Goal: Task Accomplishment & Management: Manage account settings

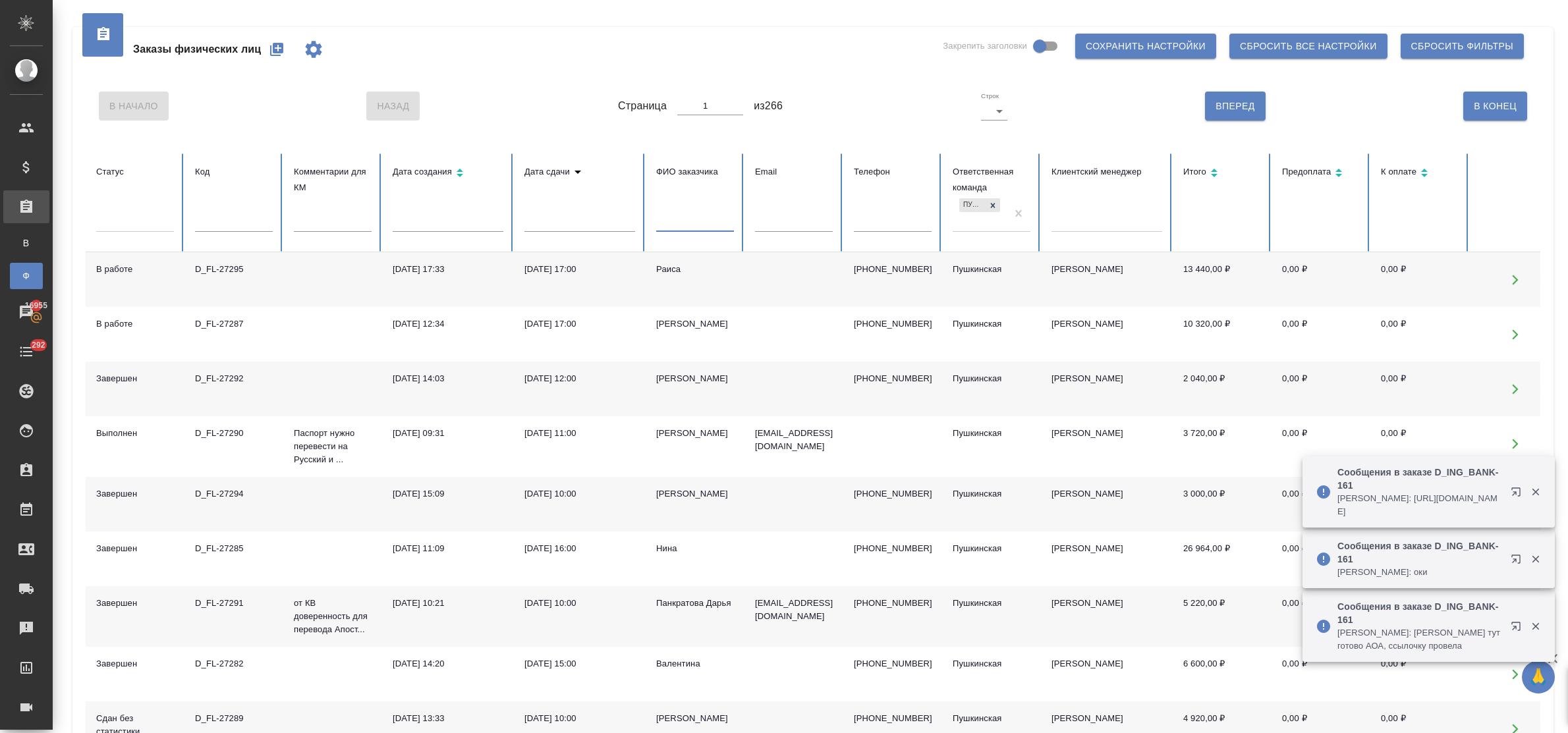
click at [677, 224] on input "text" at bounding box center [694, 223] width 77 height 19
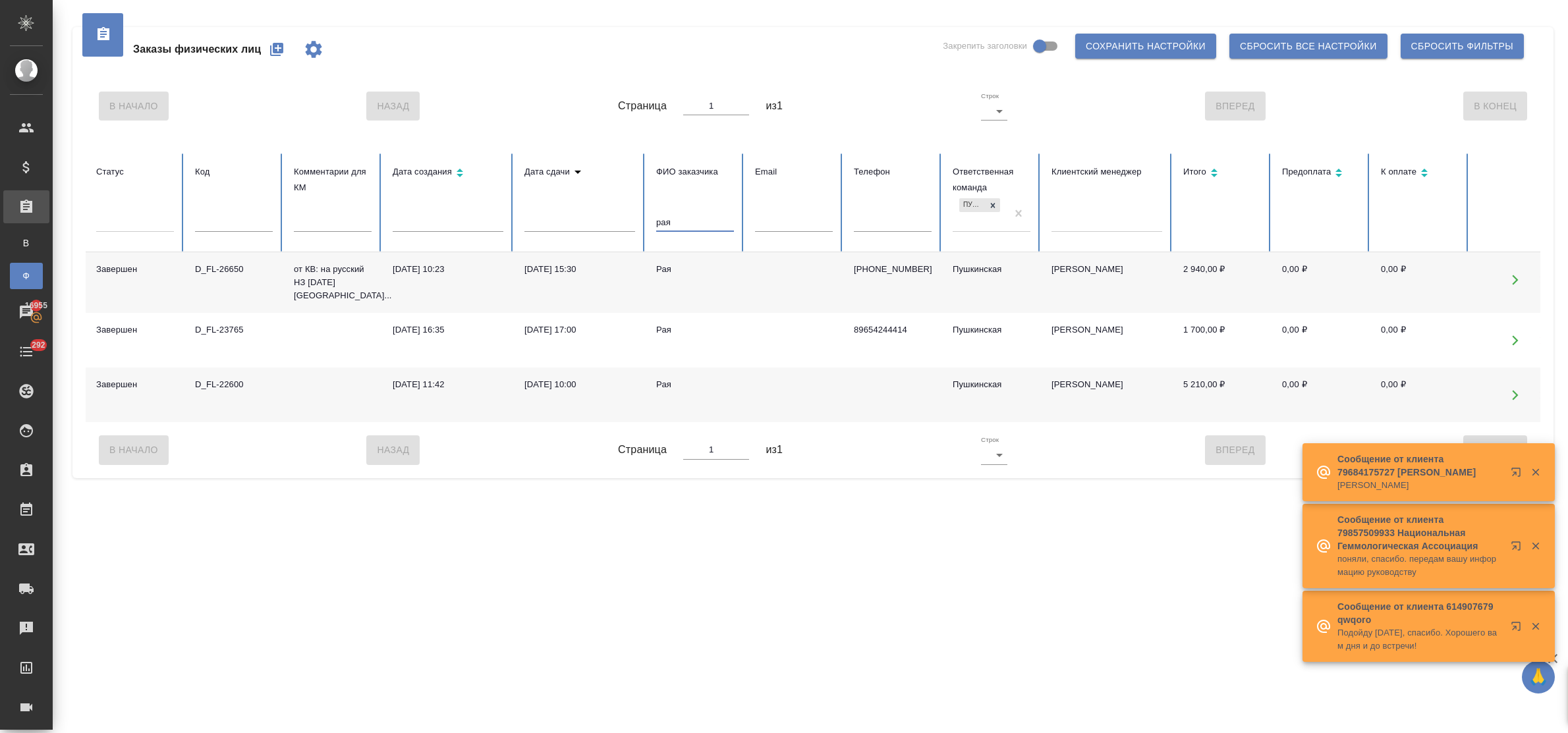
click at [405, 276] on div "[DATE] 10:23" at bounding box center [448, 269] width 111 height 13
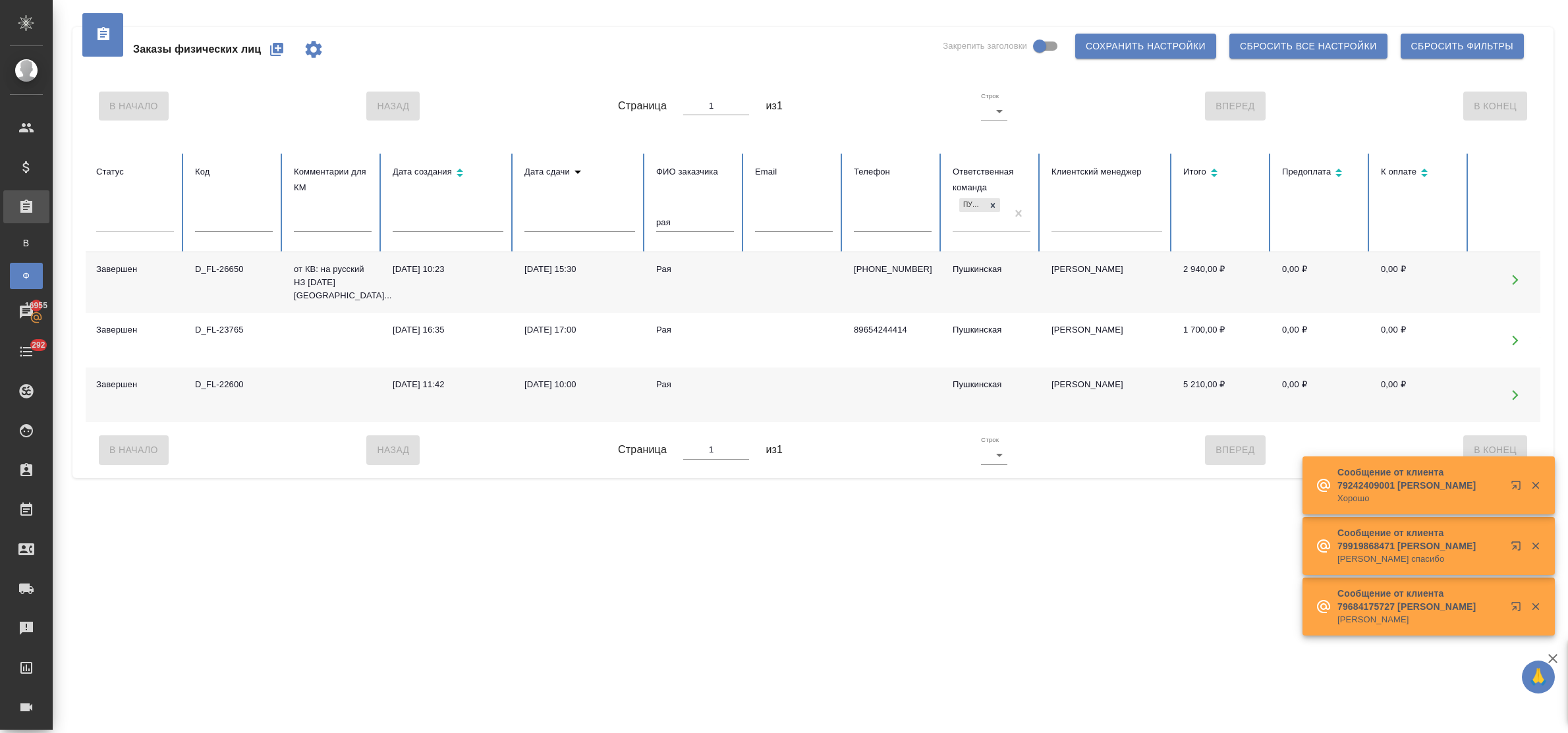
click at [412, 271] on div "[DATE] 10:23" at bounding box center [448, 269] width 111 height 13
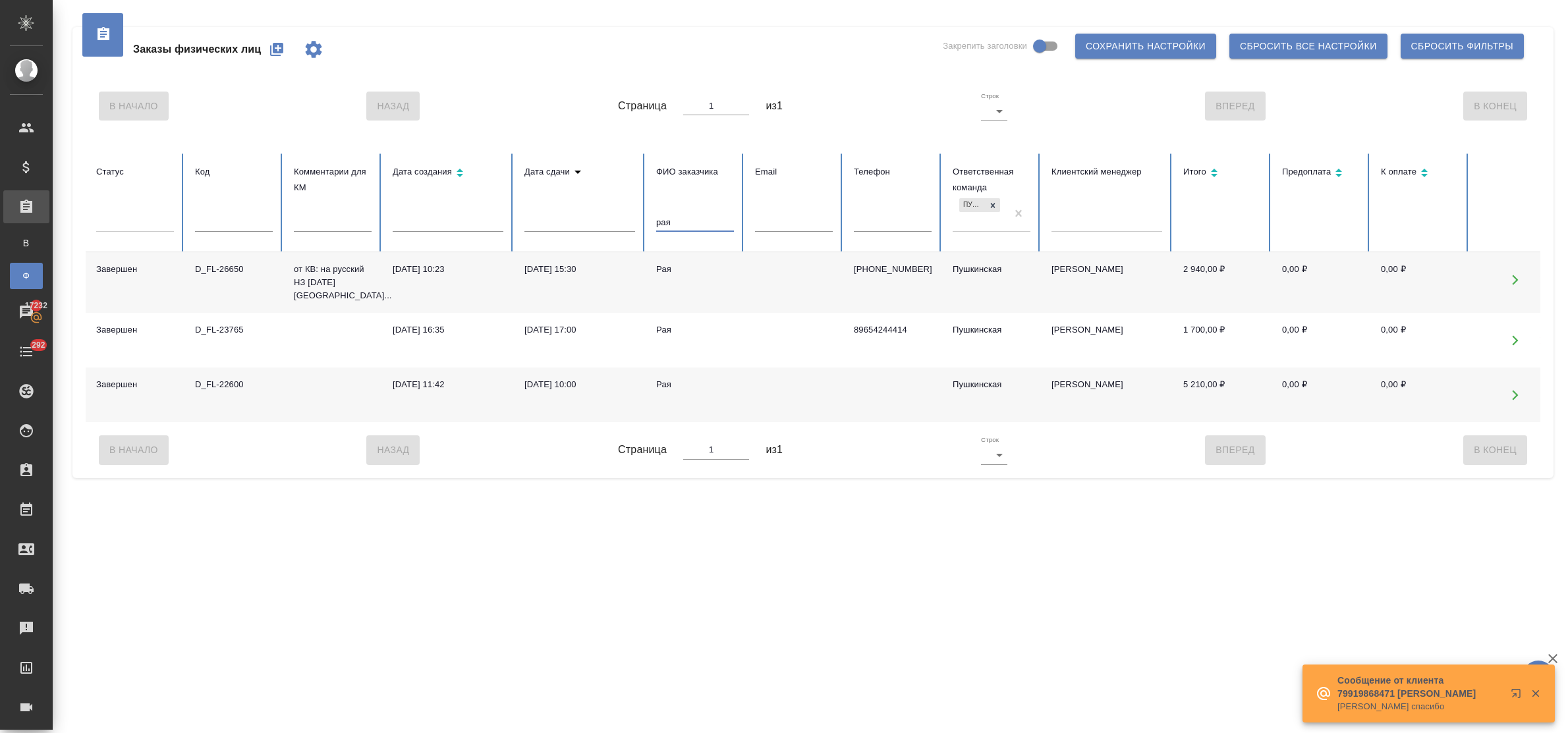
drag, startPoint x: 681, startPoint y: 216, endPoint x: 636, endPoint y: 218, distance: 45.0
click at [636, 218] on tr "Статус Код Комментарии для КМ Дата создания Дата сдачи ФИО заказчика рая Email …" at bounding box center [827, 202] width 1483 height 99
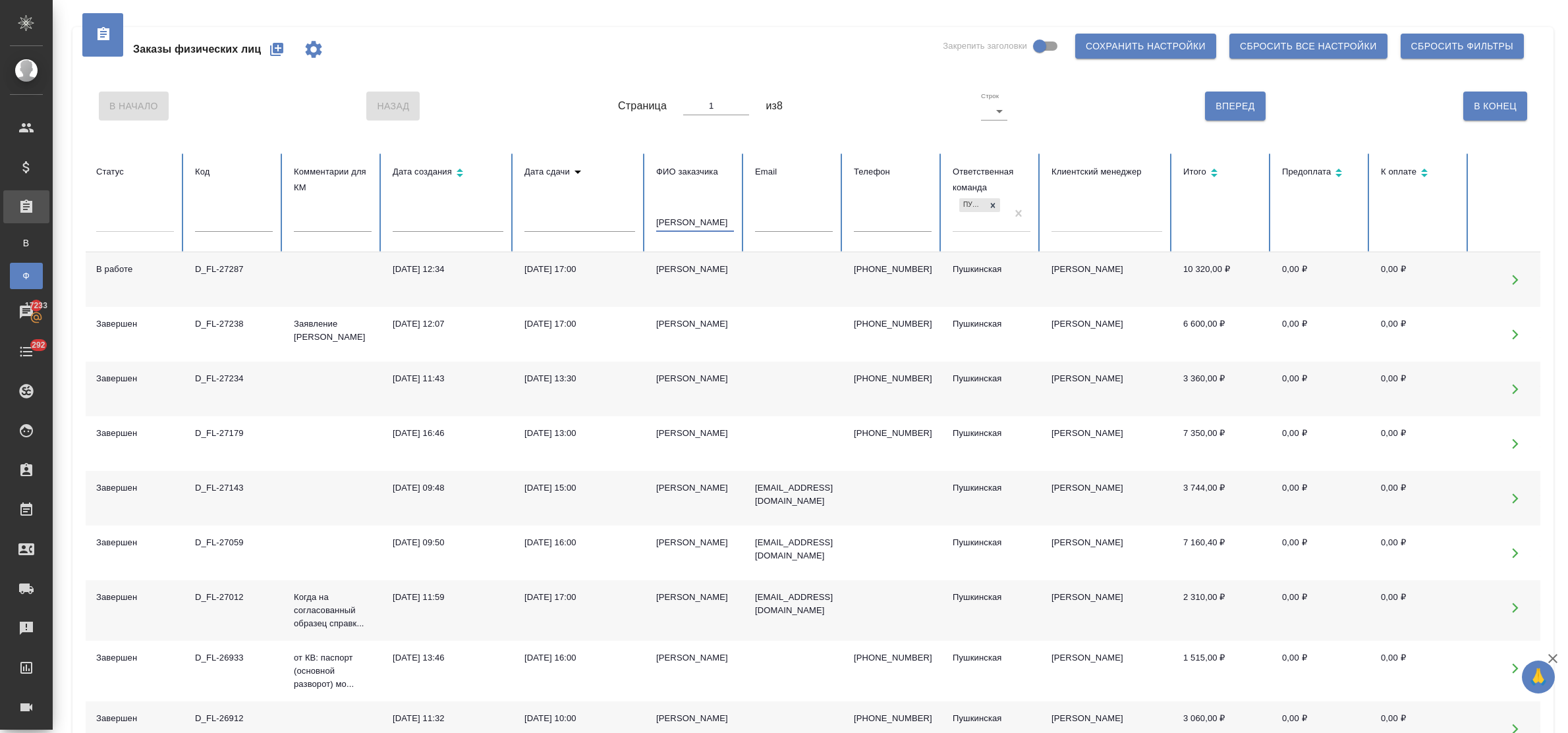
drag, startPoint x: 688, startPoint y: 224, endPoint x: 623, endPoint y: 227, distance: 65.1
click at [623, 227] on tr "Статус Код Комментарии для КМ Дата создания Дата сдачи ФИО заказчика сергей Ema…" at bounding box center [827, 202] width 1483 height 99
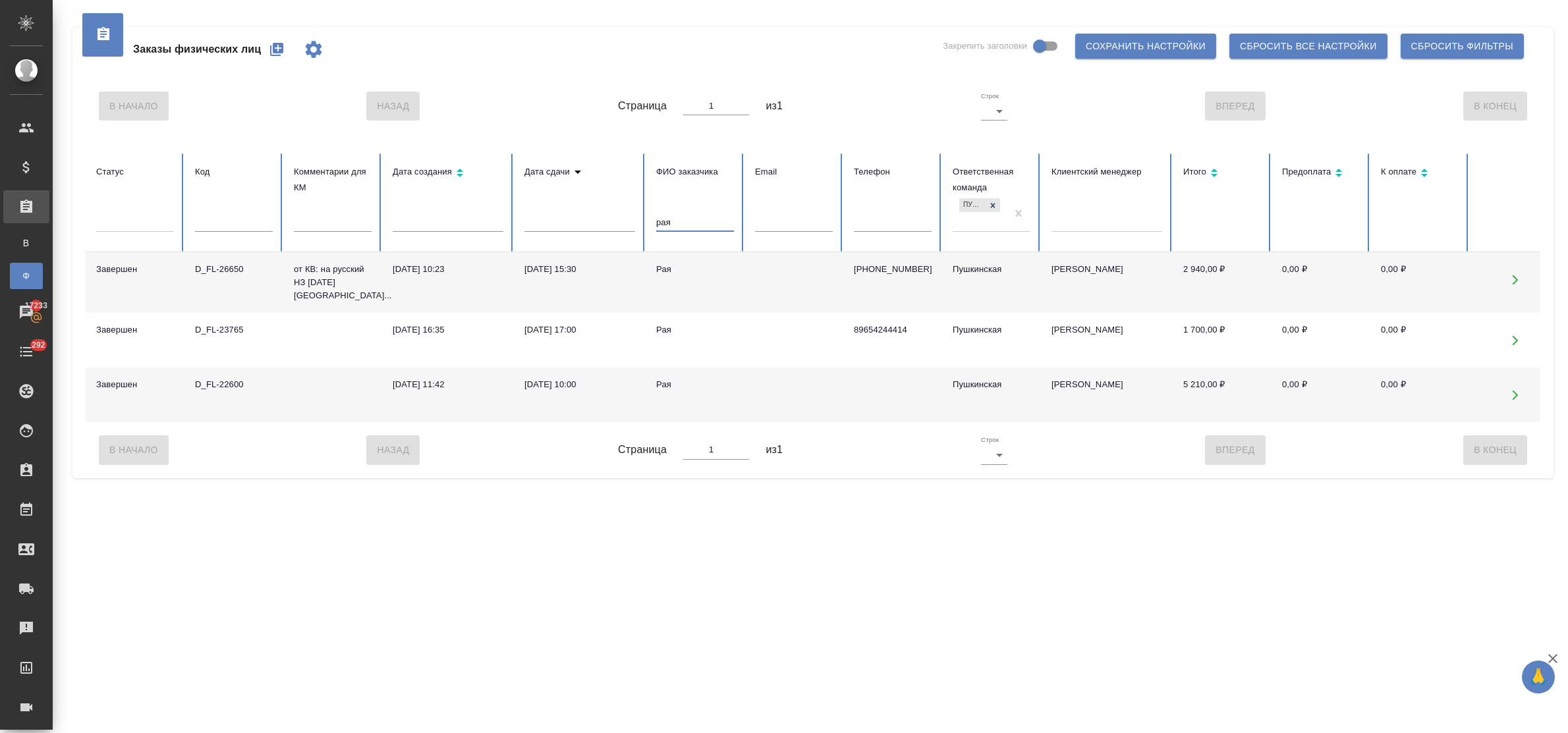
type input "рая"
click at [277, 46] on icon "button" at bounding box center [277, 48] width 13 height 13
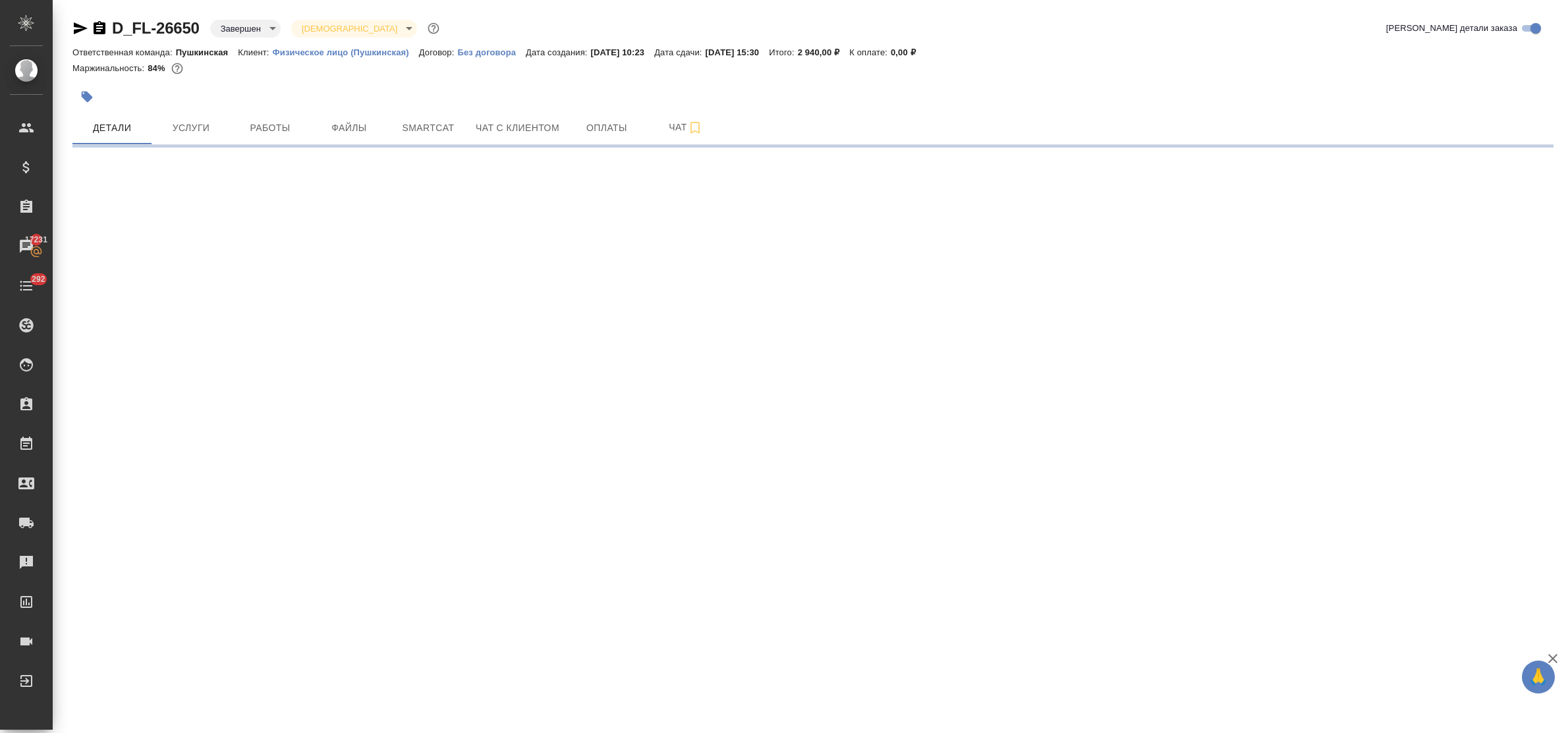
select select "RU"
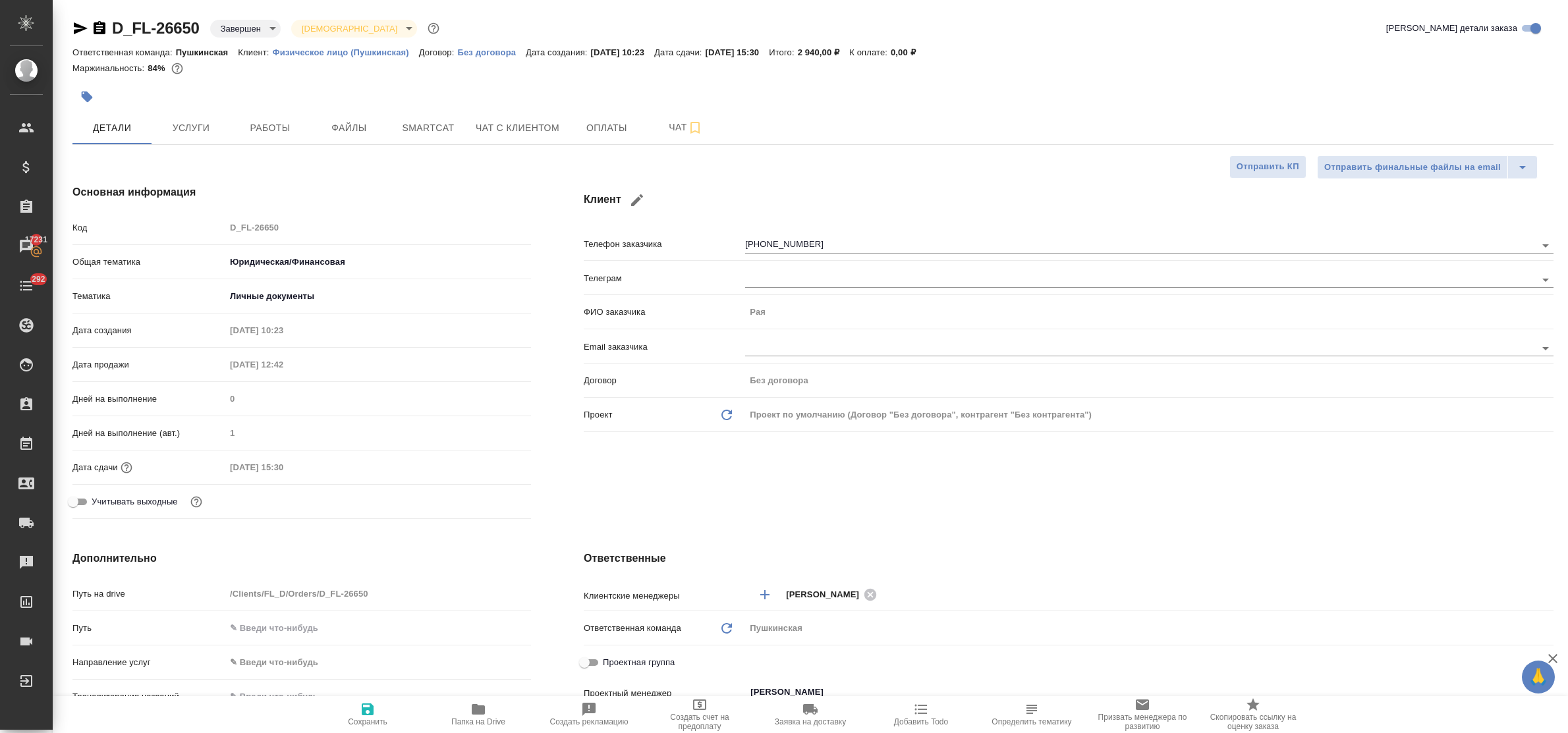
type textarea "x"
click at [182, 123] on span "Услуги" at bounding box center [191, 128] width 63 height 16
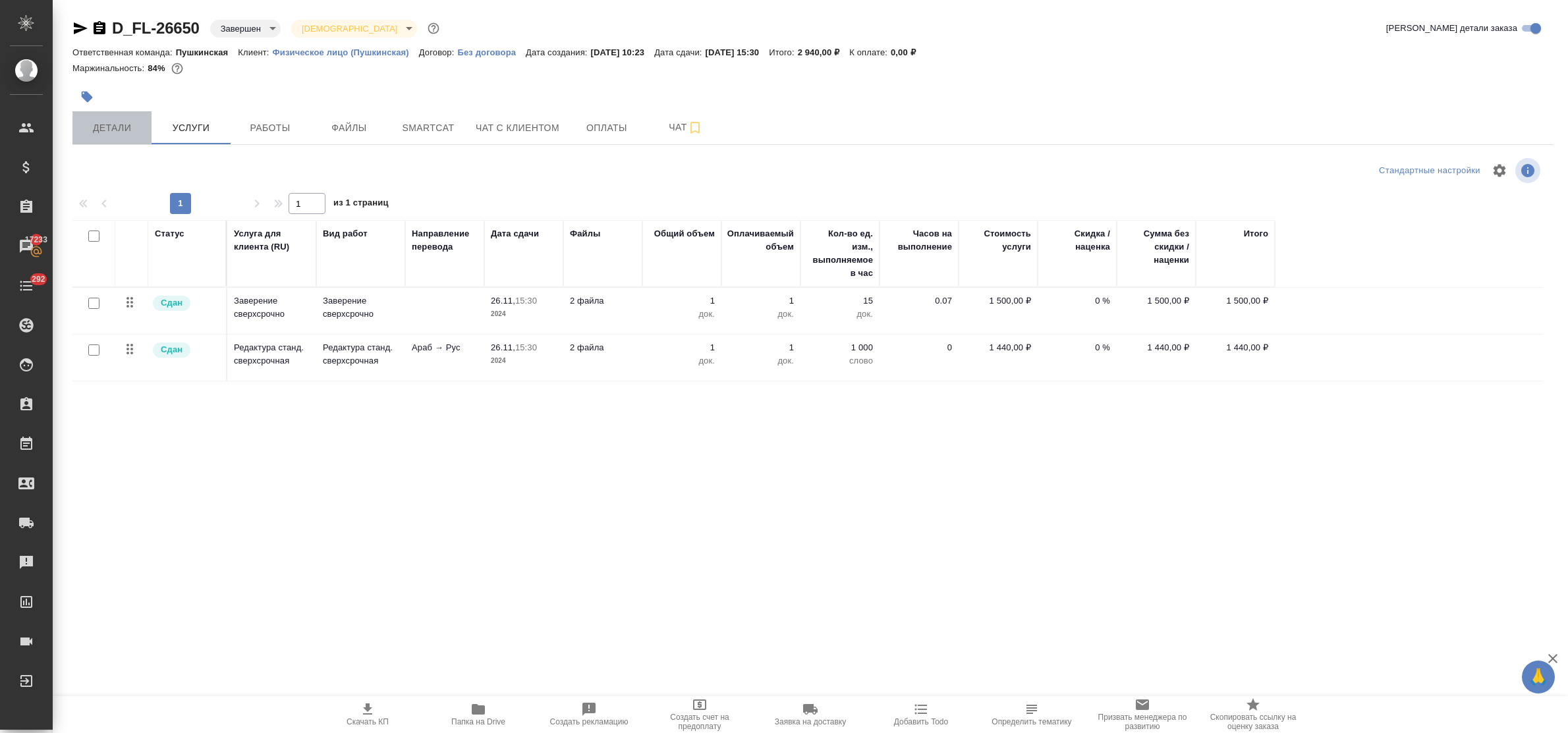
click at [105, 126] on span "Детали" at bounding box center [111, 128] width 63 height 16
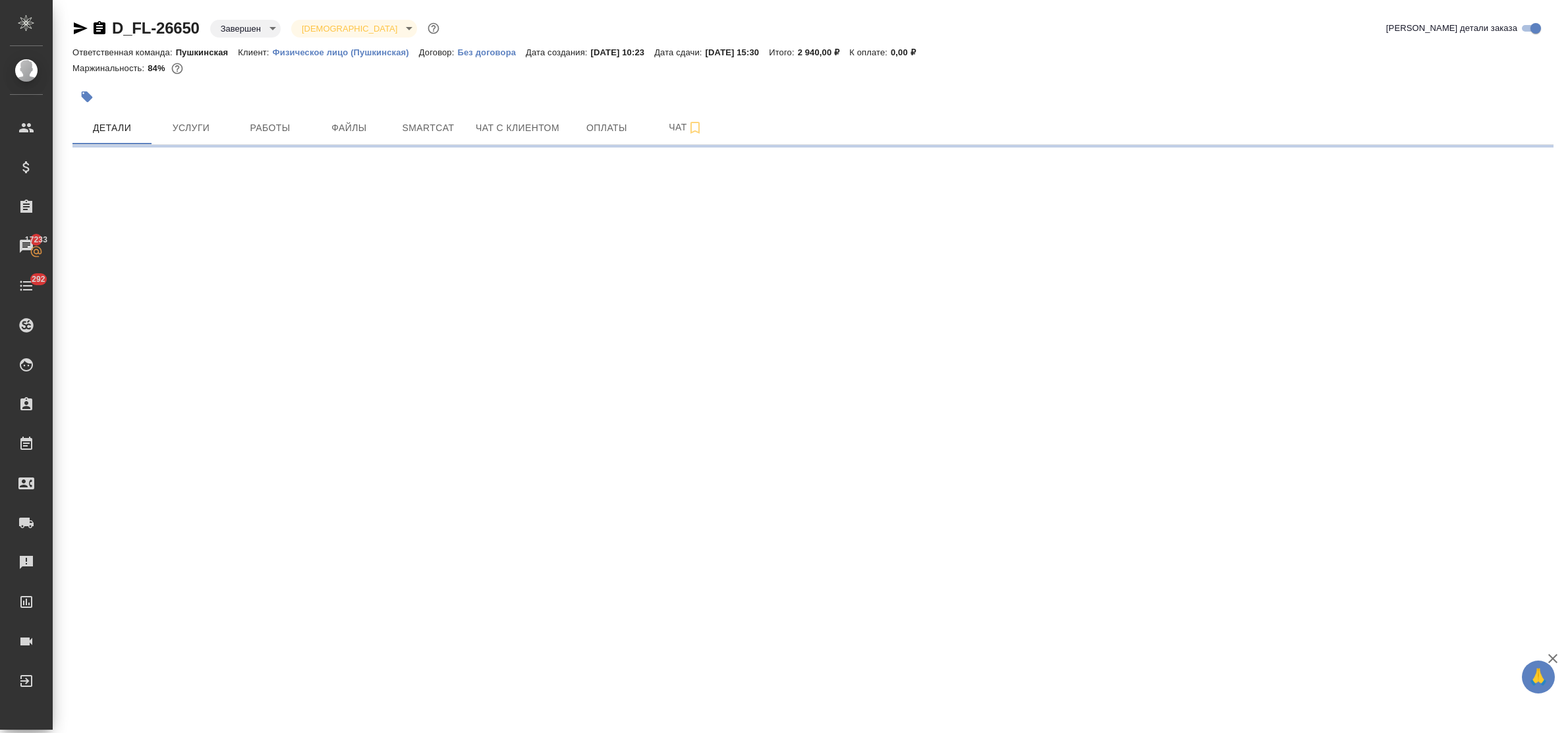
select select "RU"
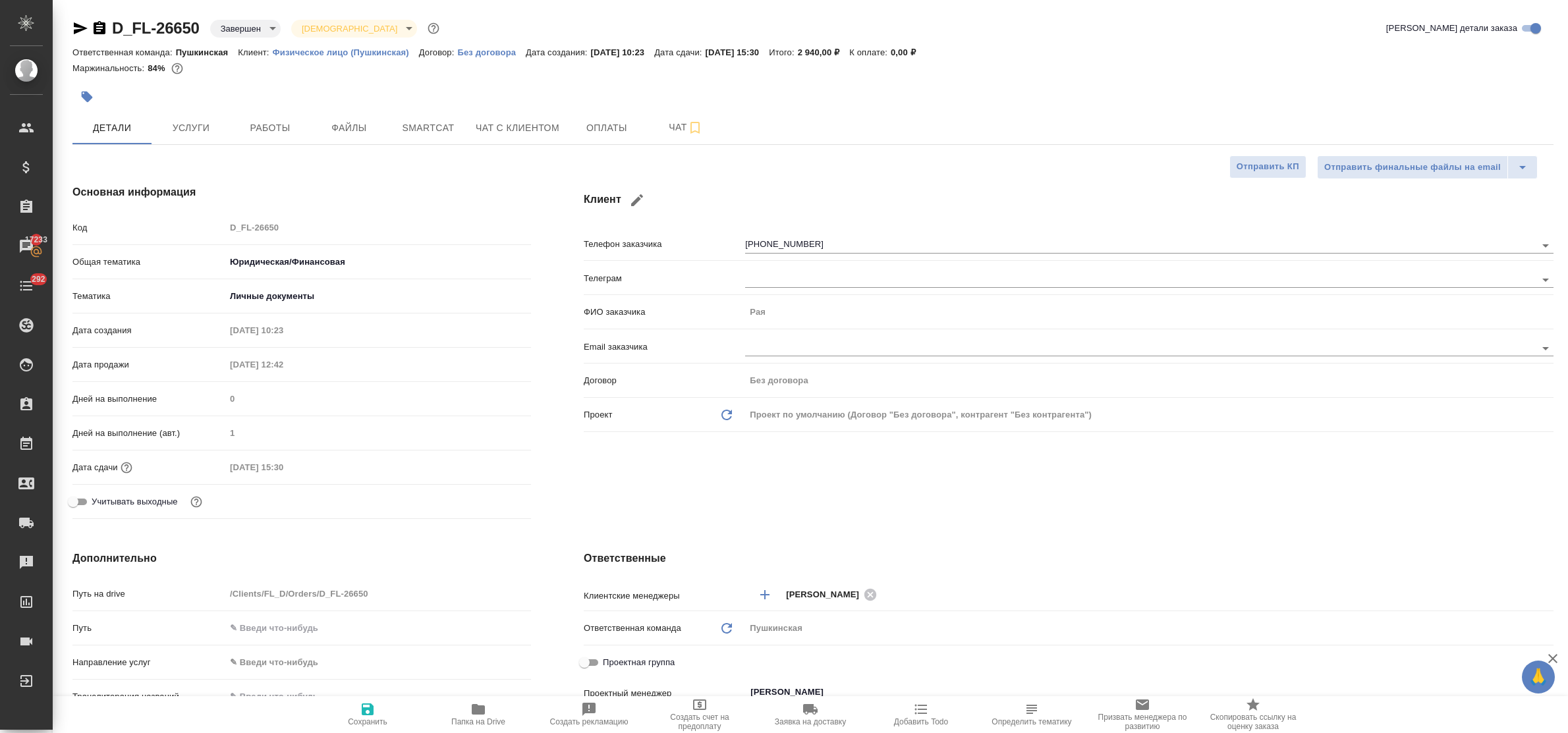
type textarea "x"
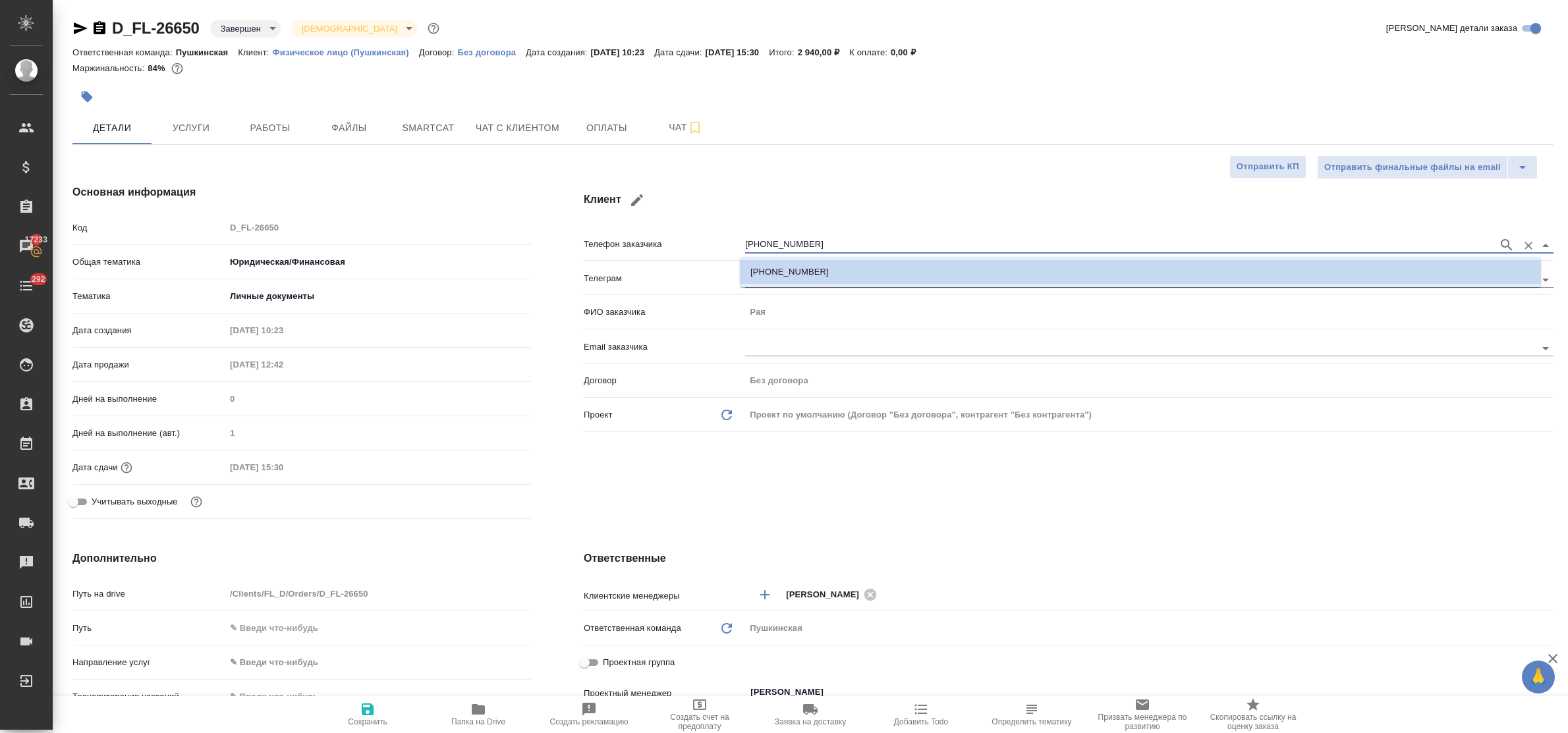
drag, startPoint x: 814, startPoint y: 241, endPoint x: 683, endPoint y: 241, distance: 131.0
click at [683, 241] on div "Телефон заказчика +79013628784" at bounding box center [1069, 243] width 970 height 23
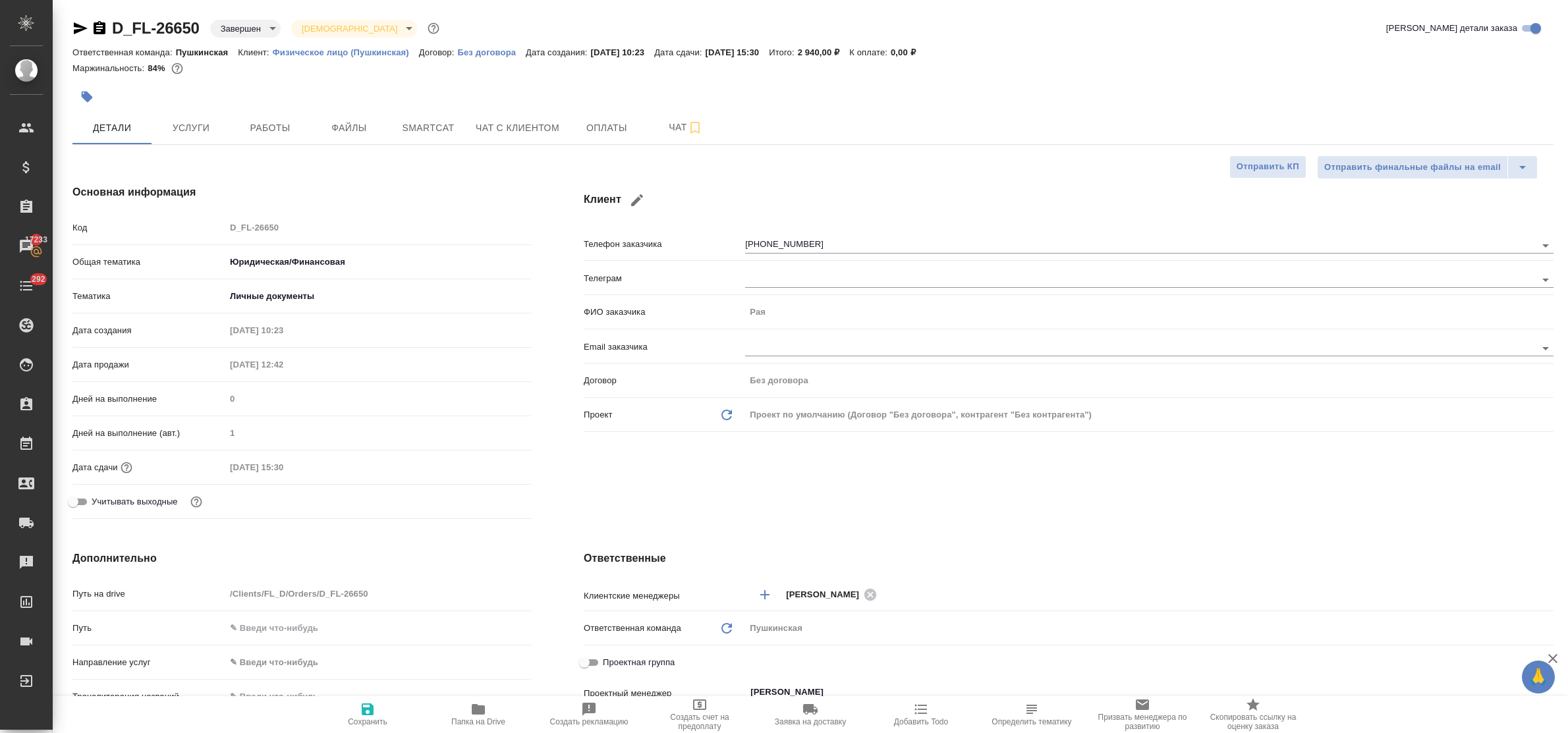
type textarea "x"
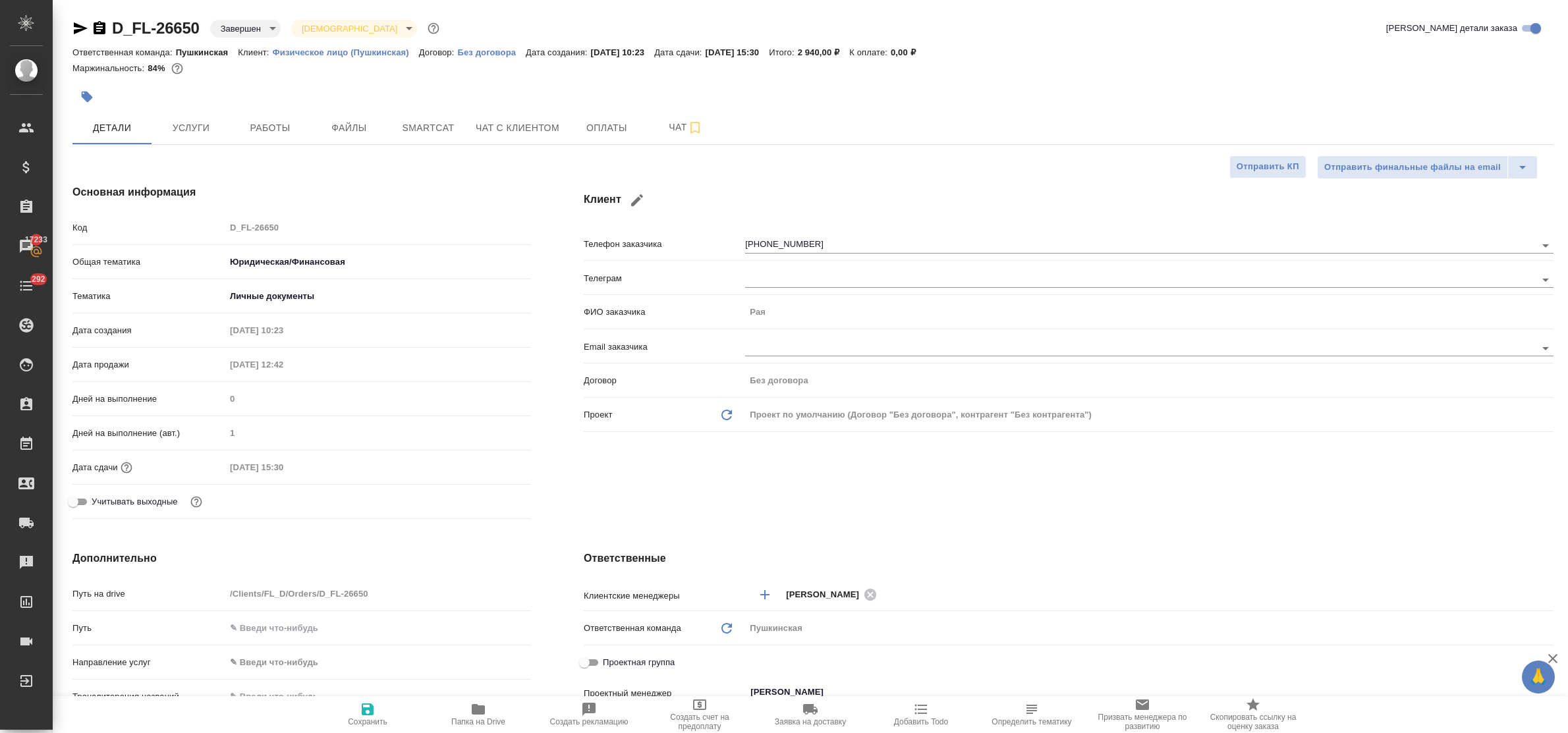
type textarea "x"
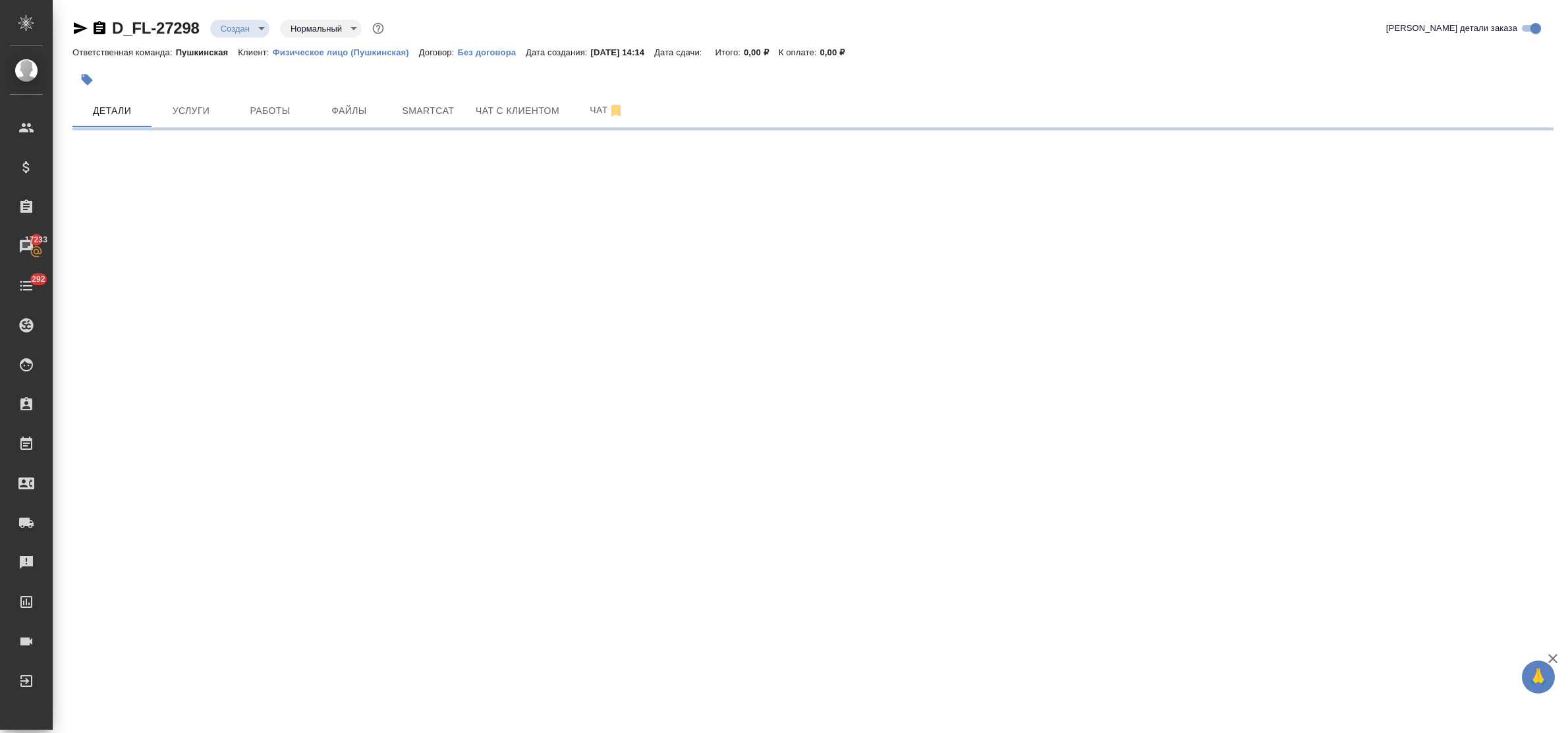
select select "RU"
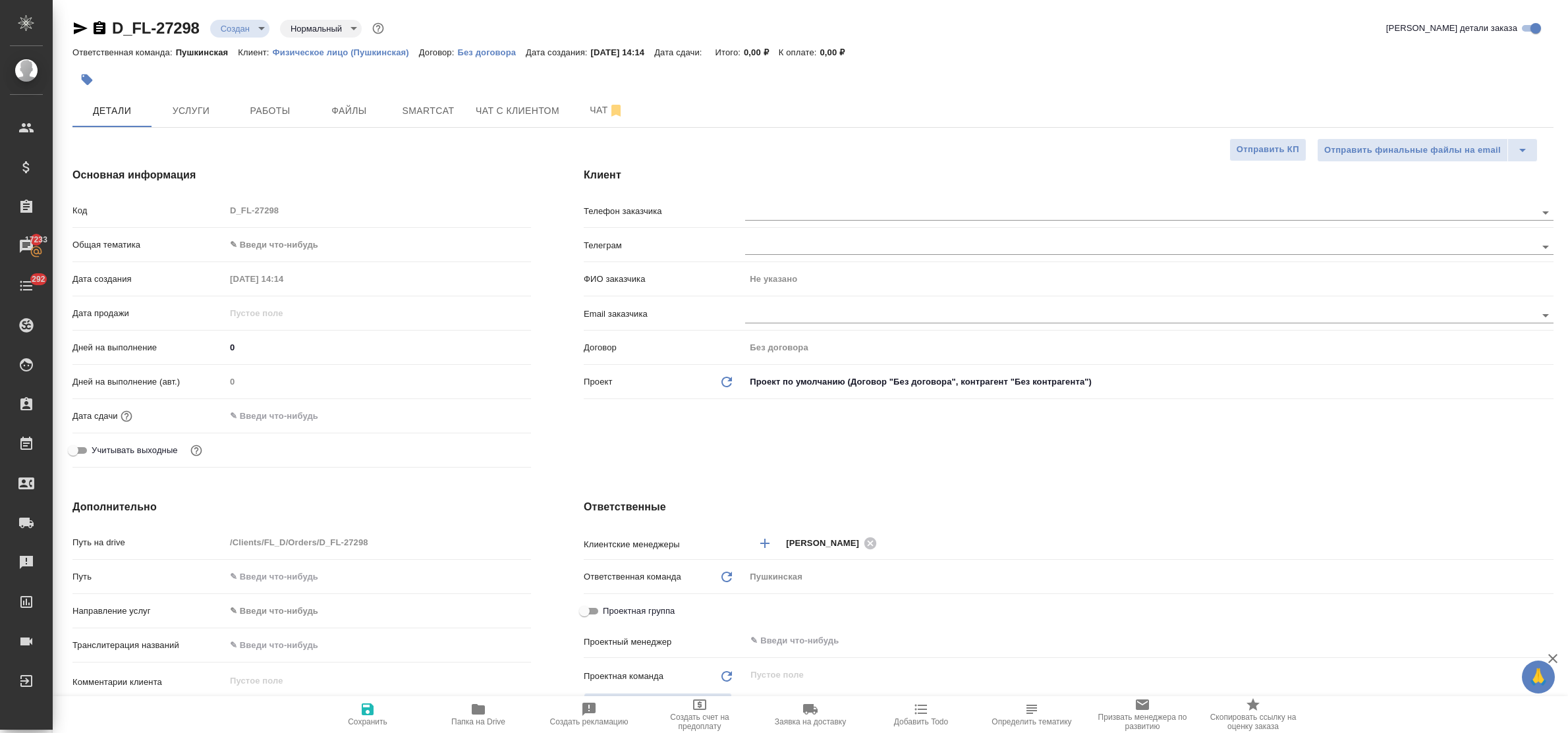
type textarea "x"
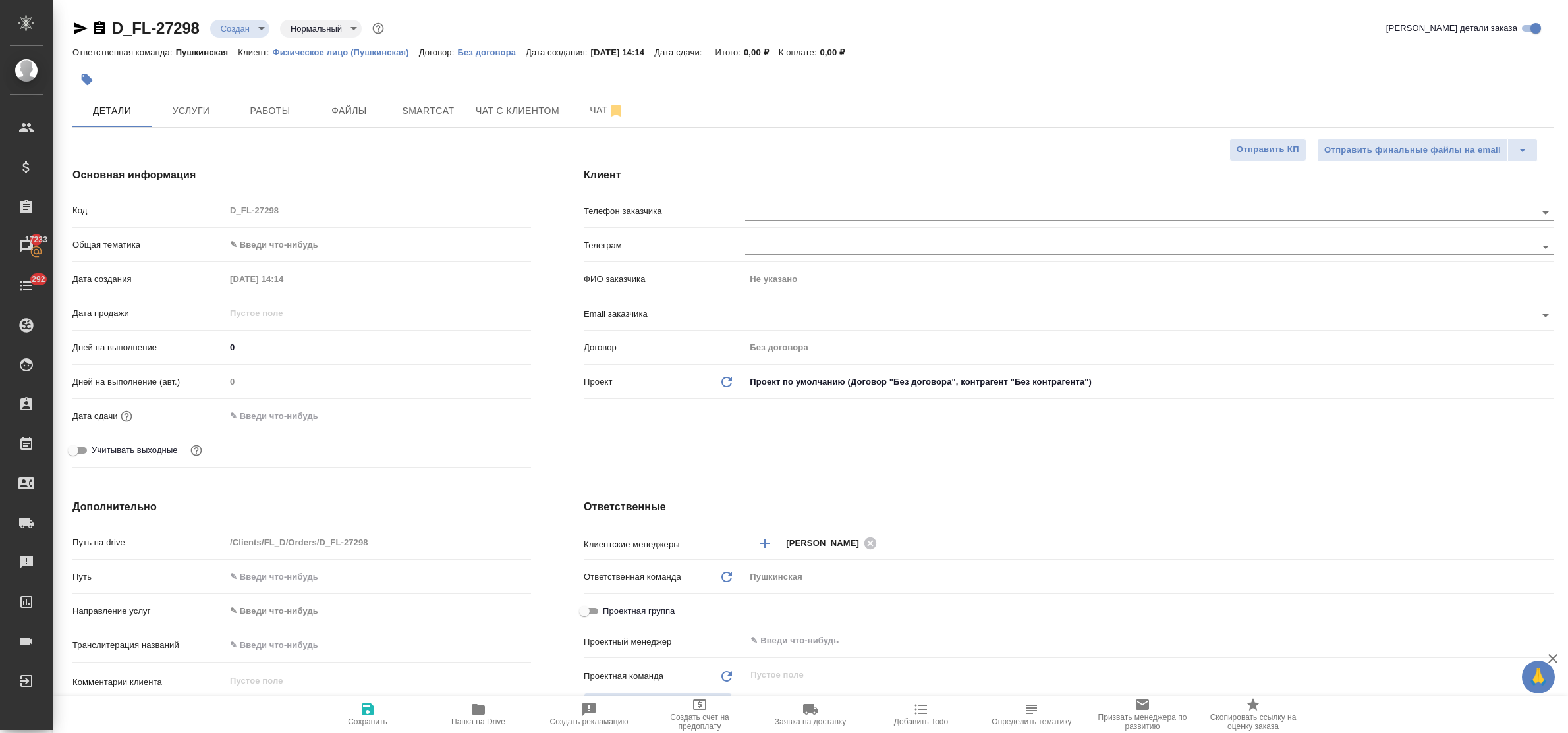
type textarea "x"
drag, startPoint x: 381, startPoint y: 183, endPoint x: 389, endPoint y: 194, distance: 13.6
click at [381, 183] on div "Основная информация Код D_FL-27298 Общая тематика ✎ Введи что-нибудь Дата созда…" at bounding box center [301, 320] width 511 height 358
type textarea "x"
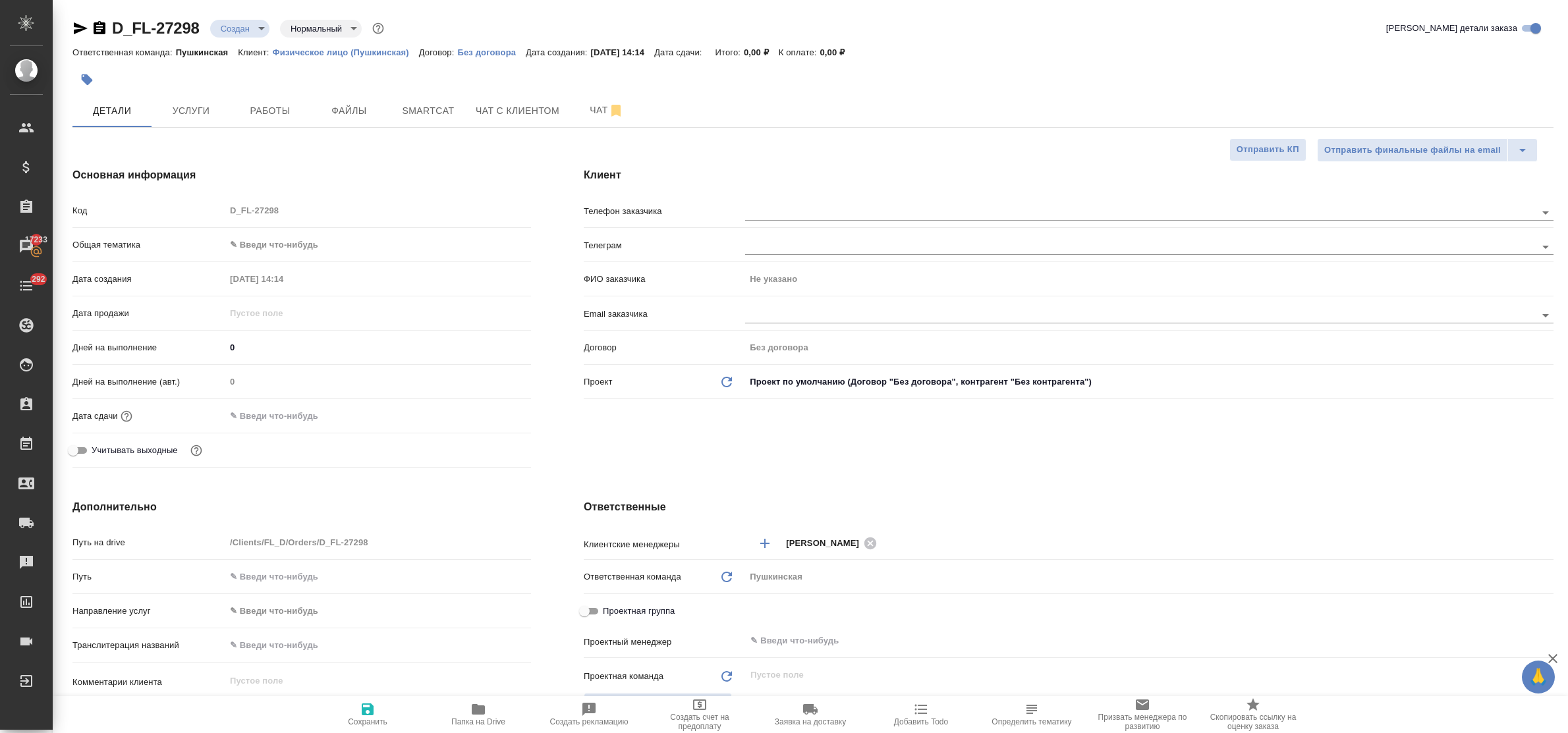
type textarea "x"
click at [778, 215] on input "text" at bounding box center [1119, 212] width 747 height 16
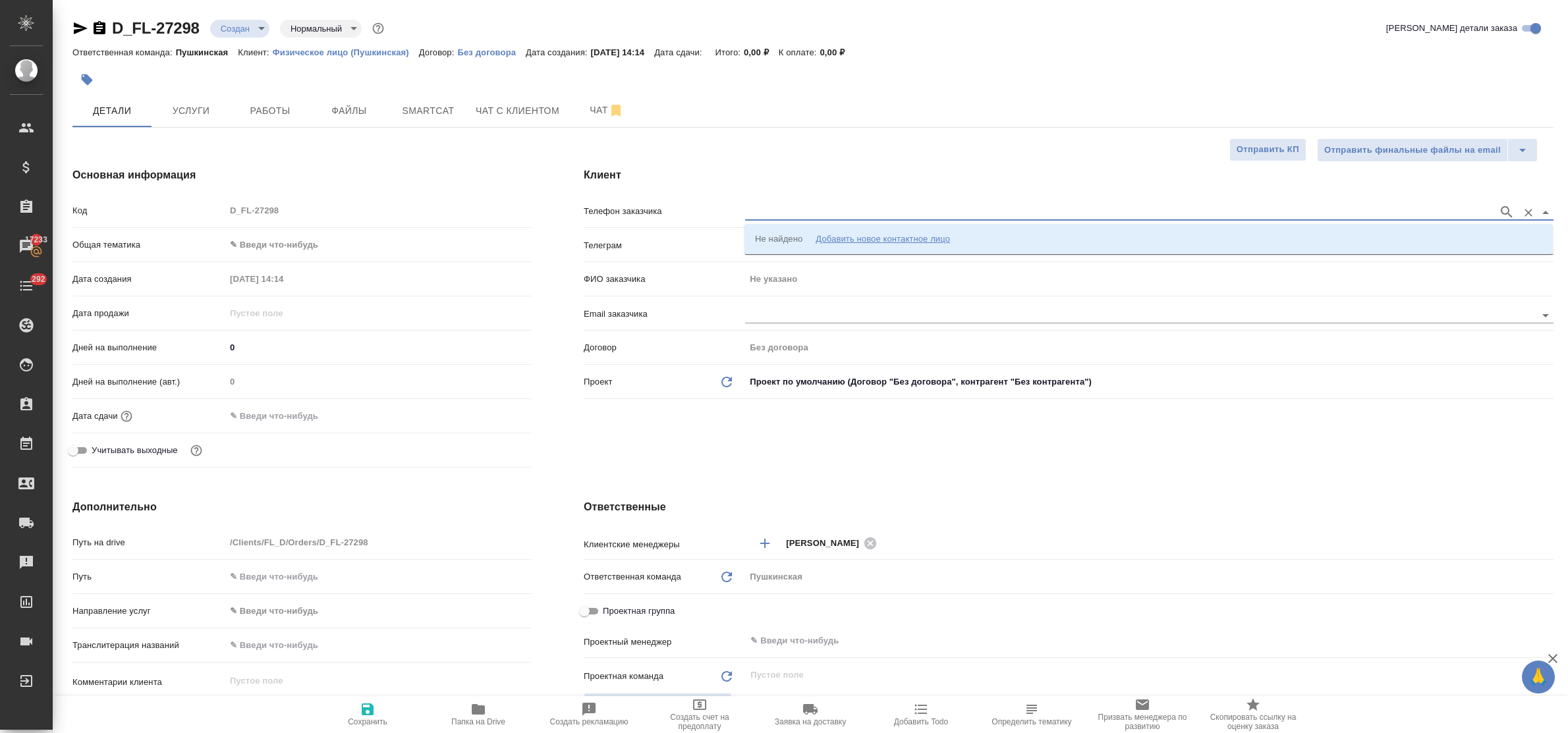
paste input "[PHONE_NUMBER]"
type input "[PHONE_NUMBER]"
click at [783, 237] on p "+79013628784 Рая" at bounding box center [803, 238] width 95 height 13
type input "+79013628784 Рая"
type input "Рая"
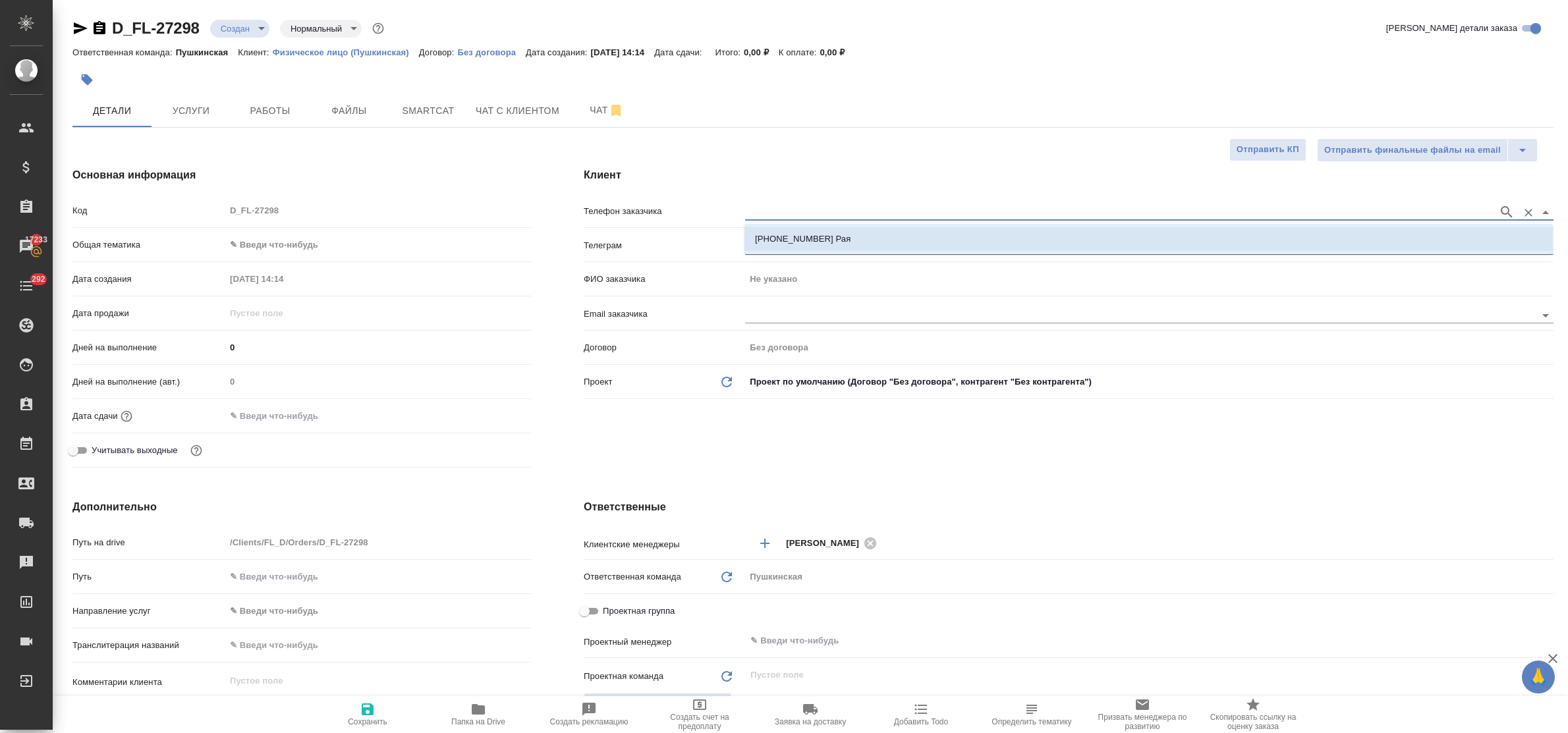
type textarea "x"
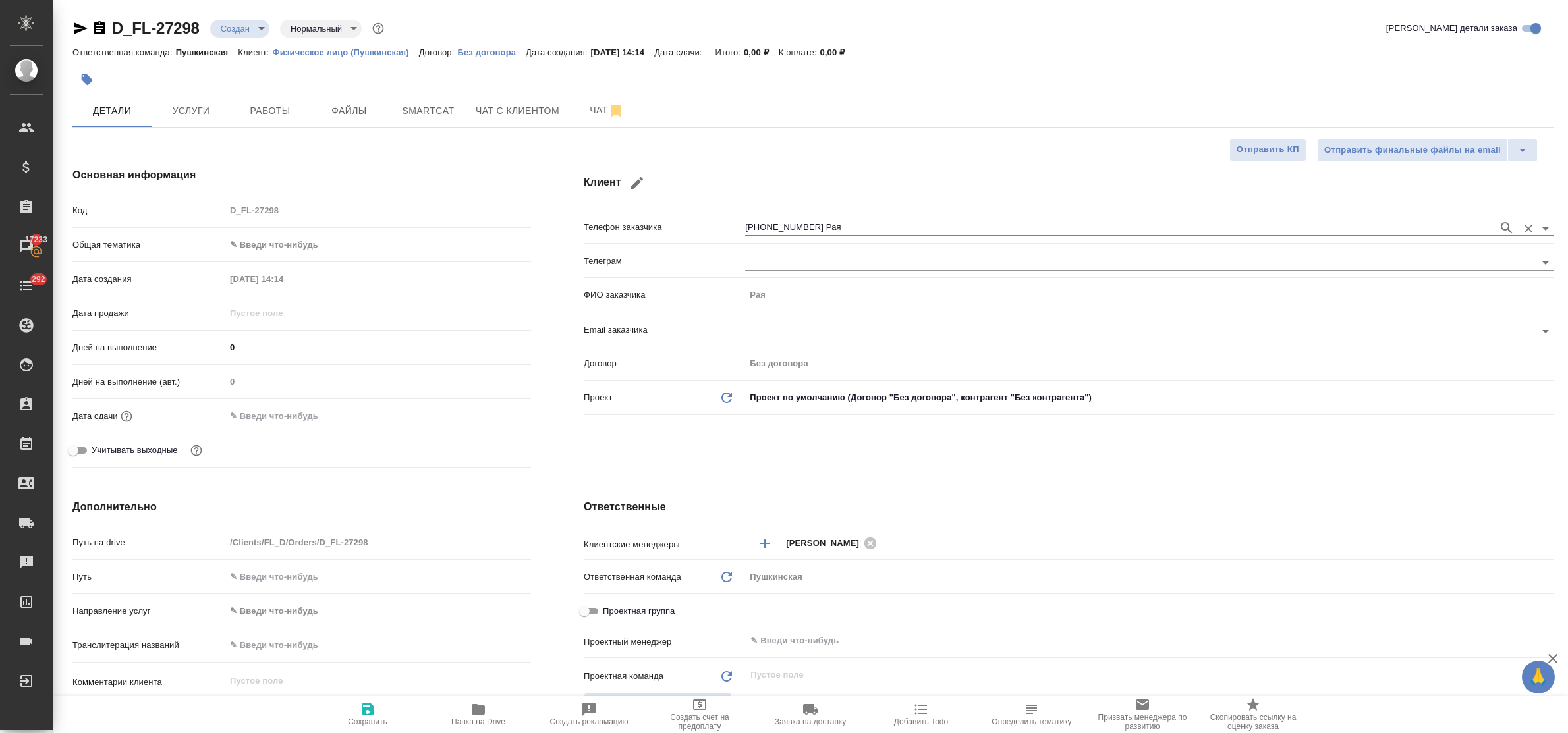
type textarea "x"
click at [376, 713] on span "Сохранить" at bounding box center [368, 713] width 95 height 25
type textarea "x"
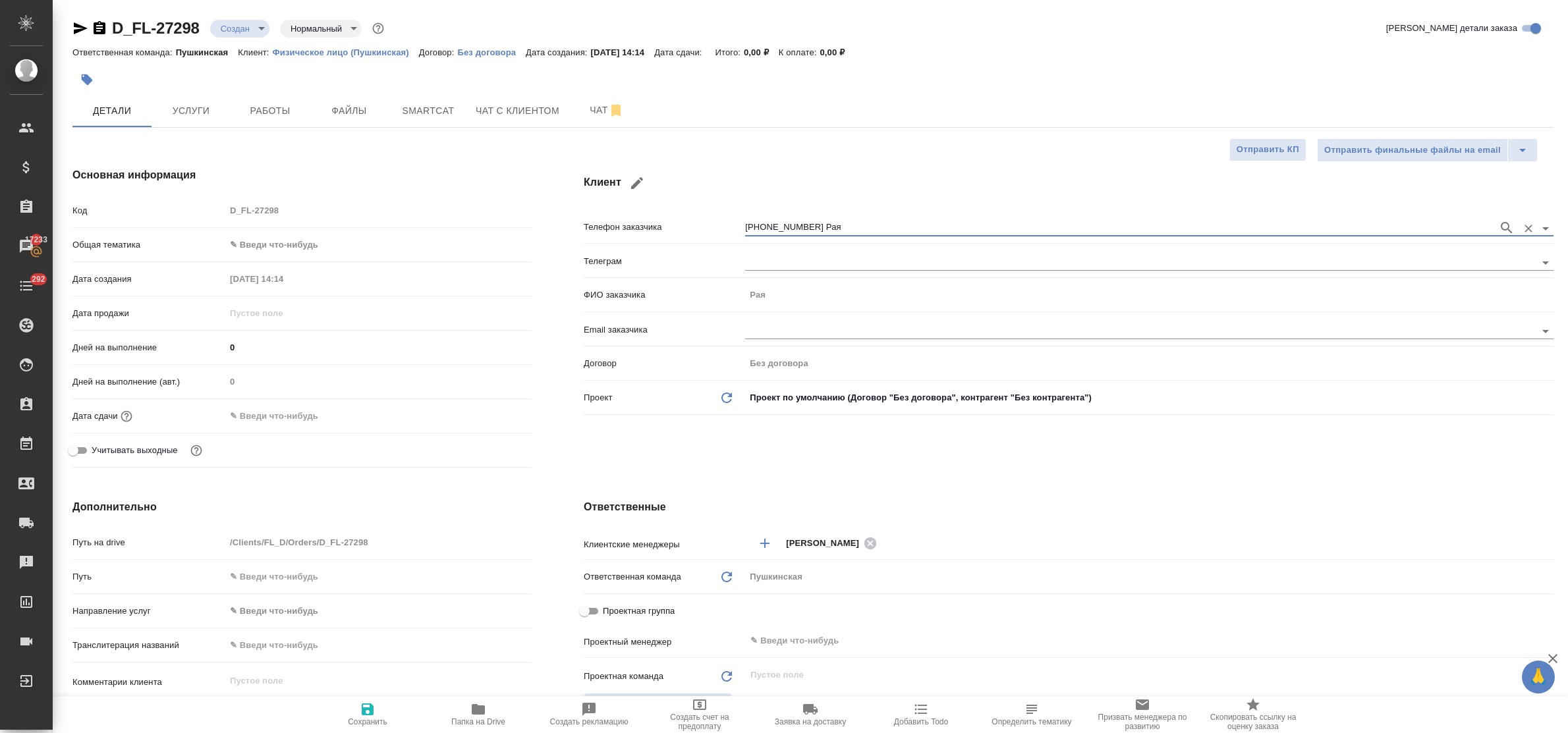
type textarea "x"
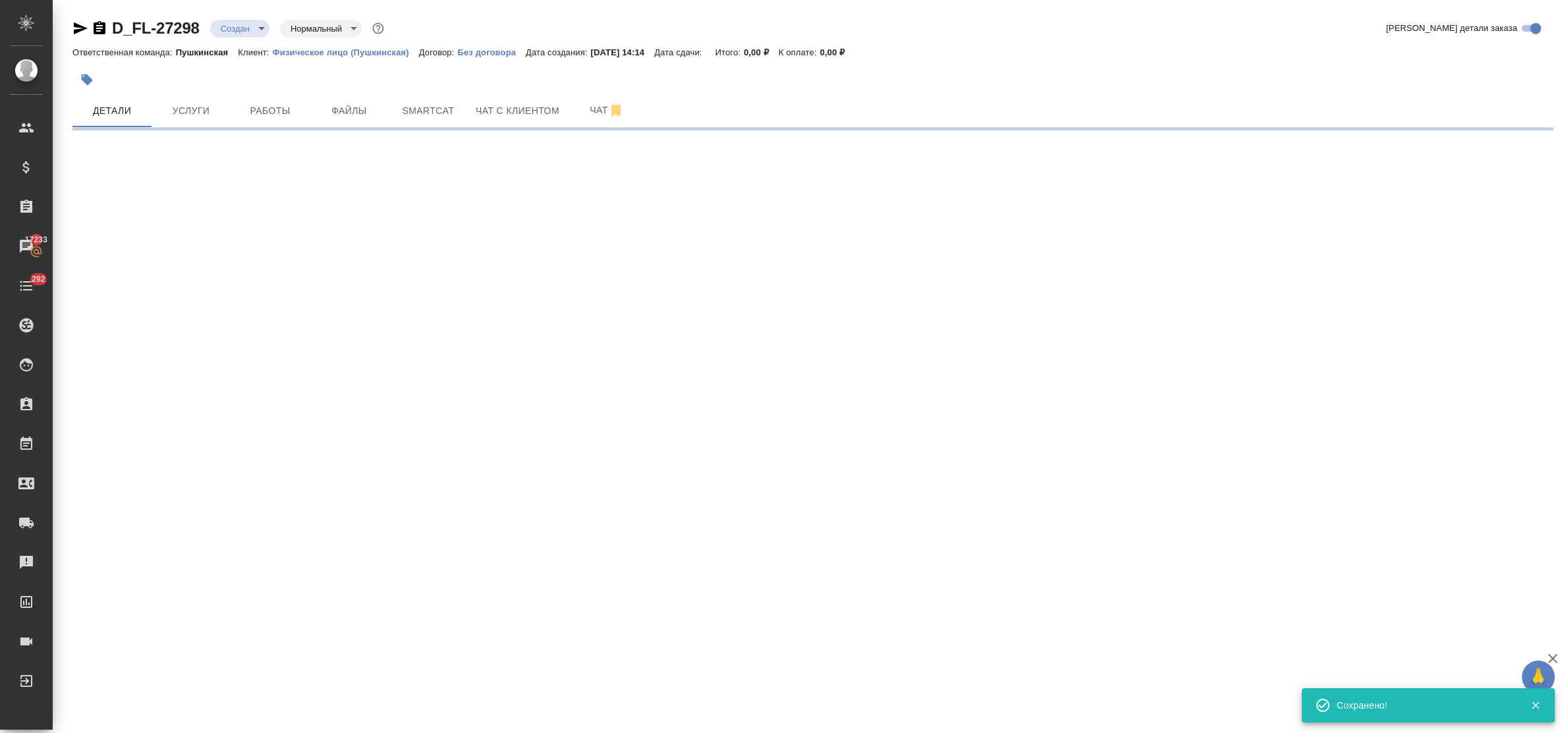
type input "holyTrinity"
select select "RU"
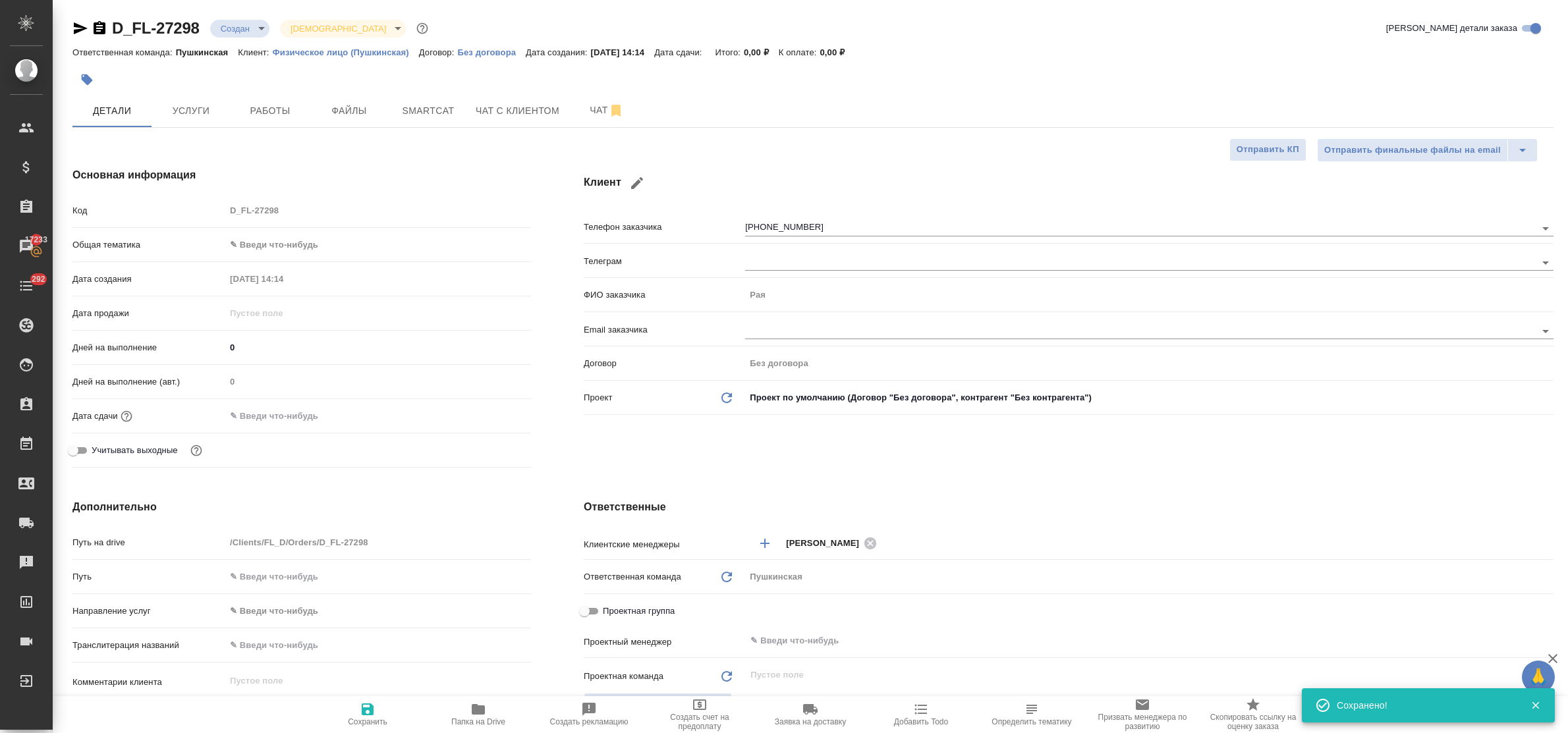
type textarea "x"
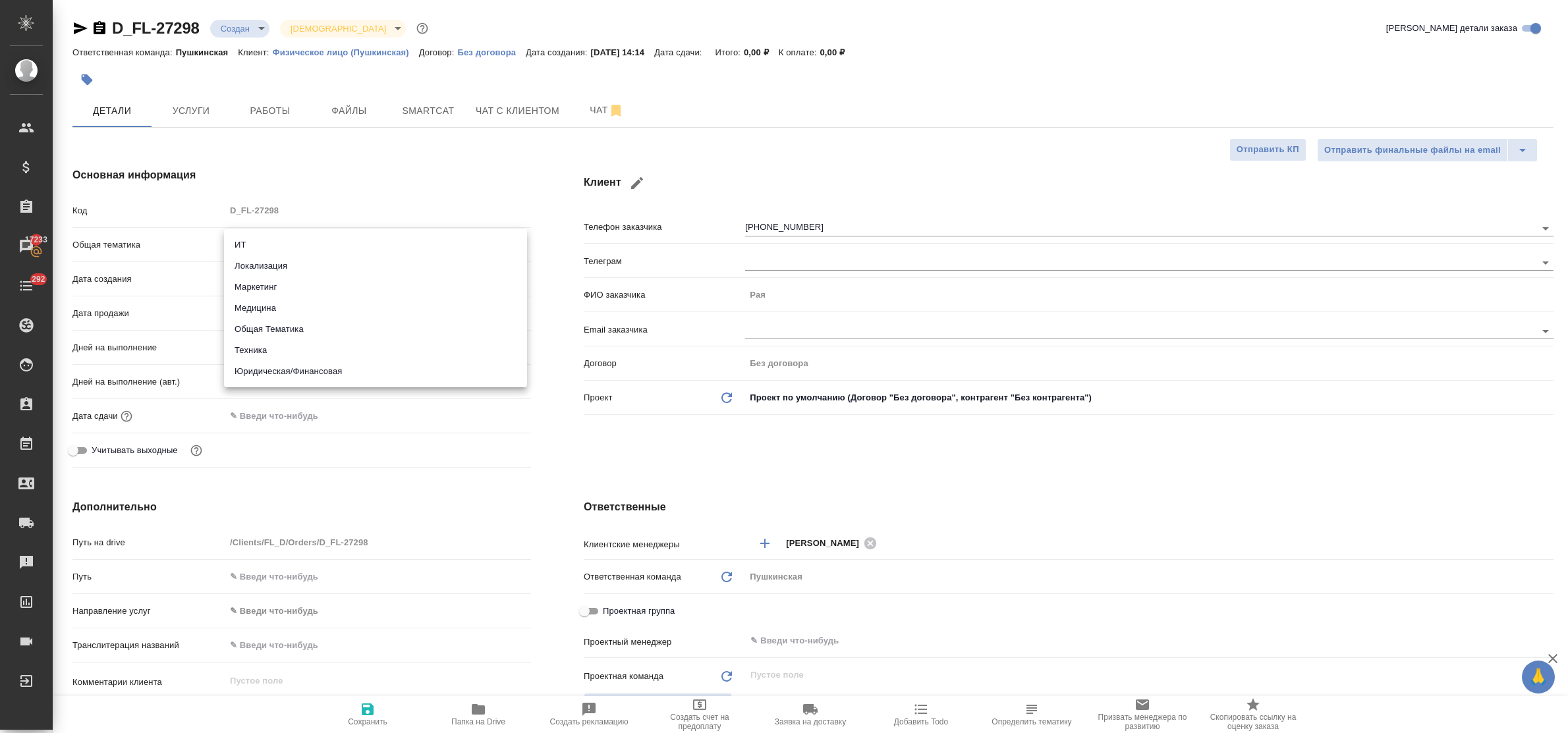
click at [257, 246] on body "🙏 .cls-1 fill:#fff; AWATERA Bulakhova Elena Клиенты Спецификации Заказы 17233 Ч…" at bounding box center [784, 366] width 1568 height 733
click at [298, 371] on li "Юридическая/Финансовая" at bounding box center [375, 371] width 303 height 21
type input "yr-fn"
type textarea "x"
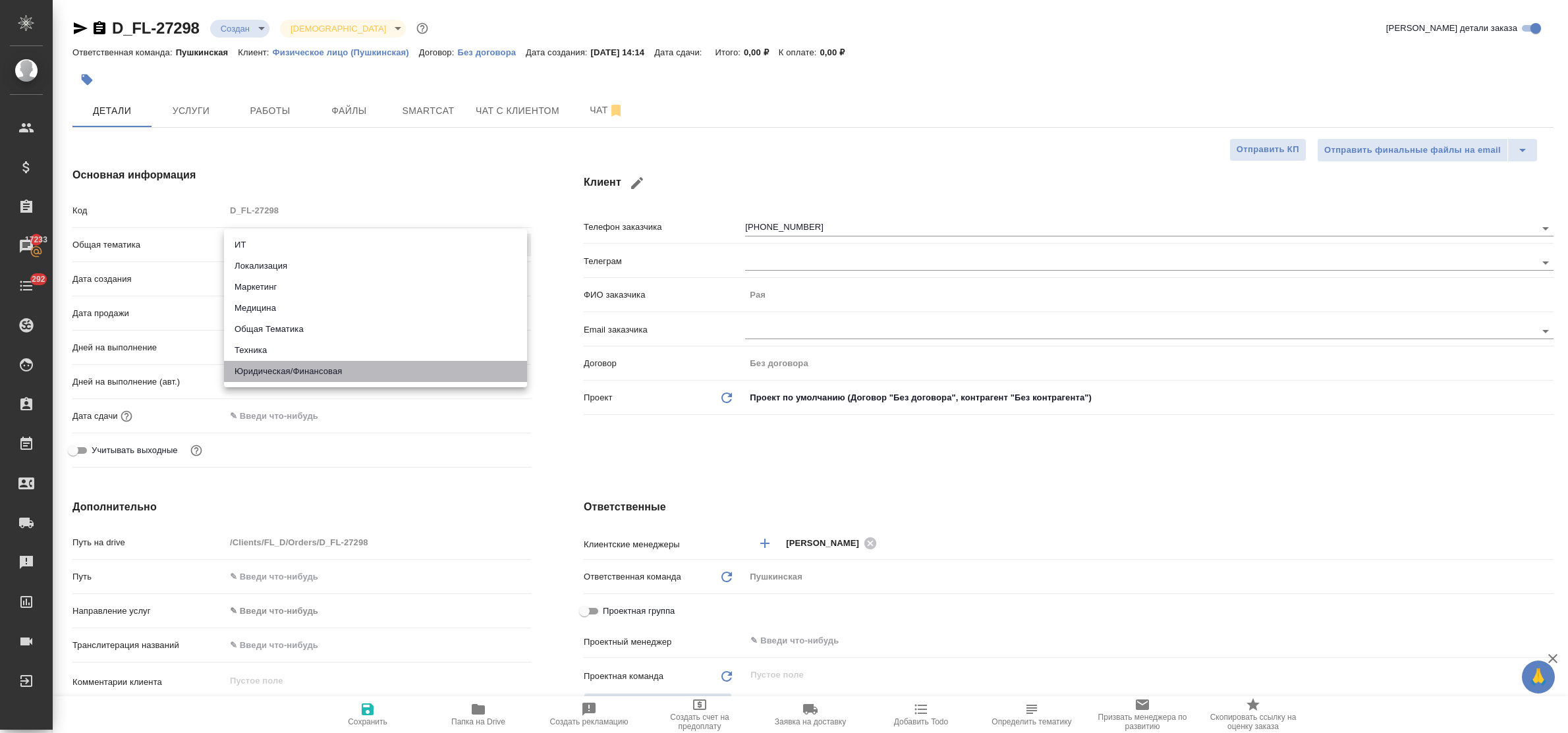
type textarea "x"
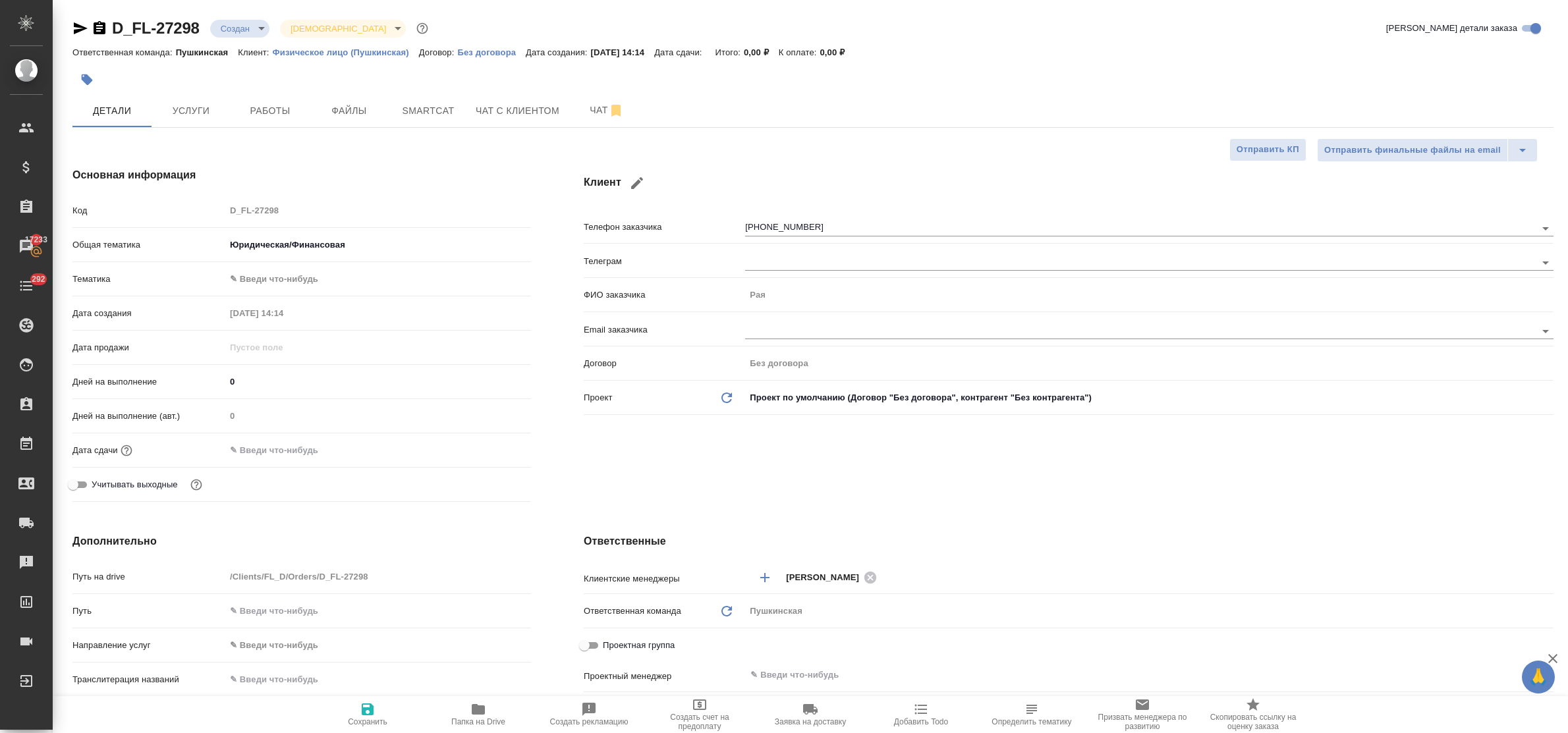
click at [250, 279] on body "🙏 .cls-1 fill:#fff; AWATERA Bulakhova Elena Клиенты Спецификации Заказы 17233 Ч…" at bounding box center [784, 366] width 1568 height 733
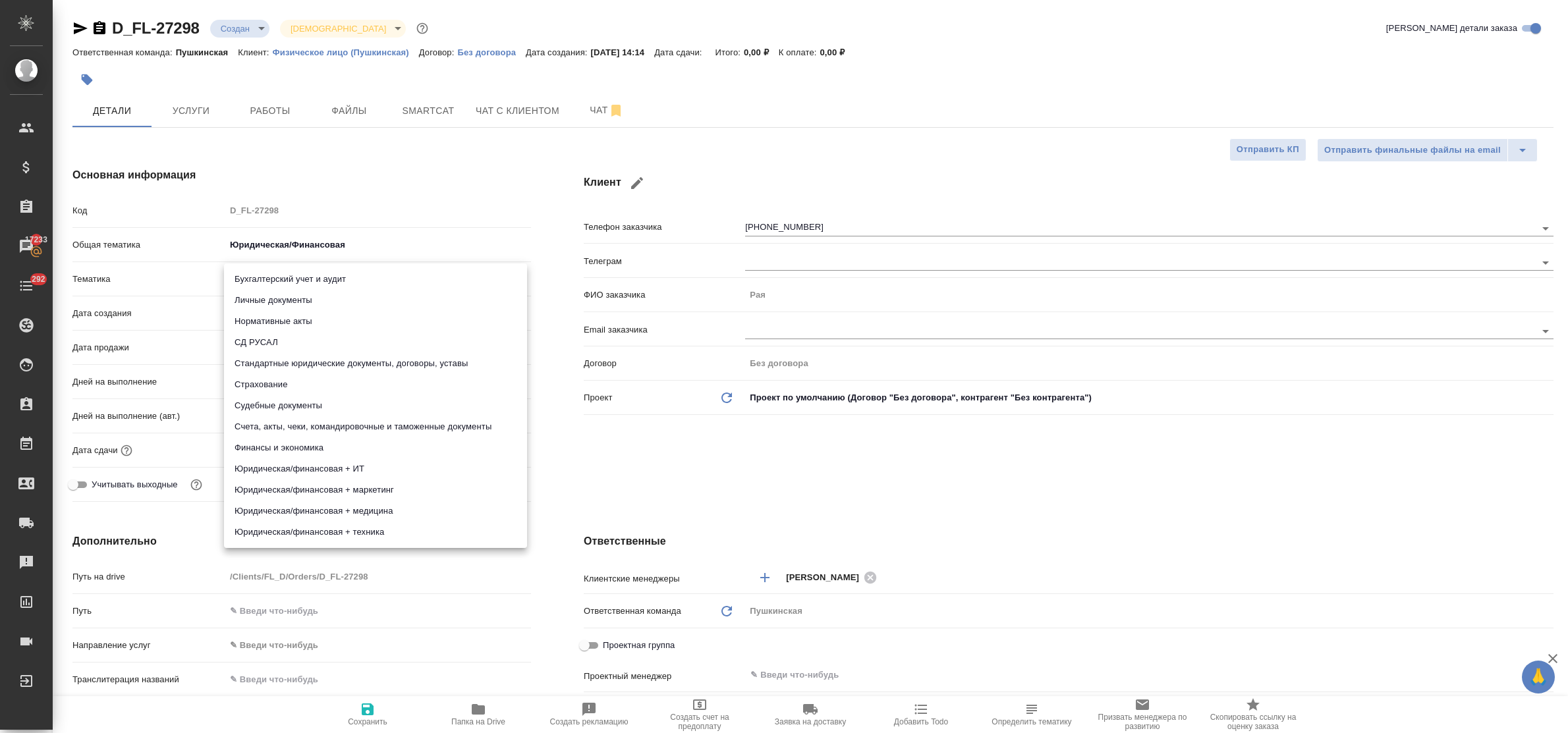
click at [256, 298] on li "Личные документы" at bounding box center [375, 300] width 303 height 21
type textarea "x"
type input "5a8b8b956a9677013d343cfe"
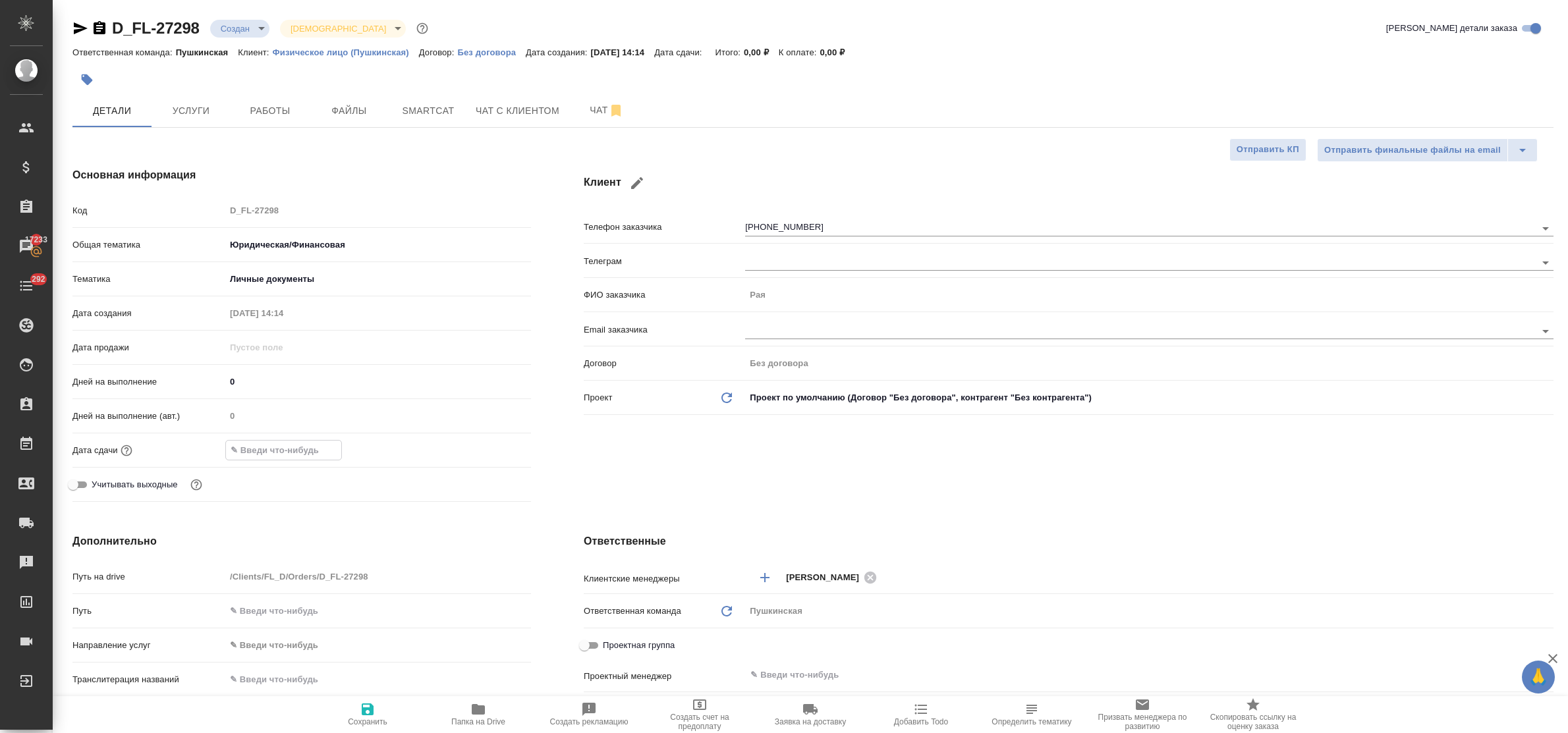
click at [272, 452] on input "text" at bounding box center [284, 450] width 116 height 19
click at [489, 449] on icon "button" at bounding box center [493, 450] width 16 height 16
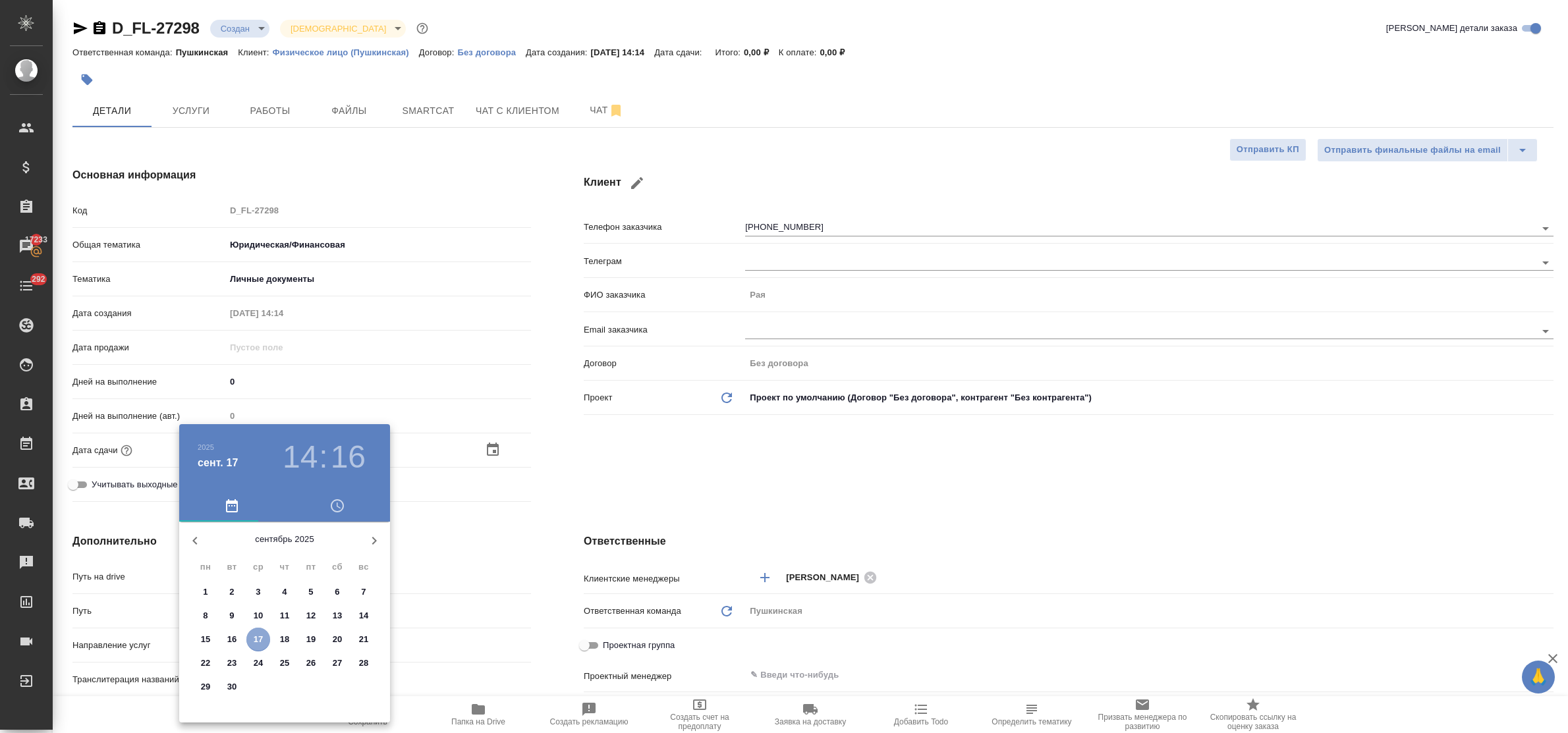
click at [259, 633] on p "17" at bounding box center [259, 639] width 10 height 13
type input "17.09.2025 14:16"
type textarea "x"
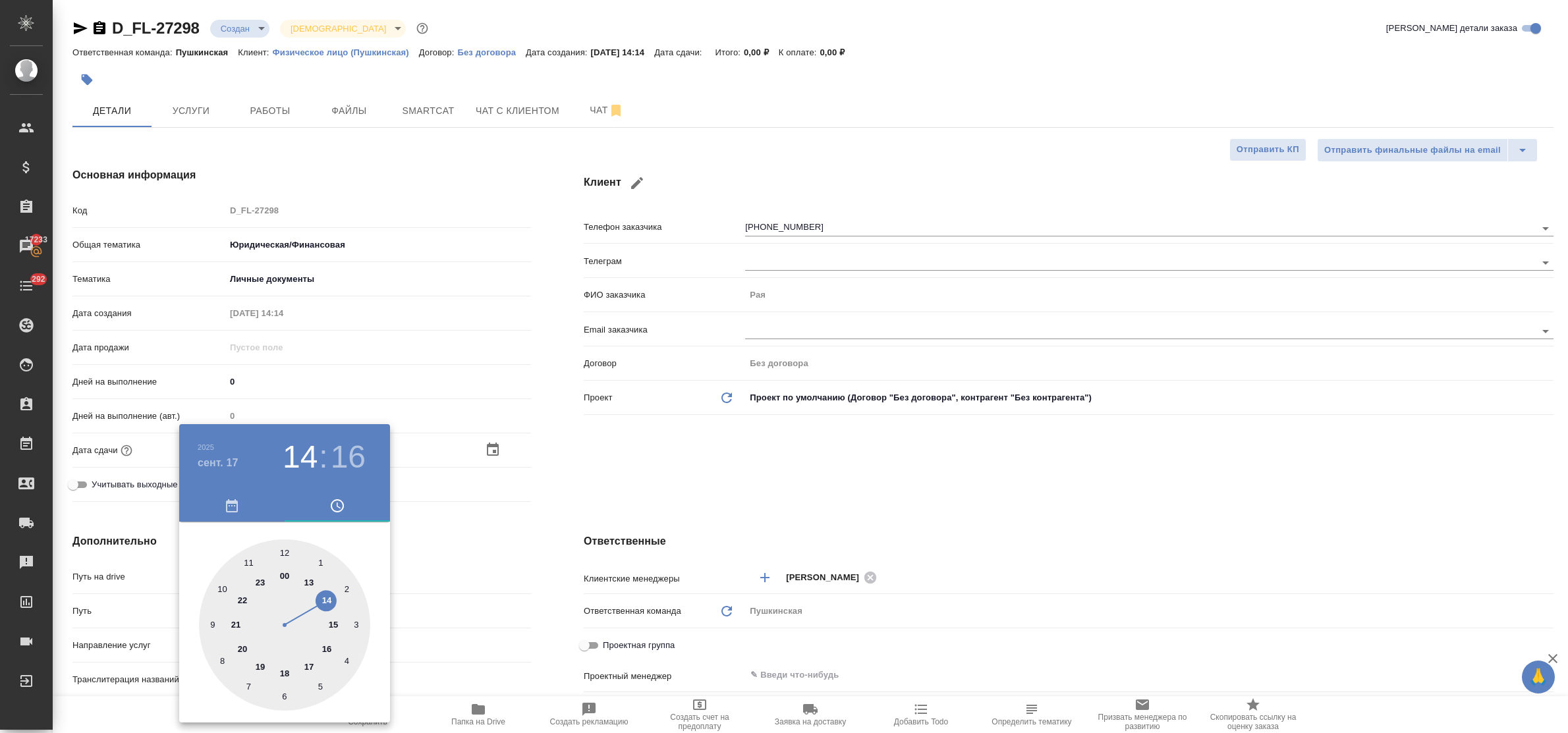
click at [337, 622] on div at bounding box center [284, 624] width 171 height 171
type input "17.09.2025 15:16"
type textarea "x"
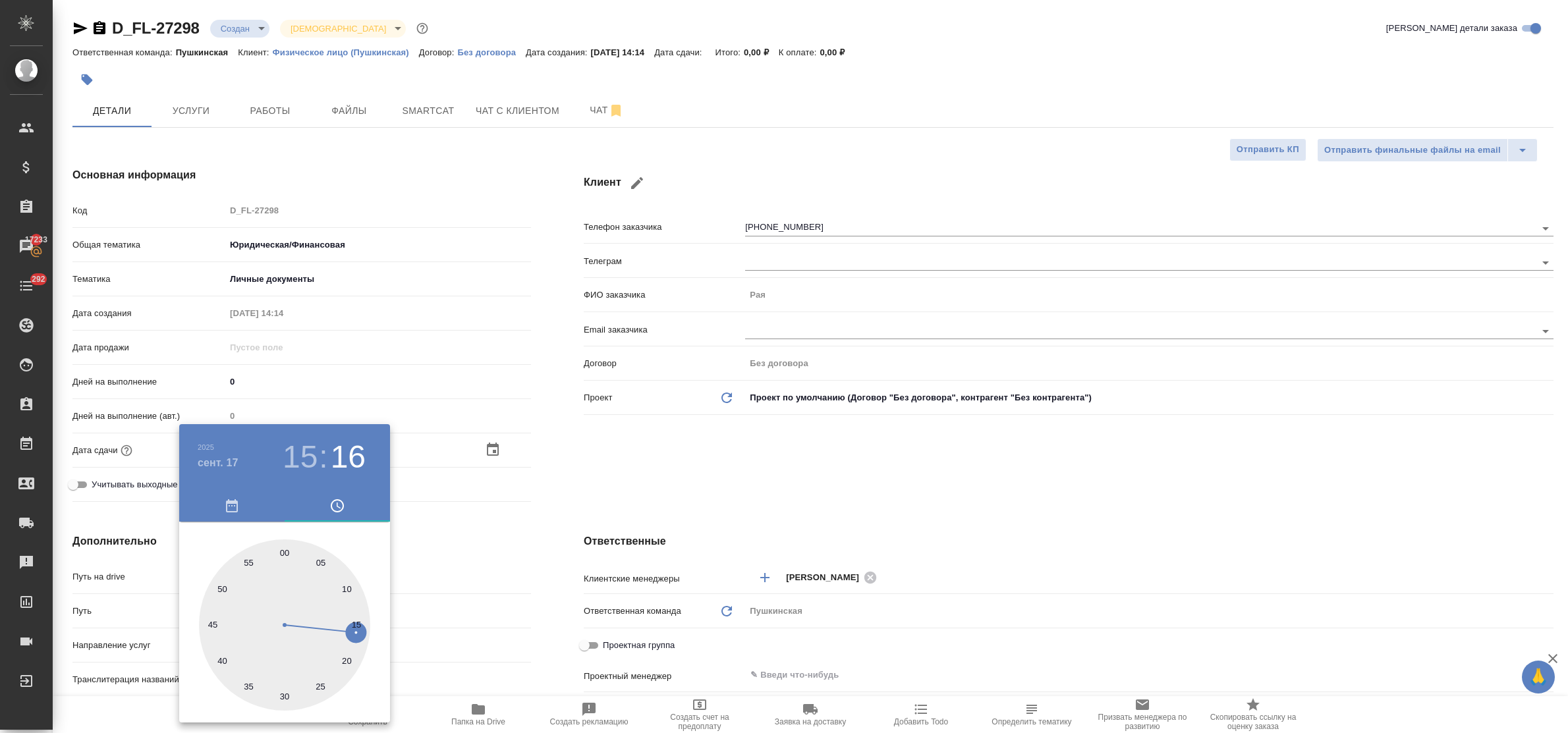
click at [285, 554] on div at bounding box center [284, 624] width 171 height 171
type input "17.09.2025 15:00"
type textarea "x"
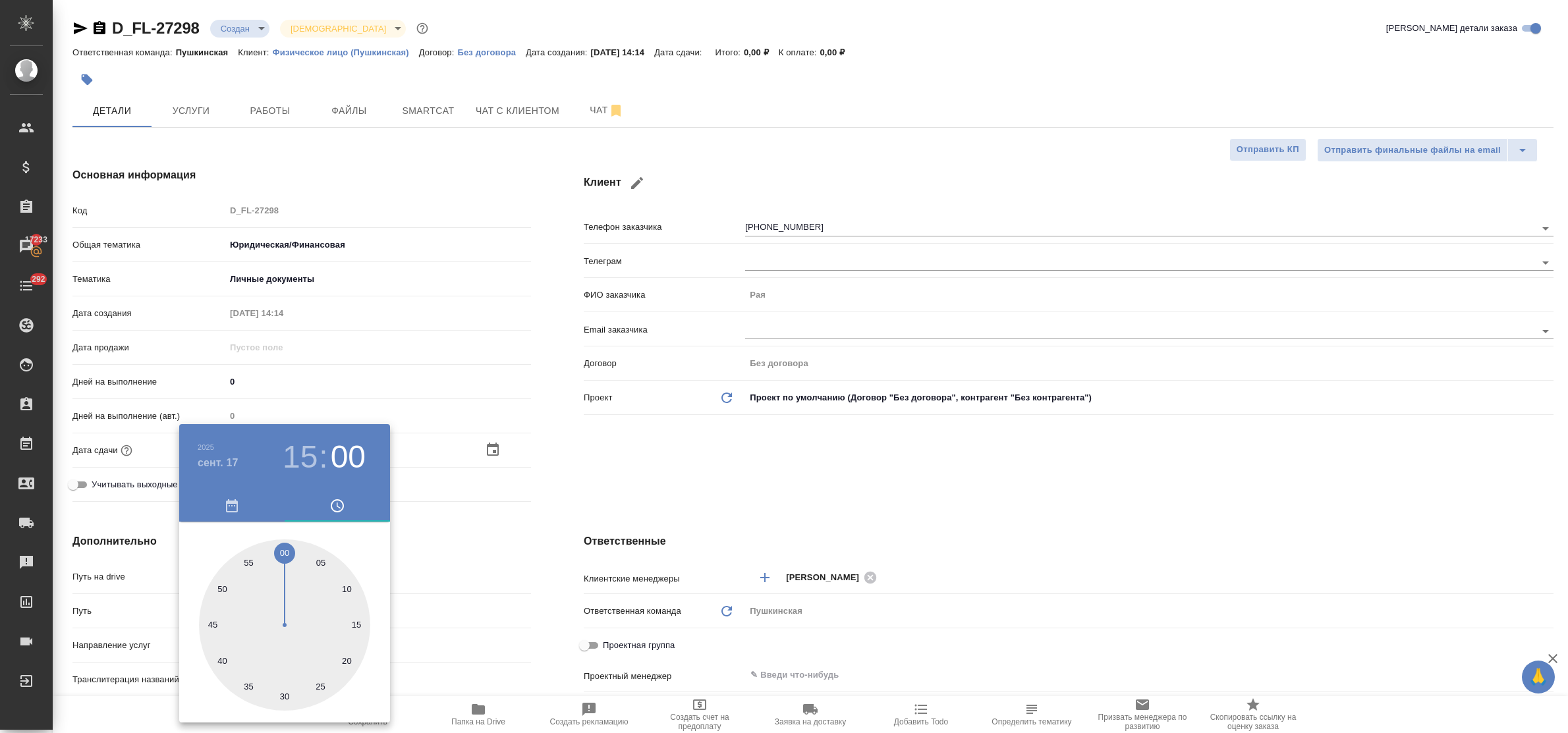
click at [499, 558] on div at bounding box center [784, 366] width 1568 height 733
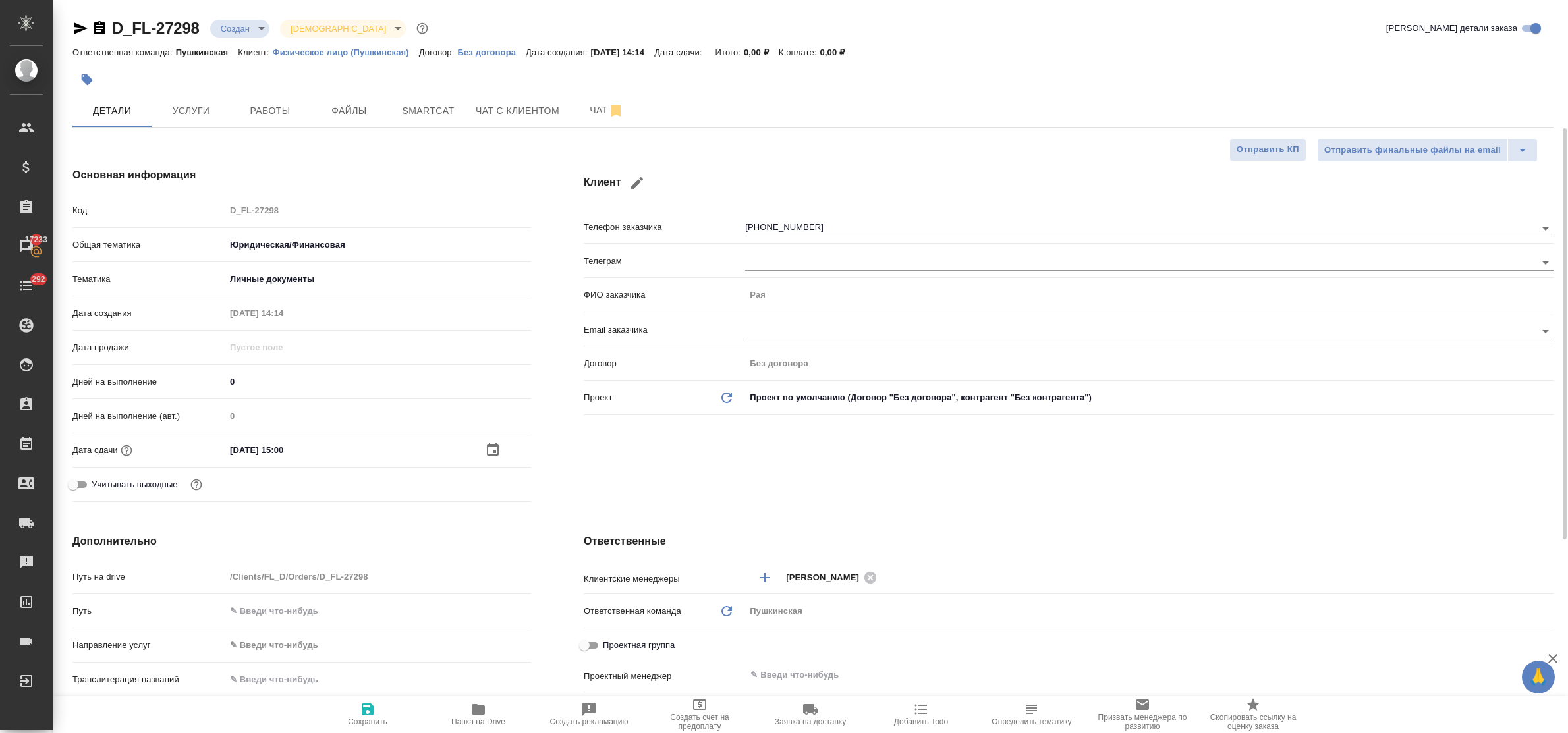
scroll to position [82, 0]
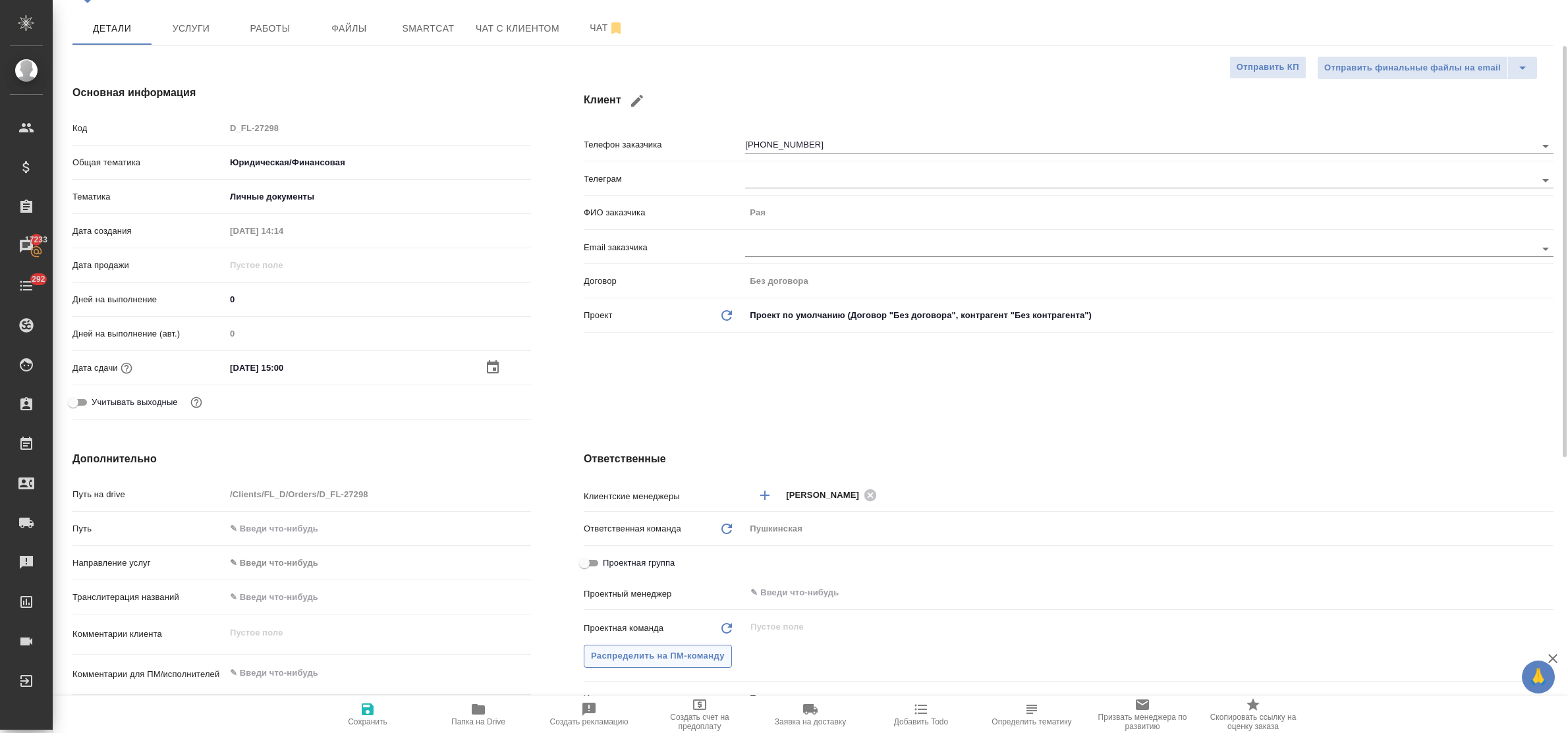
click at [657, 659] on span "Распределить на ПМ-команду" at bounding box center [658, 656] width 134 height 15
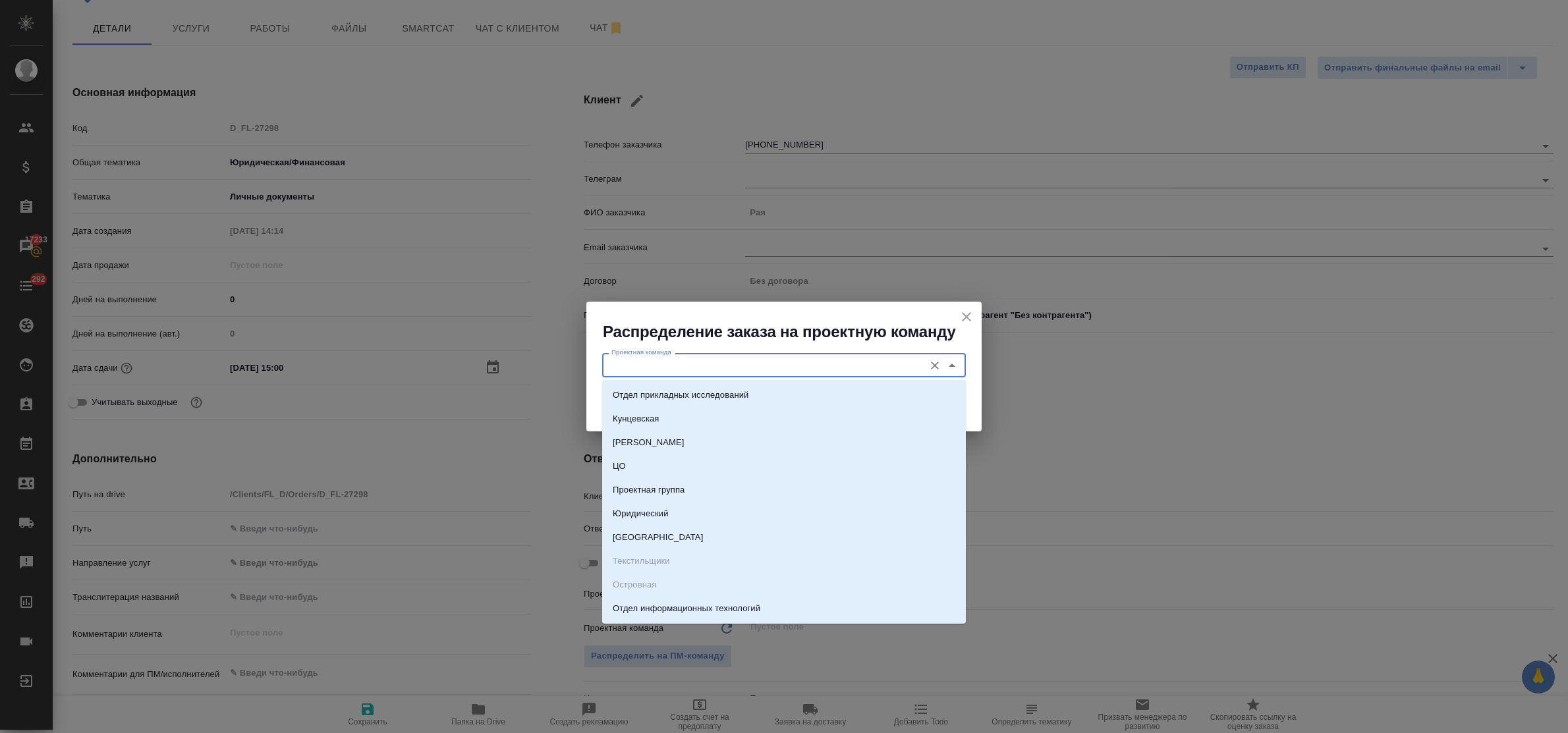
click at [627, 366] on input "Проектная команда" at bounding box center [762, 365] width 311 height 16
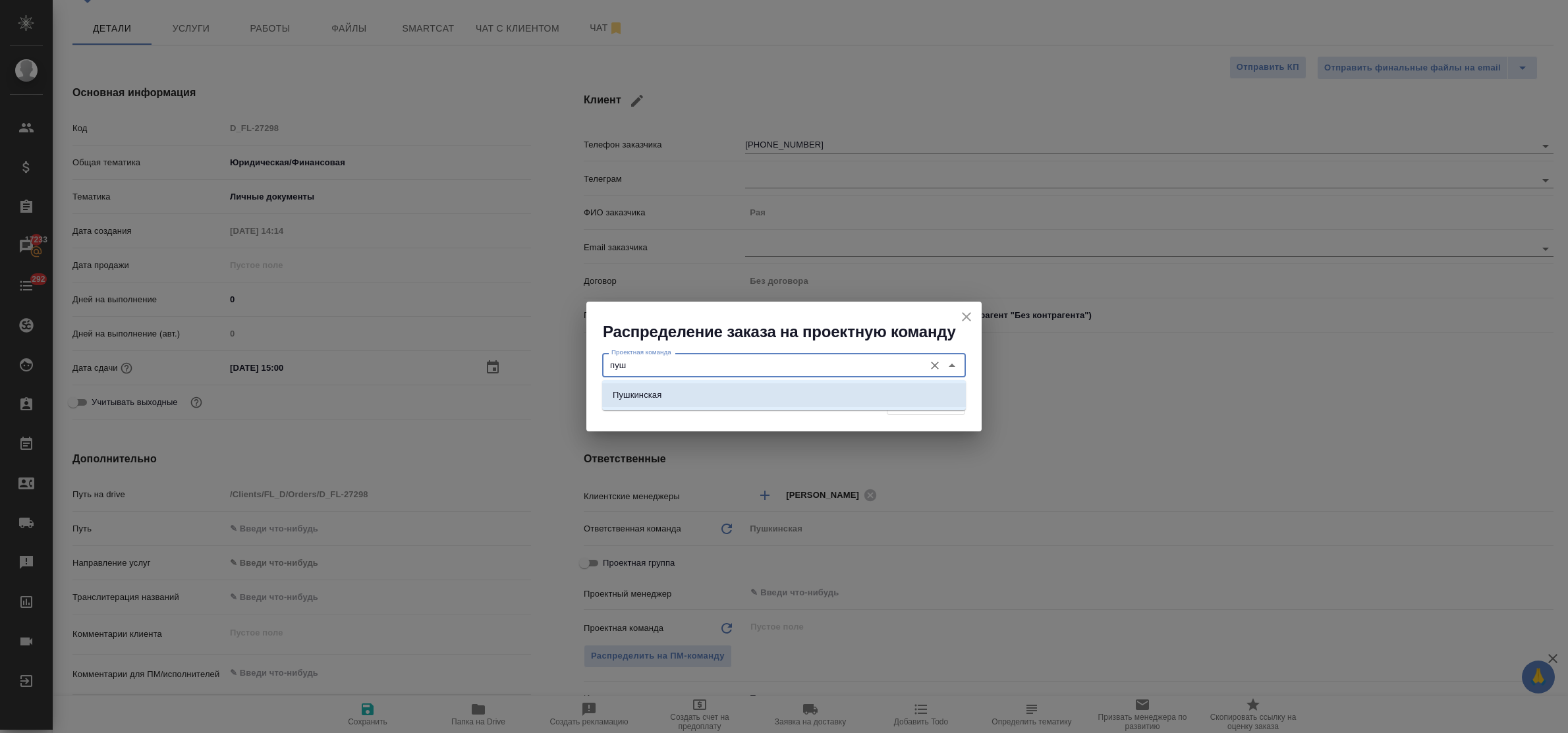
drag, startPoint x: 643, startPoint y: 394, endPoint x: 659, endPoint y: 394, distance: 16.0
click at [651, 394] on p "Пушкинская" at bounding box center [636, 395] width 48 height 13
type input "Пушкинская"
click at [909, 404] on span "Распределить" at bounding box center [926, 404] width 64 height 15
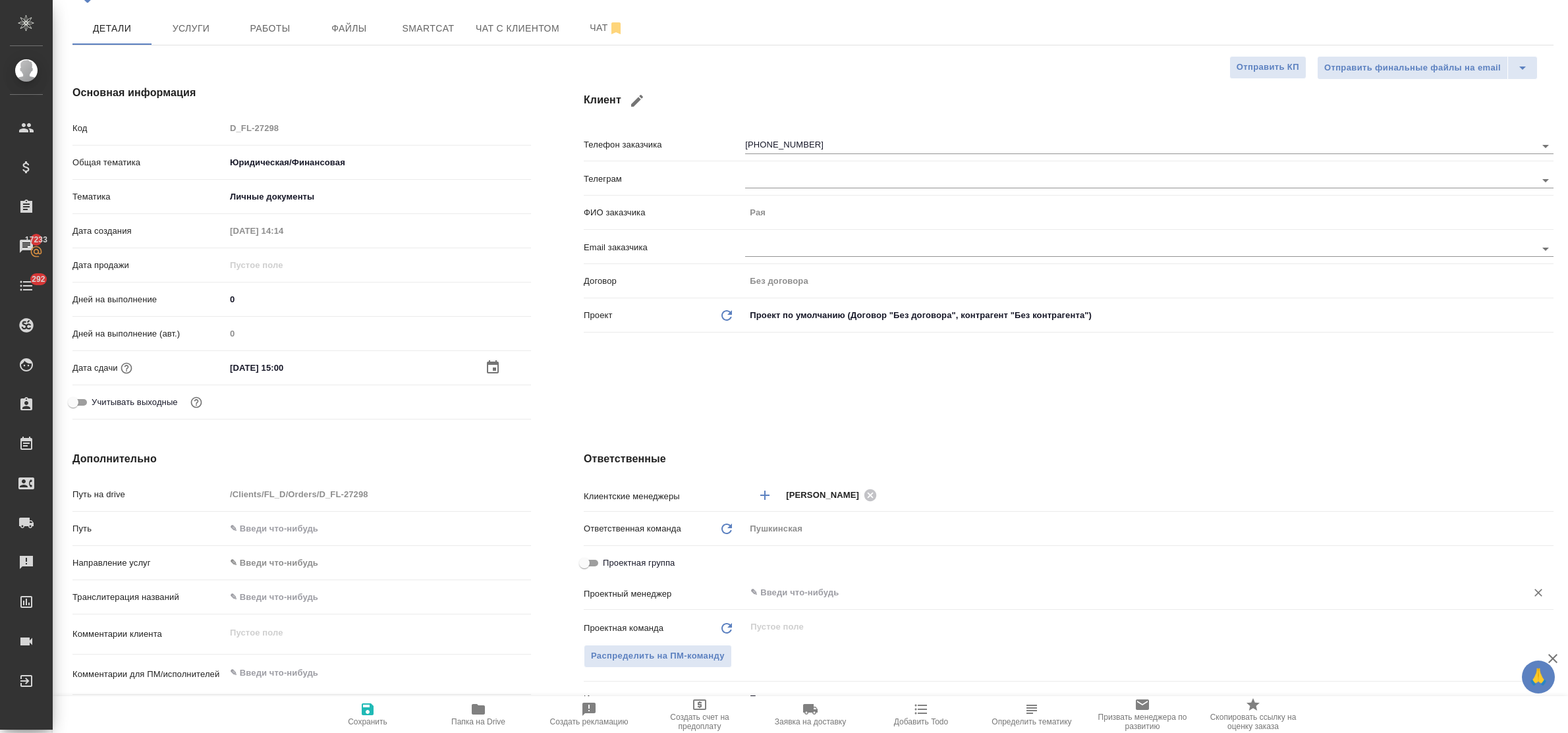
type textarea "x"
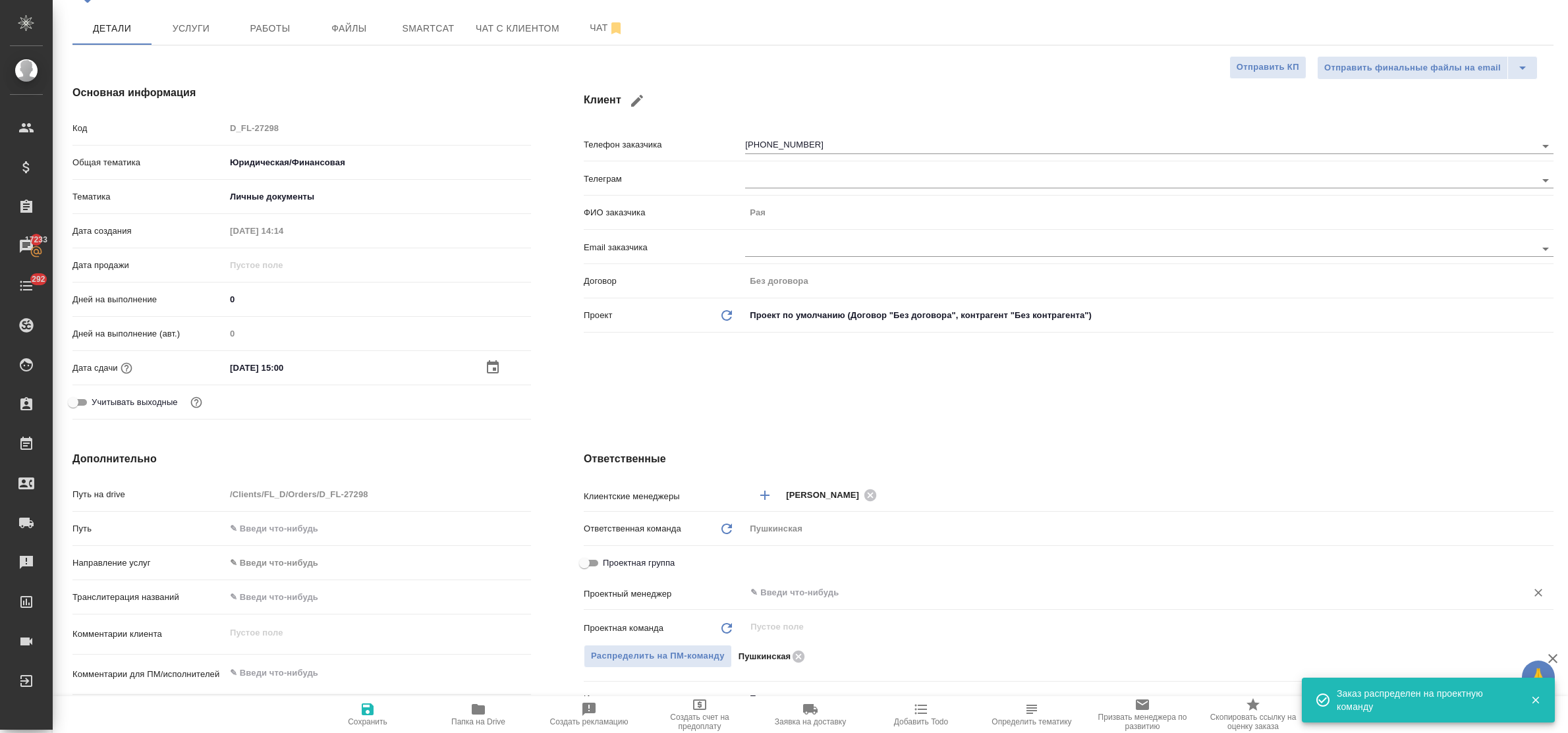
click at [784, 593] on input "text" at bounding box center [1127, 593] width 756 height 16
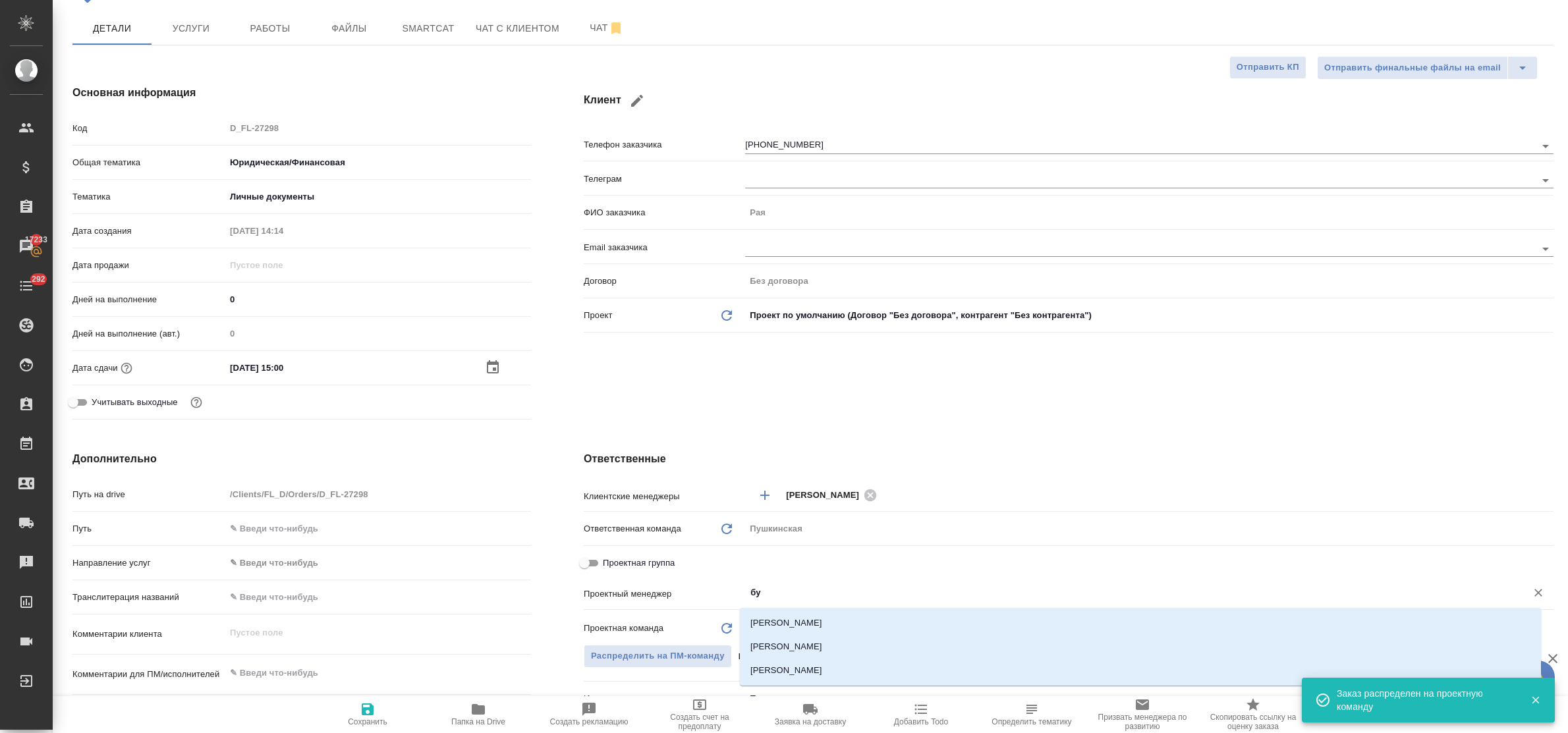
type input "бул"
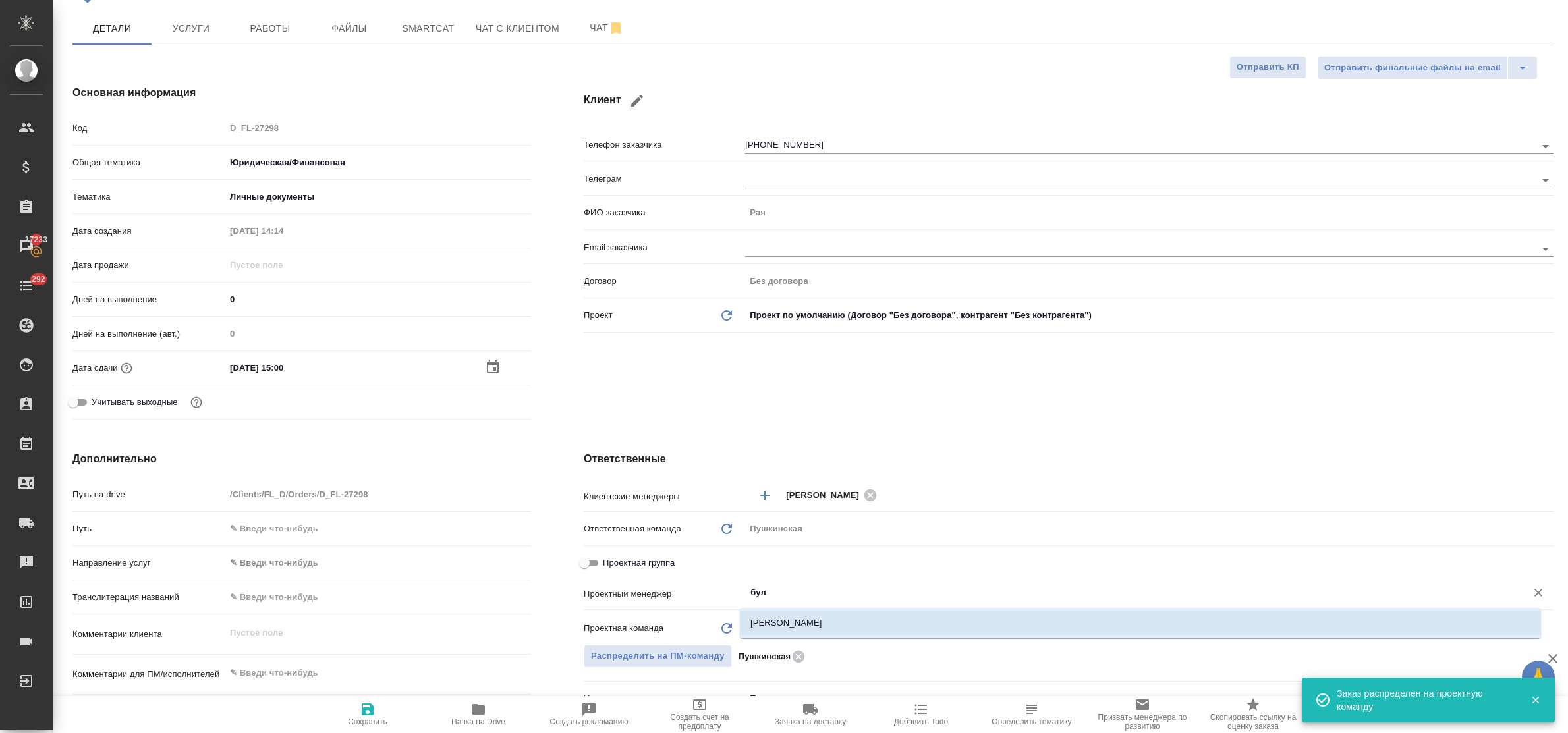
click at [786, 621] on li "[PERSON_NAME]" at bounding box center [1141, 623] width 801 height 24
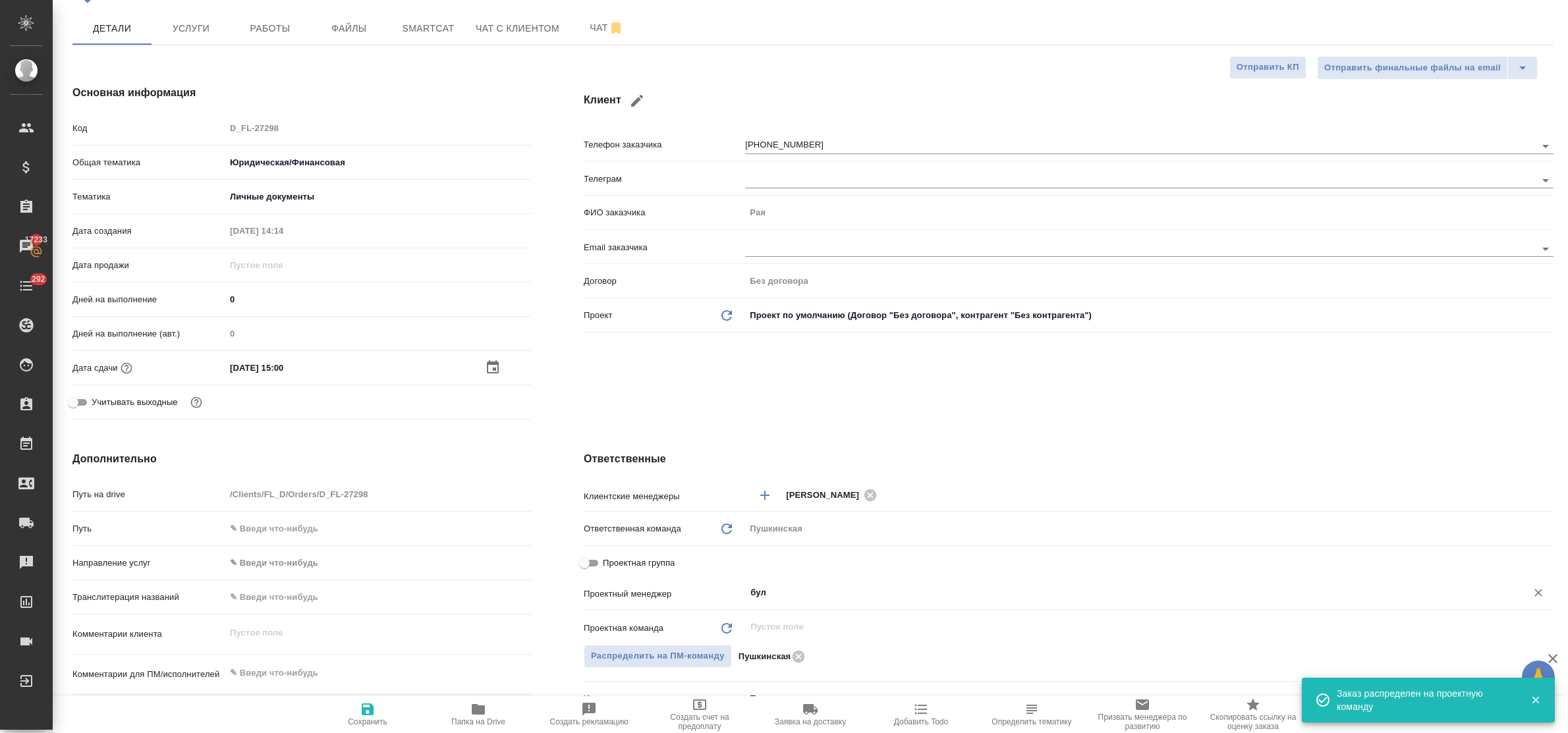
type textarea "x"
type input "[PERSON_NAME]"
click at [373, 708] on icon "button" at bounding box center [368, 709] width 12 height 12
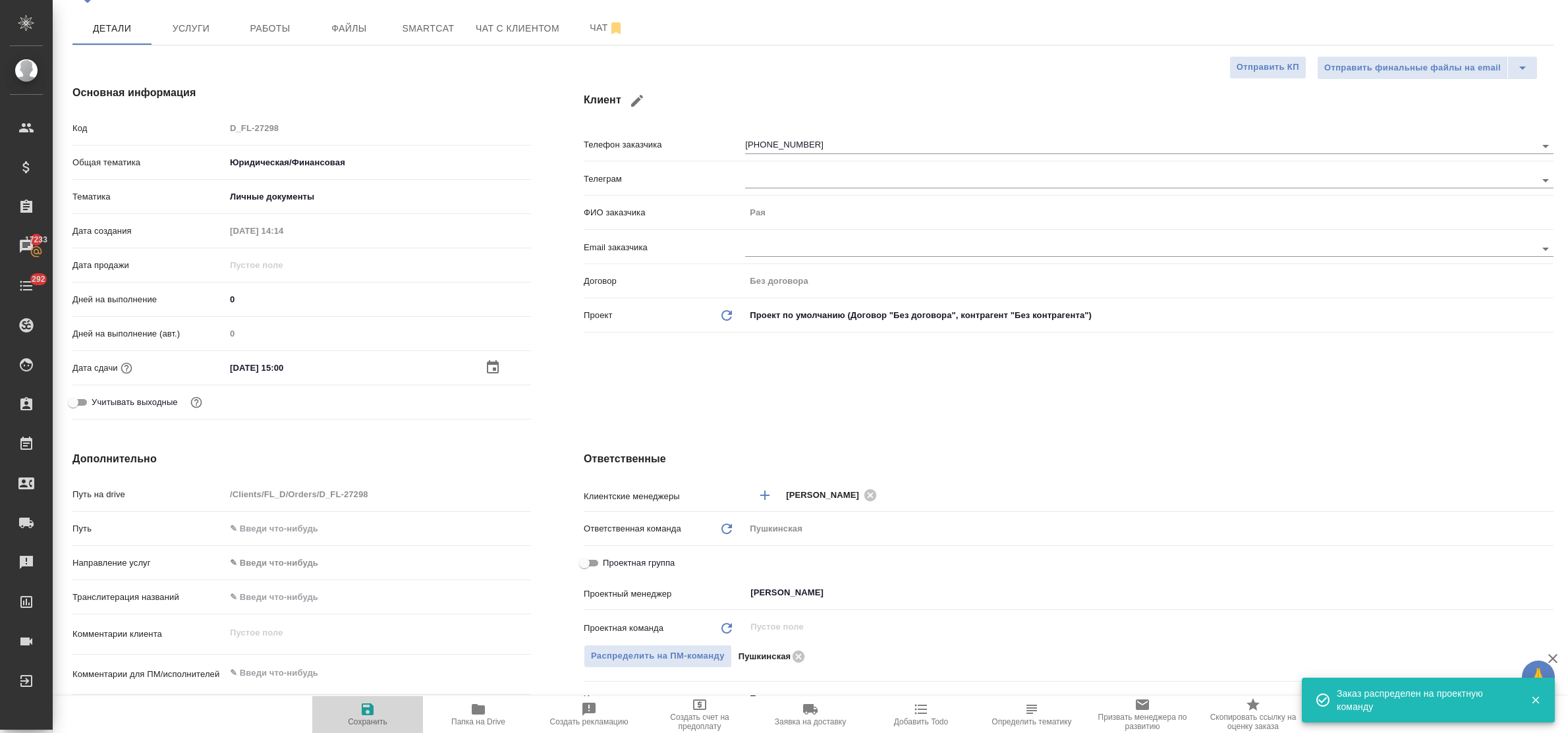
type textarea "x"
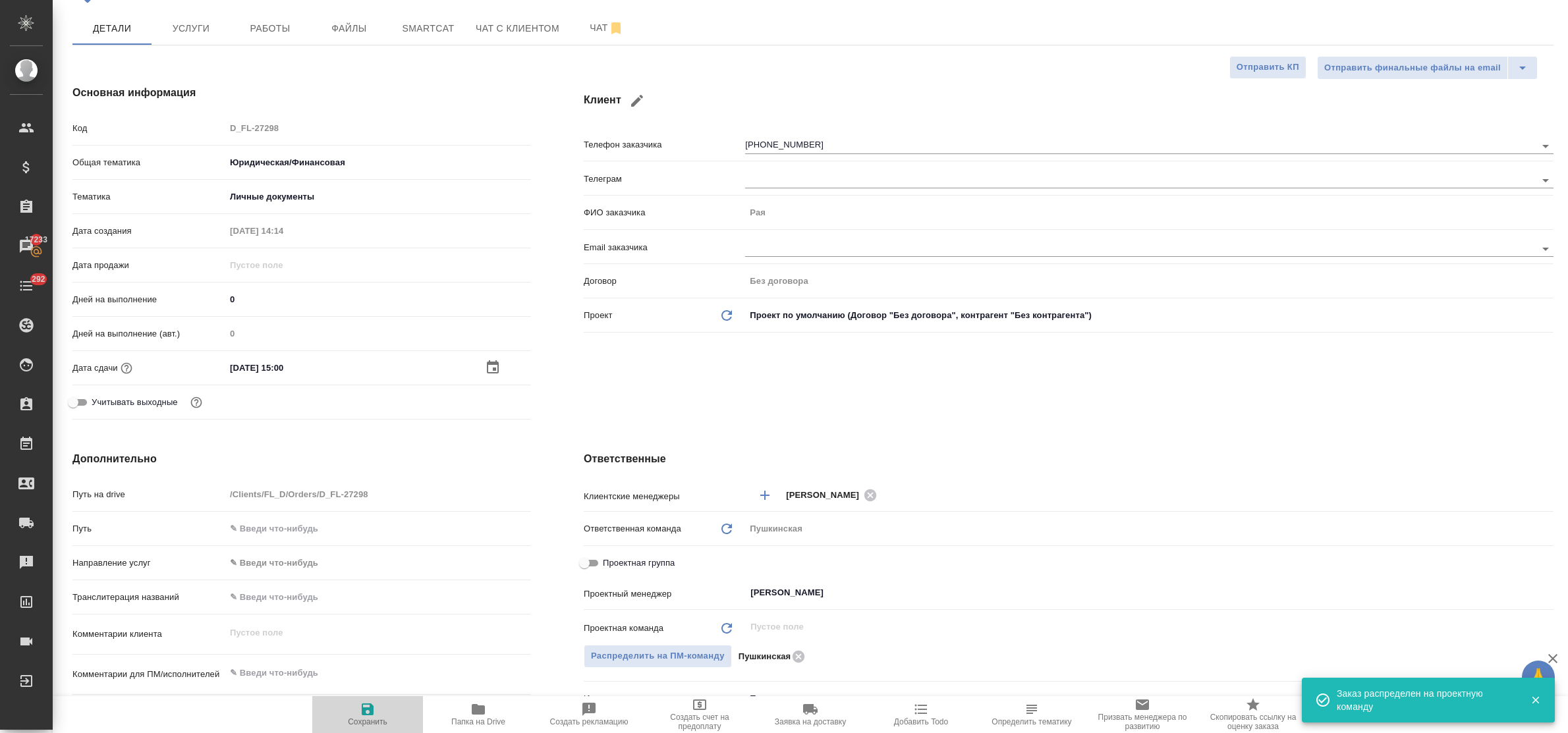
type textarea "x"
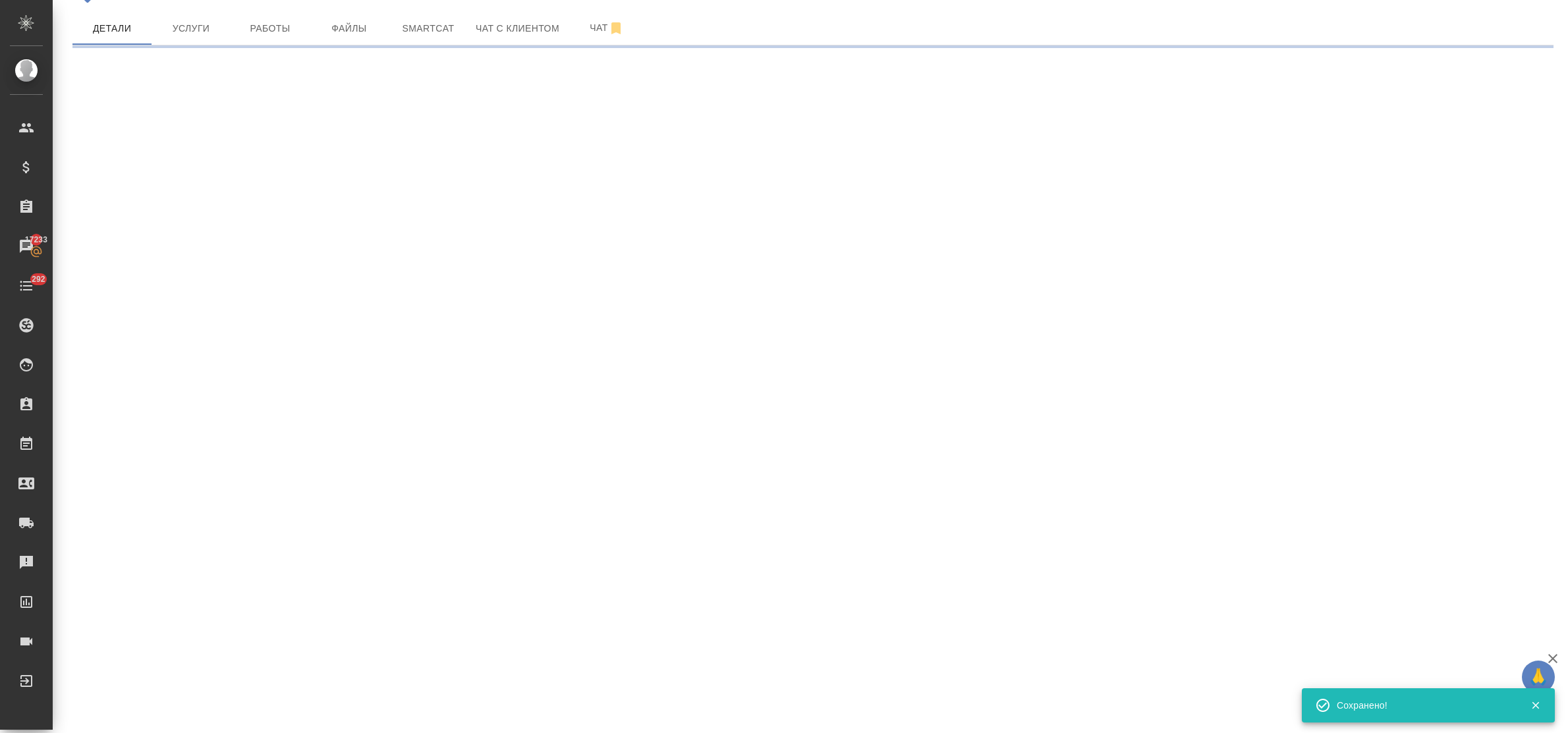
select select "RU"
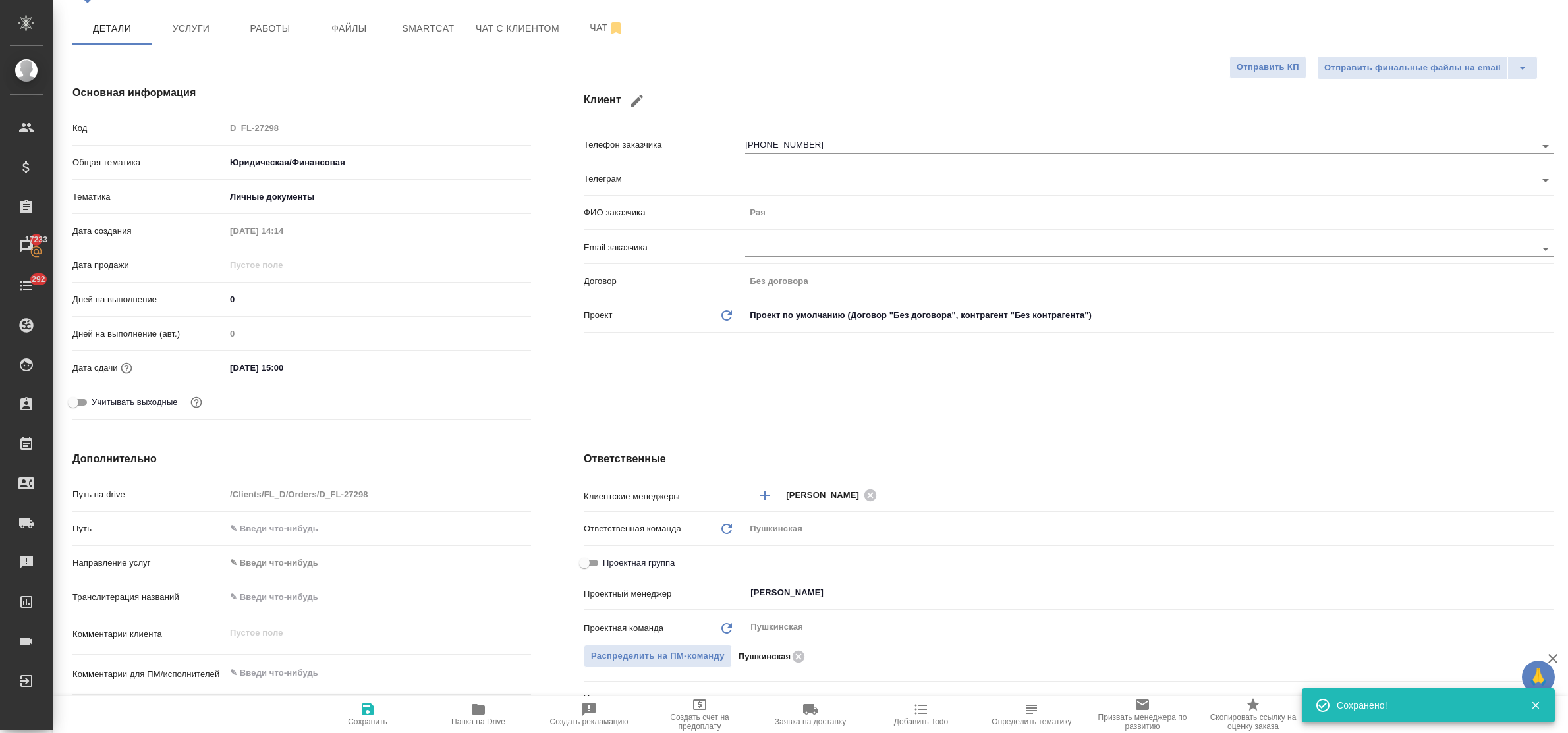
type textarea "x"
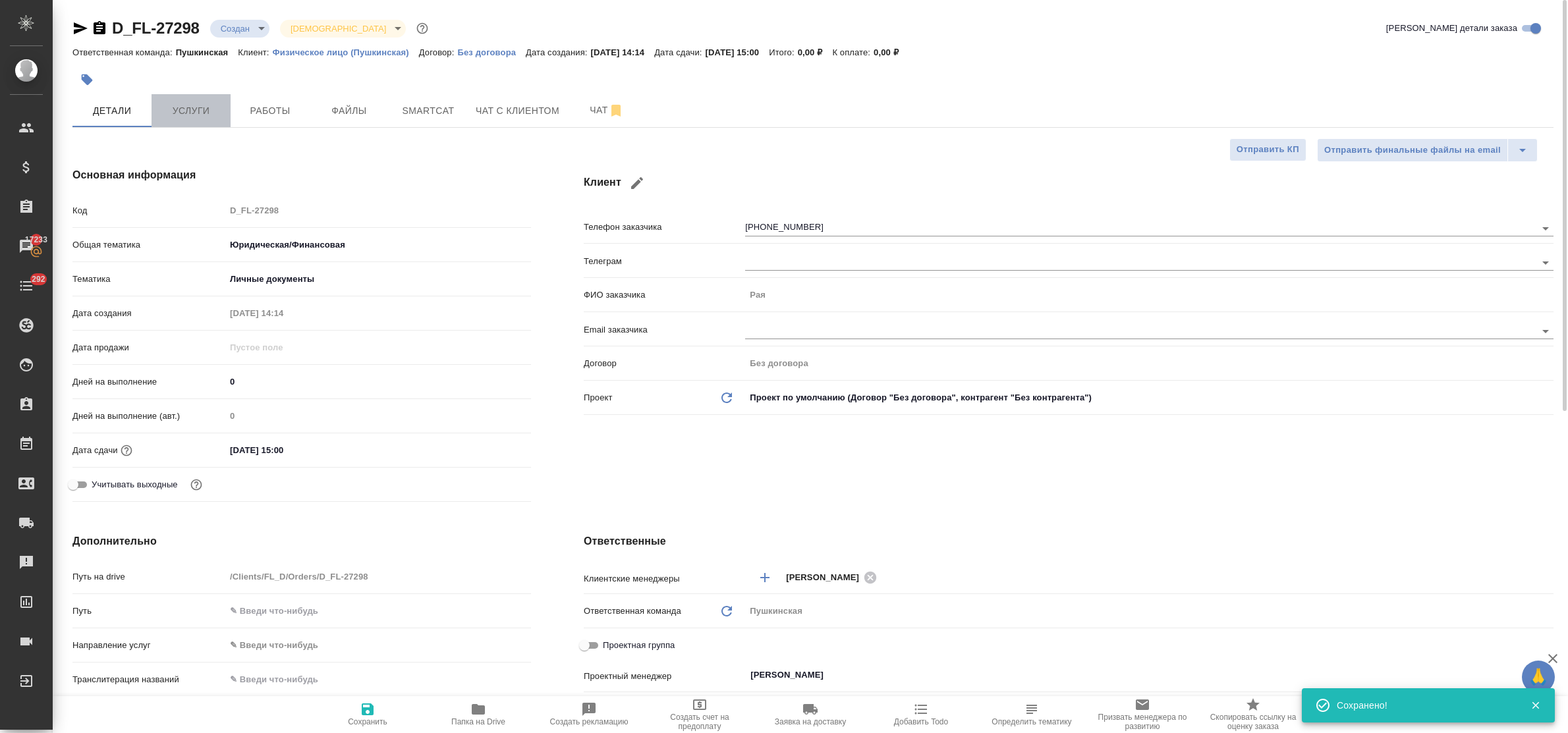
click at [199, 105] on span "Услуги" at bounding box center [191, 111] width 63 height 16
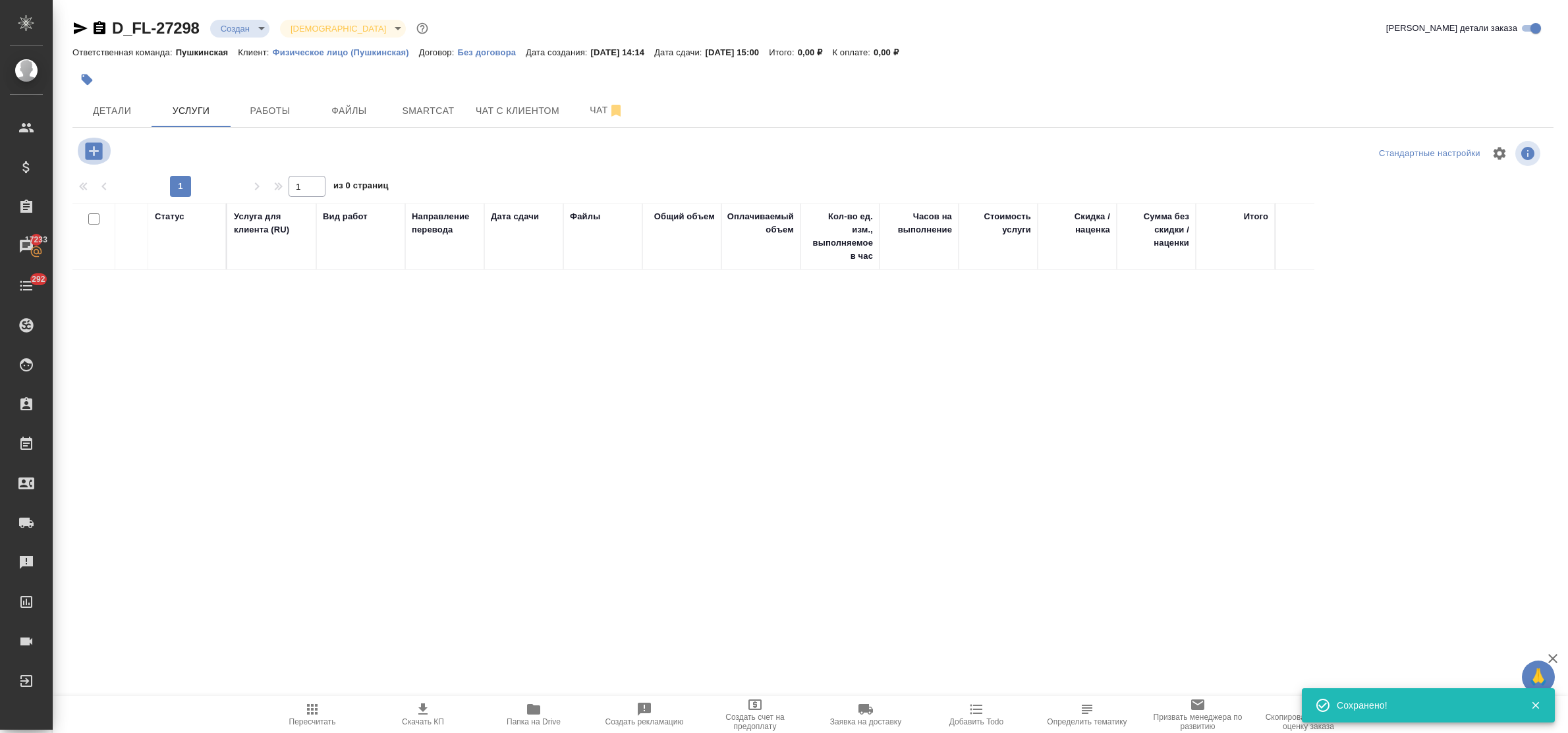
click at [94, 145] on icon "button" at bounding box center [94, 151] width 17 height 17
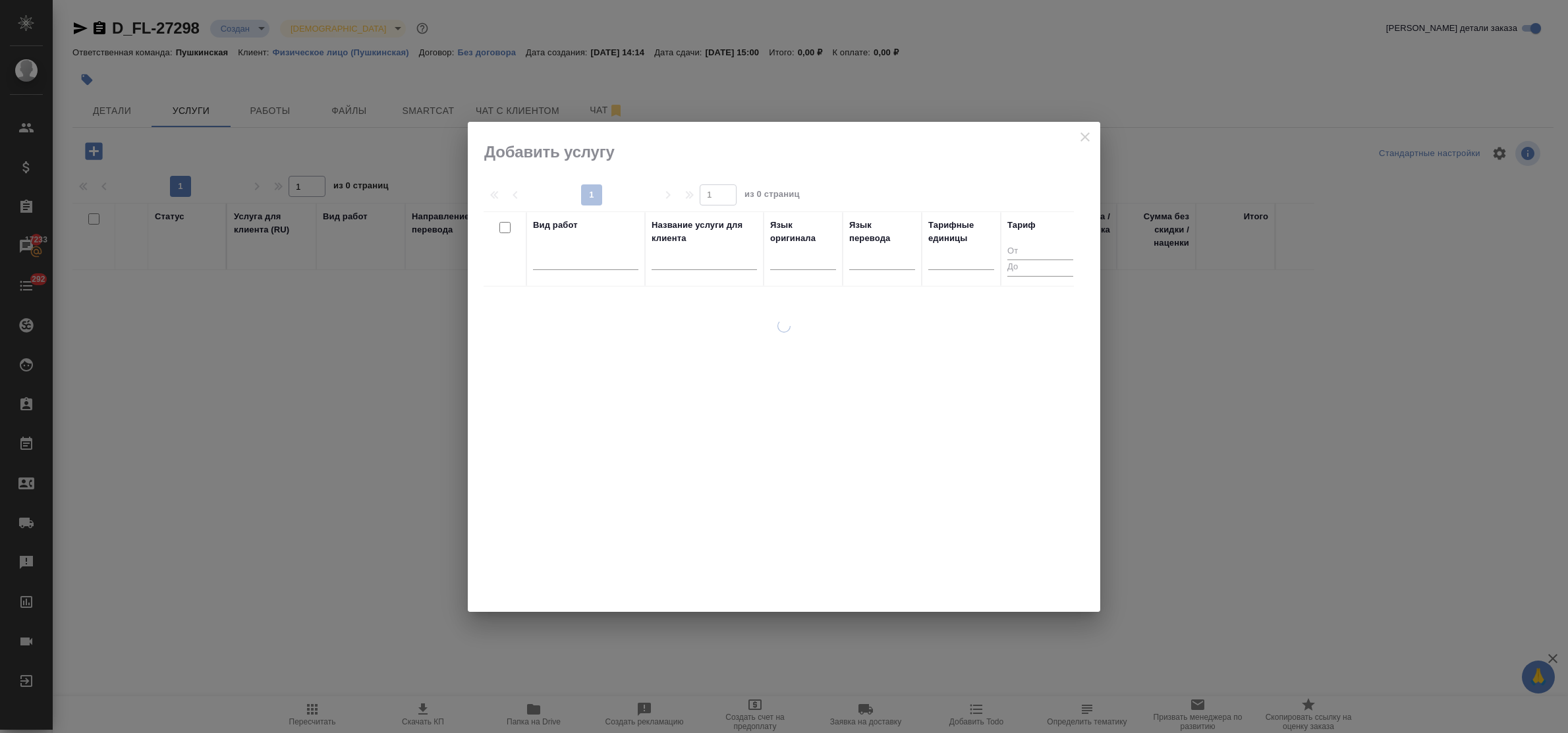
click at [598, 270] on div at bounding box center [586, 262] width 105 height 34
click at [590, 264] on div at bounding box center [586, 256] width 105 height 19
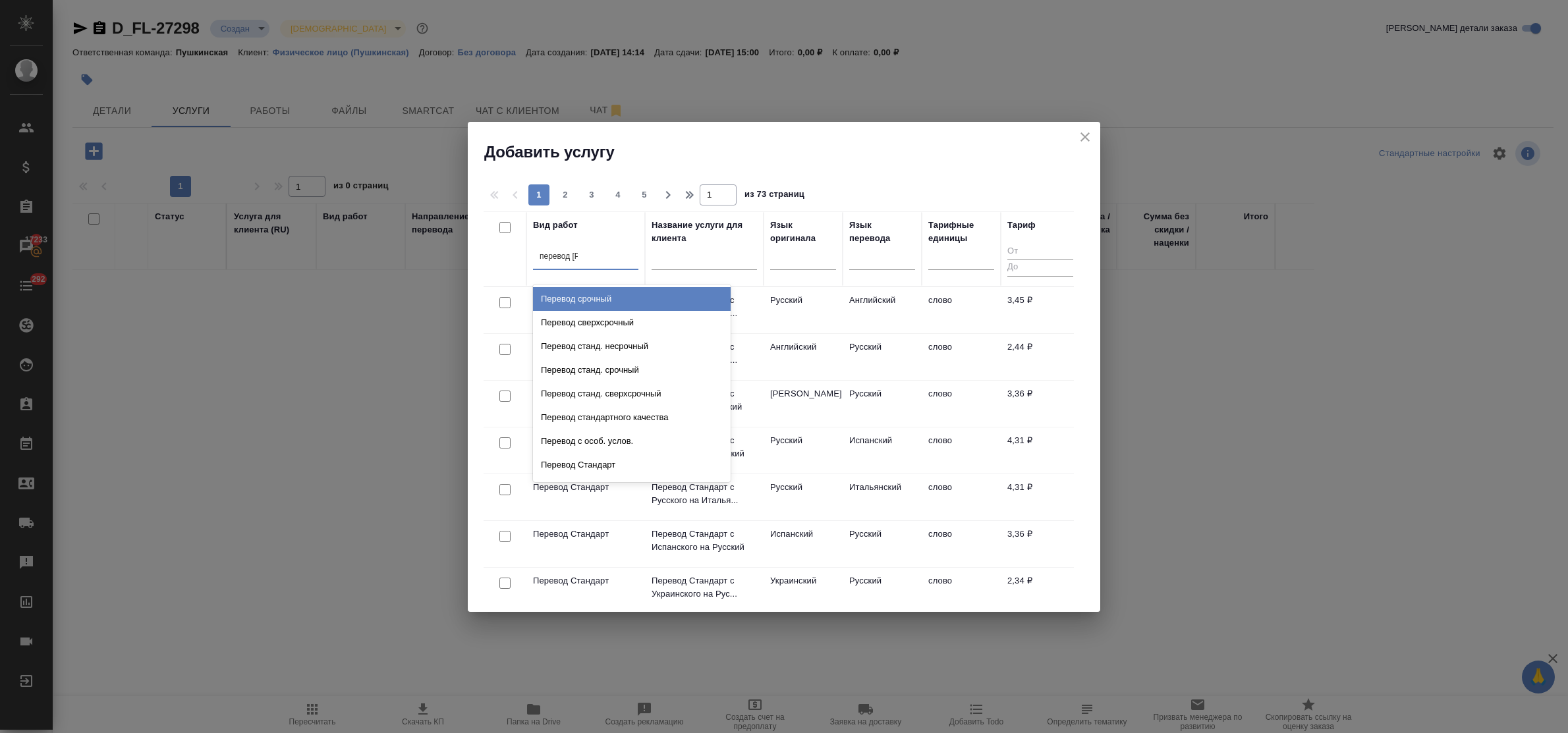
type input "перевод ст"
click at [616, 300] on div "Перевод станд. несрочный" at bounding box center [632, 299] width 197 height 24
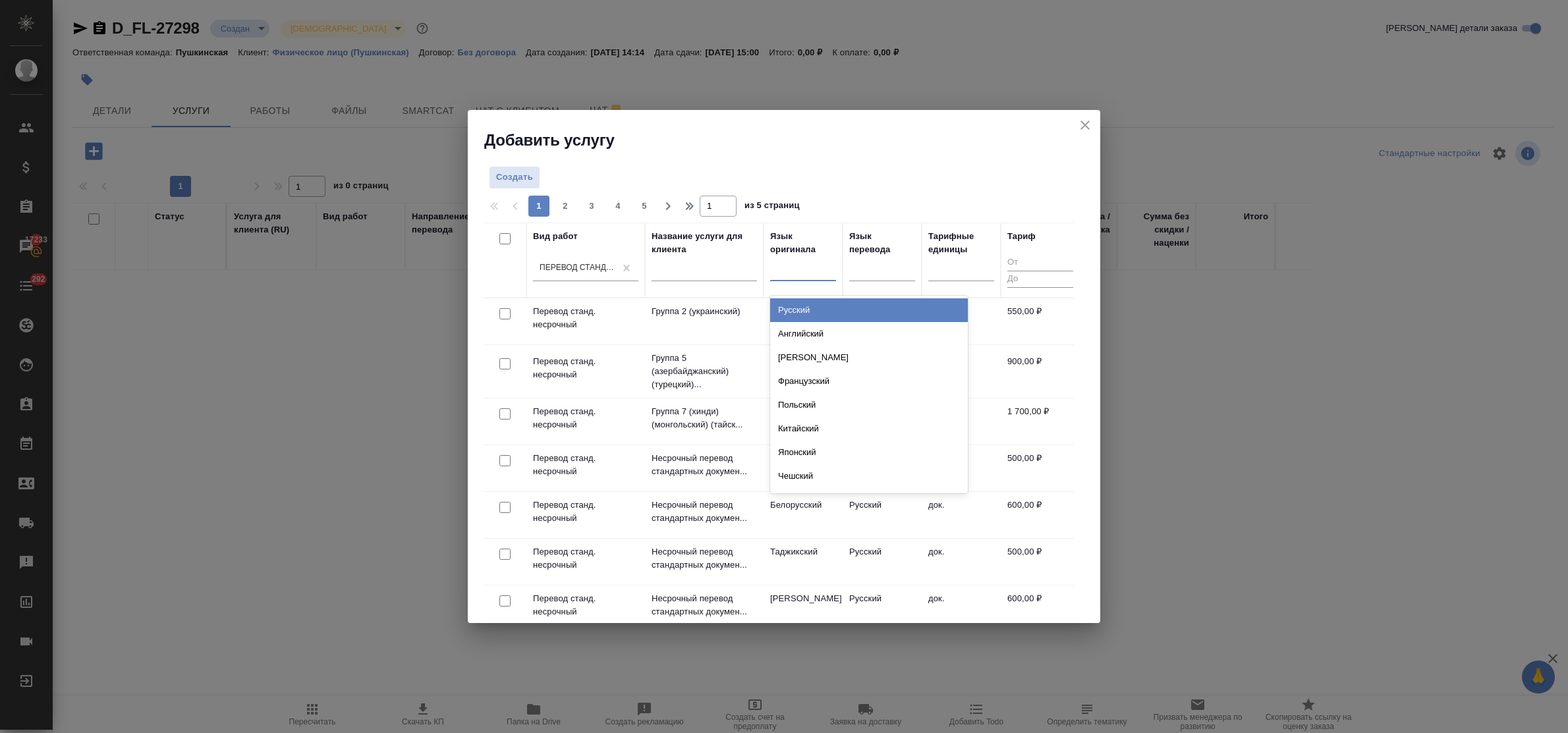
click at [784, 275] on div at bounding box center [802, 268] width 66 height 19
type input "анг"
drag, startPoint x: 807, startPoint y: 299, endPoint x: 843, endPoint y: 293, distance: 36.5
click at [811, 299] on div "Английский" at bounding box center [869, 310] width 197 height 24
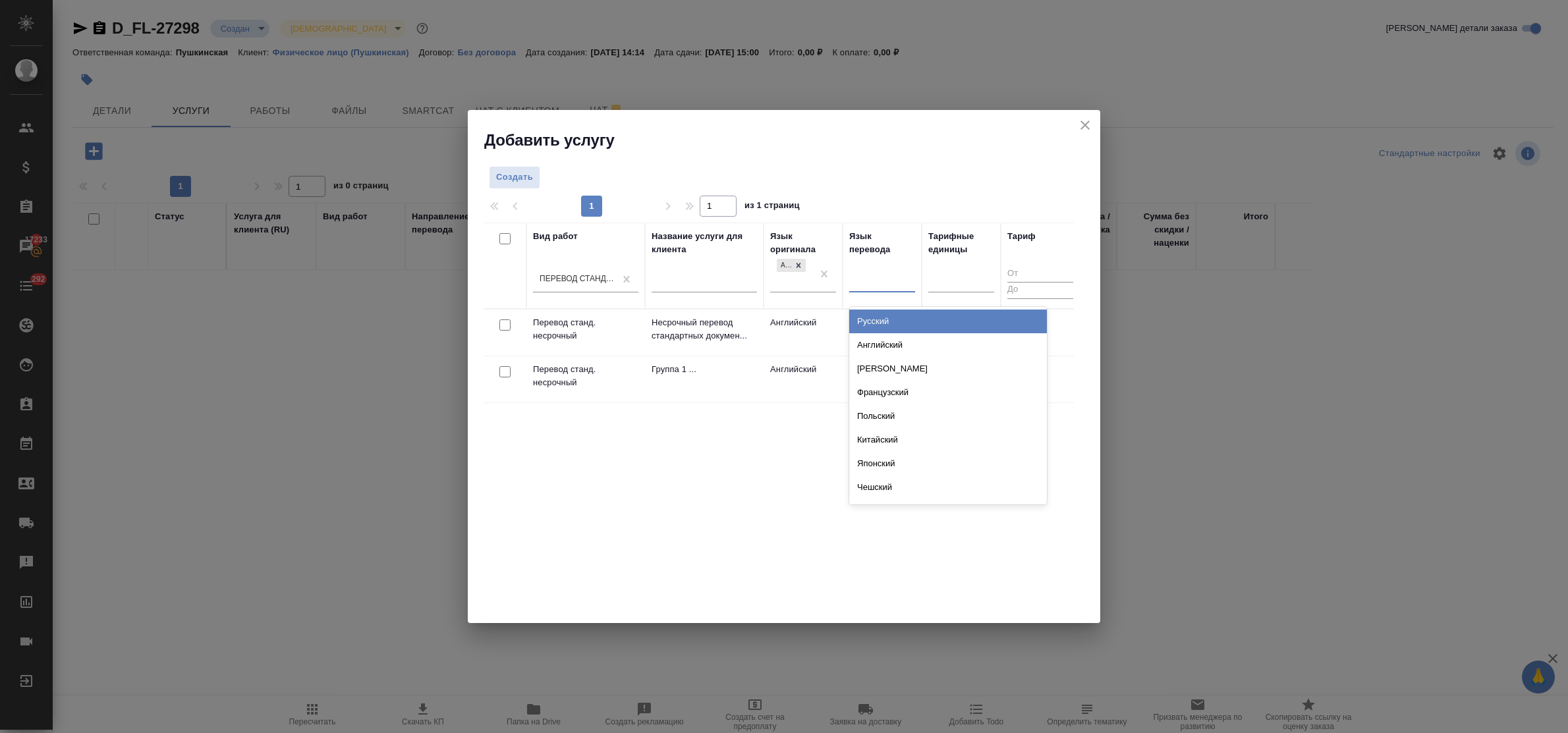
click at [867, 282] on div at bounding box center [881, 279] width 66 height 19
click at [875, 311] on div "Русский" at bounding box center [948, 321] width 197 height 24
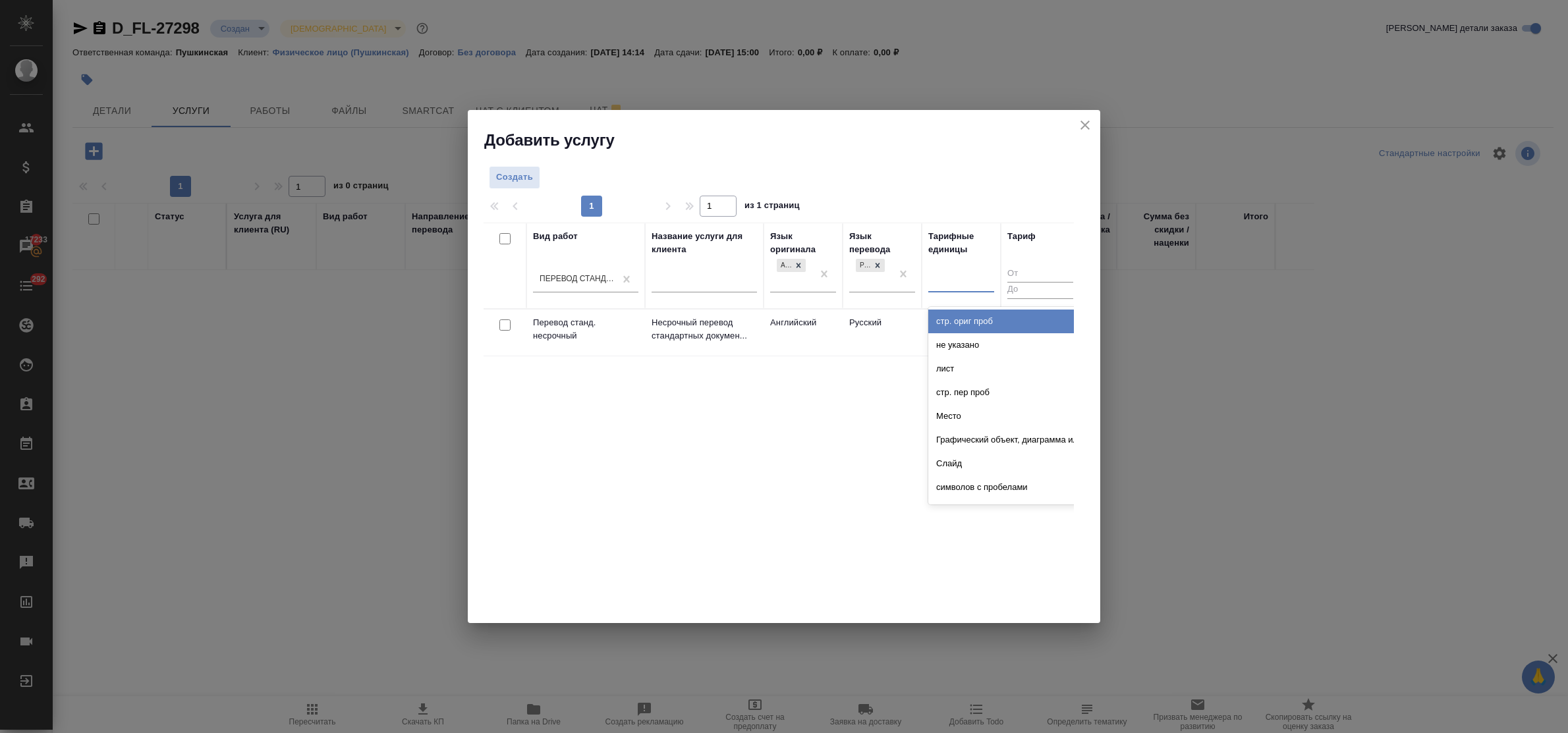
click at [966, 283] on div at bounding box center [961, 279] width 66 height 19
type input "до"
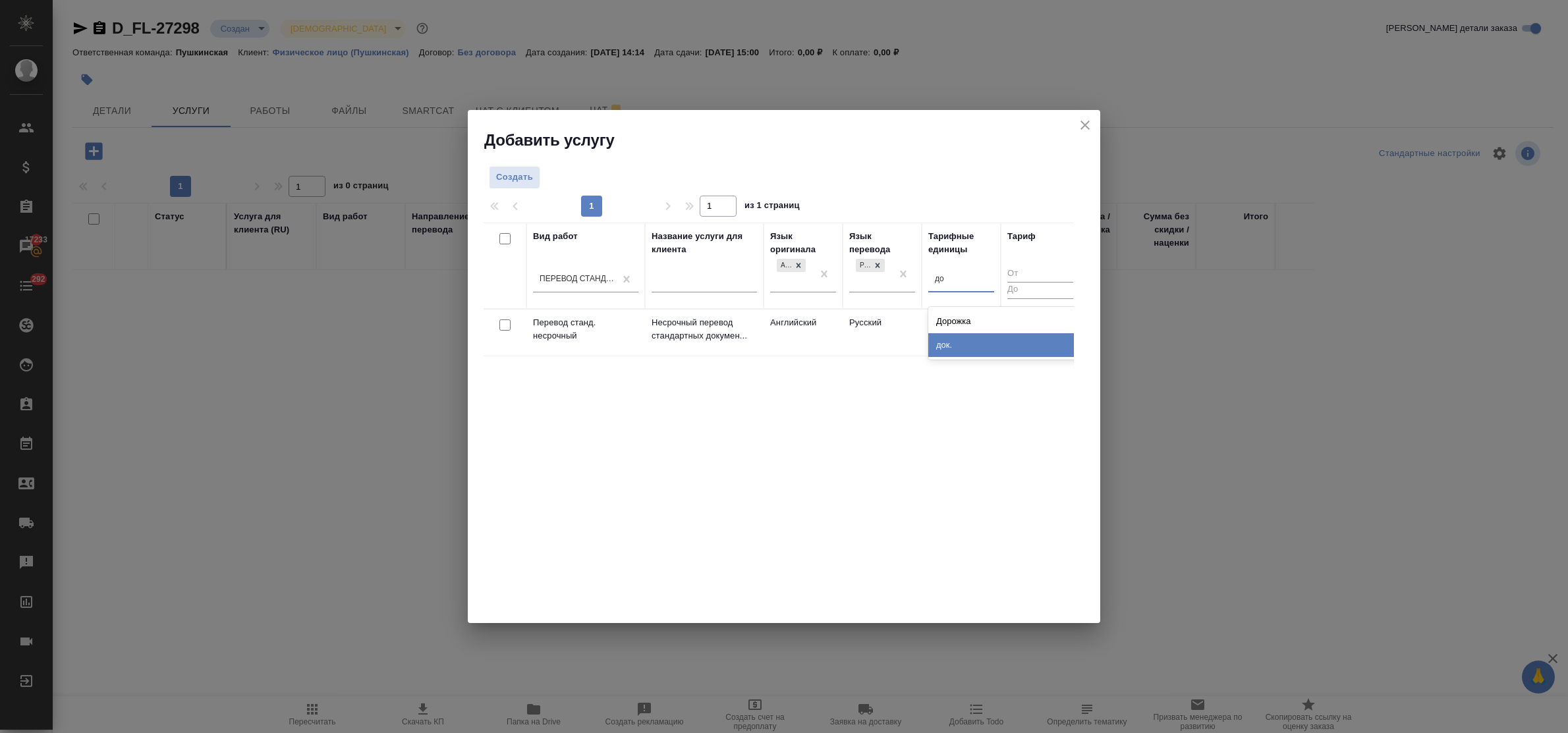
click at [972, 338] on div "док." at bounding box center [1027, 345] width 197 height 24
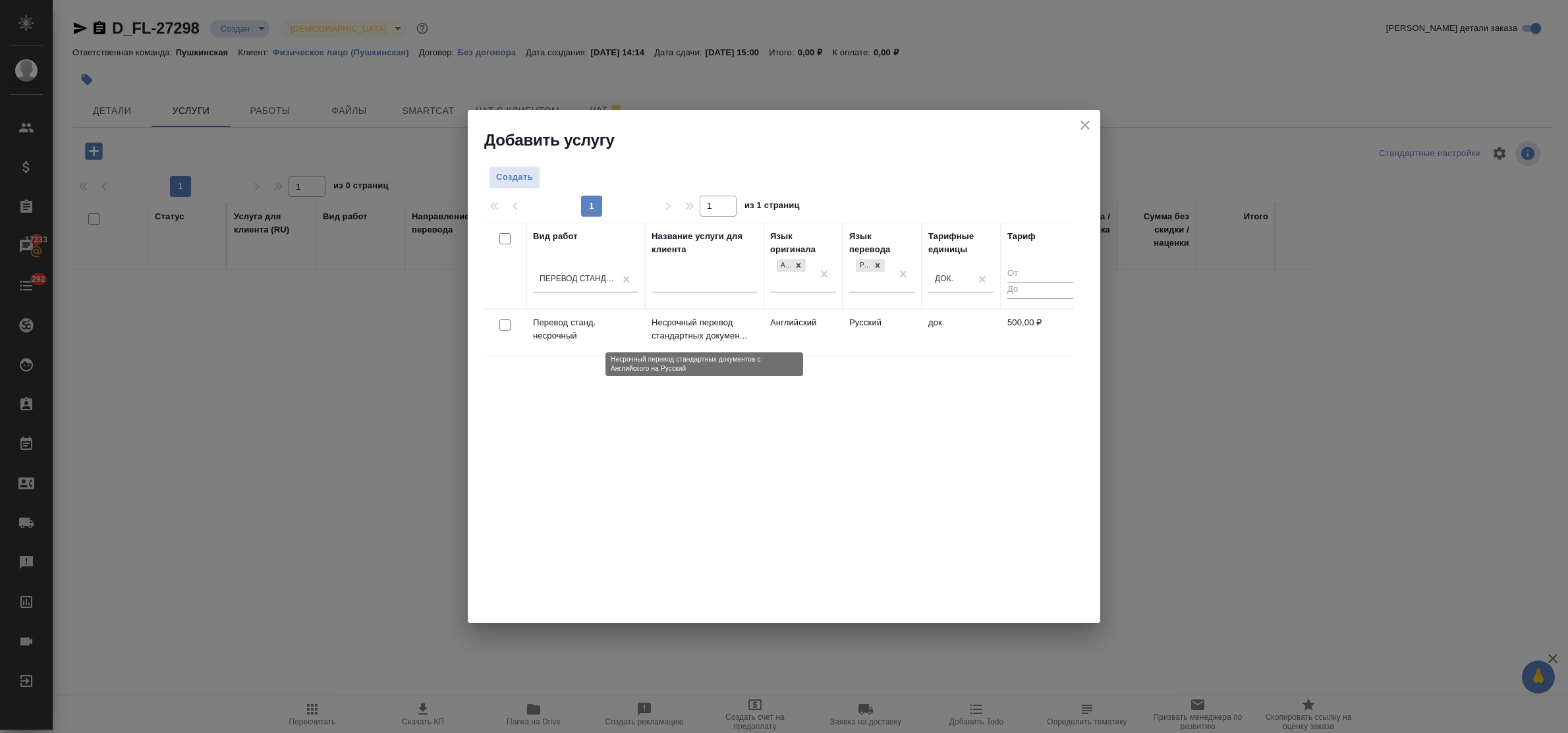
click at [686, 325] on p "Несрочный перевод стандартных докумен..." at bounding box center [704, 329] width 105 height 26
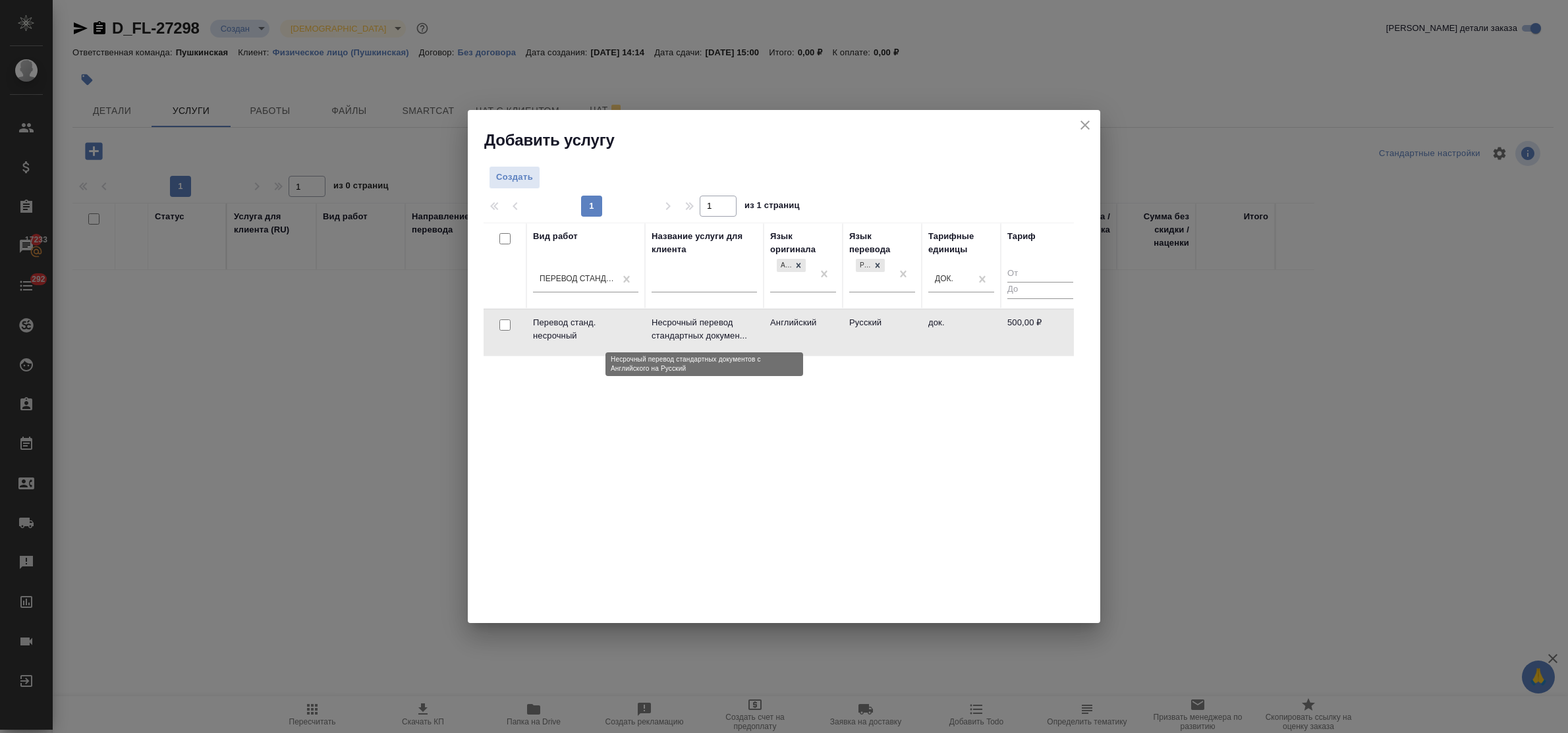
click at [686, 325] on p "Несрочный перевод стандартных докумен..." at bounding box center [704, 329] width 105 height 26
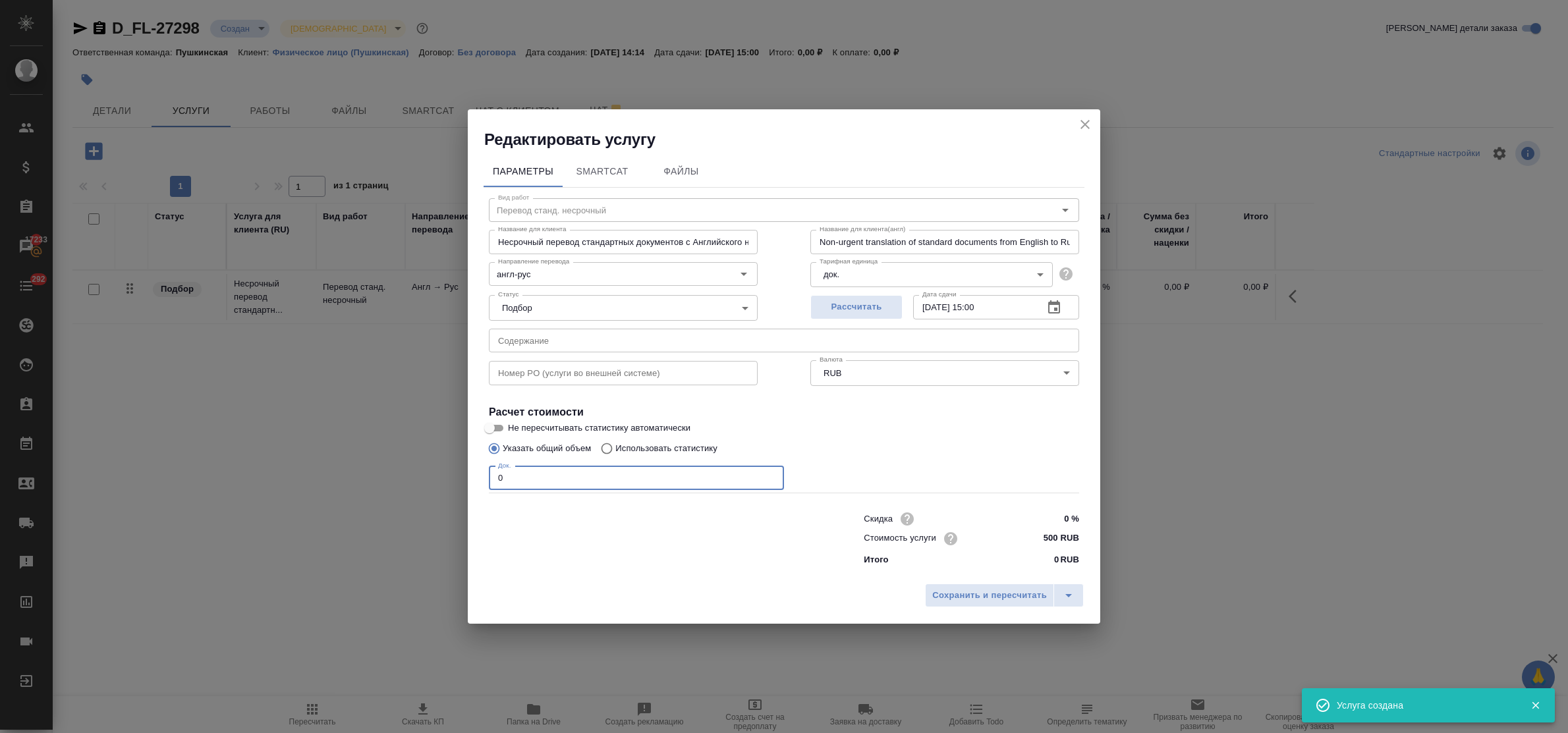
drag, startPoint x: 513, startPoint y: 482, endPoint x: 443, endPoint y: 460, distance: 73.4
click at [443, 460] on div "Редактировать услугу Параметры SmartCat Файлы Вид работ Перевод станд. несрочны…" at bounding box center [784, 366] width 1568 height 733
type input "1"
drag, startPoint x: 982, startPoint y: 594, endPoint x: 494, endPoint y: 474, distance: 502.5
click at [978, 592] on span "Сохранить и пересчитать" at bounding box center [989, 596] width 115 height 15
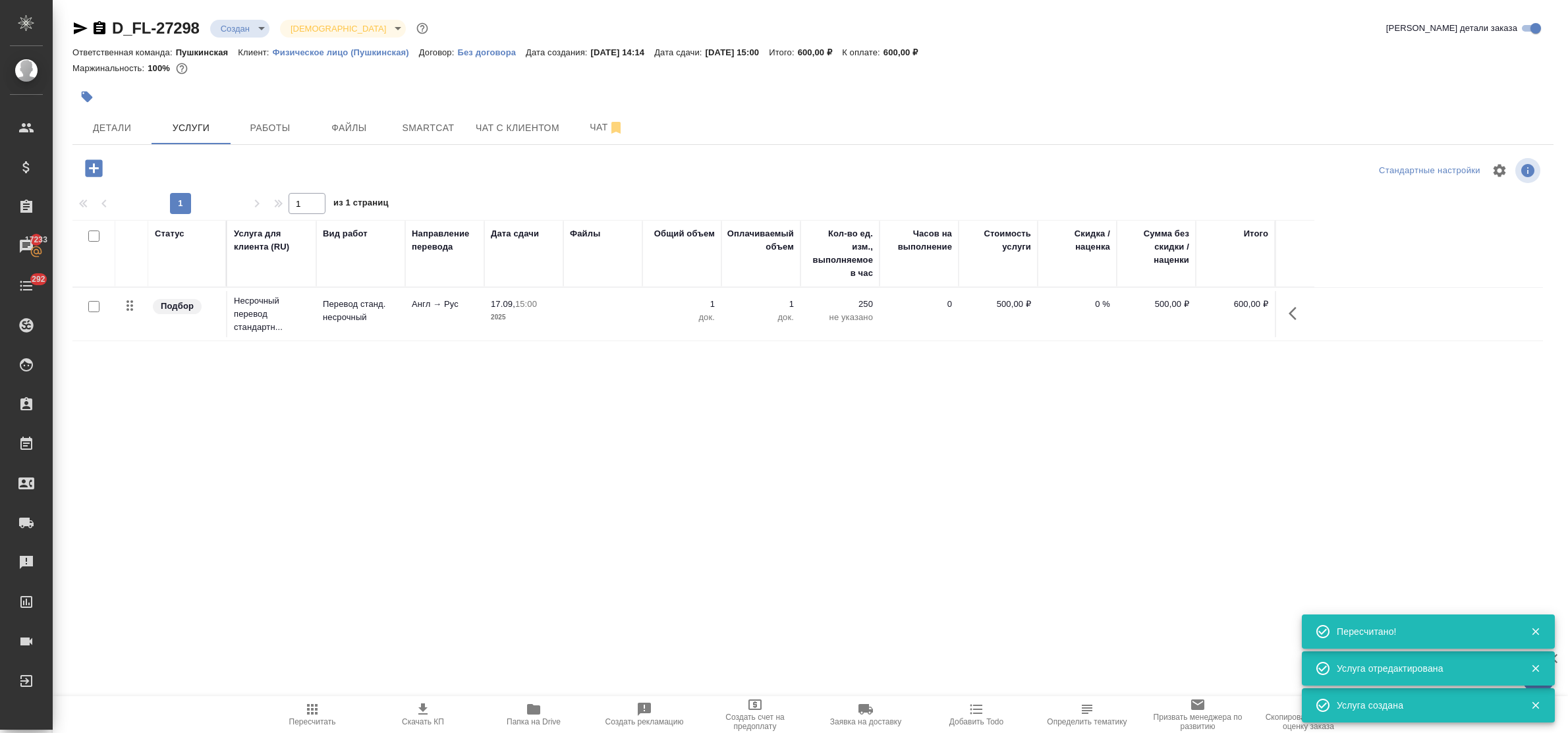
click at [89, 165] on icon "button" at bounding box center [94, 168] width 17 height 17
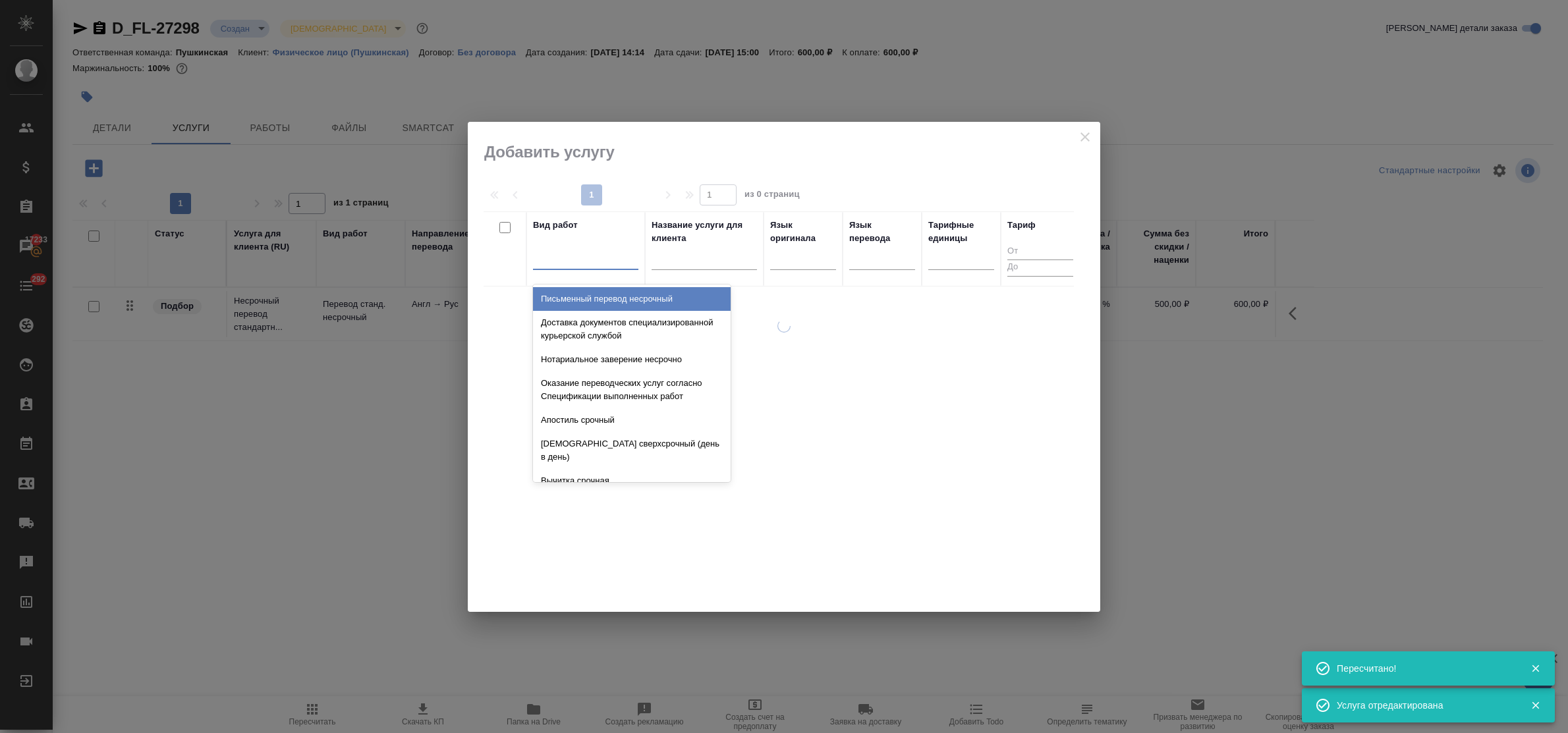
click at [558, 264] on div at bounding box center [586, 256] width 105 height 19
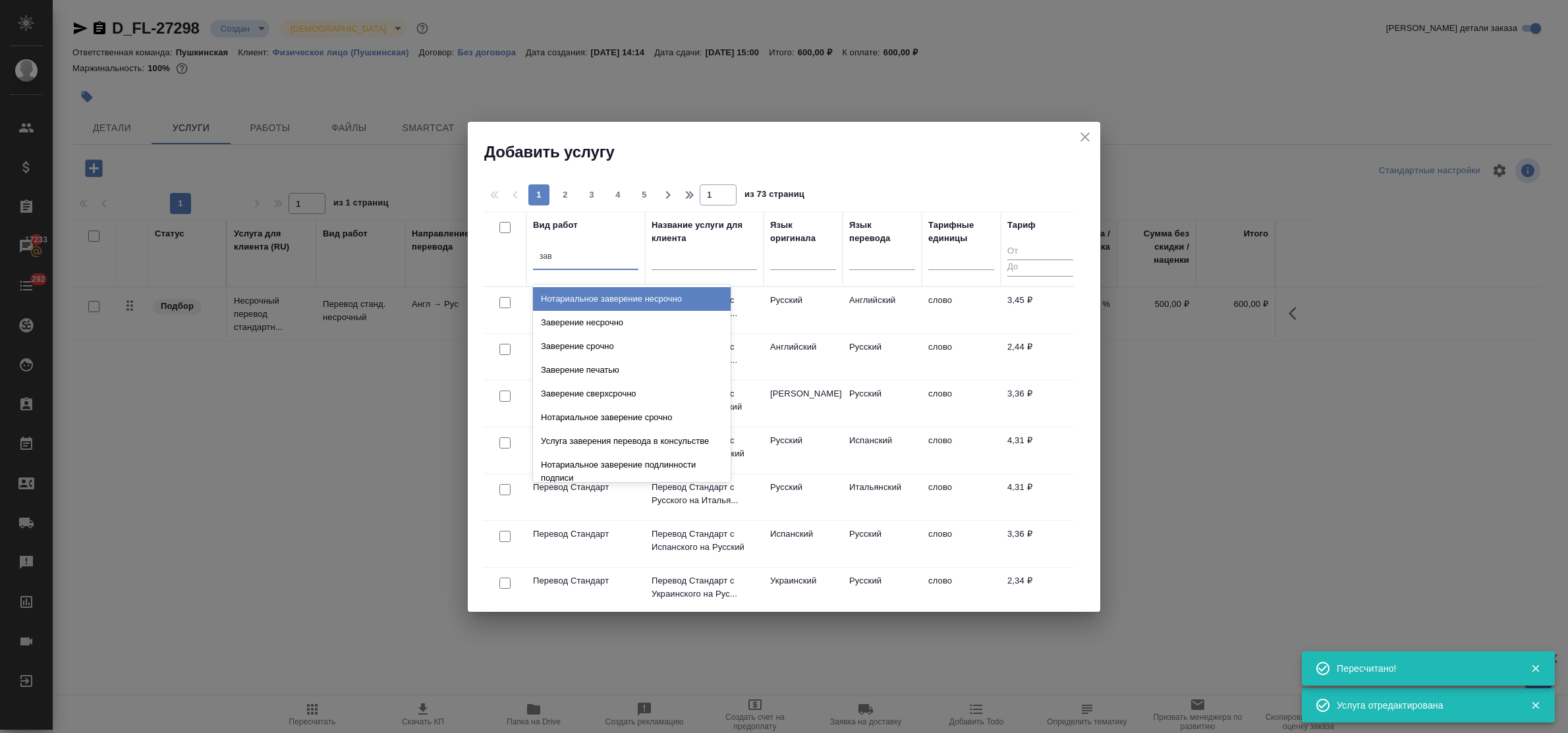
type input "заве"
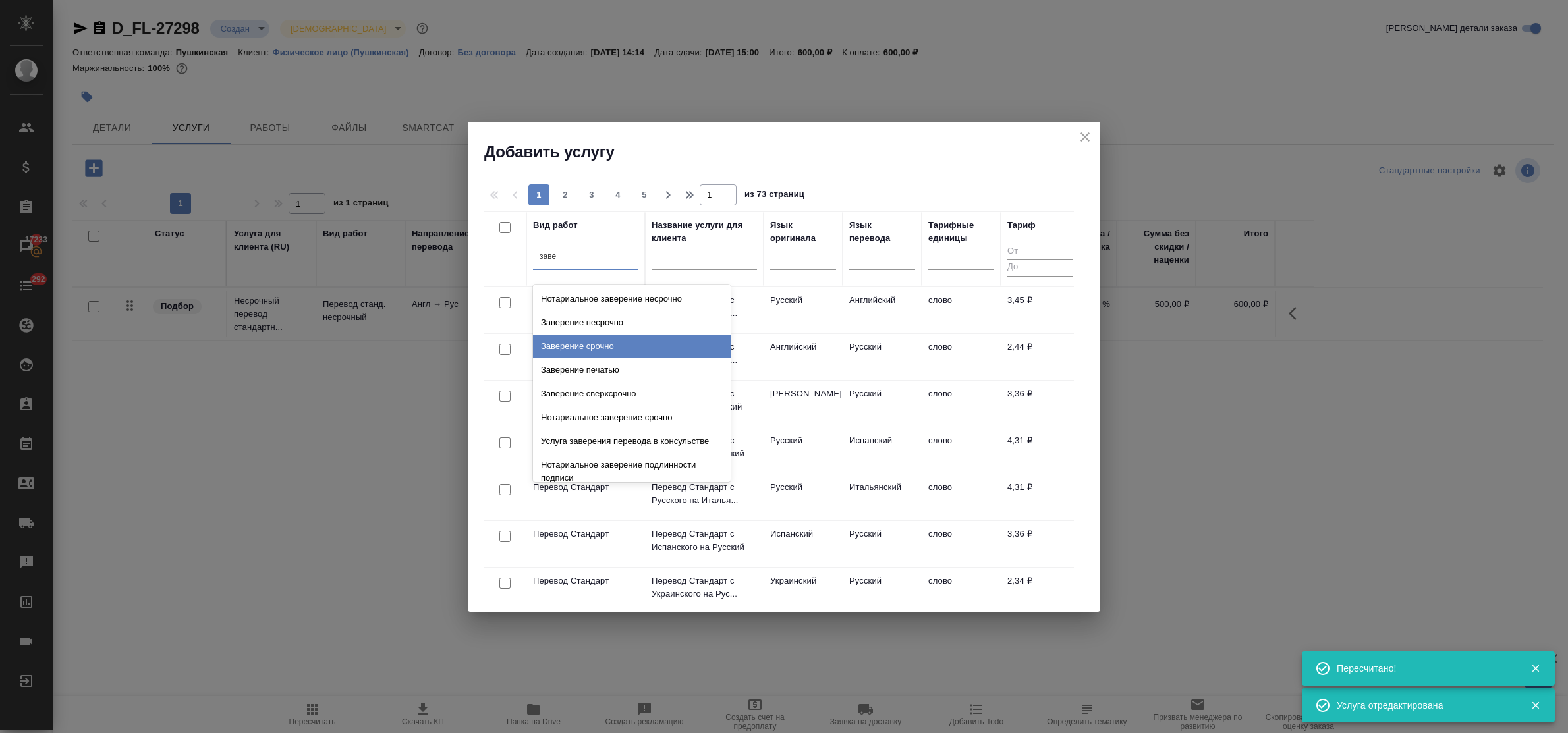
drag, startPoint x: 579, startPoint y: 316, endPoint x: 585, endPoint y: 340, distance: 24.7
click at [585, 340] on div "Нотариальное заверение несрочно Заверение несрочно Заверение срочно Заверение п…" at bounding box center [632, 384] width 197 height 197
click at [585, 340] on div "Заверение срочно" at bounding box center [632, 346] width 197 height 24
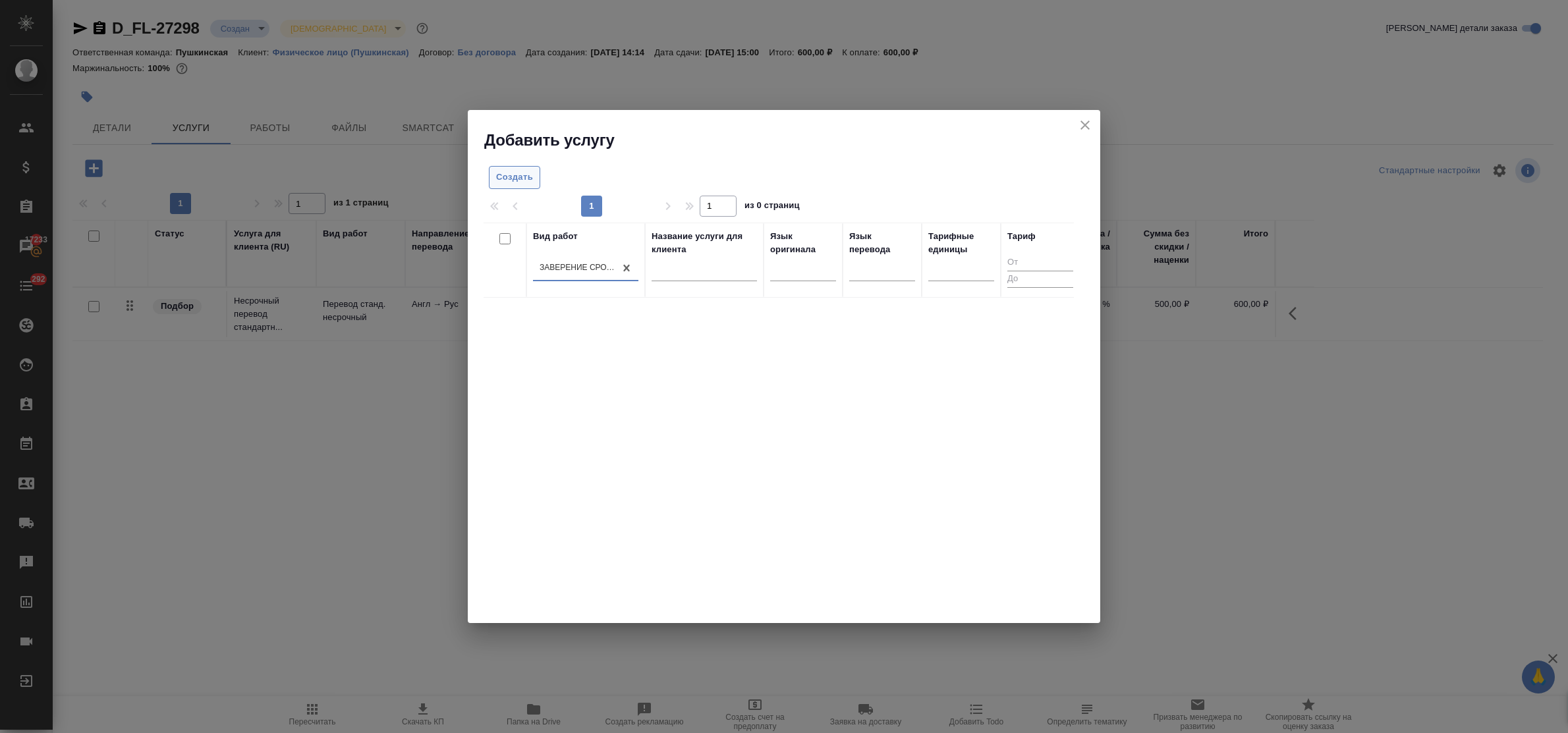
click at [505, 176] on span "Создать" at bounding box center [514, 178] width 37 height 15
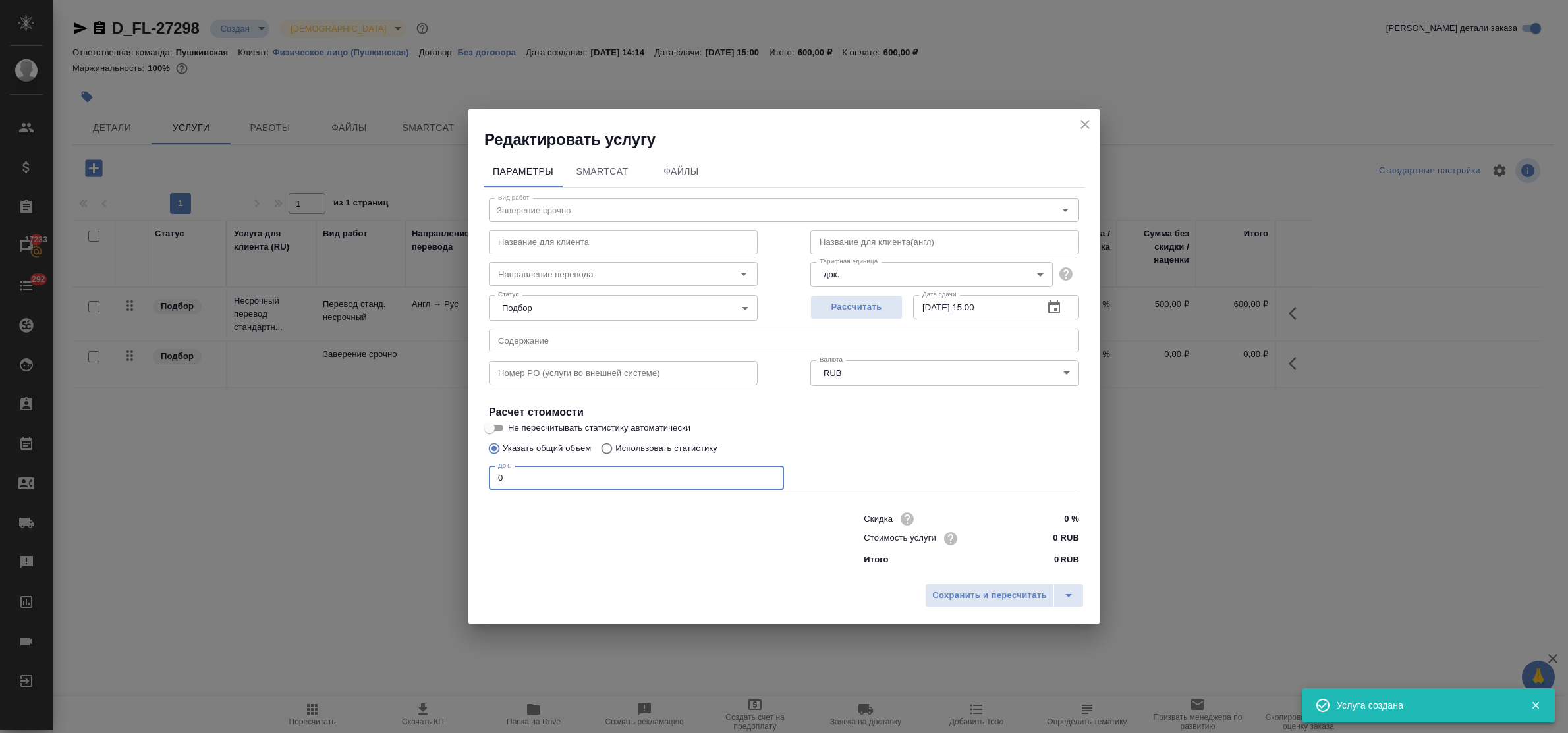
drag, startPoint x: 511, startPoint y: 478, endPoint x: 453, endPoint y: 466, distance: 59.2
click at [450, 464] on div "Редактировать услугу Параметры SmartCat Файлы Вид работ Заверение срочно Вид ра…" at bounding box center [784, 366] width 1568 height 733
type input "1"
click at [1024, 539] on div "Стоимость услуги 0 RUB" at bounding box center [971, 538] width 215 height 19
click at [1036, 538] on input "0 RUB" at bounding box center [1054, 538] width 48 height 19
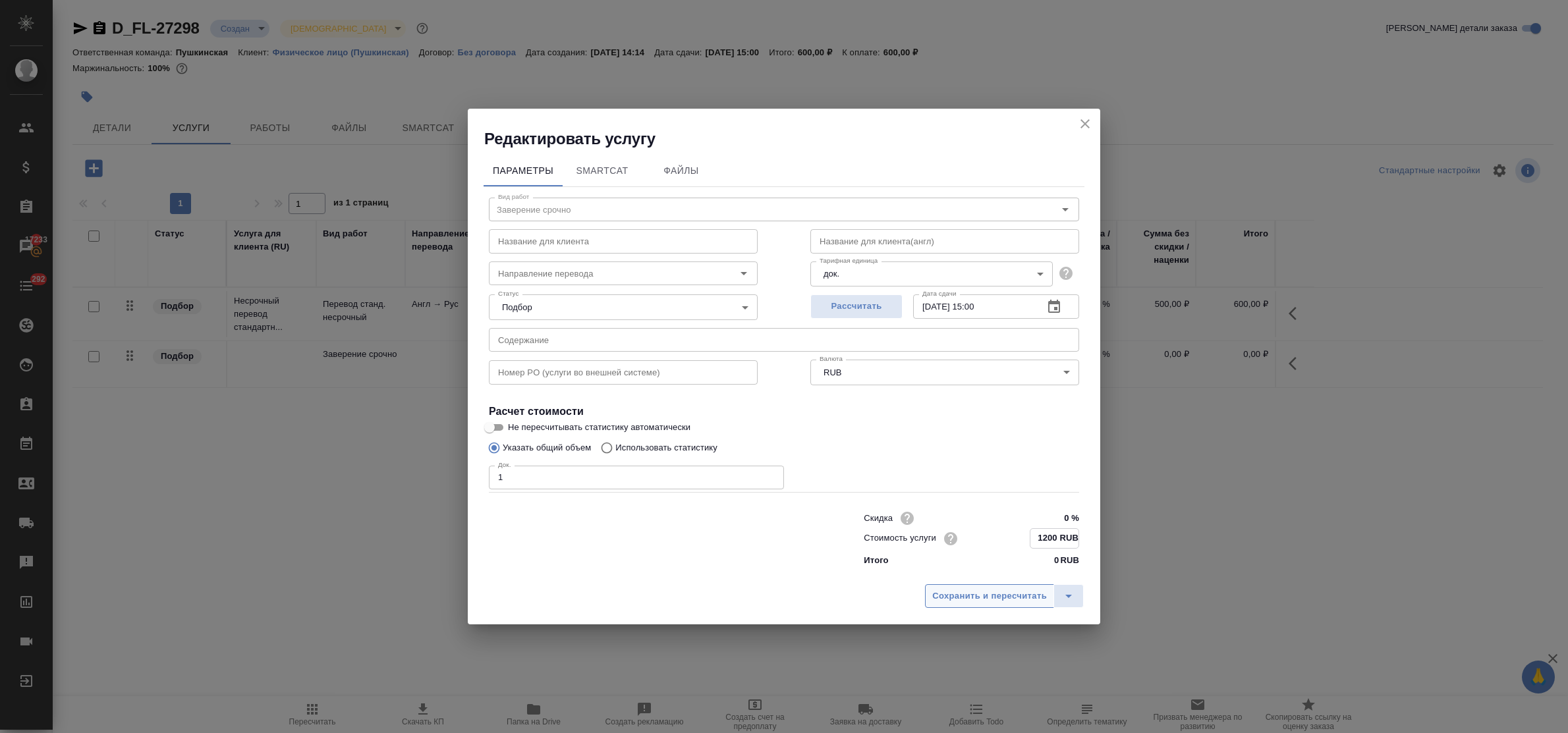
type input "1200 RUB"
click at [969, 593] on span "Сохранить и пересчитать" at bounding box center [989, 596] width 115 height 15
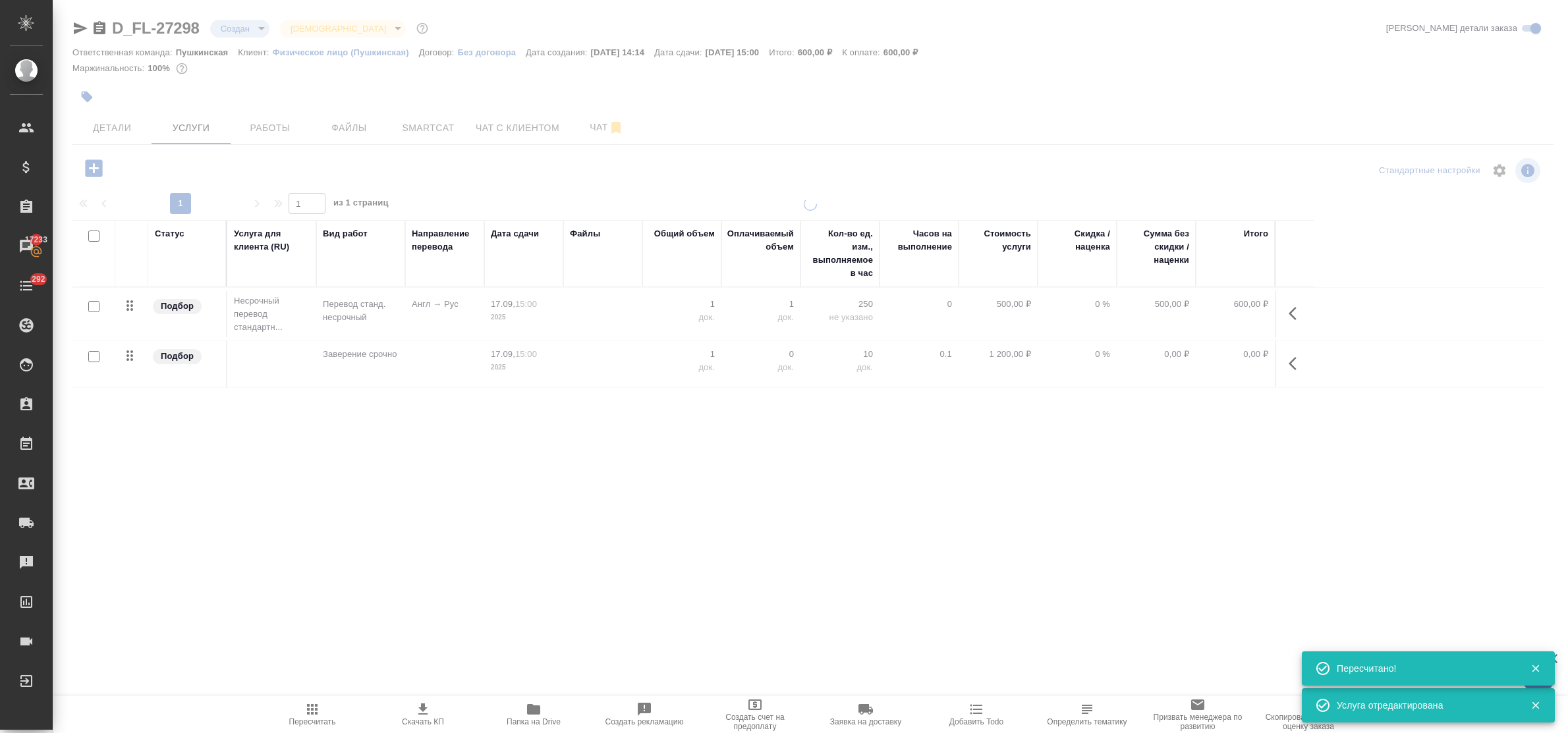
type input "urgent"
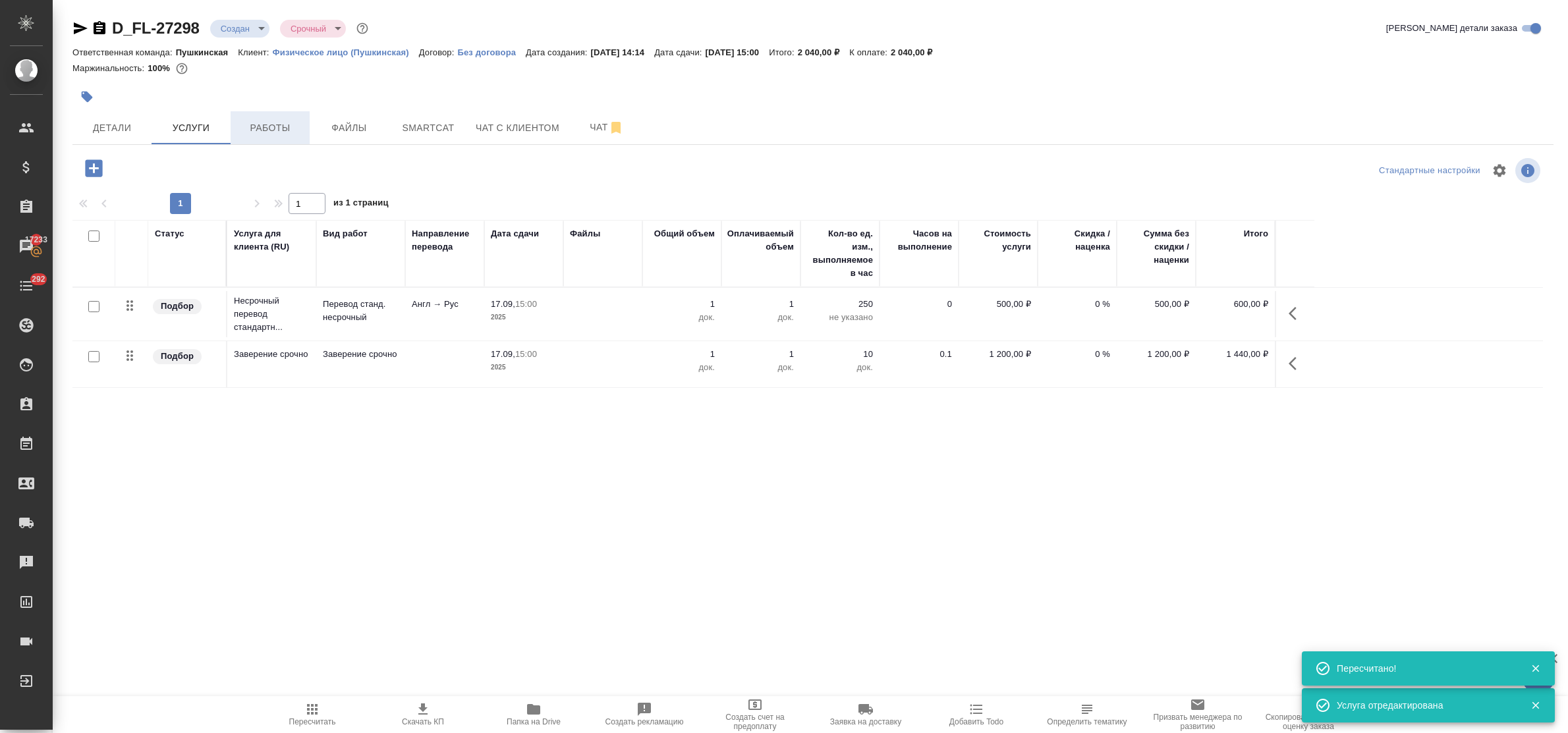
click at [271, 125] on span "Работы" at bounding box center [270, 128] width 63 height 16
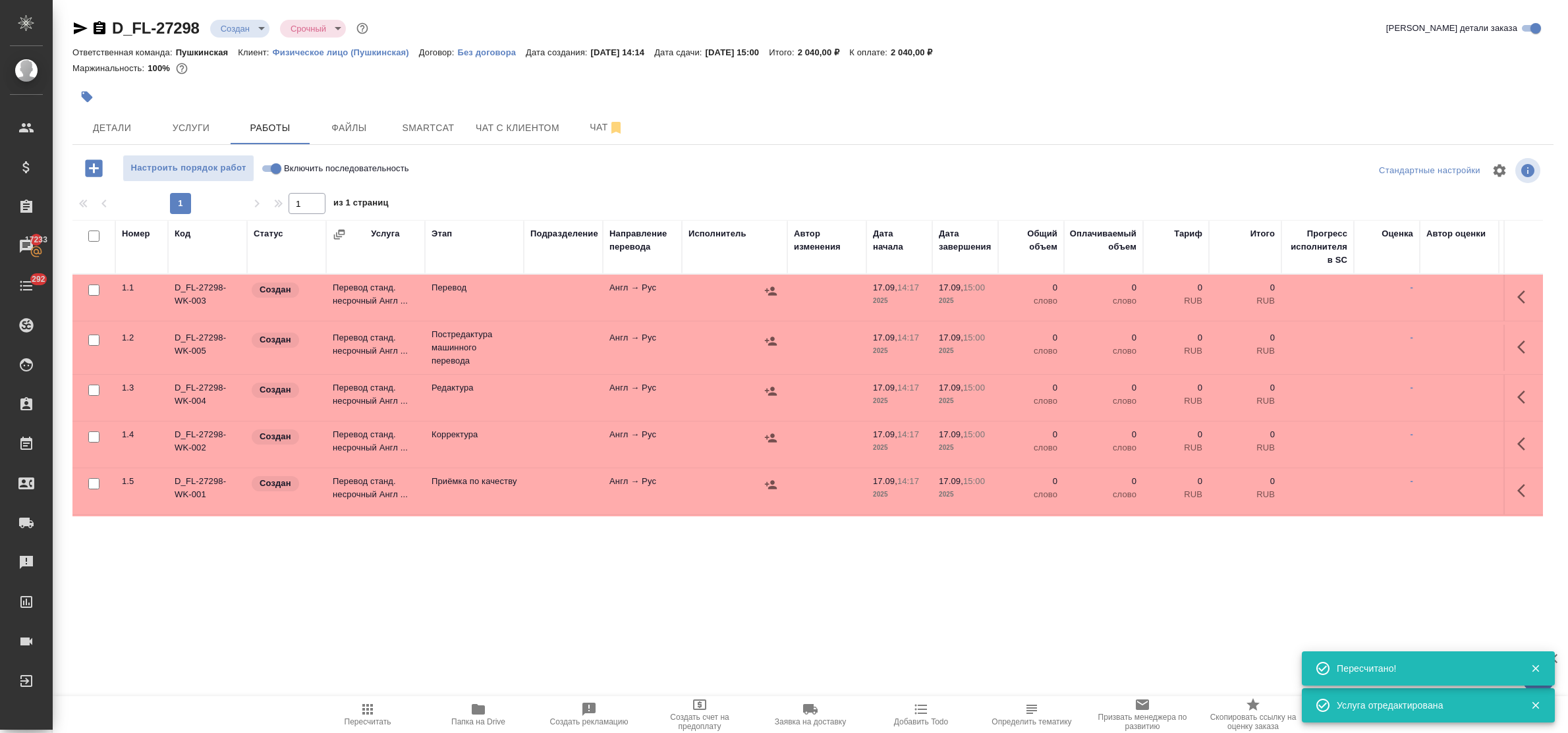
click at [94, 236] on input "checkbox" at bounding box center [94, 236] width 11 height 11
checkbox input "true"
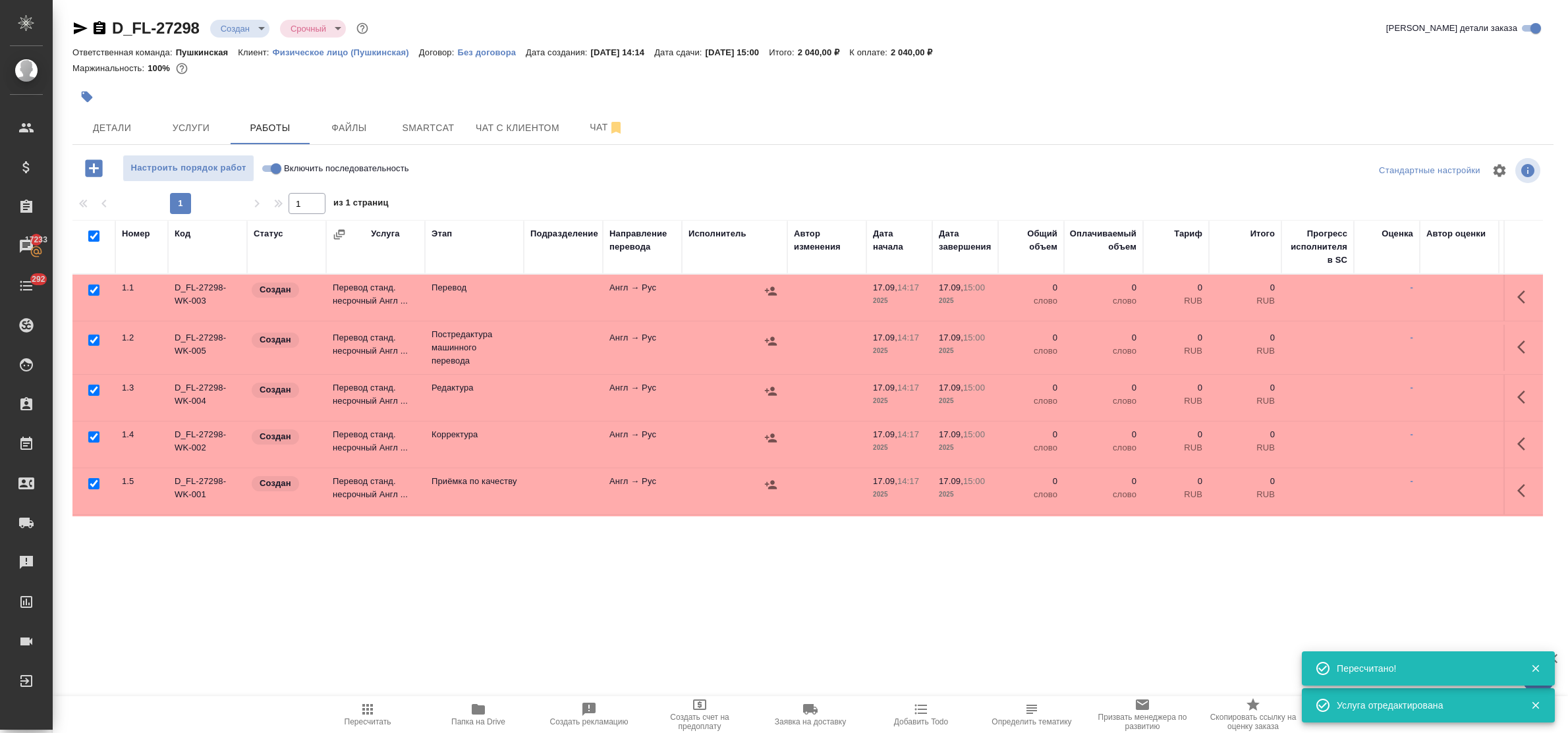
checkbox input "true"
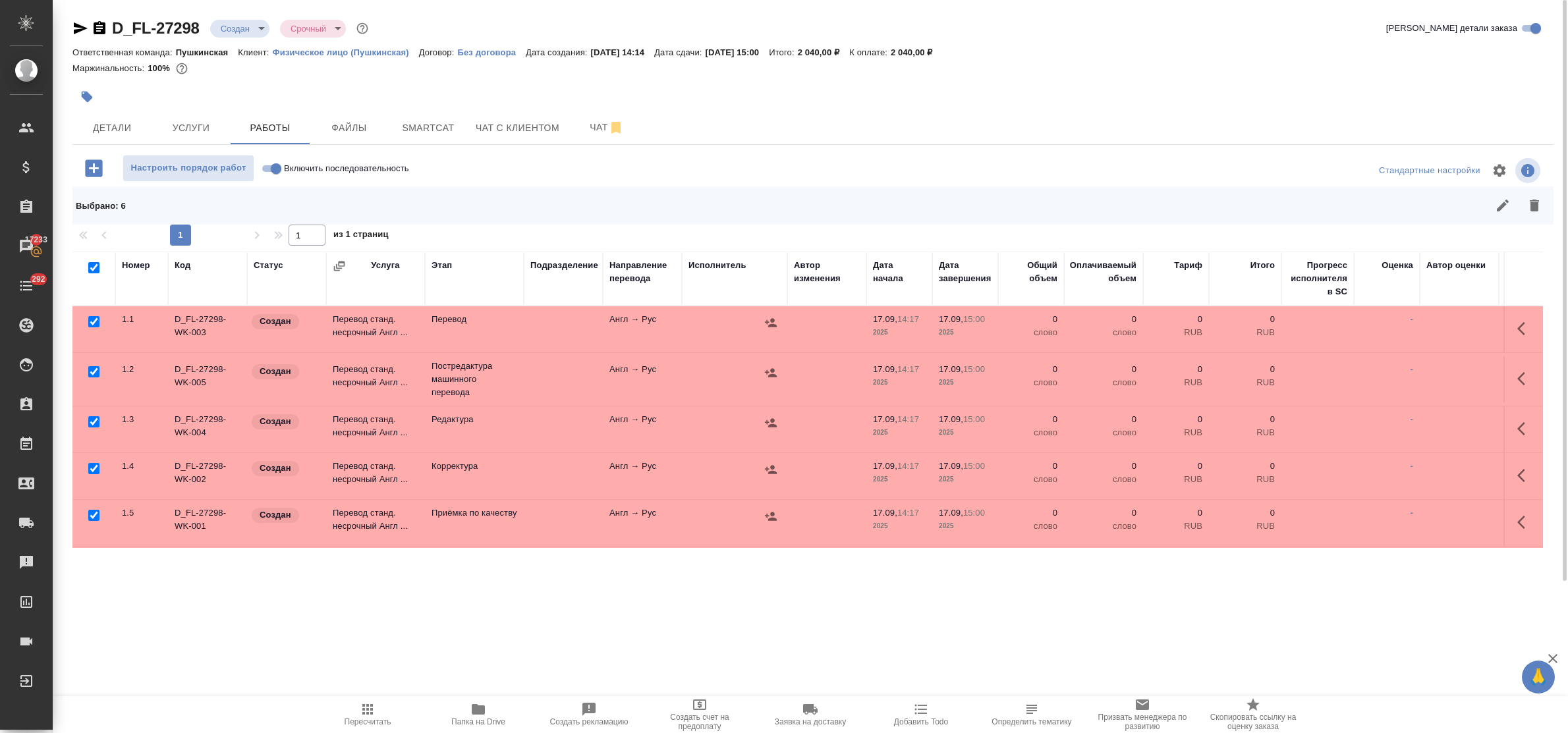
scroll to position [65, 0]
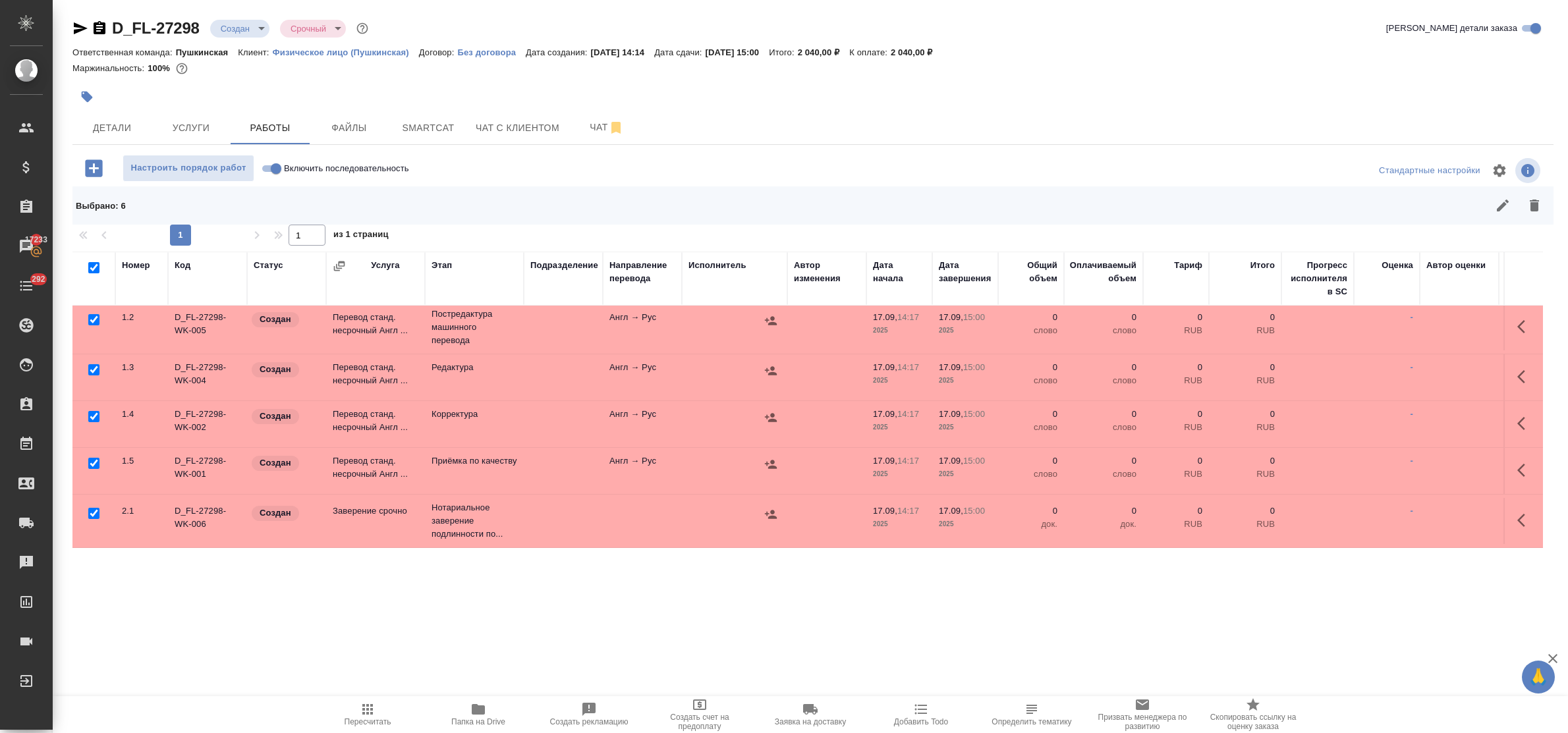
click at [94, 508] on input "checkbox" at bounding box center [94, 513] width 11 height 11
checkbox input "false"
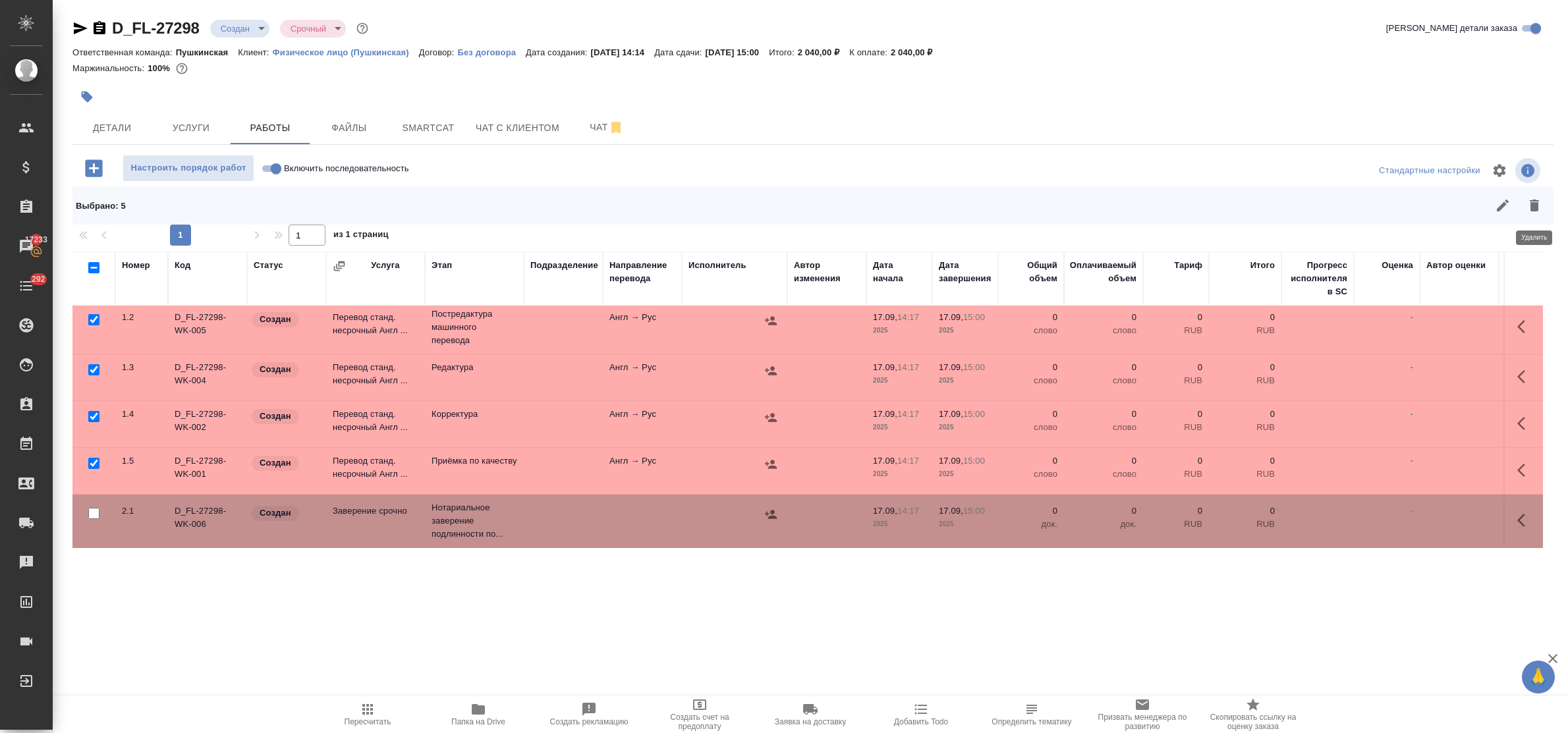
click at [1534, 204] on icon "button" at bounding box center [1535, 206] width 9 height 12
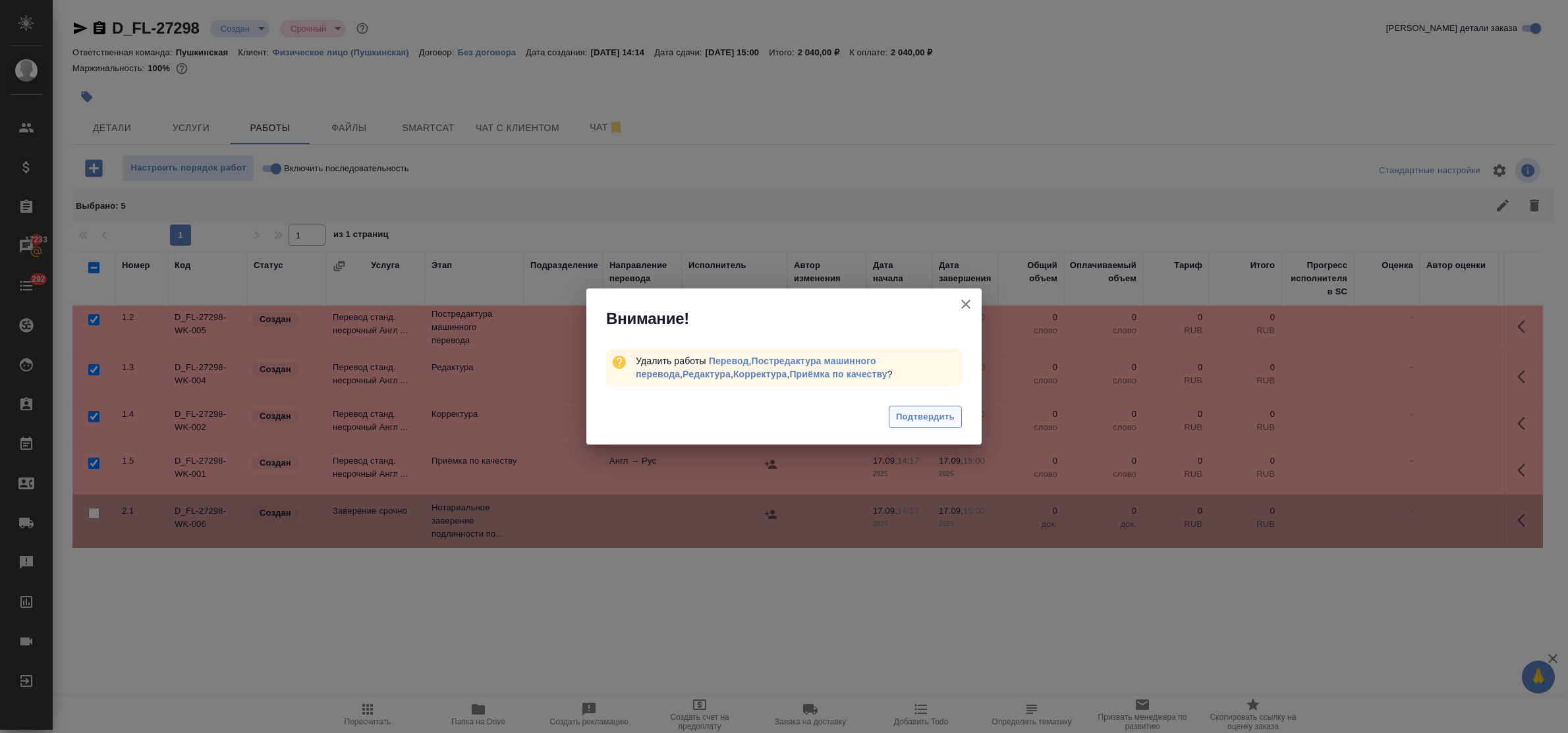
click at [934, 413] on span "Подтвердить" at bounding box center [925, 418] width 59 height 15
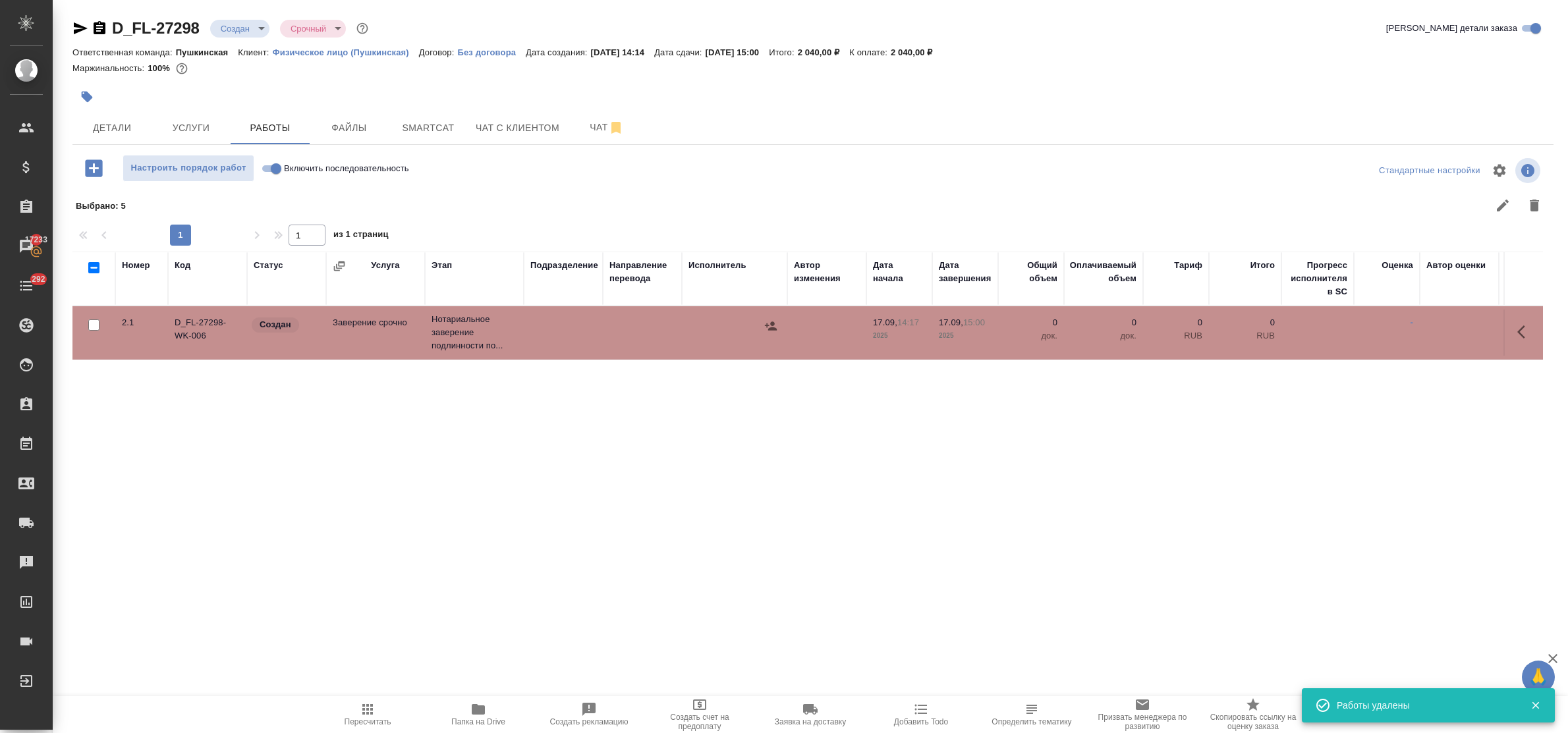
scroll to position [0, 0]
click at [1519, 329] on icon "button" at bounding box center [1525, 332] width 16 height 16
click at [1427, 326] on icon "button" at bounding box center [1428, 332] width 16 height 16
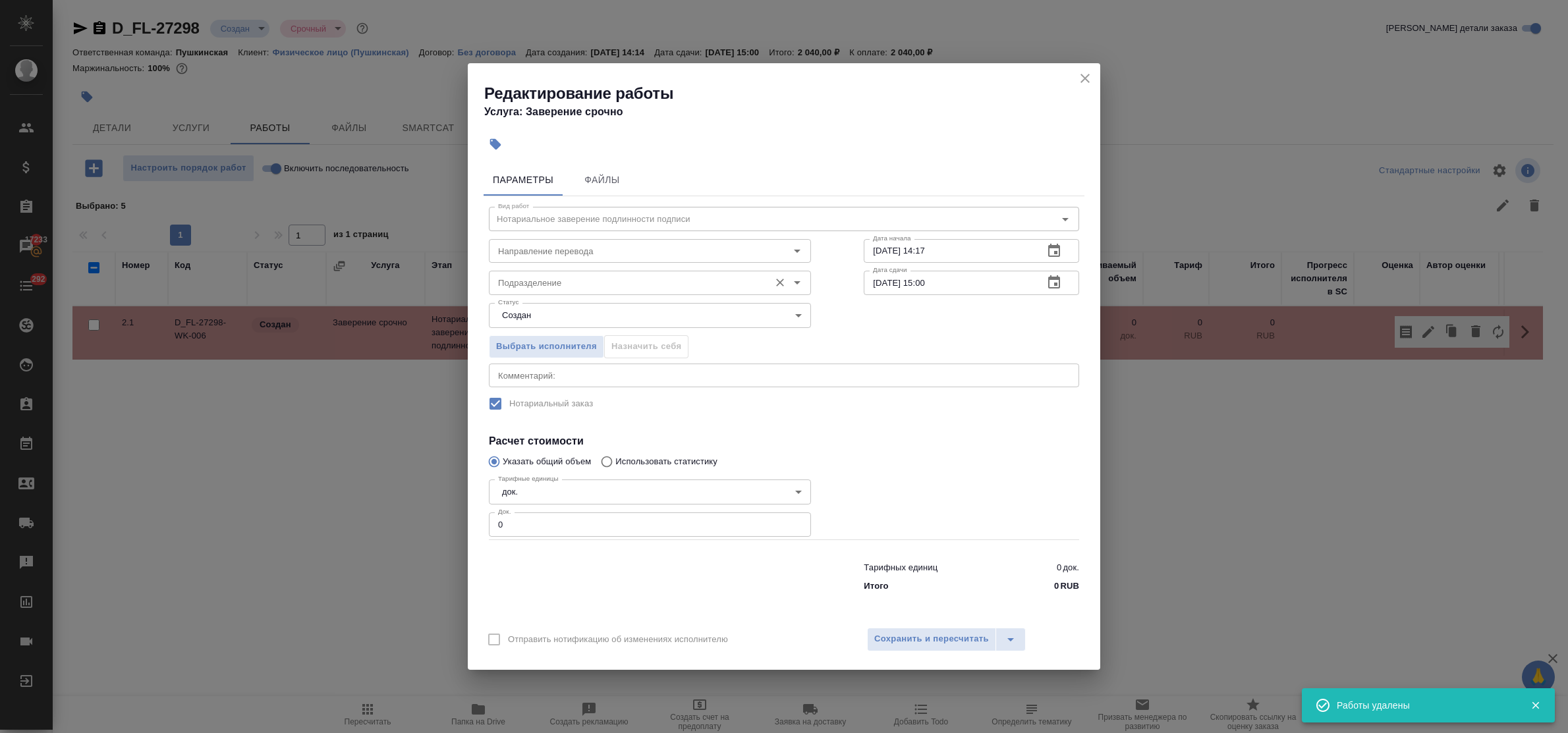
click at [601, 283] on input "Подразделение" at bounding box center [628, 282] width 271 height 16
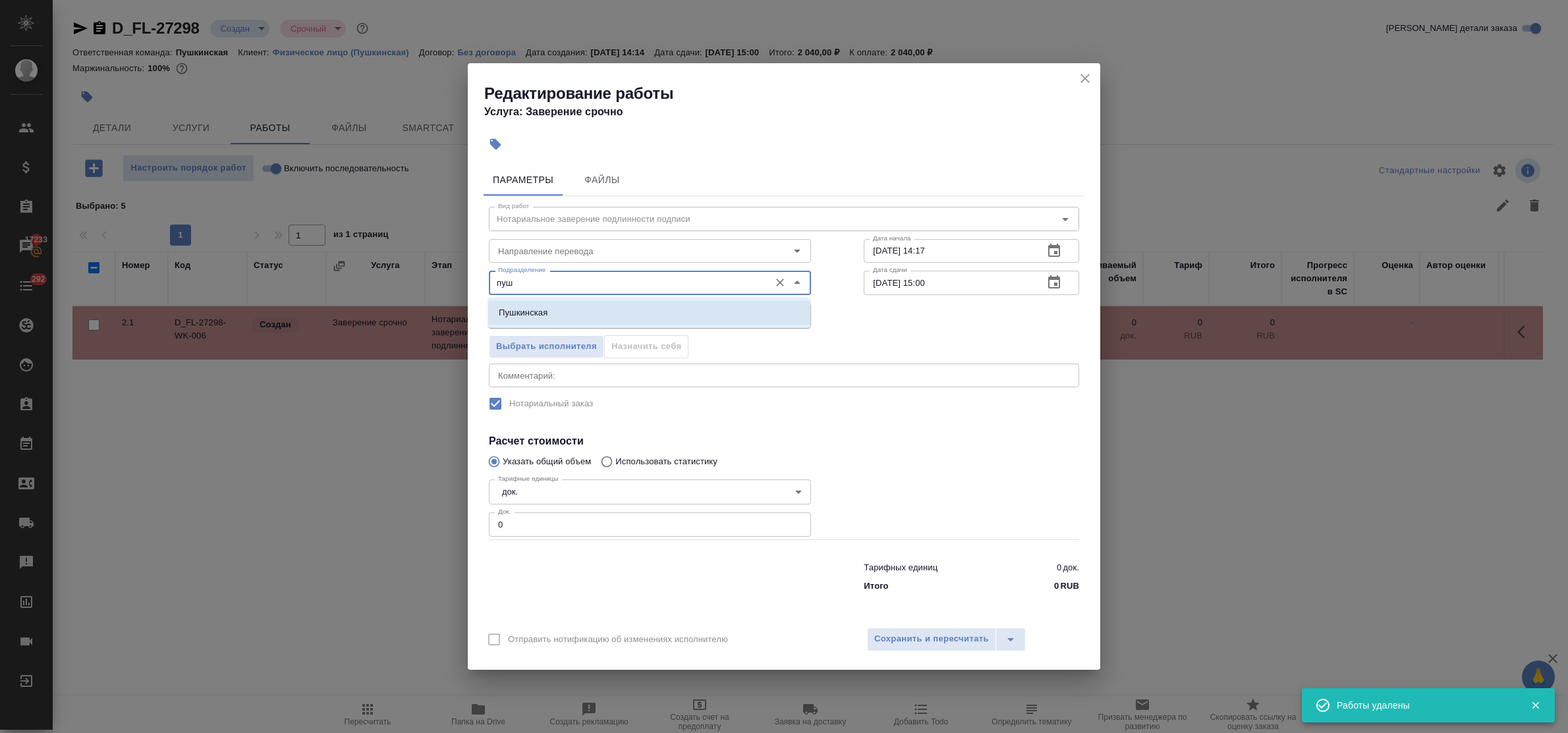
click at [607, 308] on li "Пушкинская" at bounding box center [649, 313] width 322 height 24
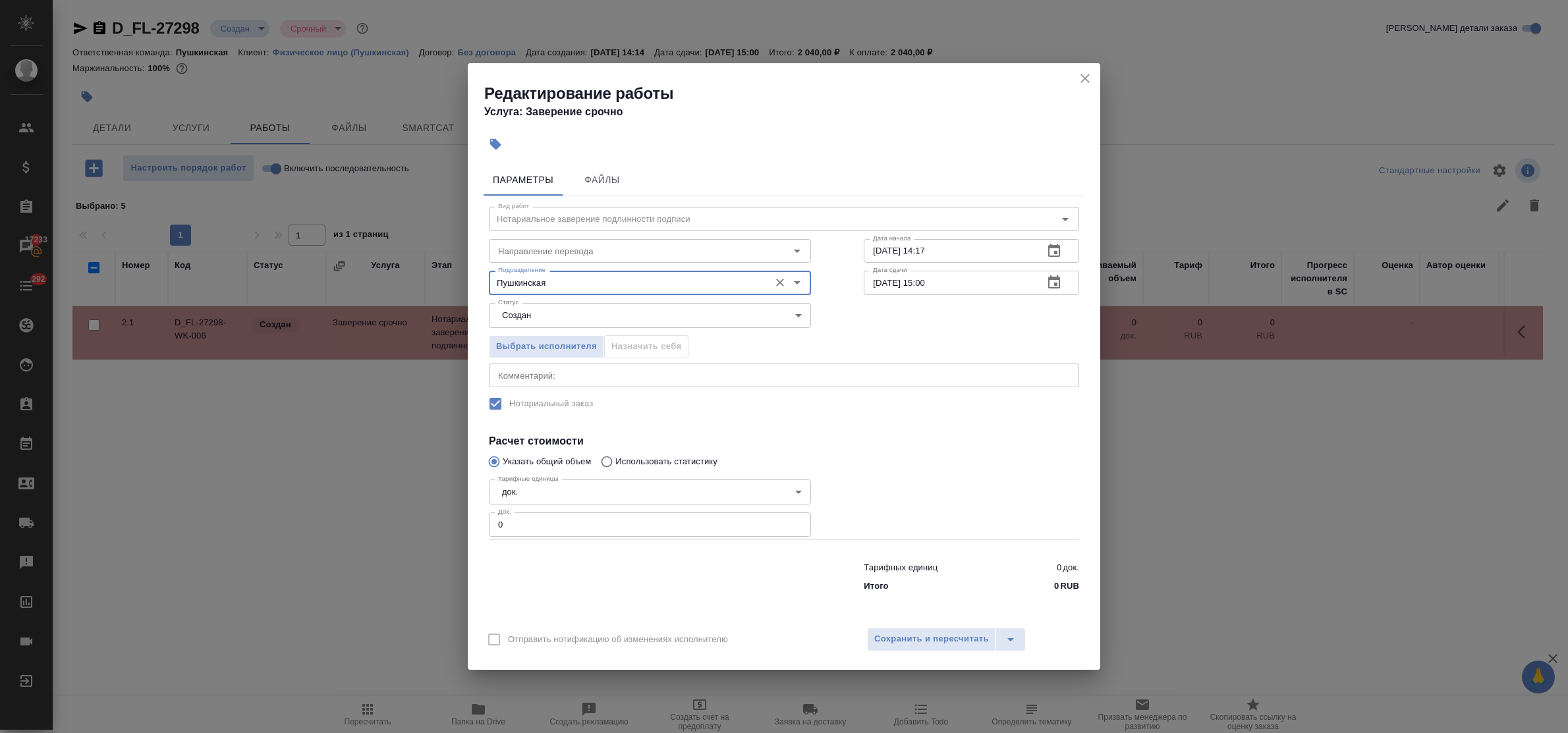
type input "Пушкинская"
drag, startPoint x: 512, startPoint y: 526, endPoint x: 469, endPoint y: 514, distance: 44.6
click at [469, 514] on div "Параметры Файлы Вид работ Нотариальное заверение подлинности подписи Вид работ …" at bounding box center [784, 389] width 633 height 460
type input "1"
click at [932, 633] on span "Сохранить и пересчитать" at bounding box center [932, 639] width 115 height 15
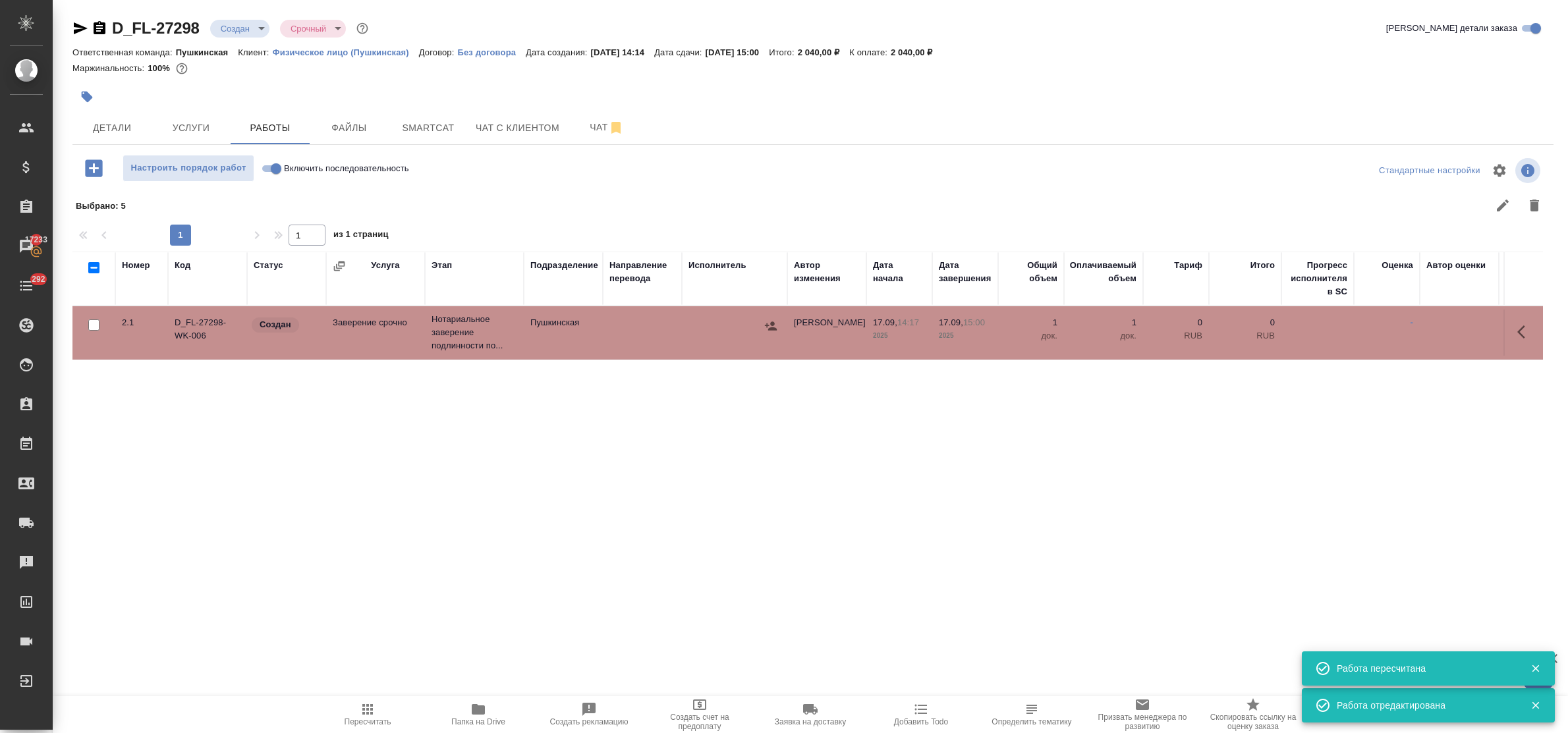
click at [768, 323] on icon "button" at bounding box center [770, 326] width 13 height 13
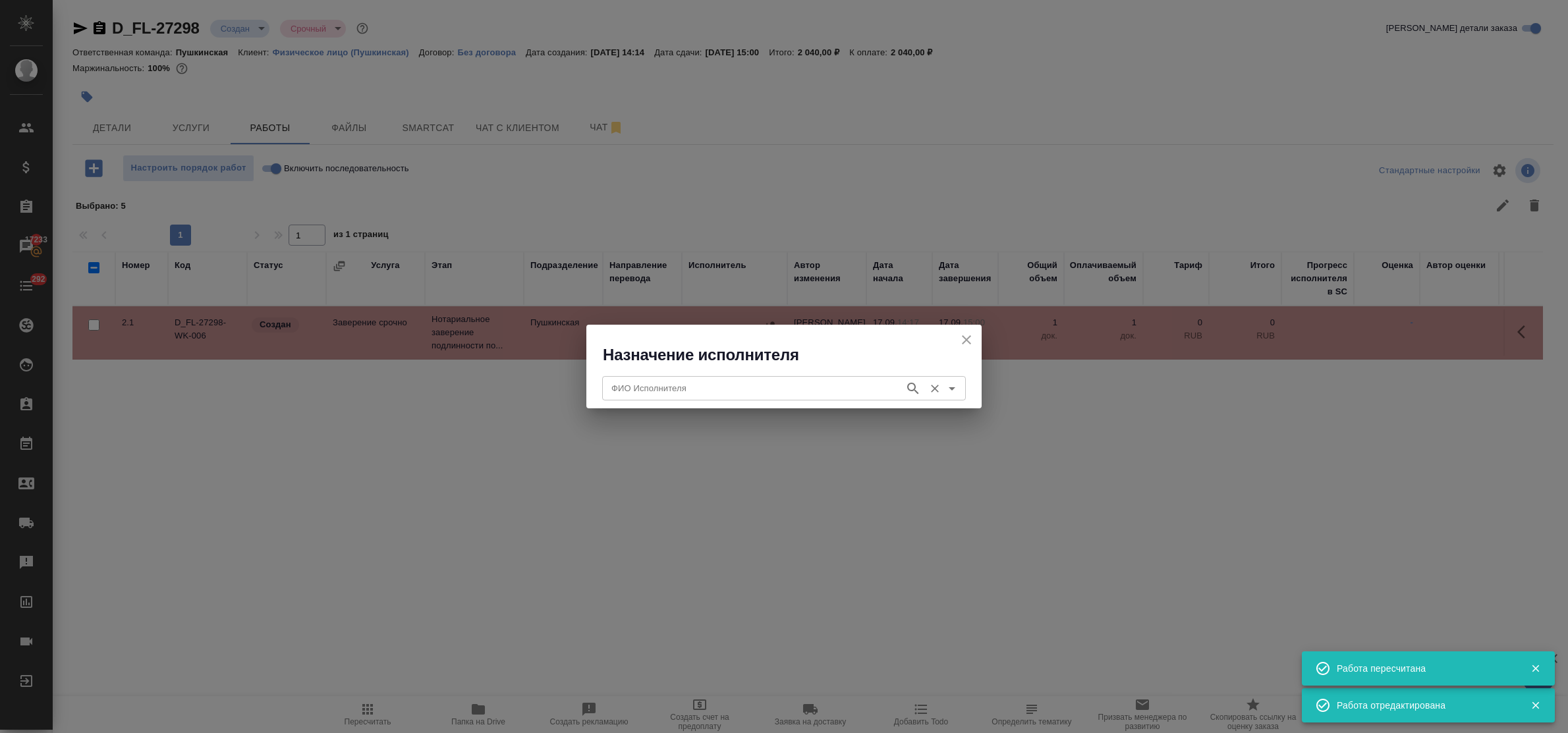
click at [779, 387] on input "ФИО Исполнителя" at bounding box center [752, 388] width 292 height 16
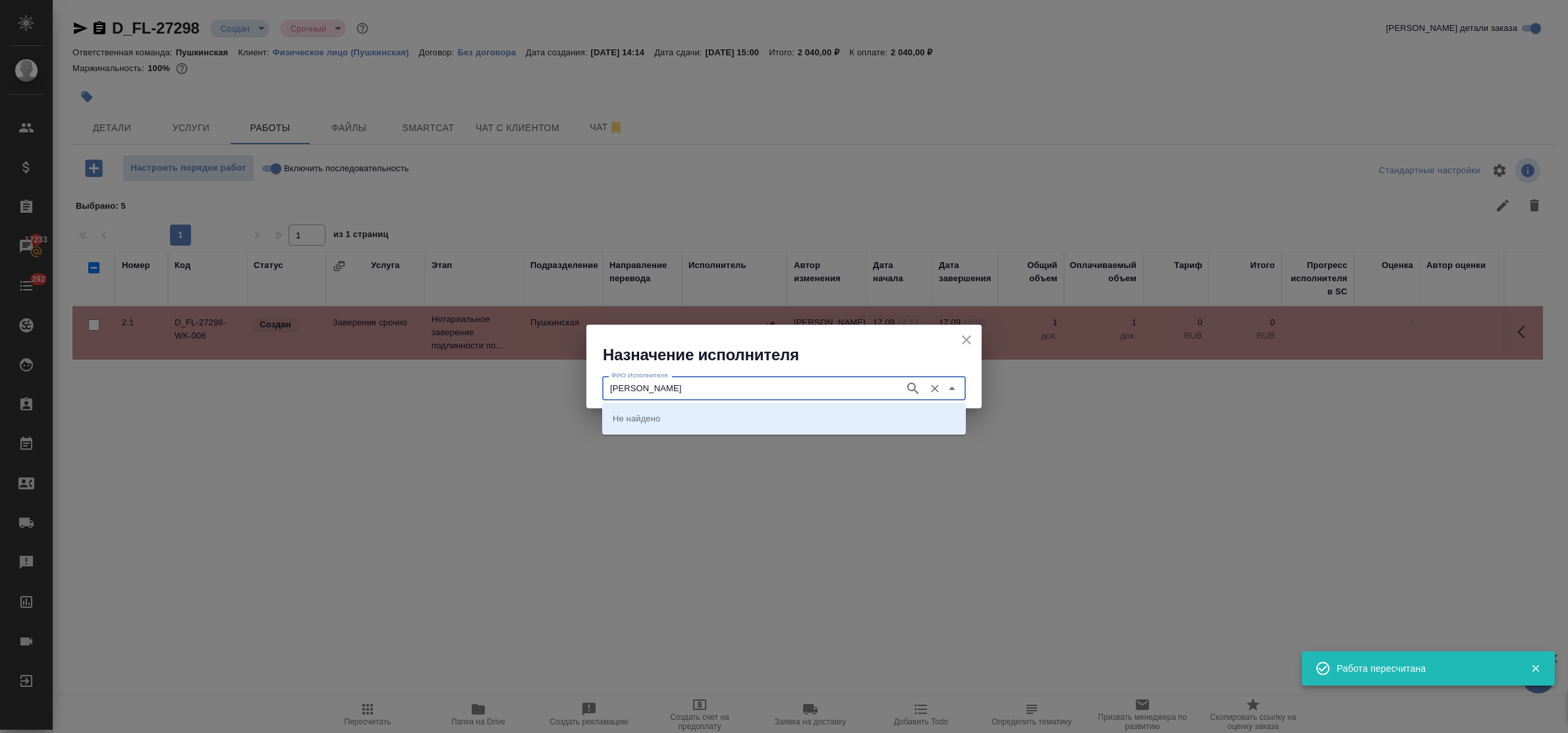
type input "федорченко"
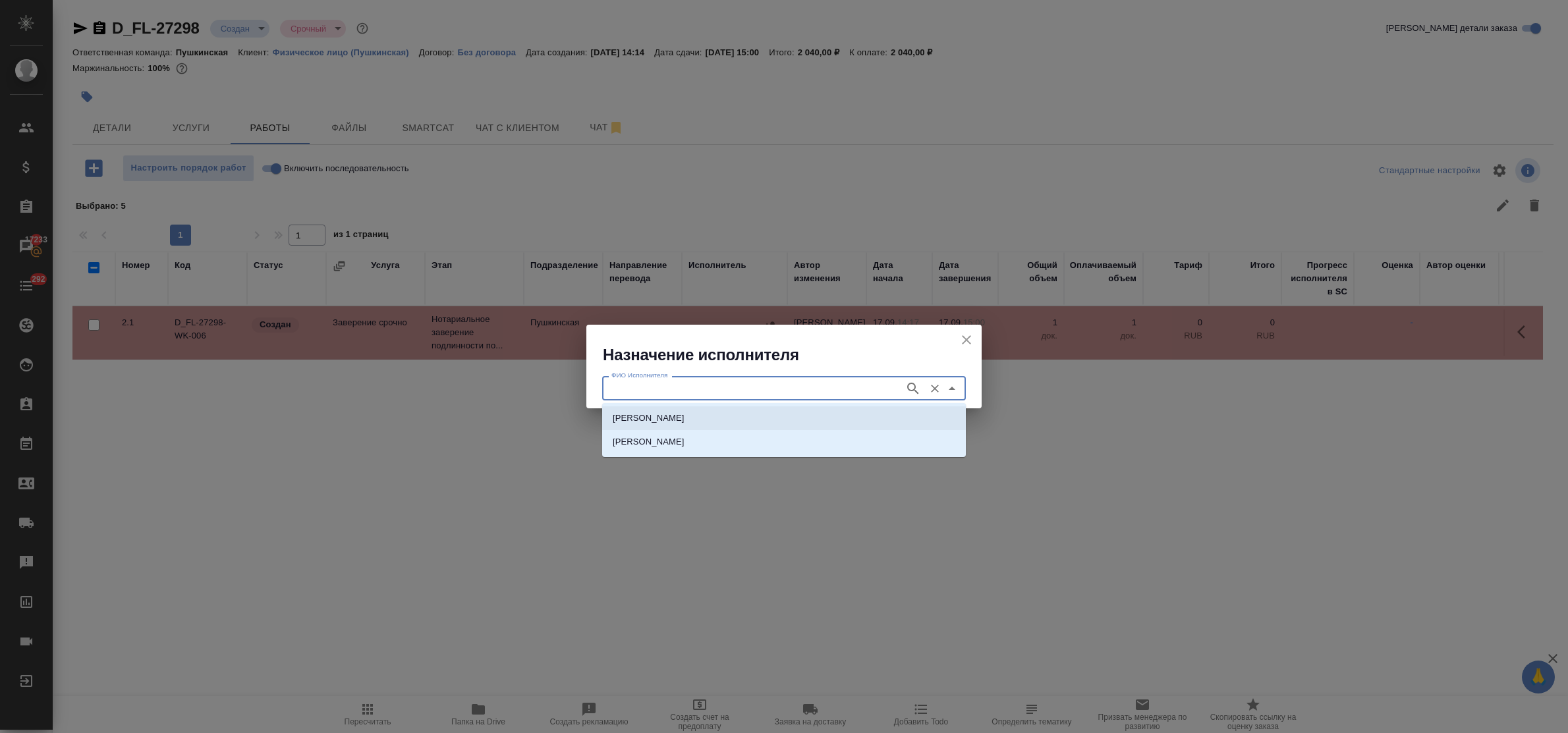
click at [774, 410] on li "НОТАРИУС Федорченко Александр Вячеславович" at bounding box center [784, 418] width 364 height 24
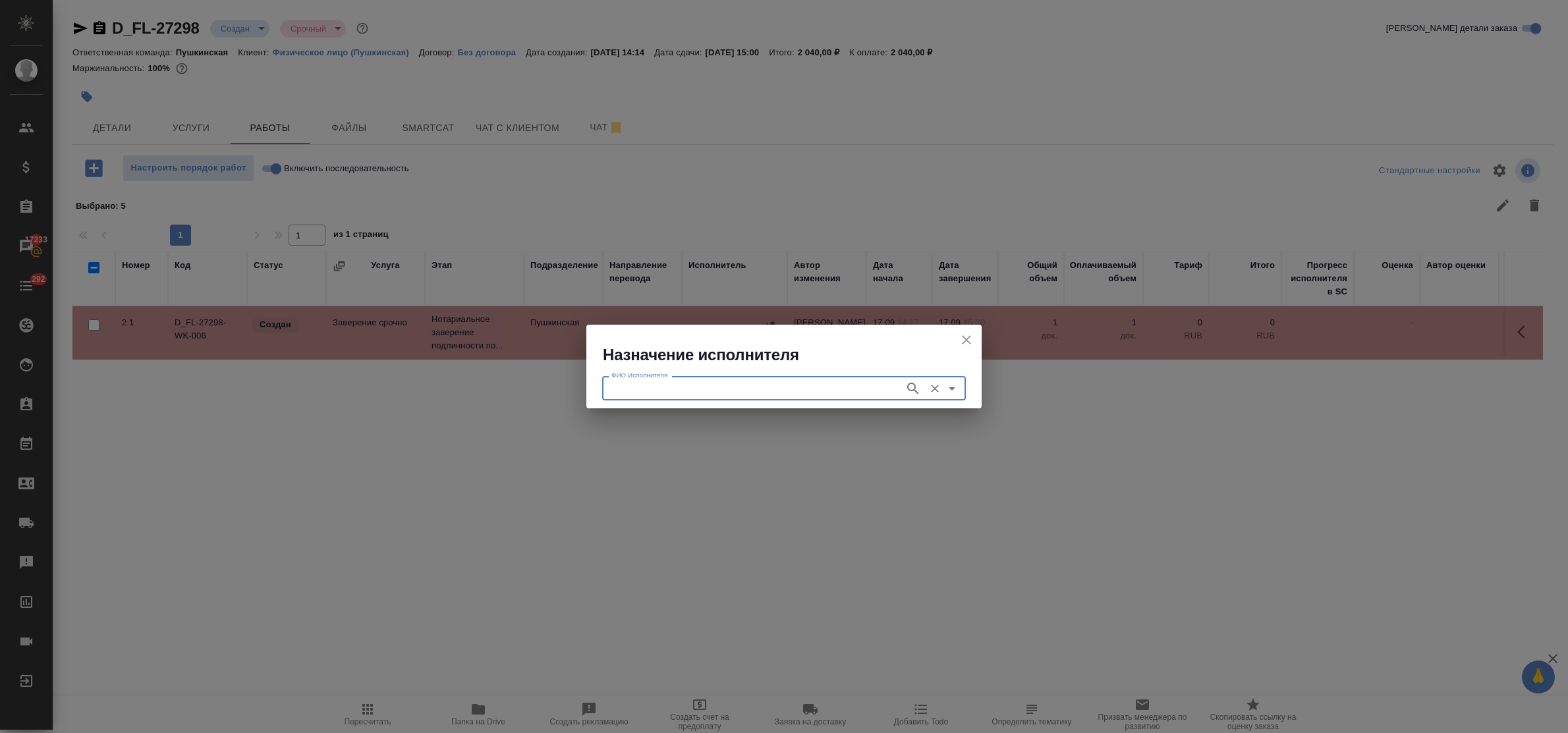
type input "НОТАРИУС Федорченко Александр Вячеславович"
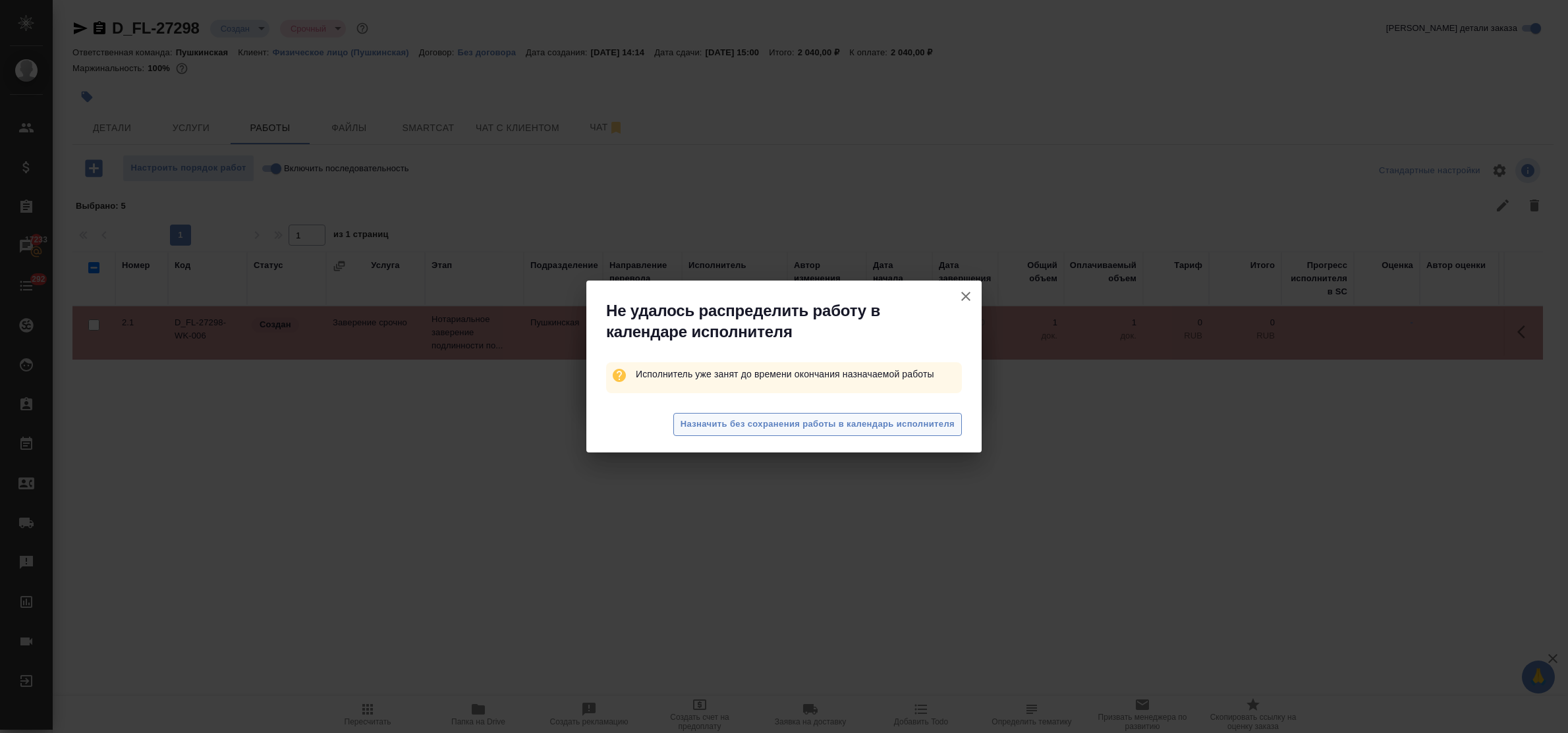
click at [776, 423] on span "Назначить без сохранения работы в календарь исполнителя" at bounding box center [818, 424] width 274 height 15
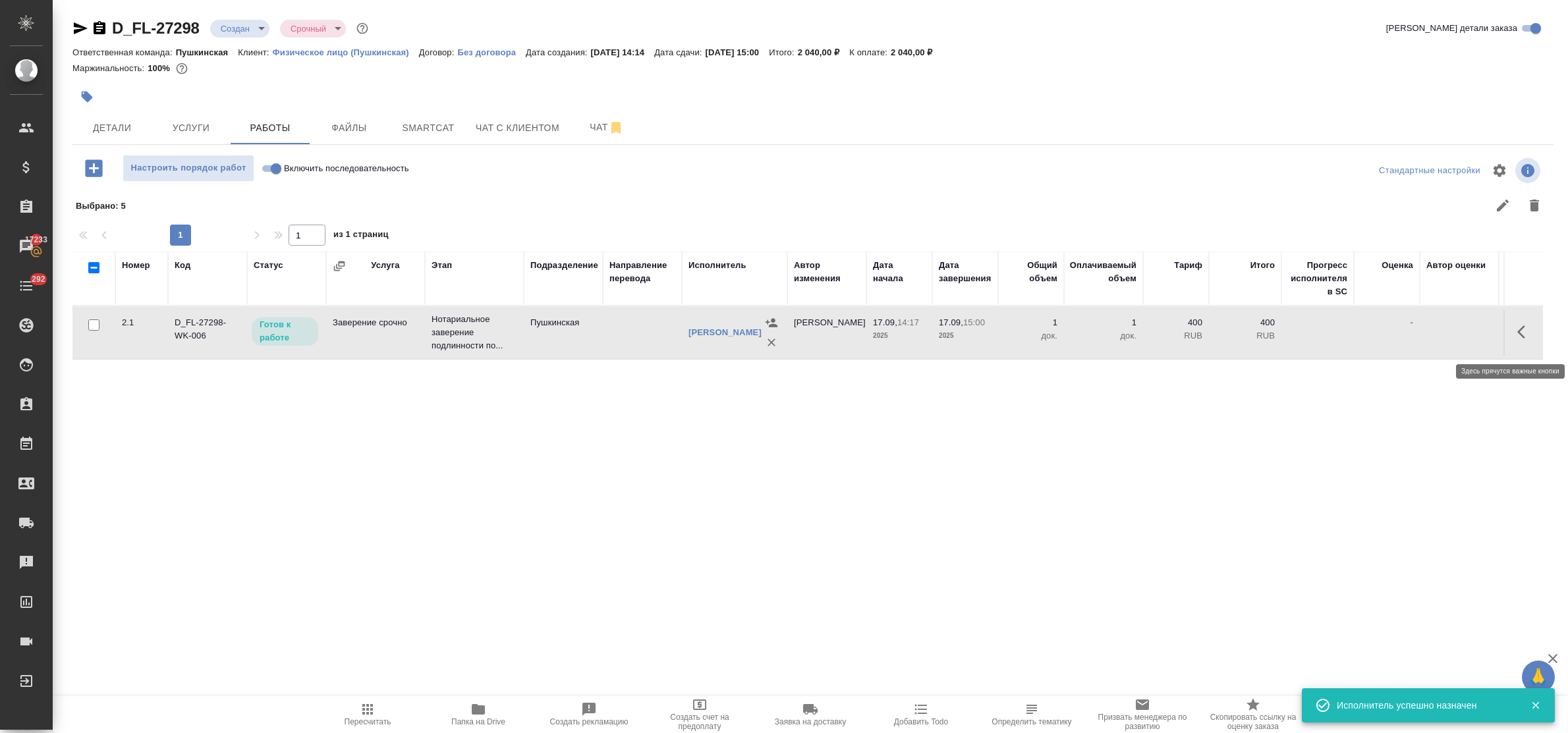
click at [1520, 338] on icon "button" at bounding box center [1521, 332] width 8 height 13
click at [1432, 338] on icon "button" at bounding box center [1428, 332] width 16 height 16
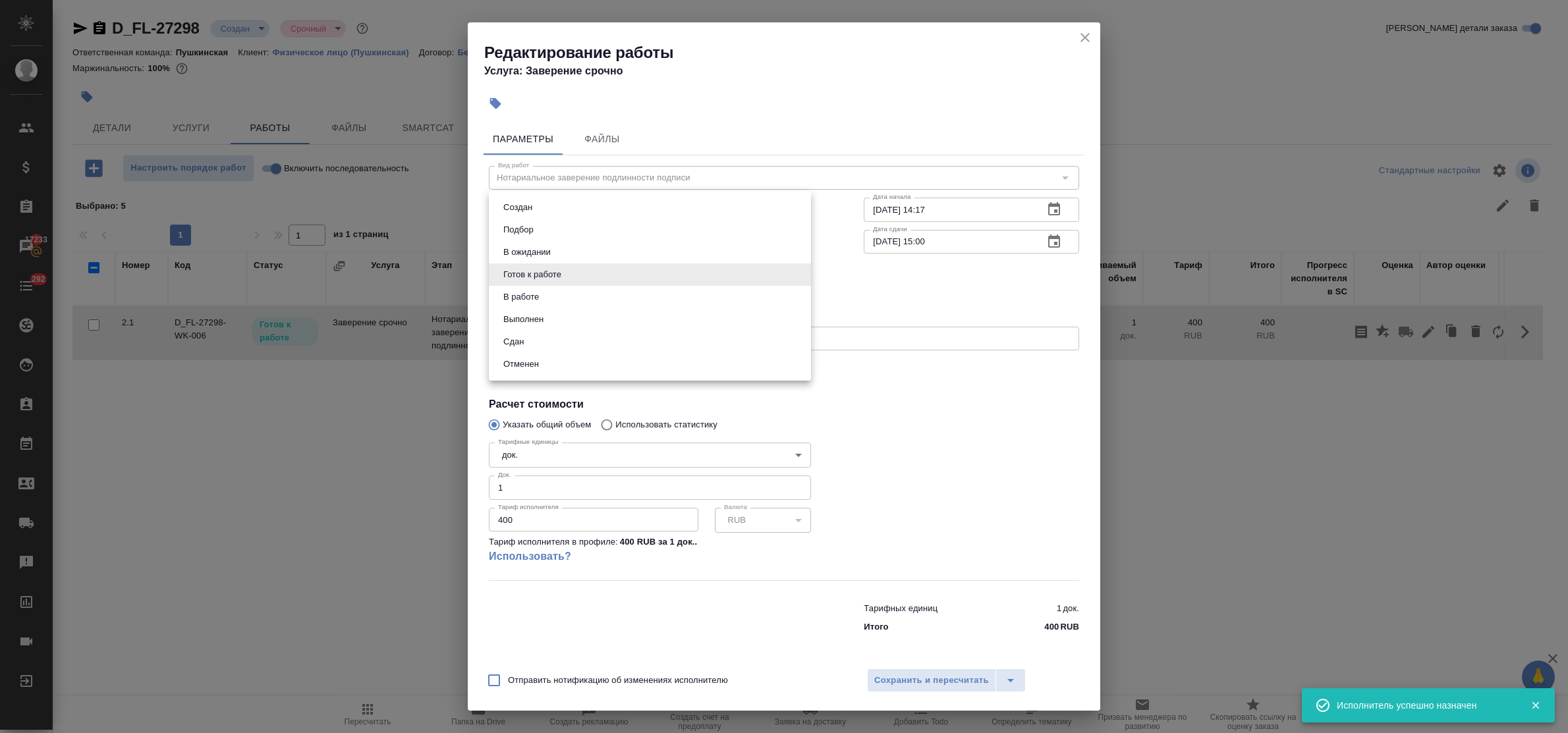
click at [706, 278] on body "🙏 .cls-1 fill:#fff; AWATERA Bulakhova Elena Клиенты Спецификации Заказы 17233 Ч…" at bounding box center [784, 366] width 1568 height 733
click at [604, 334] on li "Сдан" at bounding box center [650, 342] width 322 height 22
type input "closed"
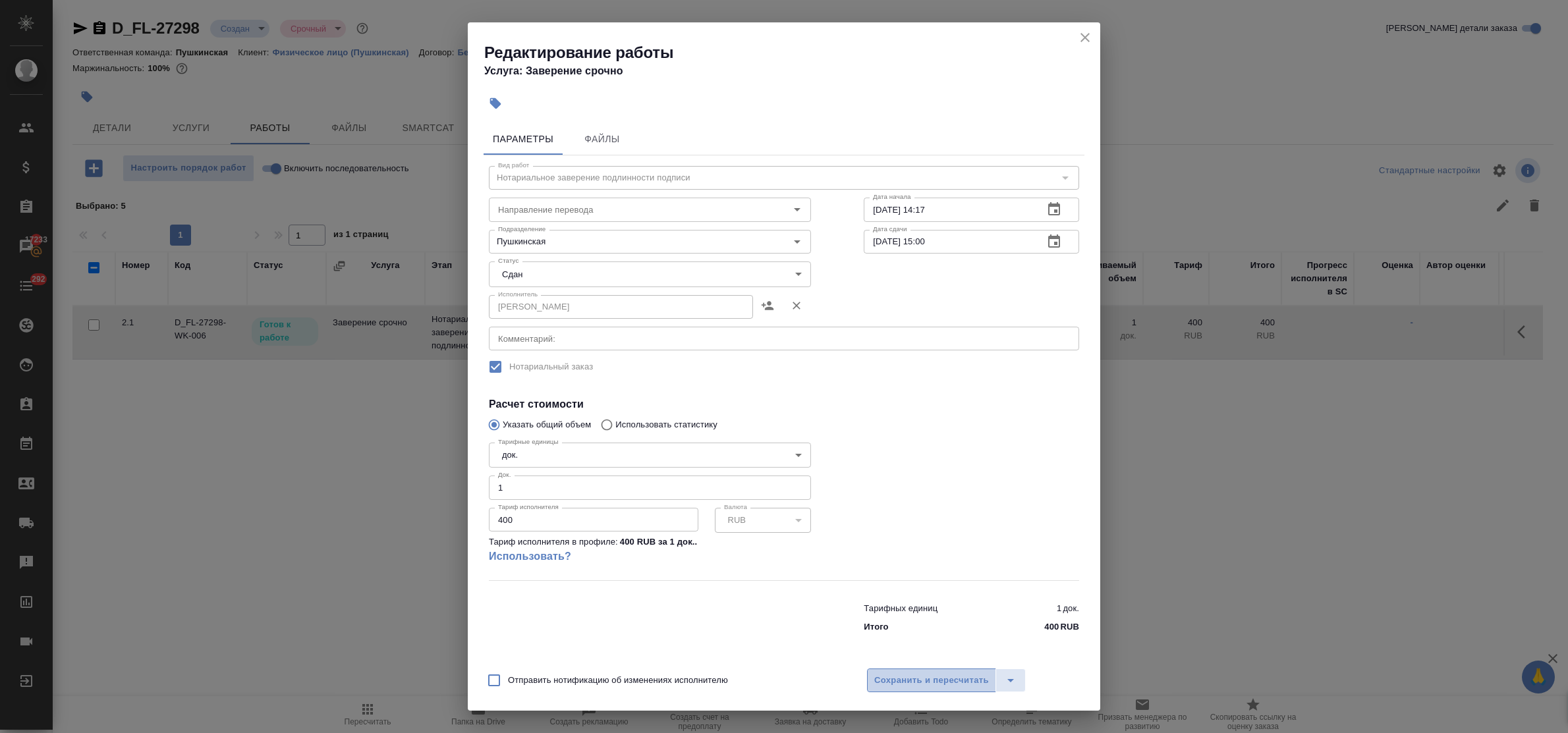
click at [918, 671] on button "Сохранить и пересчитать" at bounding box center [932, 680] width 129 height 24
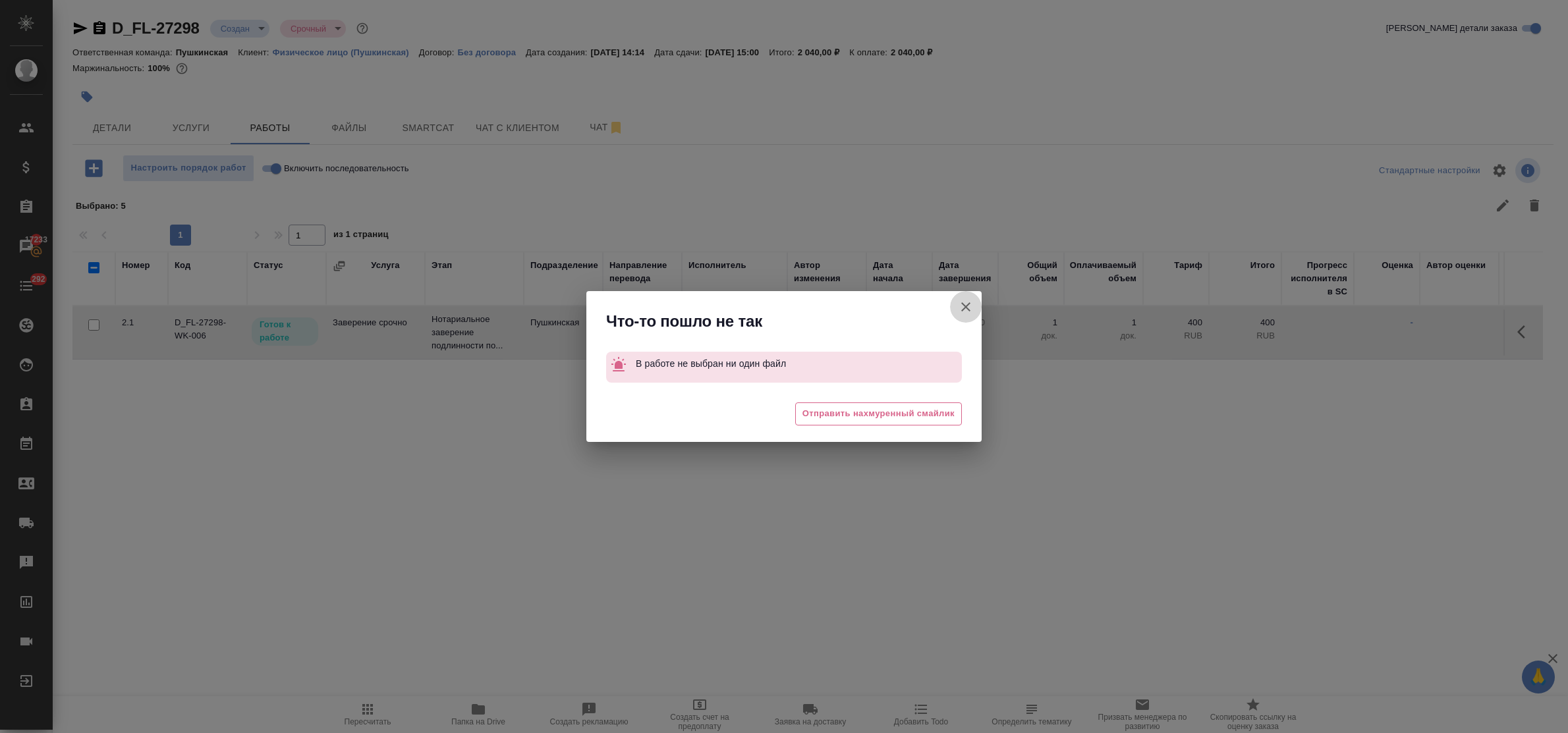
click at [969, 304] on icon "button" at bounding box center [966, 307] width 9 height 9
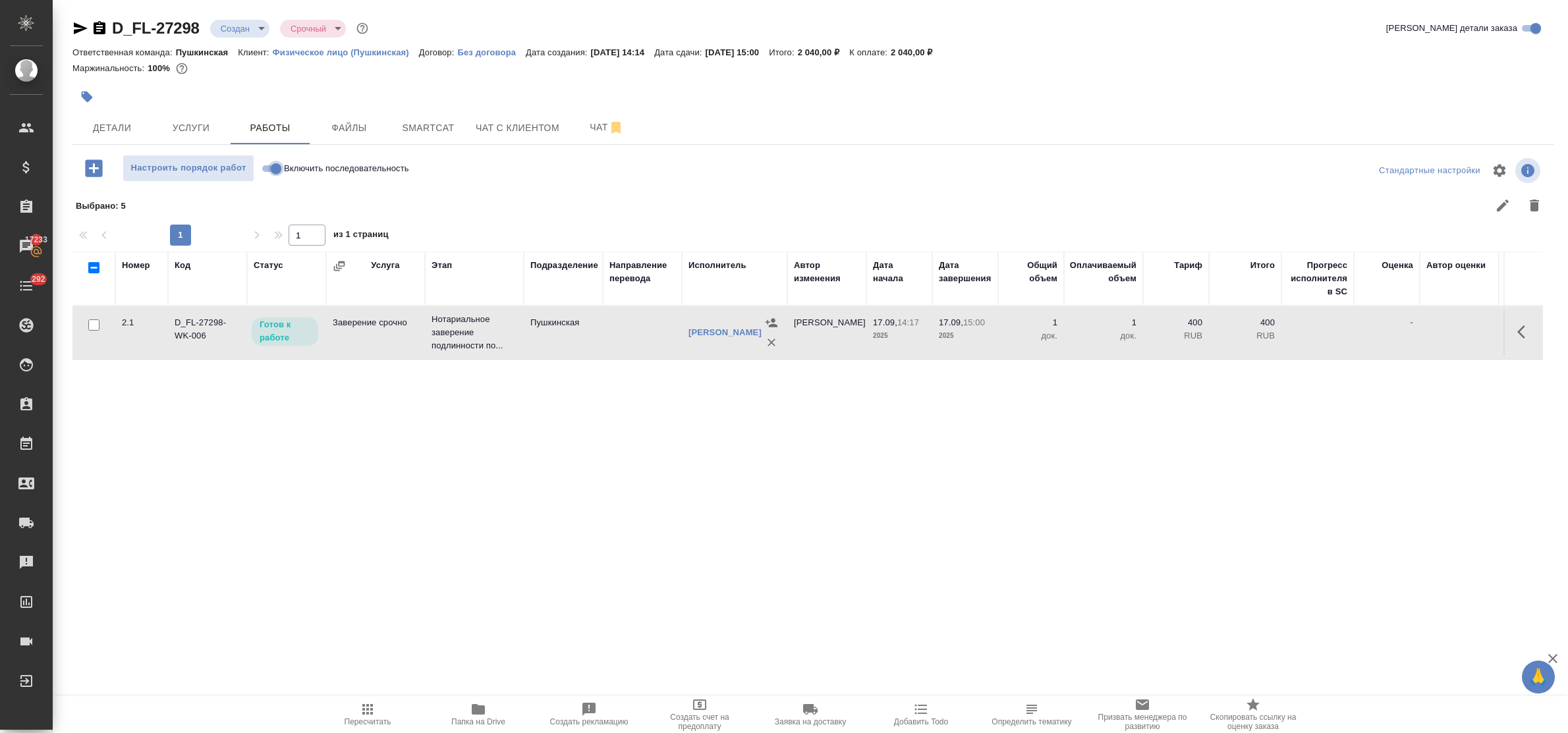
click at [271, 168] on input "Включить последовательность" at bounding box center [277, 168] width 48 height 16
checkbox input "true"
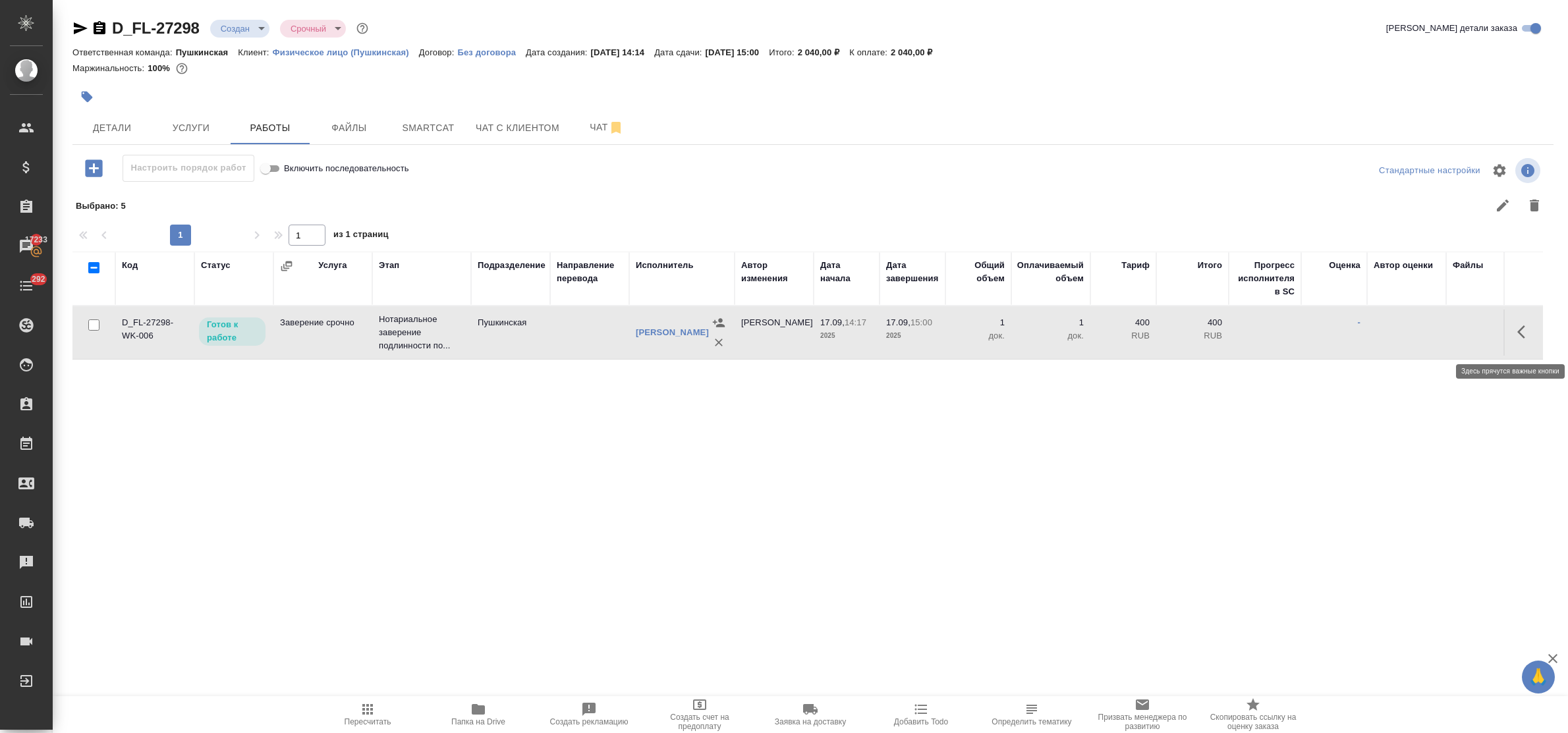
click at [1525, 338] on icon "button" at bounding box center [1525, 332] width 16 height 16
click at [1427, 332] on icon "button" at bounding box center [1428, 332] width 16 height 16
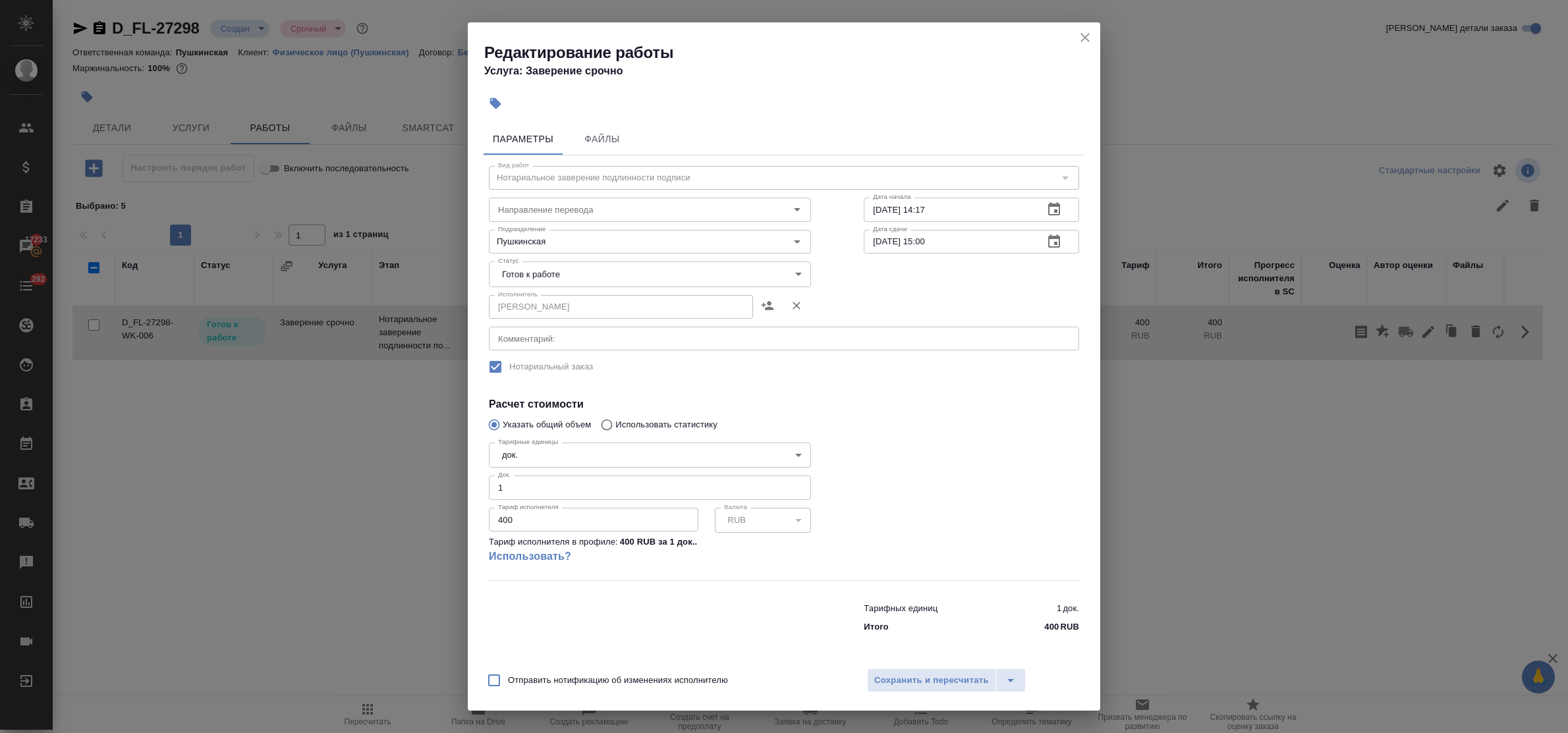
click at [620, 265] on body "🙏 .cls-1 fill:#fff; AWATERA Bulakhova Elena Клиенты Спецификации Заказы 17233 Ч…" at bounding box center [784, 366] width 1568 height 733
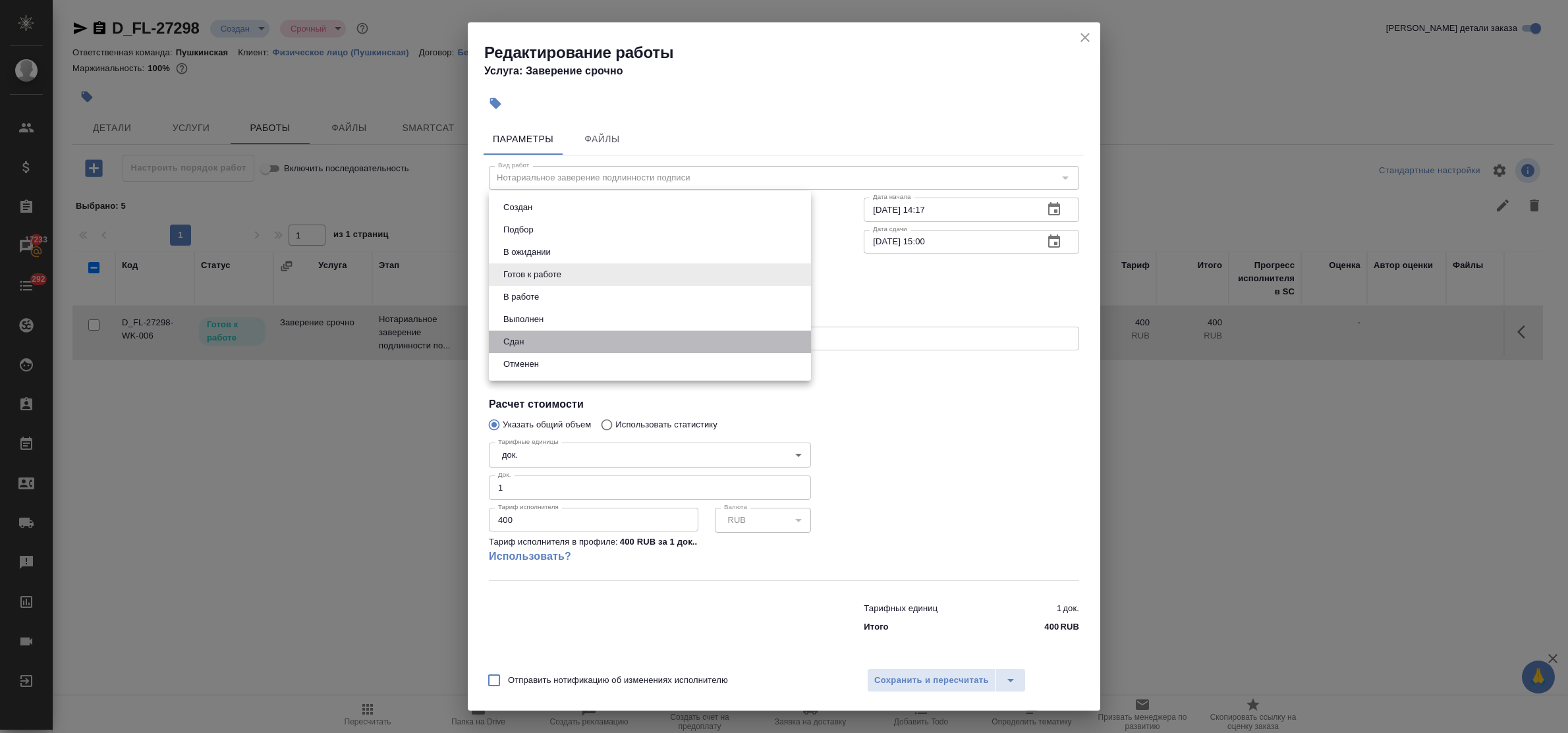
click at [574, 336] on li "Сдан" at bounding box center [650, 342] width 322 height 22
type input "closed"
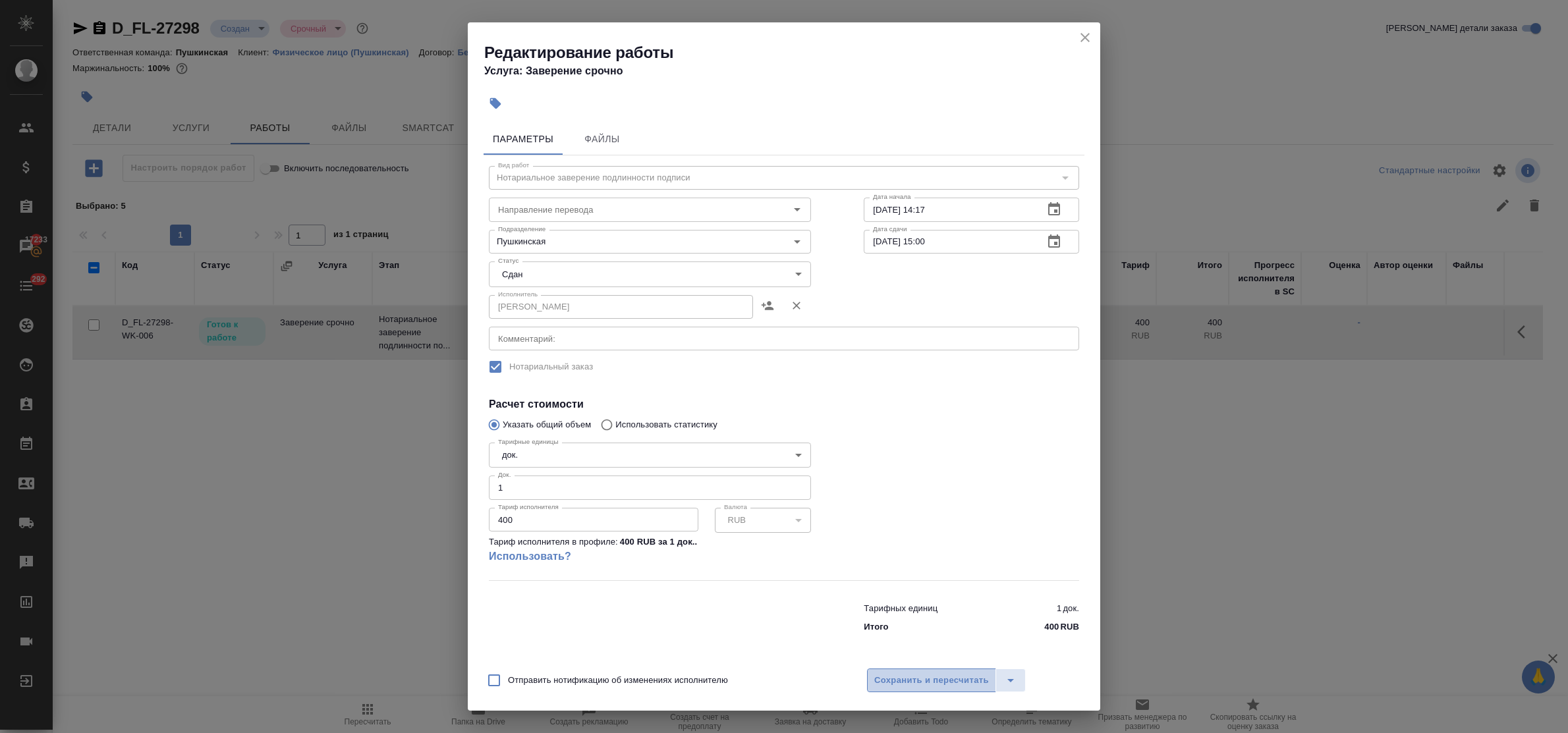
click at [941, 671] on button "Сохранить и пересчитать" at bounding box center [932, 680] width 129 height 24
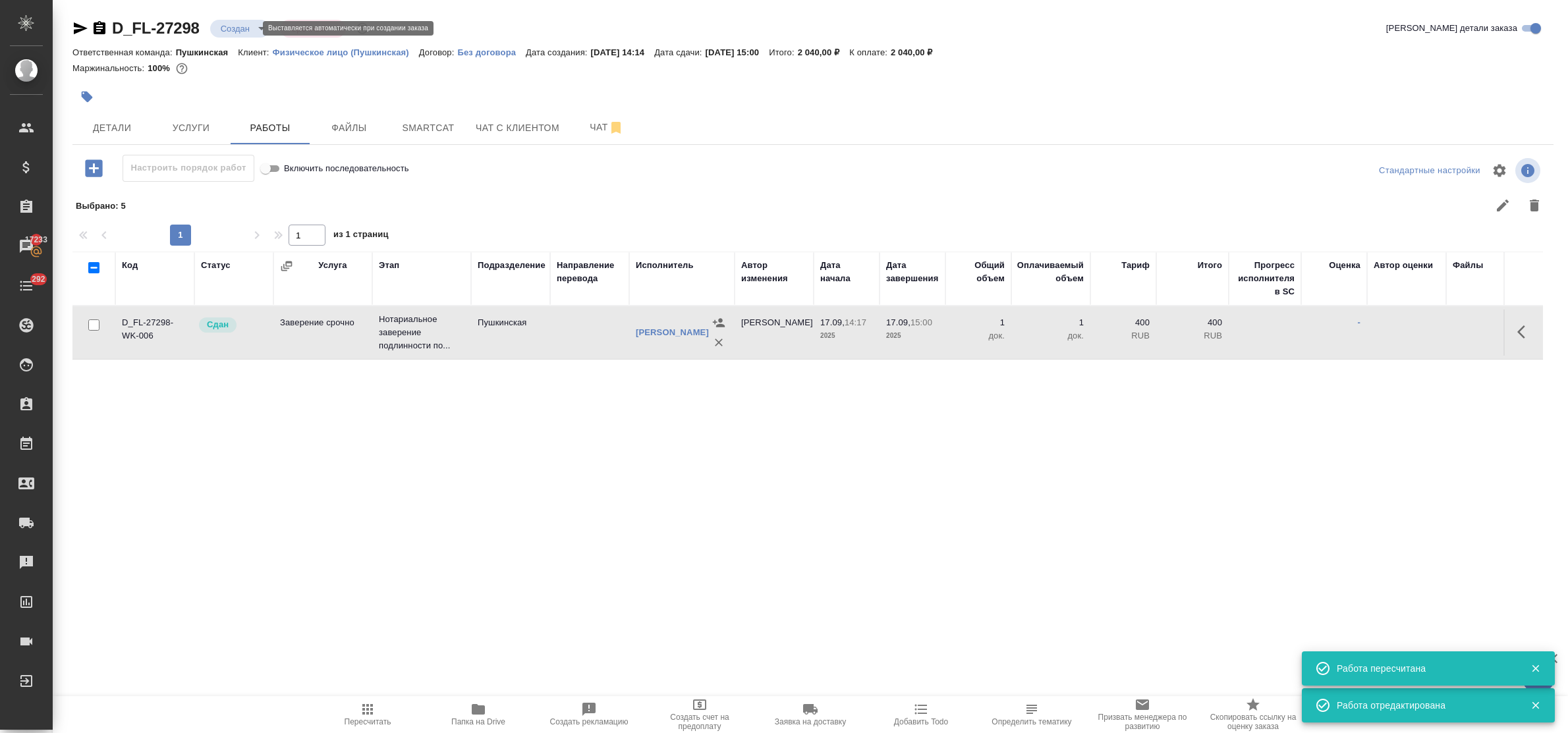
click at [238, 30] on body "🙏 .cls-1 fill:#fff; AWATERA Bulakhova Elena Клиенты Спецификации Заказы 17233 Ч…" at bounding box center [784, 366] width 1568 height 733
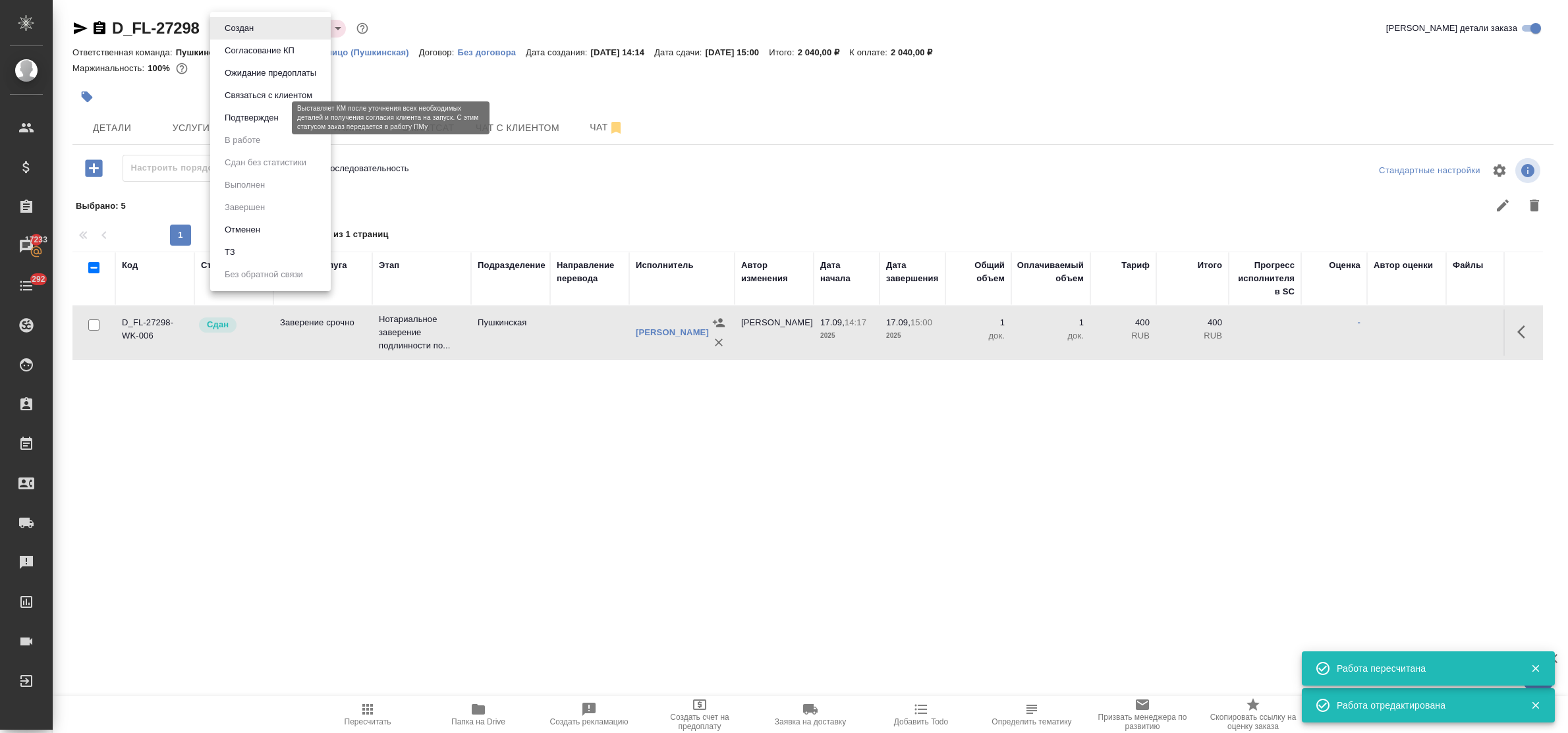
click at [242, 116] on button "Подтвержден" at bounding box center [251, 117] width 62 height 14
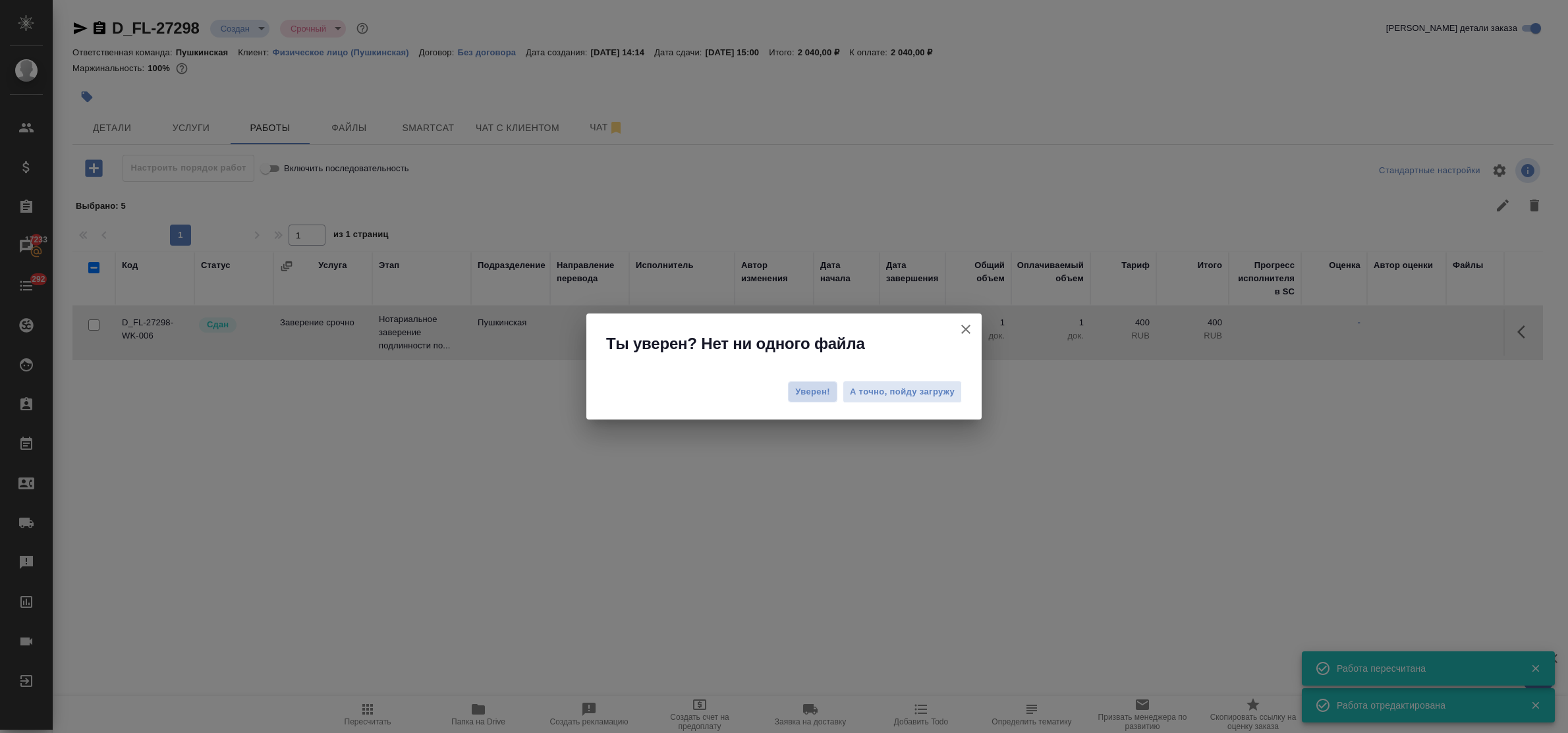
click at [804, 396] on span "Уверен!" at bounding box center [813, 391] width 35 height 13
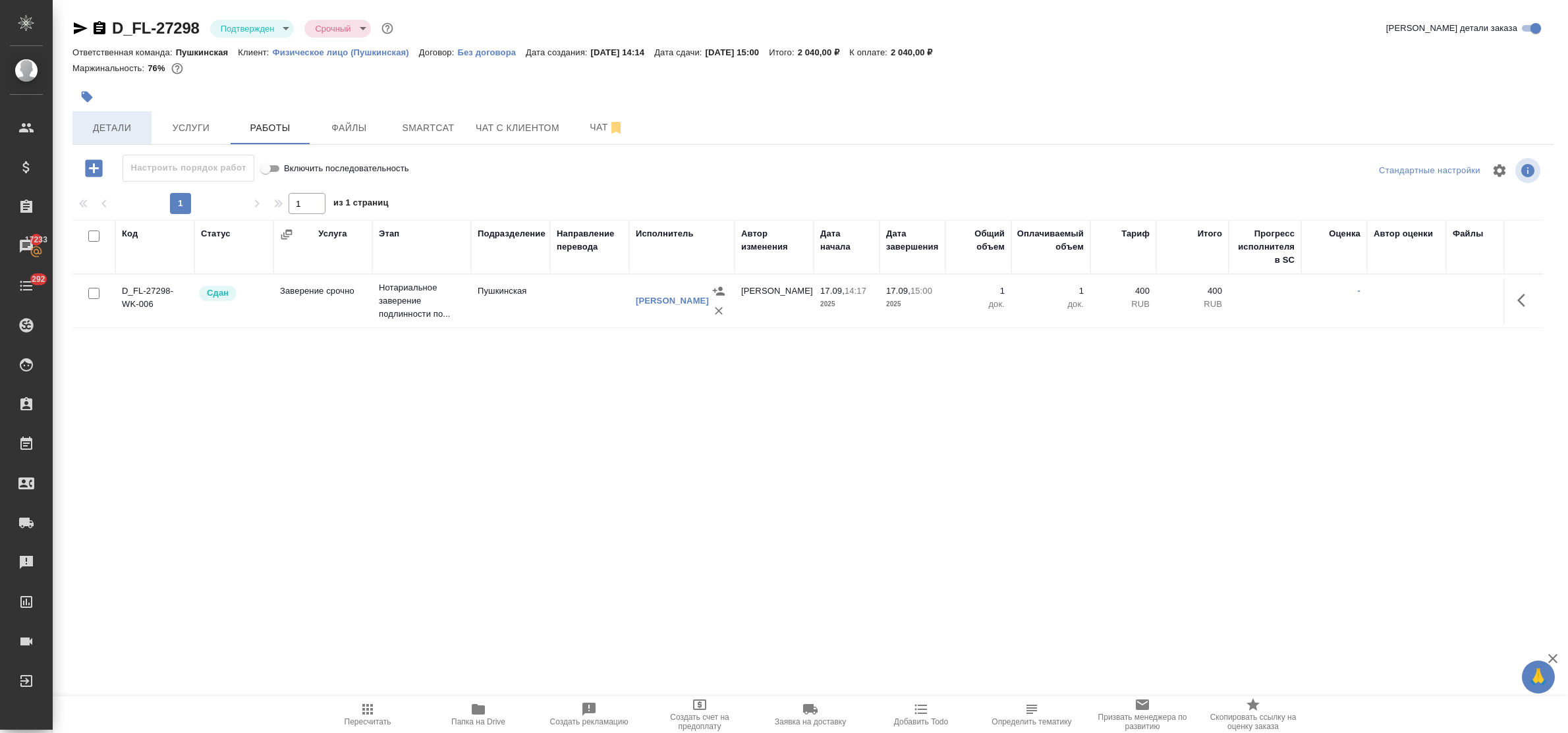
click at [96, 128] on span "Детали" at bounding box center [111, 128] width 63 height 16
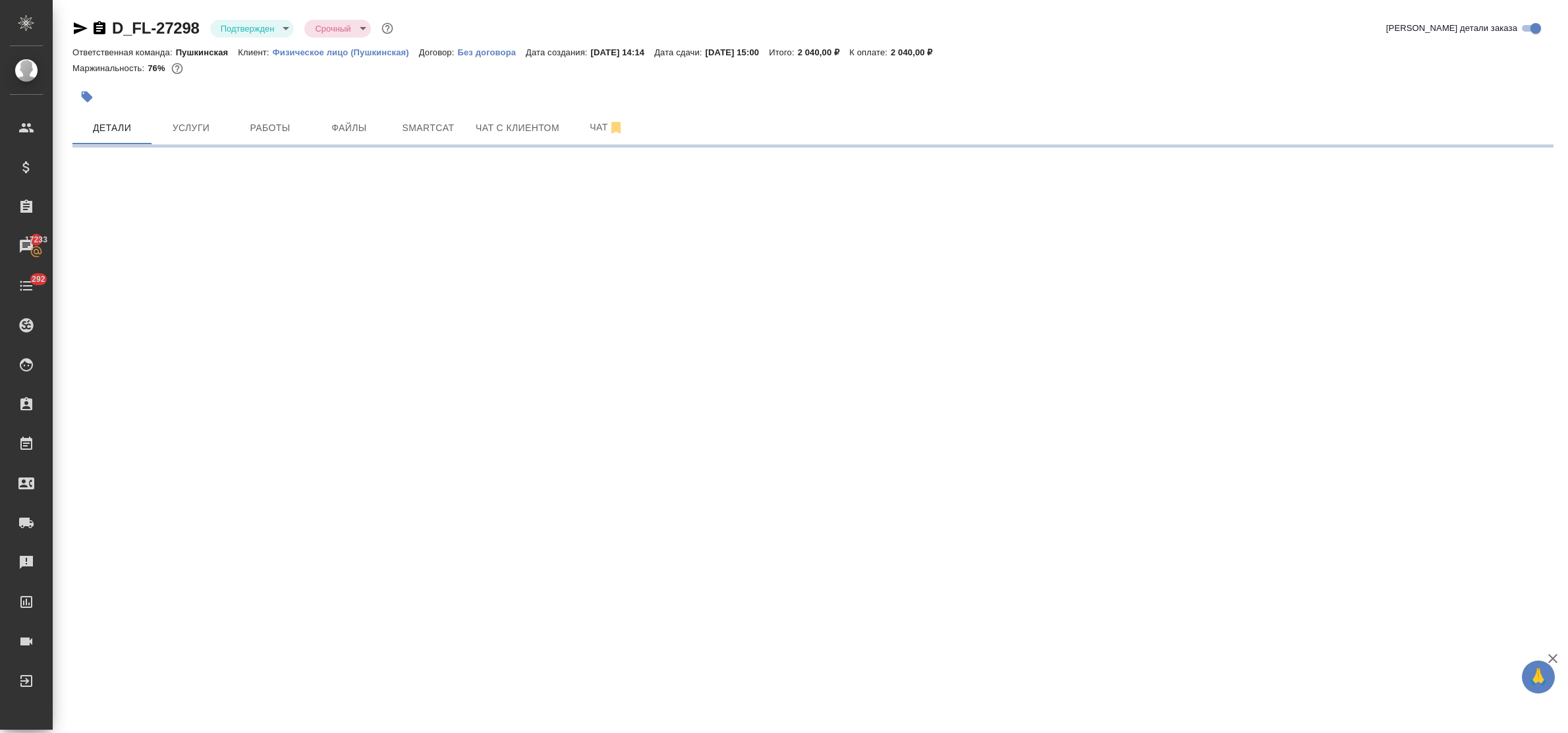
select select "RU"
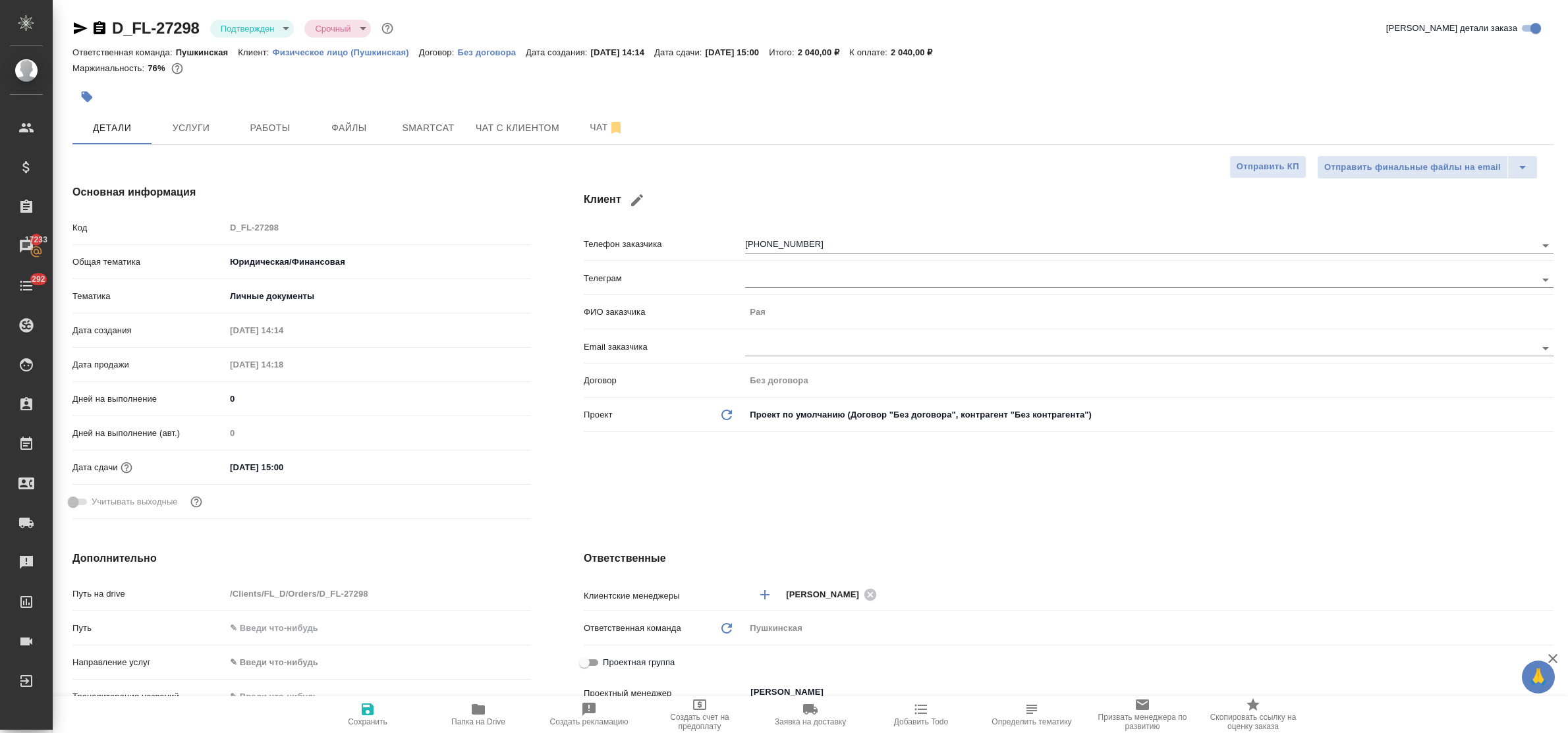
type textarea "x"
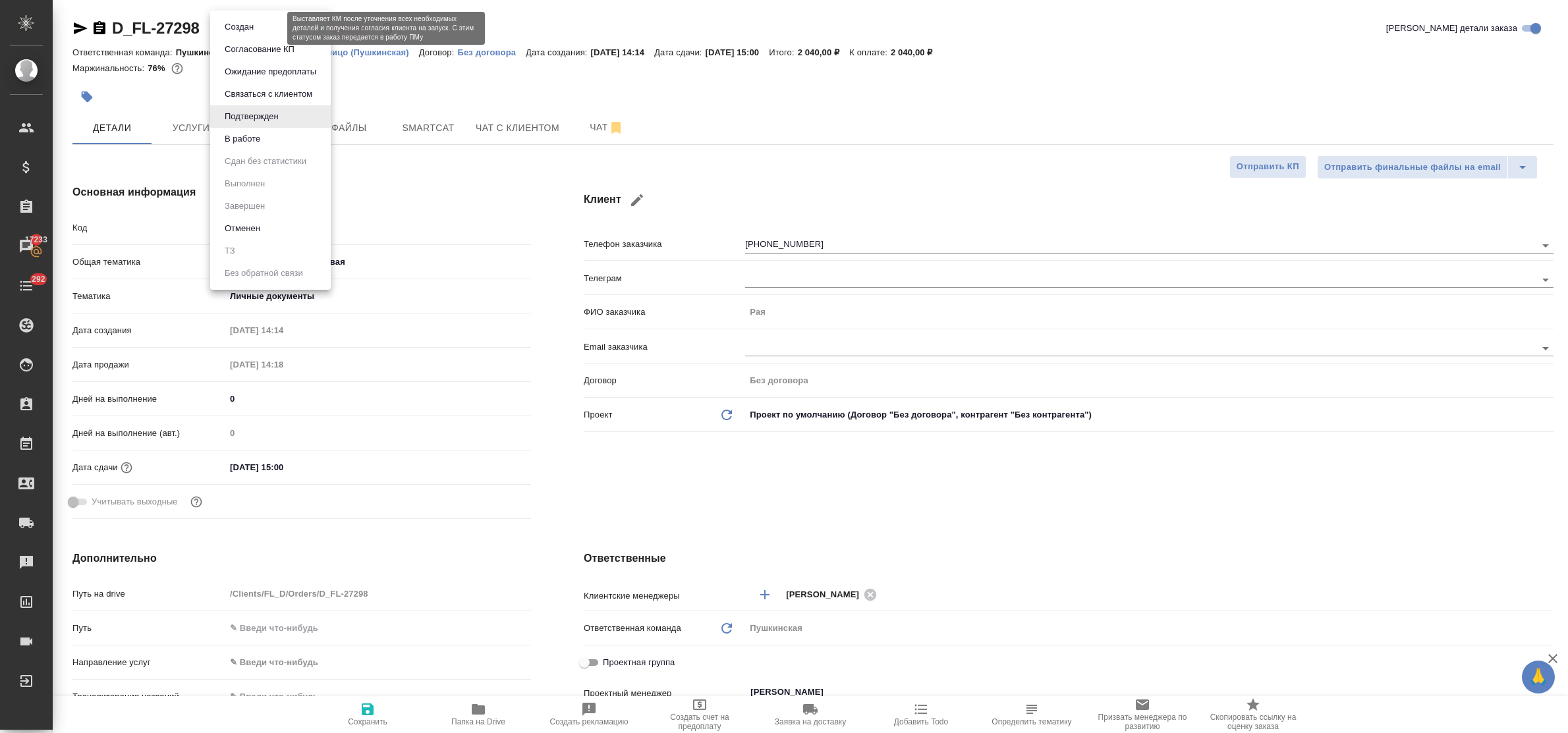
click at [267, 31] on body "🙏 .cls-1 fill:#fff; AWATERA Bulakhova Elena Клиенты Спецификации Заказы 17233 Ч…" at bounding box center [784, 366] width 1568 height 733
click at [273, 130] on li "В работе" at bounding box center [271, 139] width 121 height 22
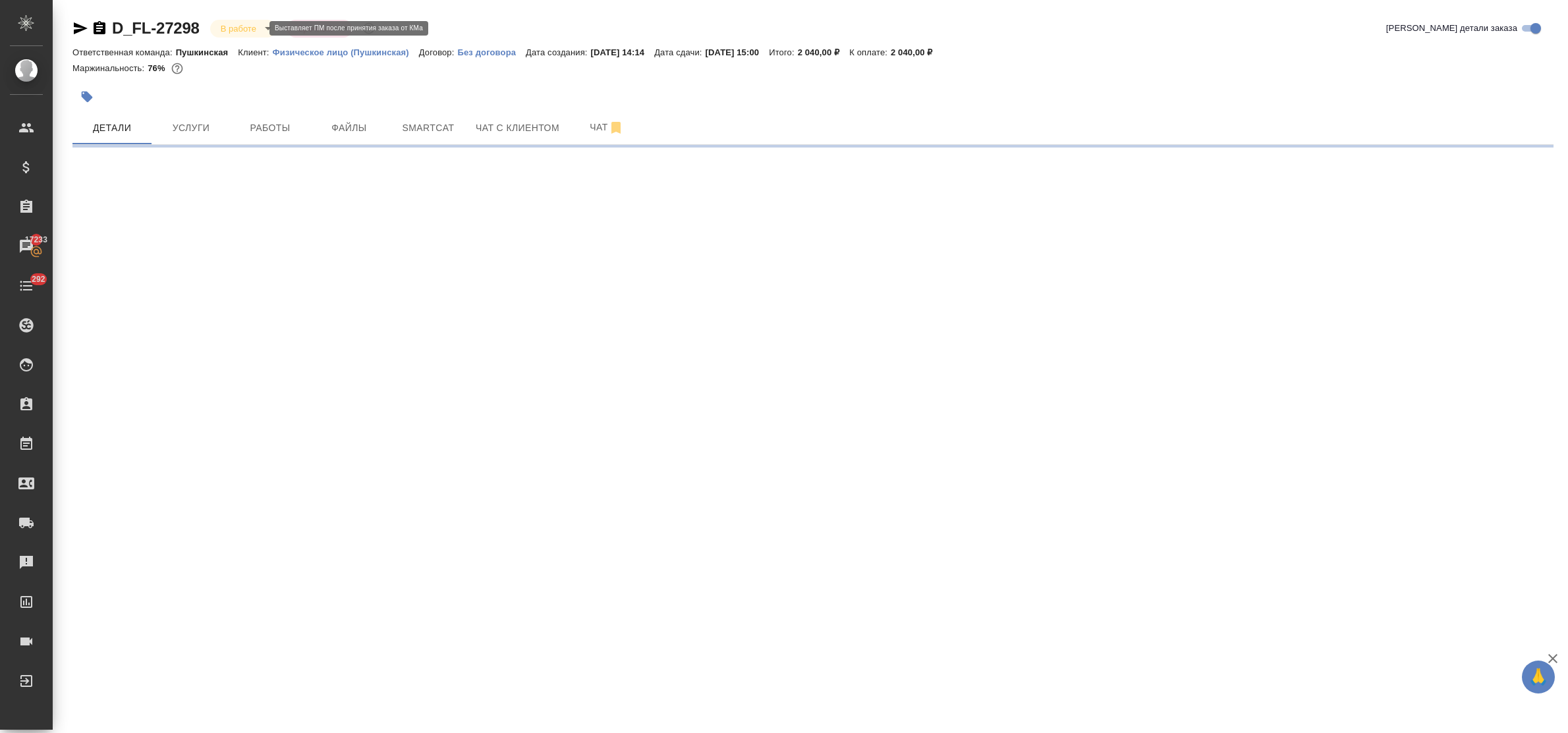
click at [237, 22] on body "🙏 .cls-1 fill:#fff; AWATERA Bulakhova Elena Клиенты Спецификации Заказы 17233 Ч…" at bounding box center [784, 366] width 1568 height 733
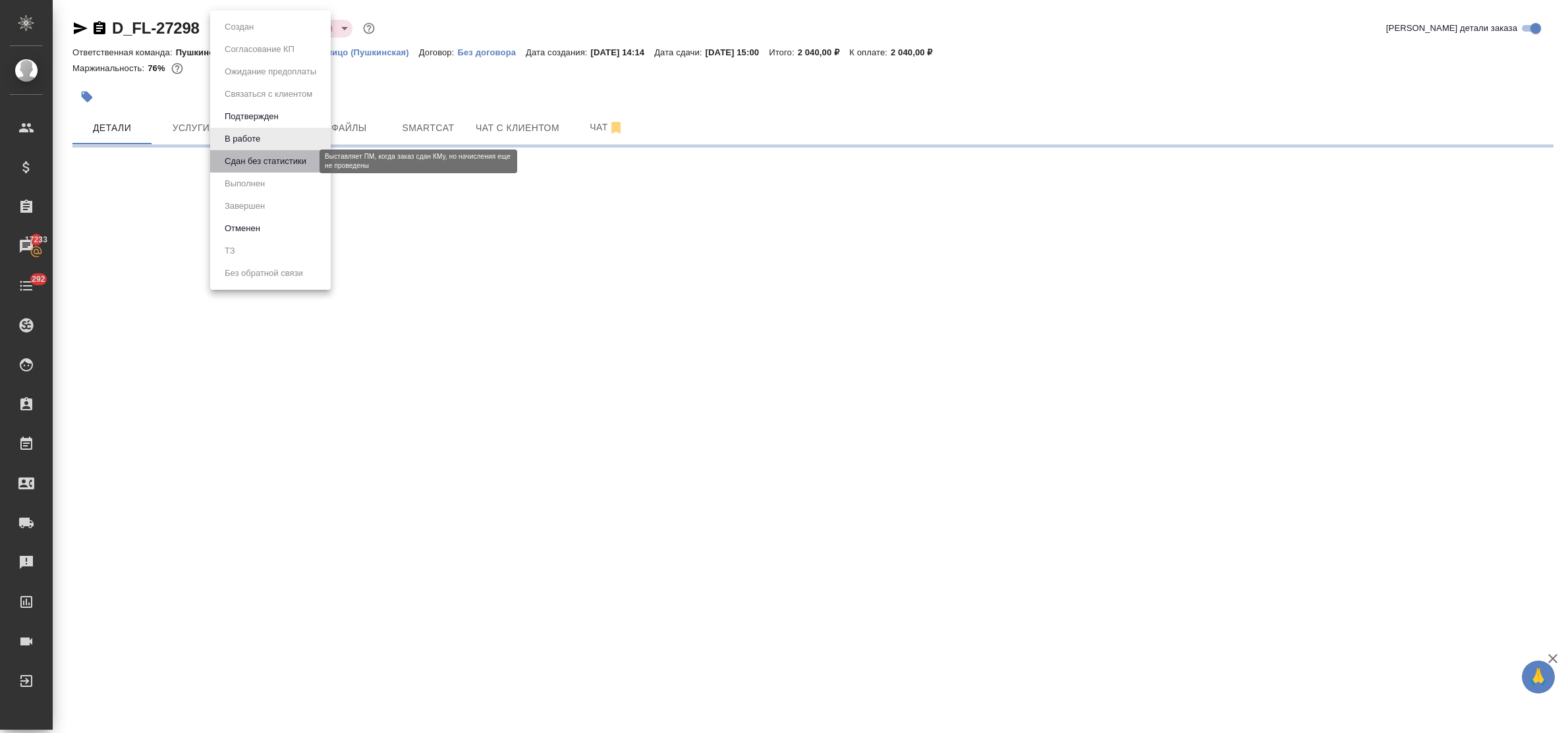
click at [255, 162] on button "Сдан без статистики" at bounding box center [265, 161] width 89 height 14
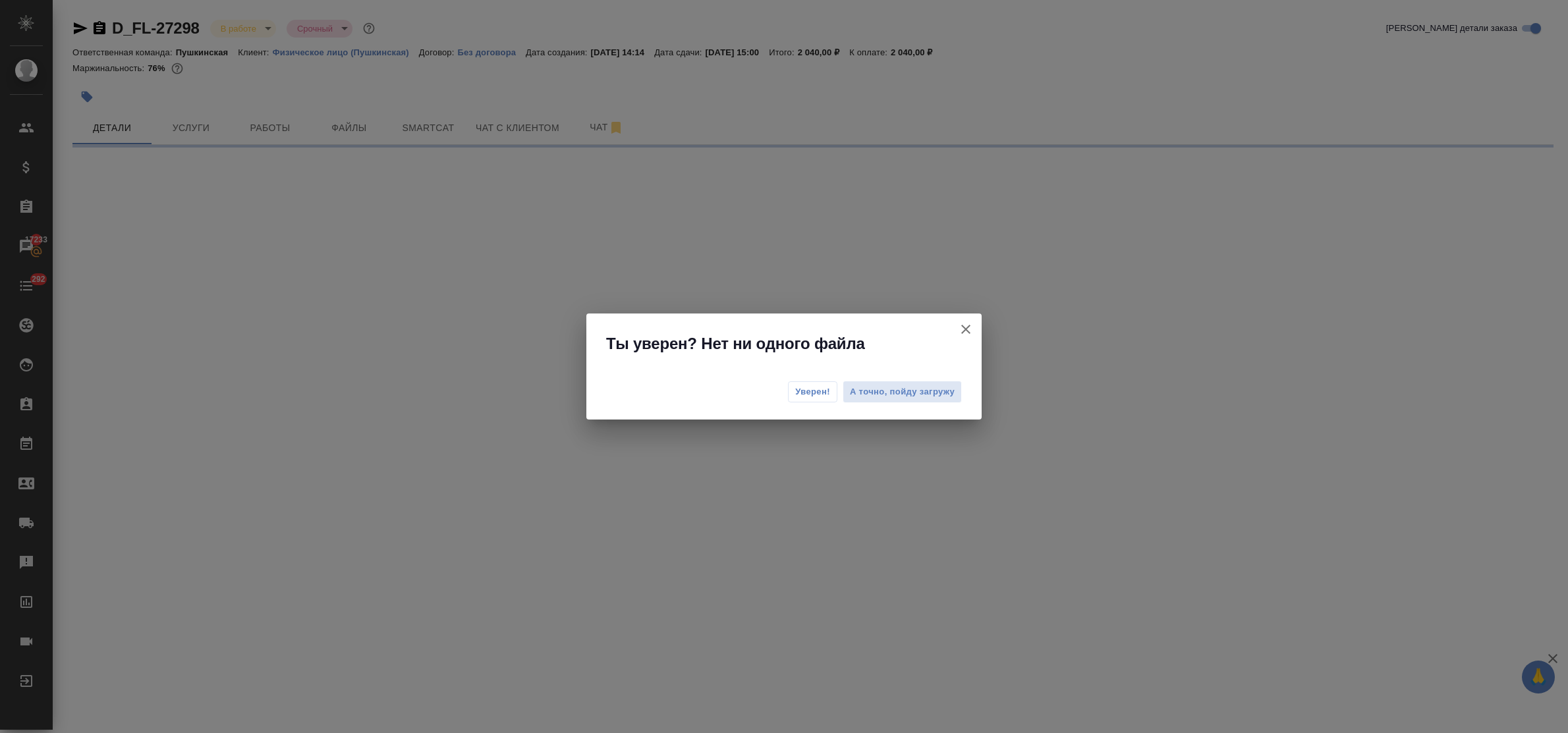
select select "RU"
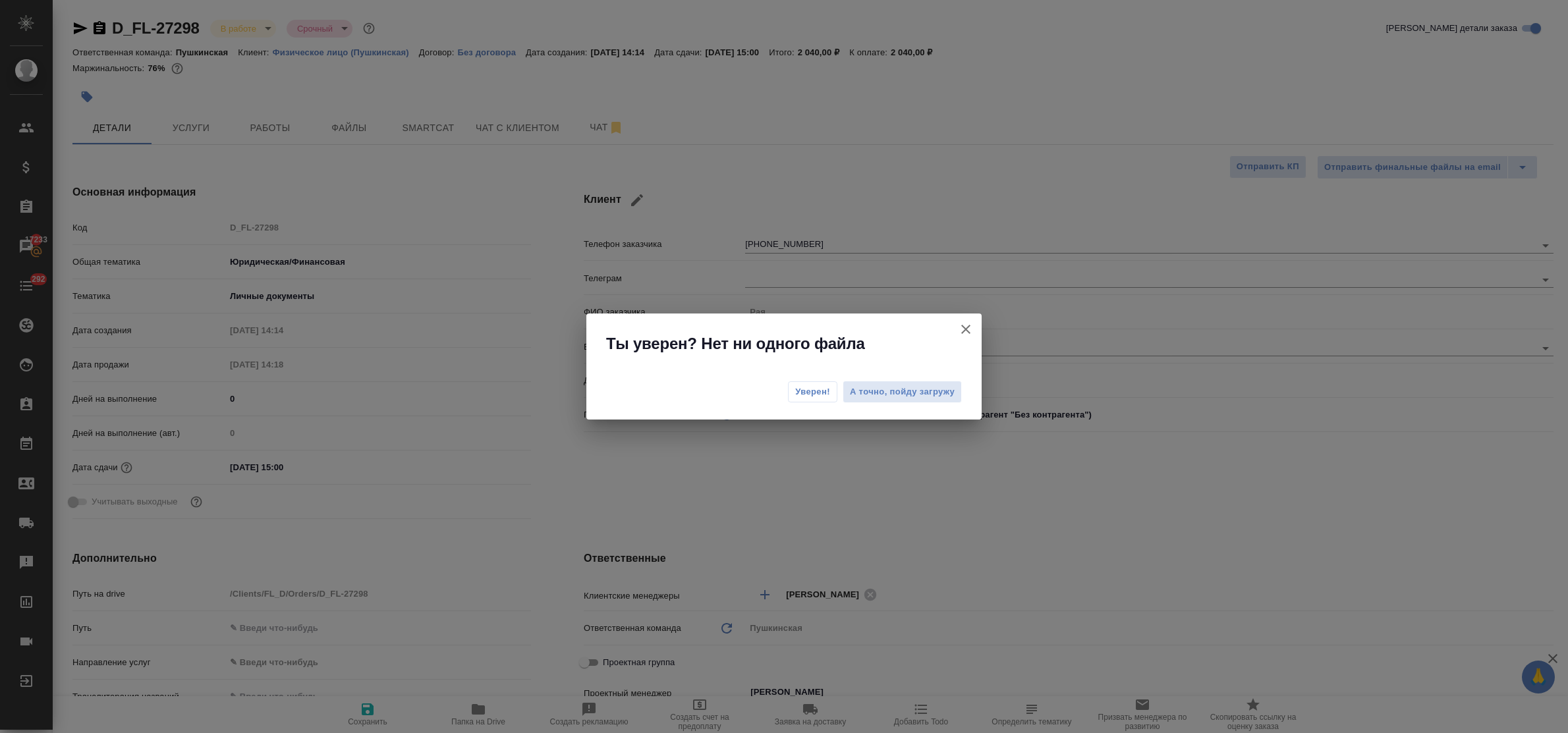
type textarea "x"
click at [811, 382] on button "Уверен!" at bounding box center [813, 391] width 49 height 21
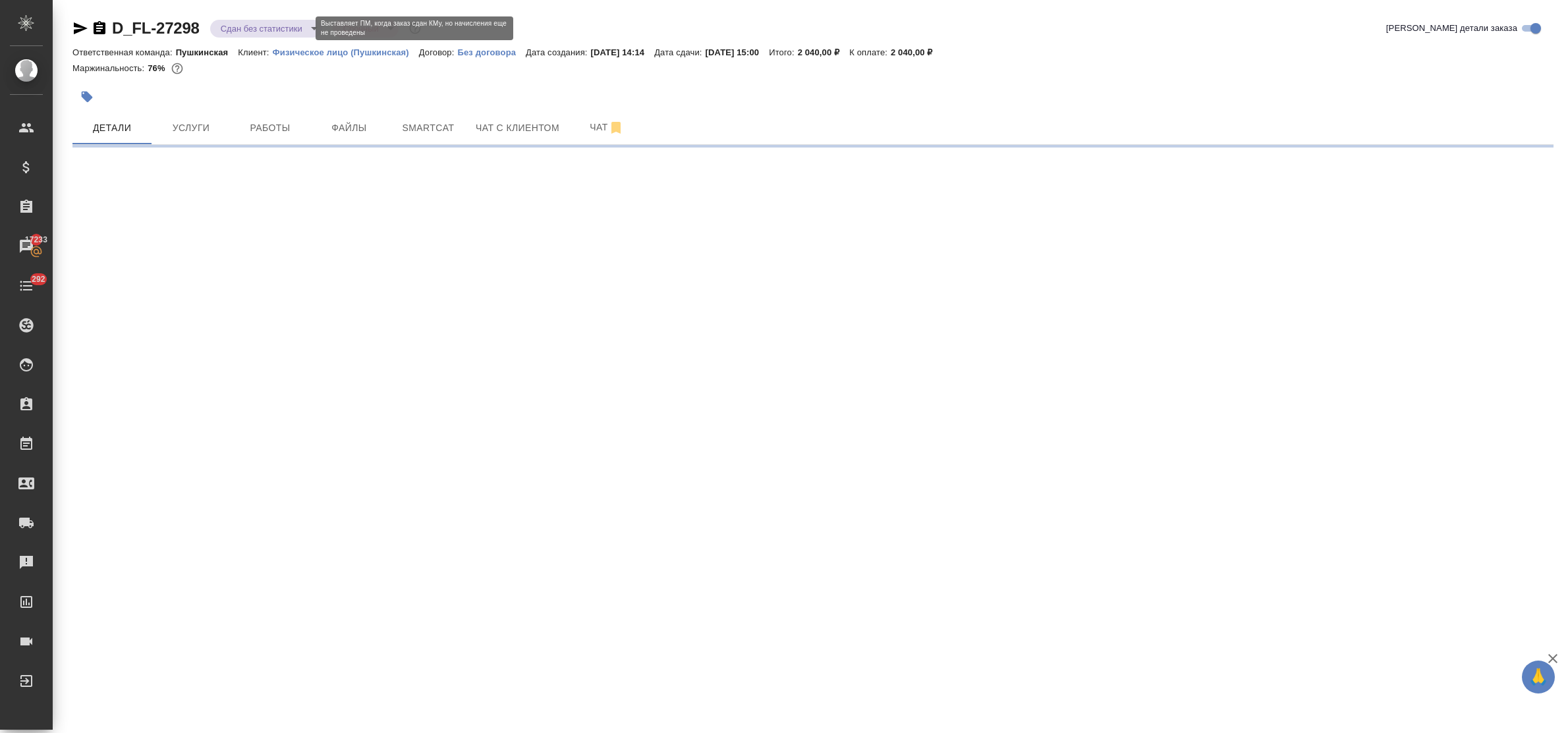
click at [236, 31] on body "🙏 .cls-1 fill:#fff; AWATERA Bulakhova Elena Клиенты Спецификации Заказы 17233 Ч…" at bounding box center [784, 366] width 1568 height 733
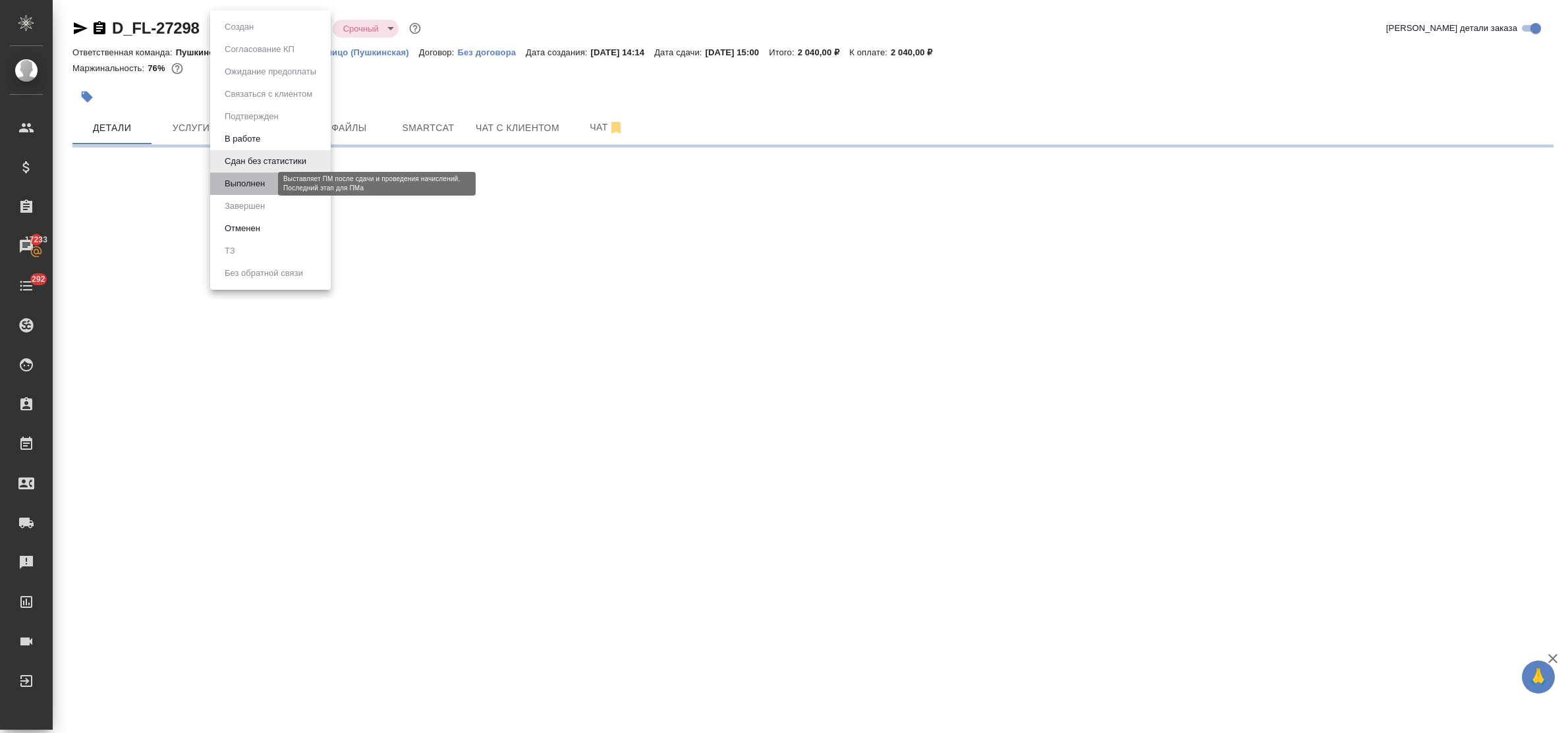
click at [254, 182] on button "Выполнен" at bounding box center [244, 184] width 48 height 14
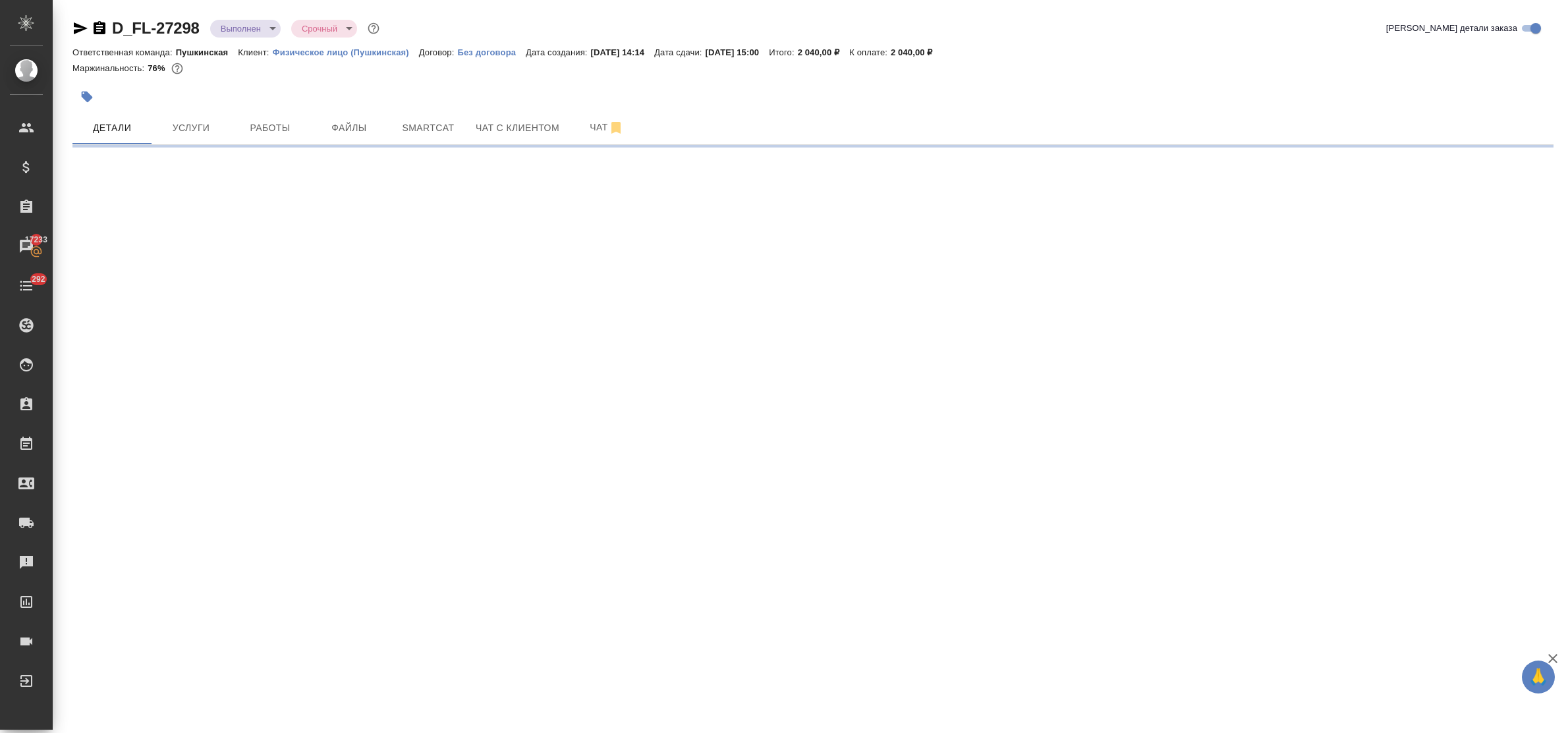
select select "RU"
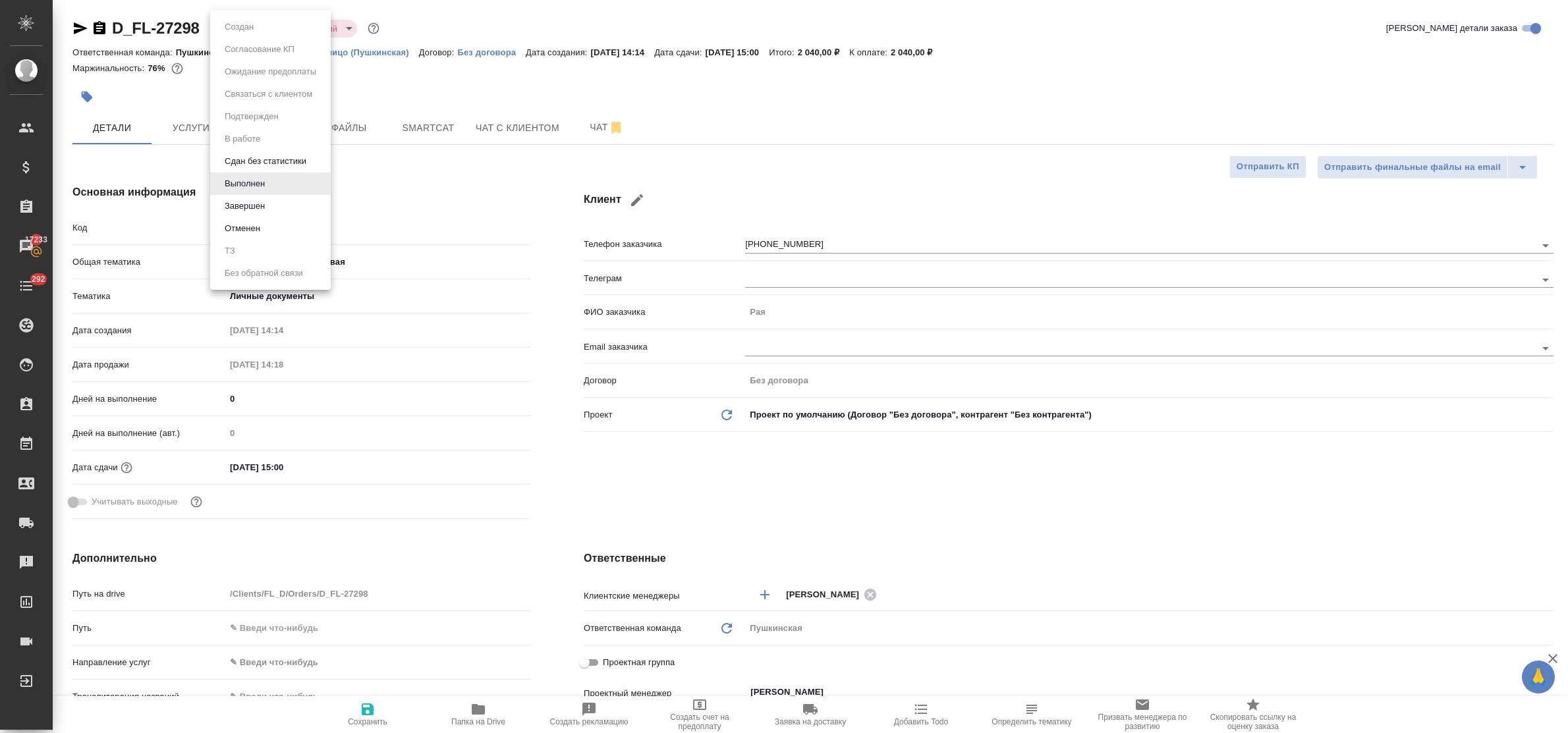
click at [238, 28] on body "🙏 .cls-1 fill:#fff; AWATERA Bulakhova Elena Клиенты Спецификации Заказы 17233 Ч…" at bounding box center [784, 366] width 1568 height 733
type textarea "x"
click at [250, 202] on button "Завершен" at bounding box center [244, 206] width 48 height 14
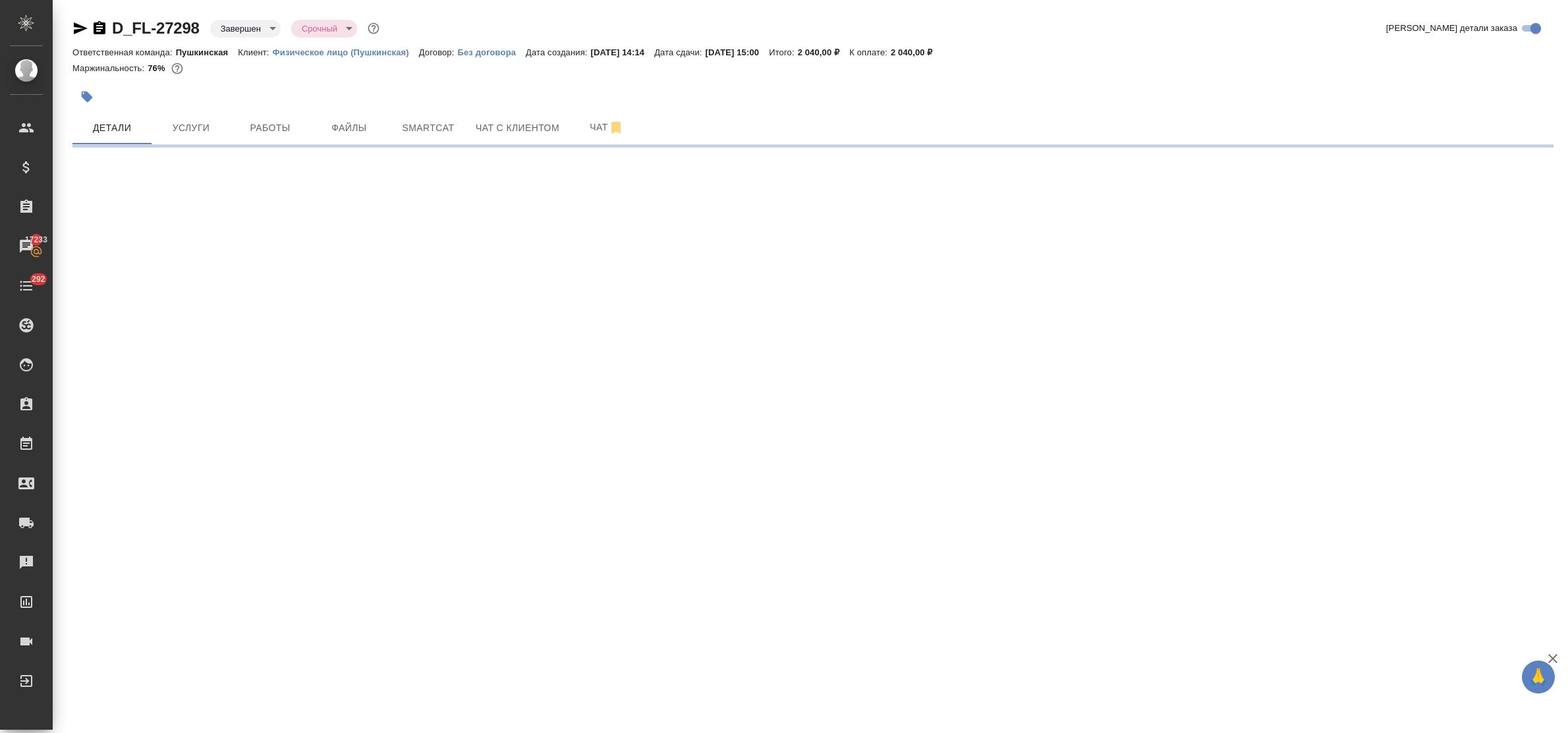
select select "RU"
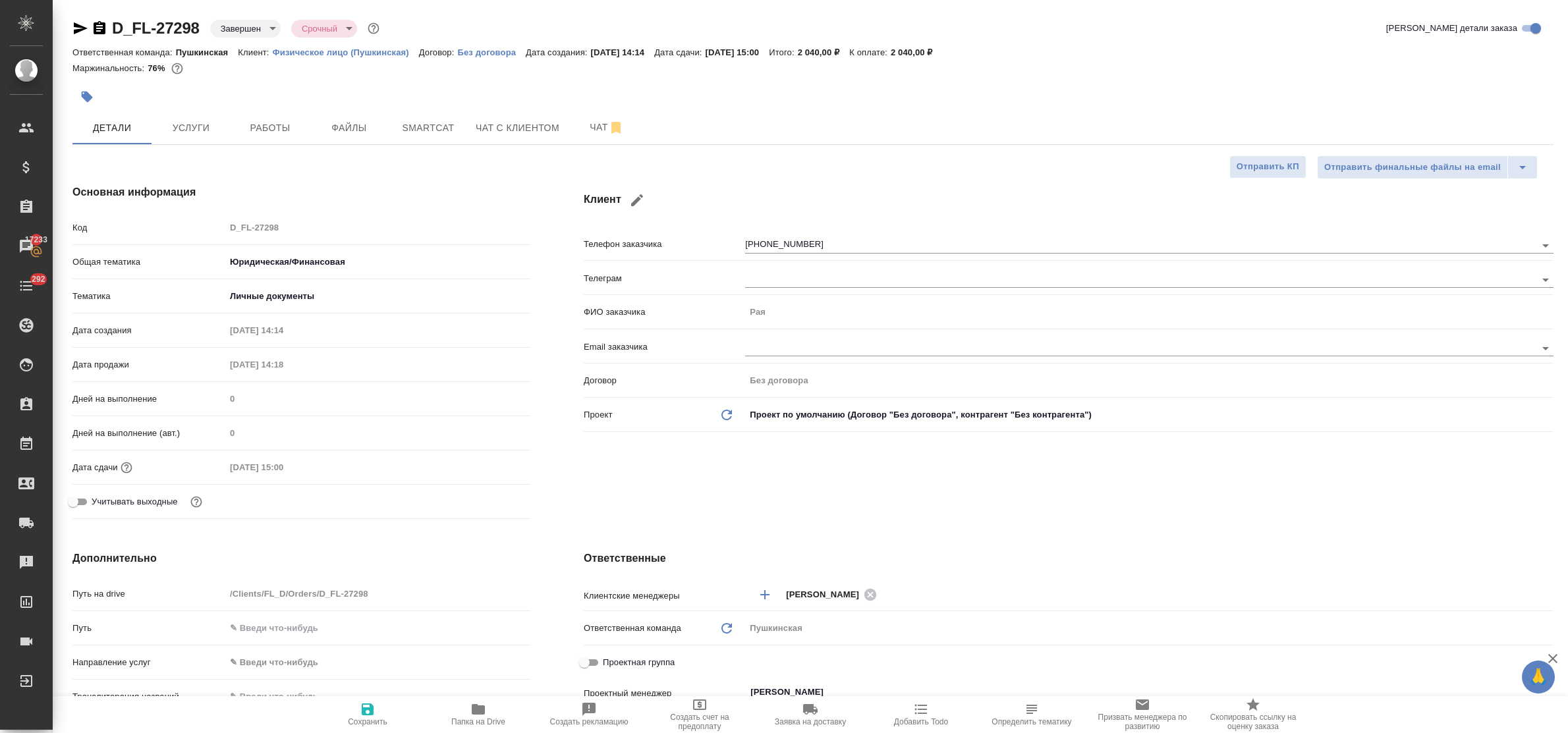
type textarea "x"
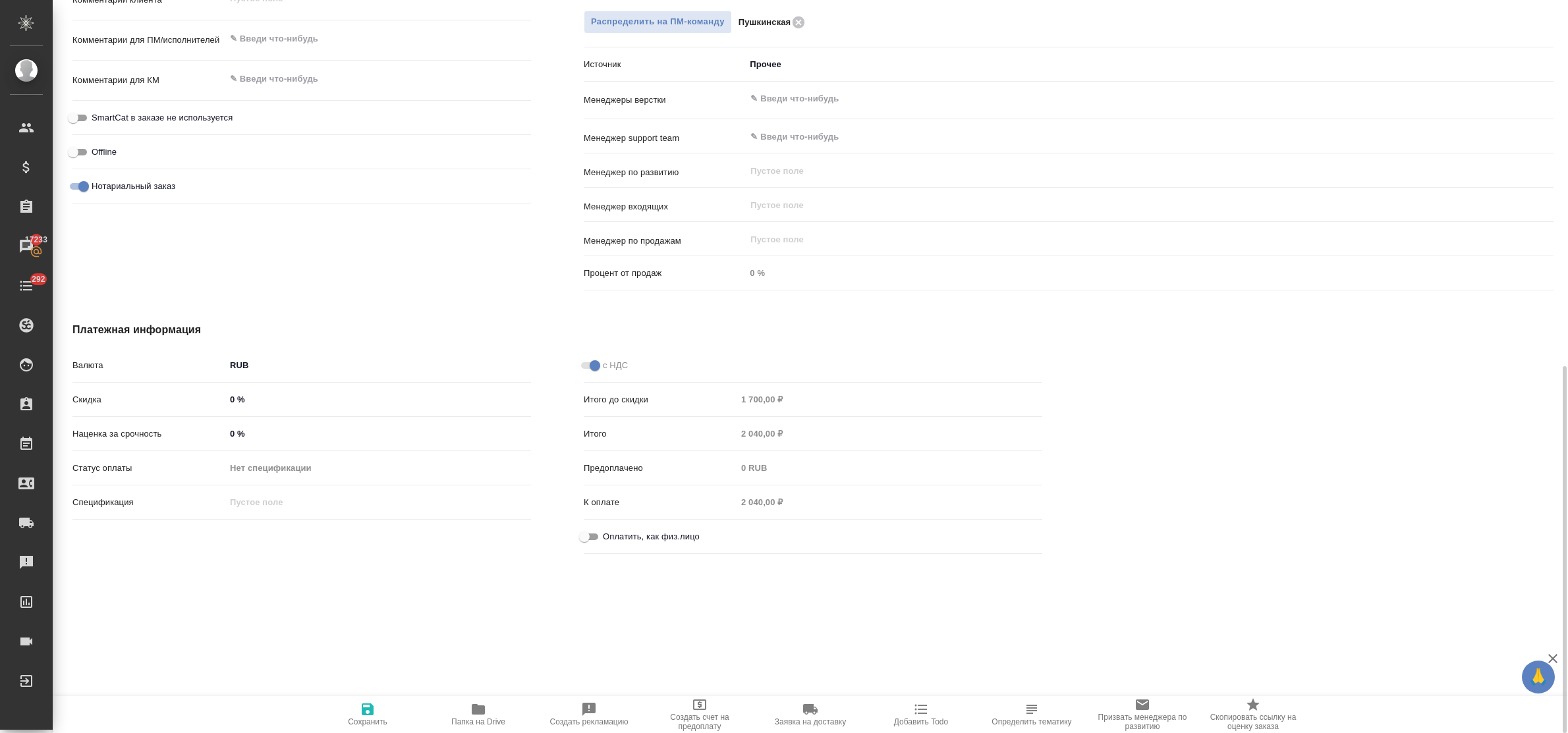
scroll to position [742, 0]
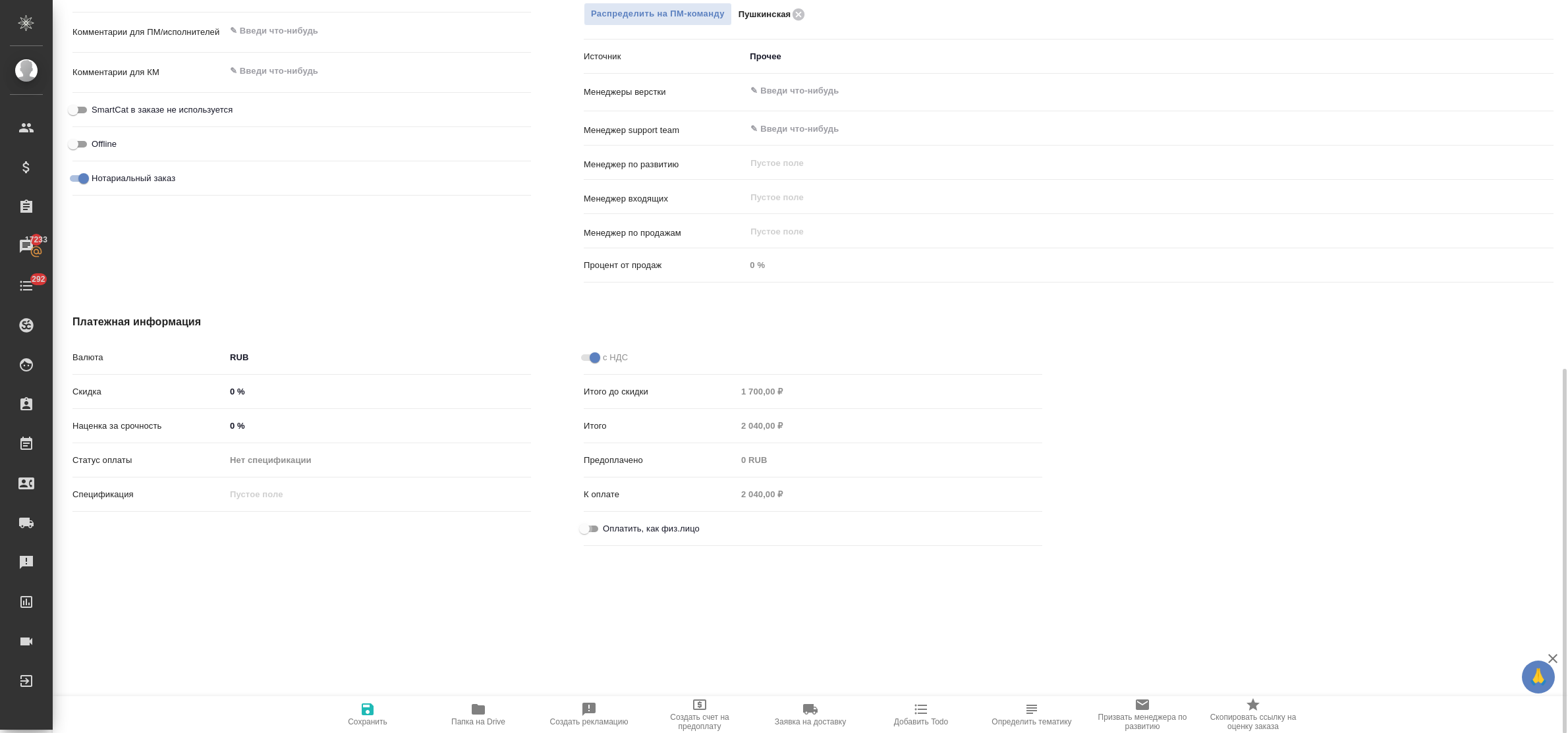
drag, startPoint x: 580, startPoint y: 527, endPoint x: 589, endPoint y: 515, distance: 15.0
click at [581, 528] on input "Оплатить, как физ.лицо" at bounding box center [584, 529] width 48 height 16
checkbox input "true"
type textarea "x"
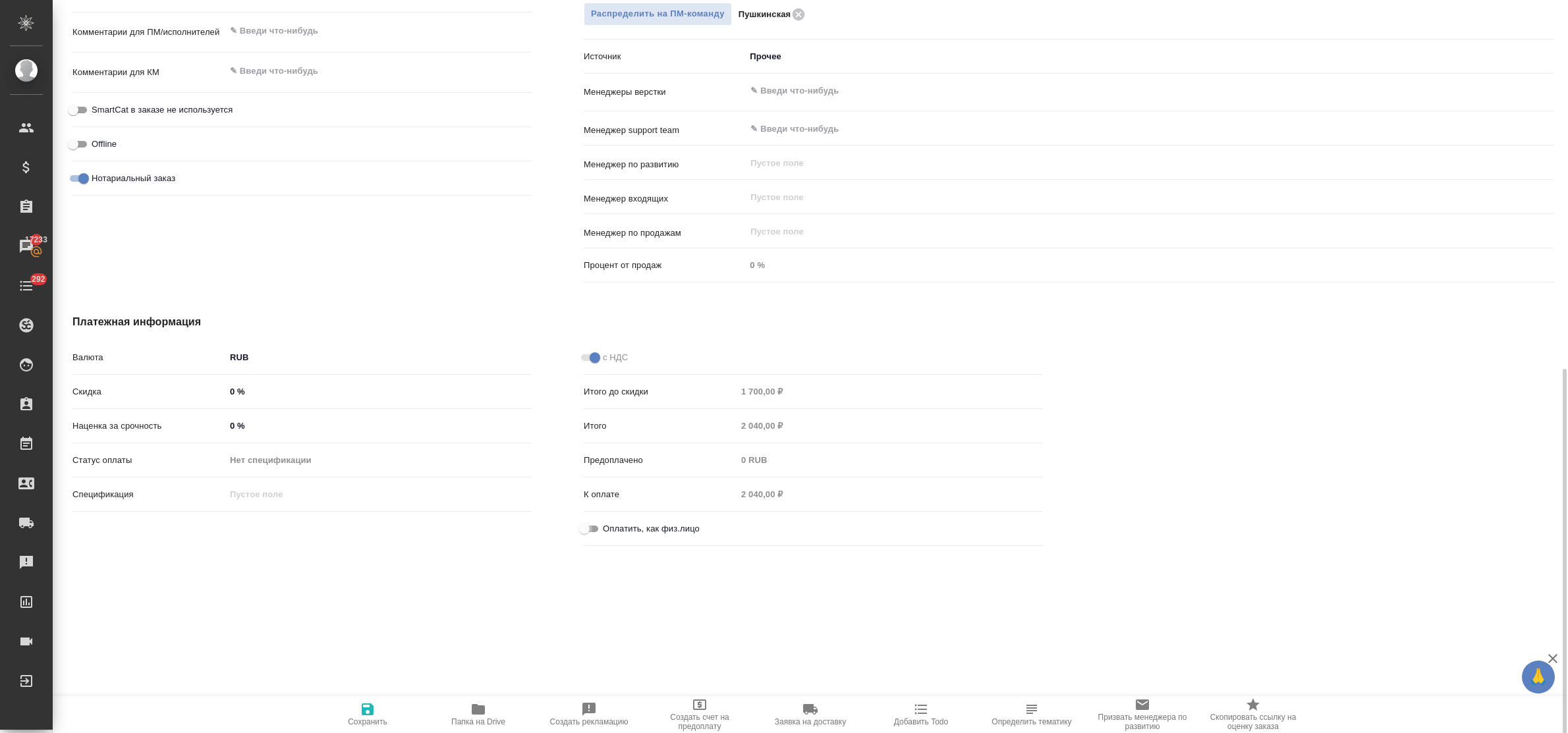
type textarea "x"
click at [367, 706] on icon "button" at bounding box center [368, 709] width 16 height 16
type textarea "x"
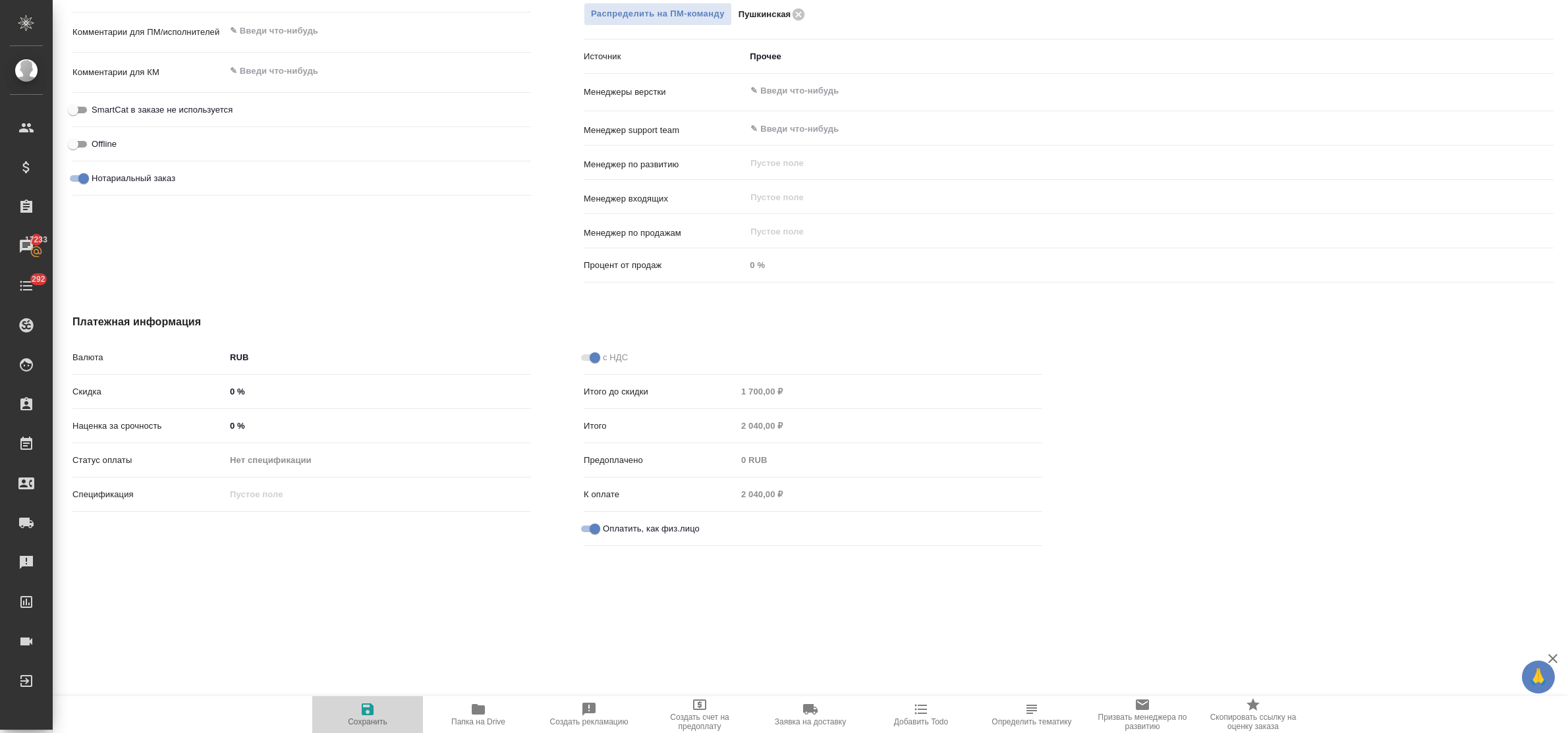
type textarea "x"
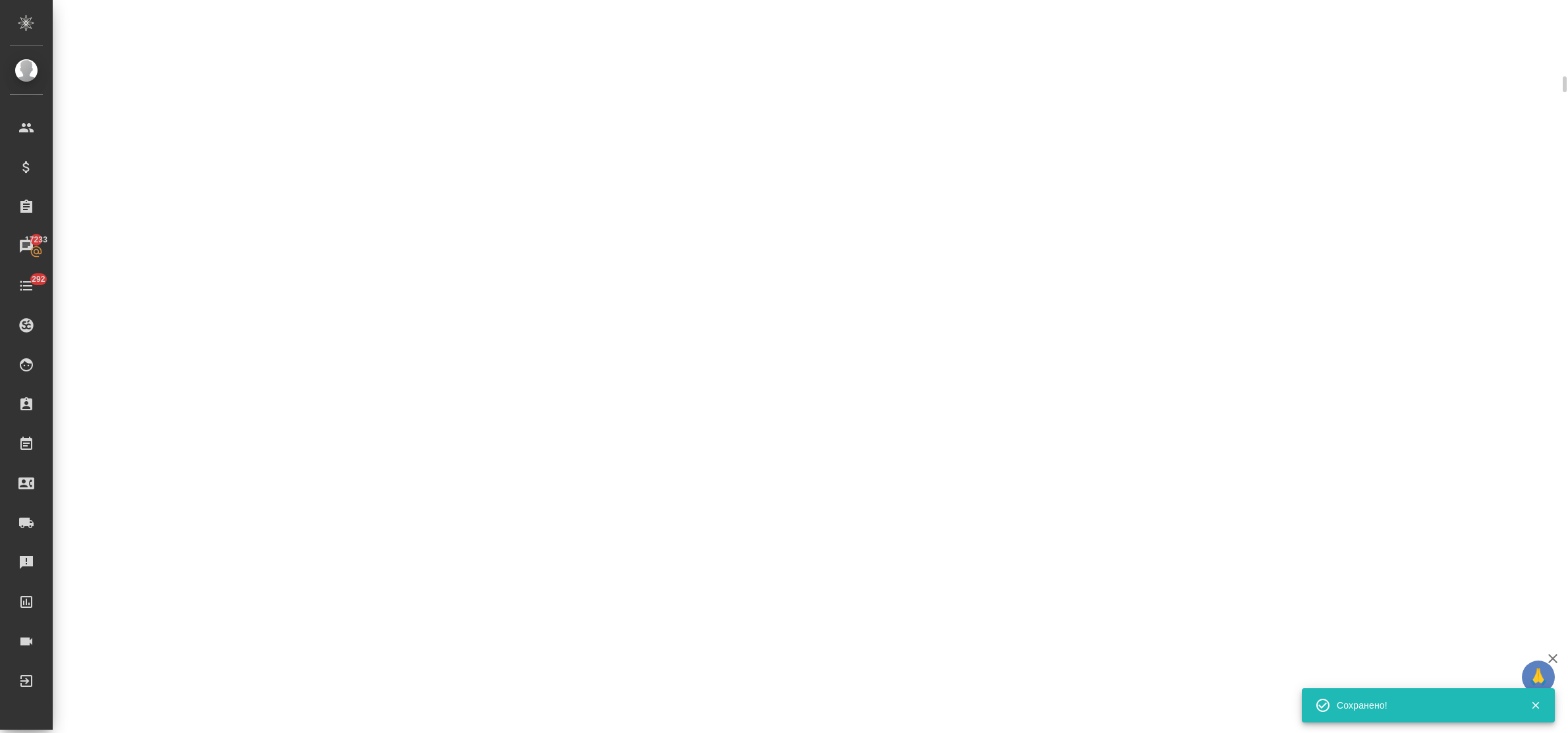
scroll to position [731, 0]
select select "RU"
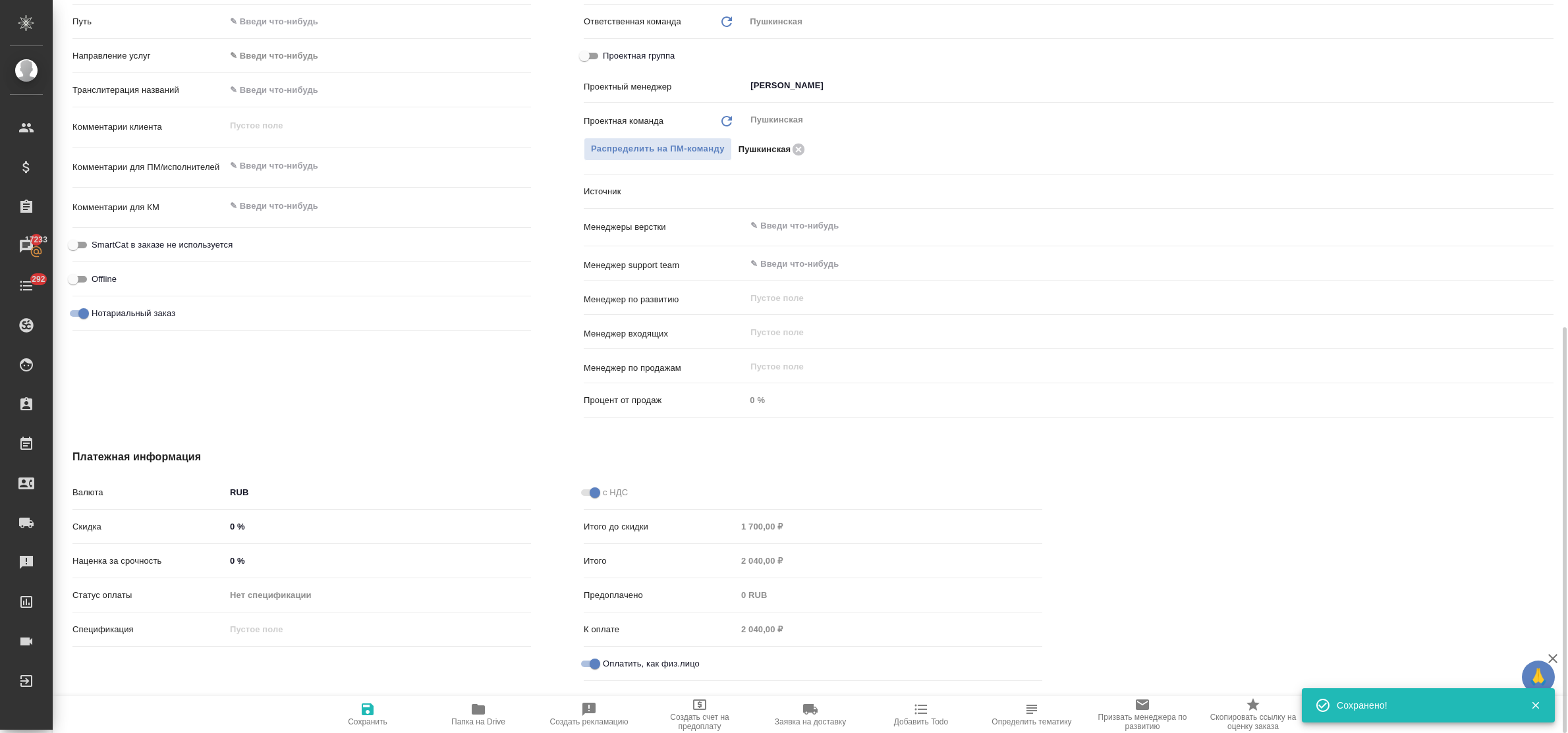
type textarea "x"
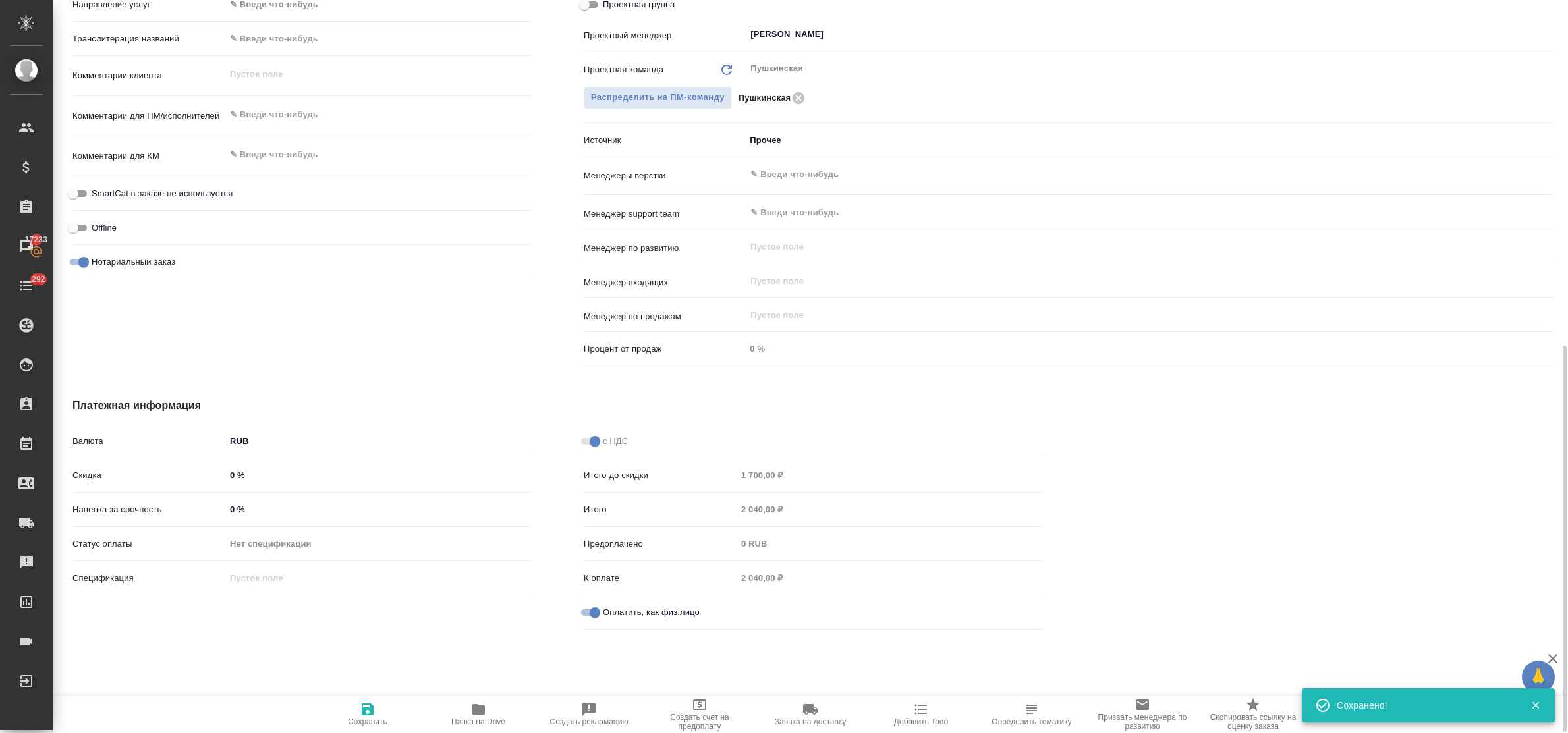
scroll to position [0, 0]
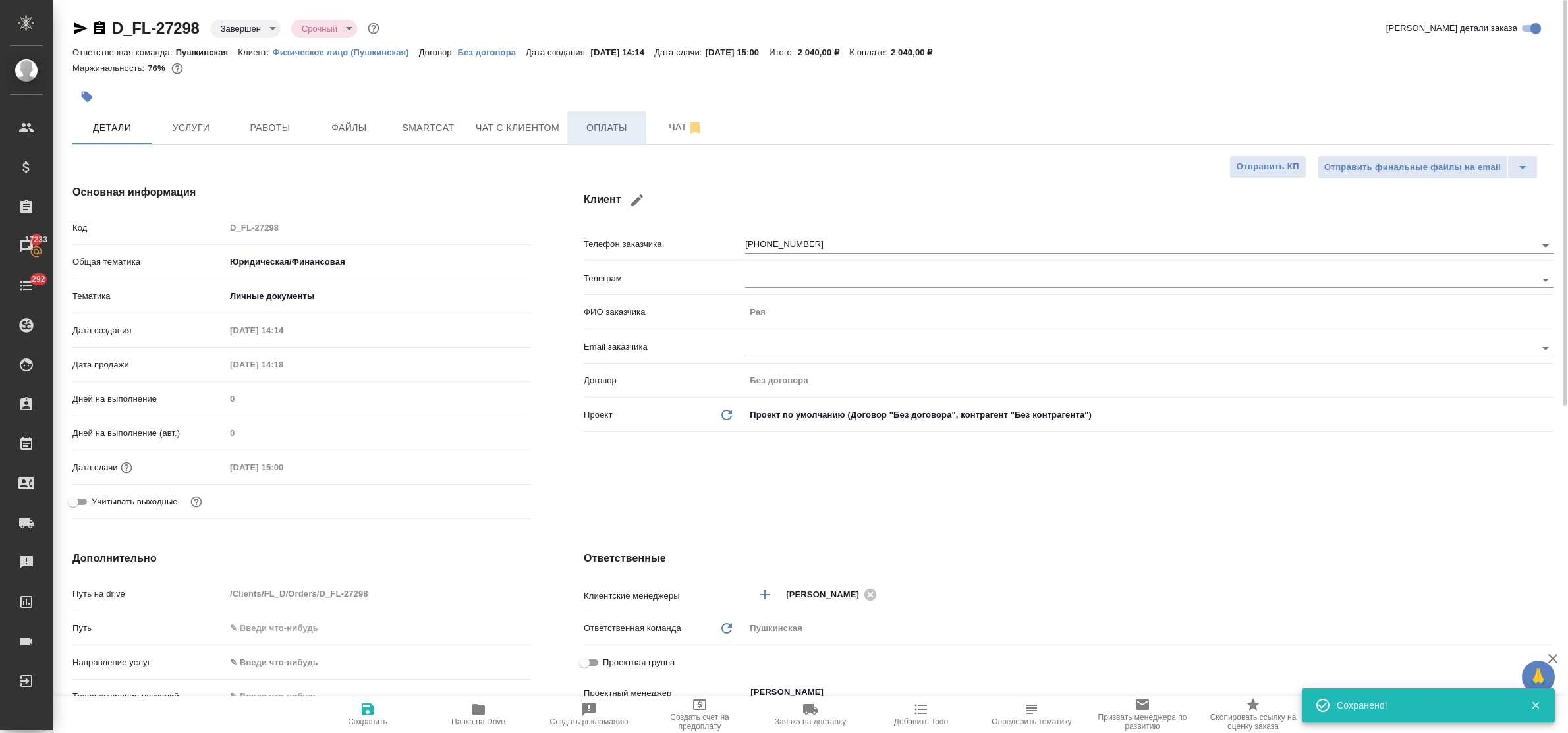
click at [602, 130] on span "Оплаты" at bounding box center [607, 128] width 63 height 16
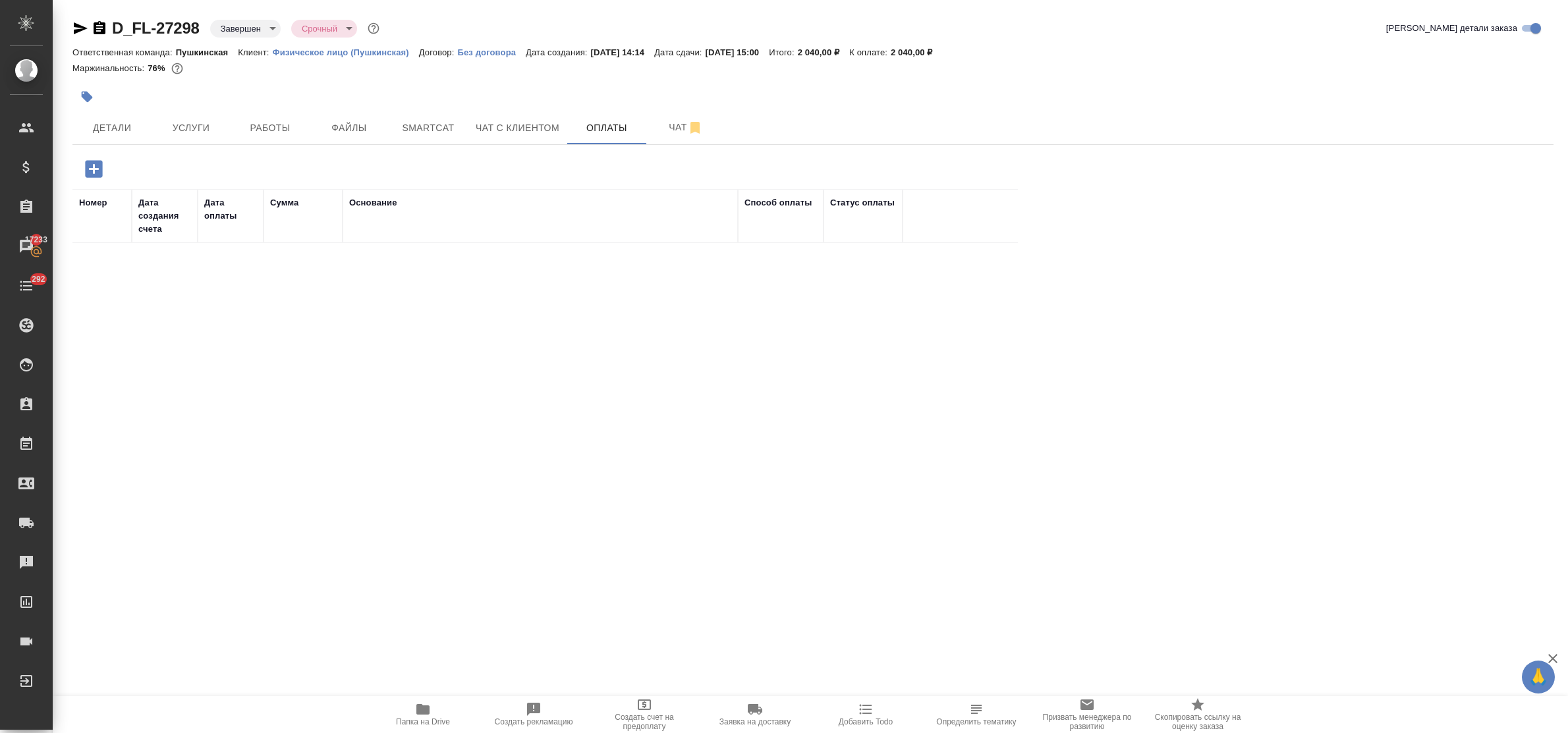
click at [93, 162] on icon "button" at bounding box center [94, 168] width 17 height 17
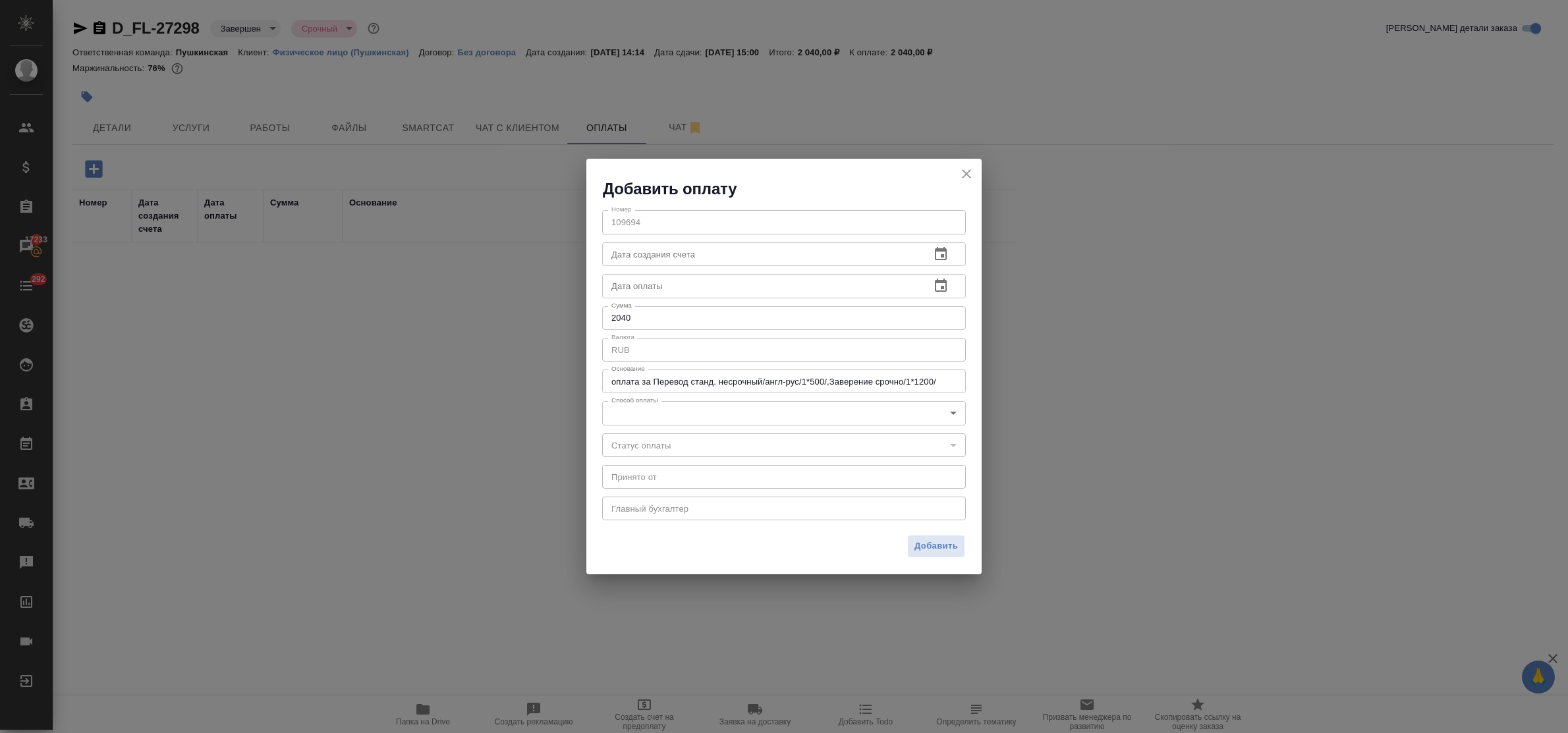
click at [702, 425] on div "Номер 109694 Номер Дата создания счета Дата создания счета Дата оплаты Дата опл…" at bounding box center [784, 364] width 396 height 329
click at [694, 412] on body "🙏 .cls-1 fill:#fff; AWATERA Bulakhova Elena Клиенты Спецификации Заказы 17233 Ч…" at bounding box center [784, 366] width 1568 height 733
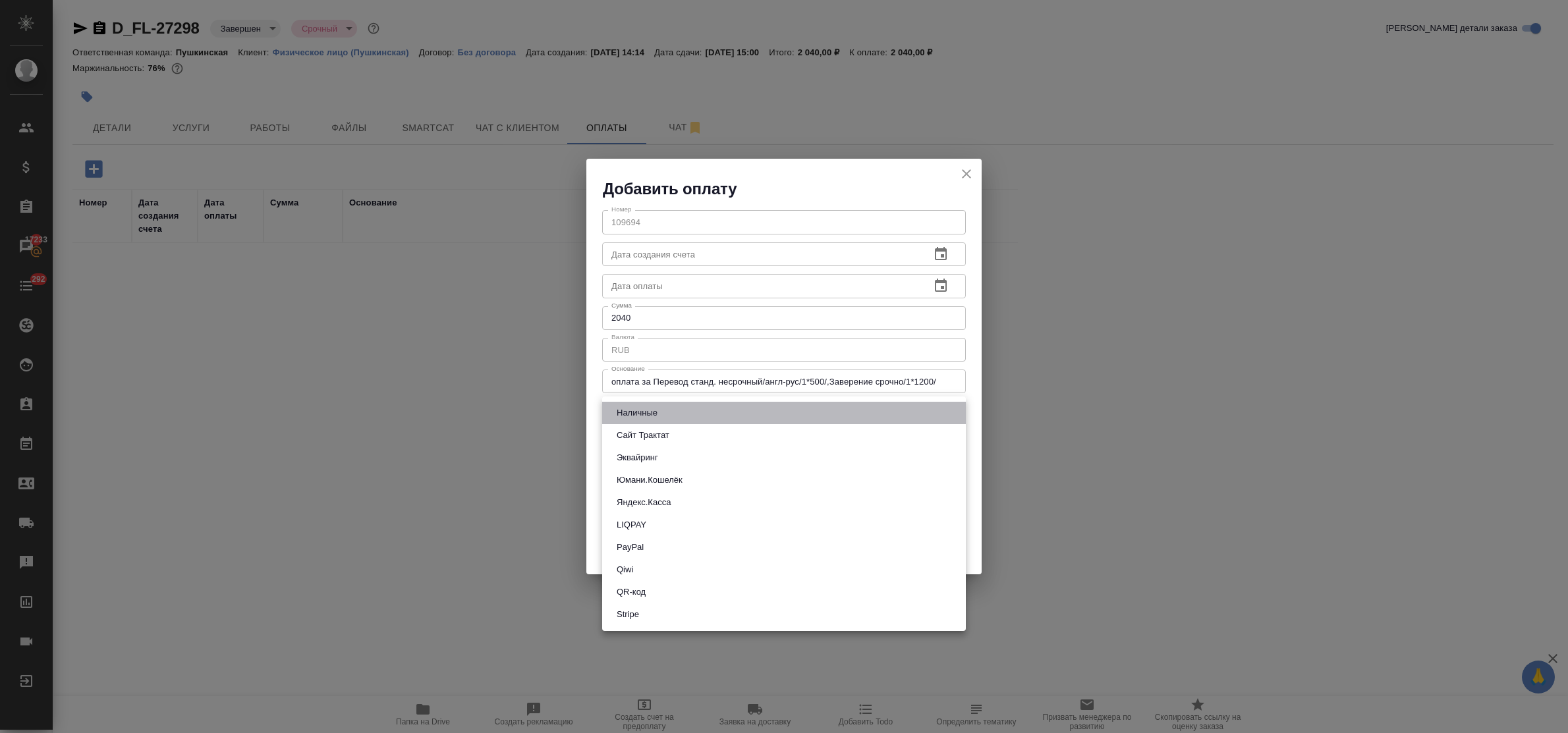
click at [688, 406] on li "Наличные" at bounding box center [784, 412] width 364 height 22
type input "cash"
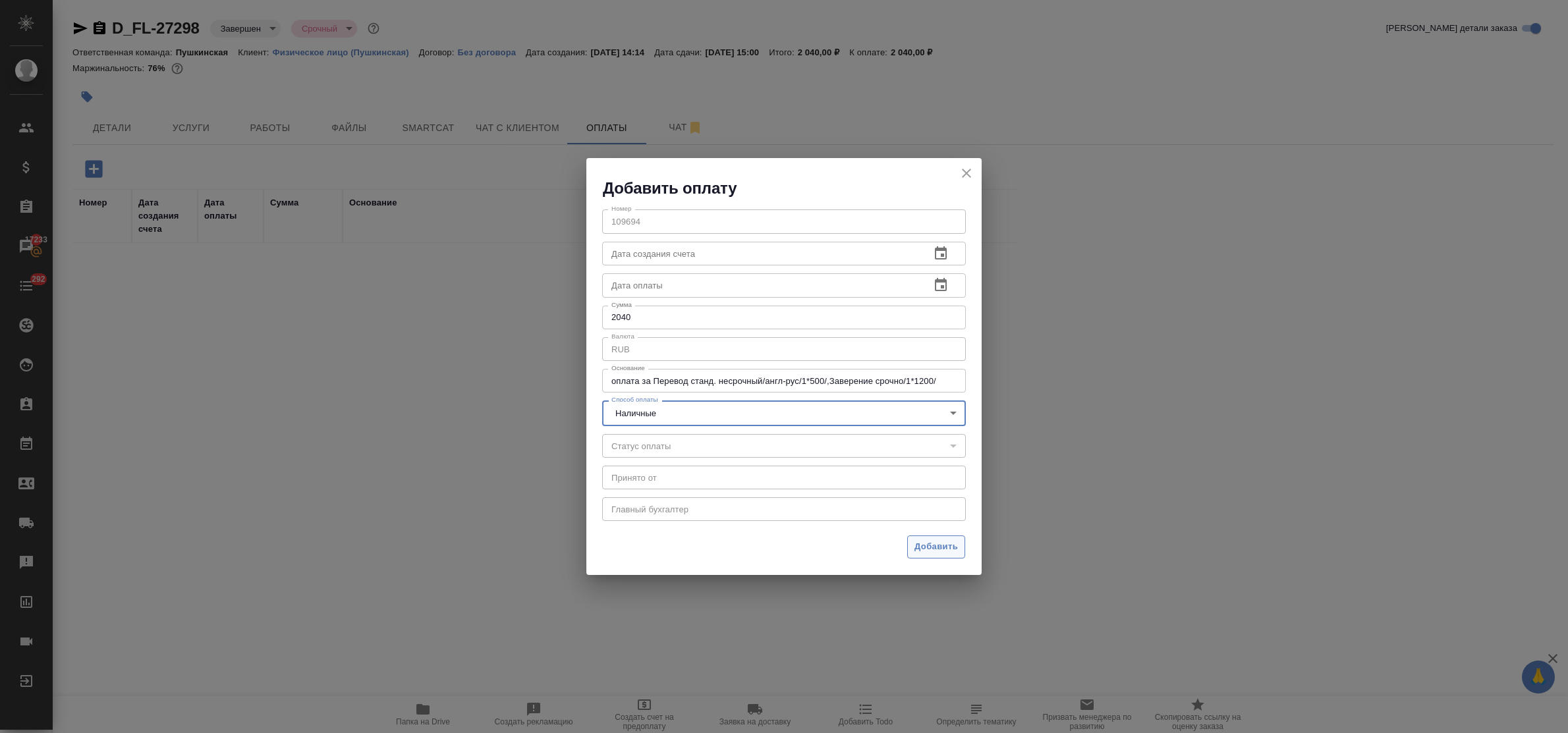
click at [925, 541] on span "Добавить" at bounding box center [936, 547] width 43 height 15
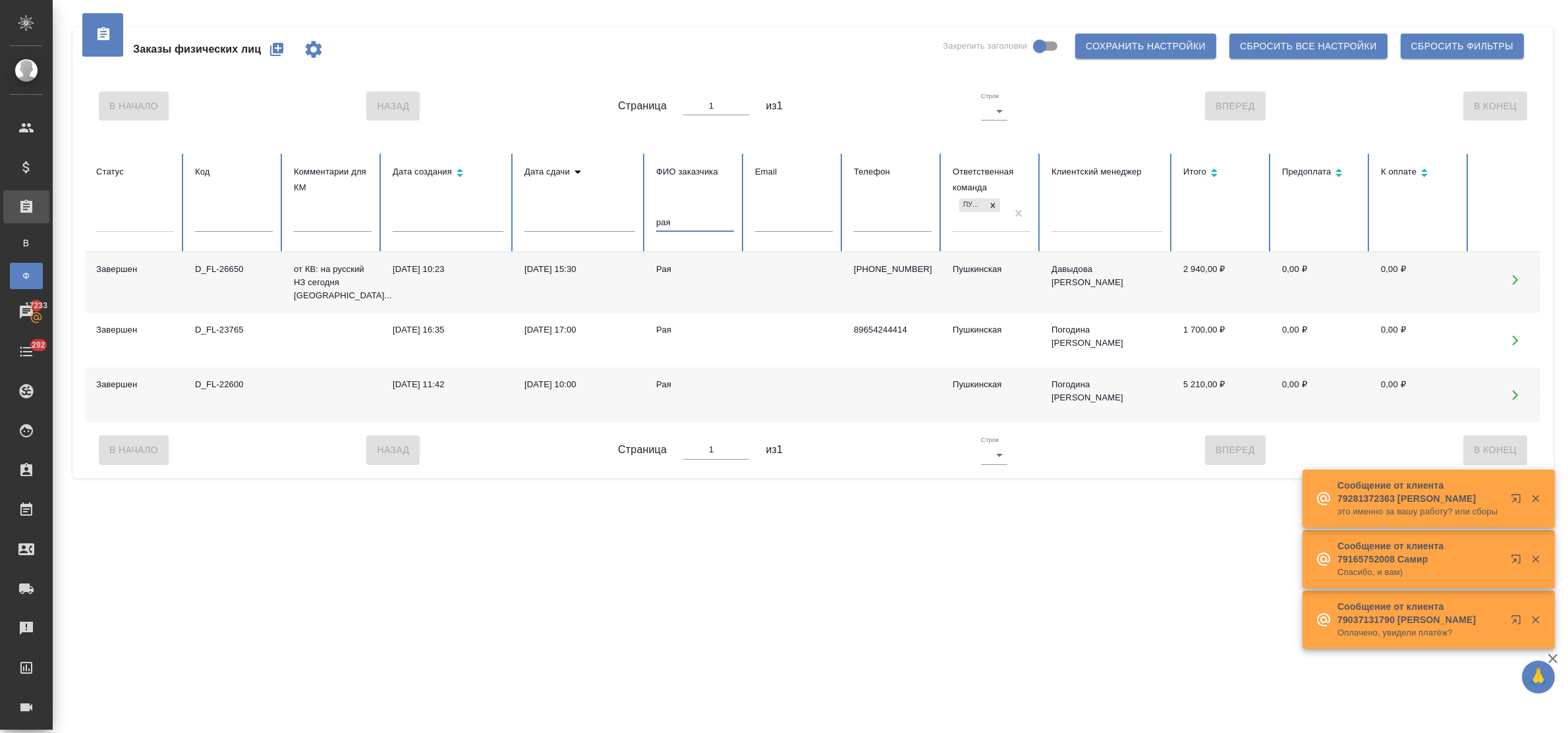
drag, startPoint x: 676, startPoint y: 222, endPoint x: 620, endPoint y: 218, distance: 56.1
click at [620, 218] on tr "Статус Код Комментарии для КМ Дата создания Дата сдачи ФИО заказчика рая Email …" at bounding box center [827, 202] width 1483 height 99
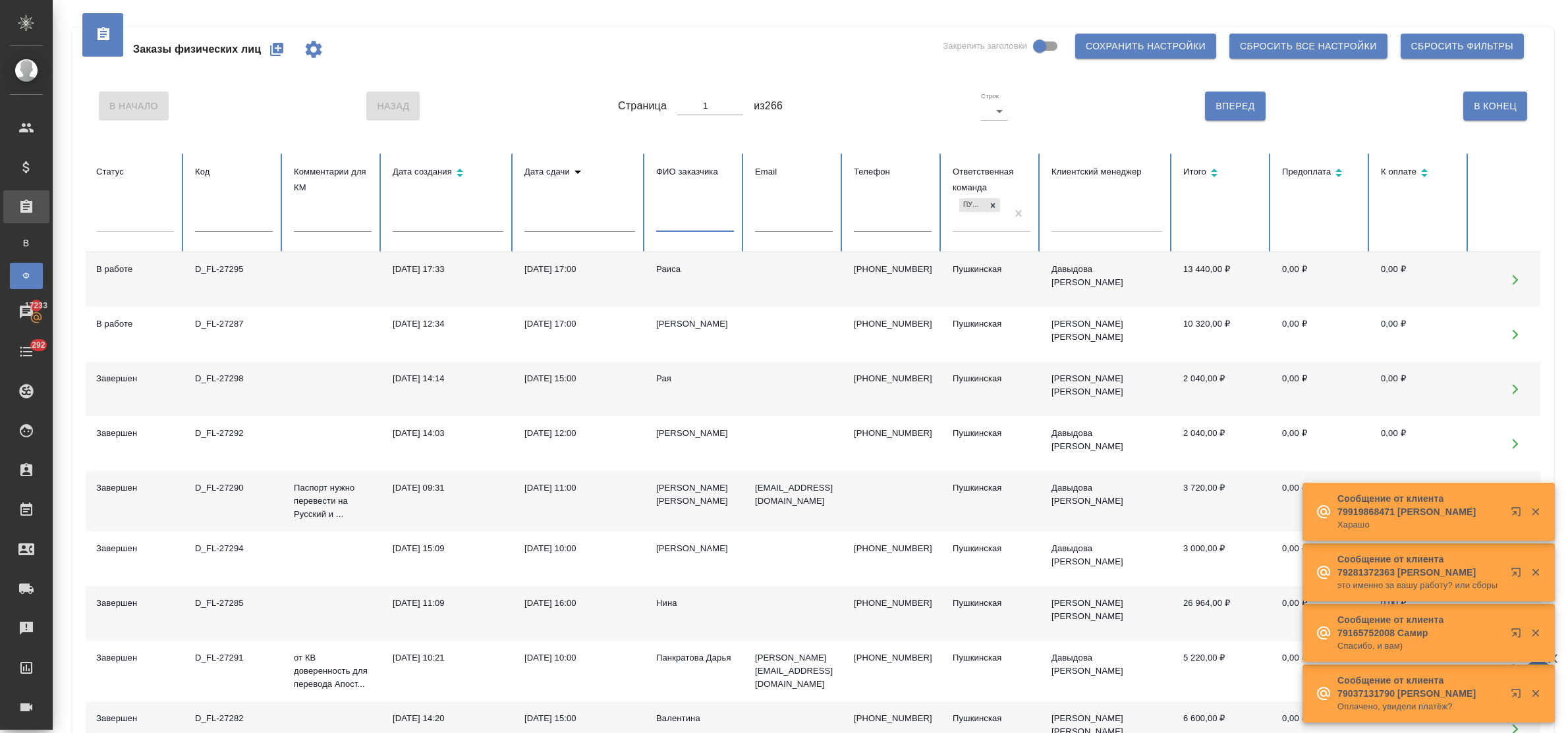
click at [222, 228] on input "text" at bounding box center [233, 223] width 77 height 19
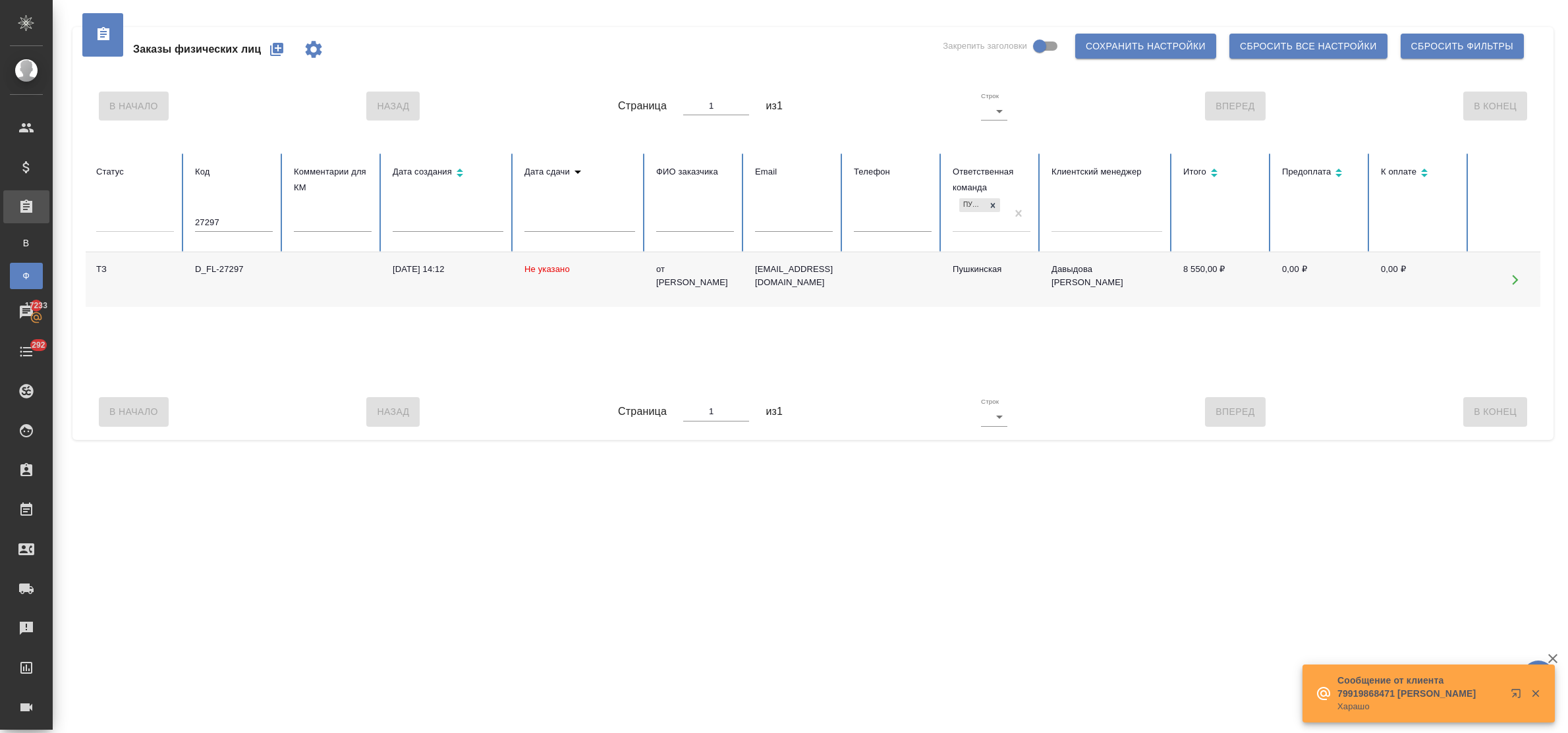
click at [436, 262] on td "[DATE] 14:12" at bounding box center [448, 280] width 132 height 54
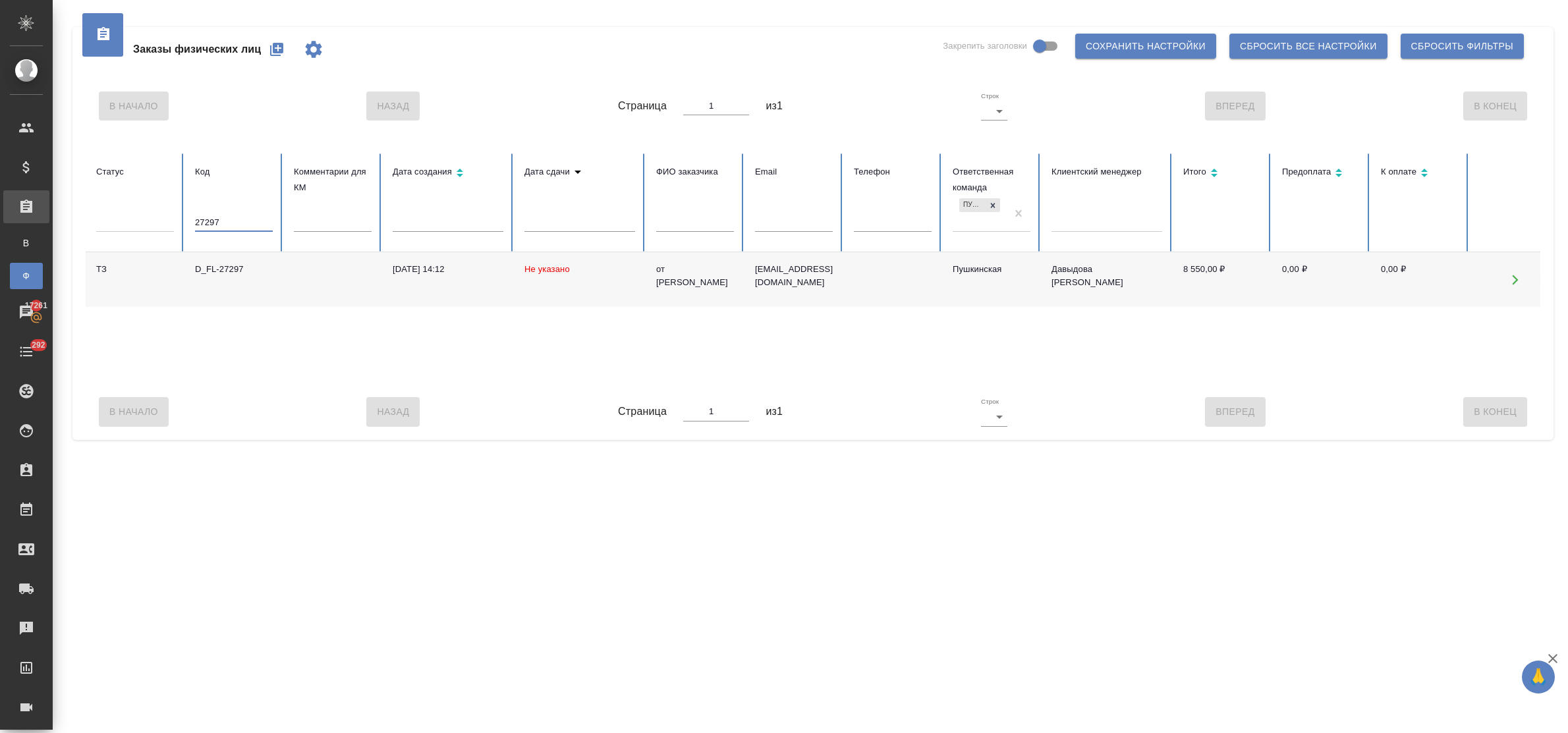
click at [214, 221] on input "27297" at bounding box center [233, 223] width 77 height 19
type input "27287"
click at [224, 267] on div "D_FL-27287" at bounding box center [233, 269] width 77 height 13
click at [223, 268] on div "D_FL-27287" at bounding box center [233, 269] width 77 height 13
drag, startPoint x: 230, startPoint y: 221, endPoint x: 155, endPoint y: 211, distance: 75.7
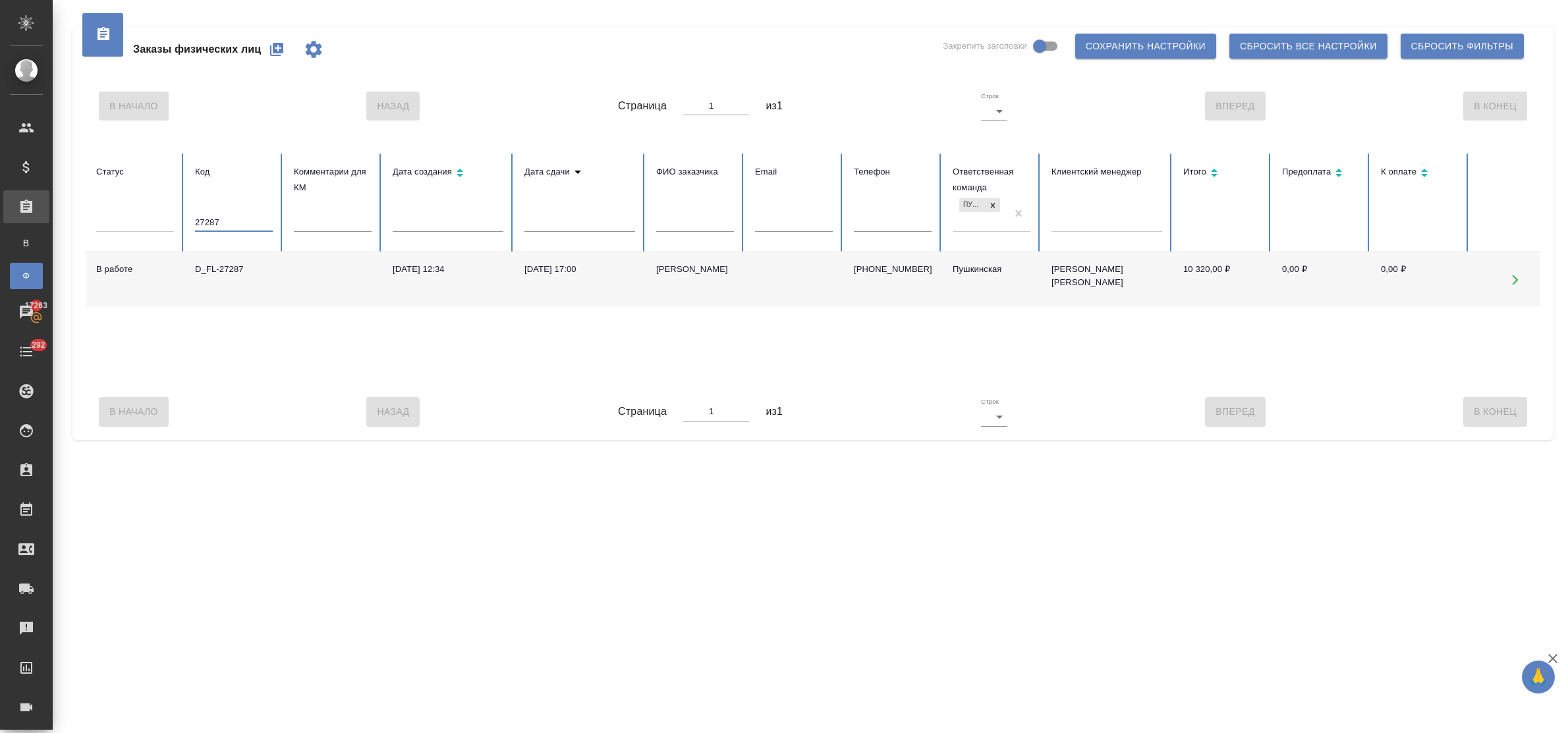
click at [155, 211] on tr "Статус Код 27287 Комментарии для КМ Дата создания Дата сдачи ФИО заказчика Emai…" at bounding box center [827, 202] width 1483 height 99
click at [671, 227] on input "text" at bounding box center [694, 223] width 77 height 19
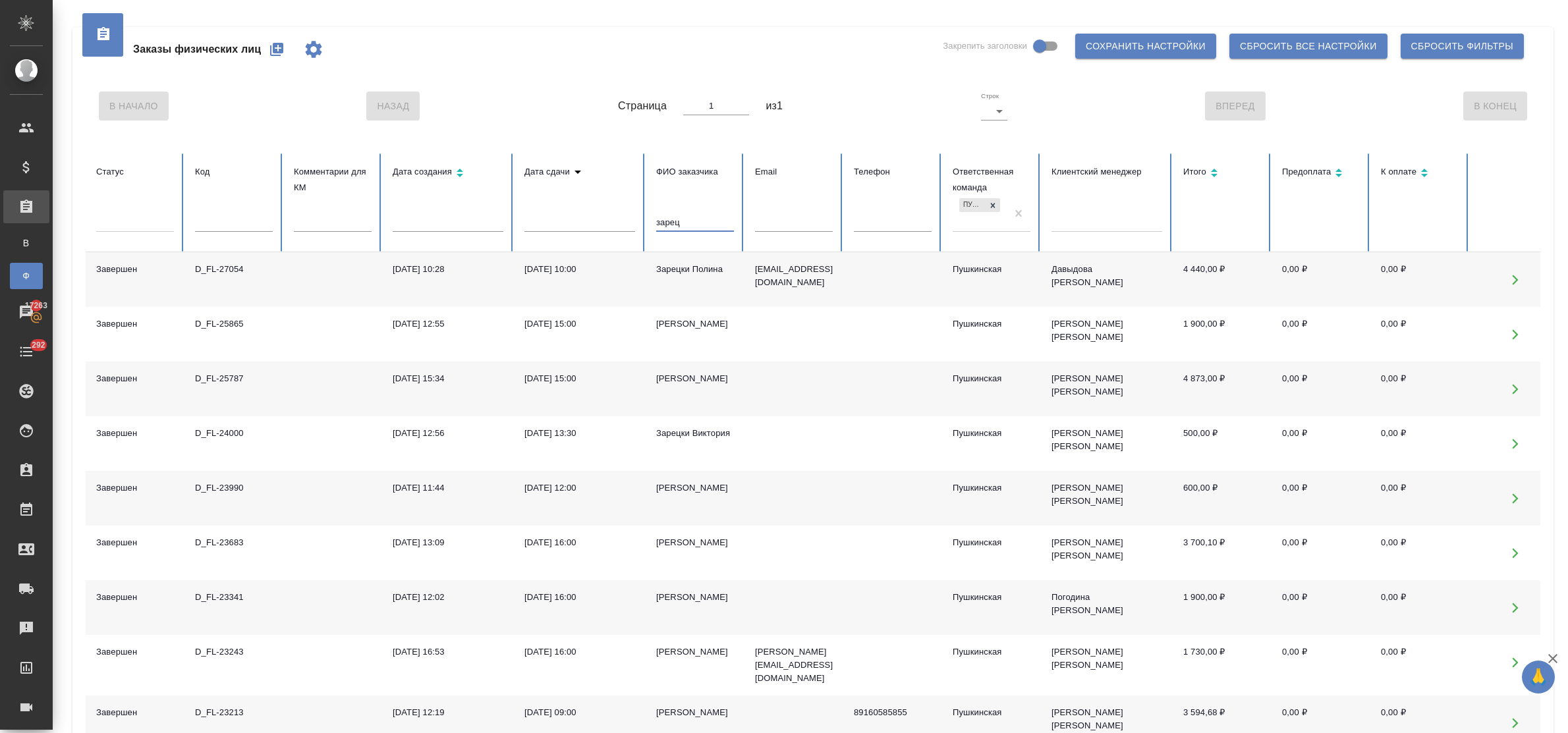
type input "зарец"
click at [548, 268] on div "[DATE] 10:00" at bounding box center [580, 269] width 111 height 13
drag, startPoint x: 277, startPoint y: 50, endPoint x: 290, endPoint y: 77, distance: 30.0
click at [279, 56] on icon "button" at bounding box center [277, 49] width 16 height 16
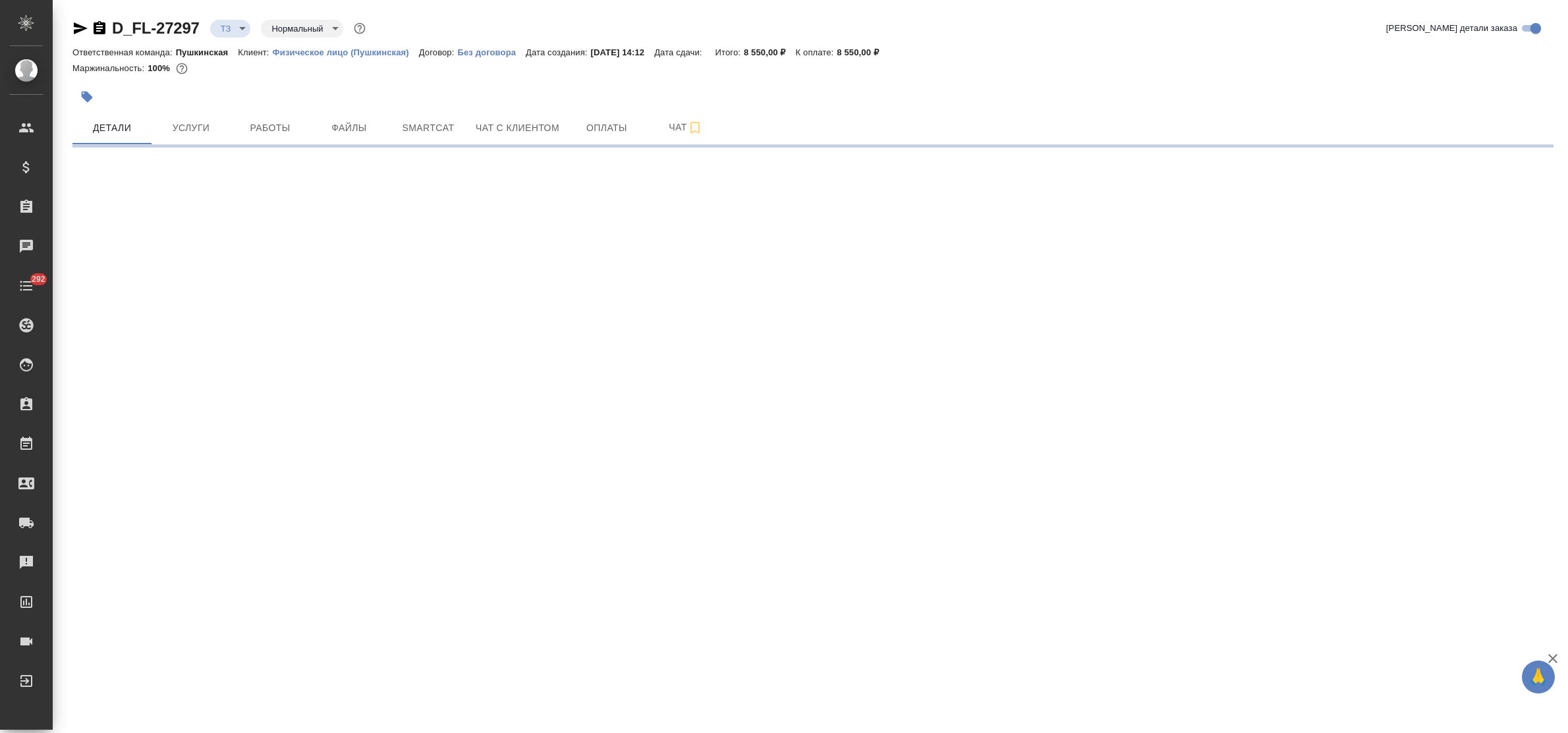
select select "RU"
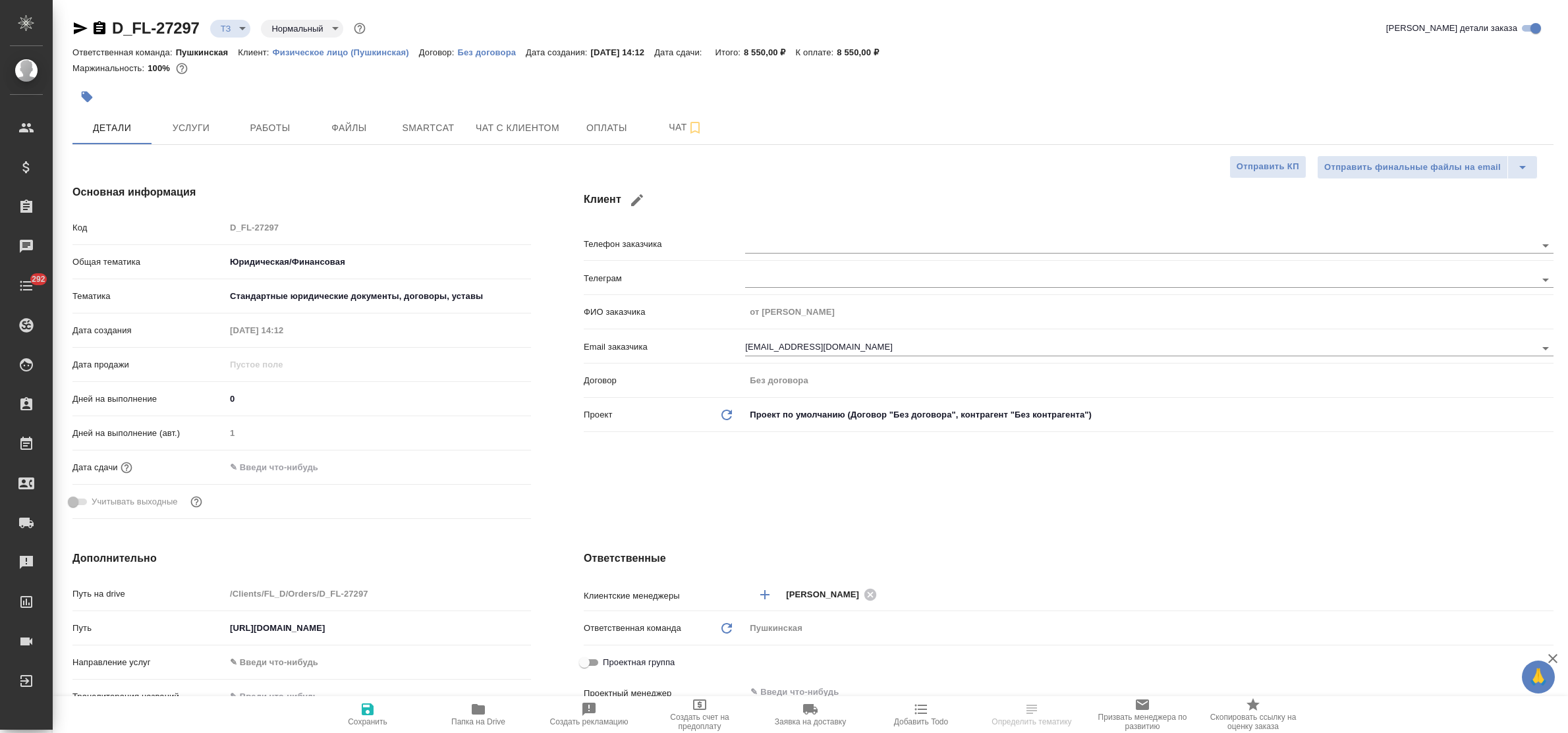
type textarea "x"
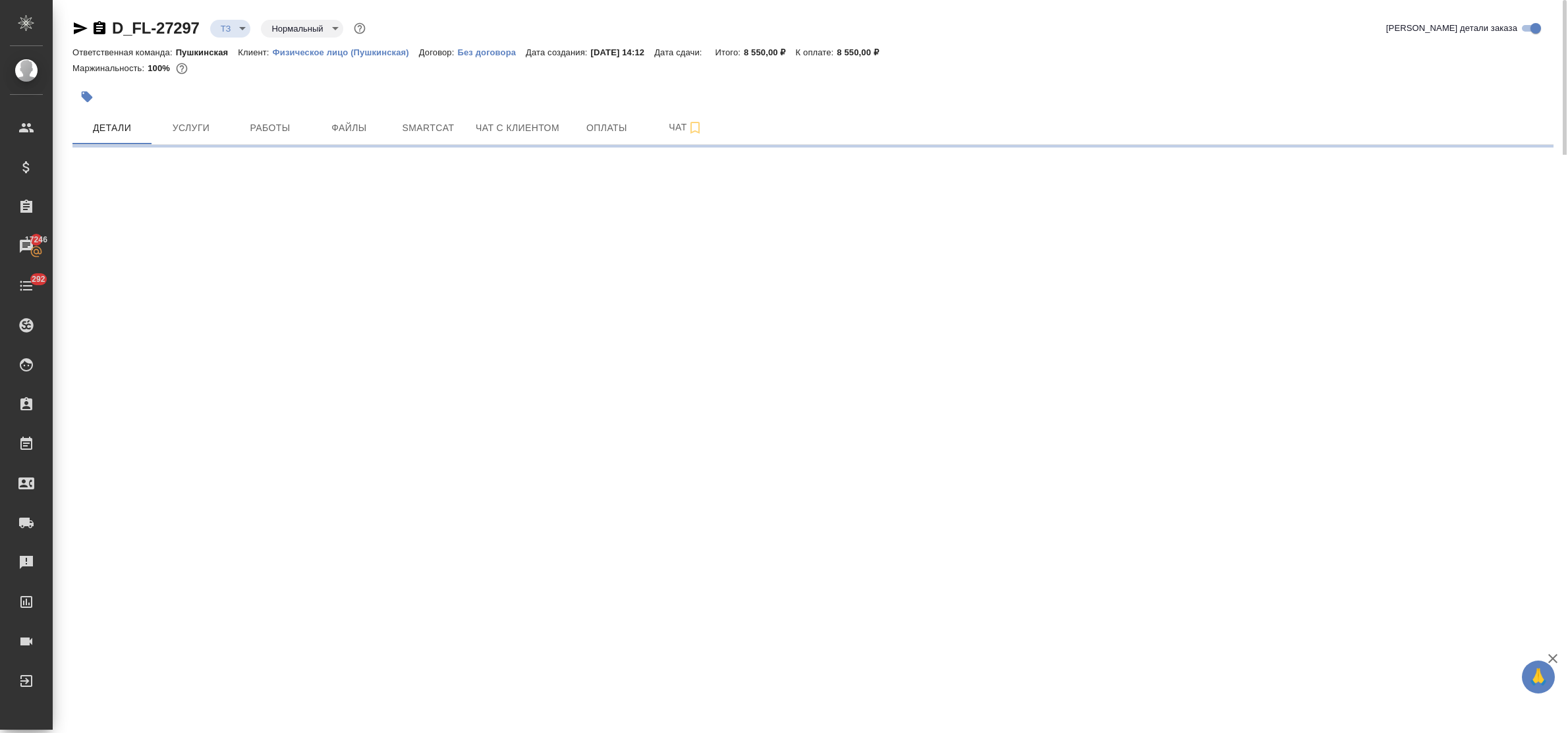
select select "RU"
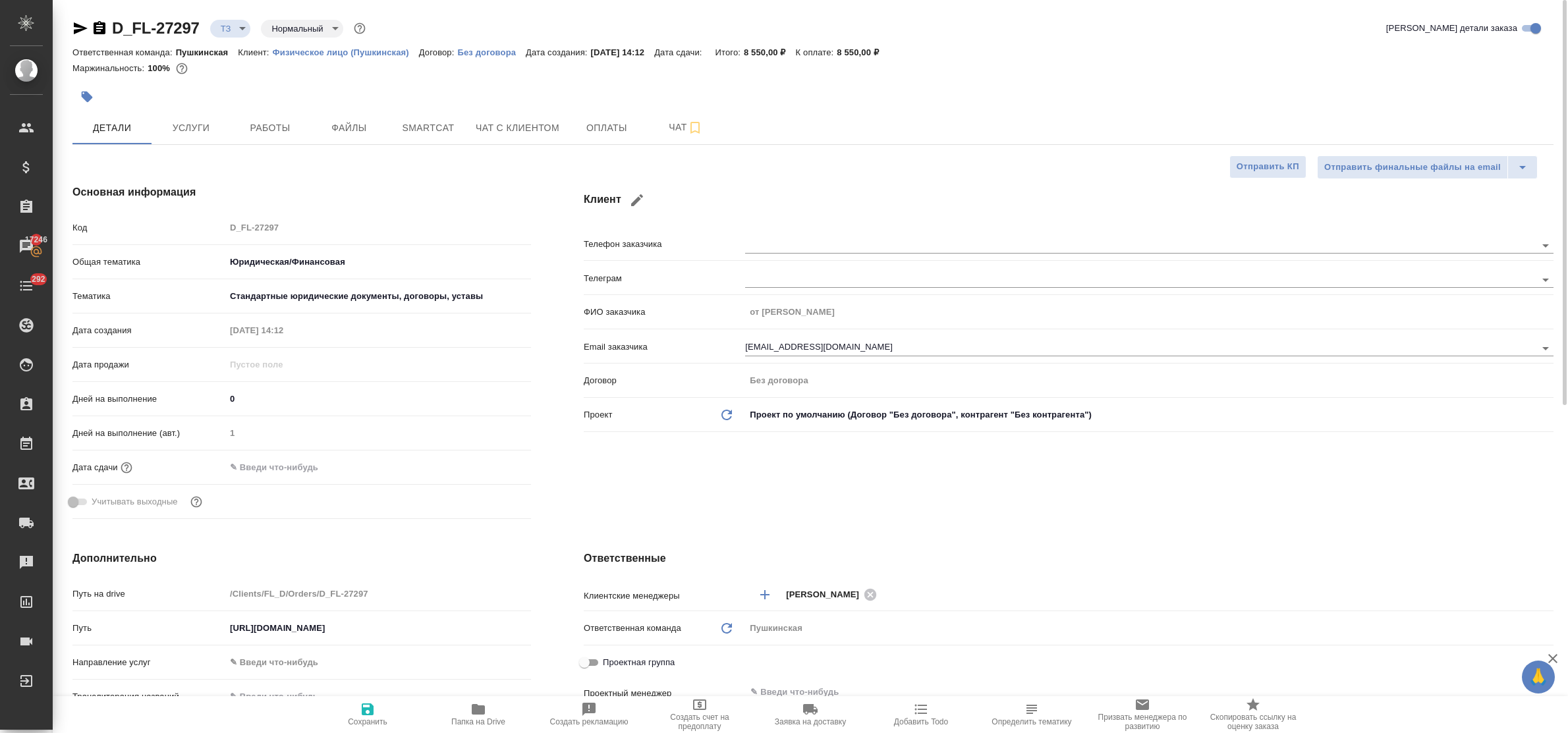
type textarea "x"
click at [680, 122] on span "Чат" at bounding box center [686, 127] width 63 height 16
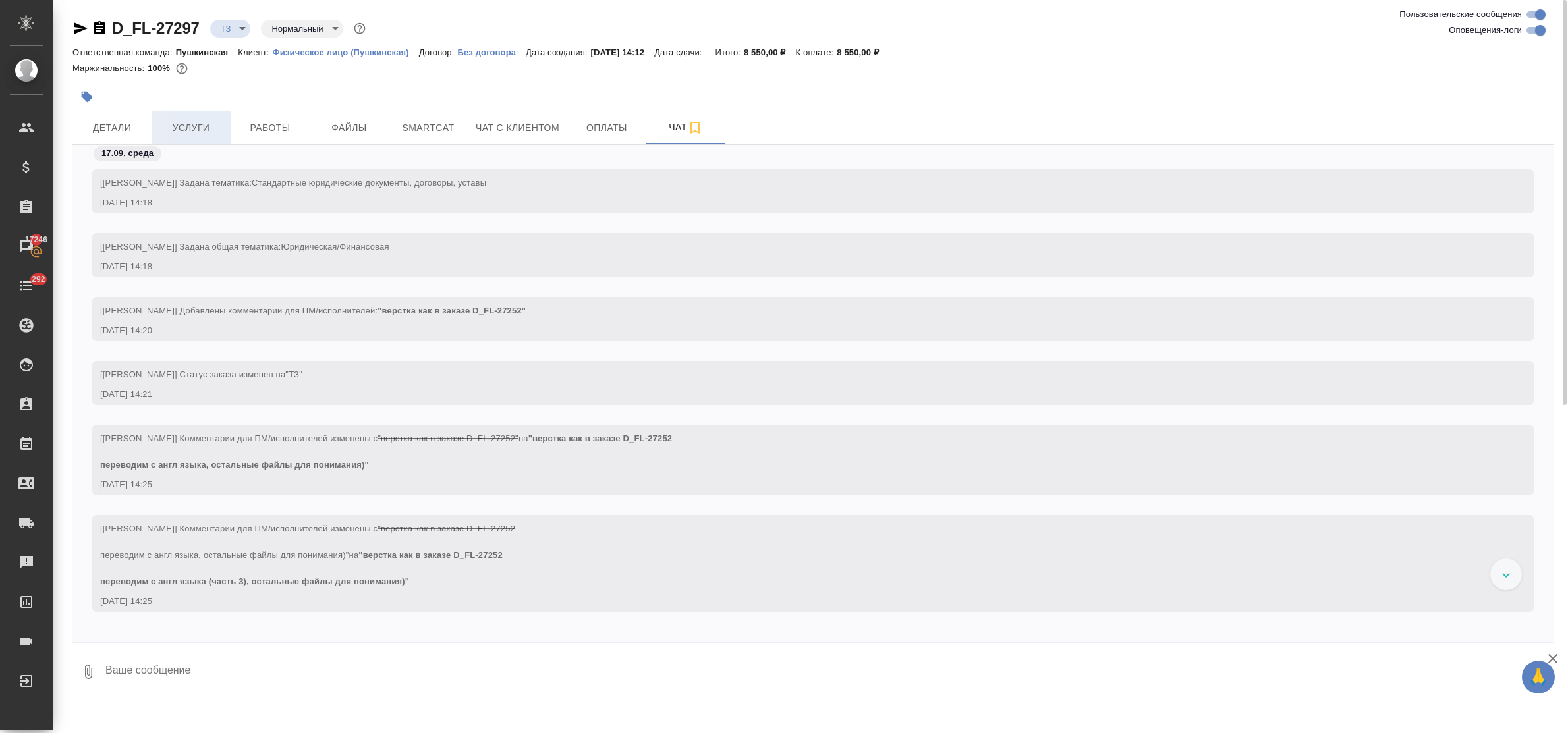
click at [212, 134] on span "Услуги" at bounding box center [191, 128] width 63 height 16
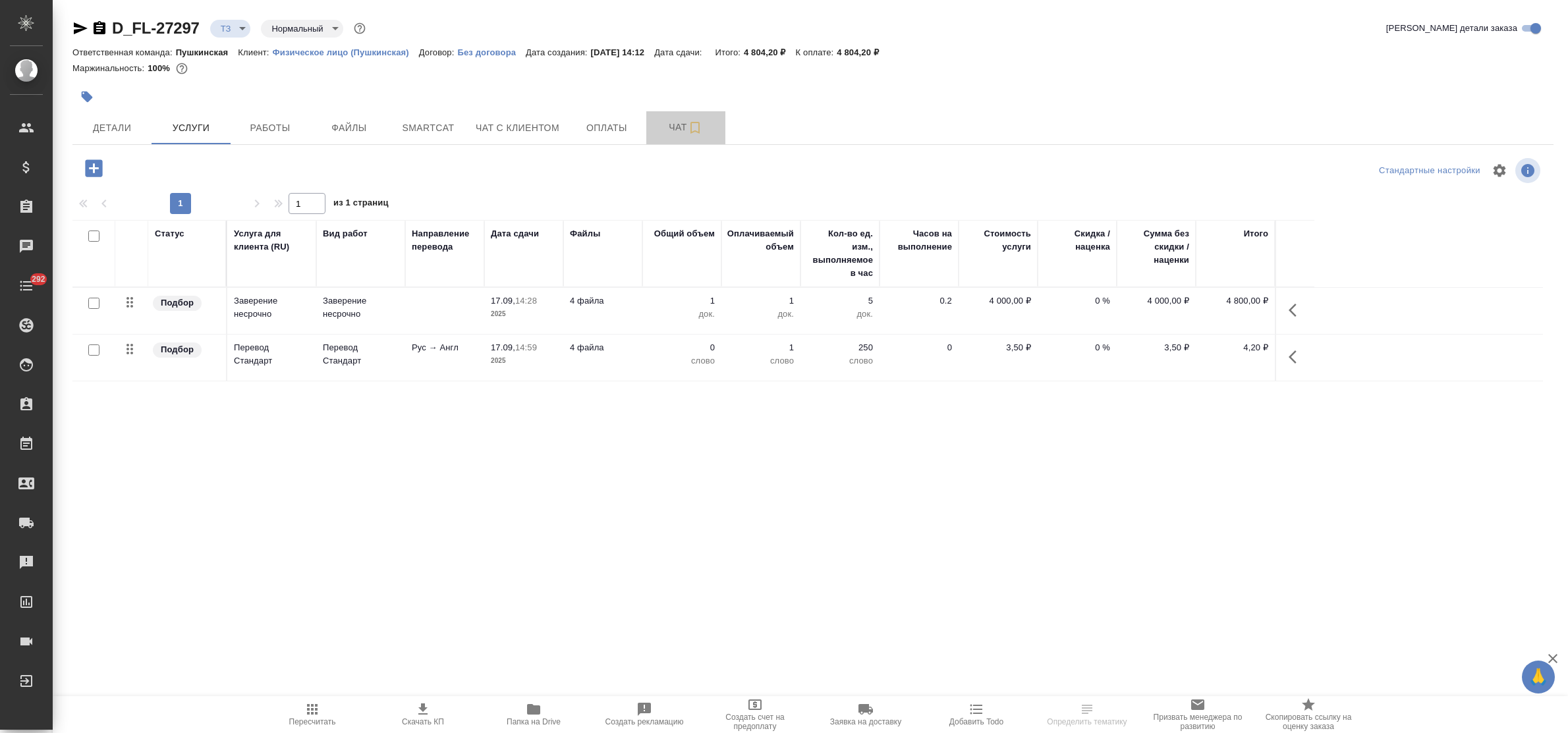
drag, startPoint x: 676, startPoint y: 135, endPoint x: 664, endPoint y: 149, distance: 18.4
click at [676, 136] on button "Чат" at bounding box center [686, 128] width 79 height 33
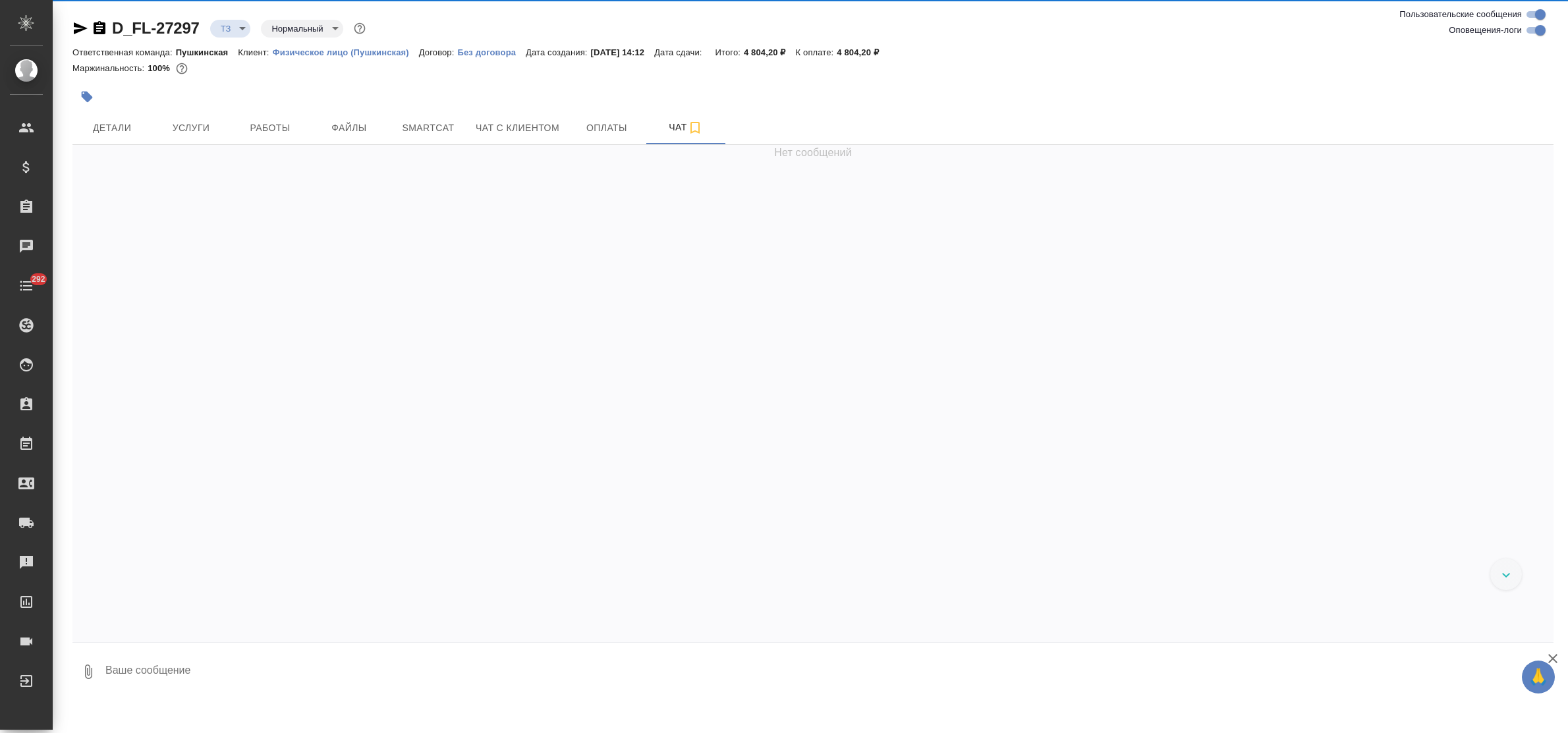
scroll to position [410, 0]
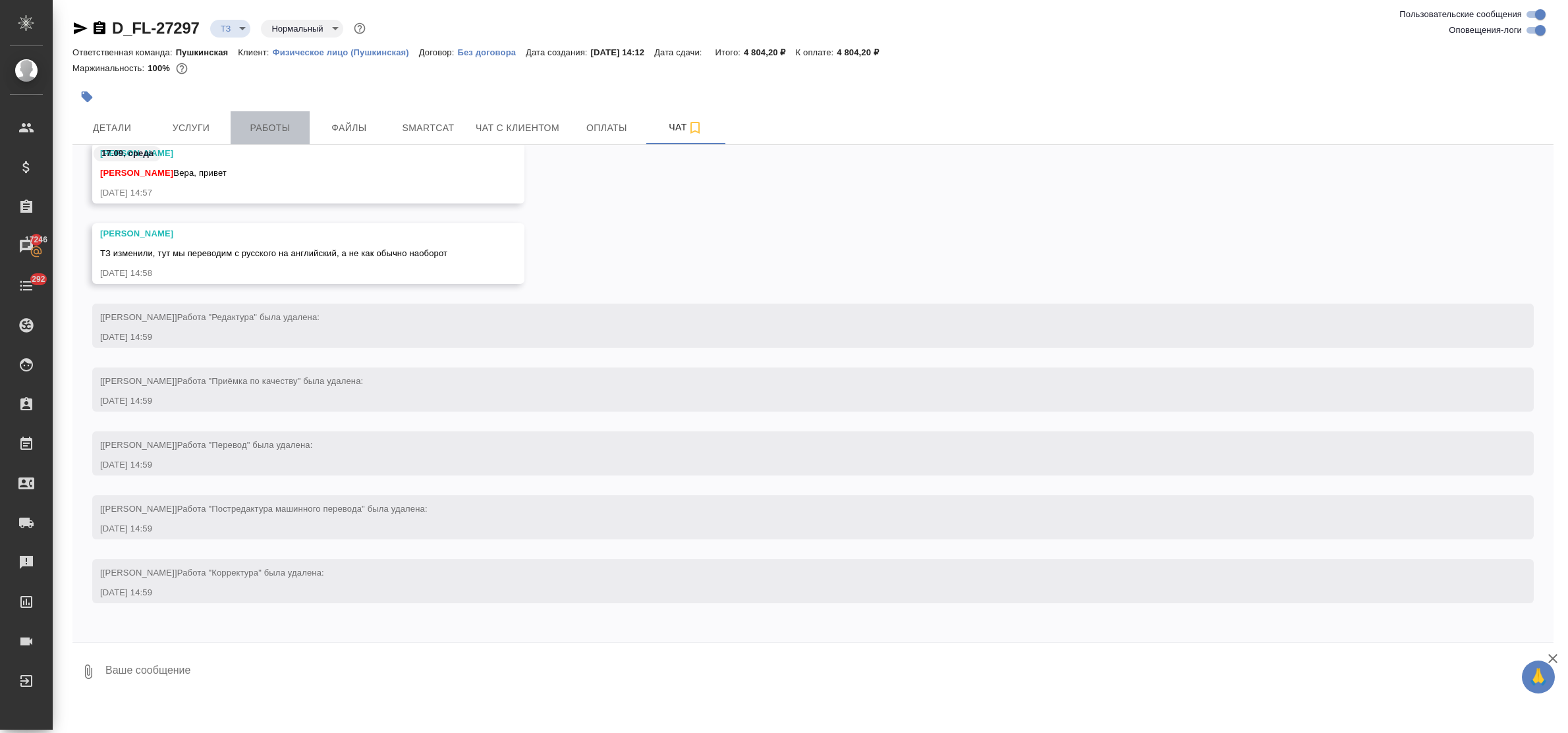
click at [273, 127] on span "Работы" at bounding box center [270, 128] width 63 height 16
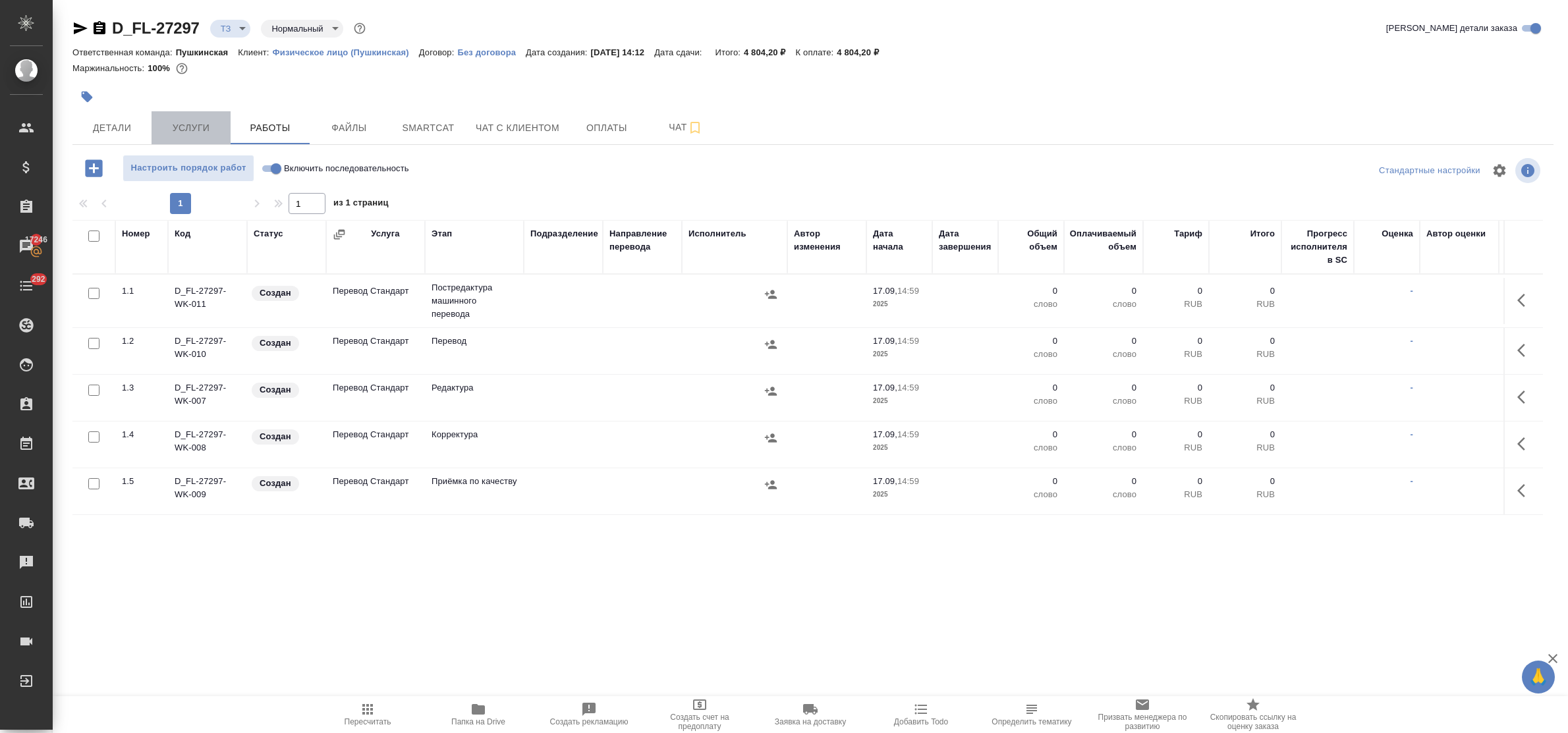
click at [180, 126] on span "Услуги" at bounding box center [191, 128] width 63 height 16
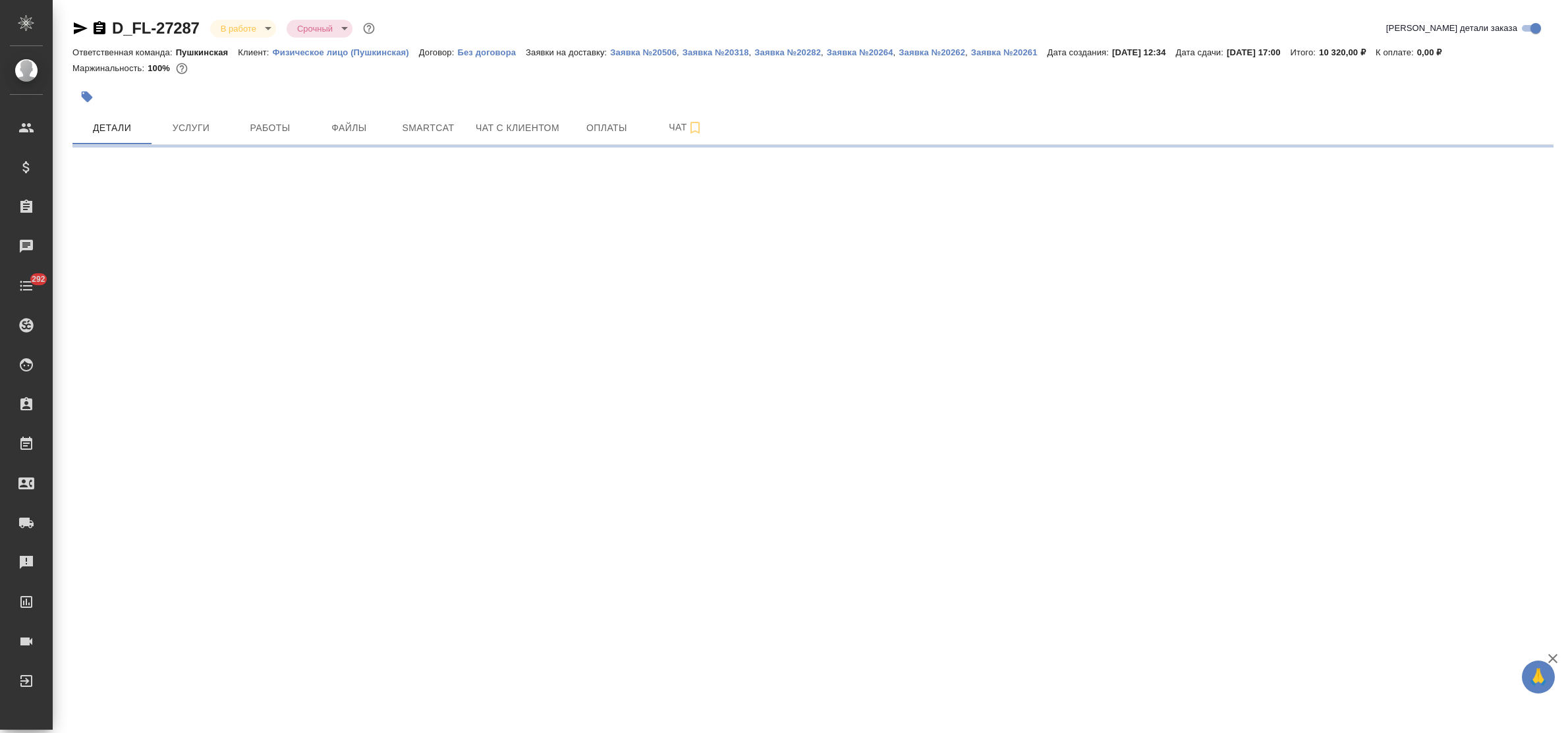
select select "RU"
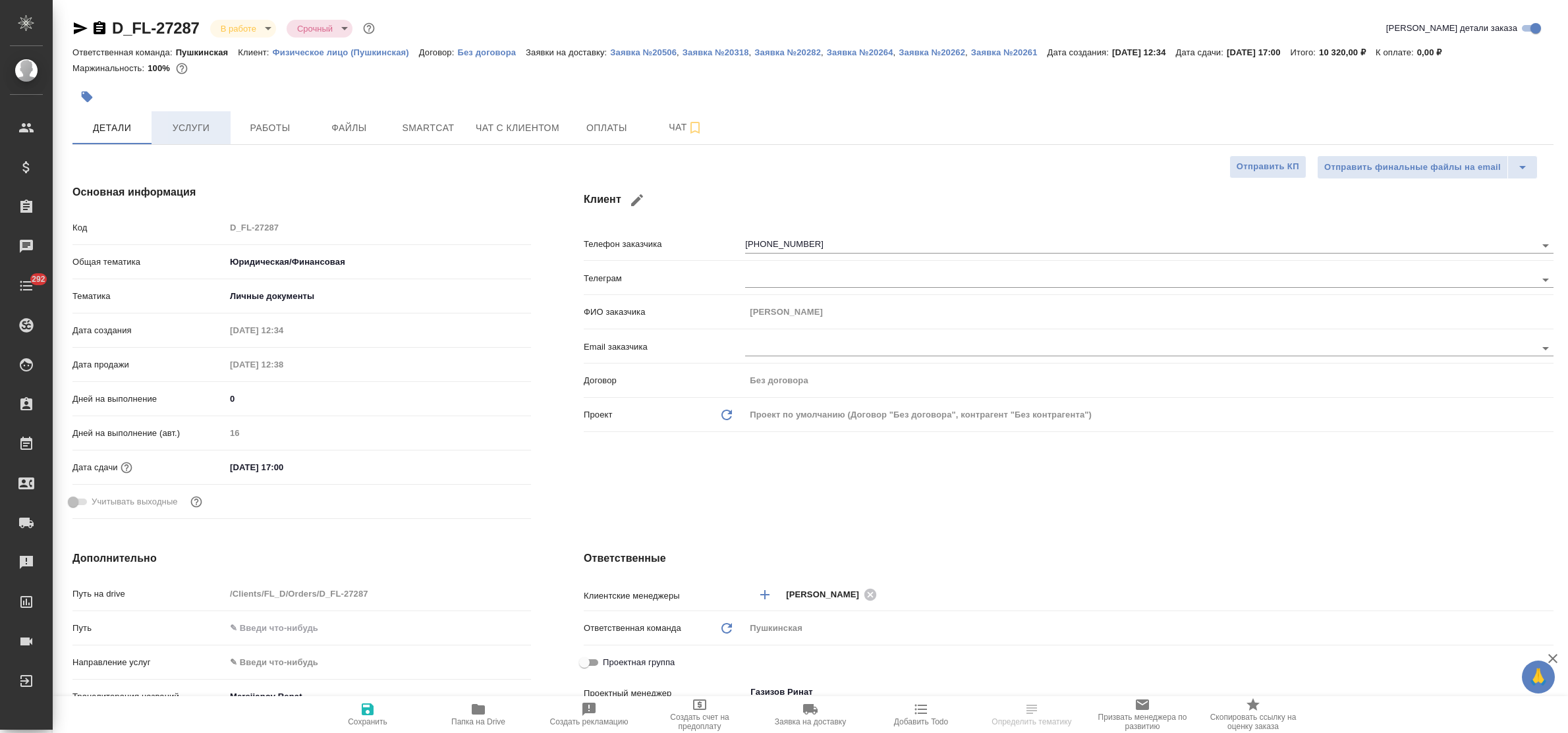
type textarea "x"
click at [269, 137] on button "Работы" at bounding box center [270, 128] width 79 height 33
type textarea "x"
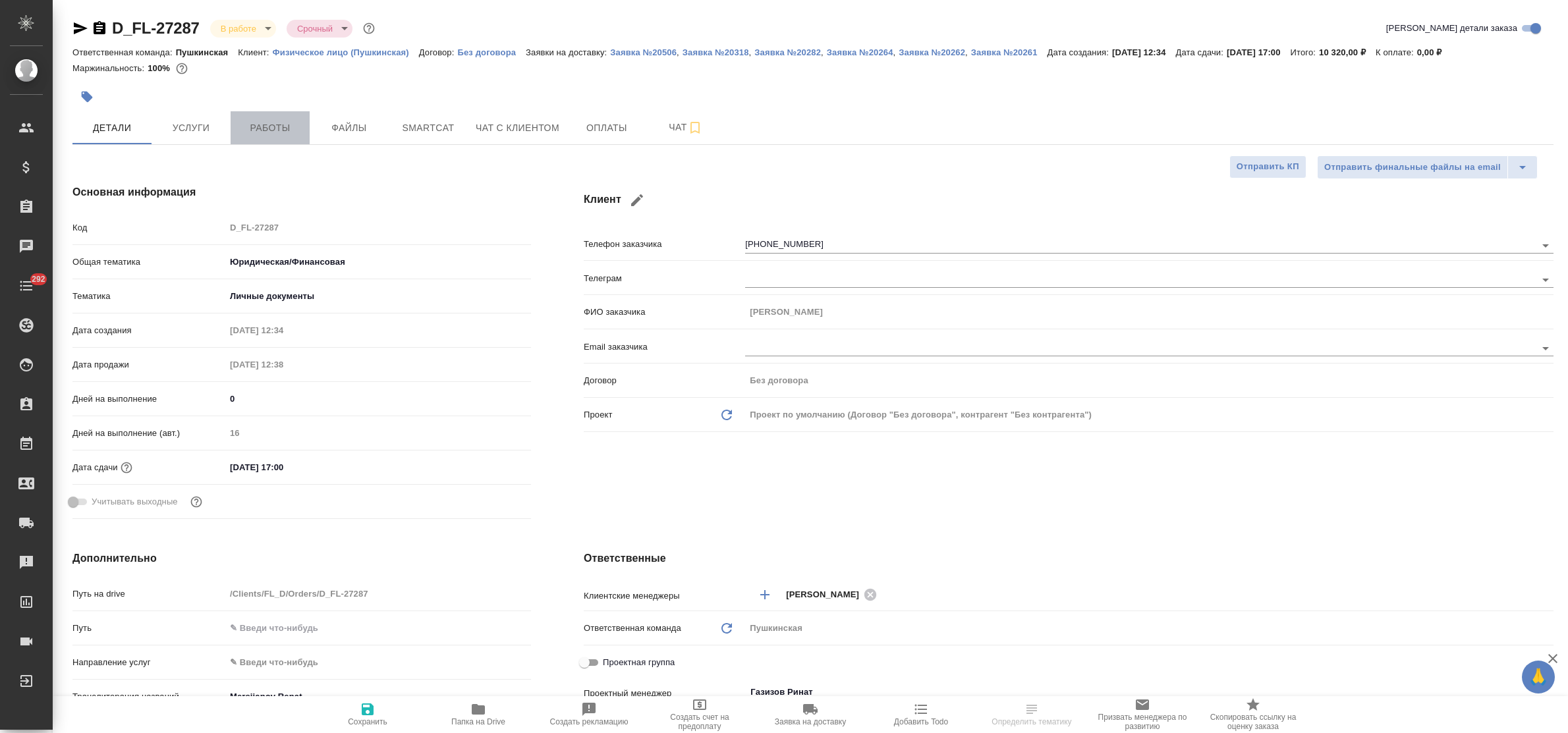
type textarea "x"
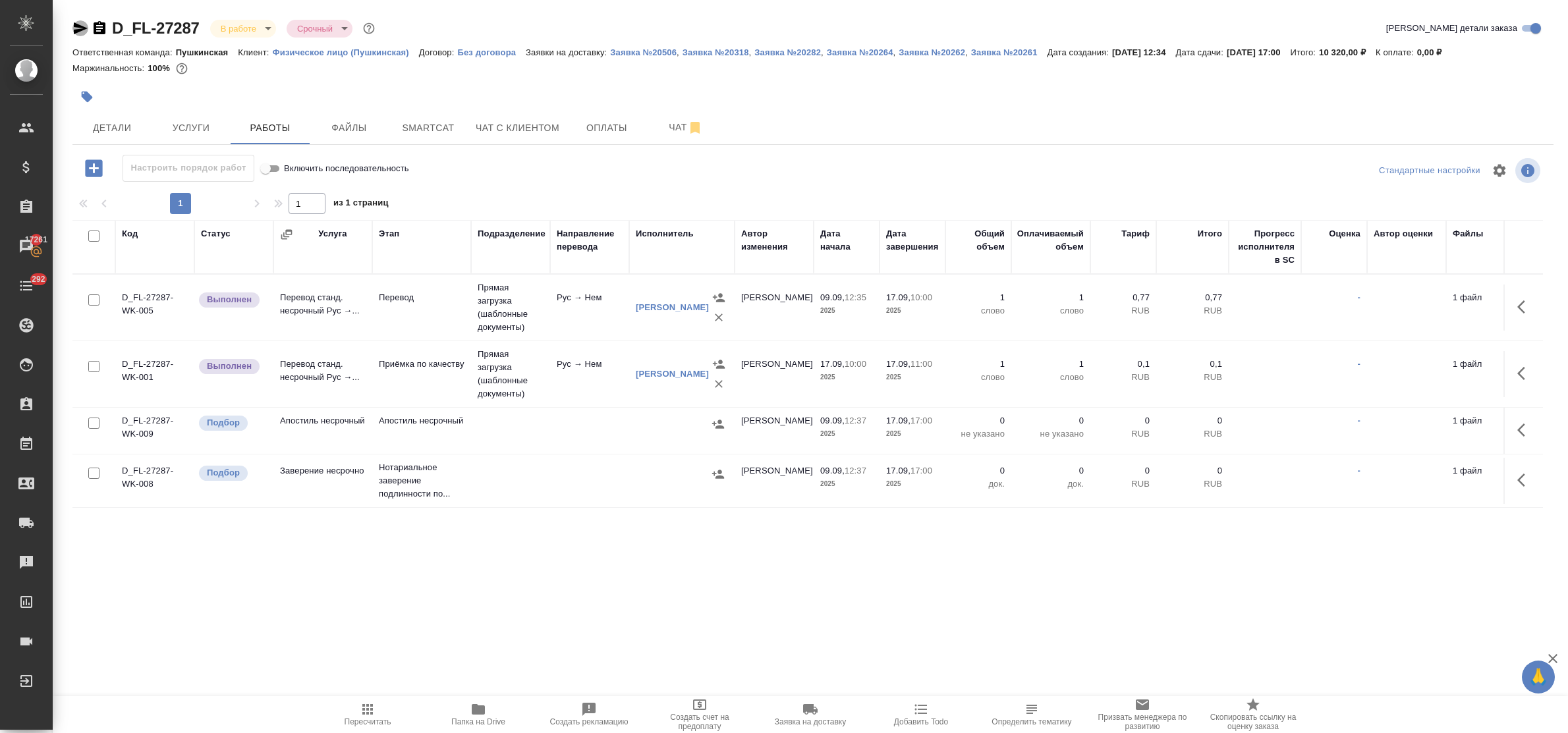
click at [76, 35] on icon "button" at bounding box center [80, 28] width 16 height 16
click at [99, 114] on button "Детали" at bounding box center [111, 128] width 79 height 33
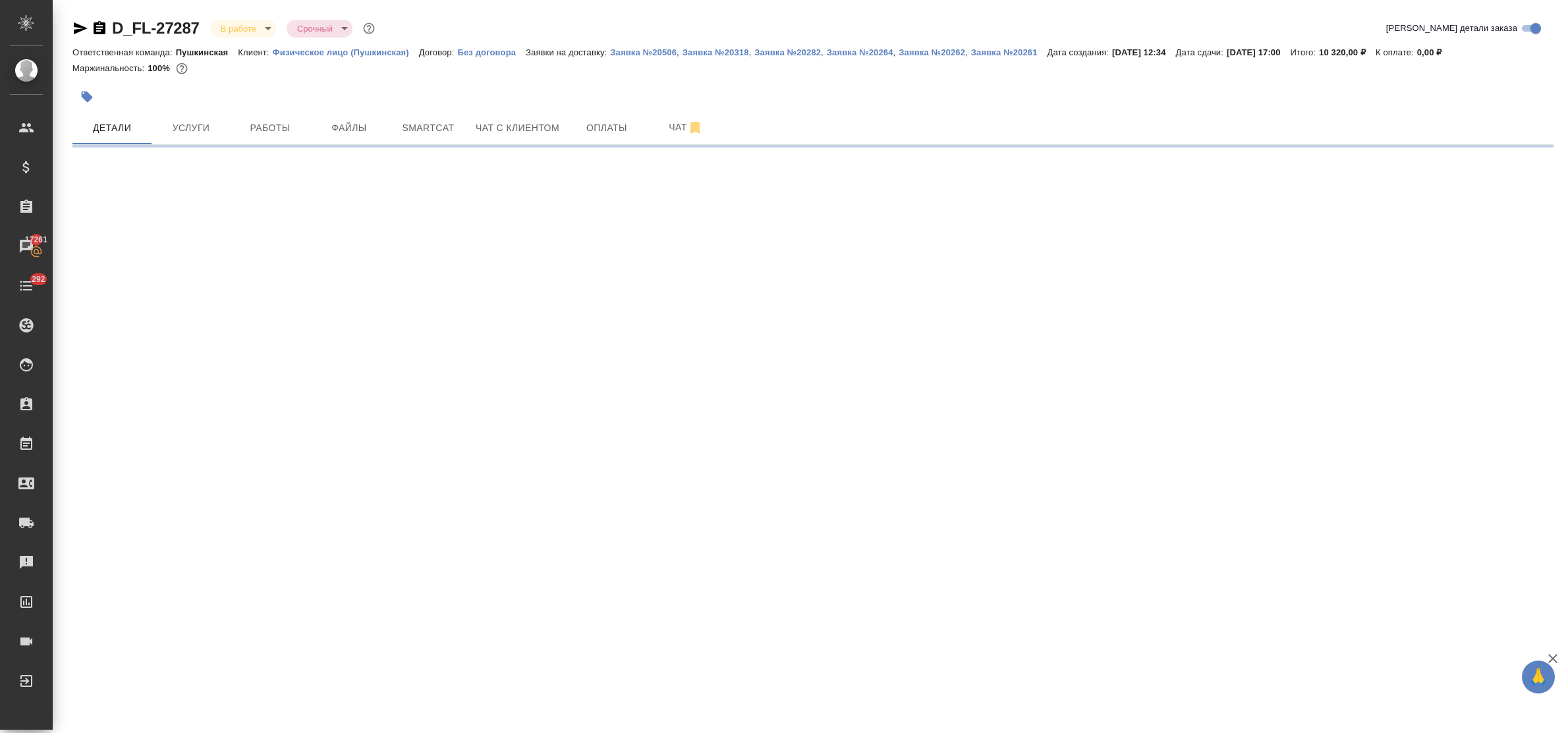
select select "RU"
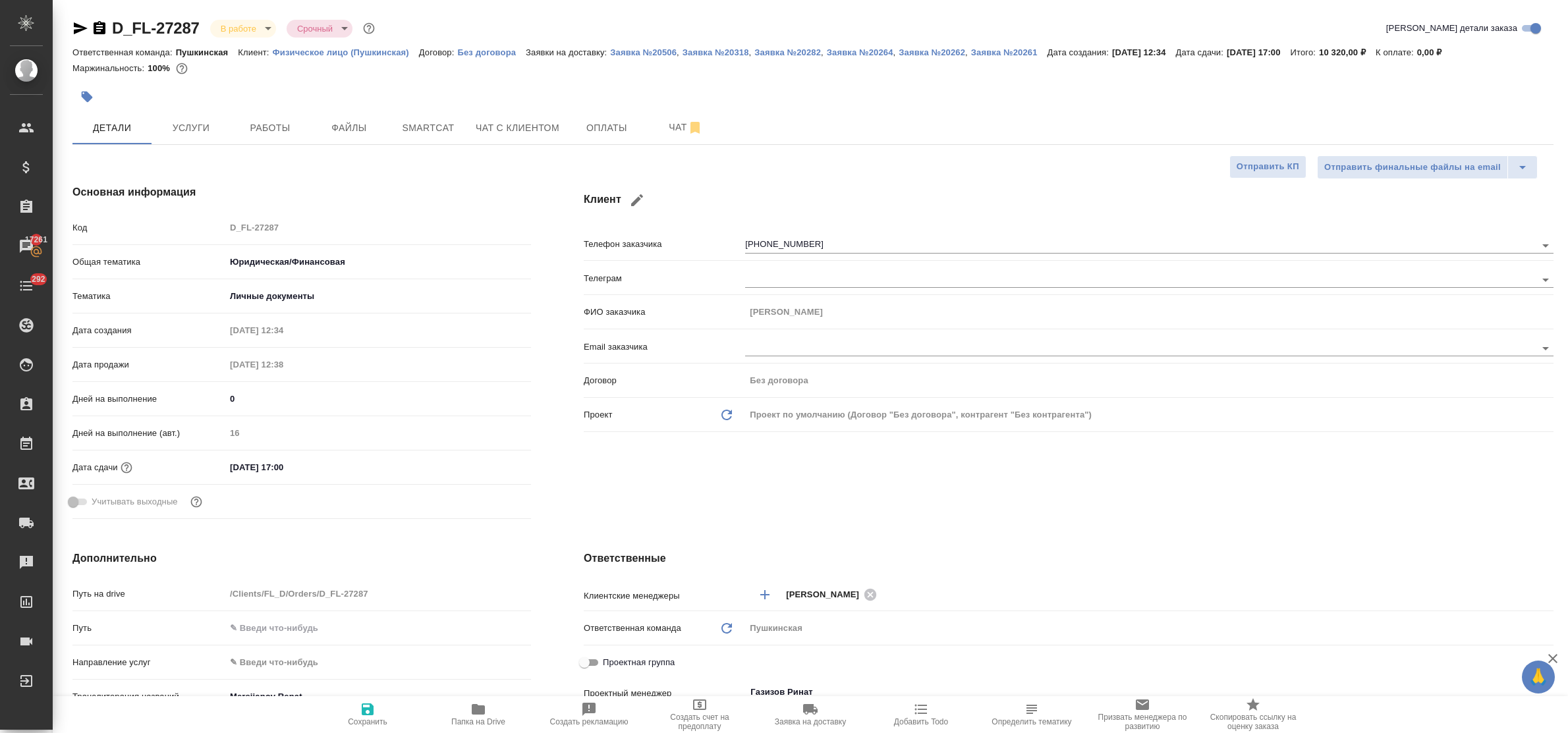
type textarea "x"
click at [482, 708] on icon "button" at bounding box center [478, 709] width 13 height 10
type textarea "x"
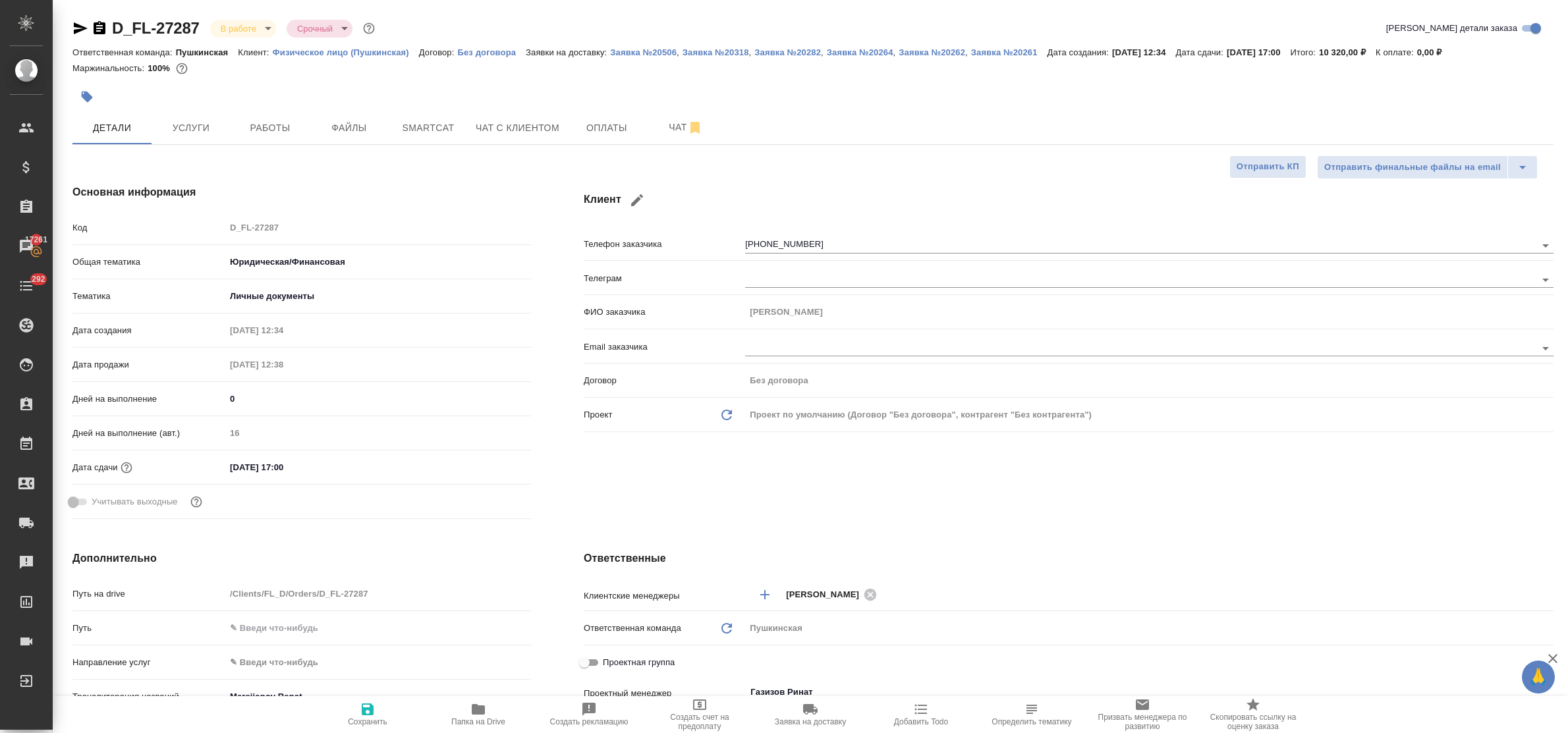
type textarea "x"
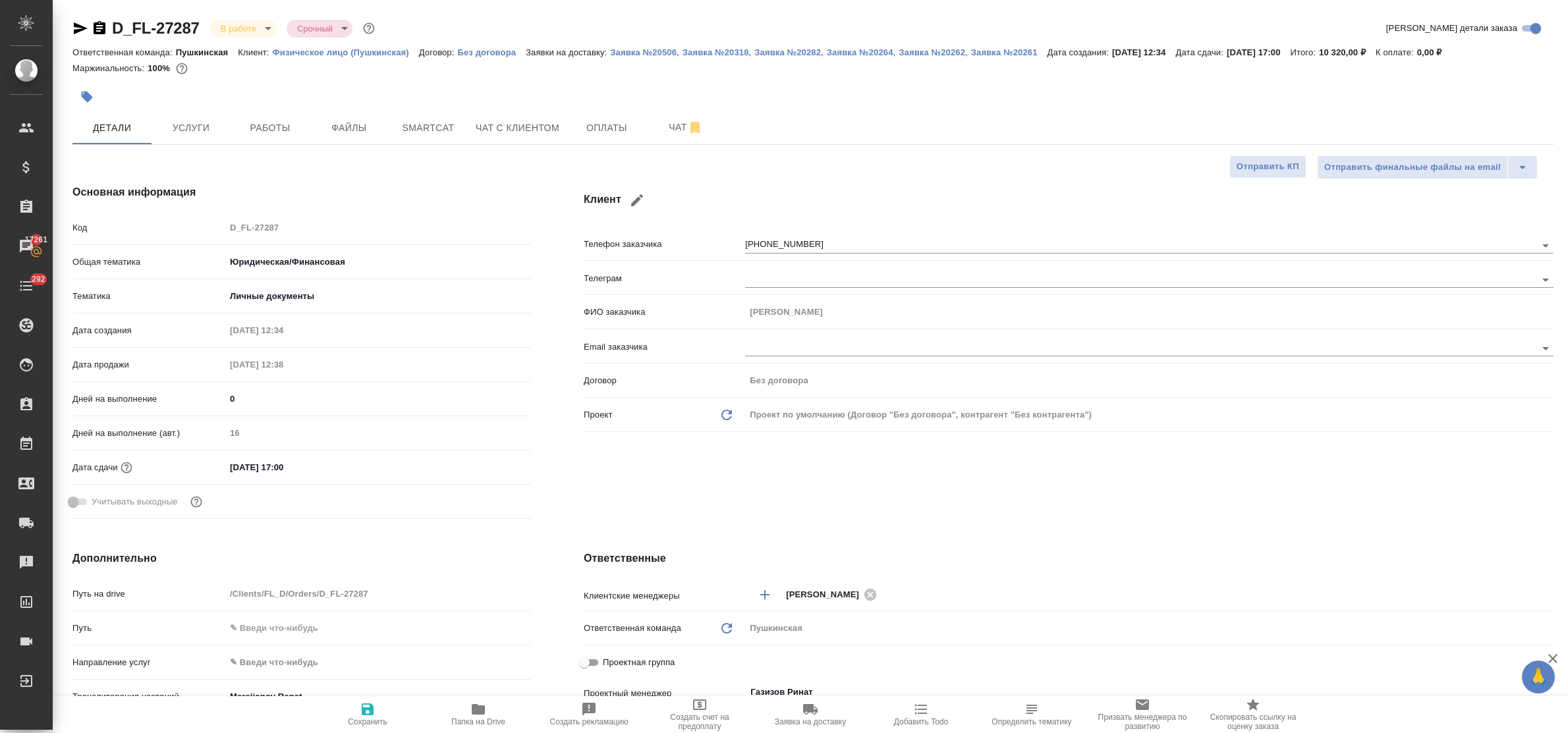
type textarea "x"
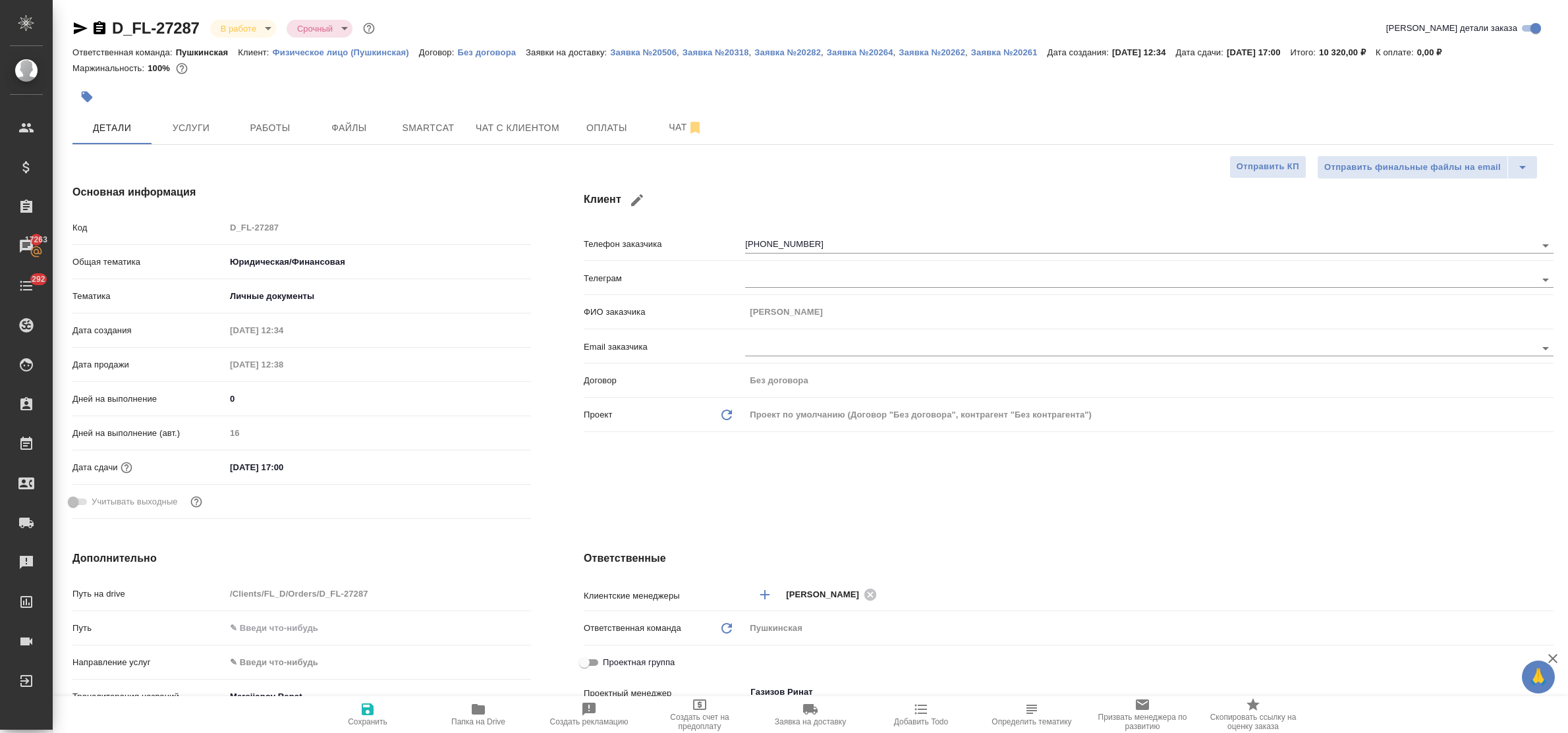
type textarea "x"
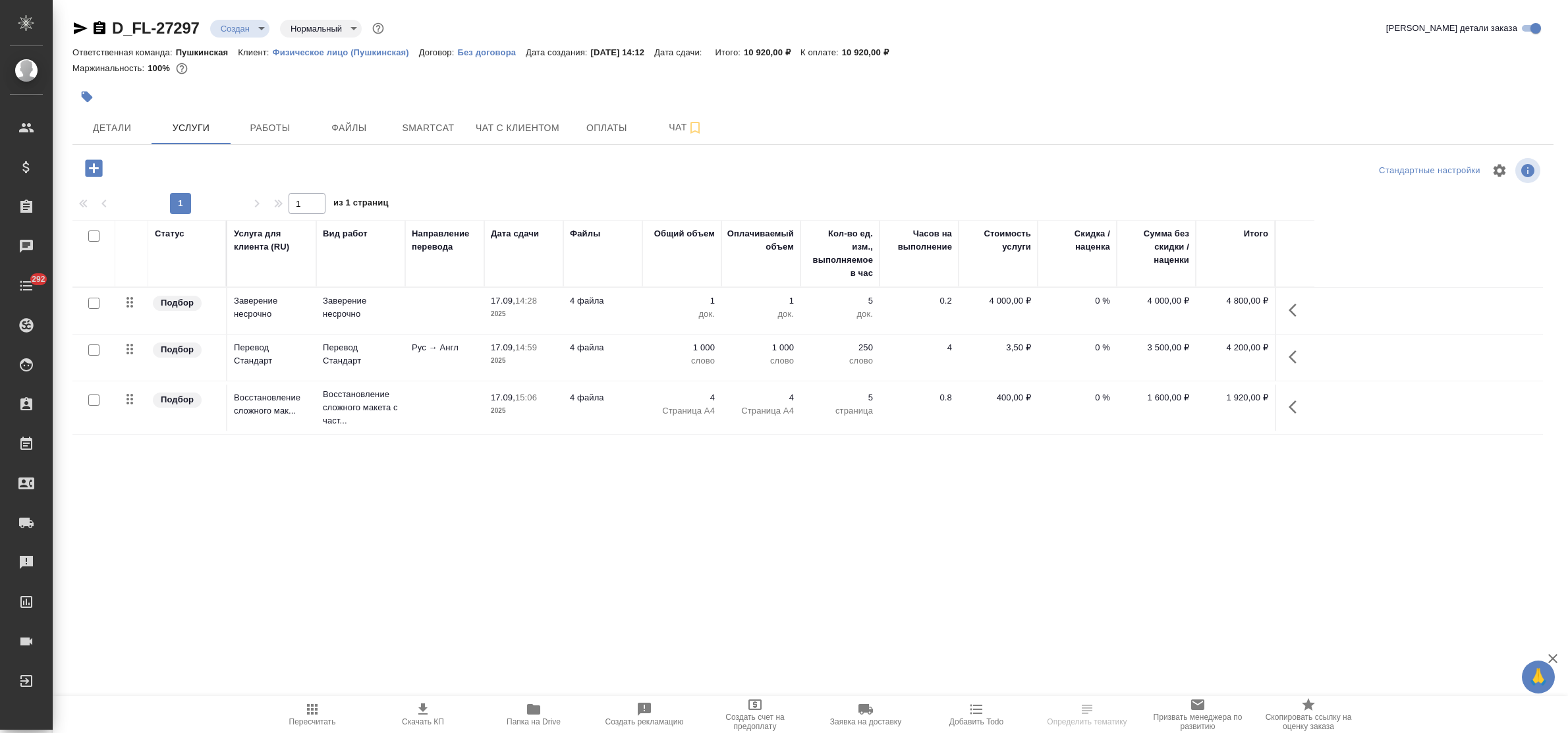
drag, startPoint x: 670, startPoint y: 133, endPoint x: 670, endPoint y: 146, distance: 13.0
click at [670, 135] on span "Чат" at bounding box center [686, 127] width 63 height 16
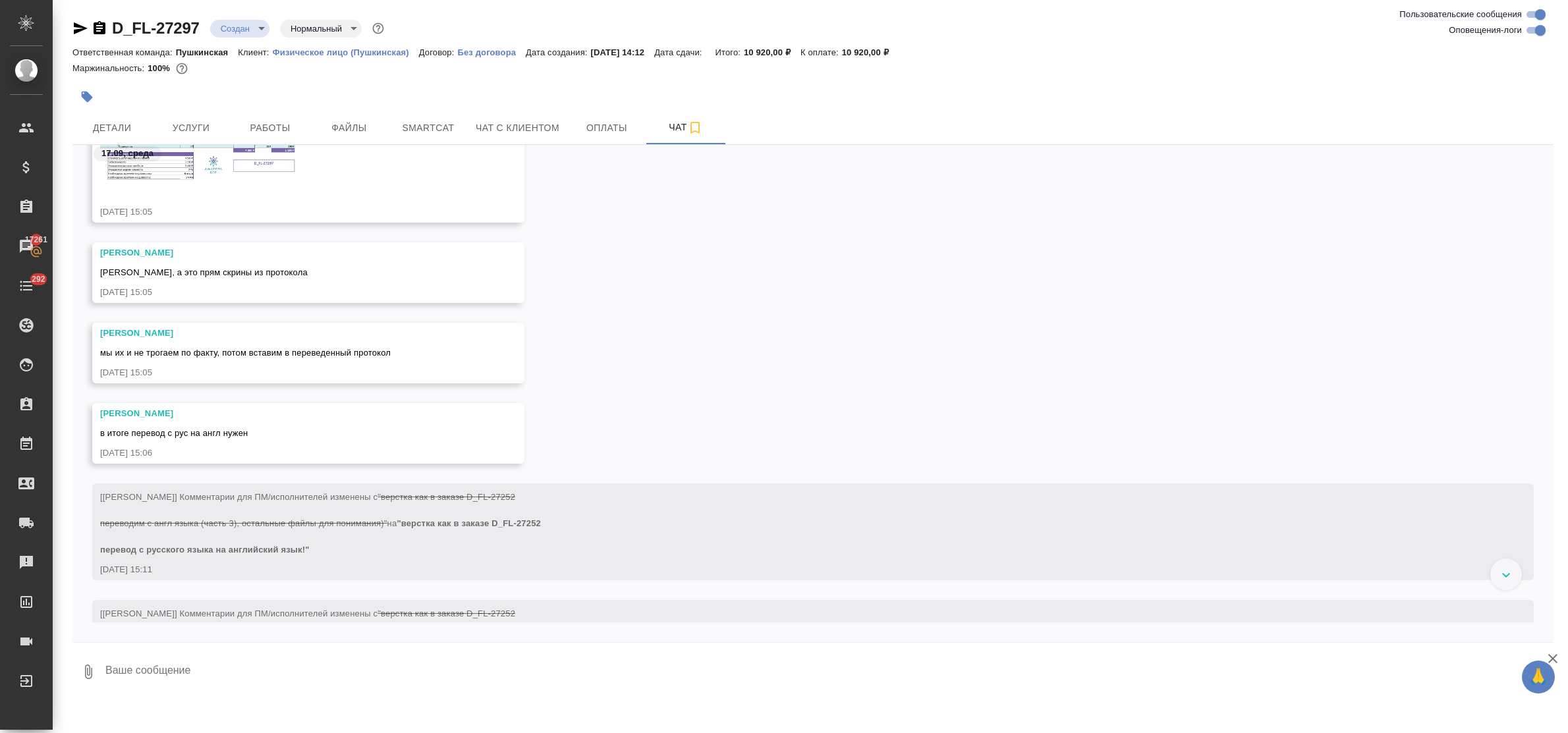
scroll to position [1126, 0]
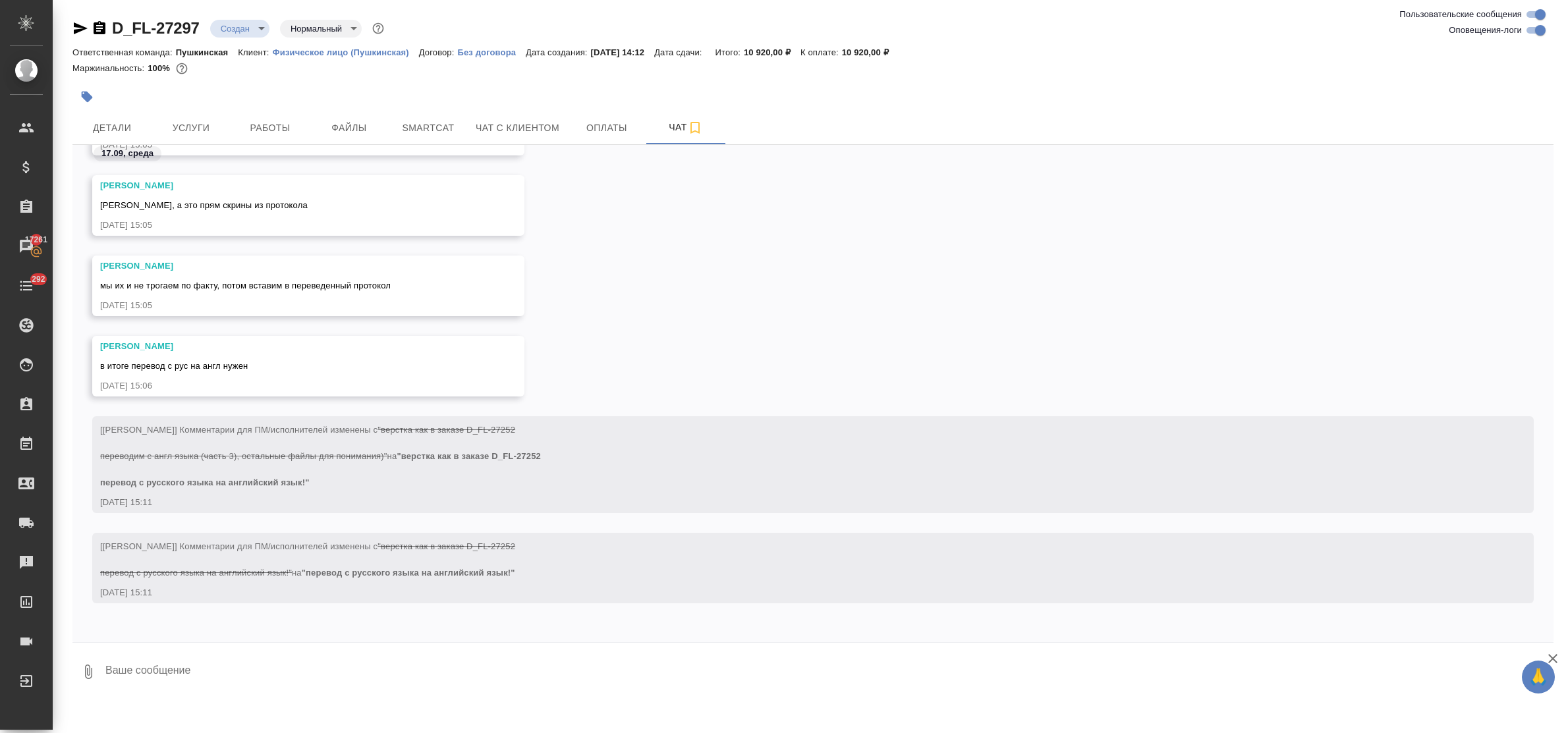
click at [113, 110] on div at bounding box center [566, 97] width 988 height 29
click at [116, 121] on span "Детали" at bounding box center [111, 128] width 63 height 16
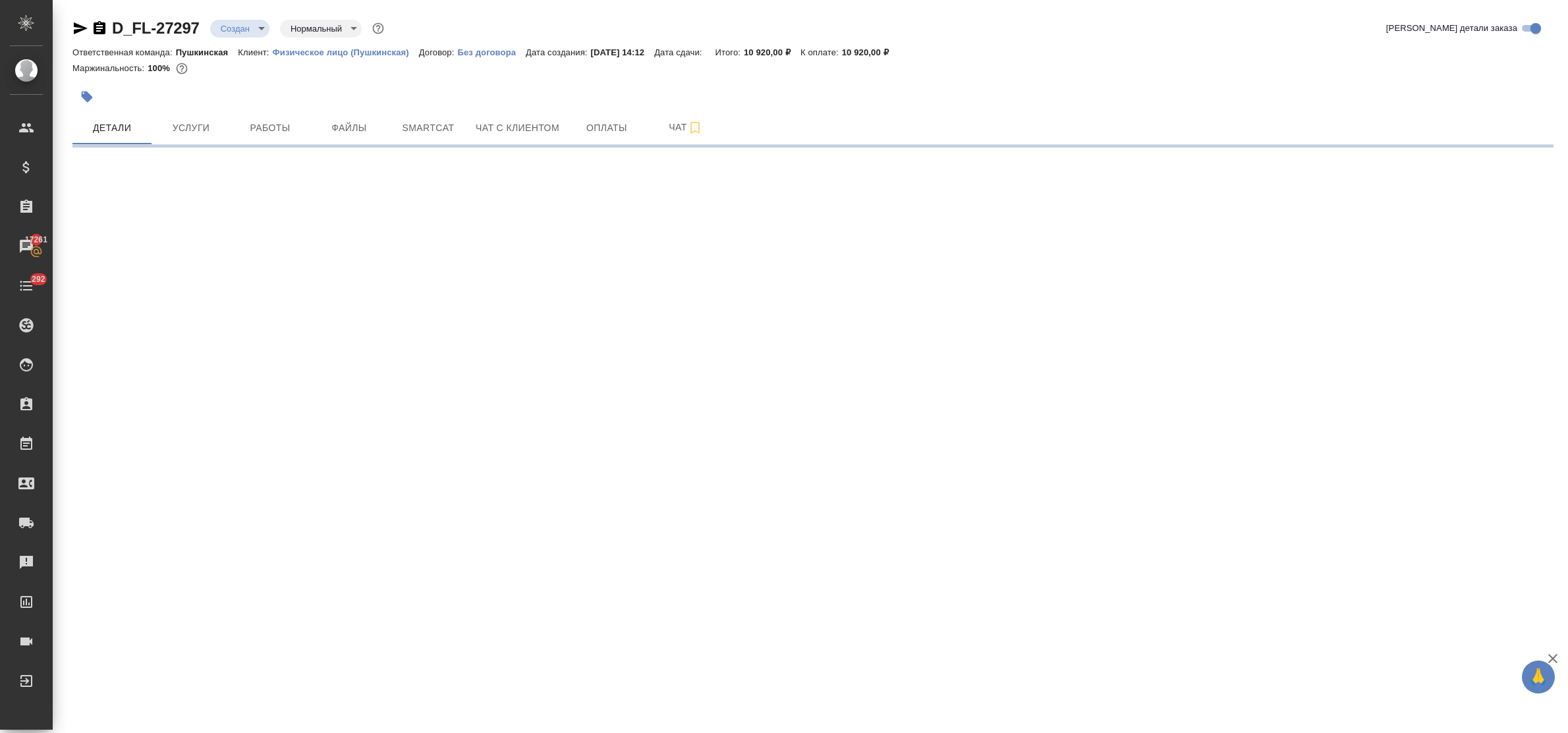
select select "RU"
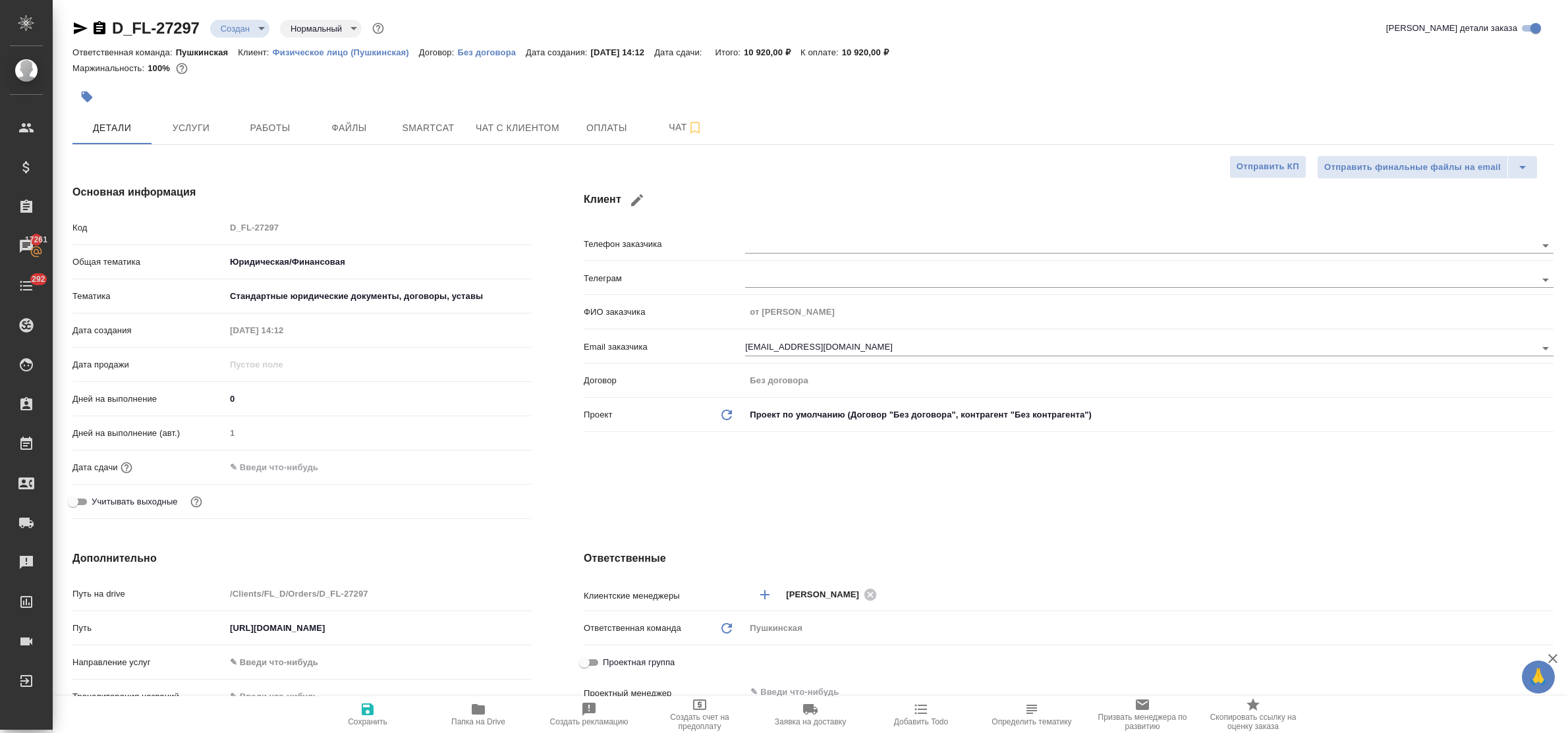
type textarea "x"
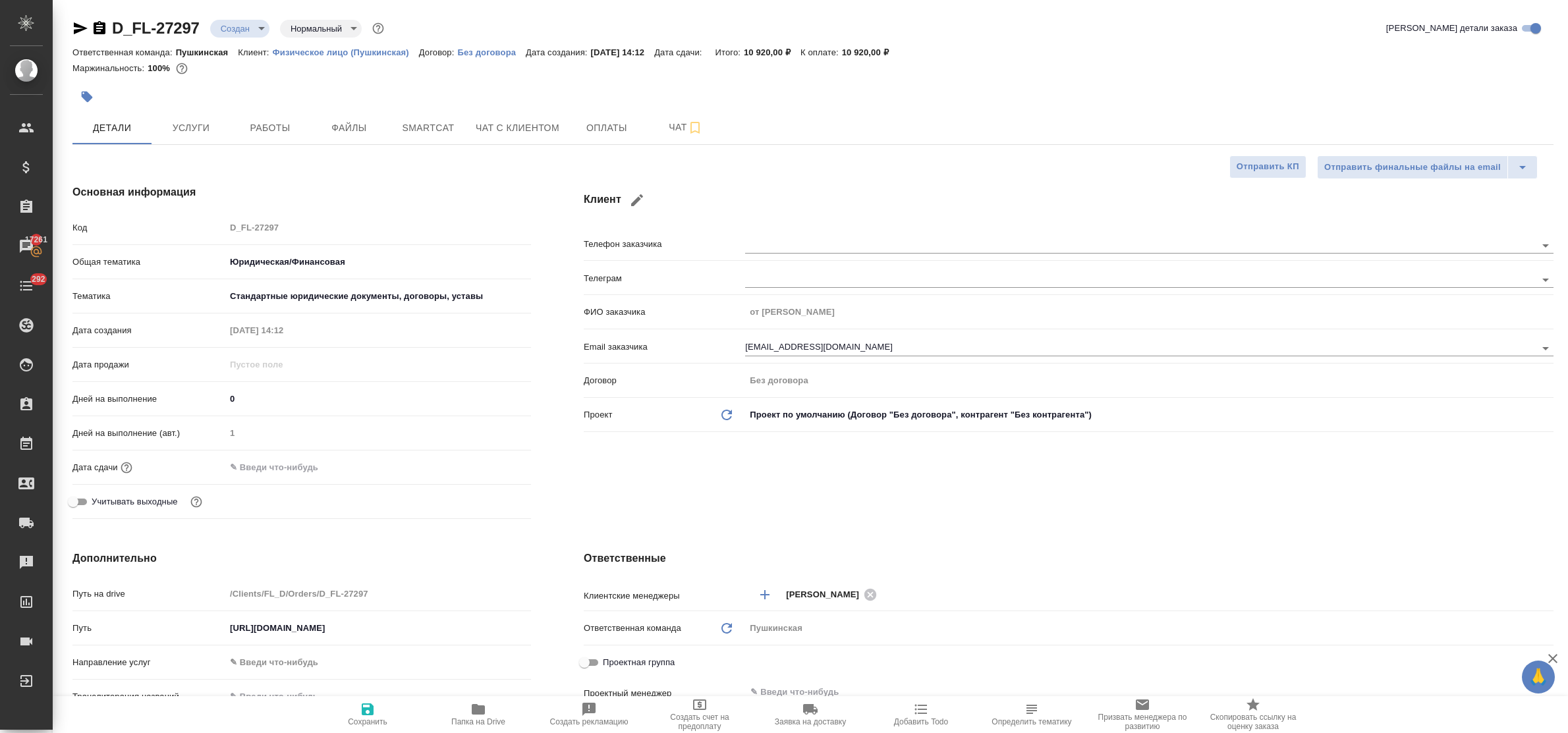
type textarea "x"
click at [180, 133] on span "Услуги" at bounding box center [191, 128] width 63 height 16
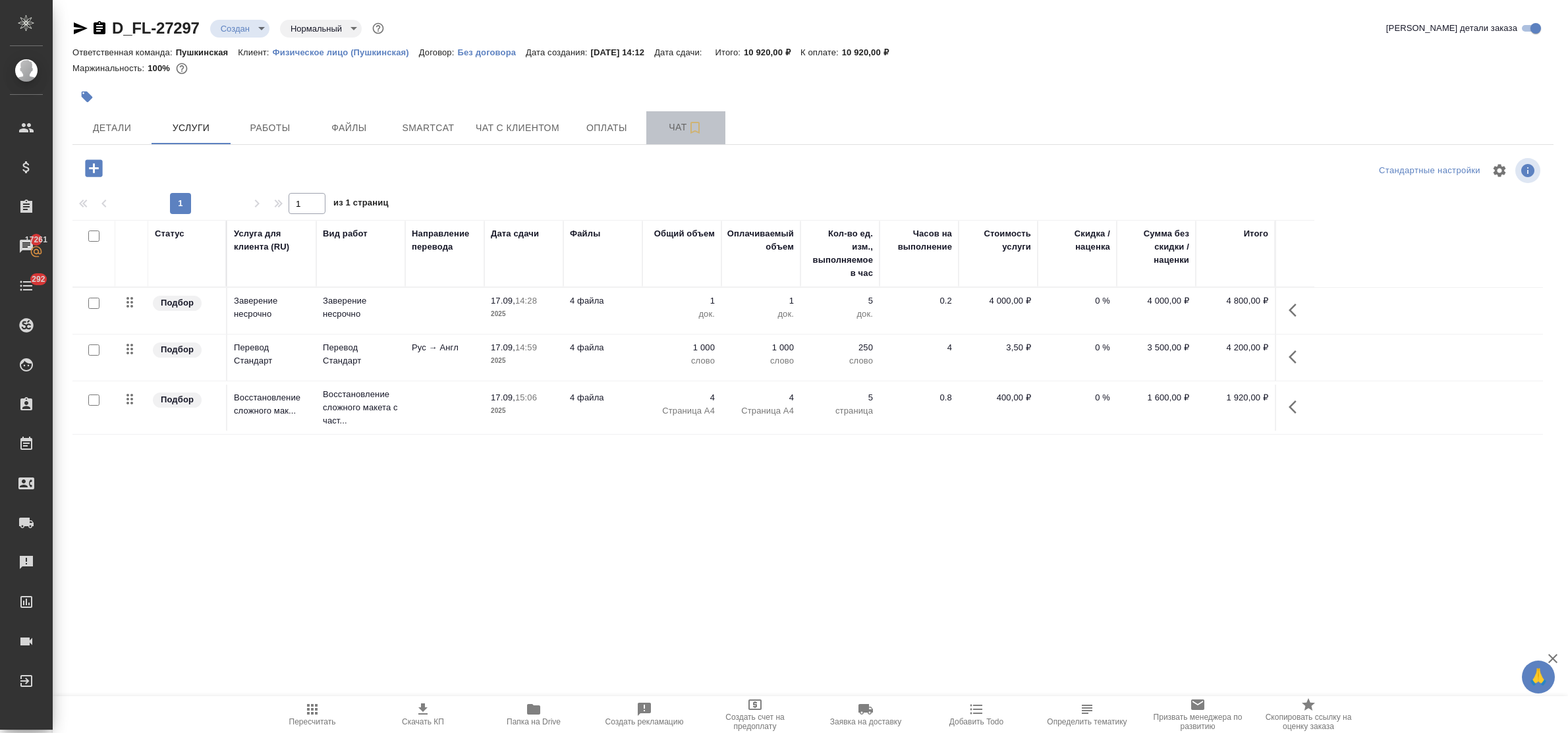
click at [664, 132] on span "Чат" at bounding box center [686, 127] width 63 height 16
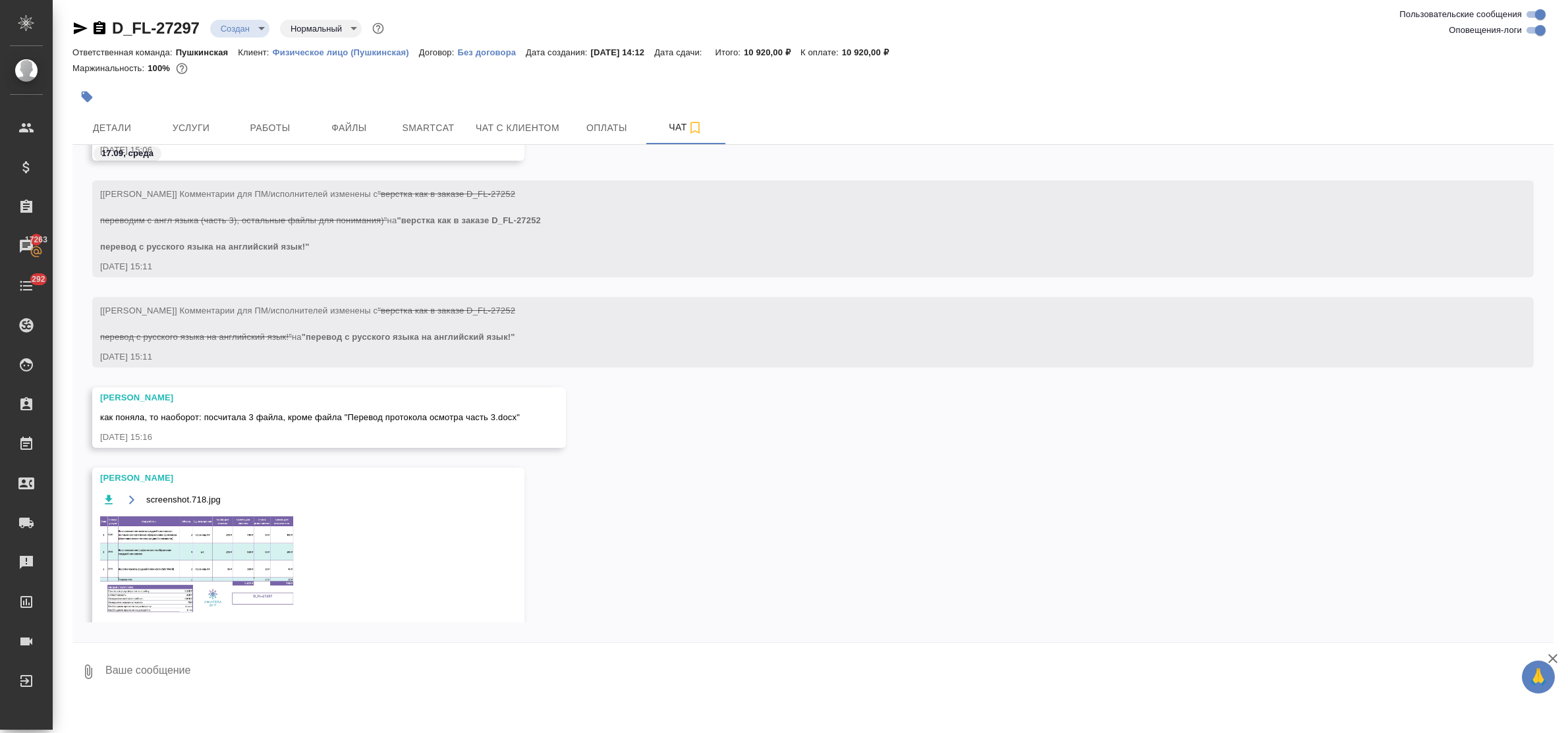
scroll to position [1414, 0]
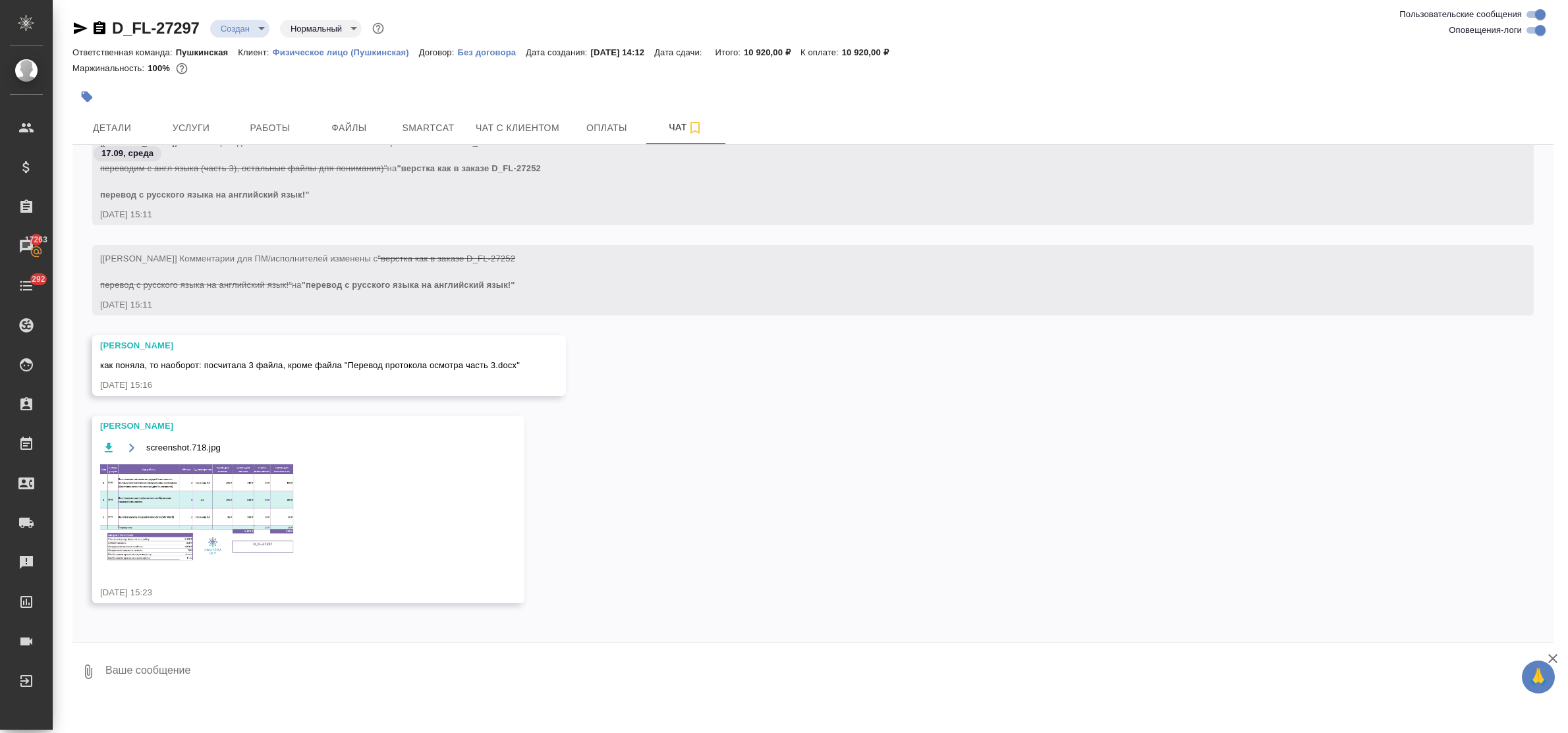
click at [232, 505] on img at bounding box center [199, 513] width 197 height 101
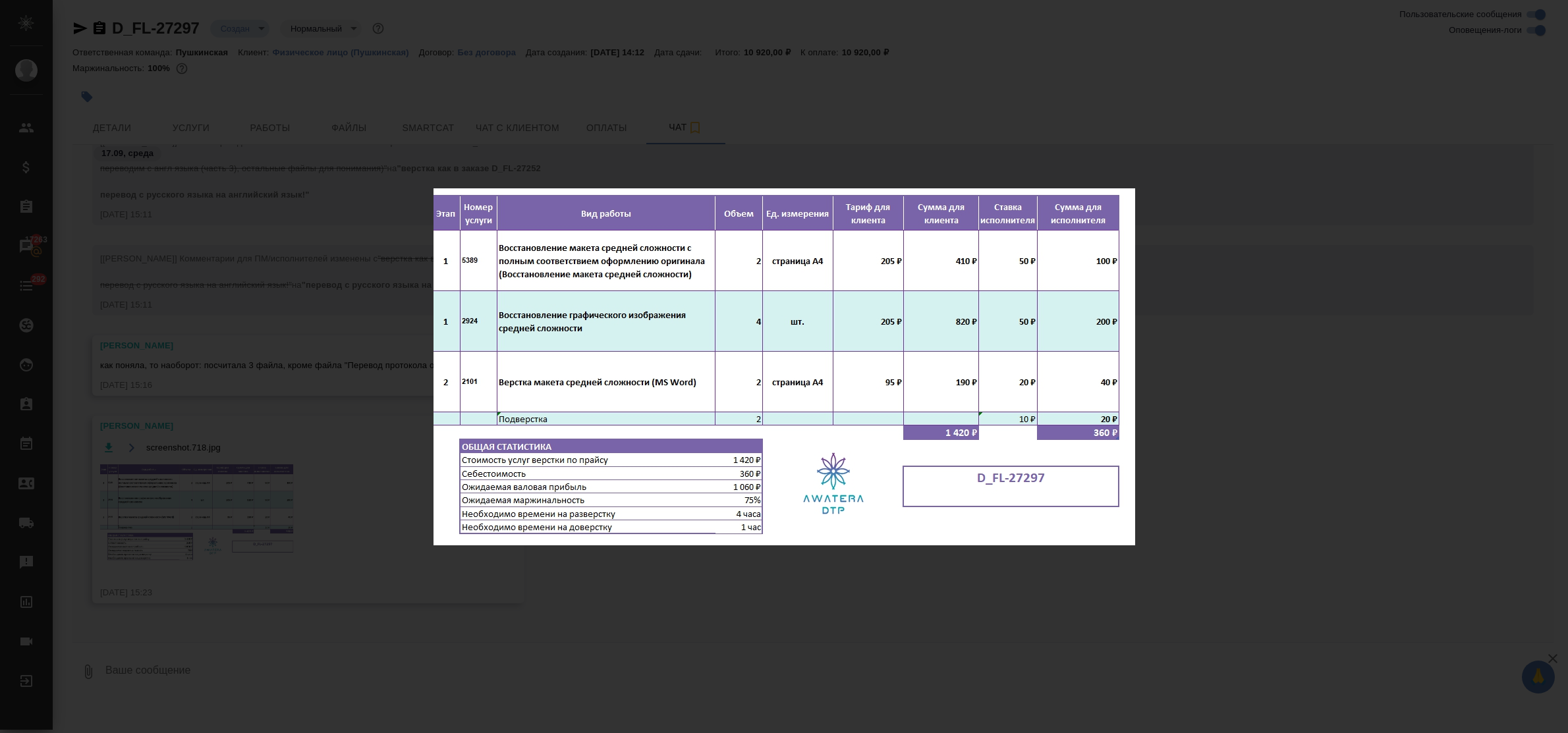
click at [733, 591] on div "screenshot.718.jpg 1 of 1" at bounding box center [784, 366] width 1568 height 733
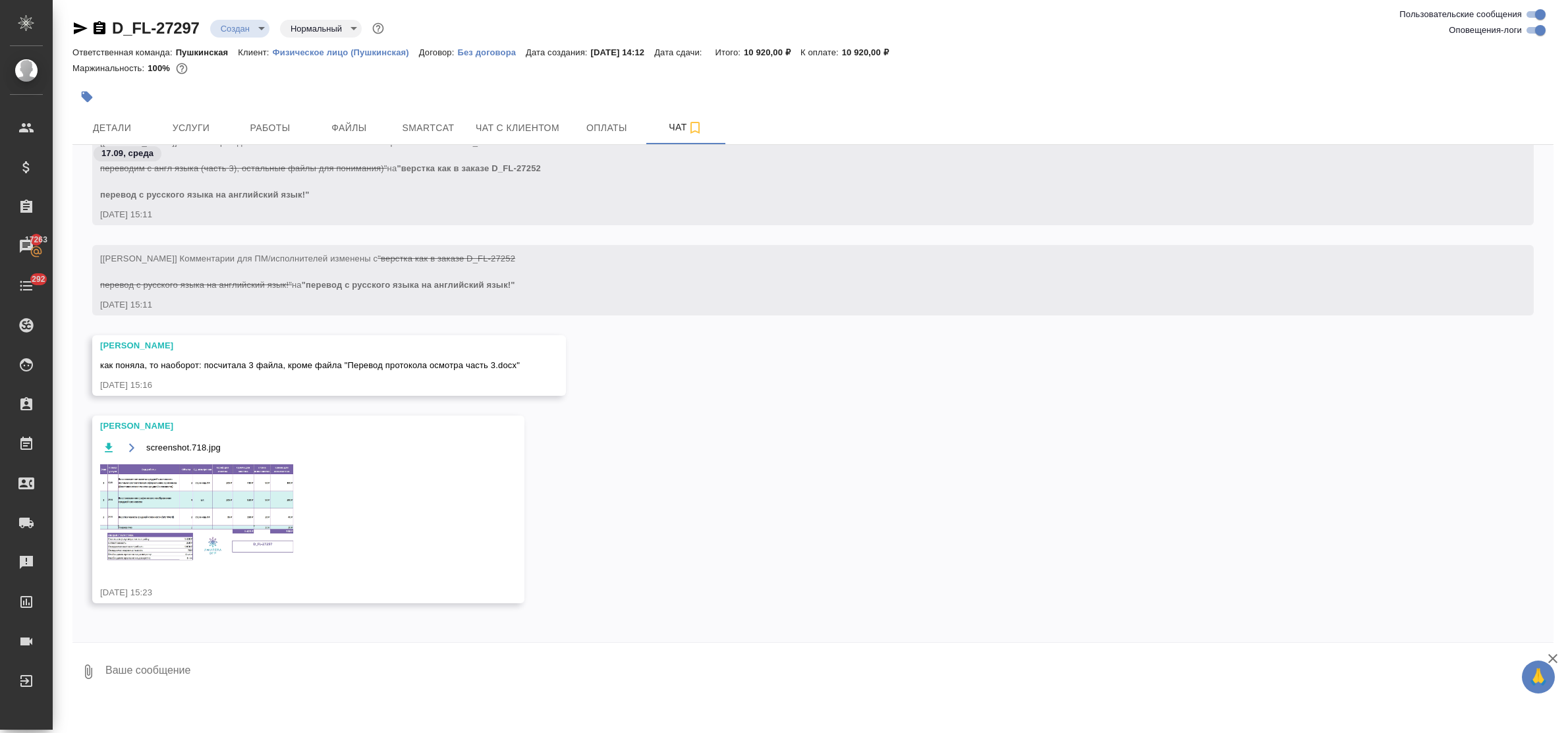
click at [228, 517] on img at bounding box center [199, 513] width 197 height 101
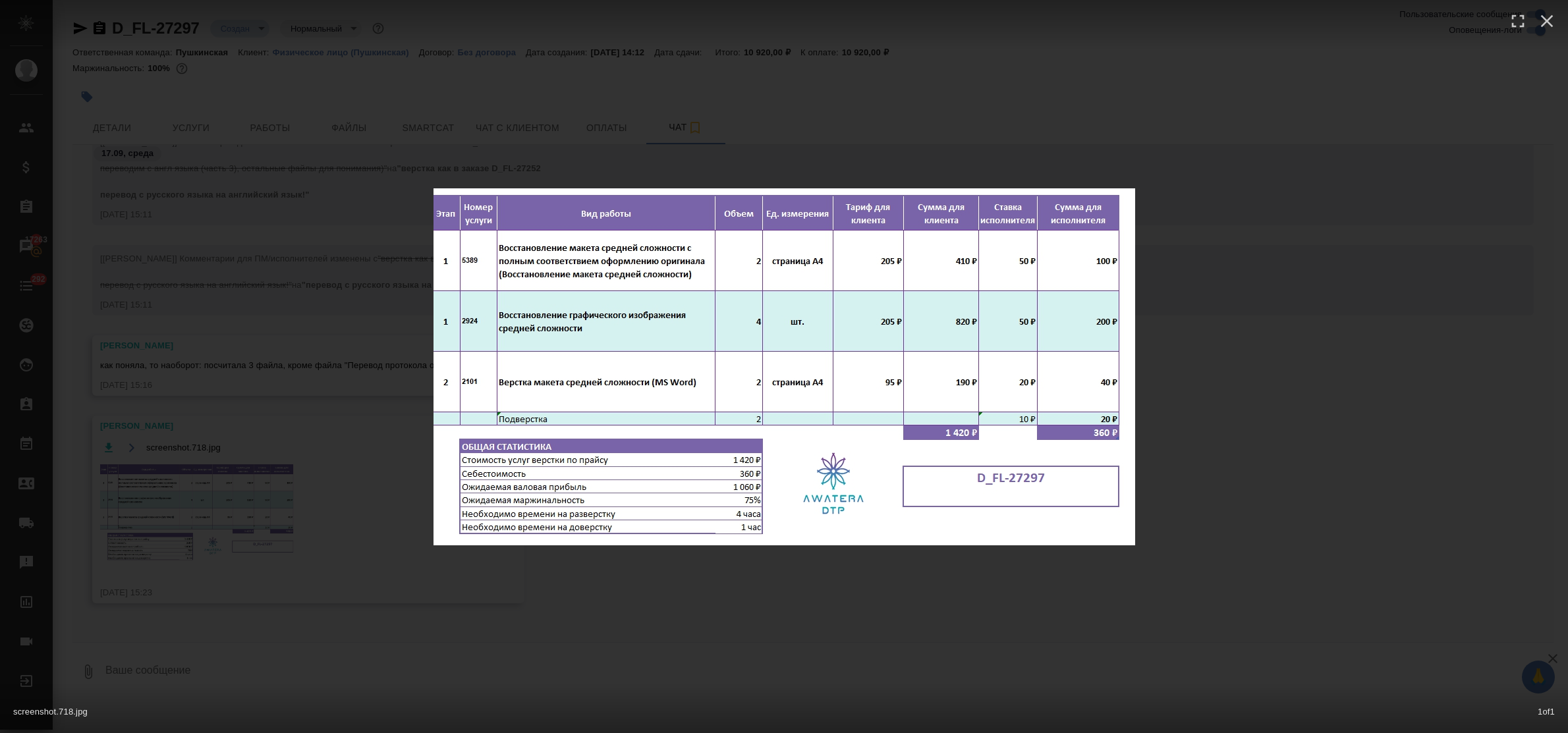
click at [712, 610] on div "screenshot.718.jpg 1 of 1" at bounding box center [784, 366] width 1568 height 733
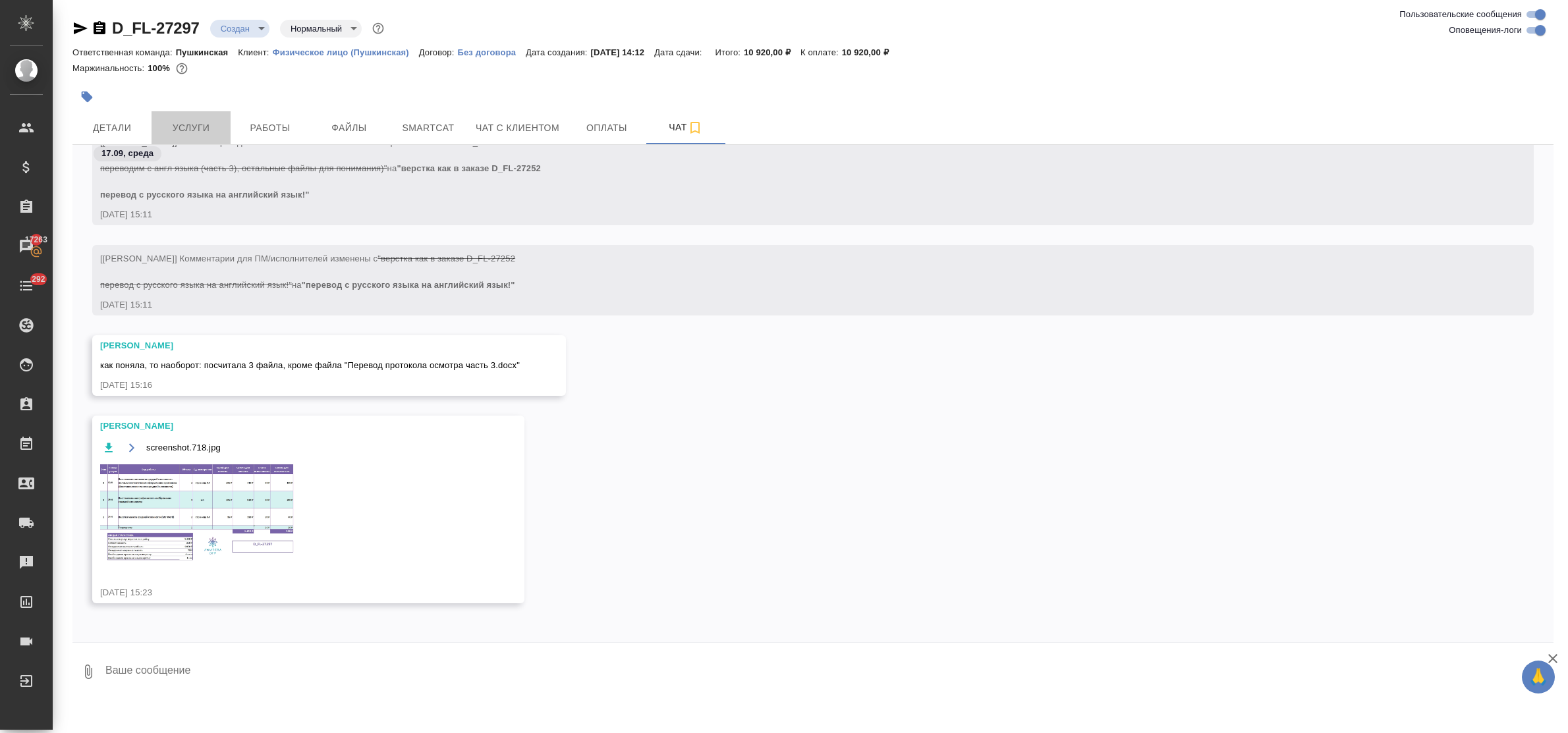
drag, startPoint x: 191, startPoint y: 124, endPoint x: 252, endPoint y: 224, distance: 117.1
click at [191, 127] on span "Услуги" at bounding box center [191, 128] width 63 height 16
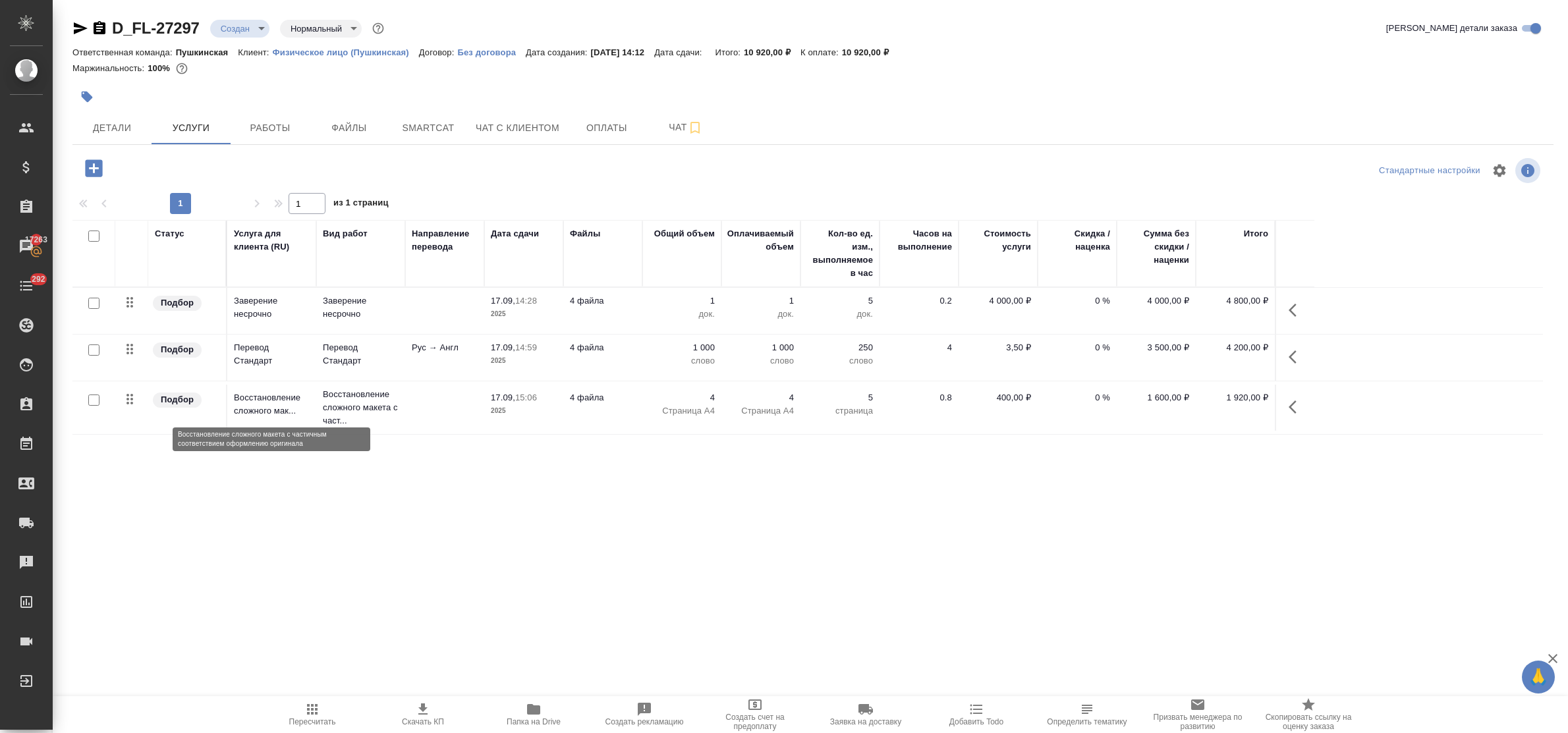
click at [262, 406] on p "Восстановление сложного мак..." at bounding box center [271, 404] width 76 height 26
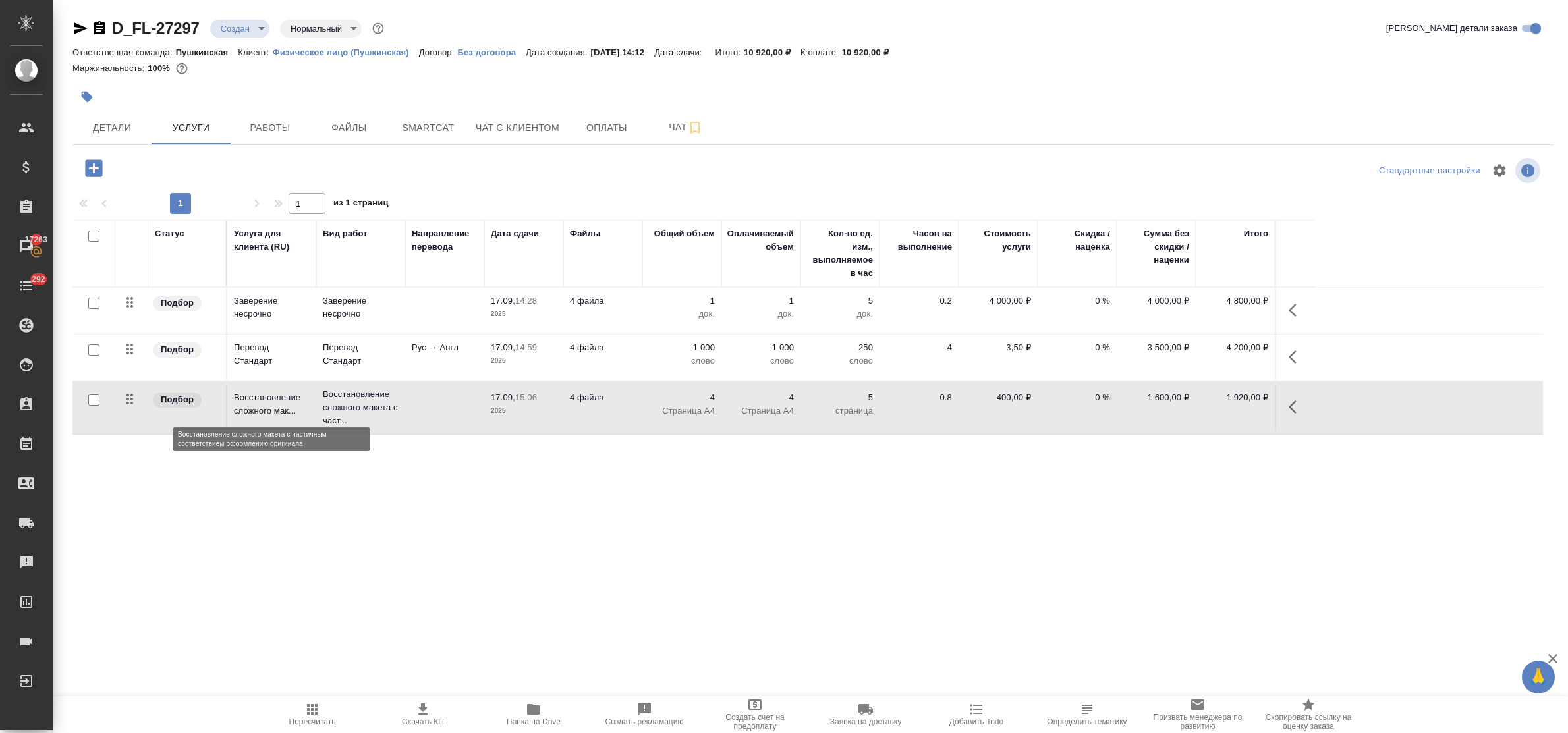
click at [262, 406] on p "Восстановление сложного мак..." at bounding box center [271, 404] width 76 height 26
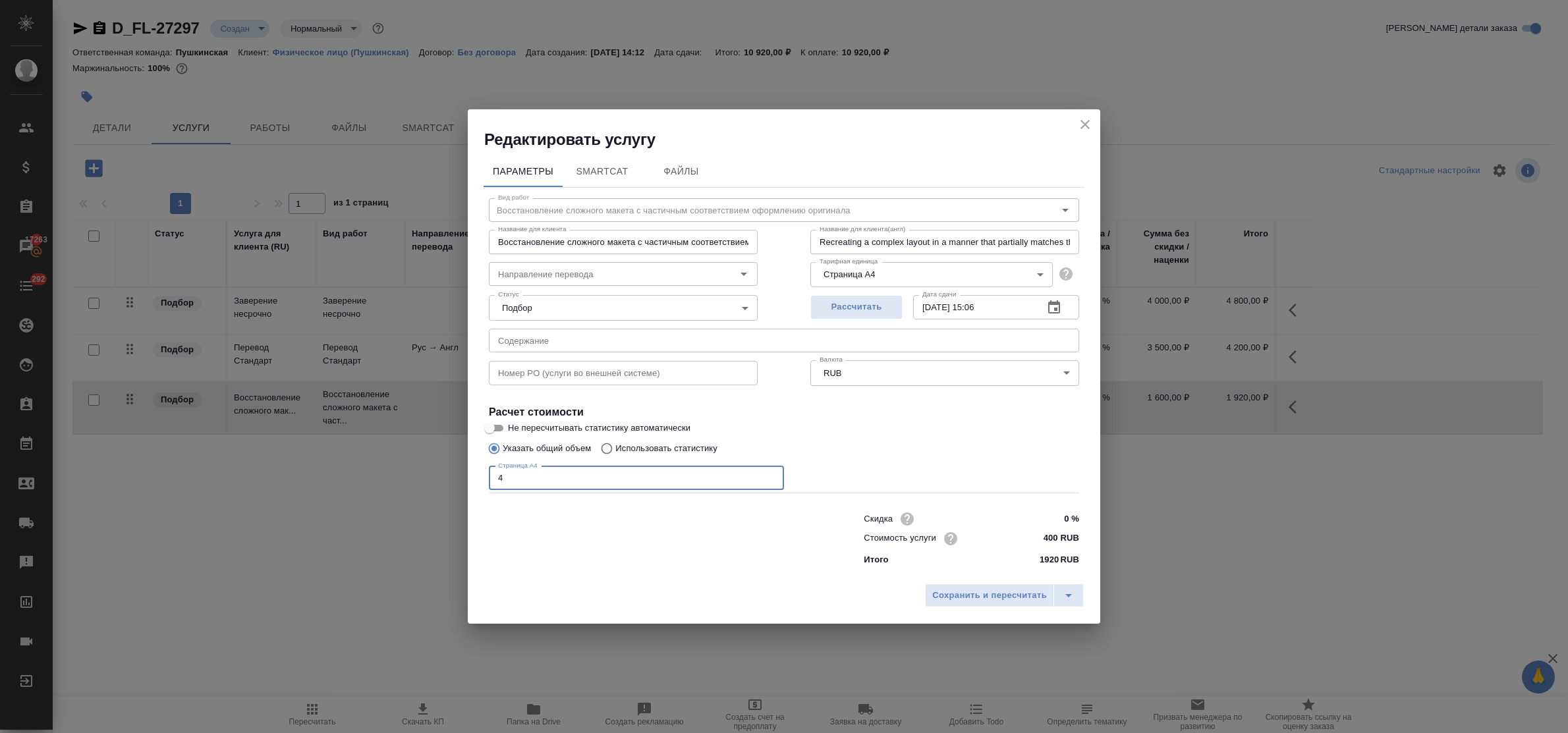
drag, startPoint x: 508, startPoint y: 478, endPoint x: 440, endPoint y: 478, distance: 68.0
click at [440, 478] on div "Редактировать услугу Параметры SmartCat Файлы Вид работ Восстановление сложного…" at bounding box center [784, 366] width 1568 height 733
type input "2"
click at [986, 594] on span "Сохранить и пересчитать" at bounding box center [989, 596] width 115 height 15
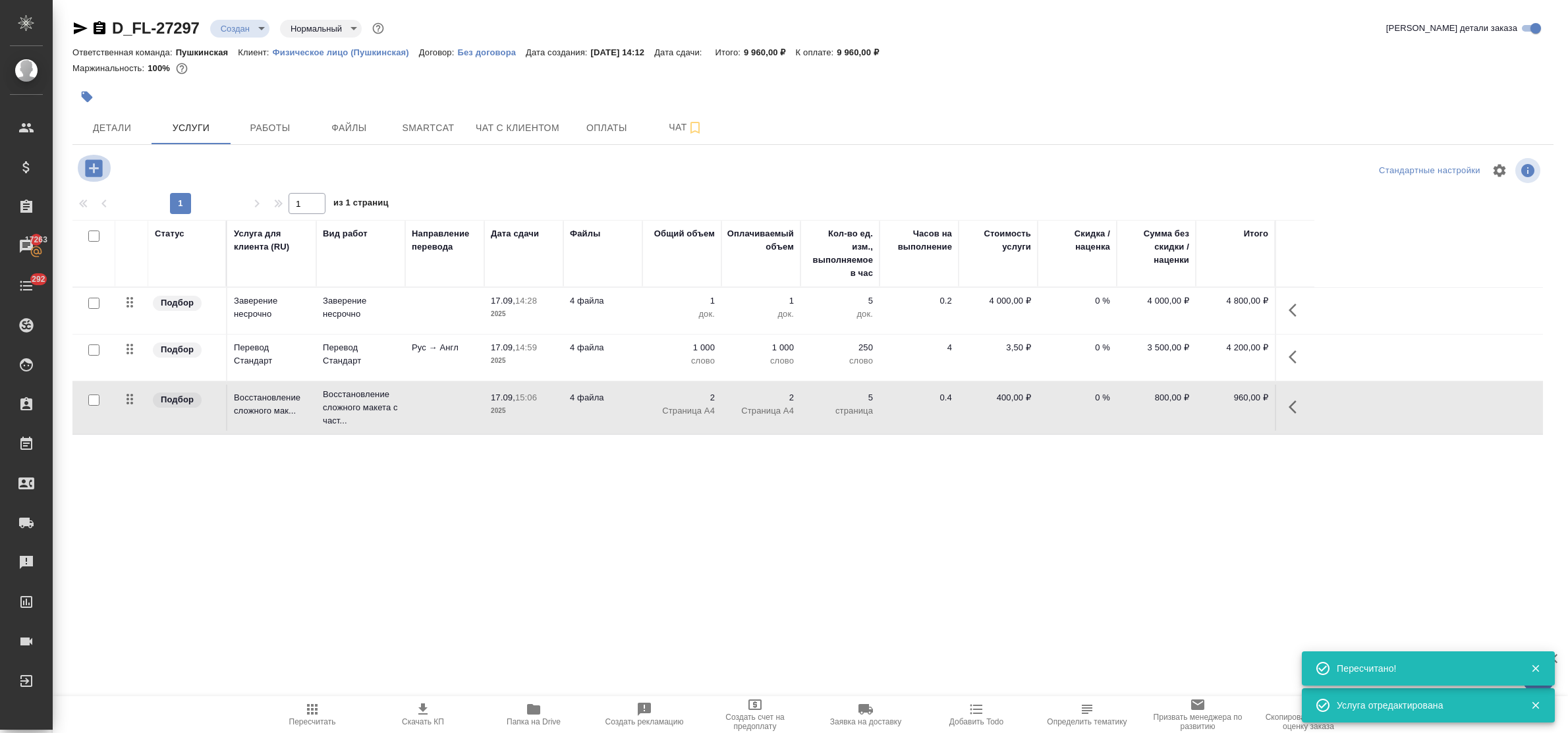
click at [91, 172] on icon "button" at bounding box center [94, 168] width 17 height 17
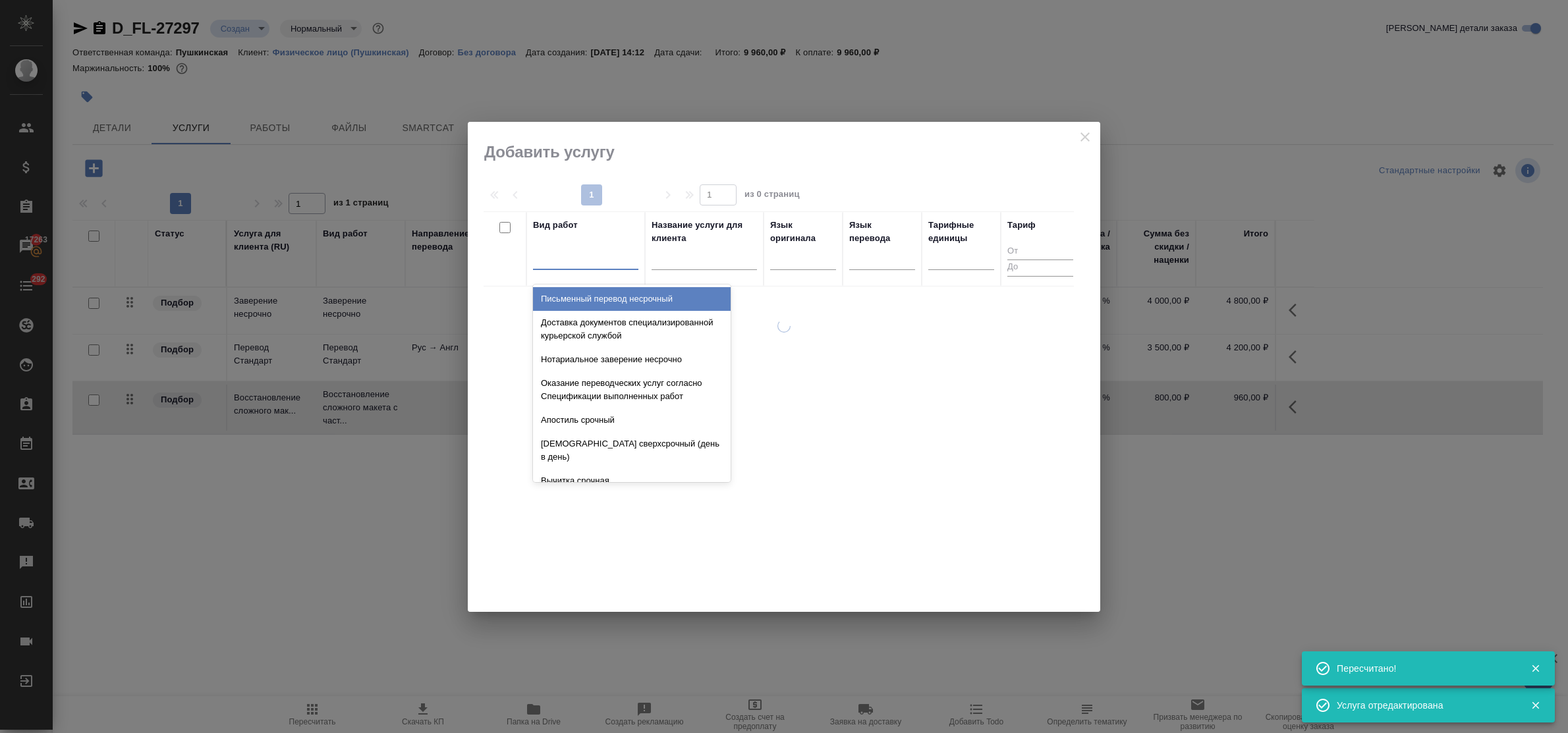
click at [601, 264] on div at bounding box center [586, 256] width 105 height 19
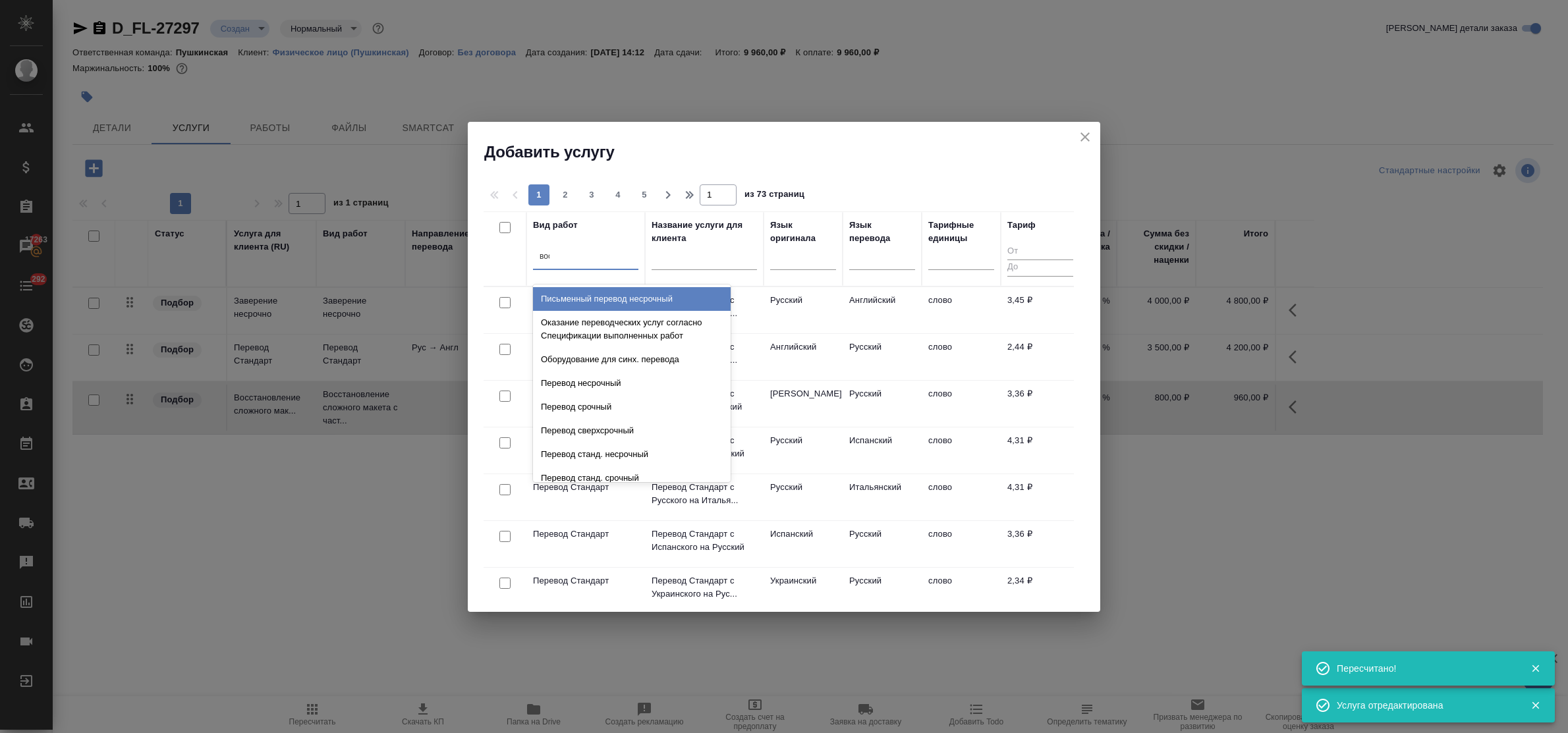
type input "восс"
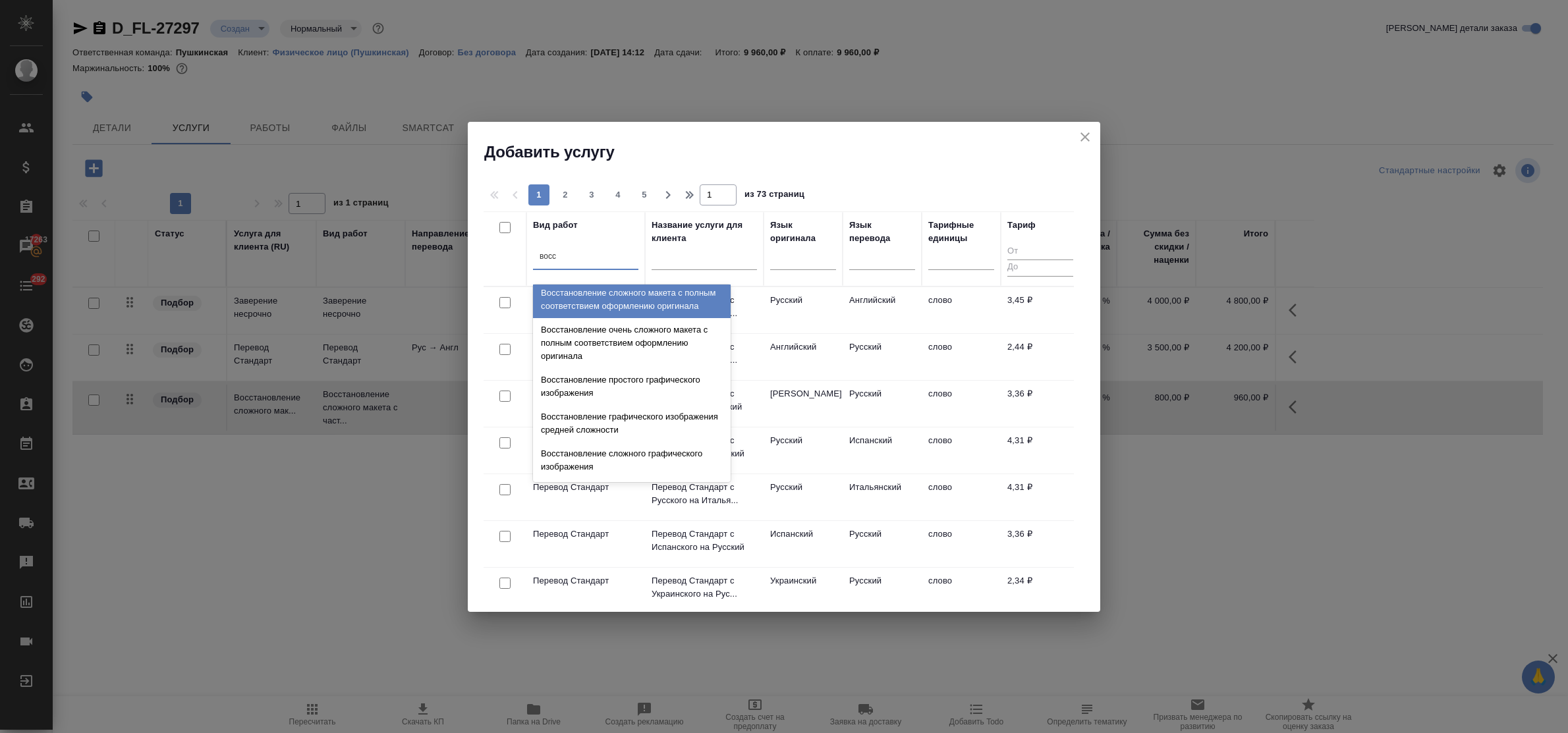
scroll to position [165, 0]
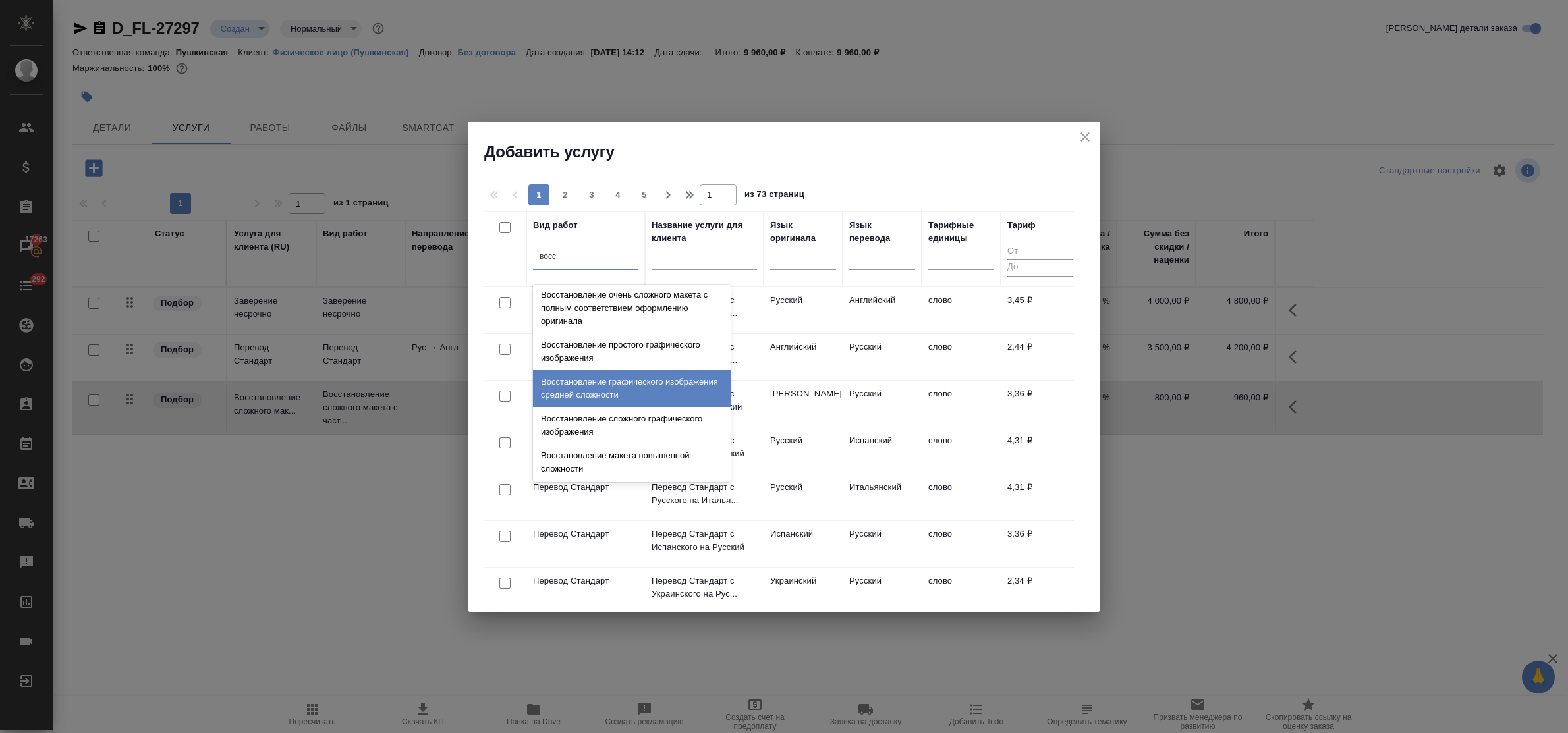
click at [636, 407] on div "Восстановление графического изображения средней сложности" at bounding box center [632, 388] width 197 height 37
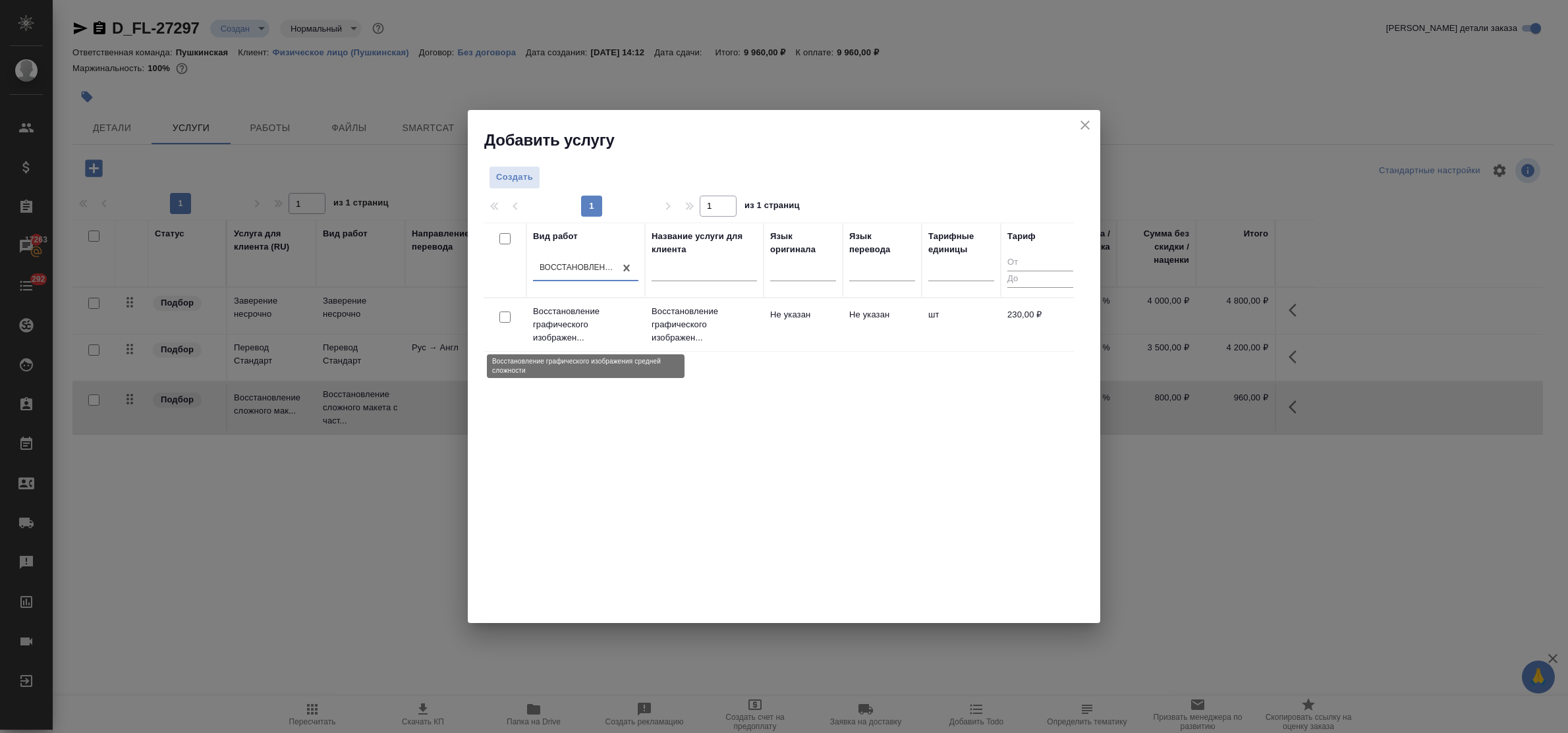
click at [556, 318] on p "Восстановление графического изображен..." at bounding box center [586, 325] width 105 height 39
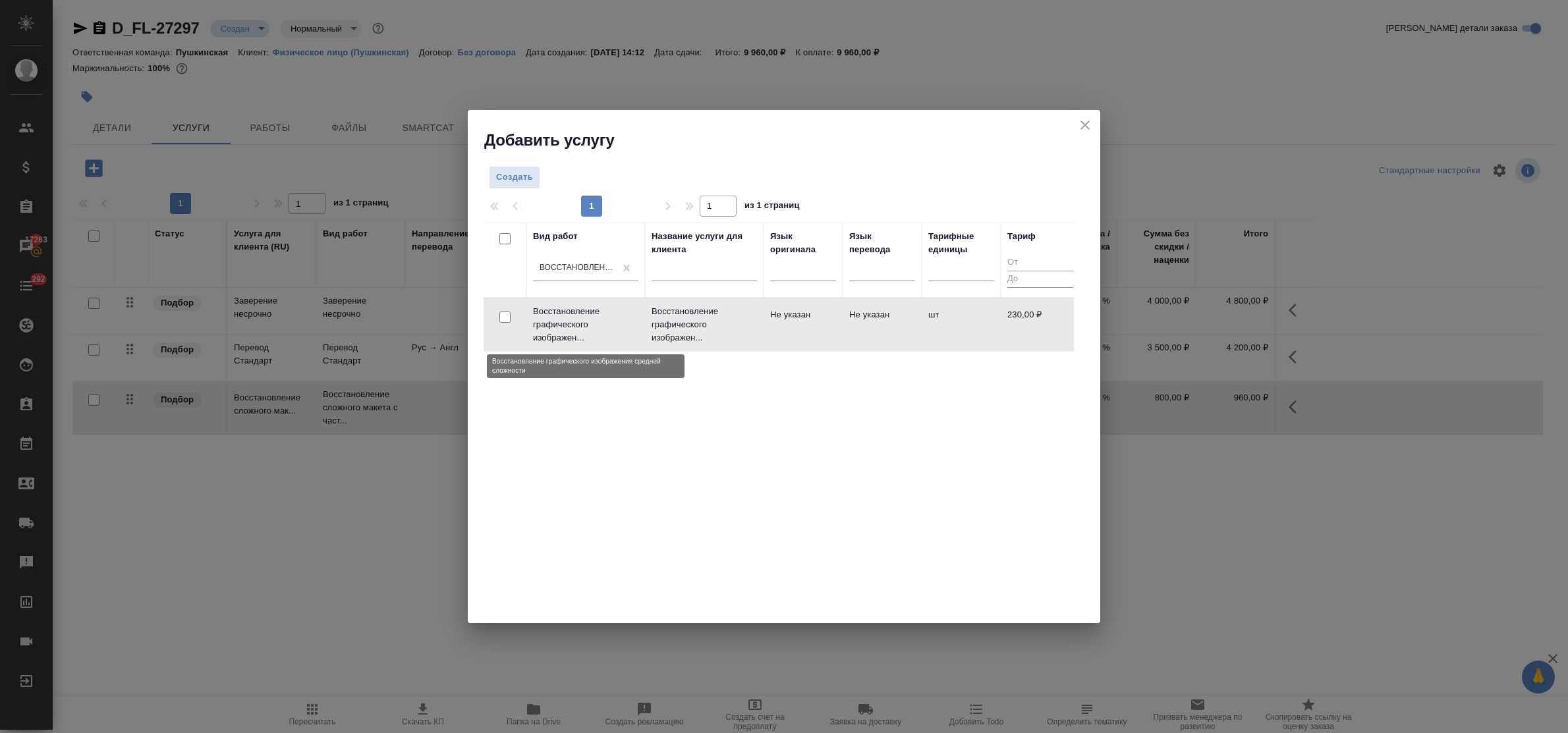
click at [556, 318] on p "Восстановление графического изображен..." at bounding box center [586, 325] width 105 height 39
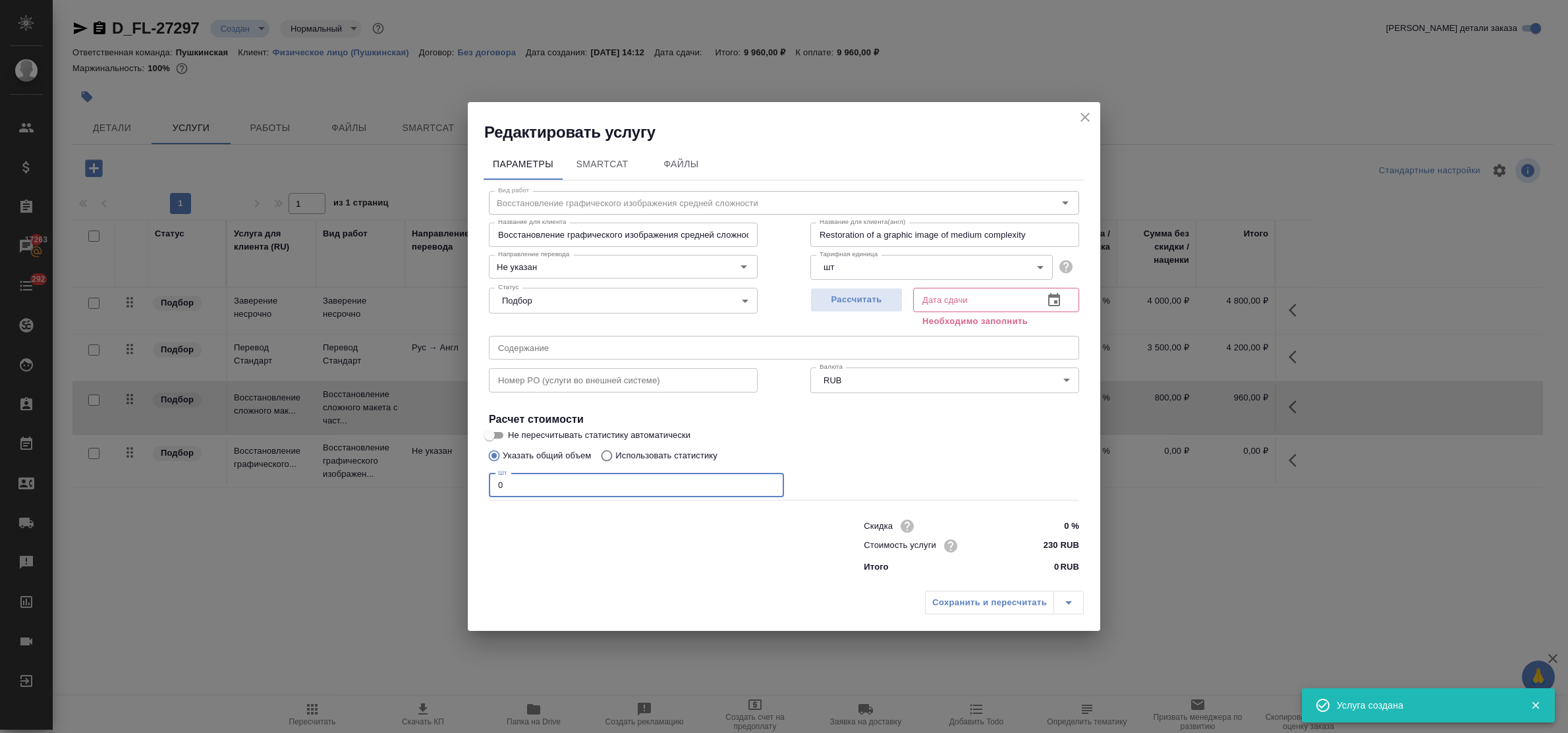
click at [453, 482] on div "Редактировать услугу Параметры SmartCat Файлы Вид работ Восстановление графичес…" at bounding box center [784, 366] width 1568 height 733
type input "2"
click at [870, 294] on span "Рассчитать" at bounding box center [856, 300] width 77 height 15
type input "17.09.2025 16:07"
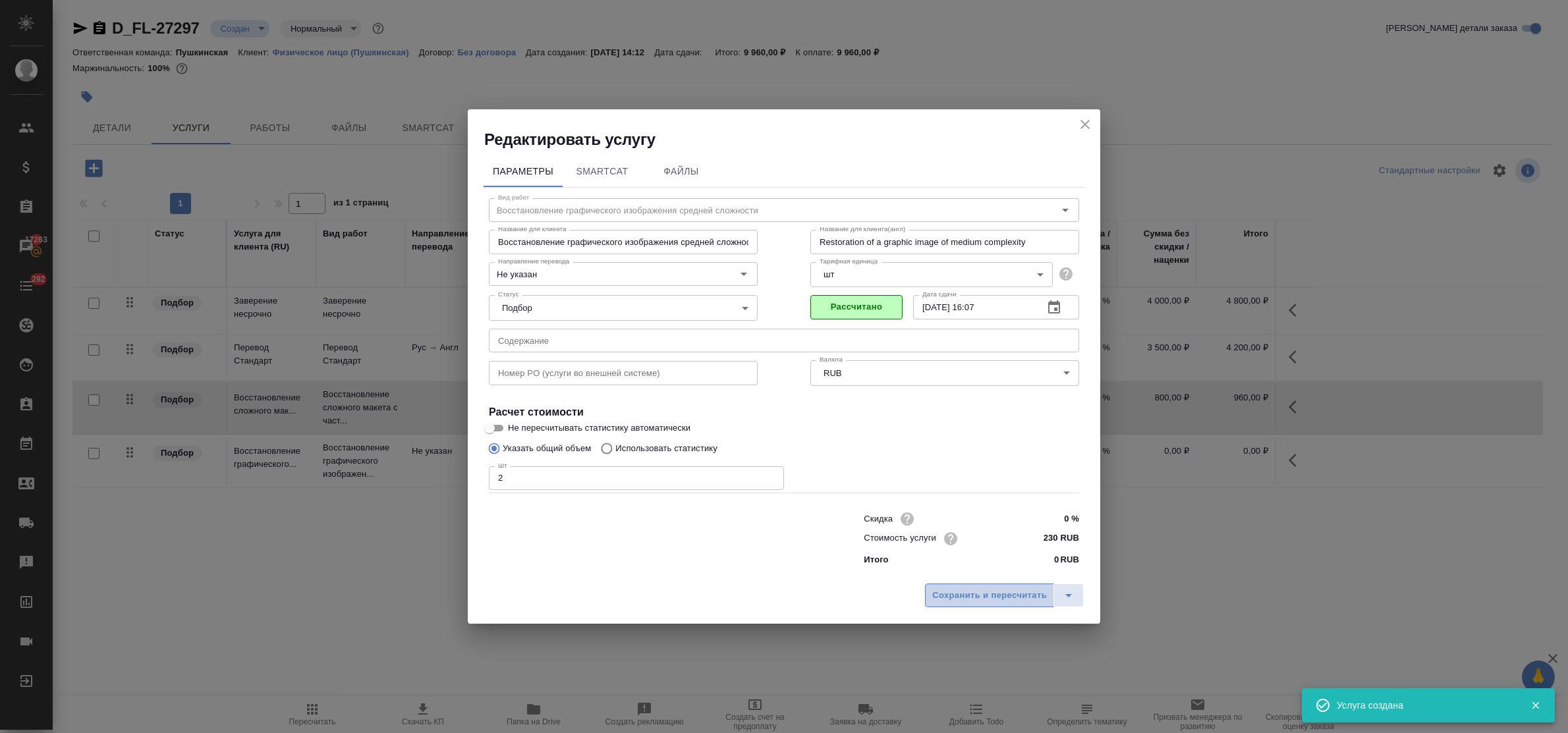
click at [1016, 592] on span "Сохранить и пересчитать" at bounding box center [989, 596] width 115 height 15
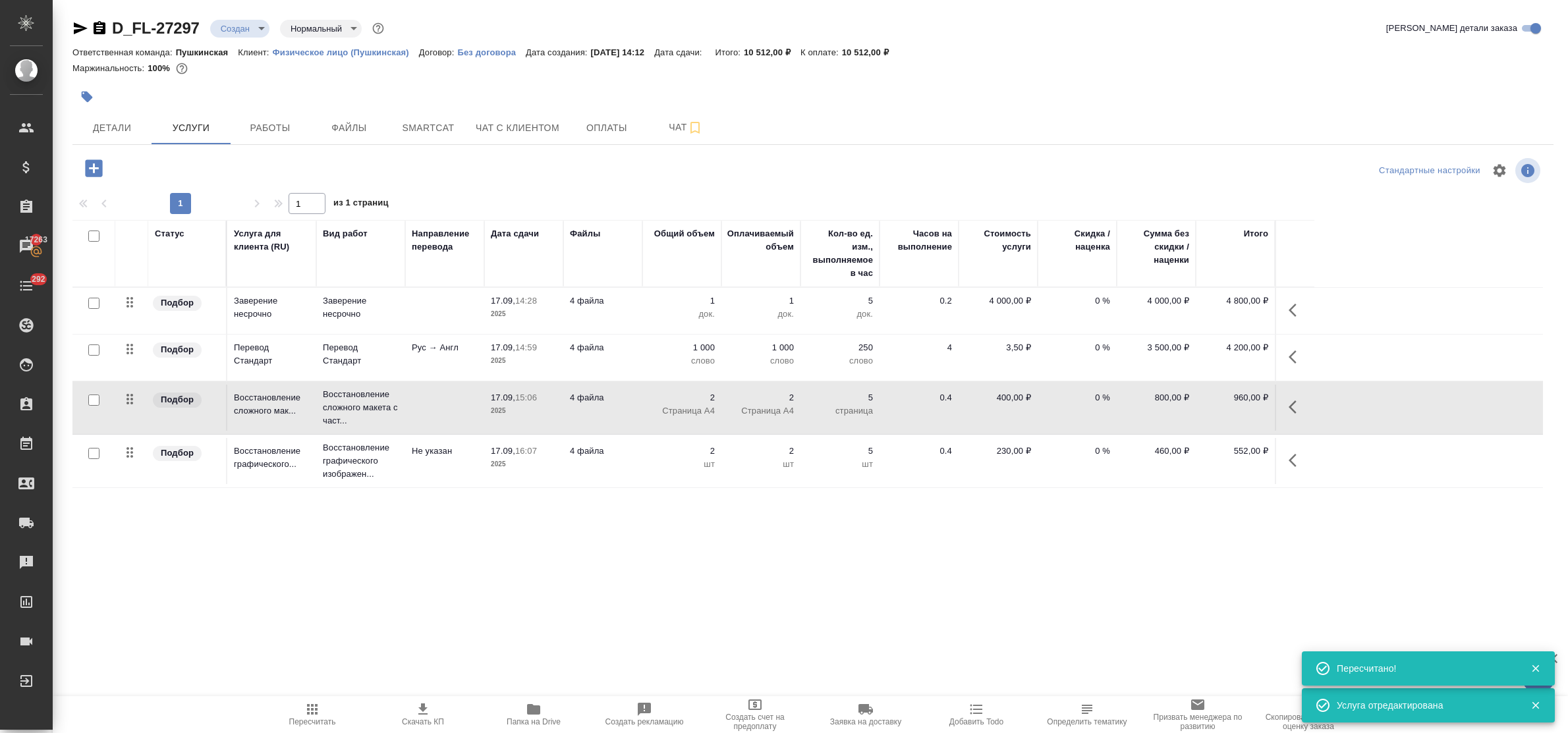
click at [92, 173] on icon "button" at bounding box center [94, 168] width 17 height 17
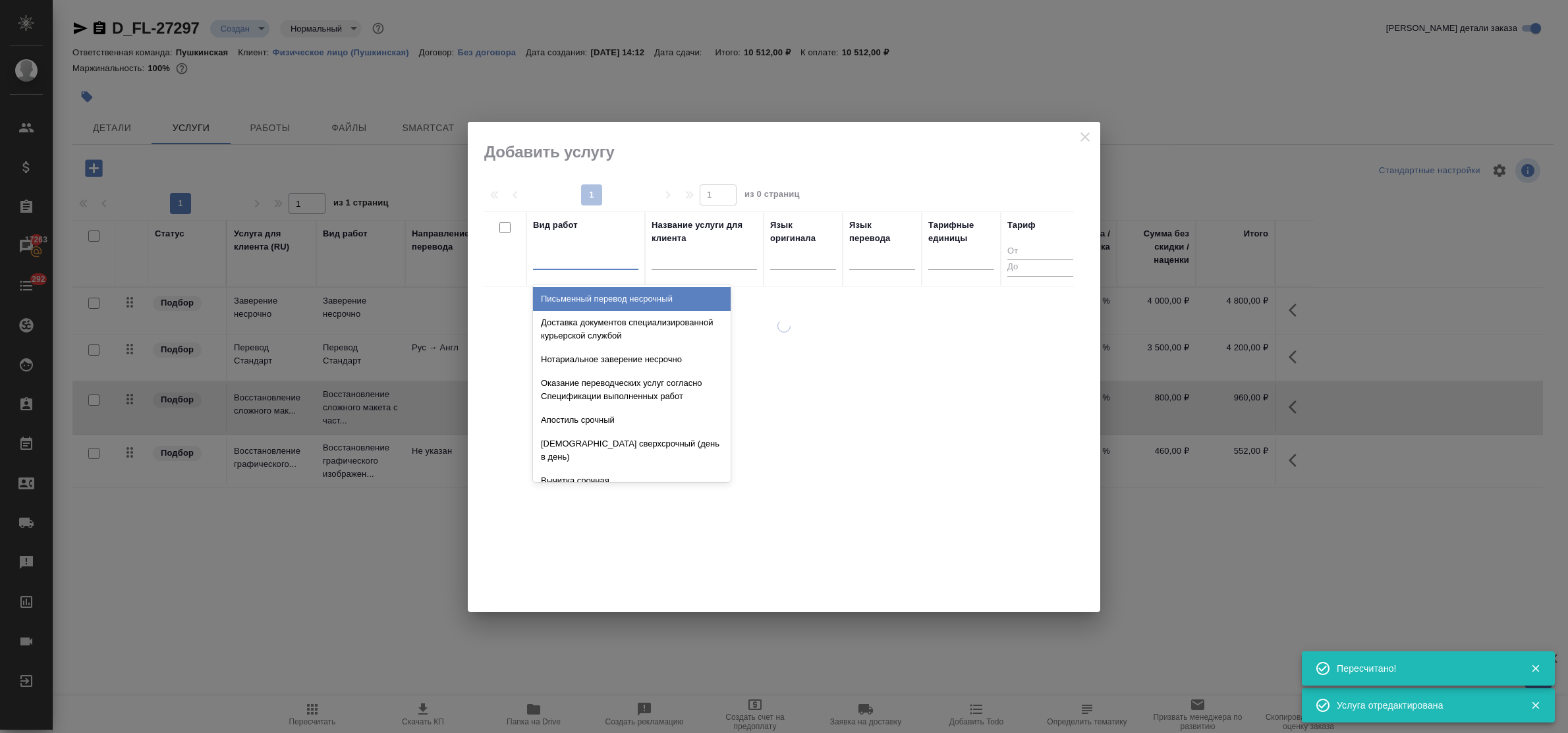
click at [567, 262] on div at bounding box center [586, 256] width 105 height 19
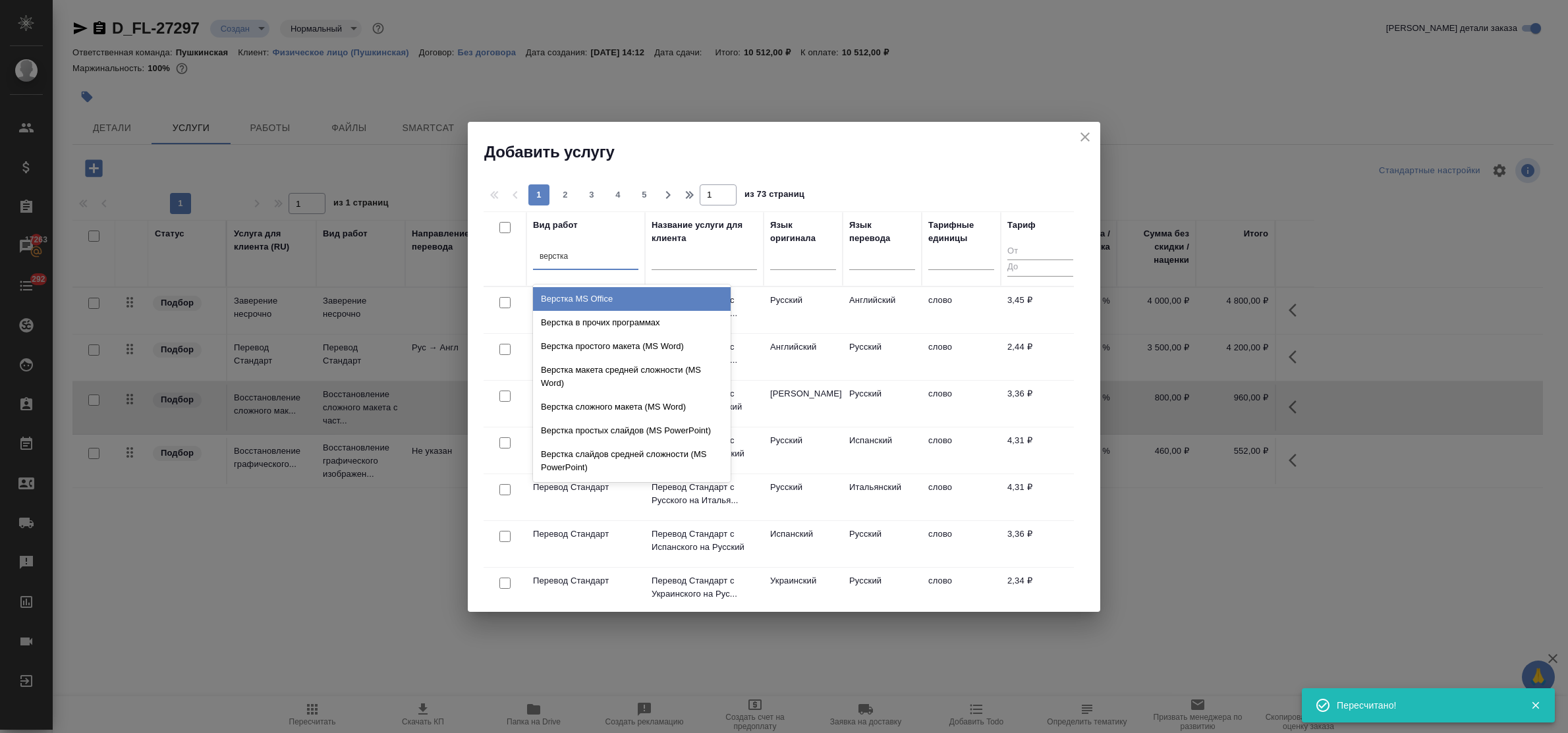
type input "верстка"
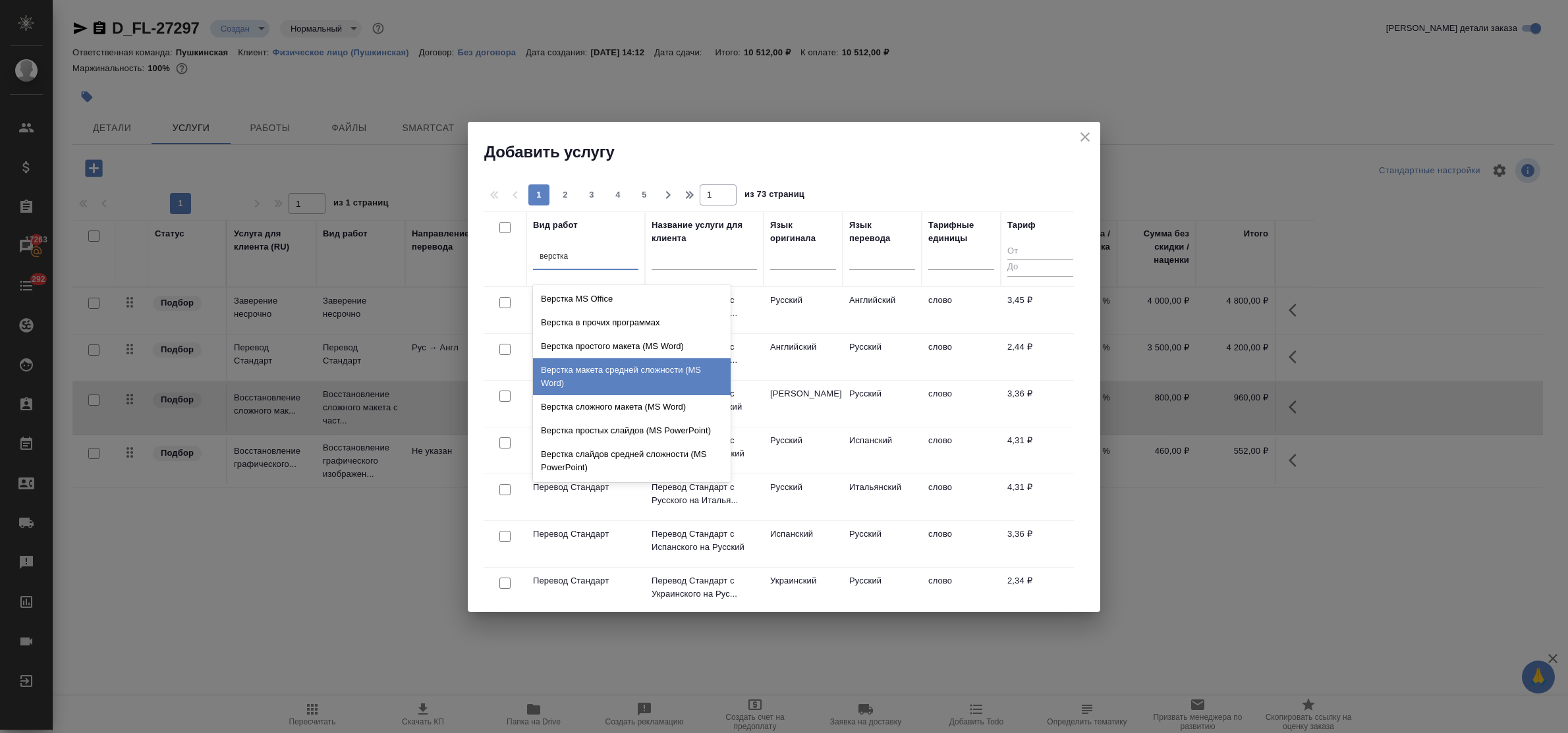
click at [601, 366] on div "Верстка макета средней сложности (MS Word)" at bounding box center [632, 376] width 197 height 37
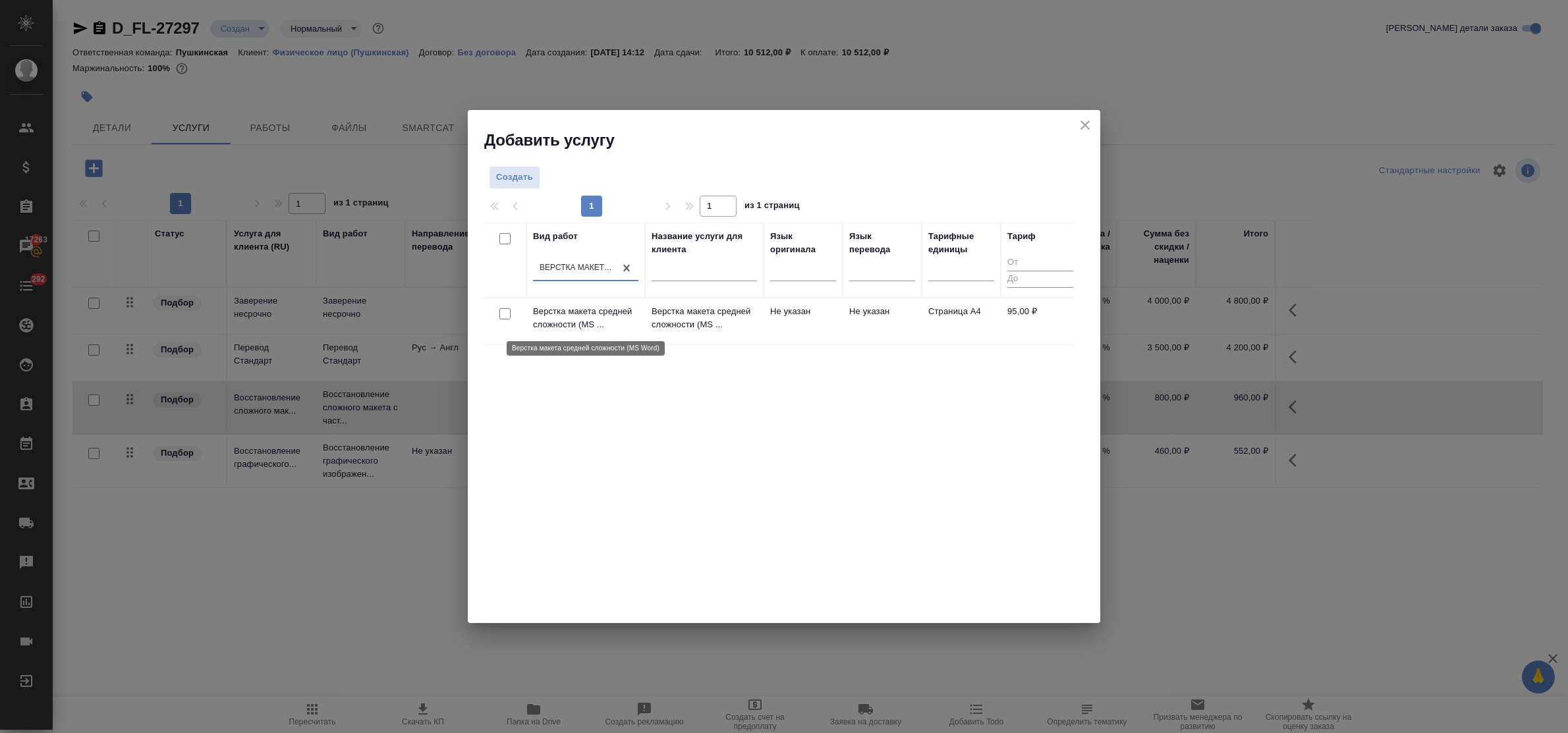
click at [596, 311] on p "Верстка макета средней сложности (MS ..." at bounding box center [586, 318] width 105 height 26
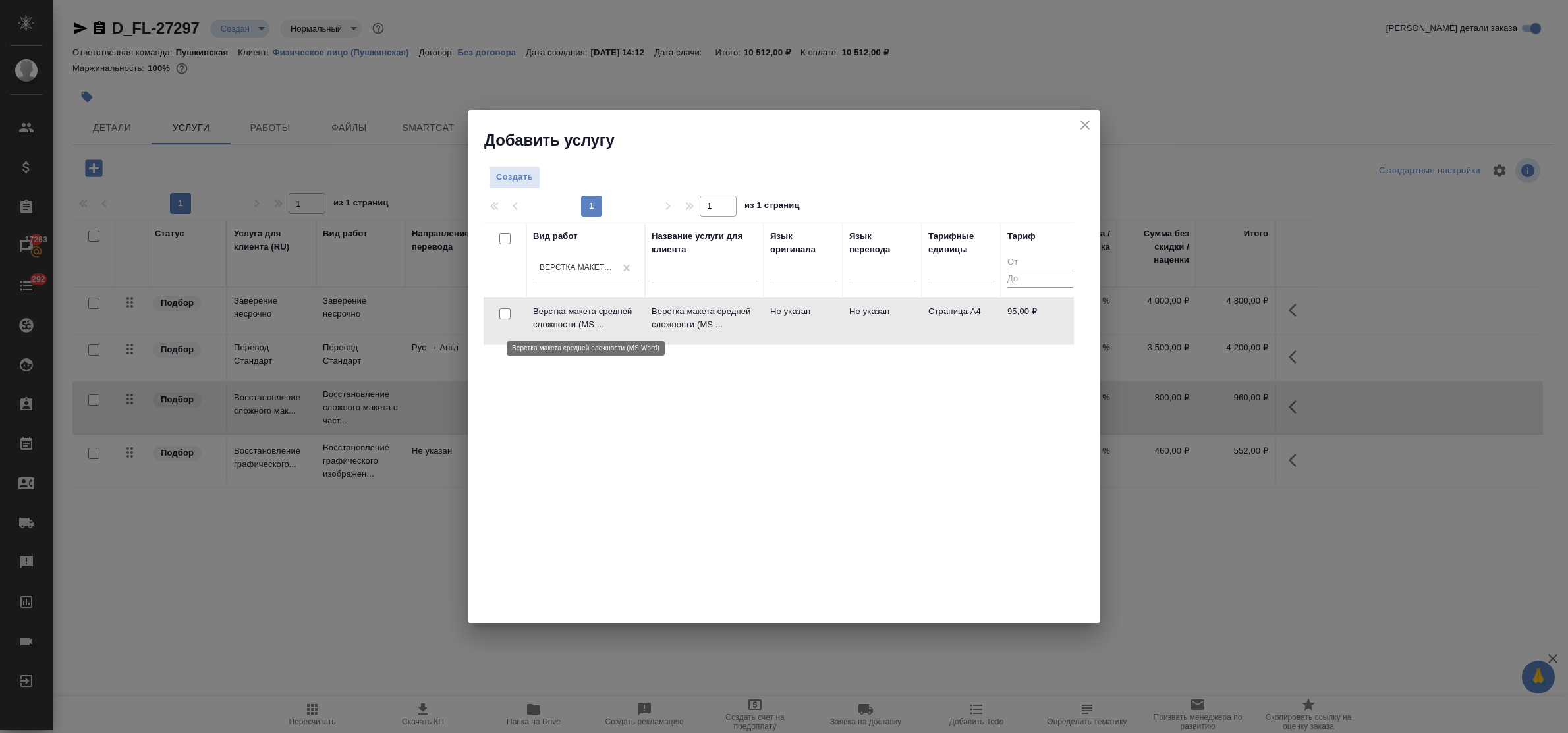
click at [596, 311] on p "Верстка макета средней сложности (MS ..." at bounding box center [586, 318] width 105 height 26
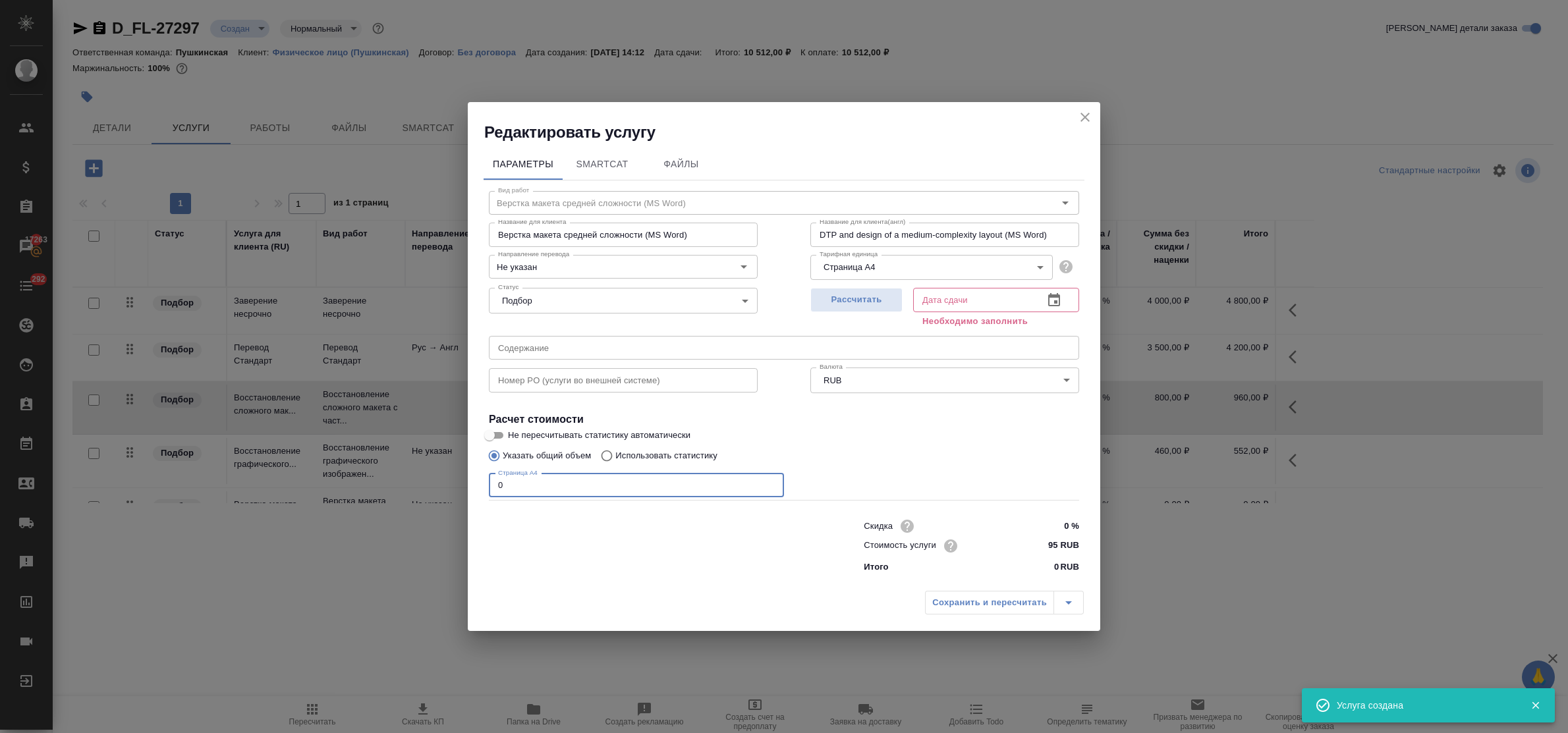
drag, startPoint x: 519, startPoint y: 476, endPoint x: 469, endPoint y: 481, distance: 50.2
click at [469, 481] on div "Параметры SmartCat Файлы Вид работ Верстка макета средней сложности (MS Word) В…" at bounding box center [784, 363] width 633 height 441
type input "4"
click at [880, 293] on span "Рассчитать" at bounding box center [856, 300] width 77 height 15
type input "17.09.2025 16:03"
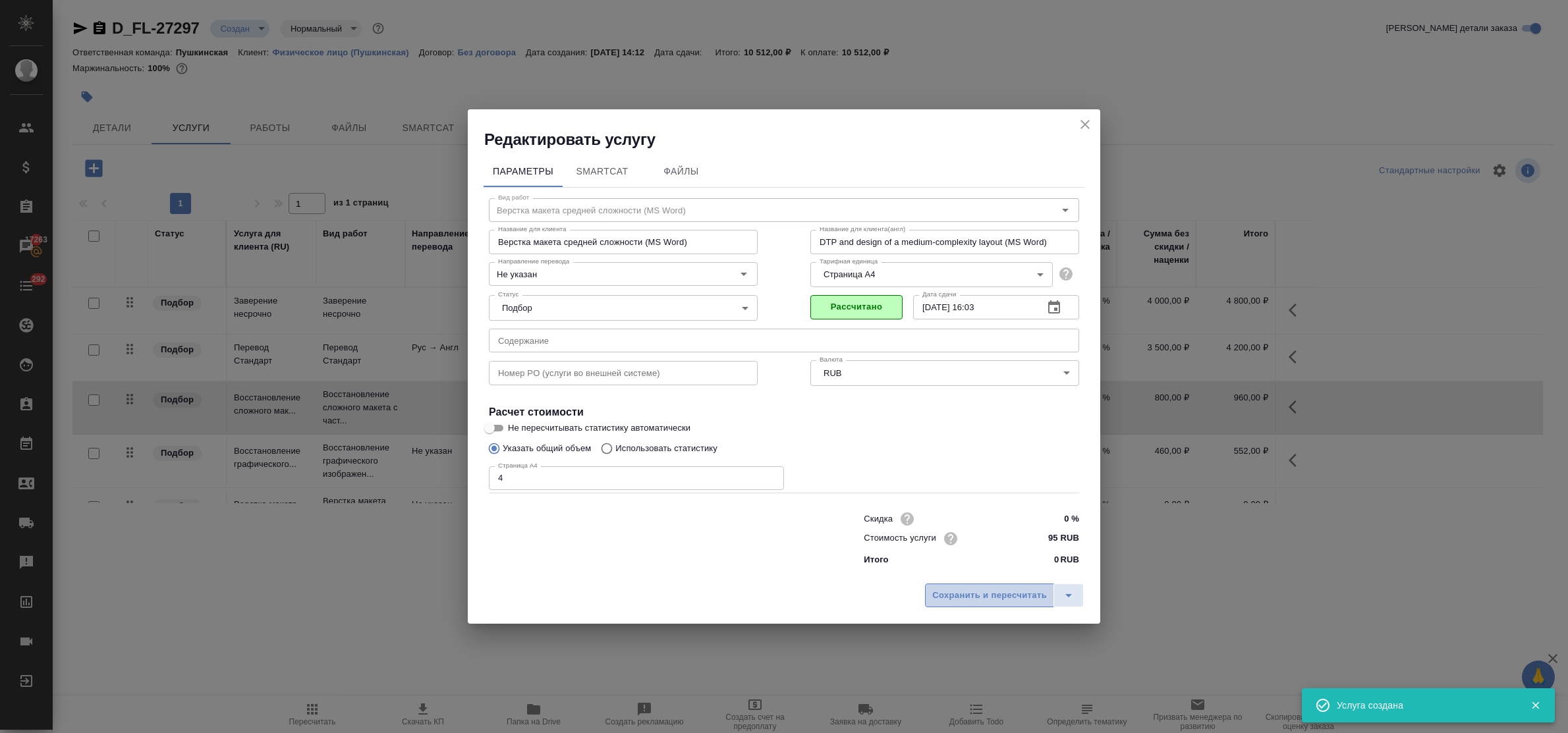
click at [1001, 606] on button "Сохранить и пересчитать" at bounding box center [989, 595] width 129 height 24
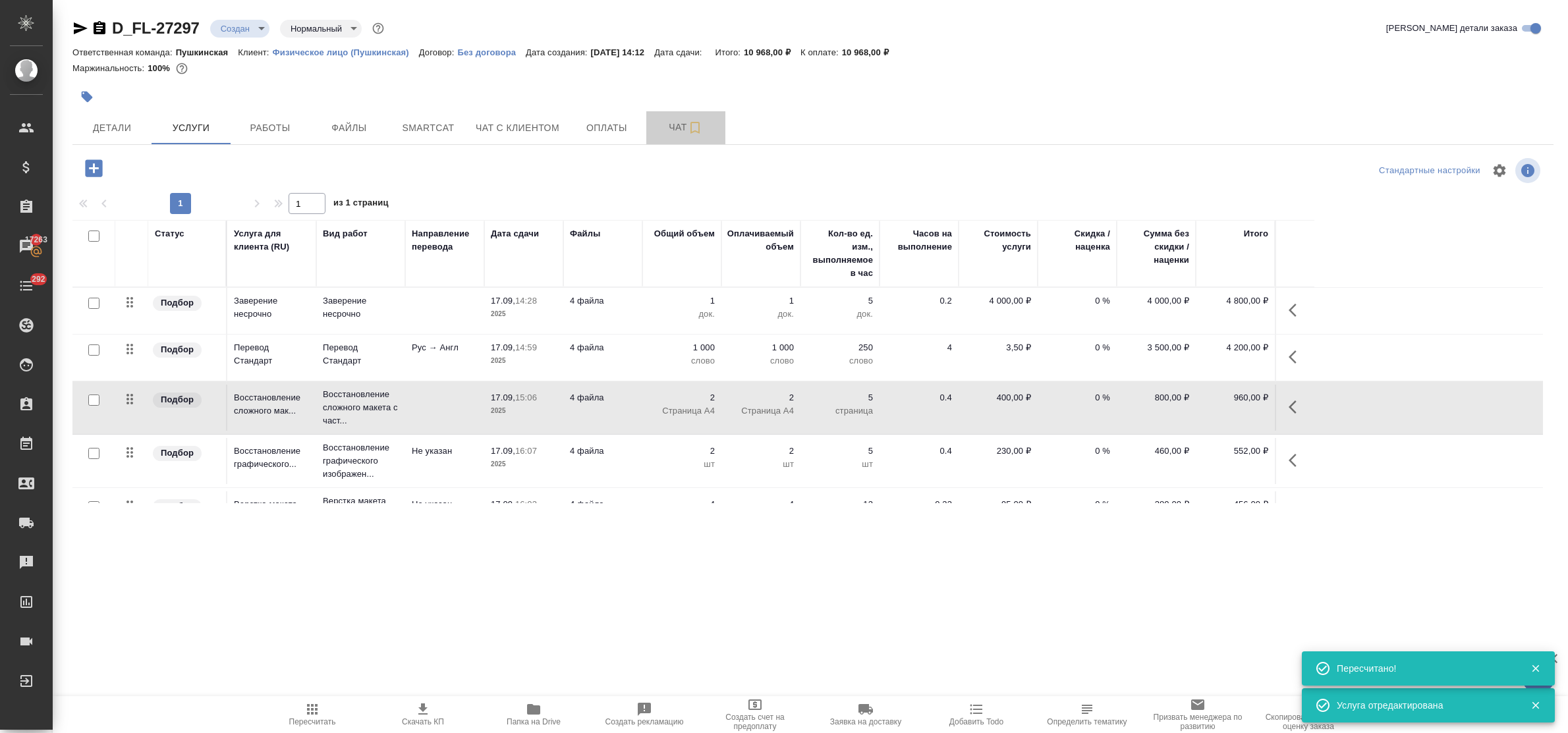
click at [676, 128] on span "Чат" at bounding box center [686, 127] width 63 height 16
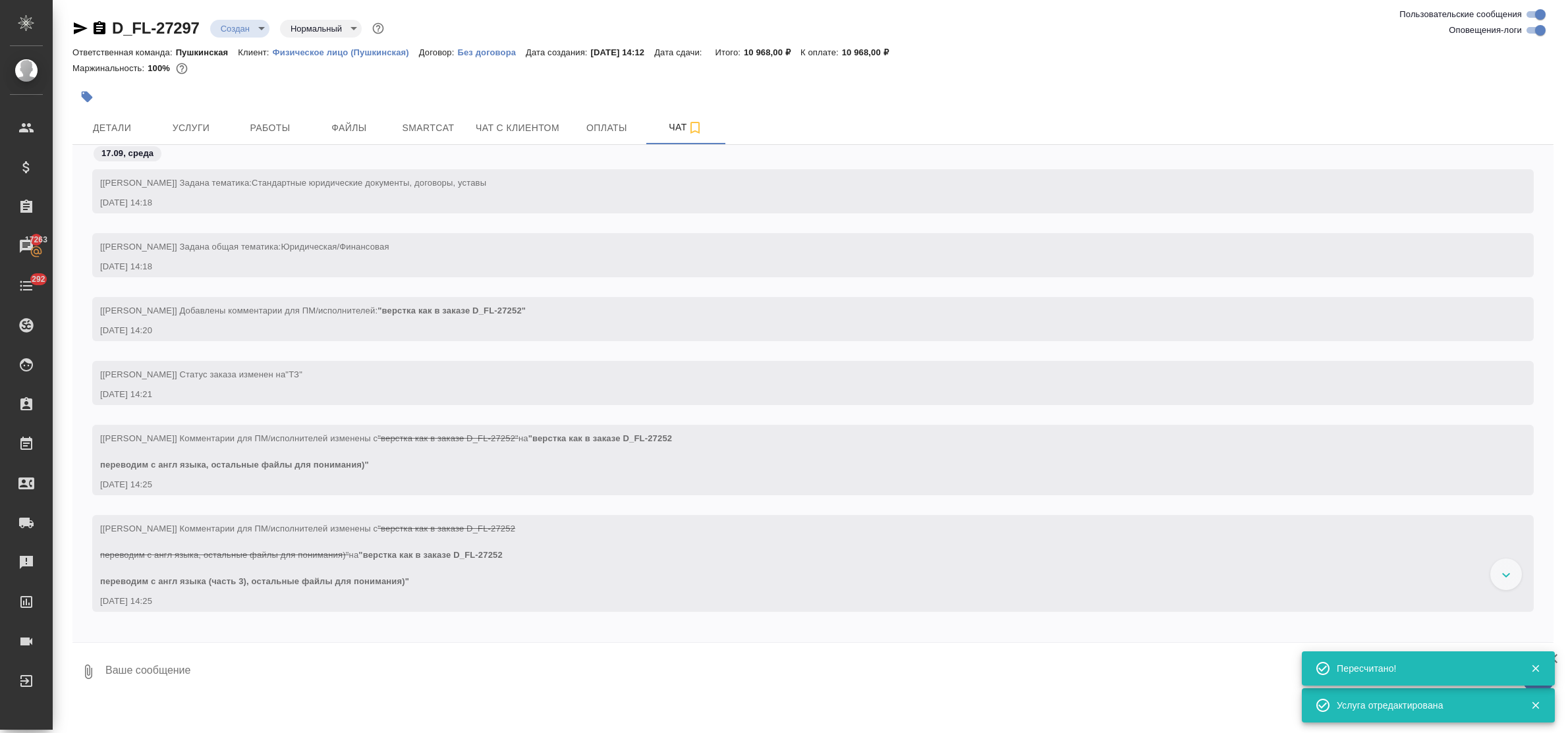
scroll to position [1288, 0]
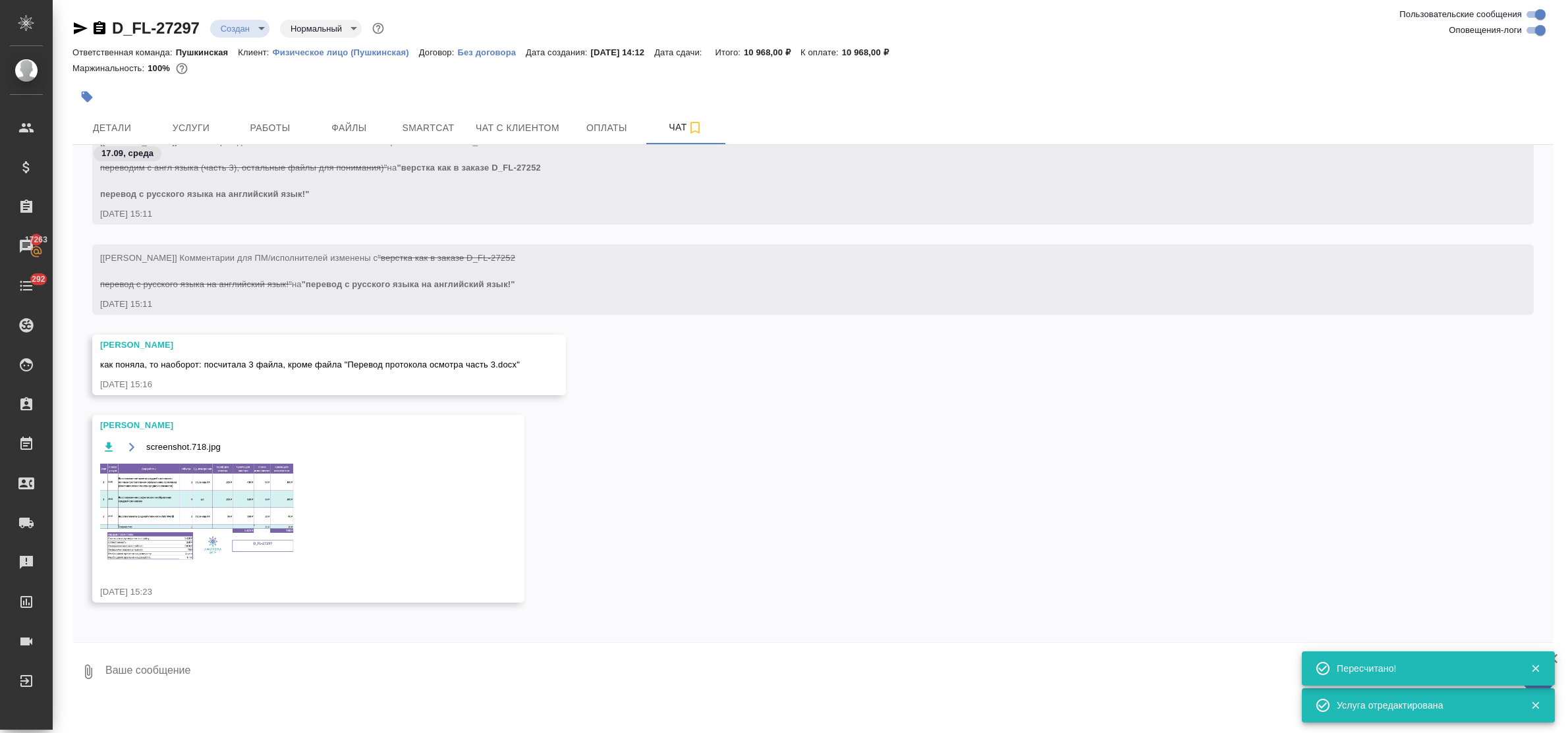
click at [191, 517] on img at bounding box center [199, 512] width 197 height 101
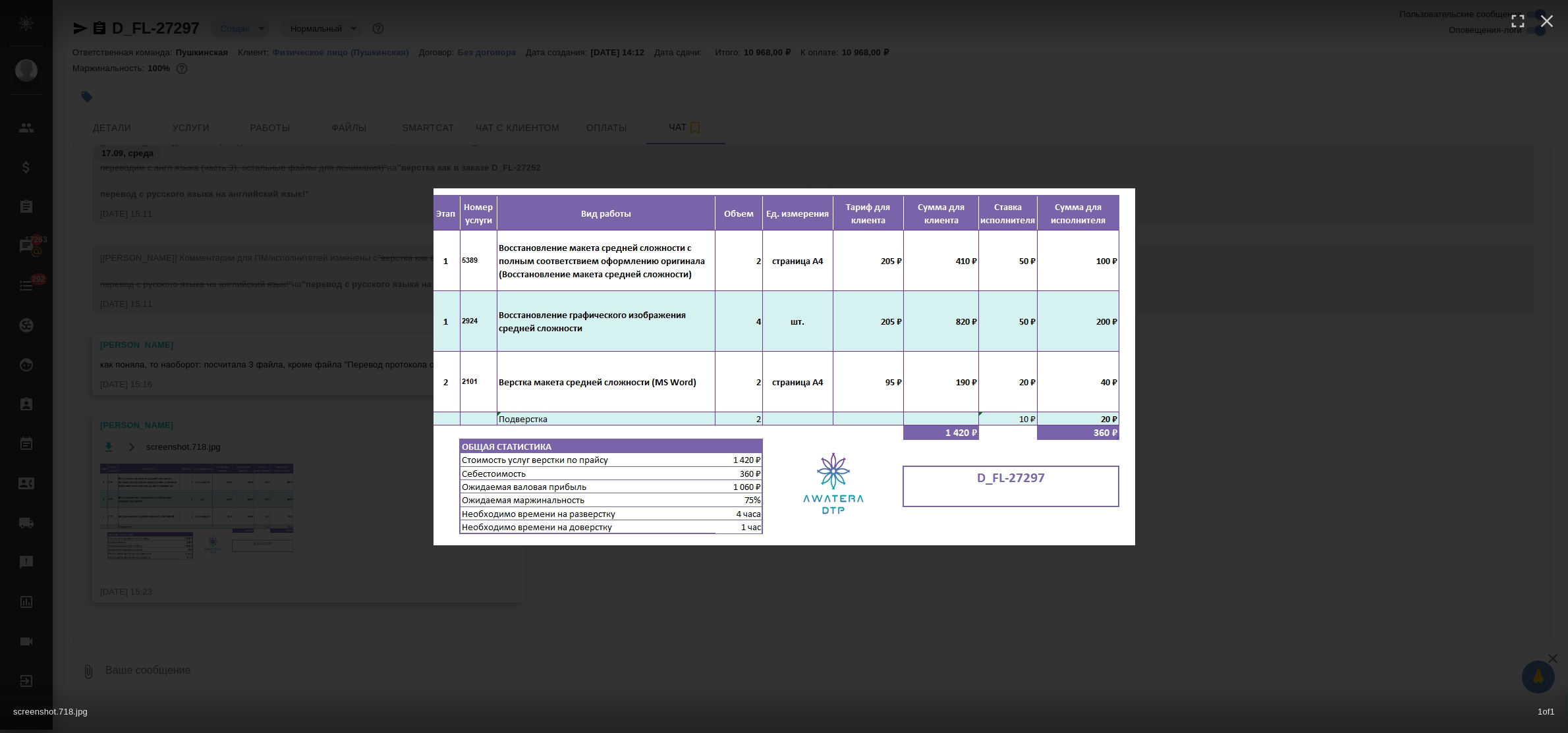
click at [693, 586] on div "screenshot.718.jpg 1 of 1" at bounding box center [784, 366] width 1568 height 733
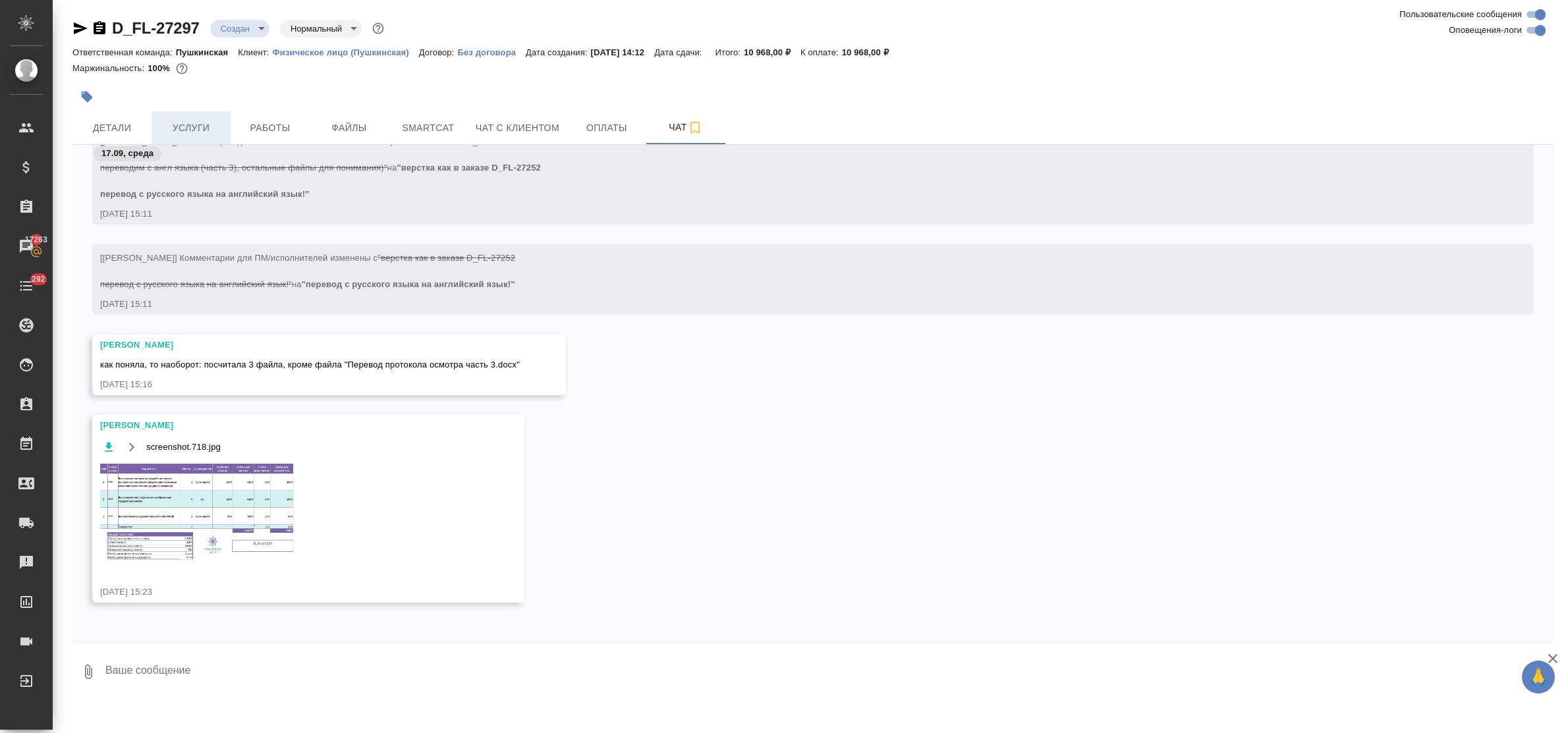
click at [191, 127] on span "Услуги" at bounding box center [191, 128] width 63 height 16
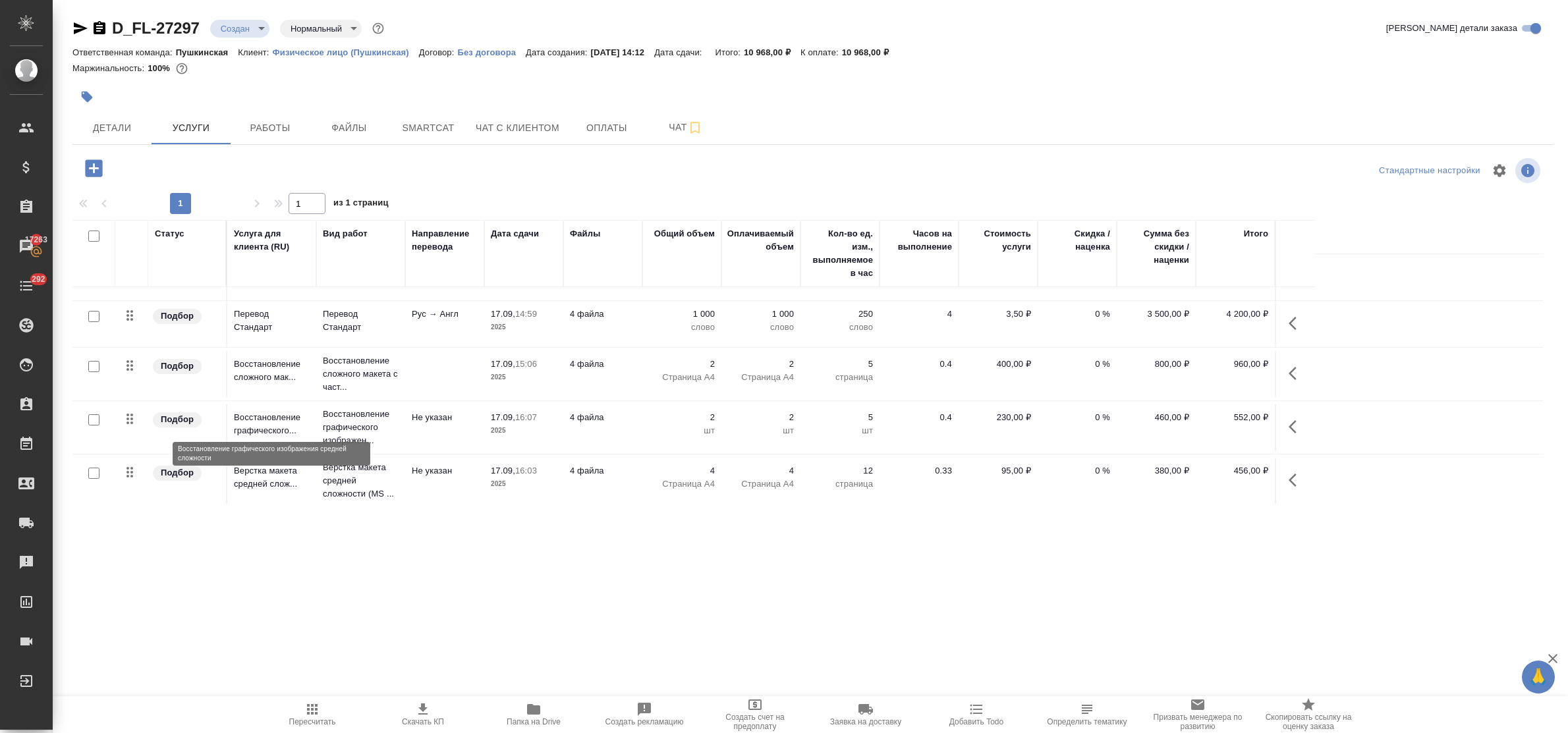
scroll to position [39, 0]
click at [271, 418] on p "Восстановление графического..." at bounding box center [271, 419] width 76 height 26
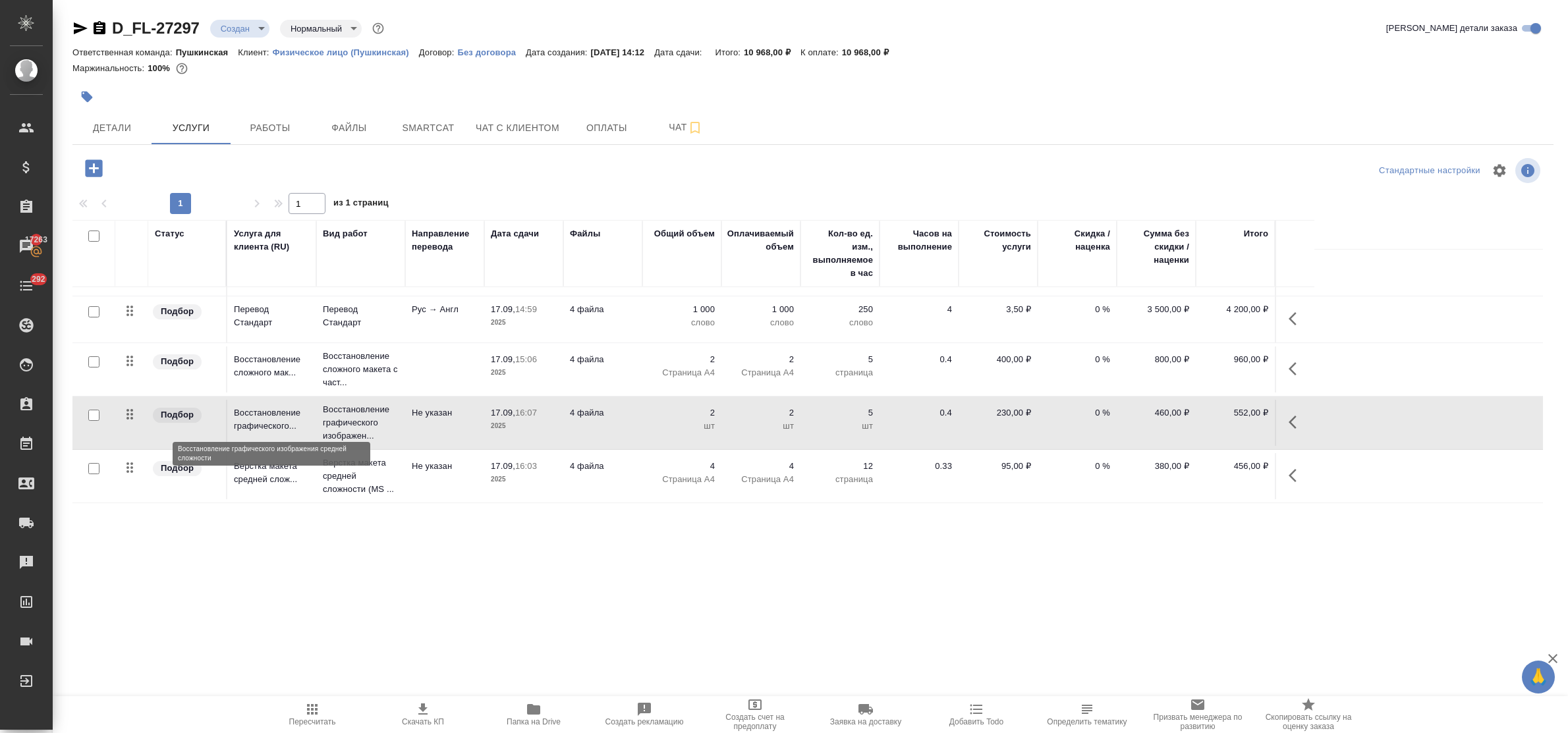
click at [271, 418] on p "Восстановление графического..." at bounding box center [271, 419] width 76 height 26
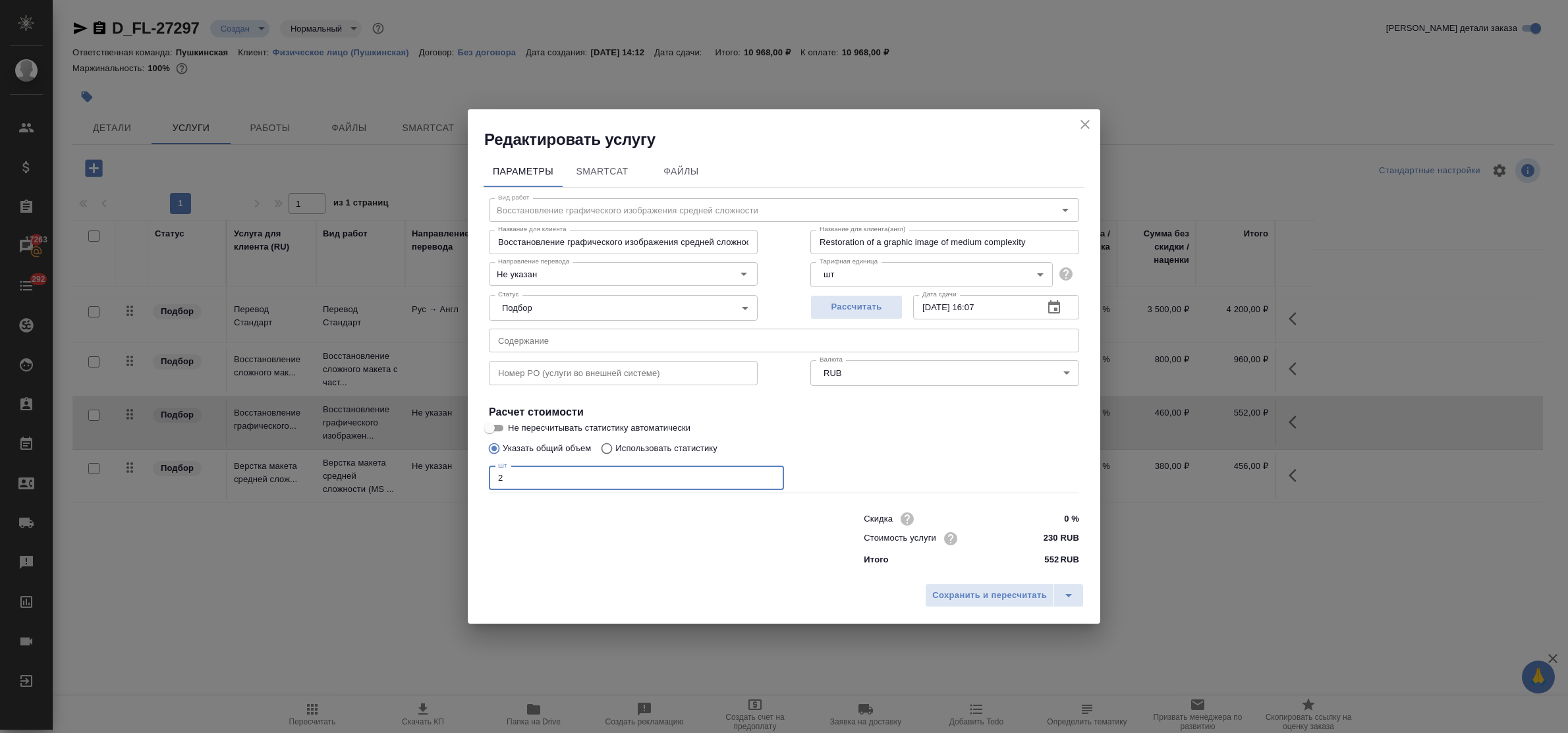
drag, startPoint x: 517, startPoint y: 473, endPoint x: 430, endPoint y: 469, distance: 87.1
click at [430, 469] on div "Редактировать услугу Параметры SmartCat Файлы Вид работ Восстановление графичес…" at bounding box center [784, 366] width 1568 height 733
type input "4"
click at [949, 596] on span "Сохранить и пересчитать" at bounding box center [989, 596] width 115 height 15
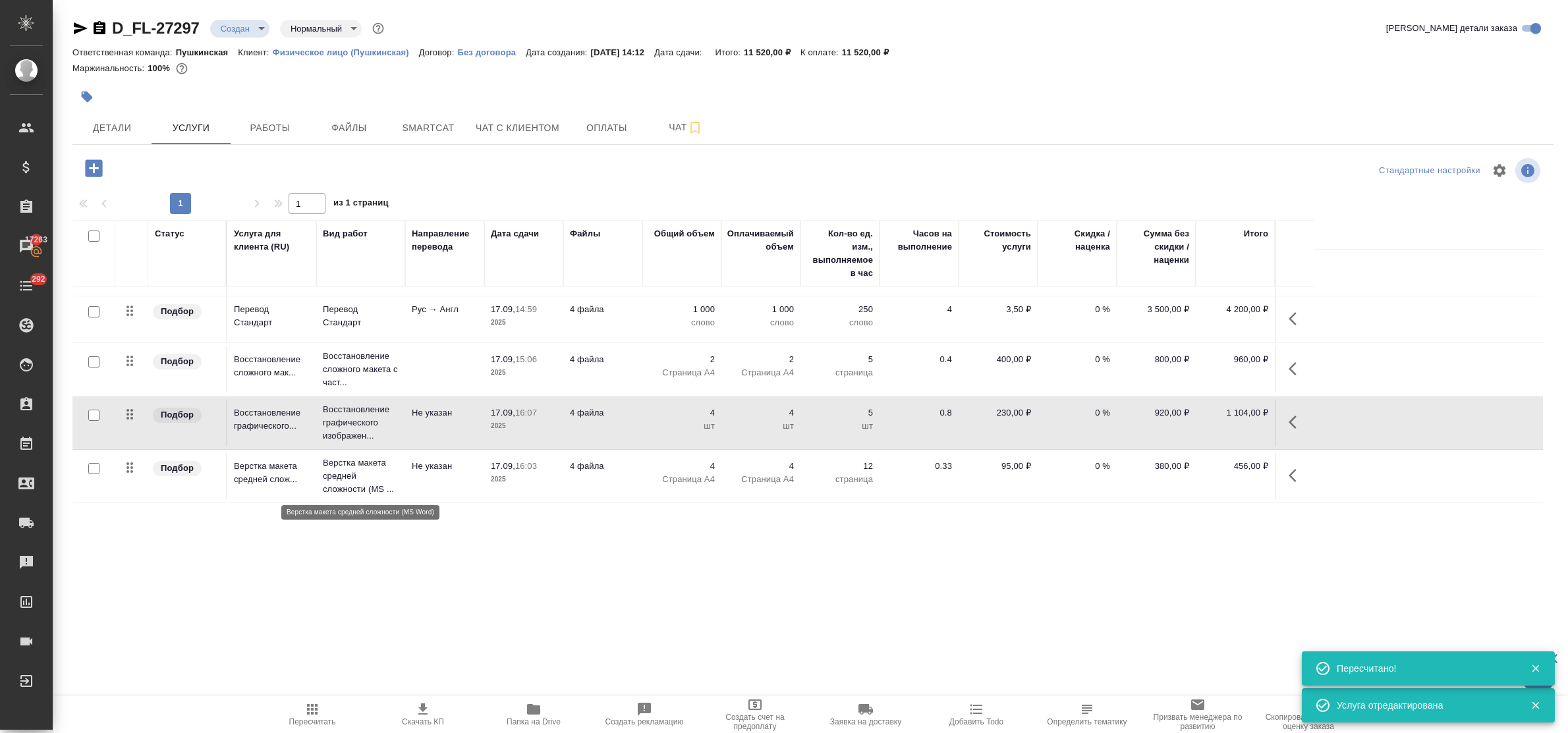
click at [340, 473] on p "Верстка макета средней сложности (MS ..." at bounding box center [361, 476] width 76 height 39
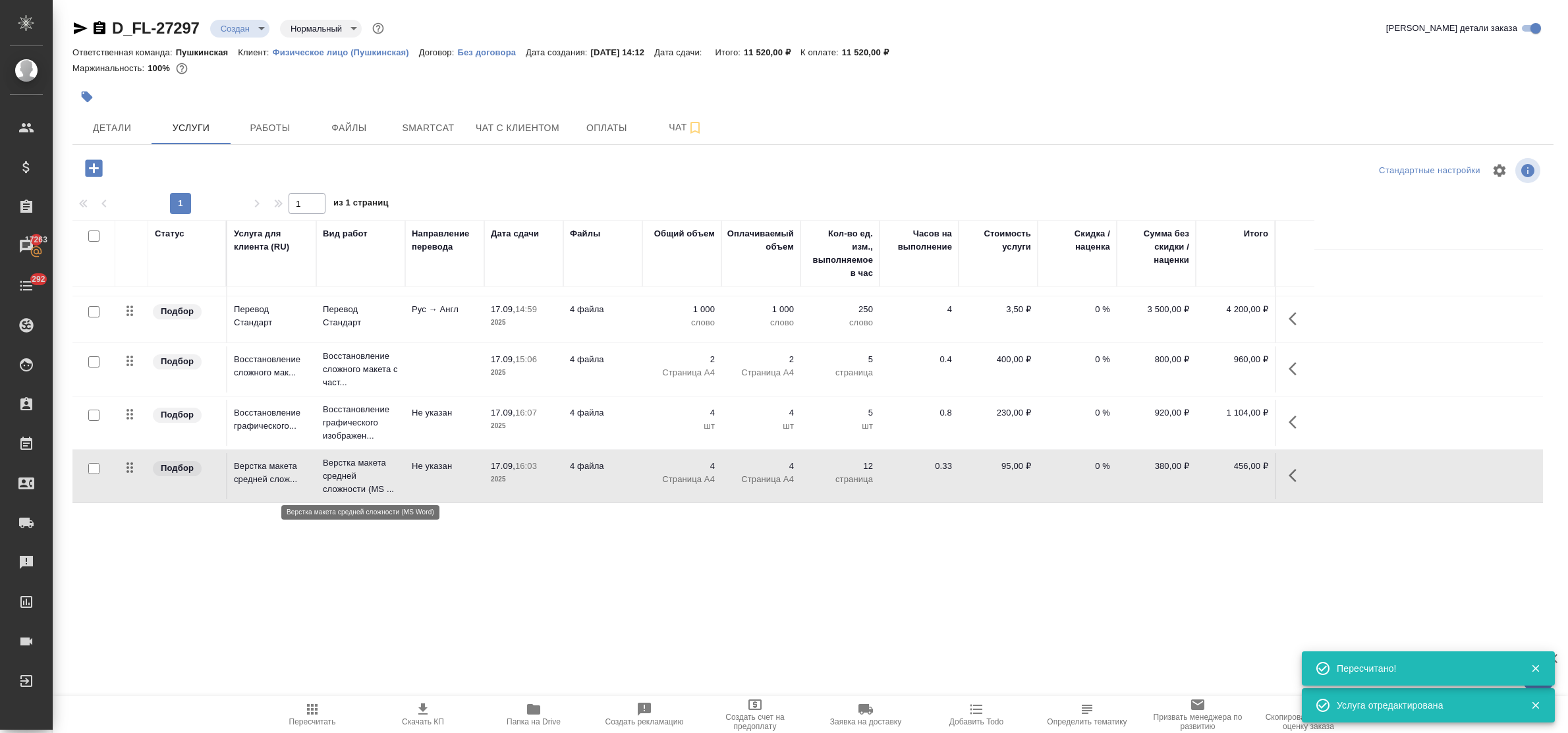
click at [340, 473] on p "Верстка макета средней сложности (MS ..." at bounding box center [361, 476] width 76 height 39
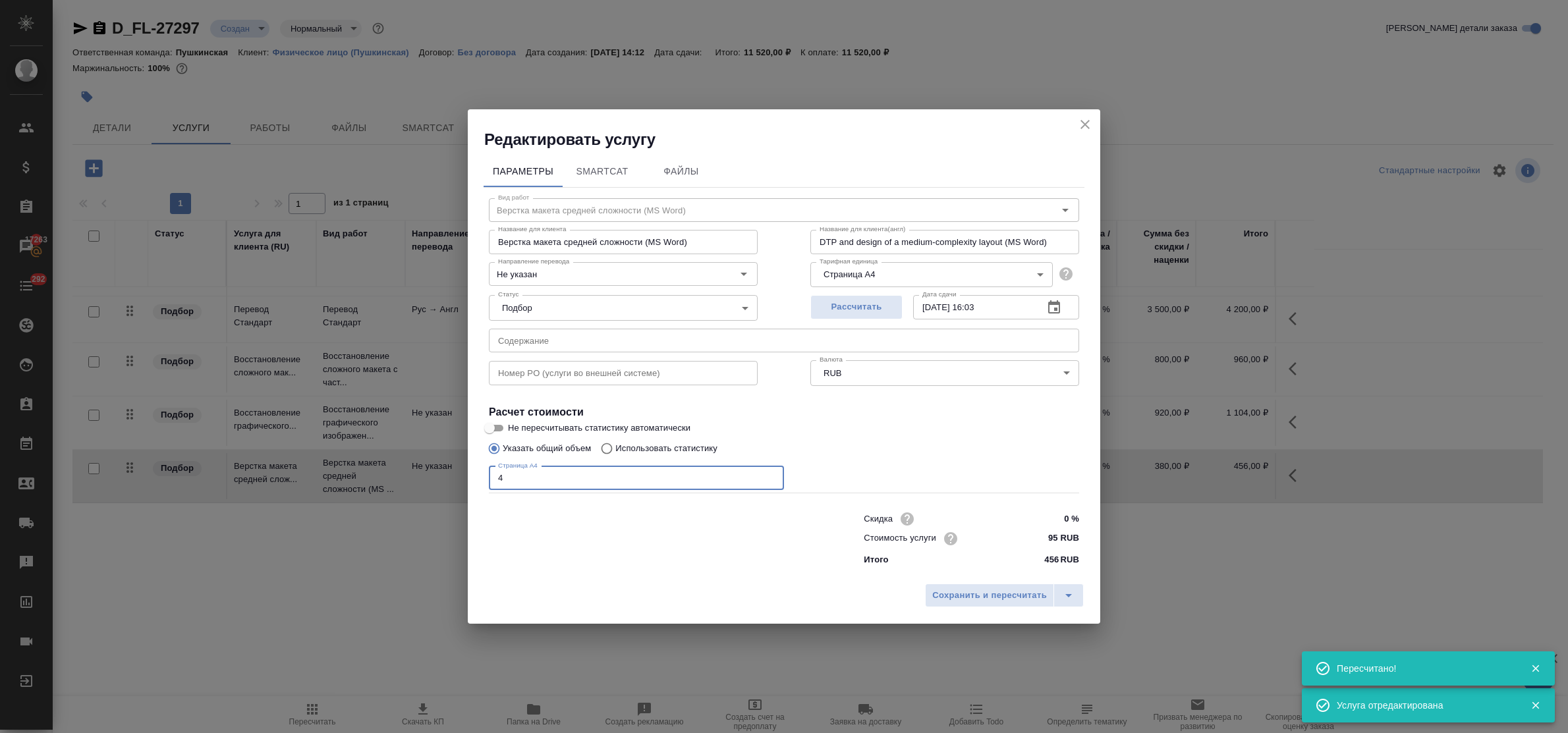
drag, startPoint x: 503, startPoint y: 475, endPoint x: 466, endPoint y: 472, distance: 37.1
click at [466, 472] on div "Редактировать услугу Параметры SmartCat Файлы Вид работ Верстка макета средней …" at bounding box center [784, 366] width 1568 height 733
type input "2"
click at [963, 583] on button "Сохранить и пересчитать" at bounding box center [989, 595] width 129 height 24
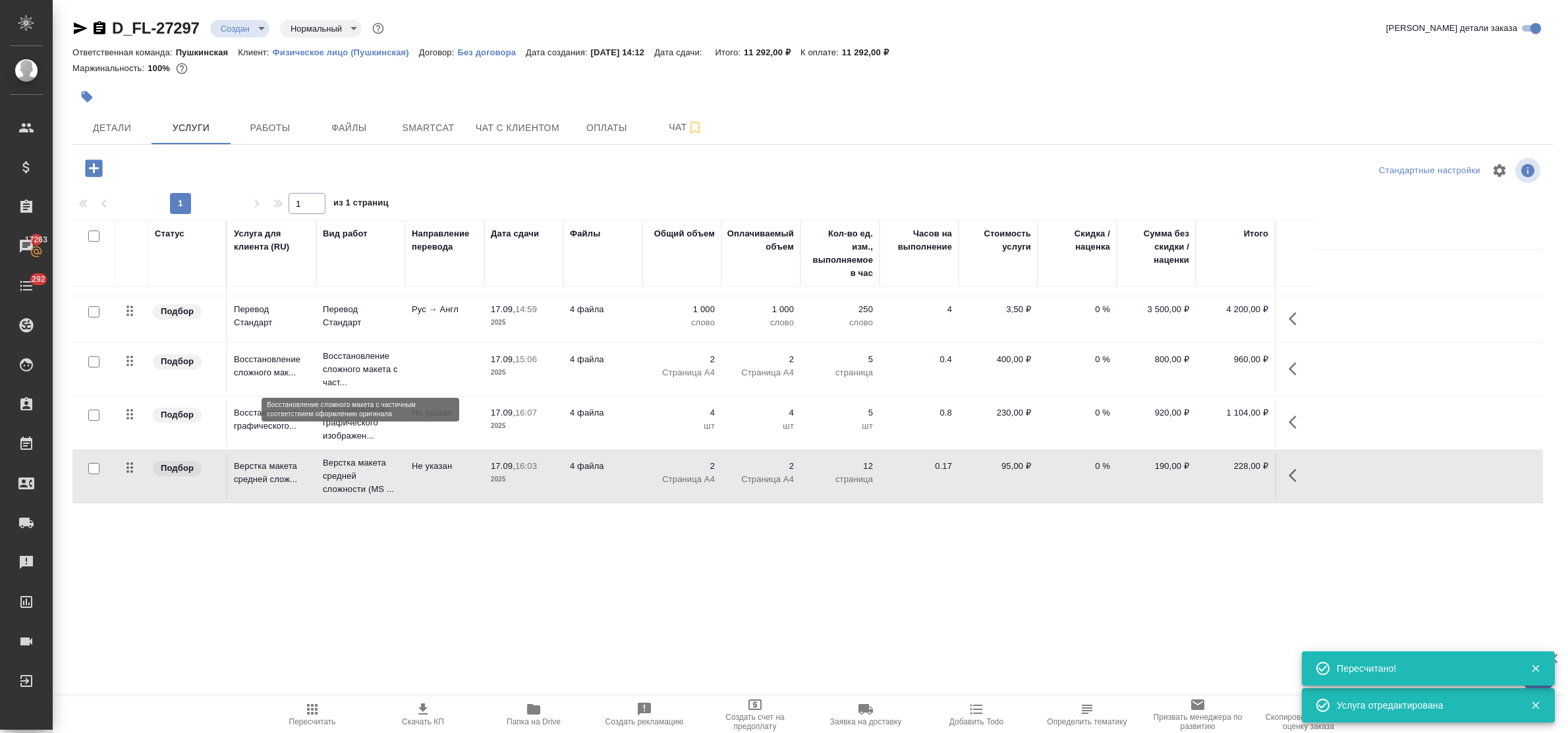
click at [344, 354] on p "Восстановление сложного макета с част..." at bounding box center [361, 369] width 76 height 39
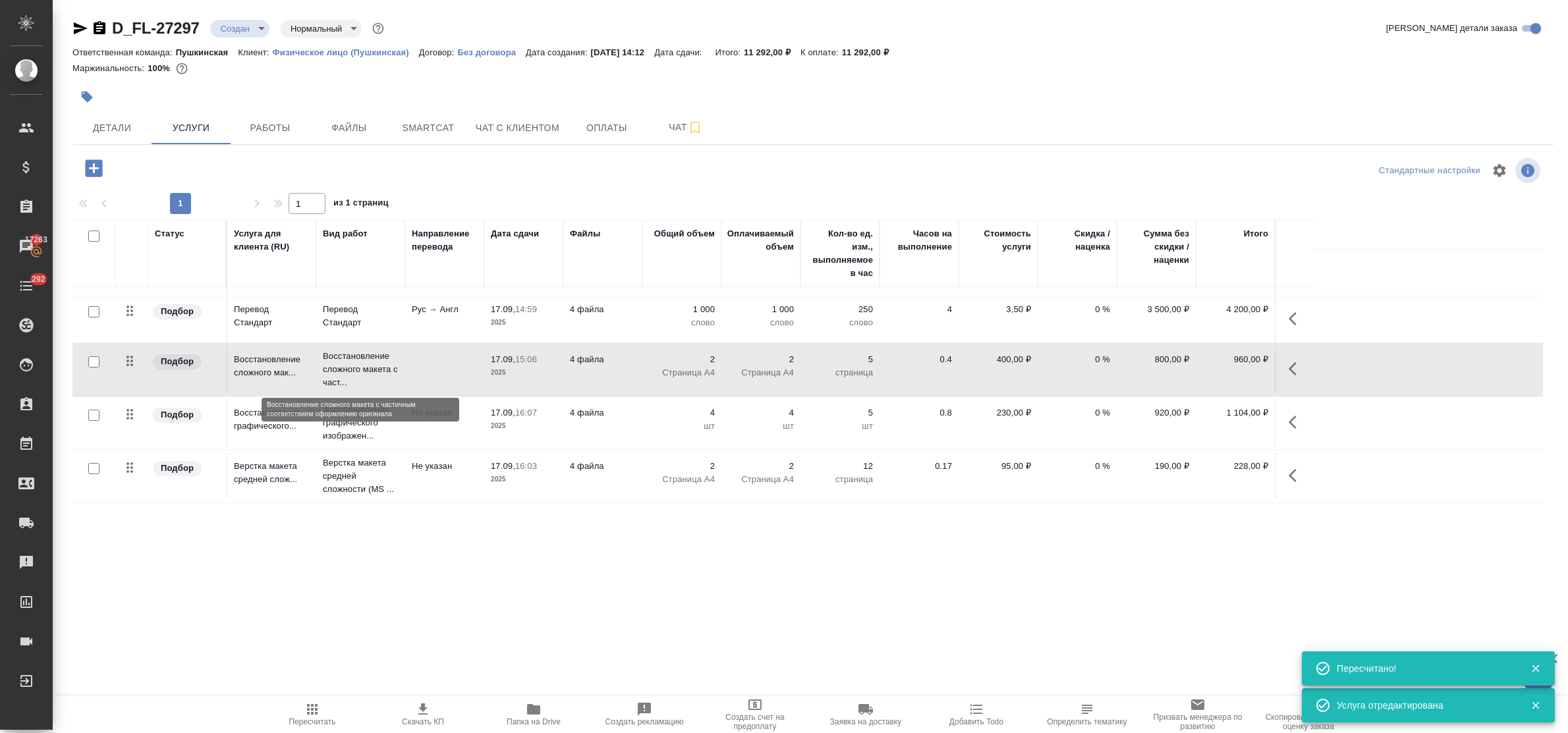
click at [344, 354] on p "Восстановление сложного макета с част..." at bounding box center [361, 369] width 76 height 39
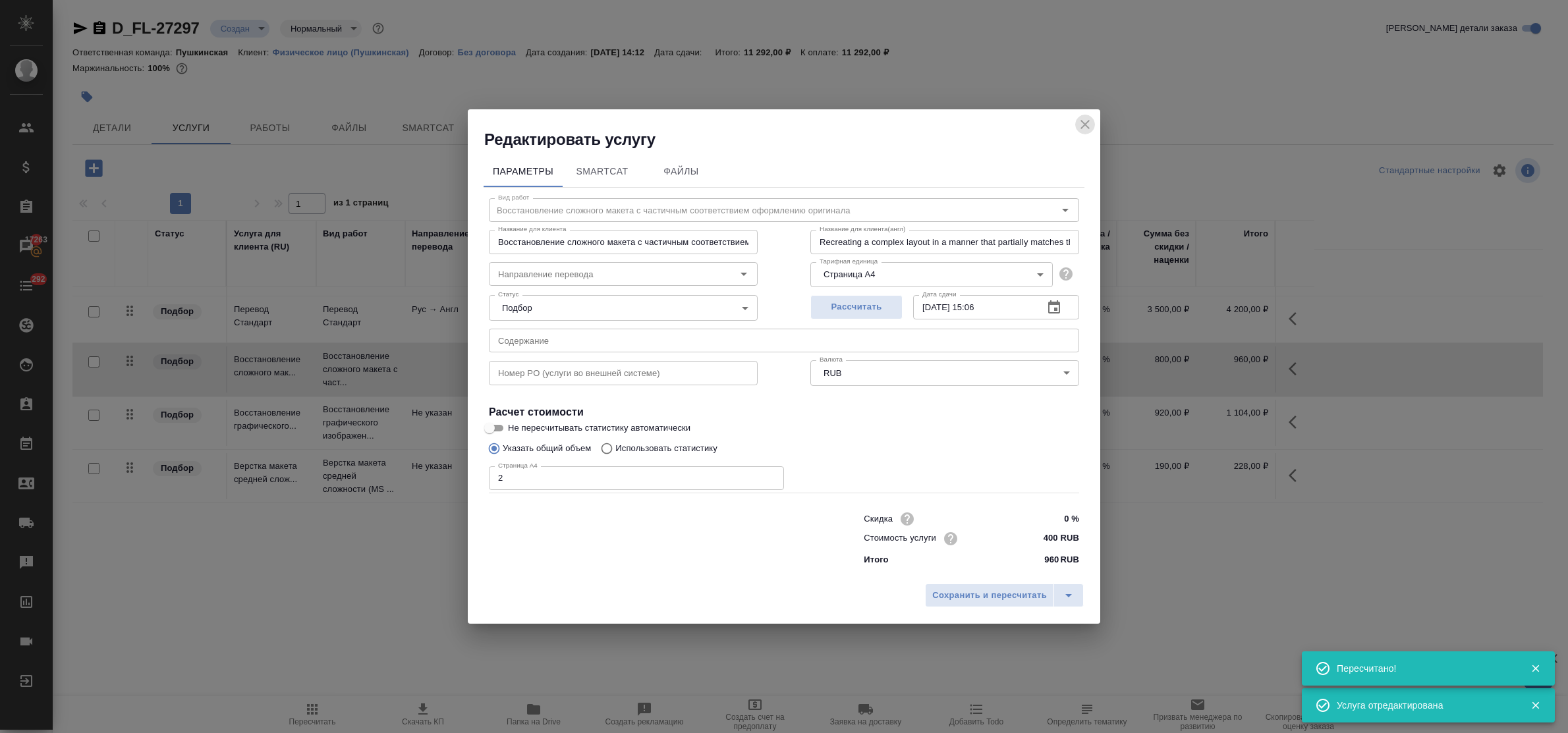
click at [1083, 125] on icon "close" at bounding box center [1085, 124] width 16 height 16
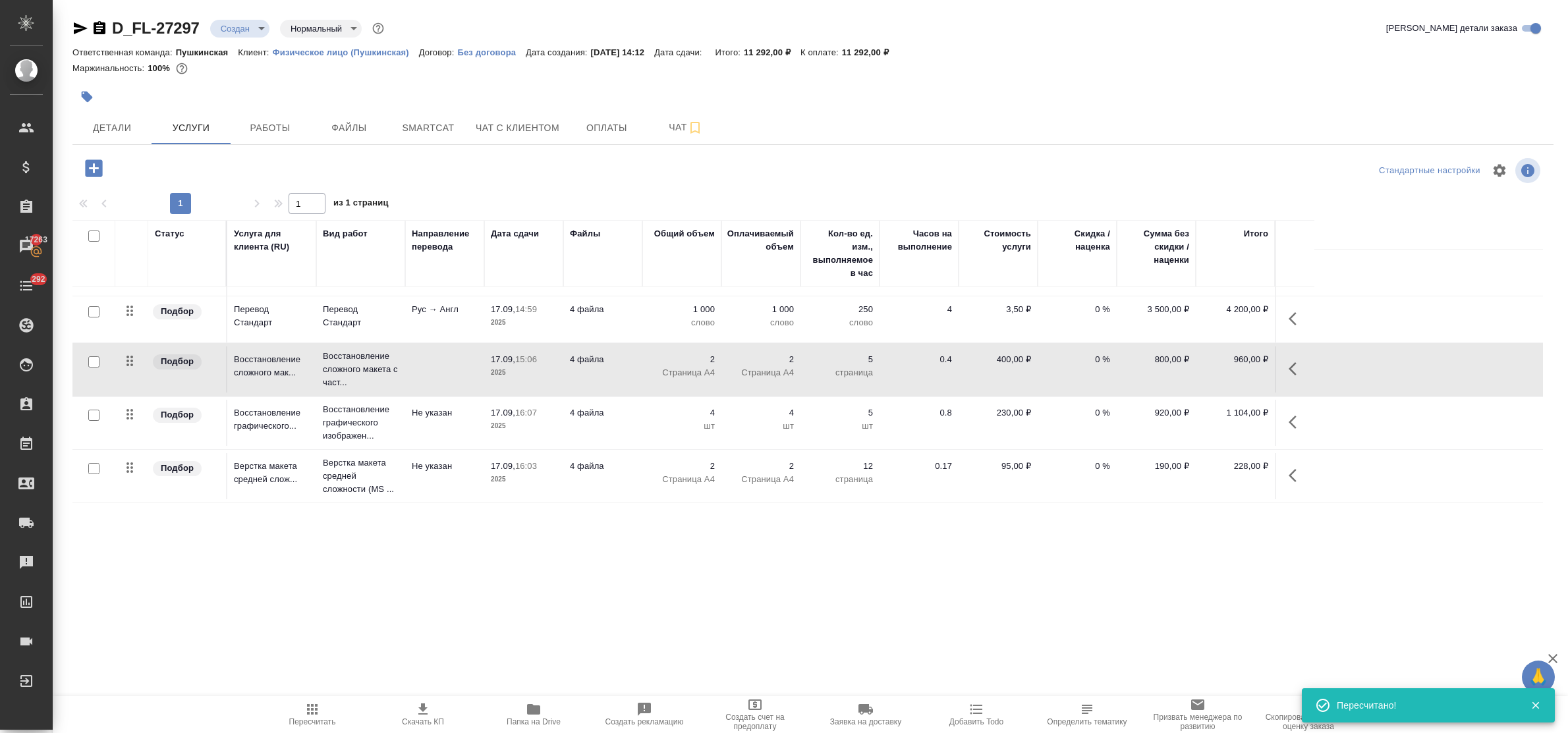
click at [611, 582] on div ".cls-1 fill:#fff; AWATERA Bulakhova Elena Клиенты Спецификации Заказы 17263 Чат…" at bounding box center [784, 366] width 1568 height 733
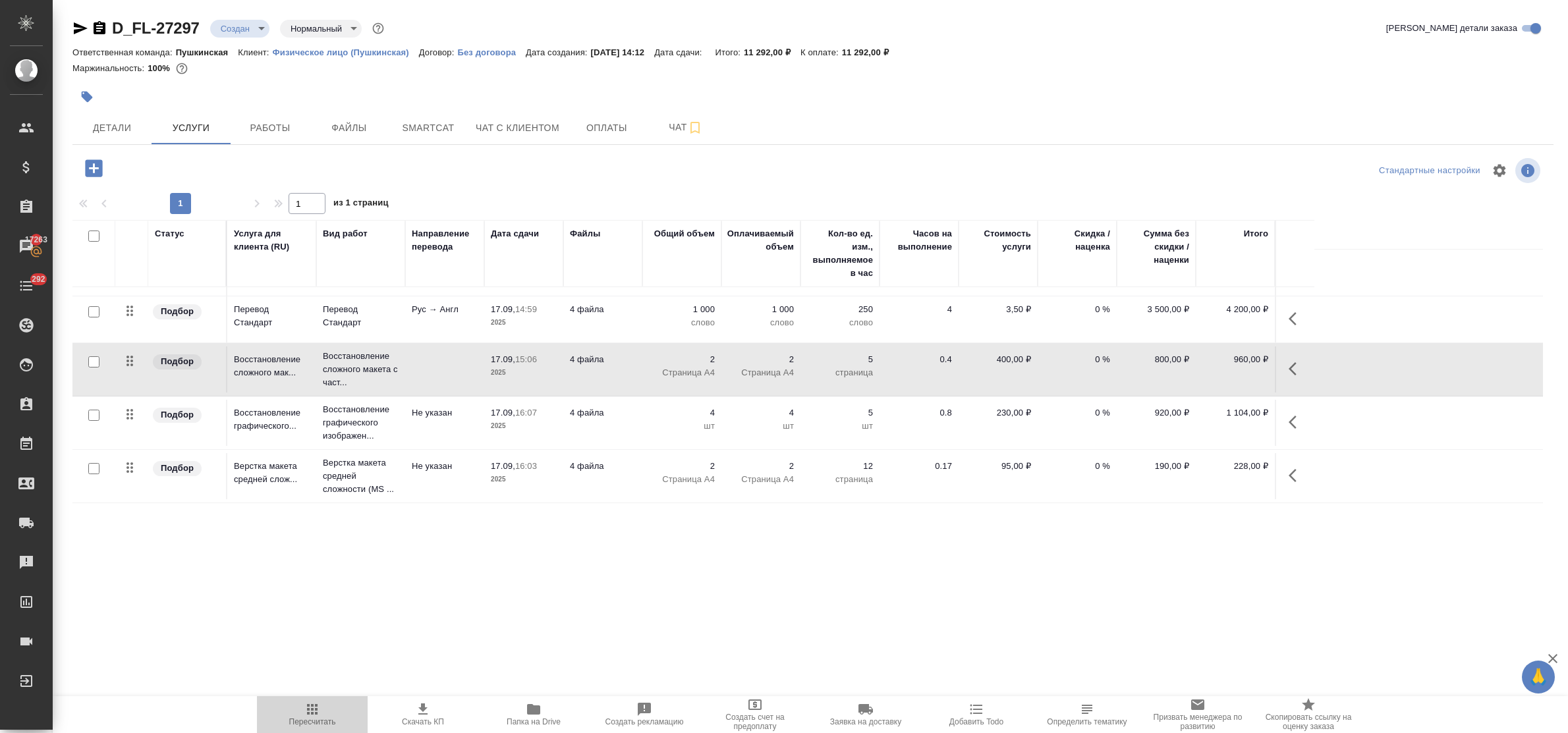
click at [311, 707] on icon "button" at bounding box center [312, 709] width 16 height 16
click at [668, 123] on span "Чат" at bounding box center [686, 127] width 63 height 16
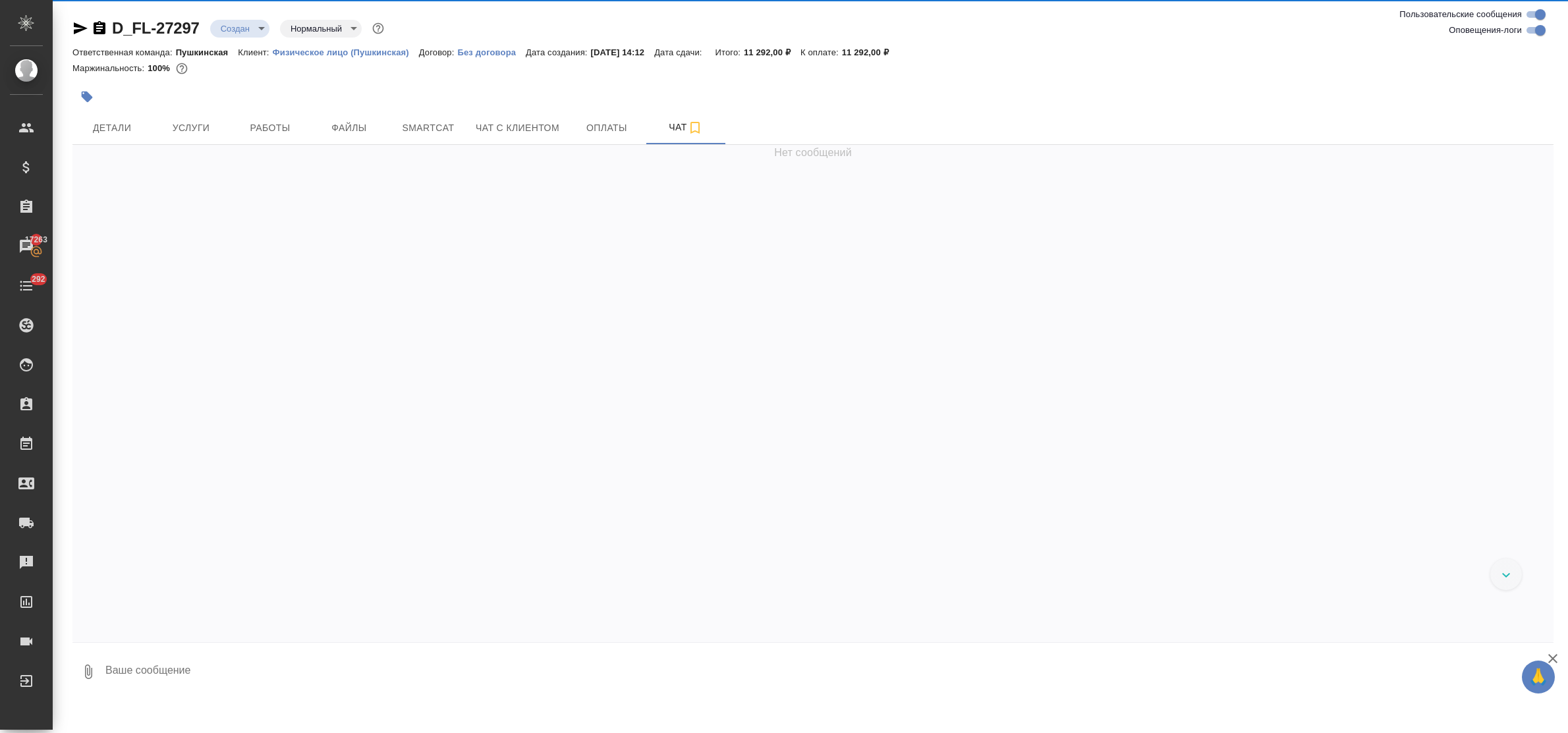
scroll to position [1288, 0]
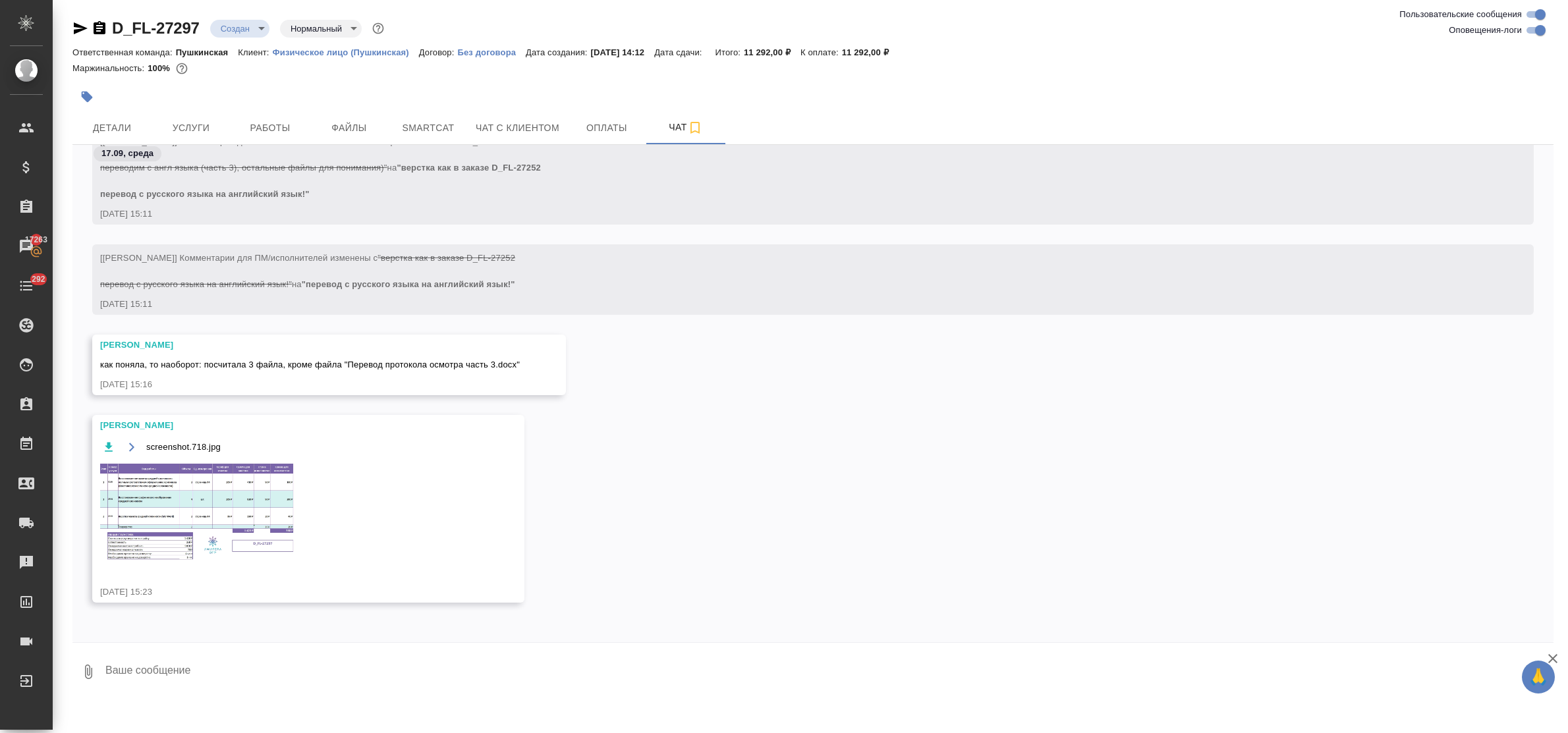
click at [265, 482] on img at bounding box center [199, 512] width 197 height 101
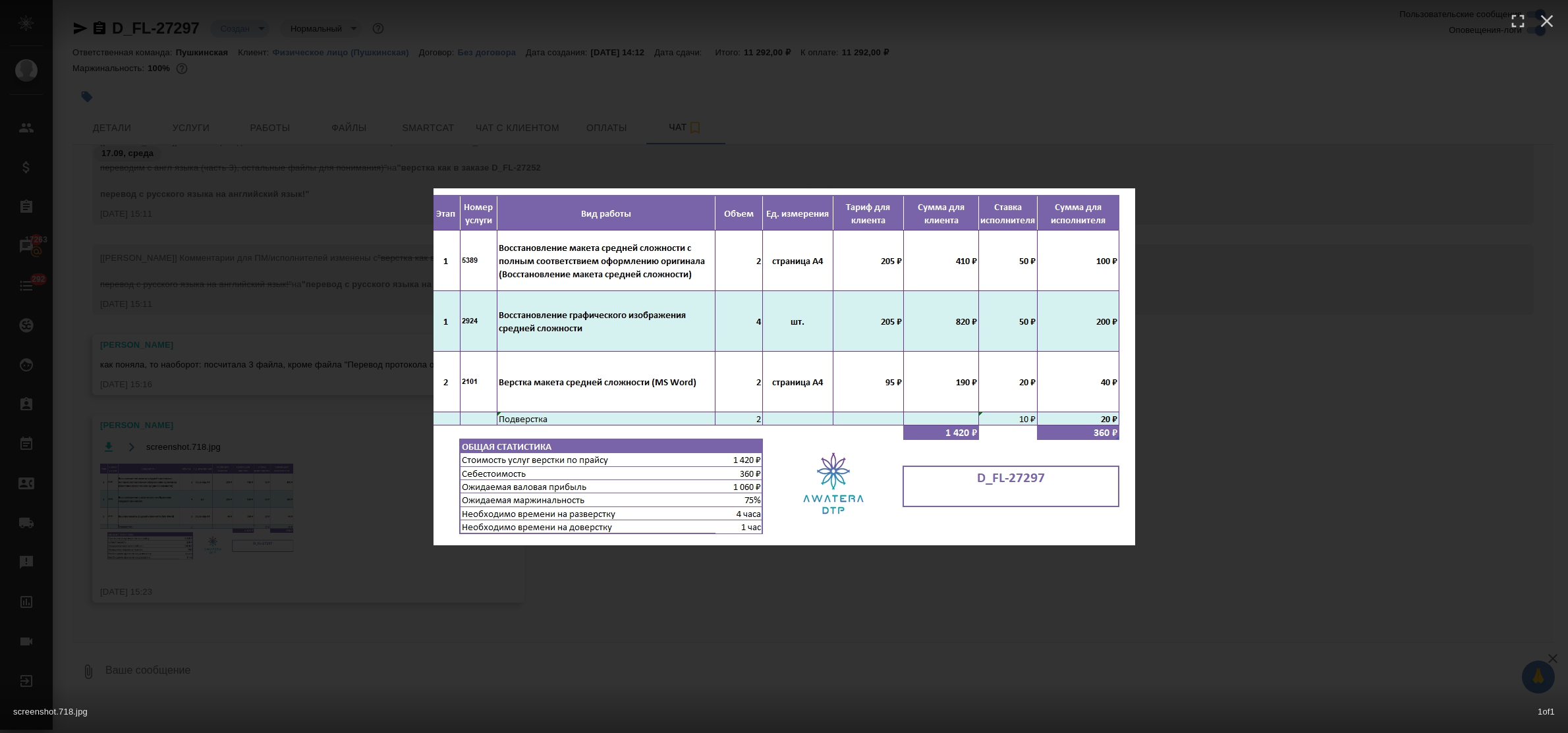
drag, startPoint x: 265, startPoint y: 482, endPoint x: 317, endPoint y: 487, distance: 52.2
click at [317, 487] on div "screenshot.718.jpg 1 of 1" at bounding box center [784, 366] width 1568 height 733
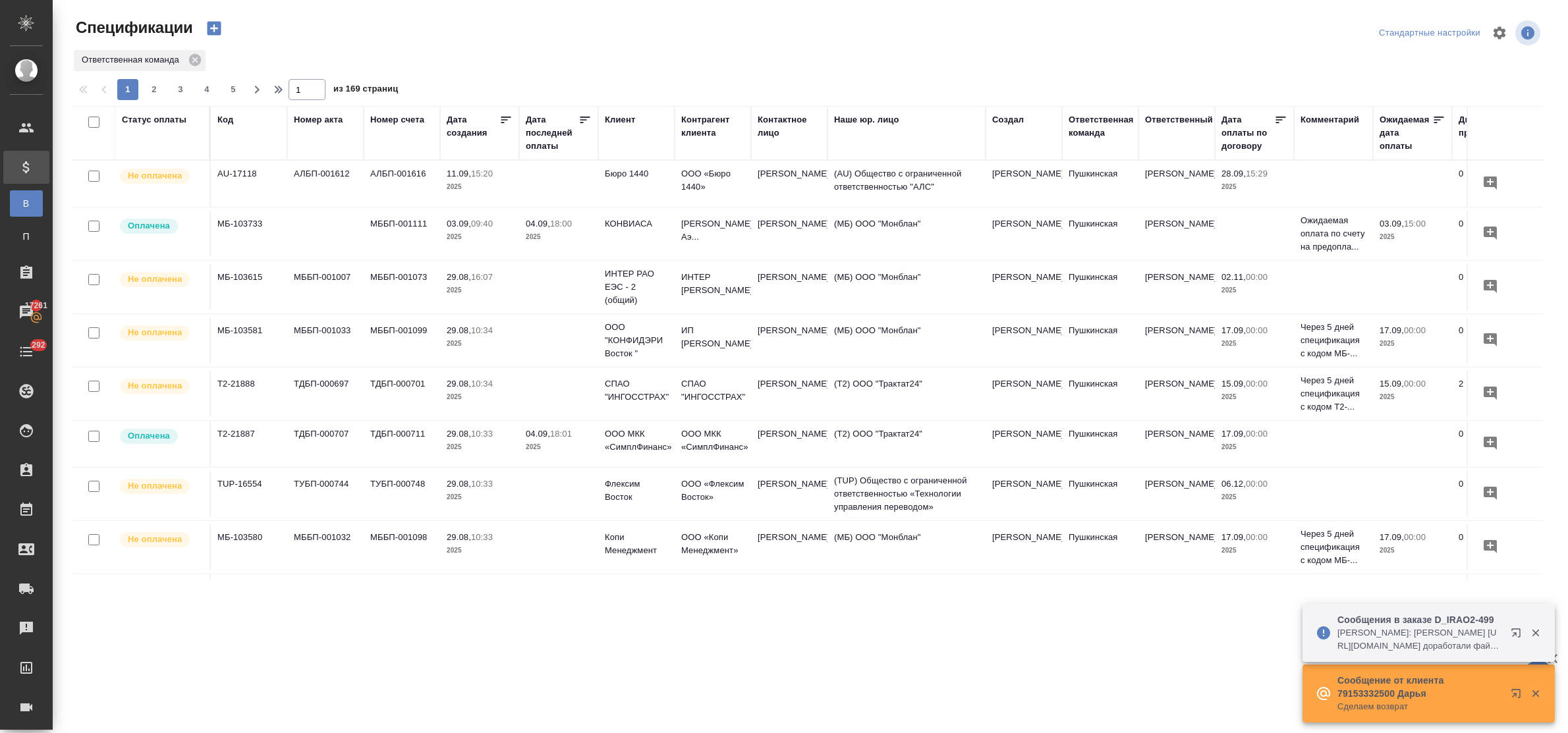
click at [153, 122] on div "Статус оплаты" at bounding box center [154, 119] width 65 height 13
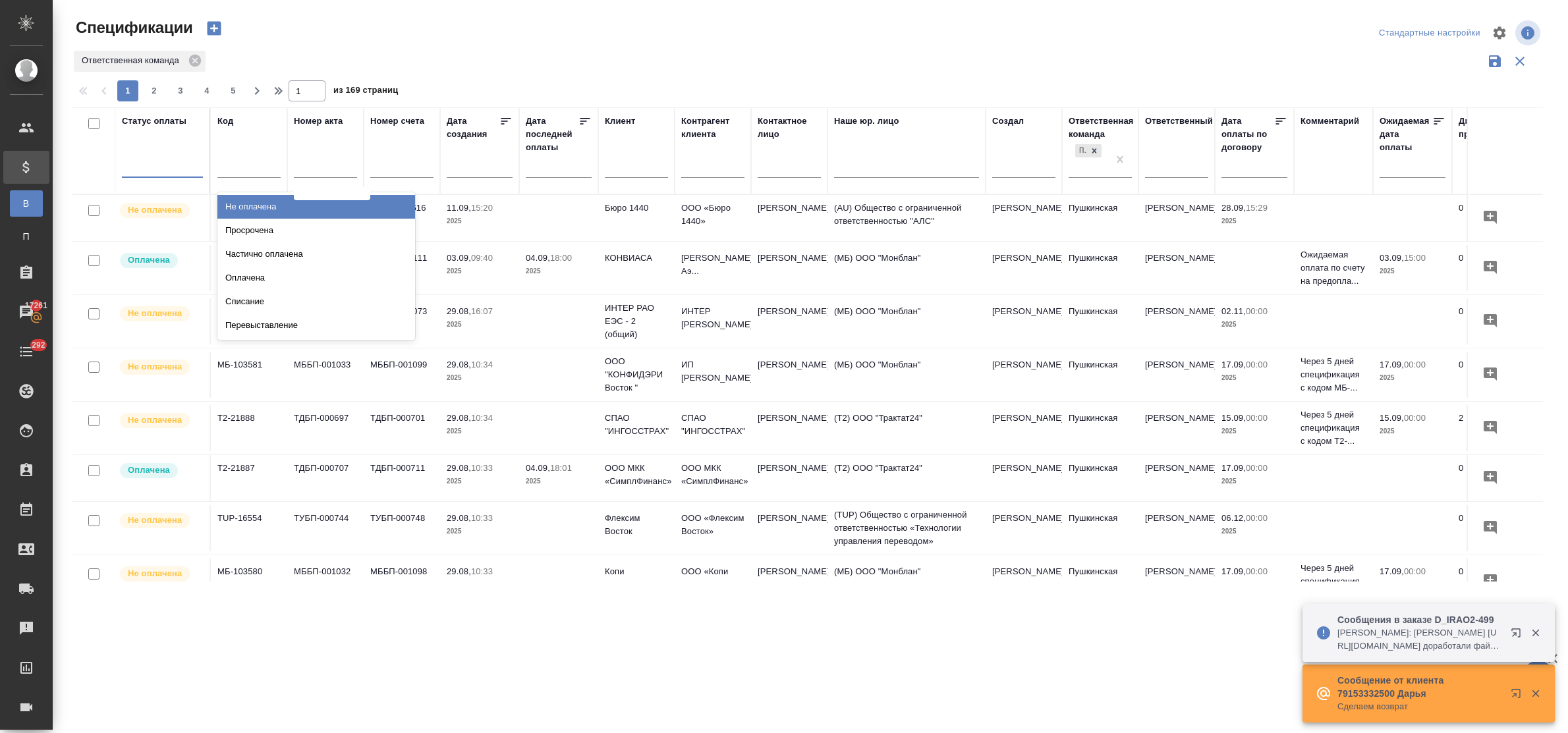
click at [159, 169] on div at bounding box center [162, 164] width 81 height 19
click at [253, 227] on div "Просрочена" at bounding box center [316, 230] width 197 height 24
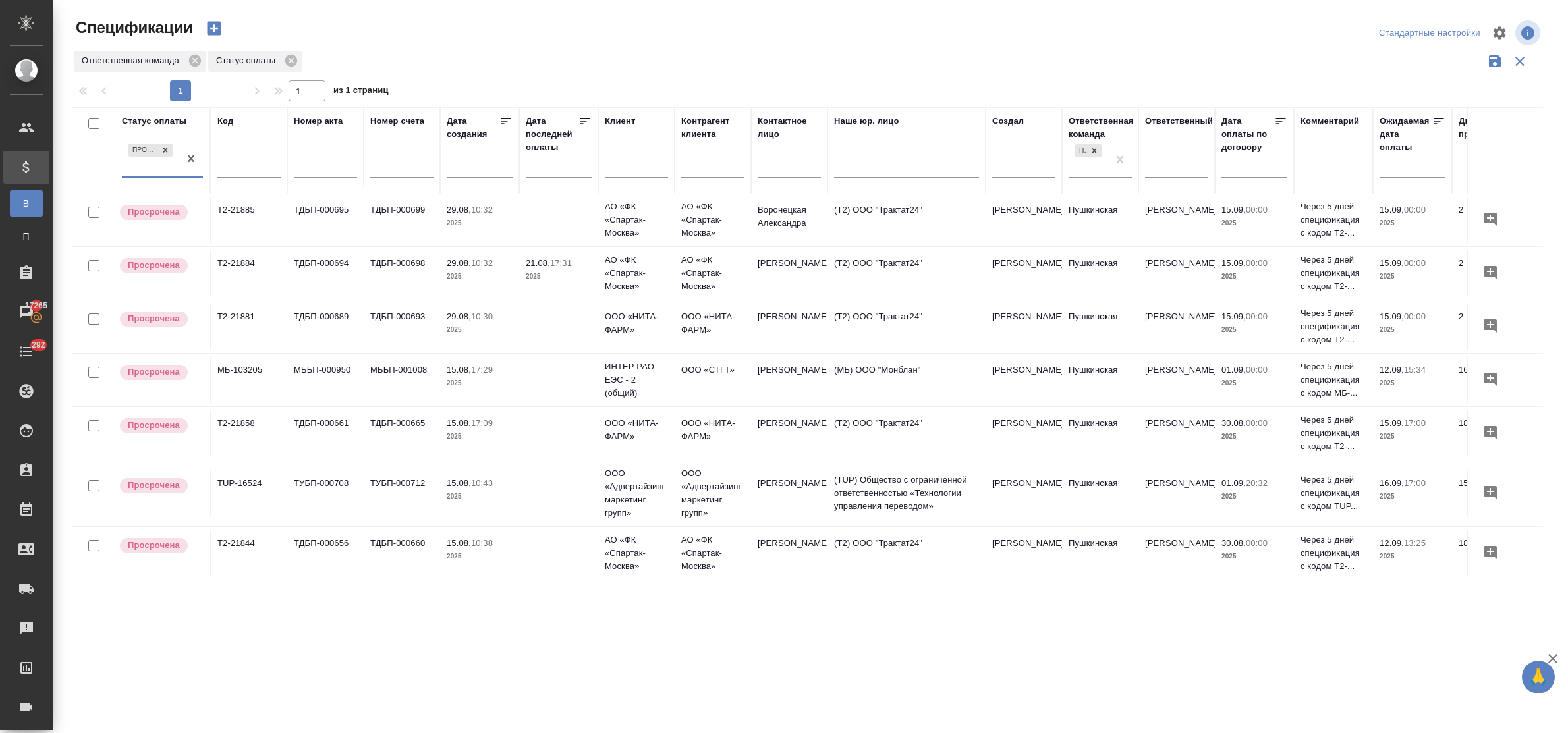
scroll to position [121, 0]
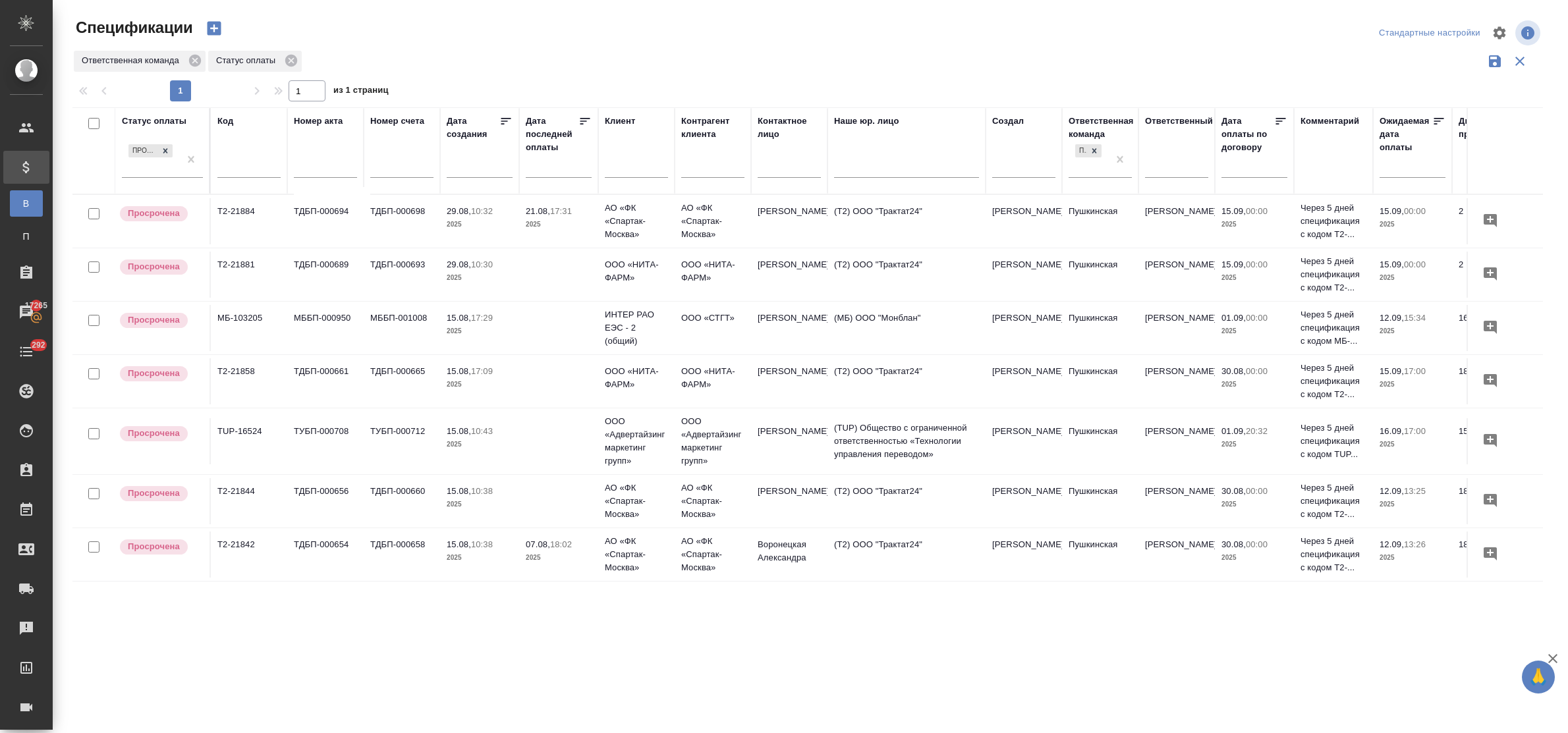
click at [463, 426] on p "15.08," at bounding box center [459, 431] width 25 height 10
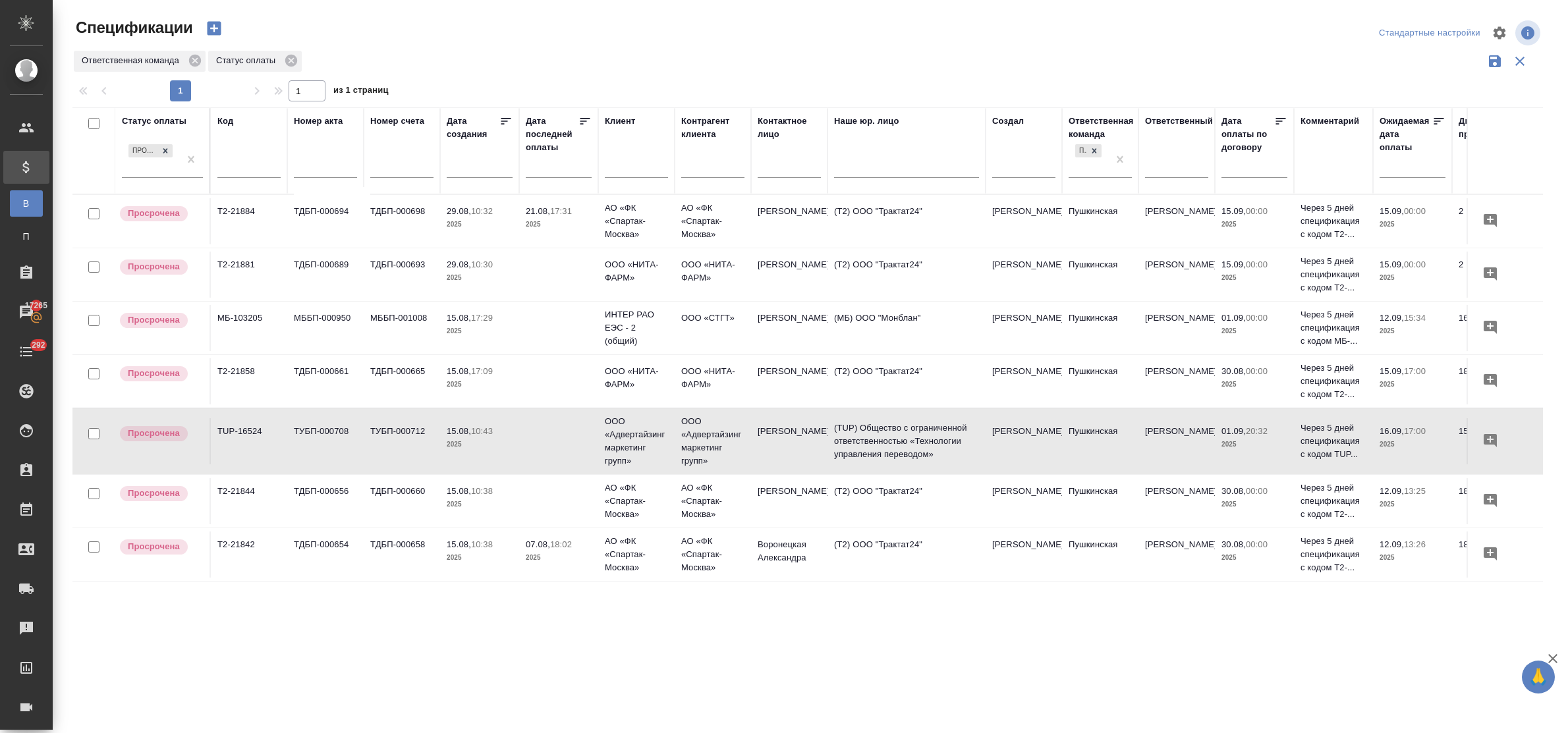
click at [463, 426] on p "15.08," at bounding box center [459, 431] width 25 height 10
click at [468, 486] on p "15.08," at bounding box center [459, 492] width 25 height 10
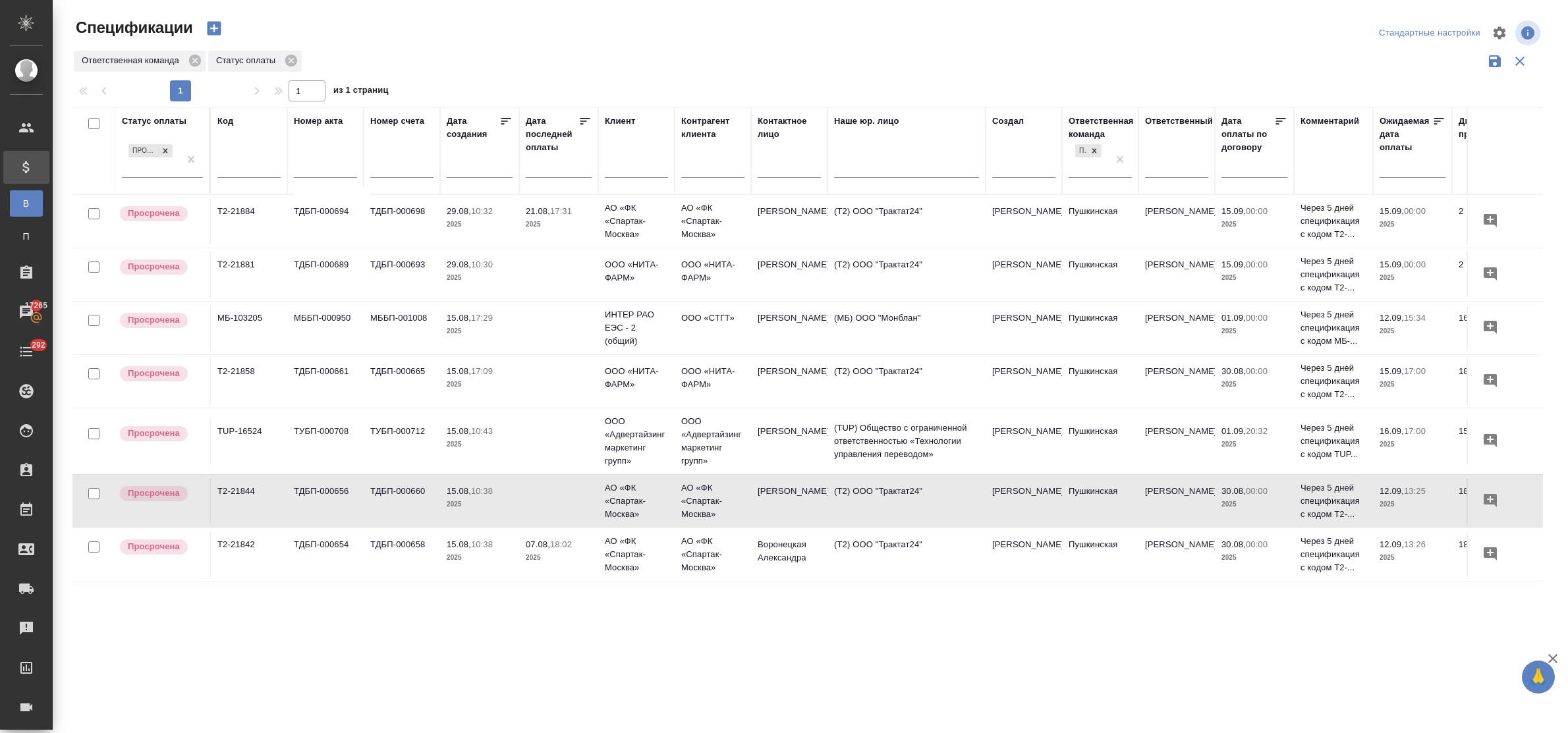
click at [468, 486] on p "15.08," at bounding box center [459, 492] width 25 height 10
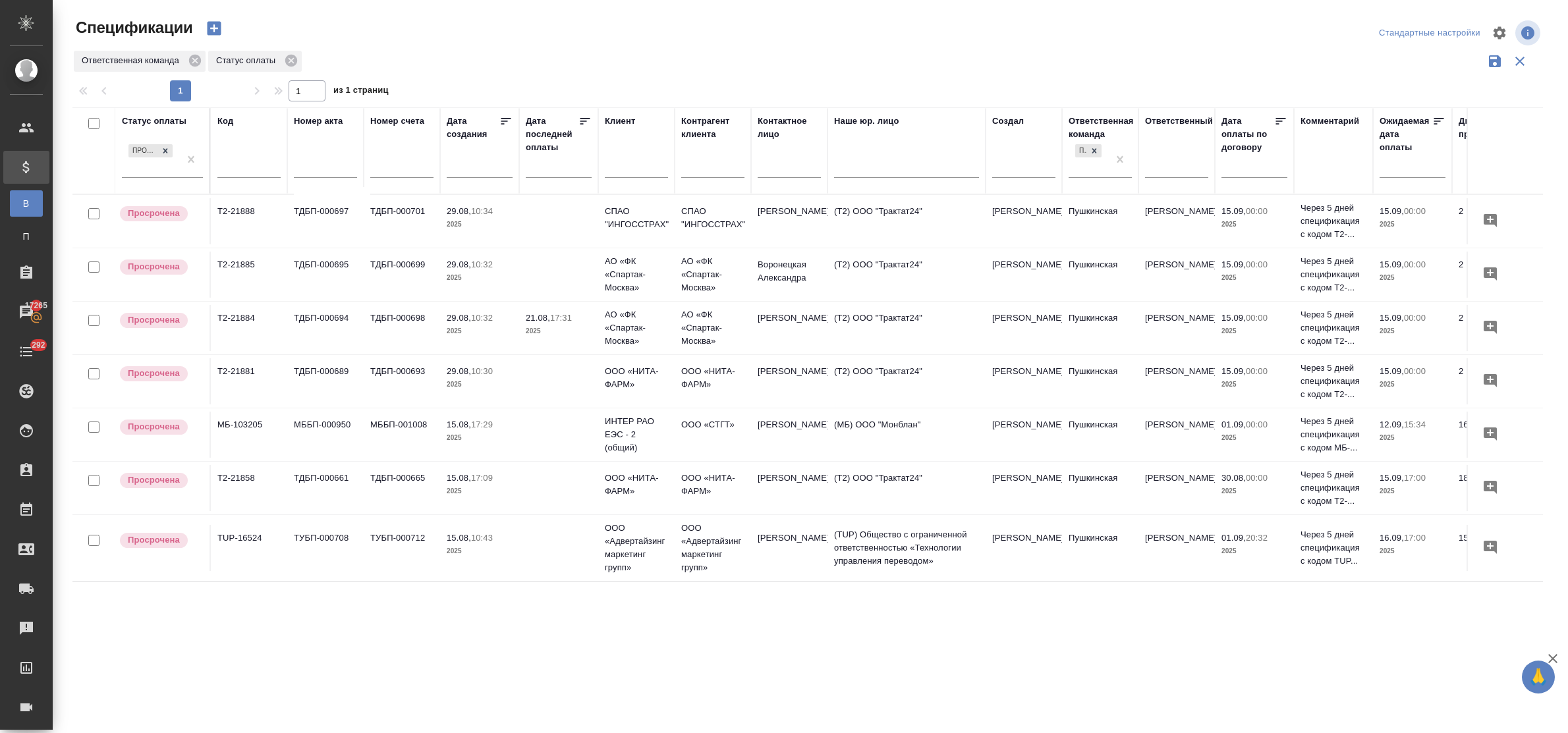
click at [465, 321] on p "29.08," at bounding box center [459, 318] width 25 height 10
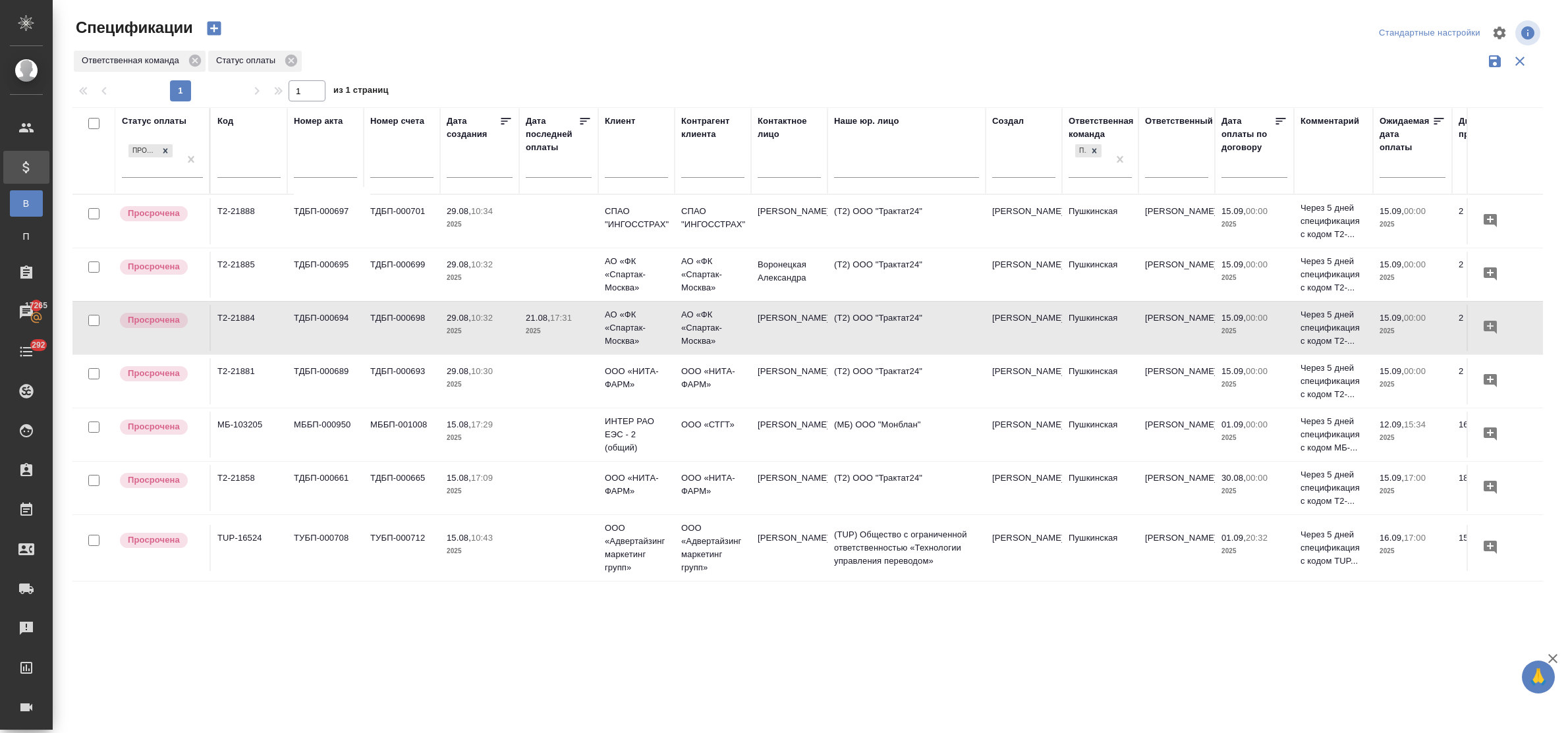
click at [465, 321] on p "29.08," at bounding box center [459, 318] width 25 height 10
click at [471, 321] on p "29.08," at bounding box center [459, 318] width 25 height 10
click at [472, 269] on span "29.08, 10:32" at bounding box center [479, 264] width 66 height 13
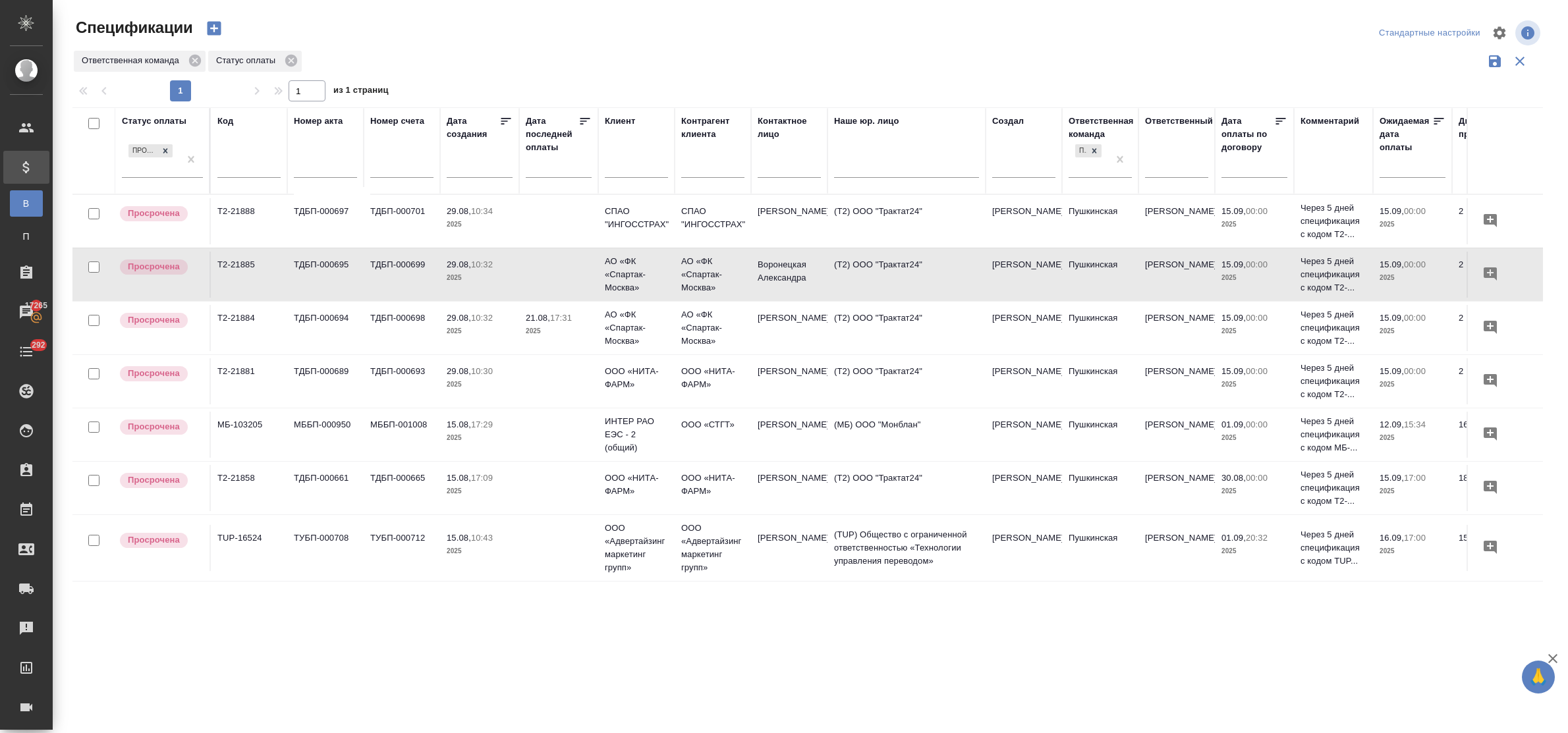
click at [472, 269] on span "29.08, 10:32" at bounding box center [479, 264] width 66 height 13
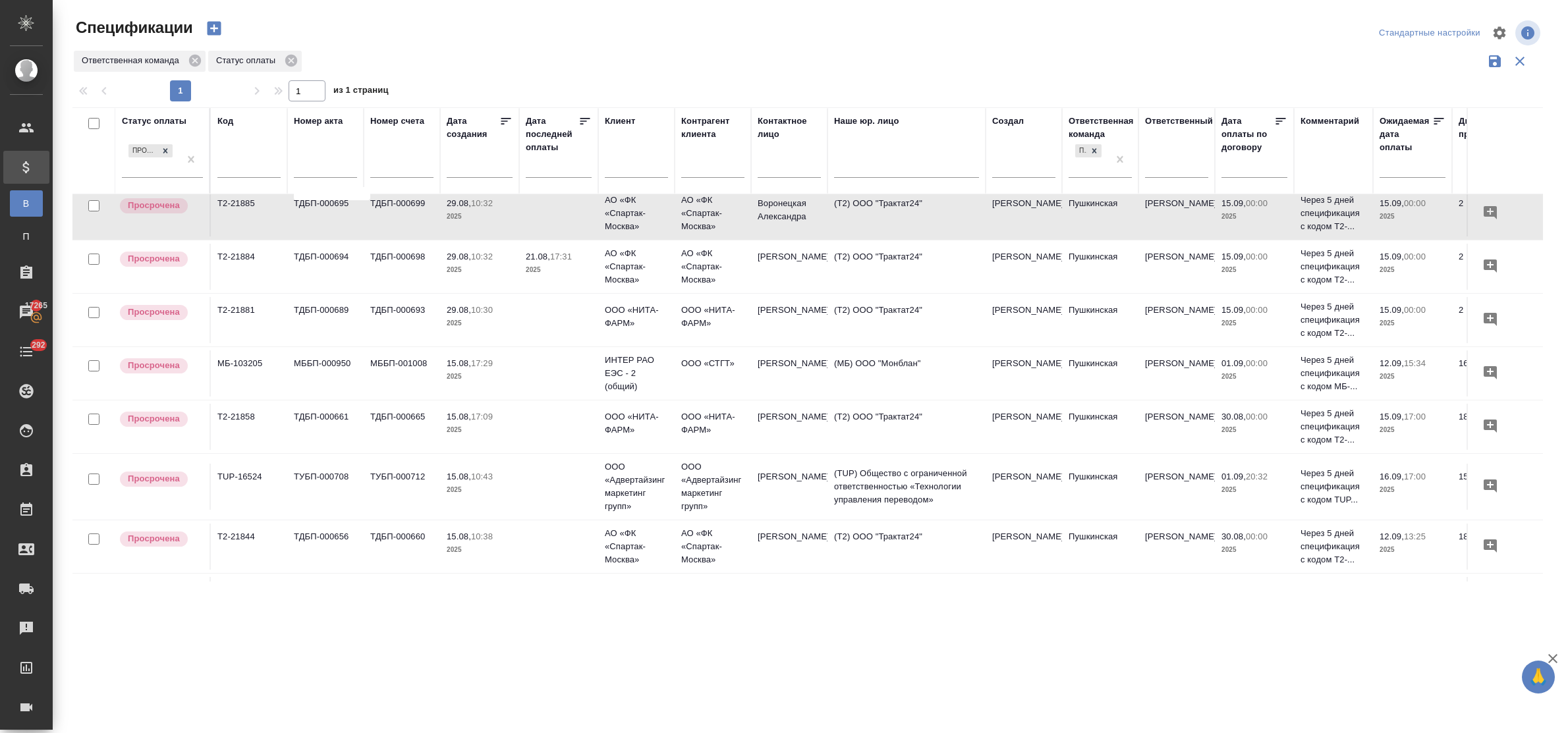
scroll to position [121, 0]
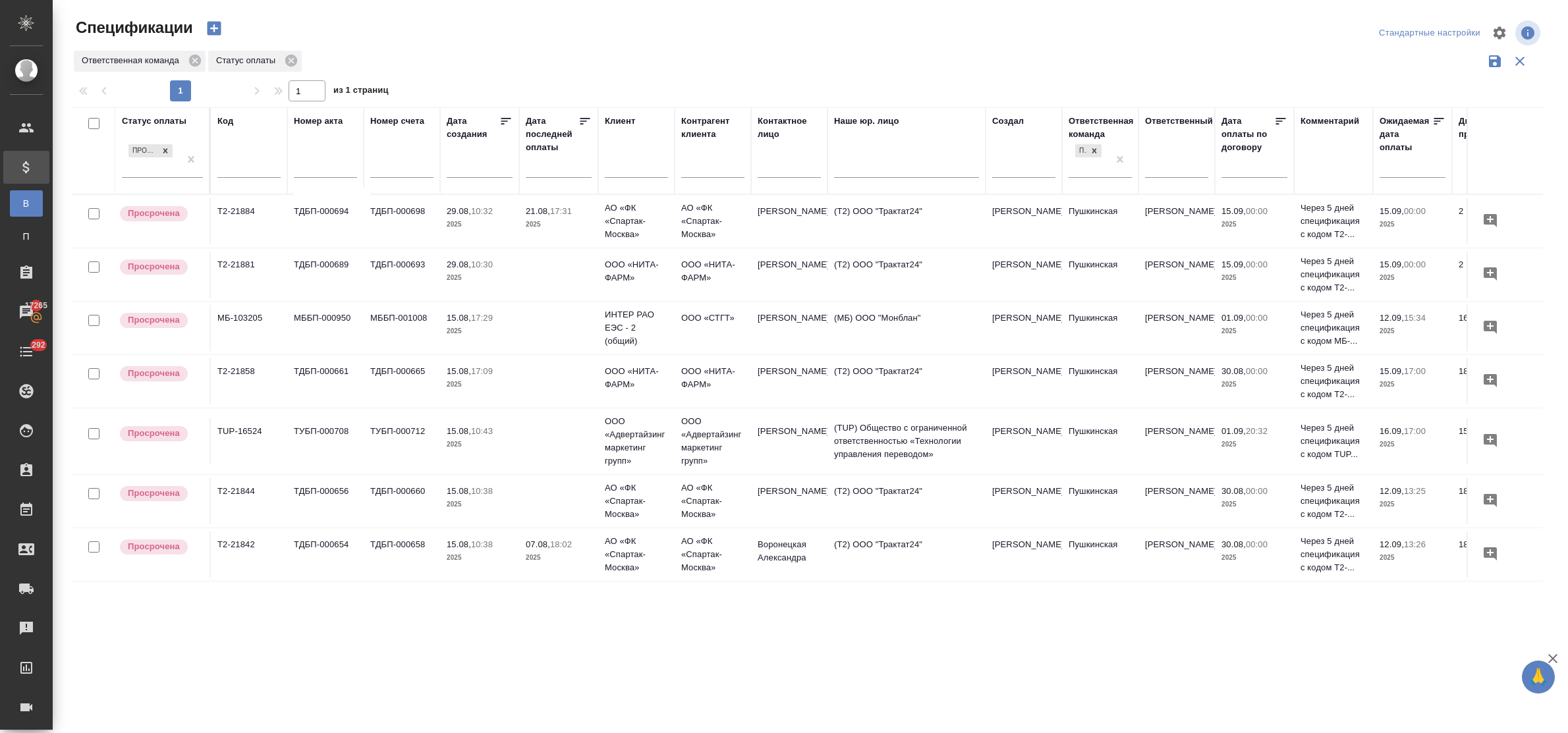
click at [462, 538] on span "15.08, 10:38" at bounding box center [479, 544] width 66 height 13
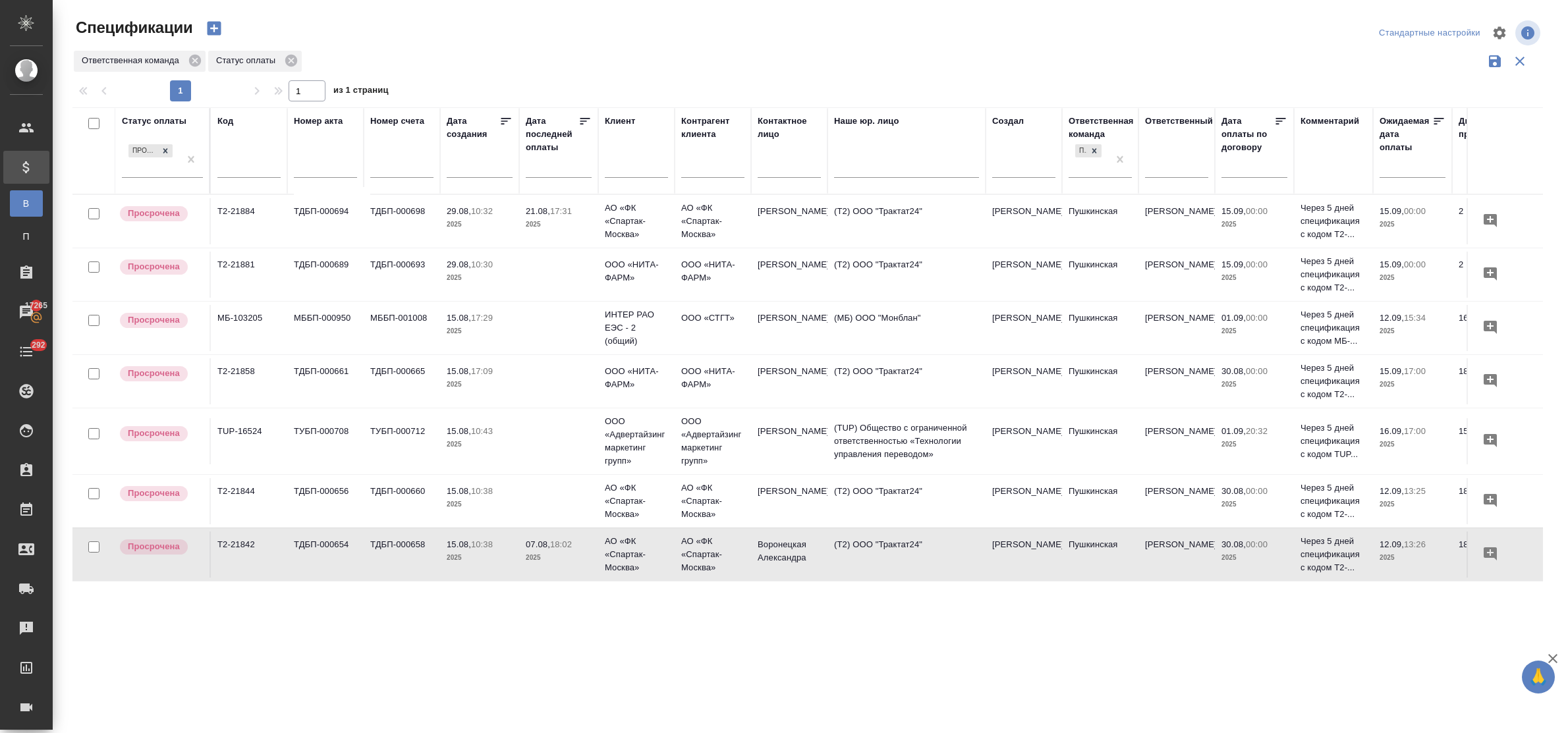
click at [462, 538] on span "15.08, 10:38" at bounding box center [479, 544] width 66 height 13
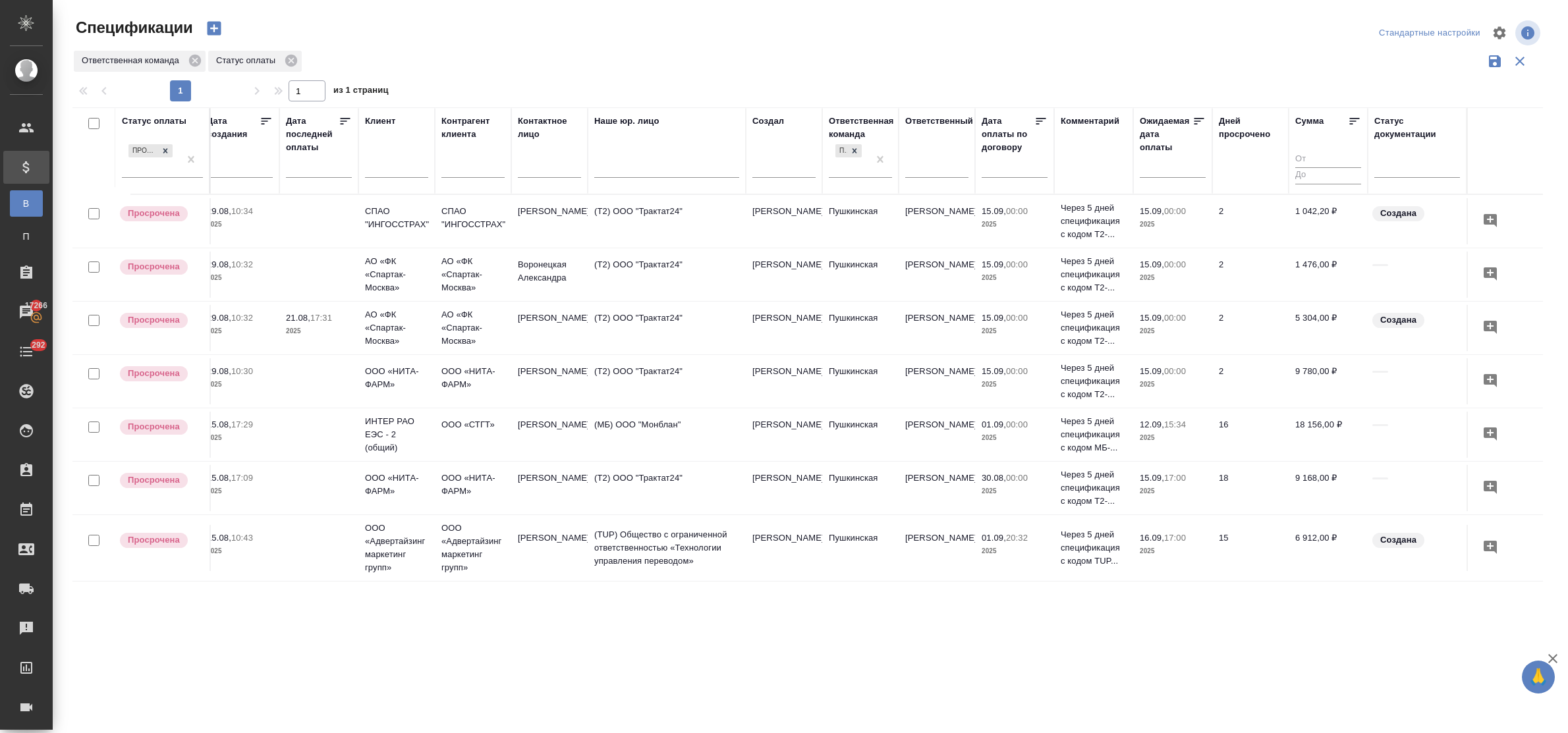
scroll to position [0, 0]
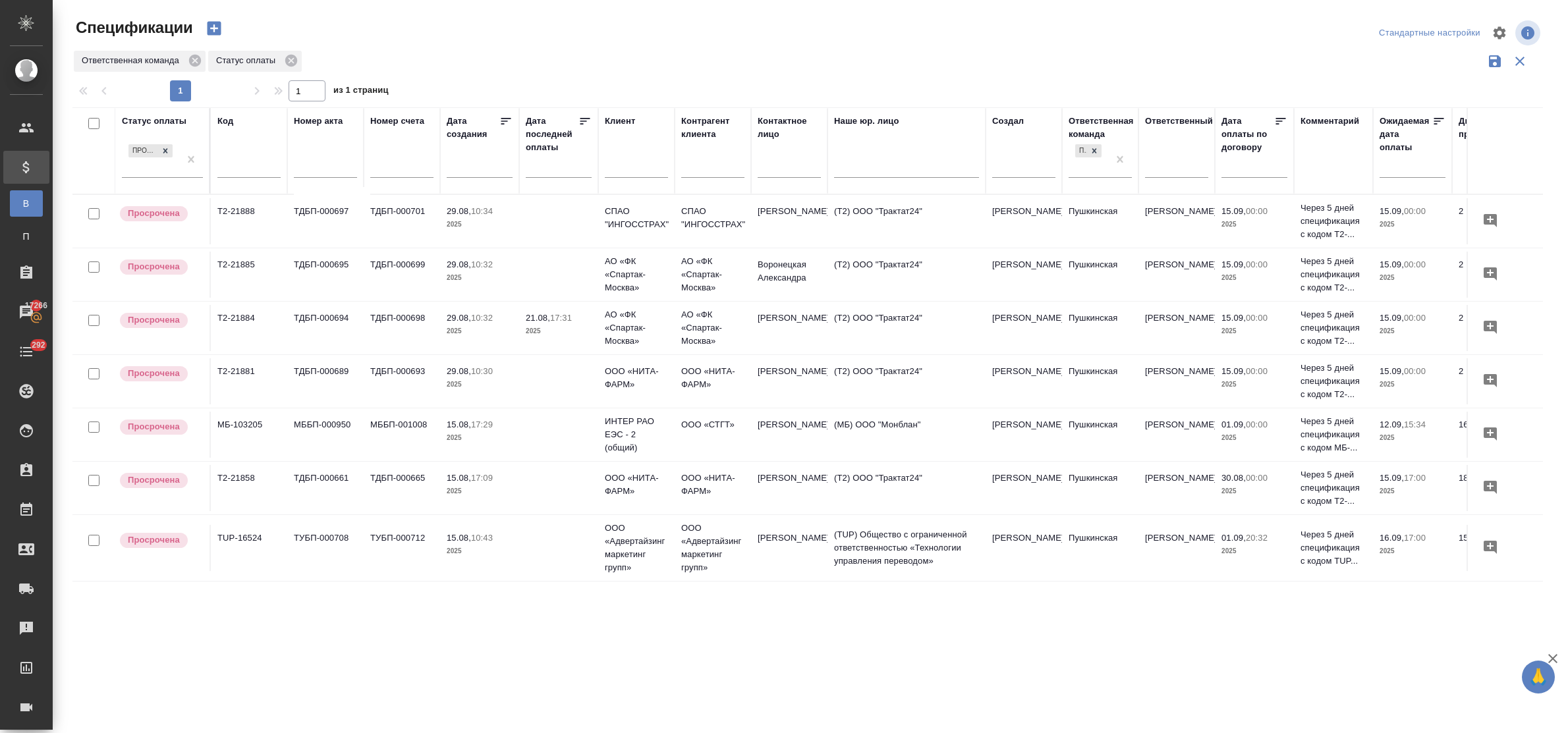
click at [471, 427] on p "15.08," at bounding box center [459, 424] width 25 height 10
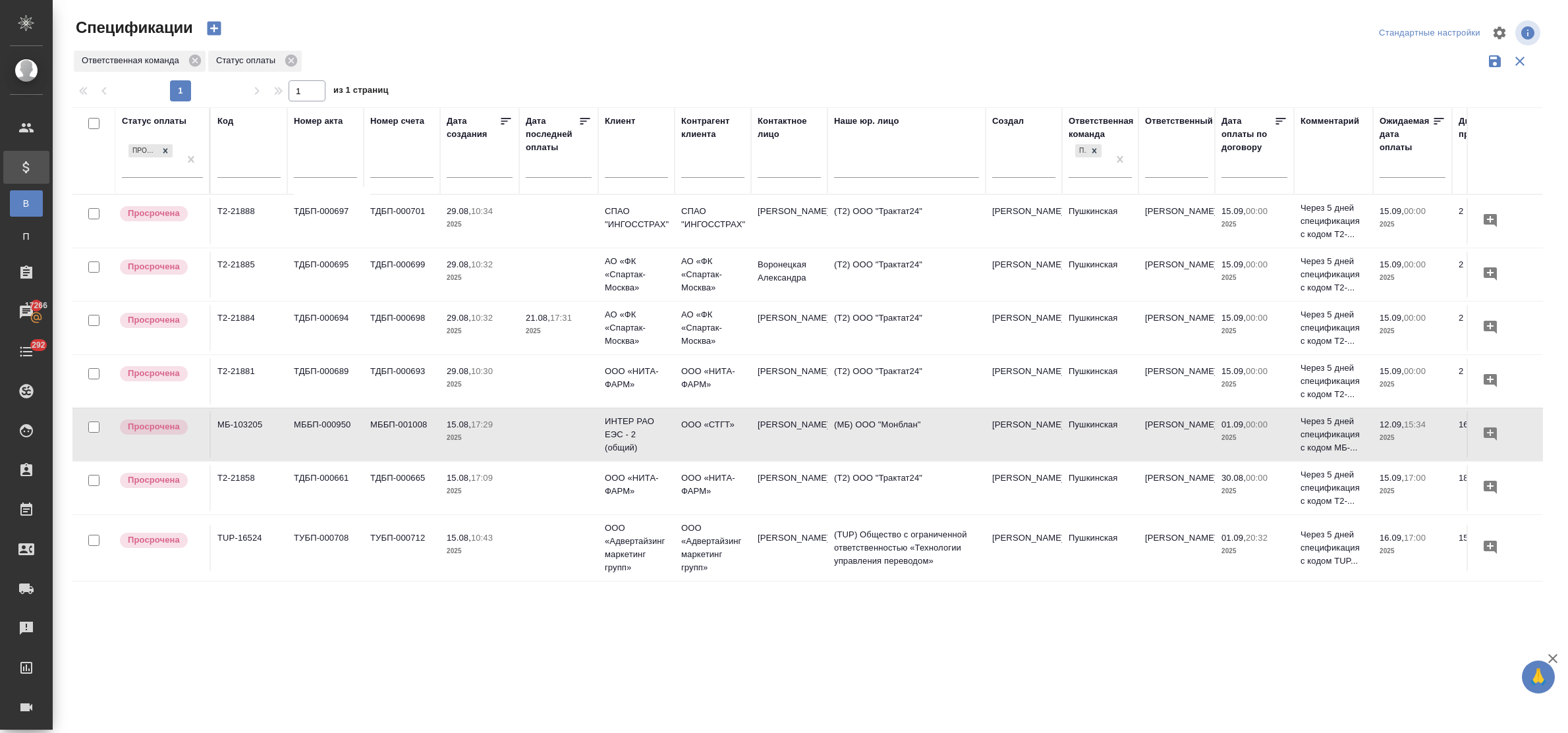
click at [471, 427] on p "15.08," at bounding box center [459, 424] width 25 height 10
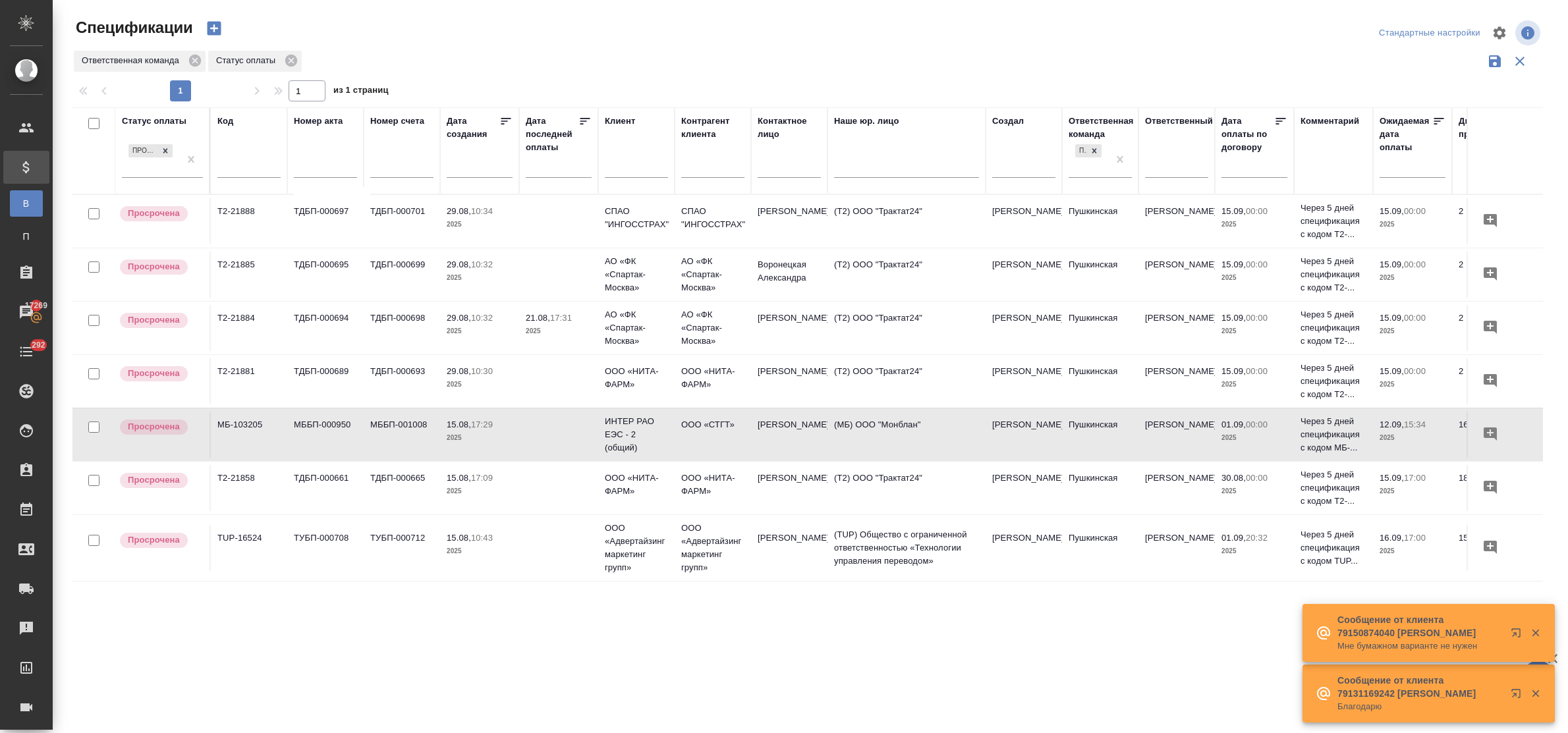
click at [470, 262] on p "29.08," at bounding box center [459, 264] width 25 height 10
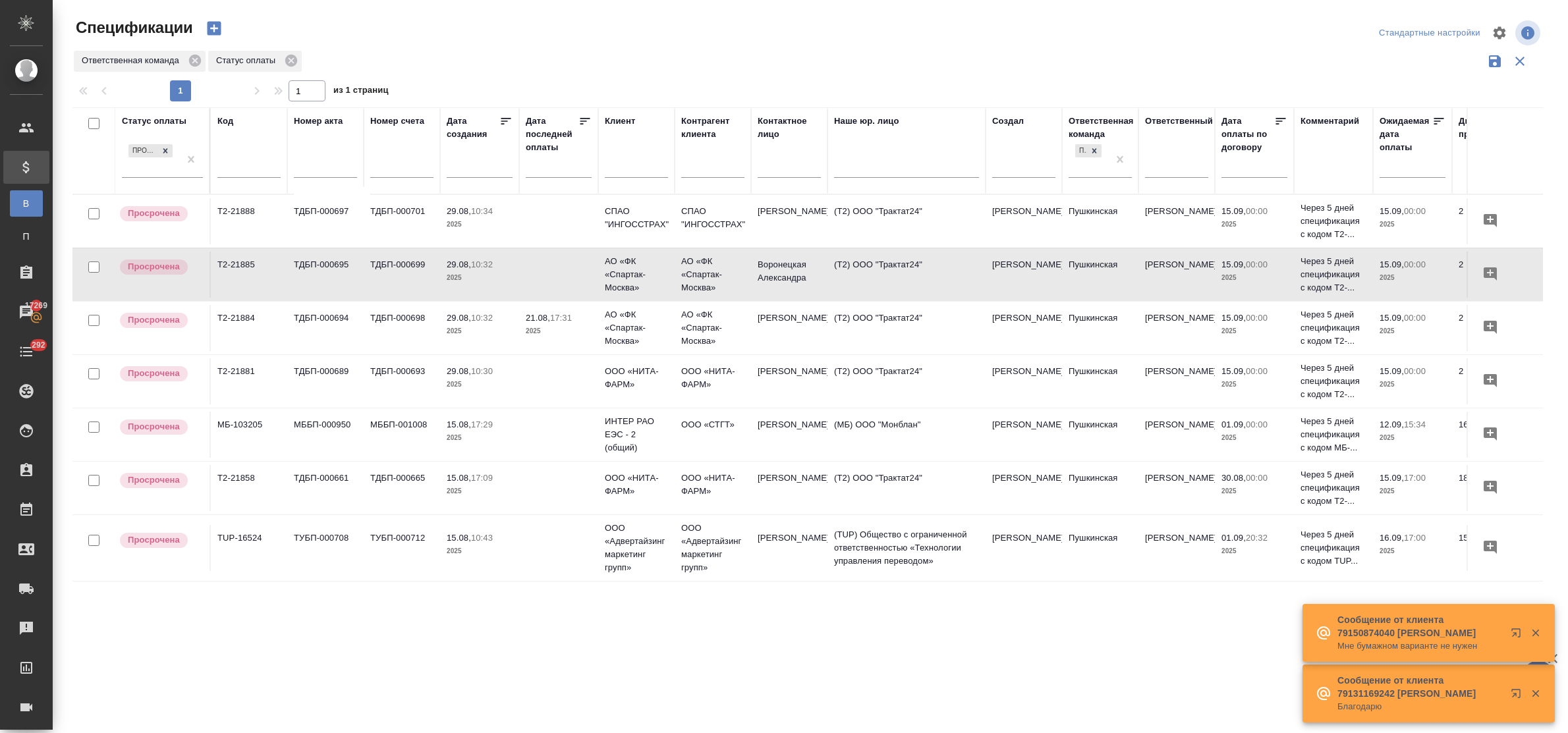
click at [470, 262] on p "29.08," at bounding box center [459, 264] width 25 height 10
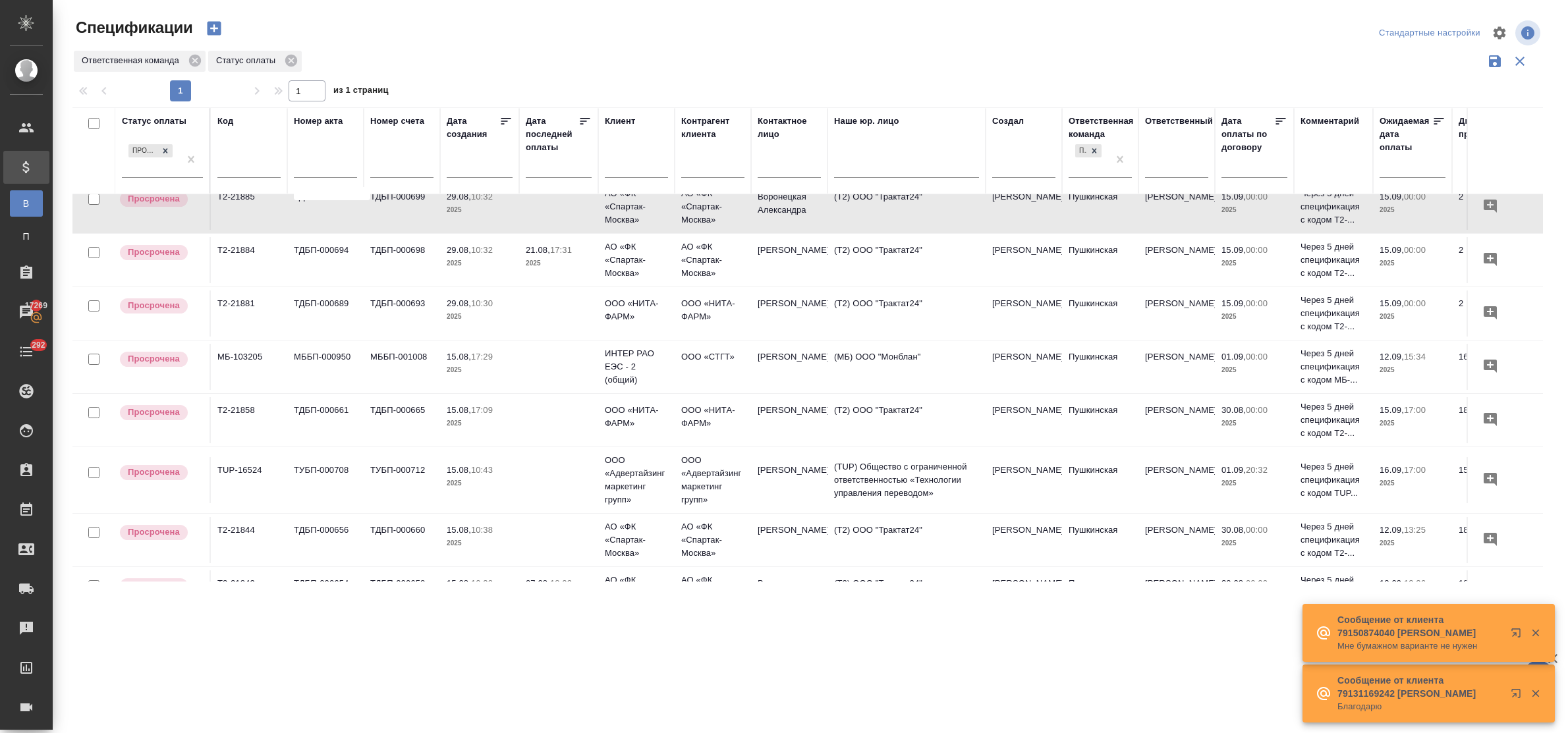
scroll to position [121, 0]
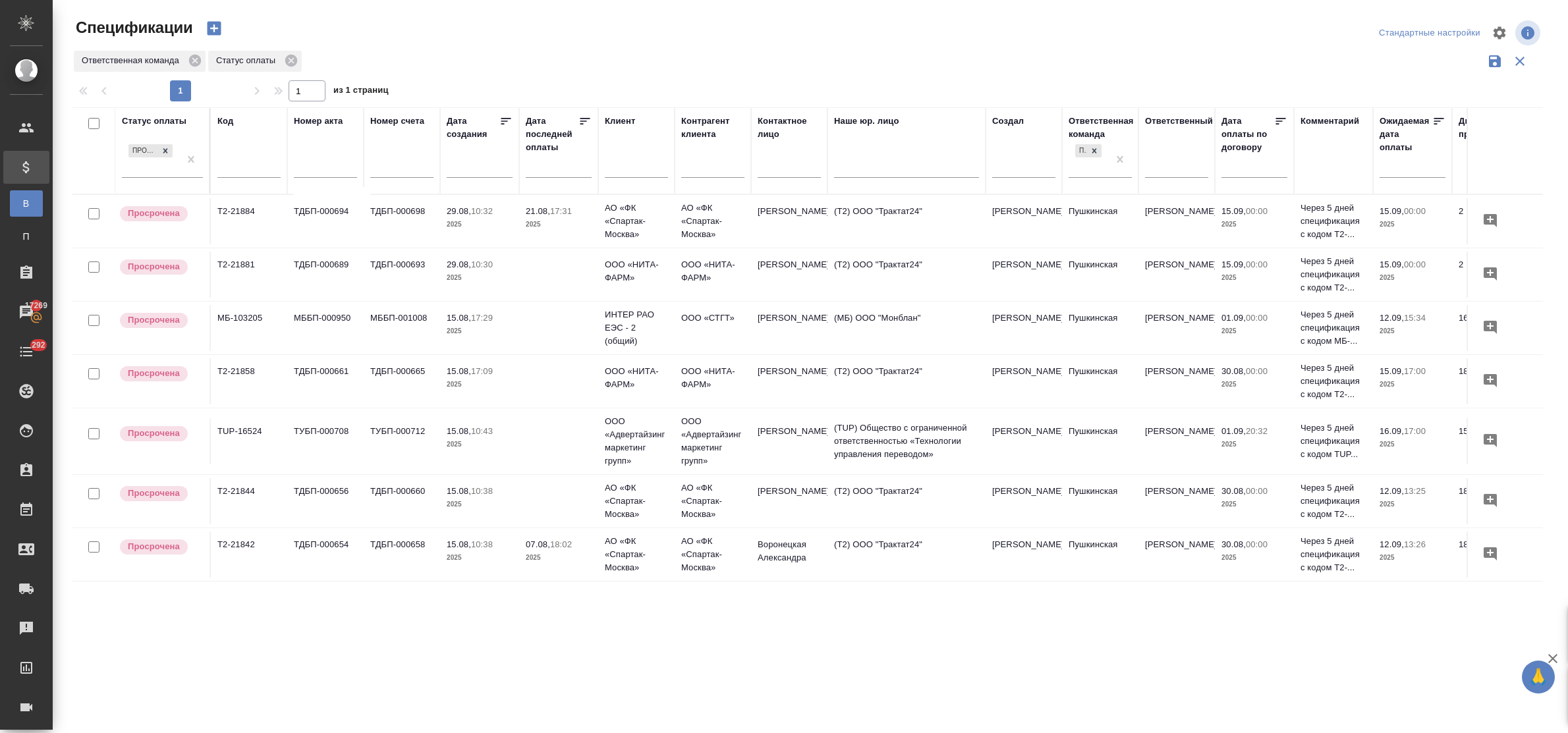
click at [397, 531] on td "ТДБП-000658" at bounding box center [402, 554] width 77 height 46
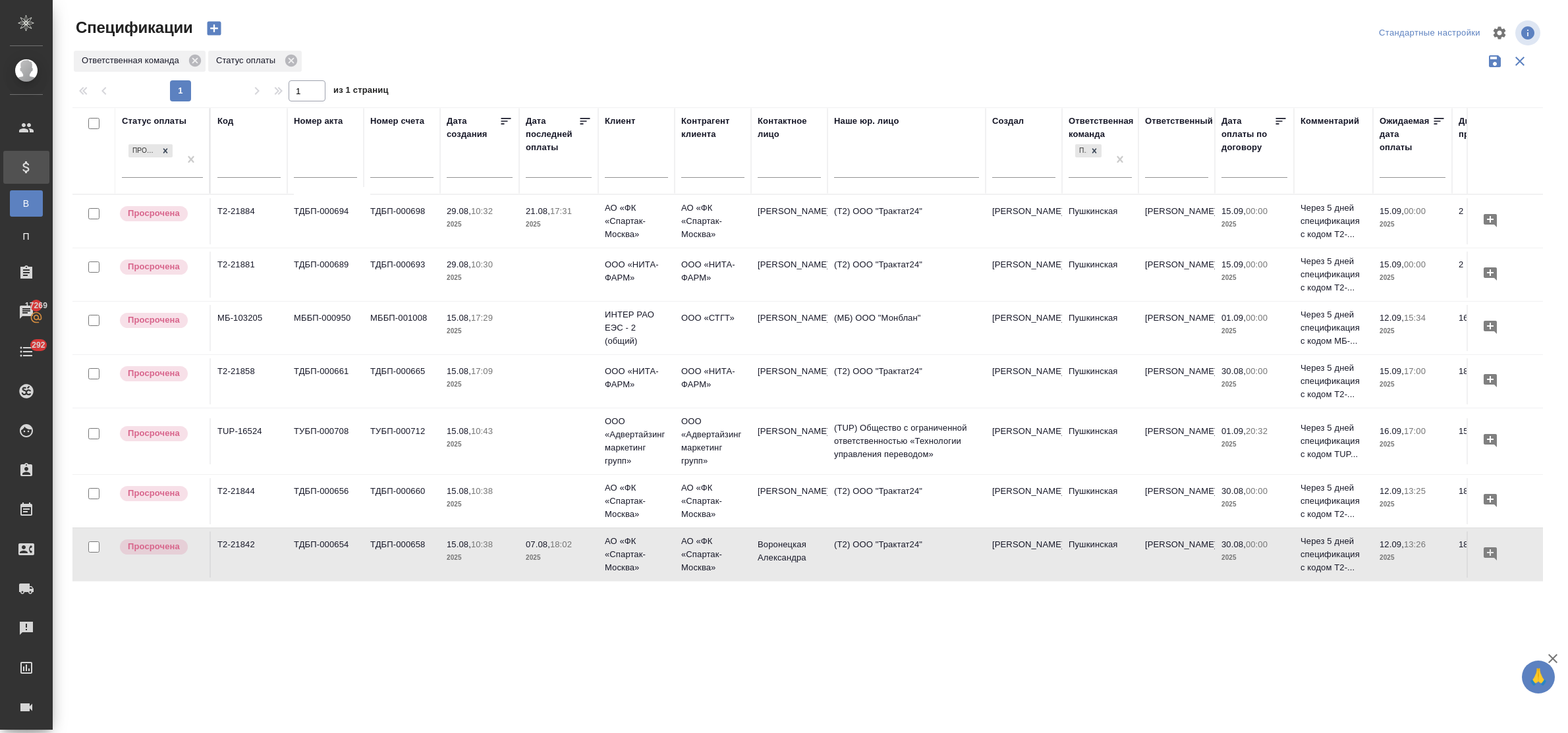
click at [397, 531] on td "ТДБП-000658" at bounding box center [402, 554] width 77 height 46
click at [462, 551] on p "2025" at bounding box center [479, 557] width 66 height 13
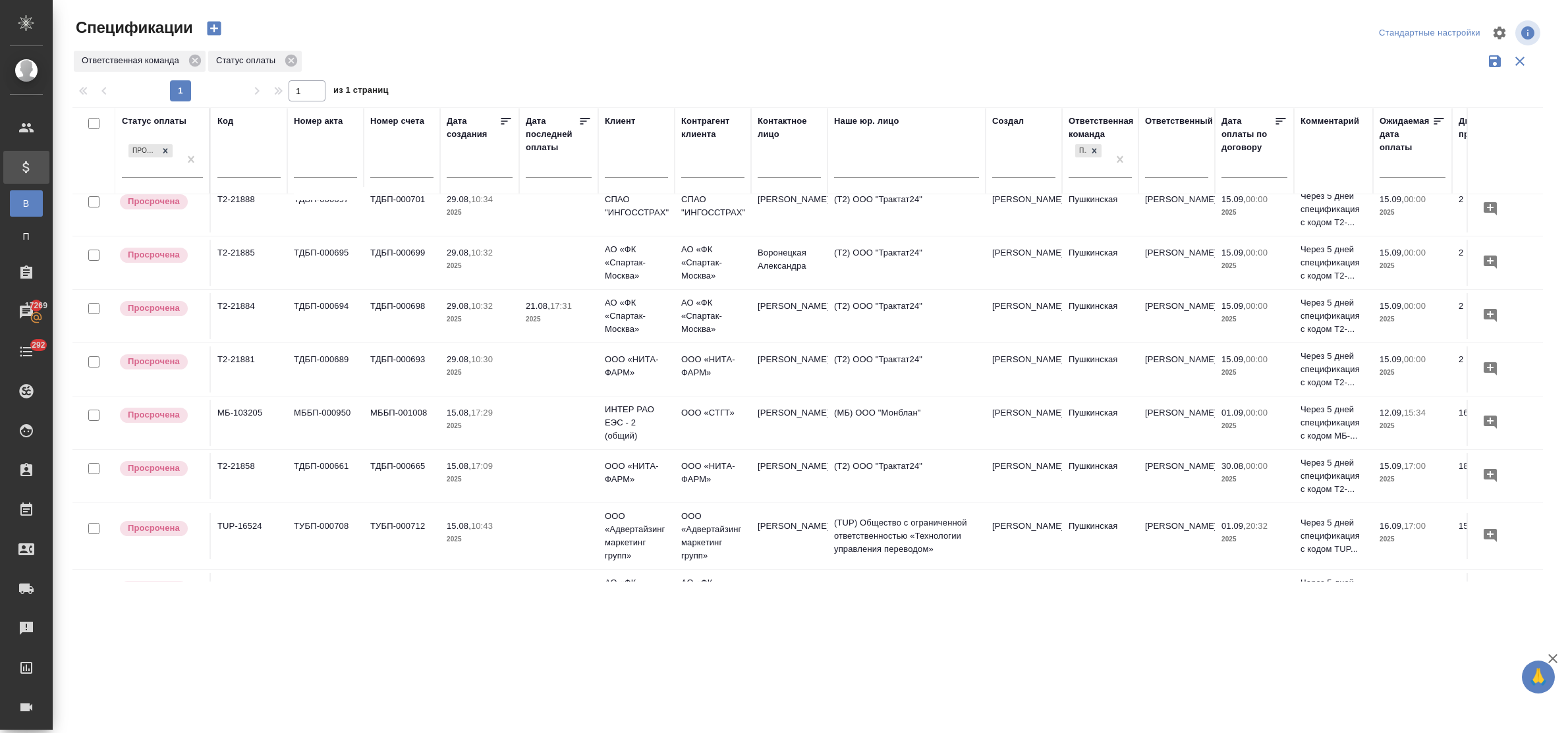
scroll to position [0, 0]
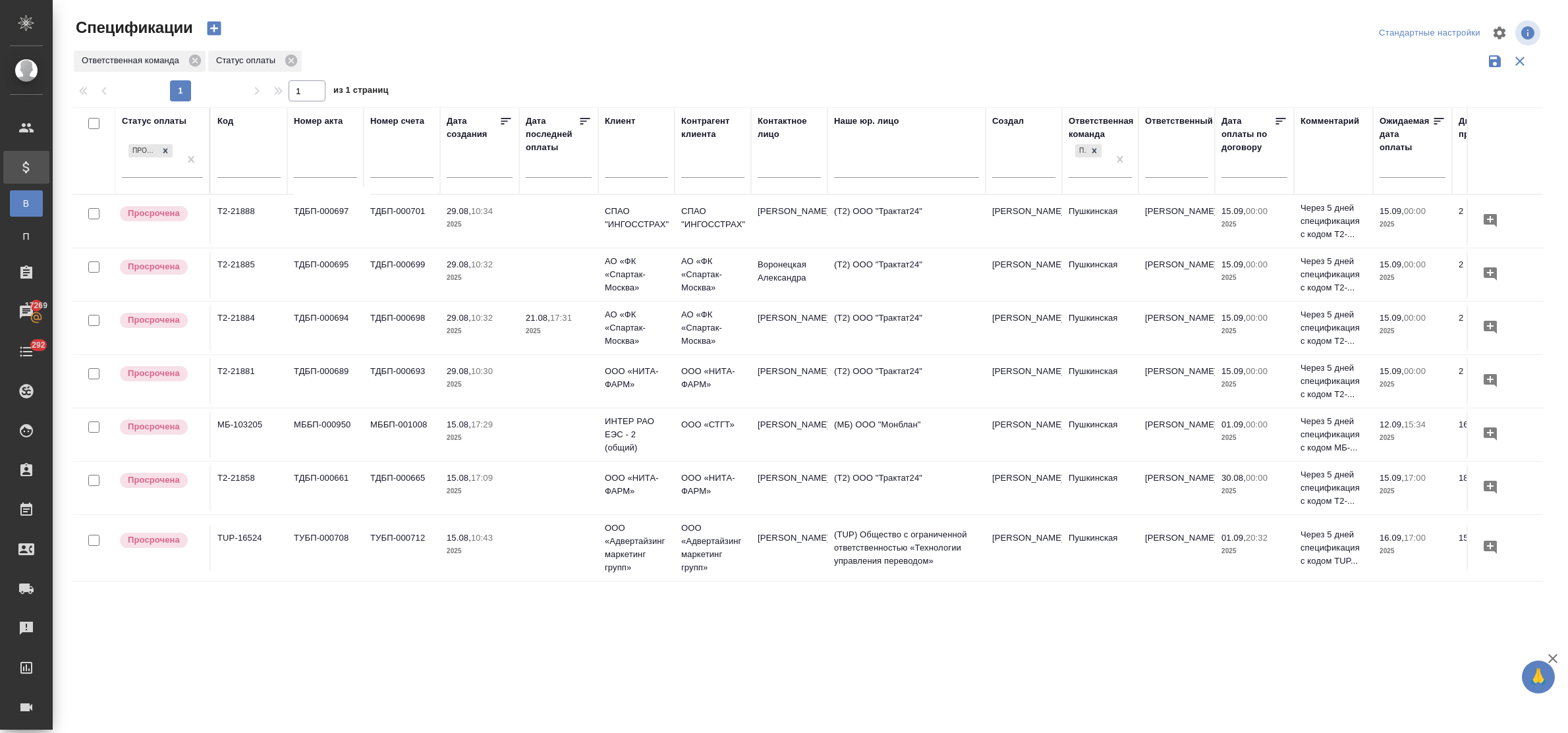
click at [475, 261] on p "10:32" at bounding box center [482, 264] width 22 height 10
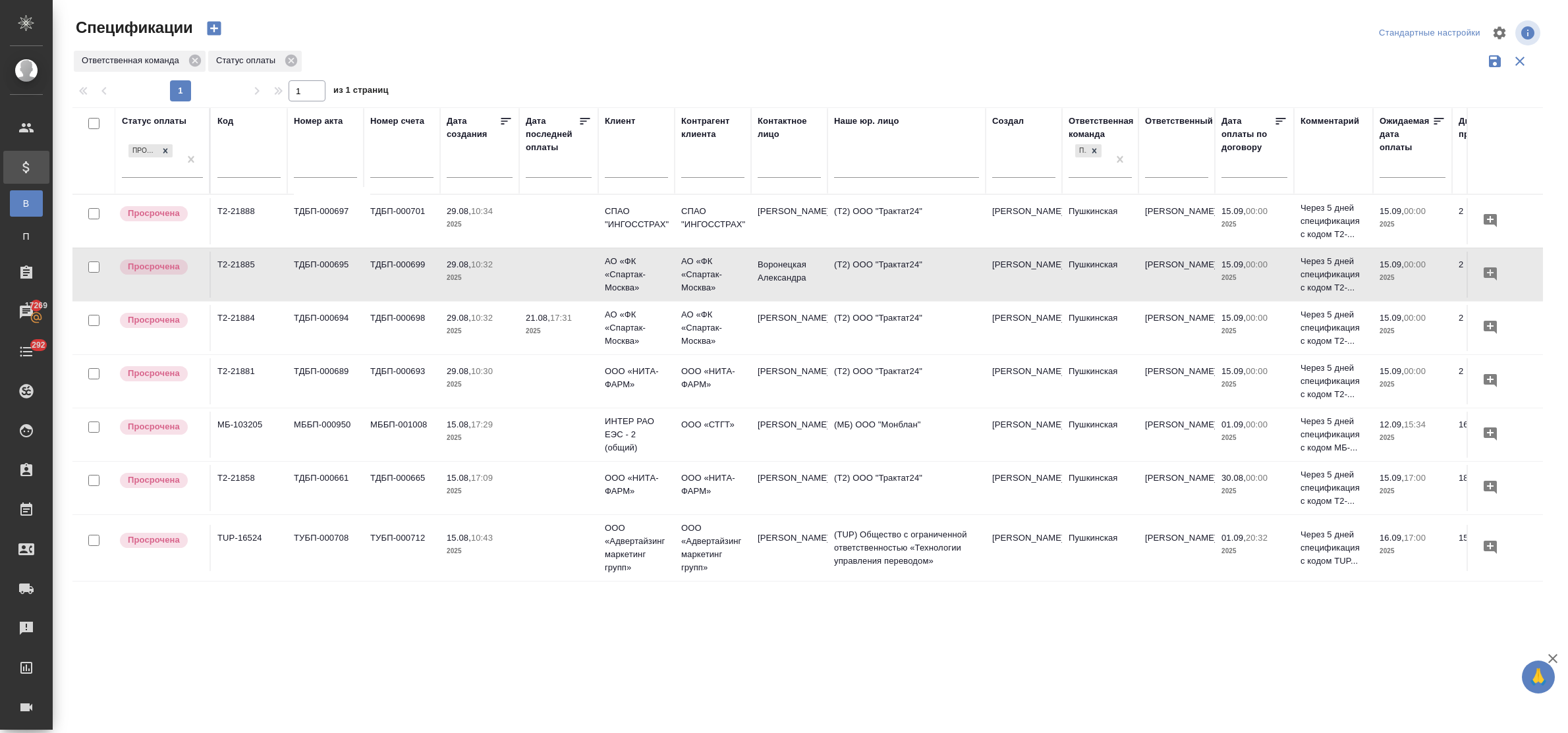
click at [475, 261] on p "10:32" at bounding box center [482, 264] width 22 height 10
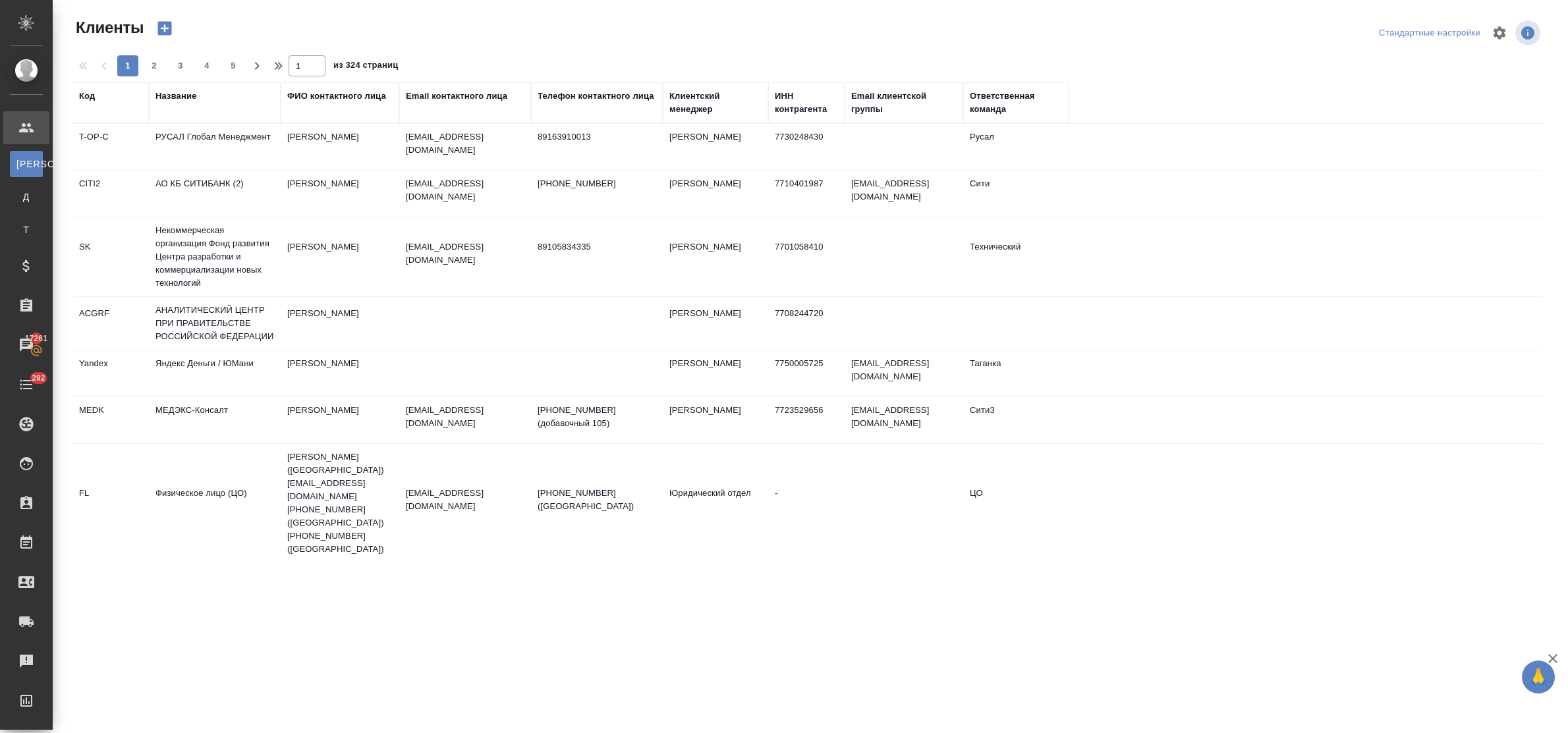
select select "RU"
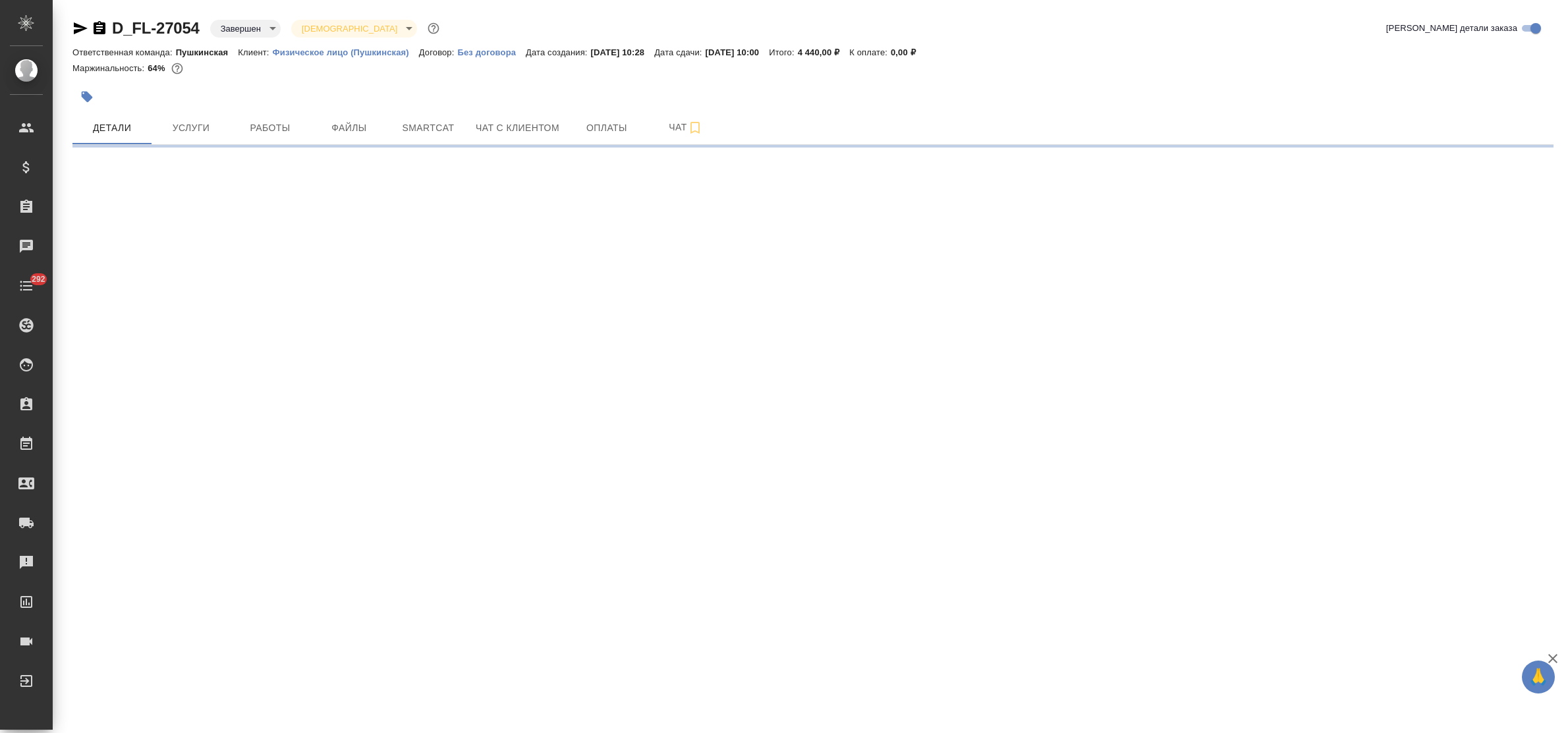
select select "RU"
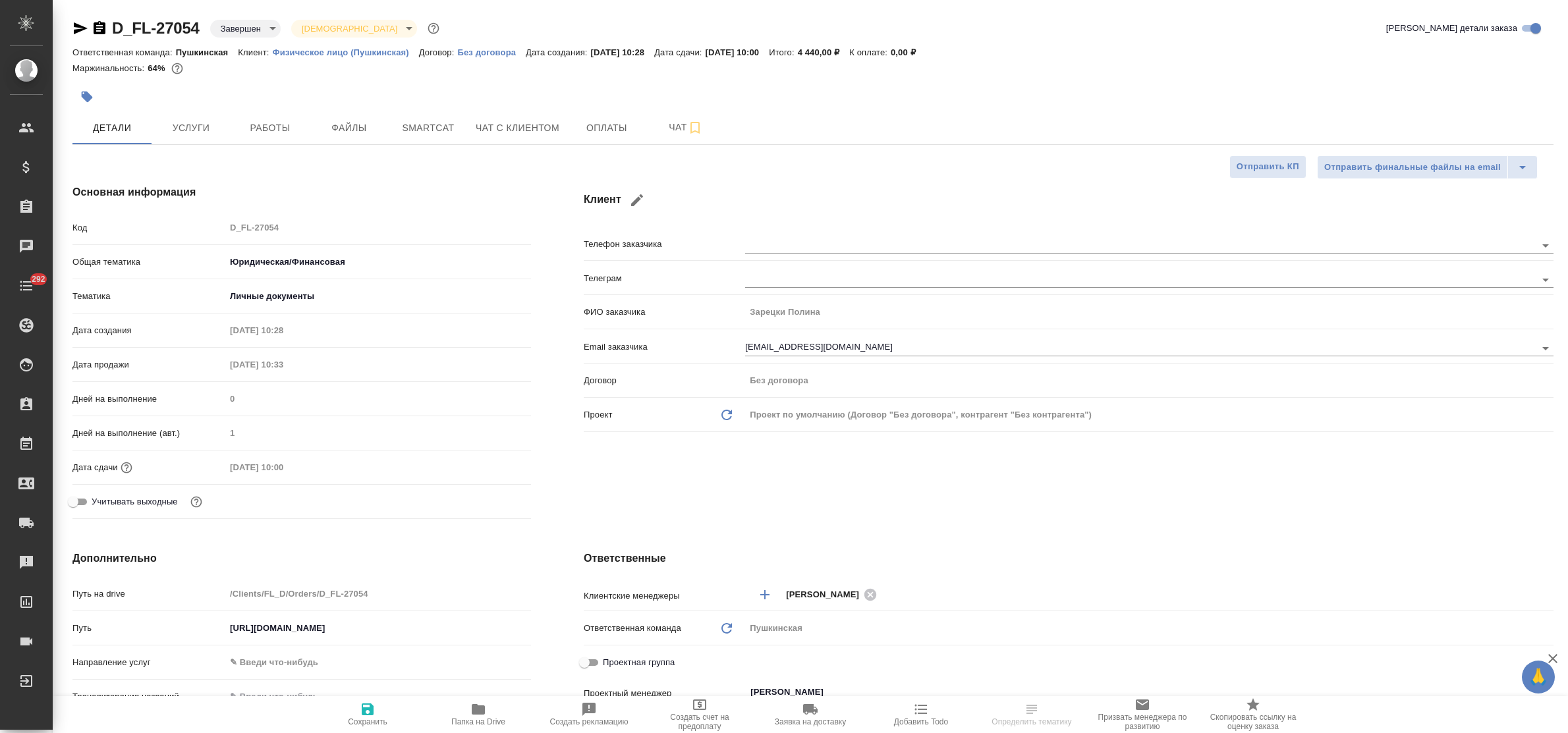
type textarea "x"
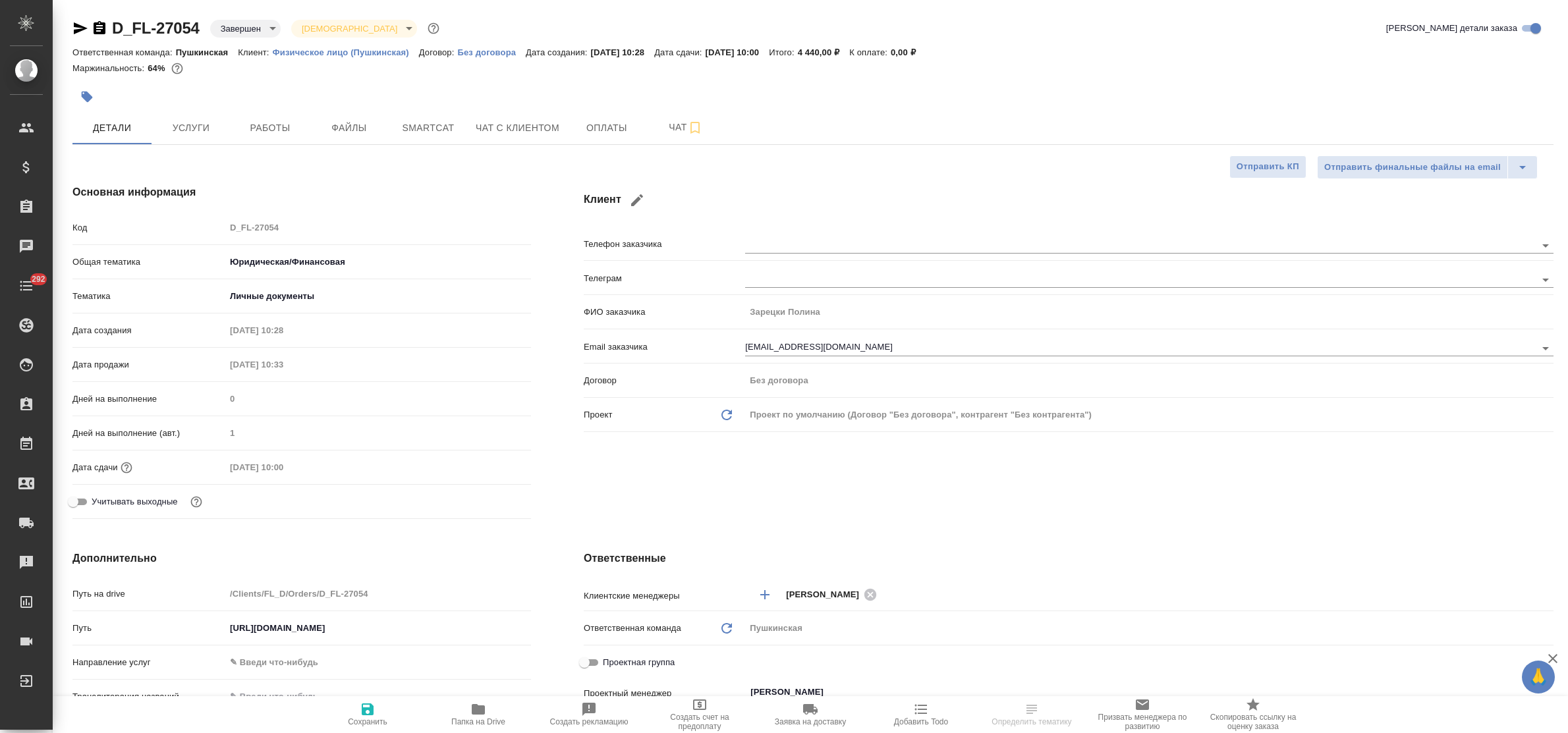
type textarea "x"
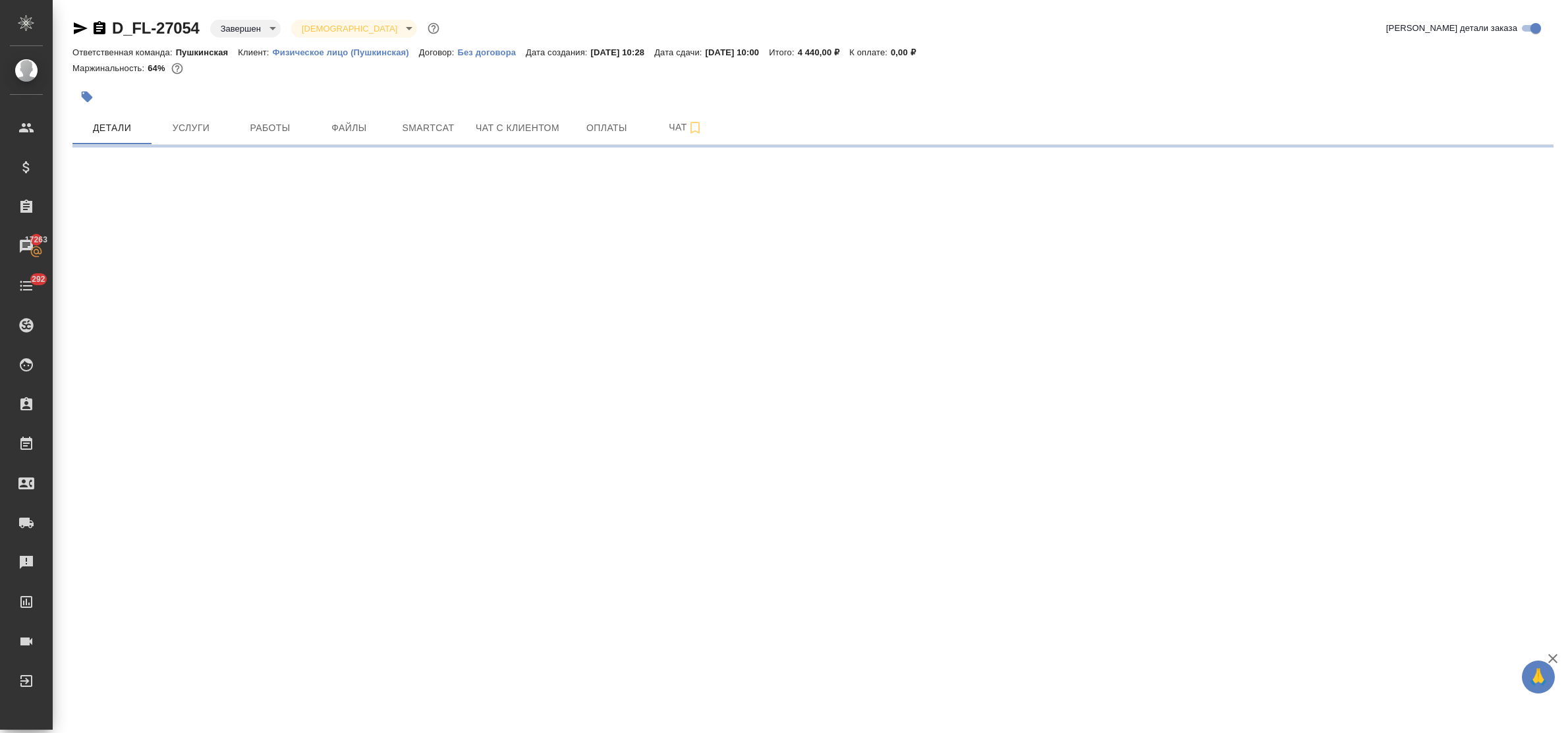
select select "RU"
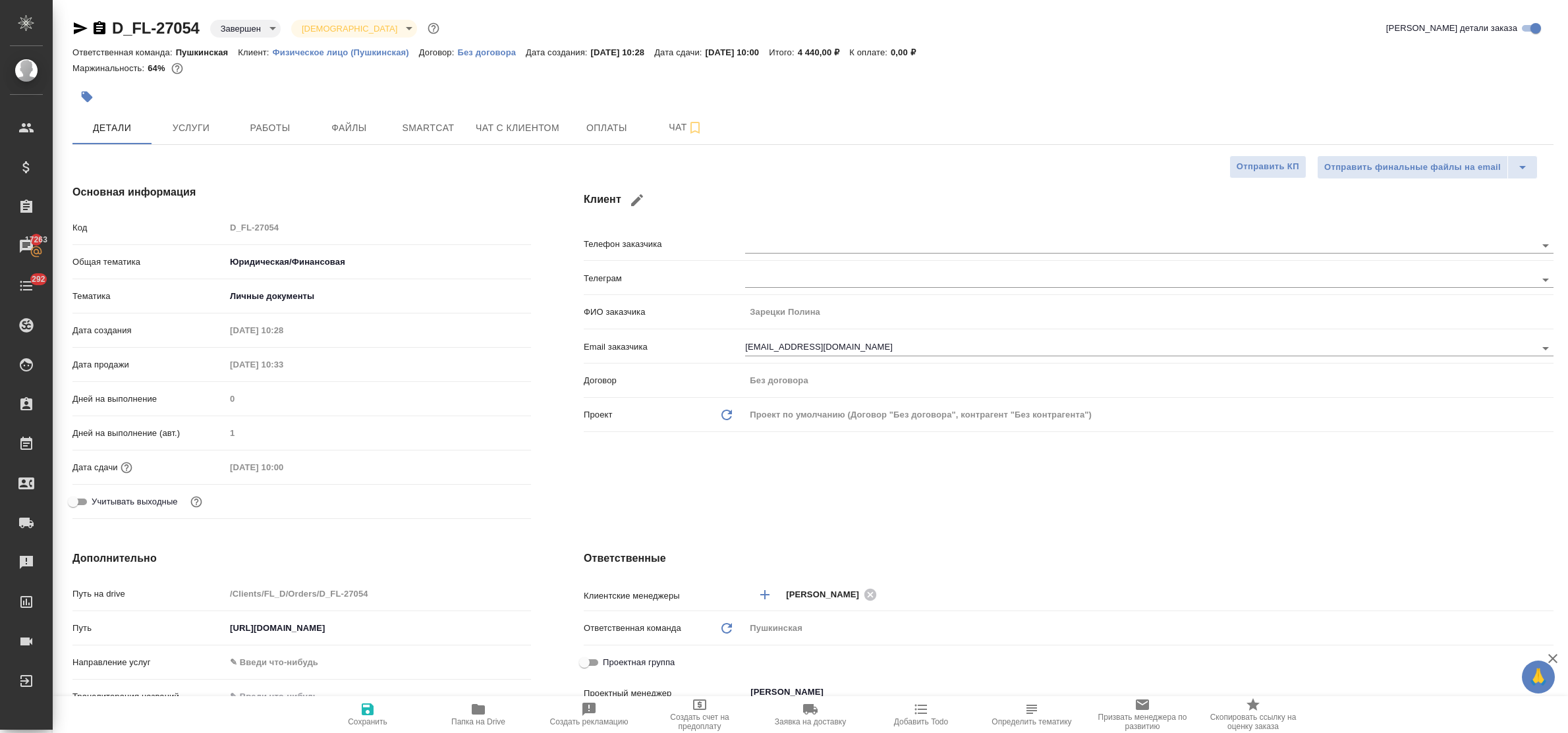
type textarea "x"
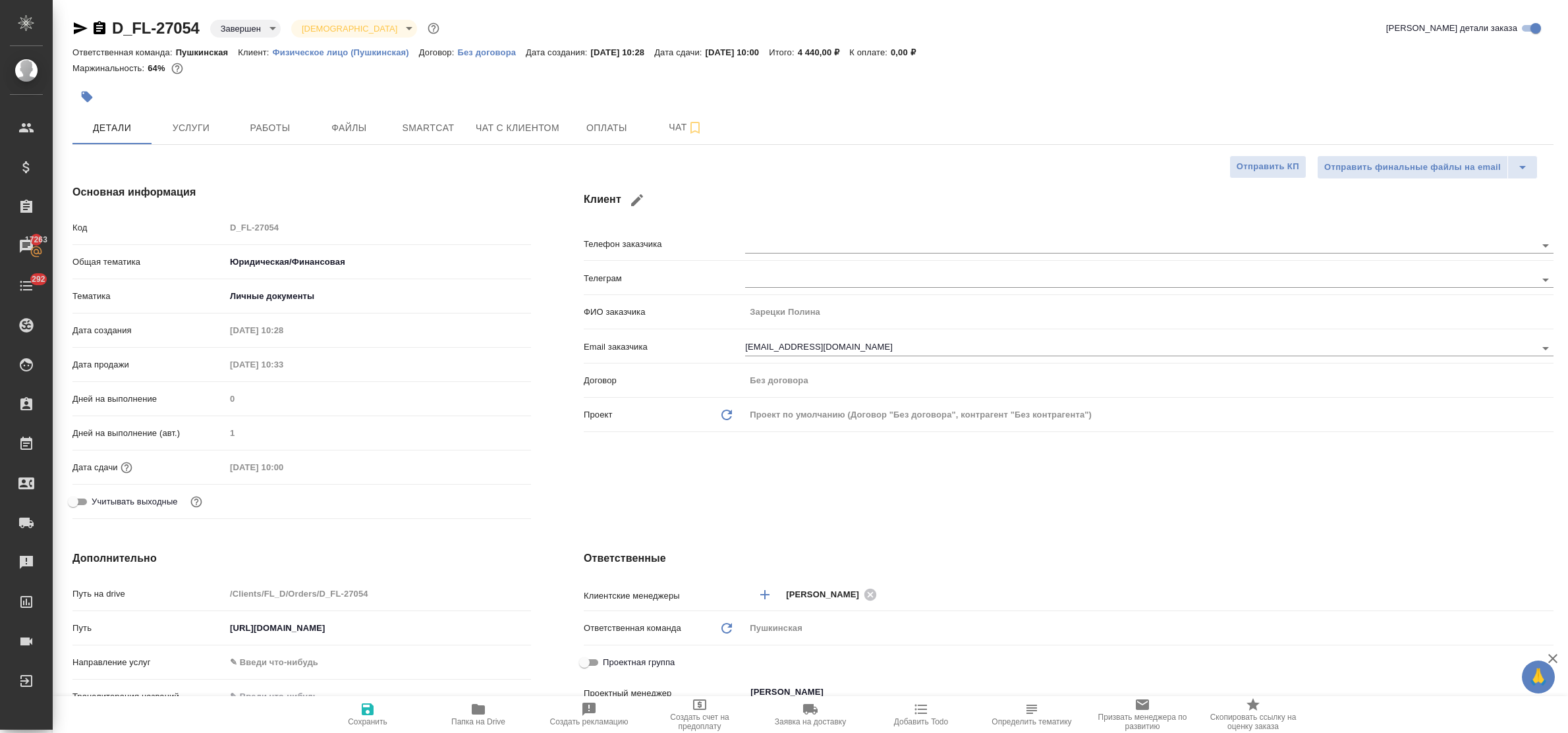
type textarea "x"
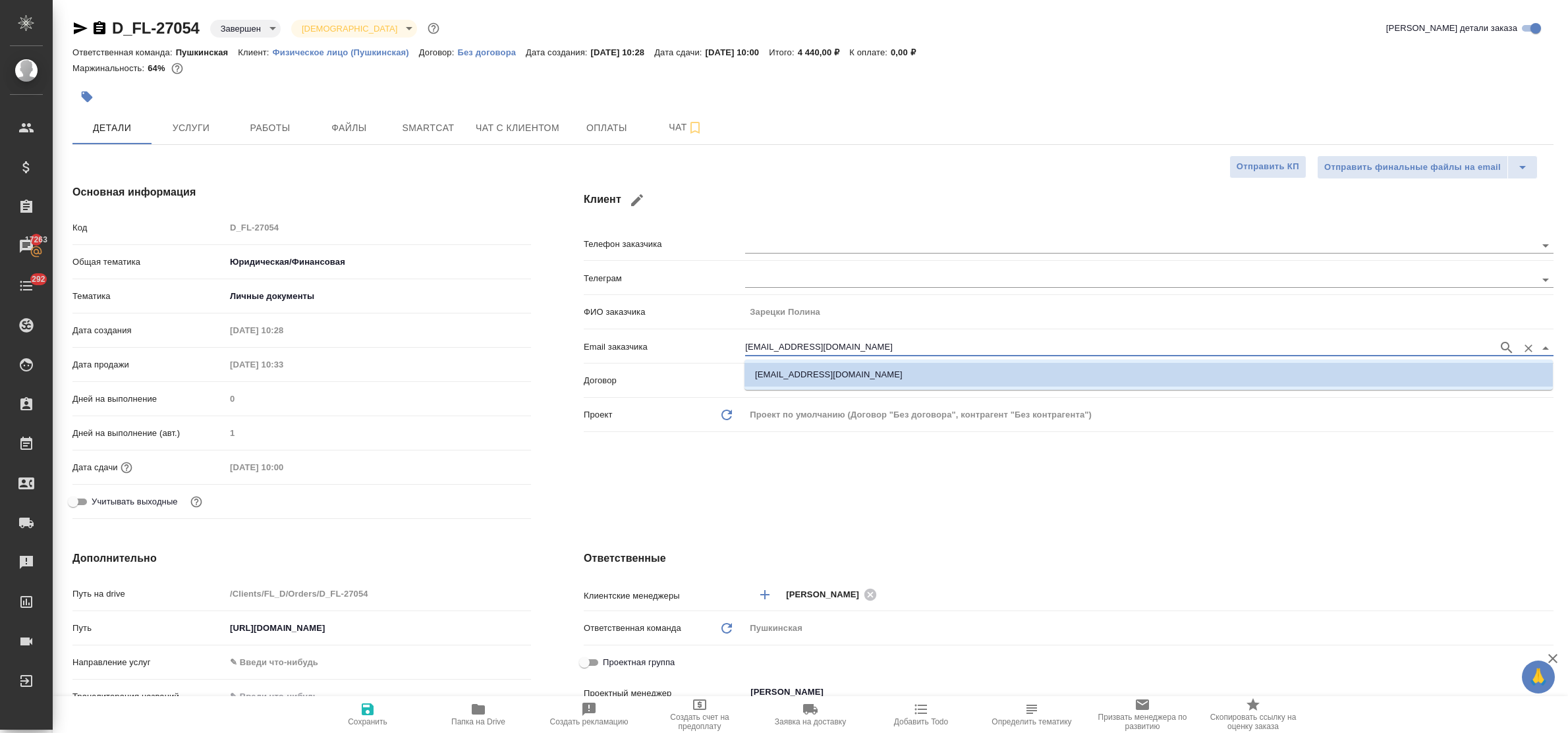
drag, startPoint x: 835, startPoint y: 344, endPoint x: 712, endPoint y: 349, distance: 123.1
click at [709, 344] on div "Email заказчика [EMAIL_ADDRESS][DOMAIN_NAME]" at bounding box center [1069, 345] width 970 height 23
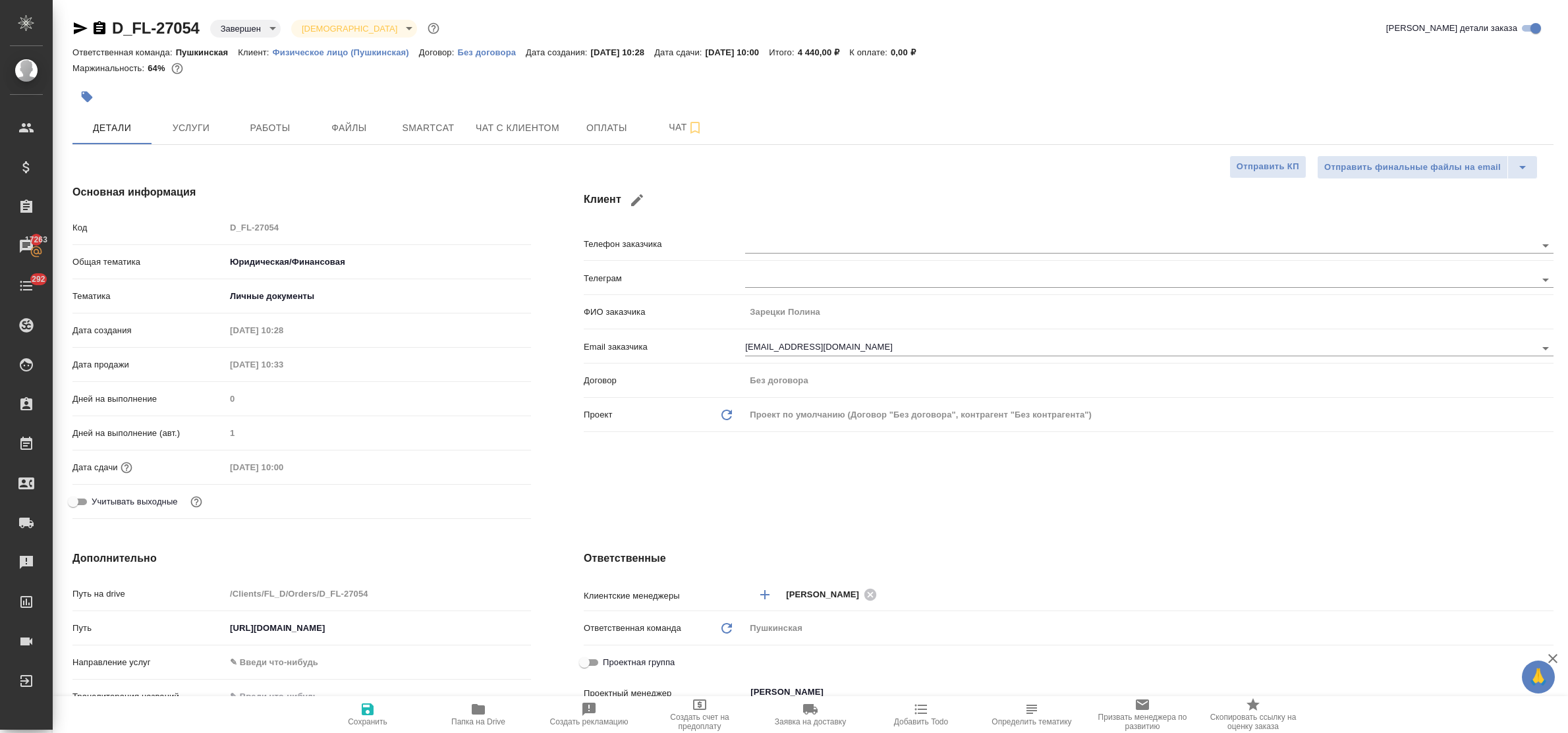
type textarea "x"
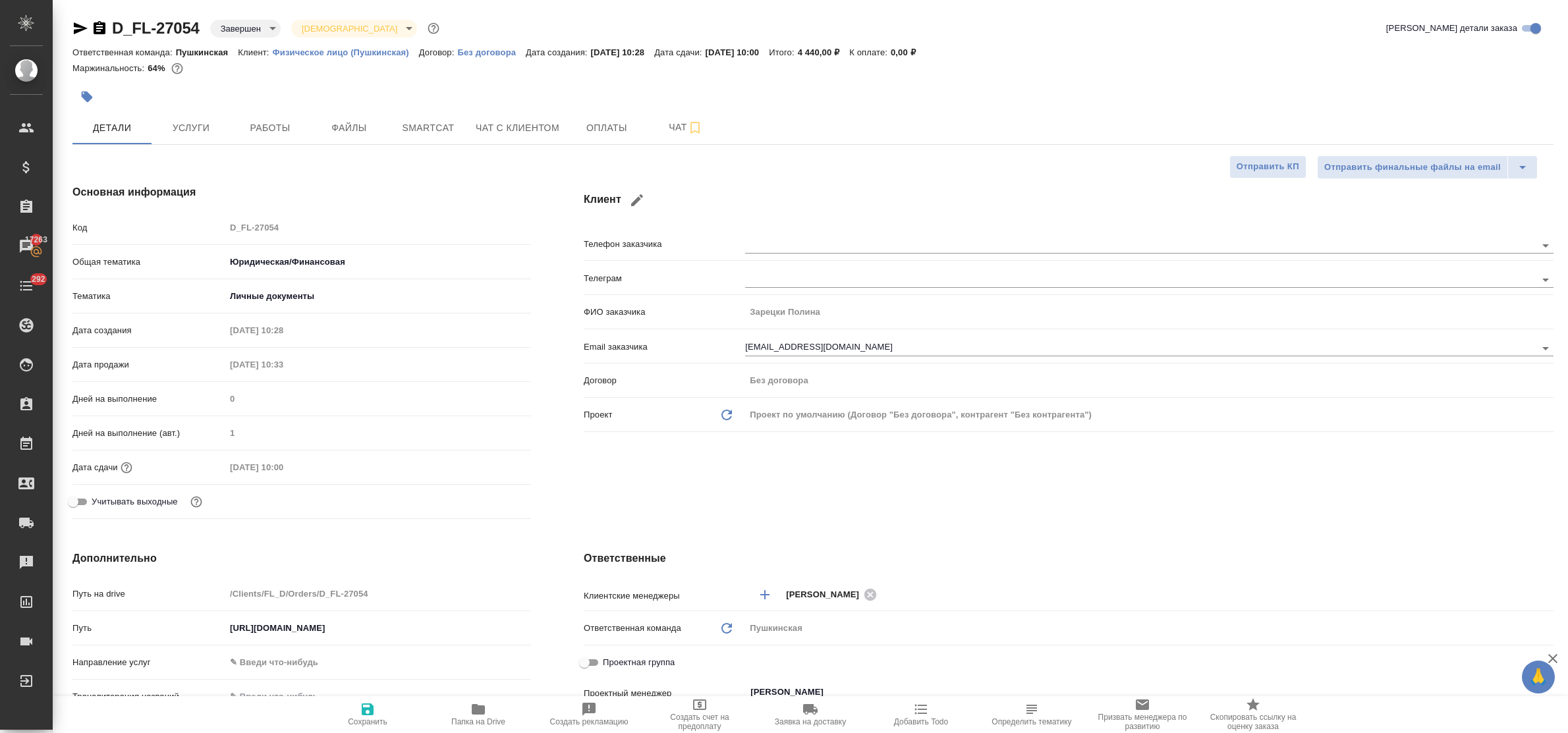
type textarea "x"
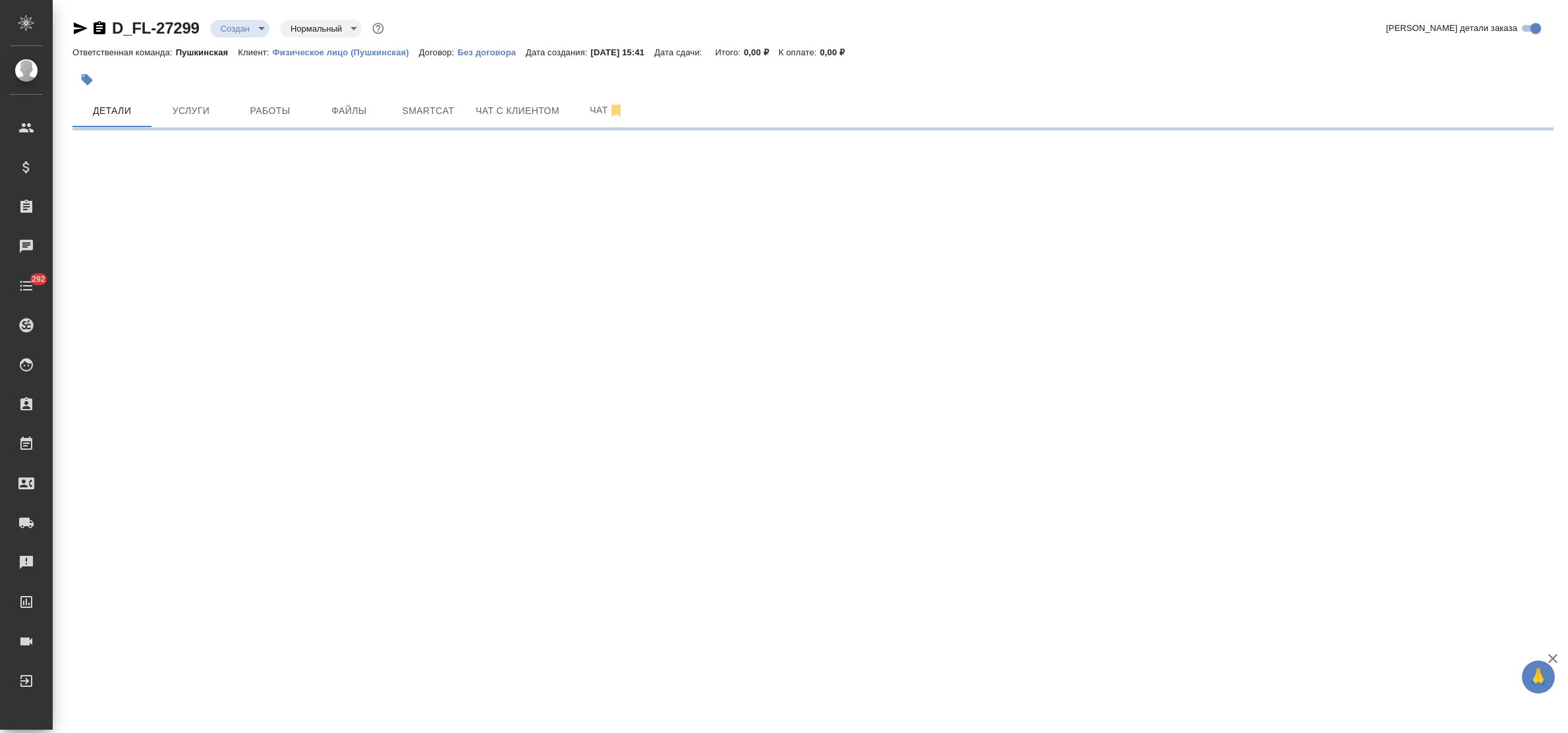
select select "RU"
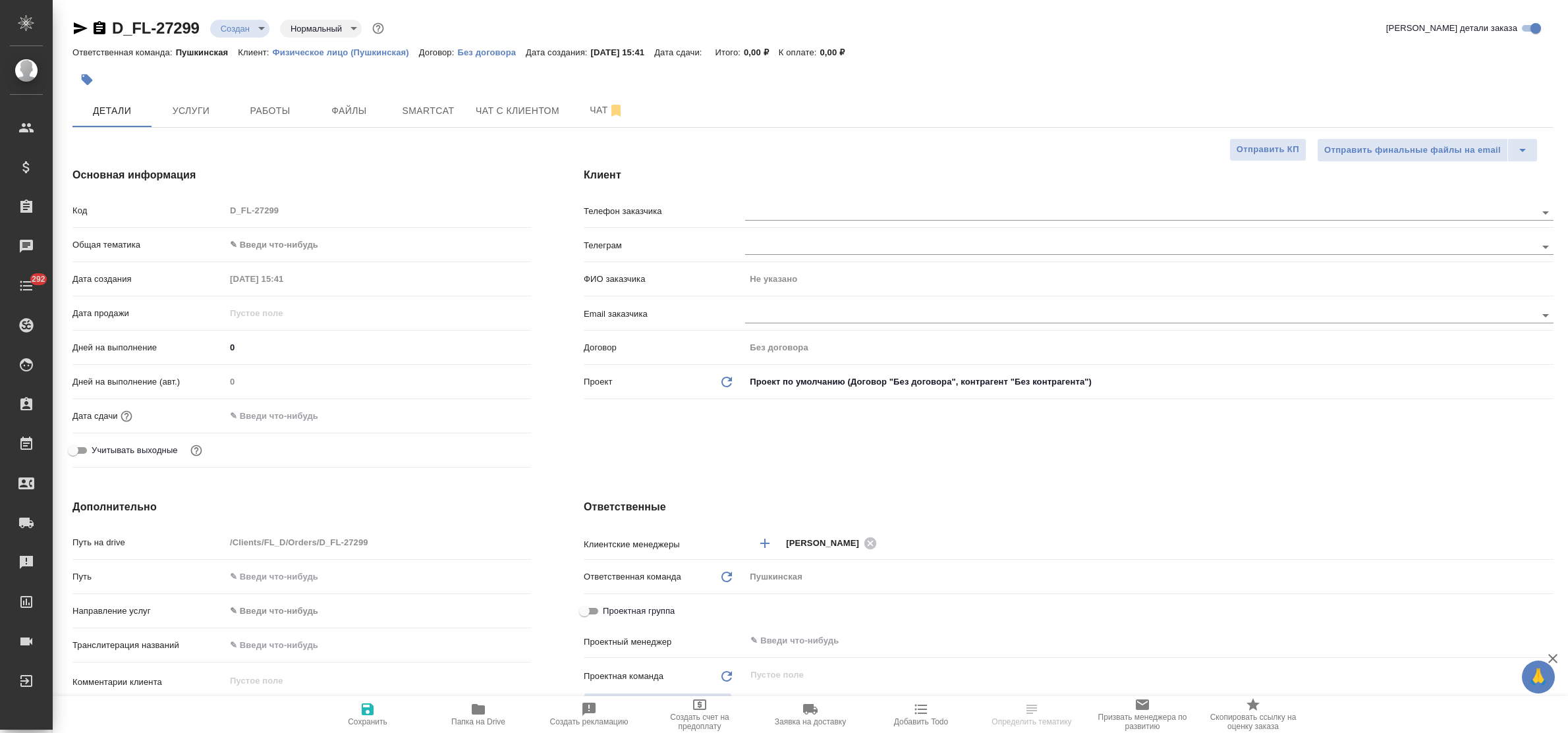
type textarea "x"
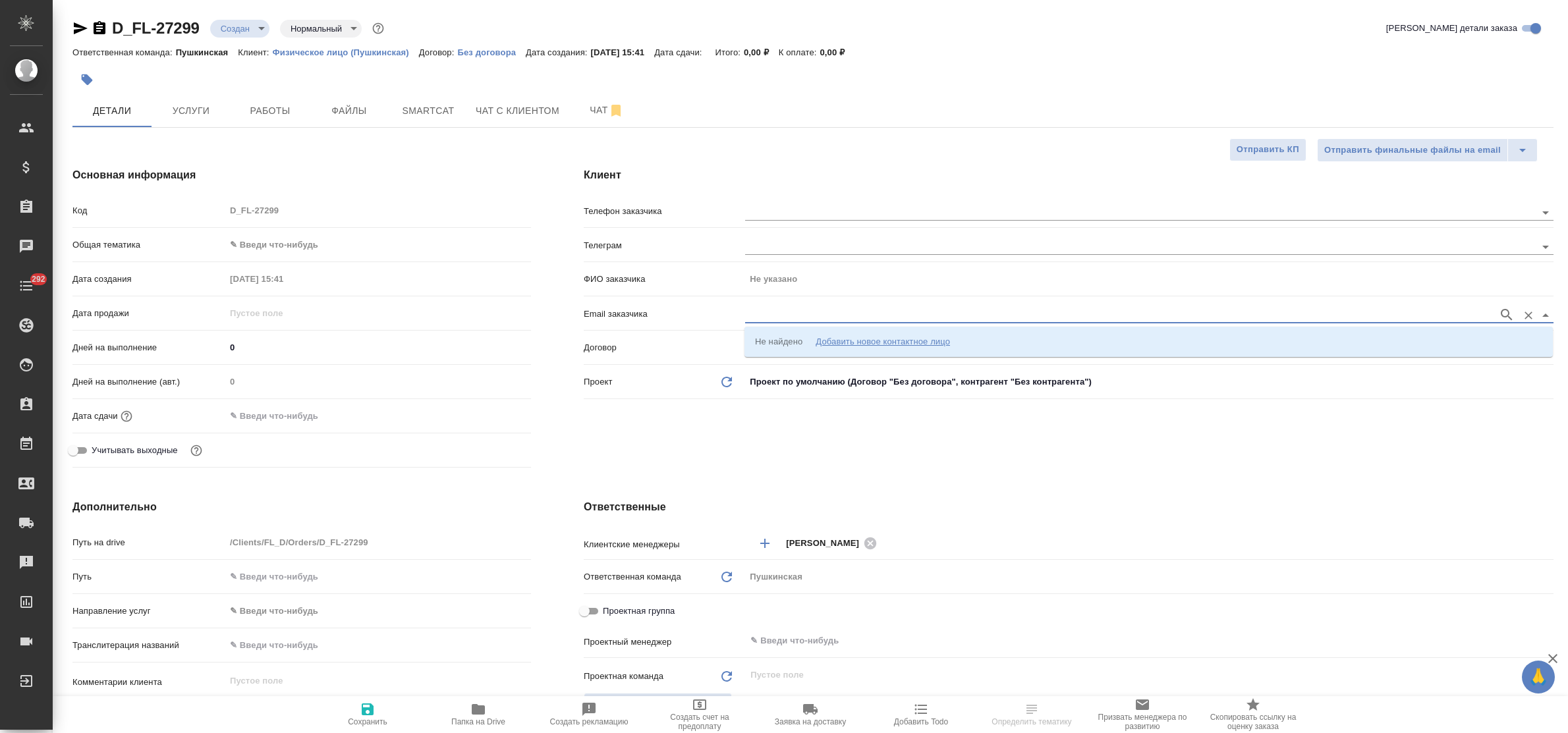
click at [773, 314] on input "text" at bounding box center [1119, 315] width 747 height 16
paste input "[EMAIL_ADDRESS][DOMAIN_NAME]"
type input "[EMAIL_ADDRESS][DOMAIN_NAME]"
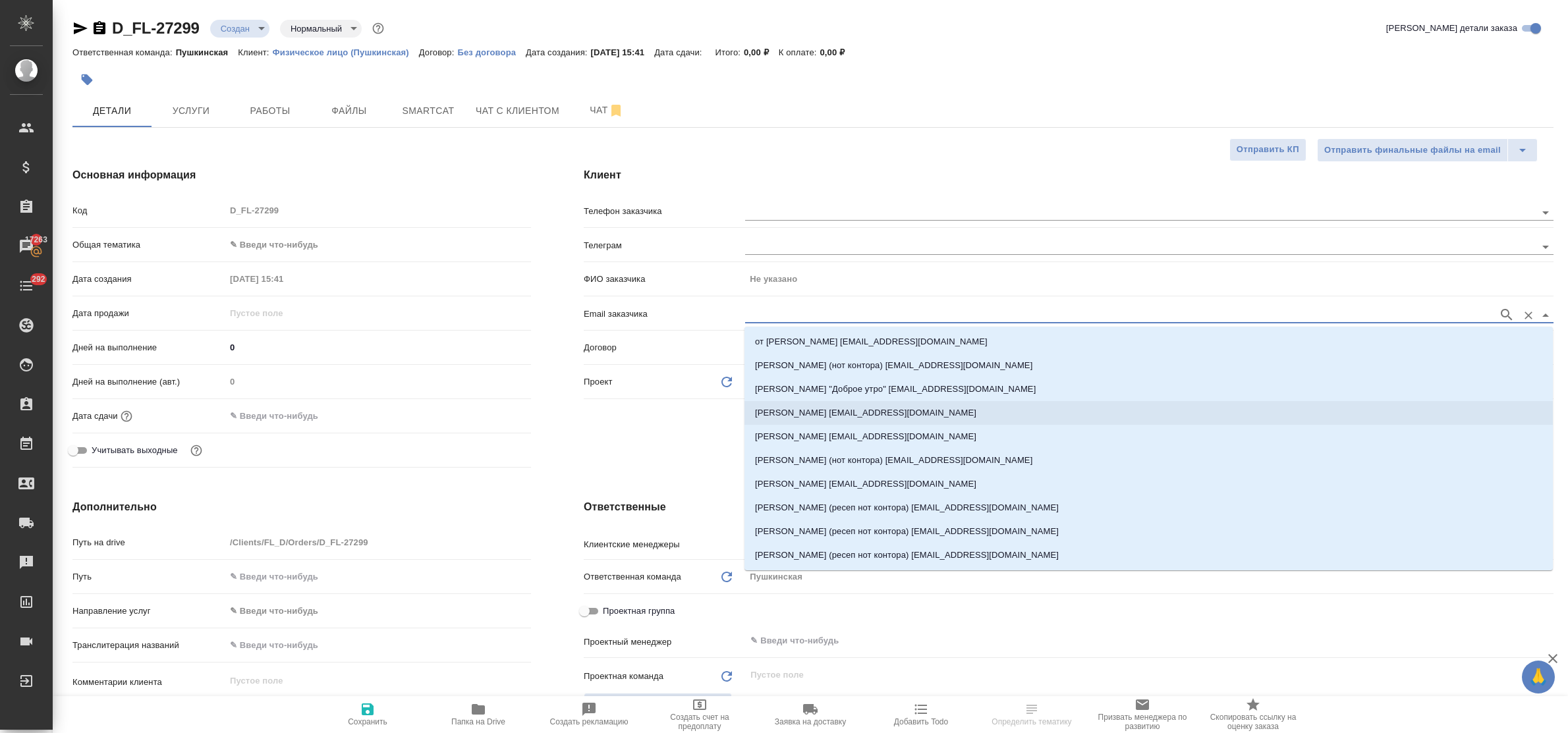
click at [806, 407] on p "[PERSON_NAME] [EMAIL_ADDRESS][DOMAIN_NAME]" at bounding box center [866, 412] width 221 height 13
type input "Зарецки Полина"
type input "[PERSON_NAME] [EMAIL_ADDRESS][DOMAIN_NAME]"
type textarea "x"
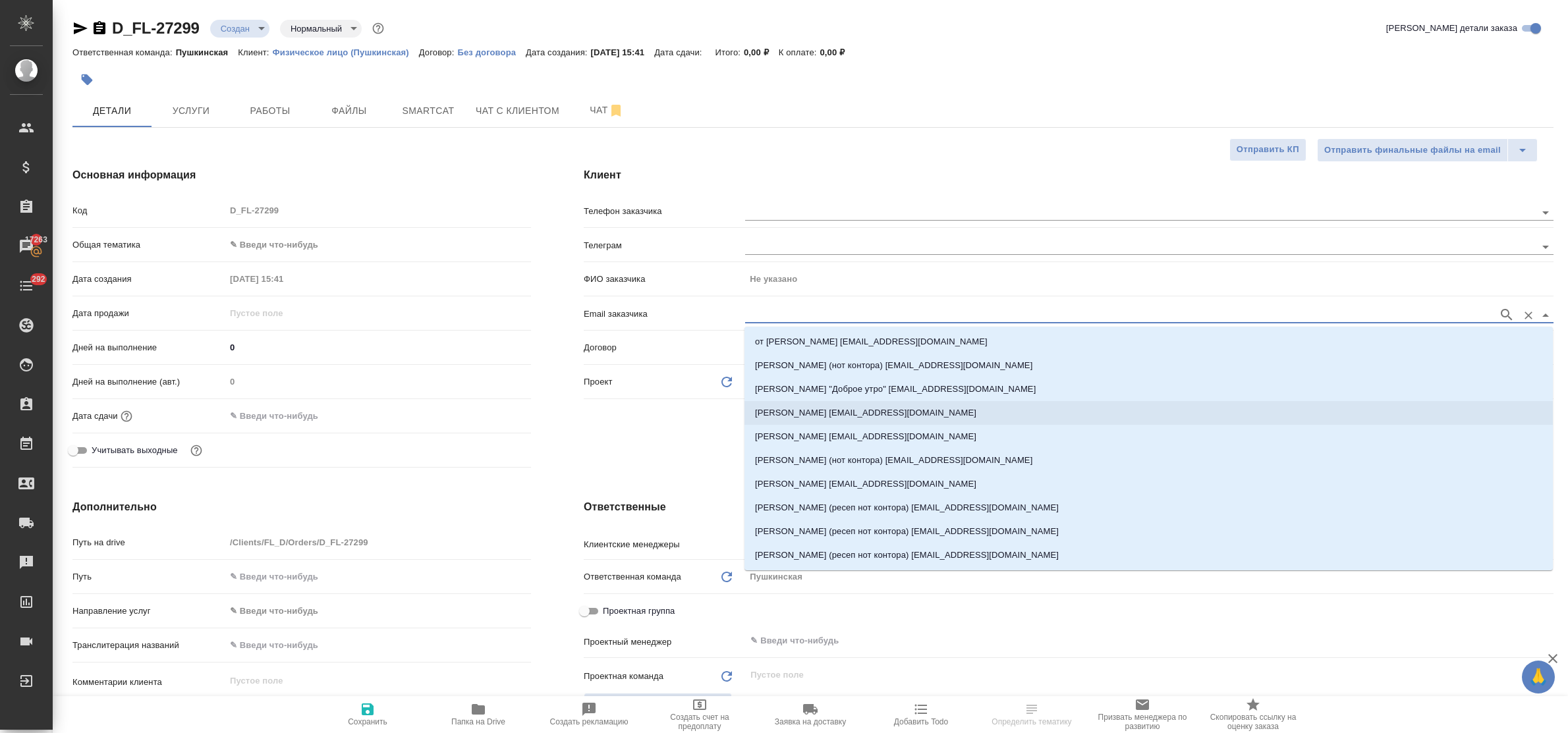
type textarea "x"
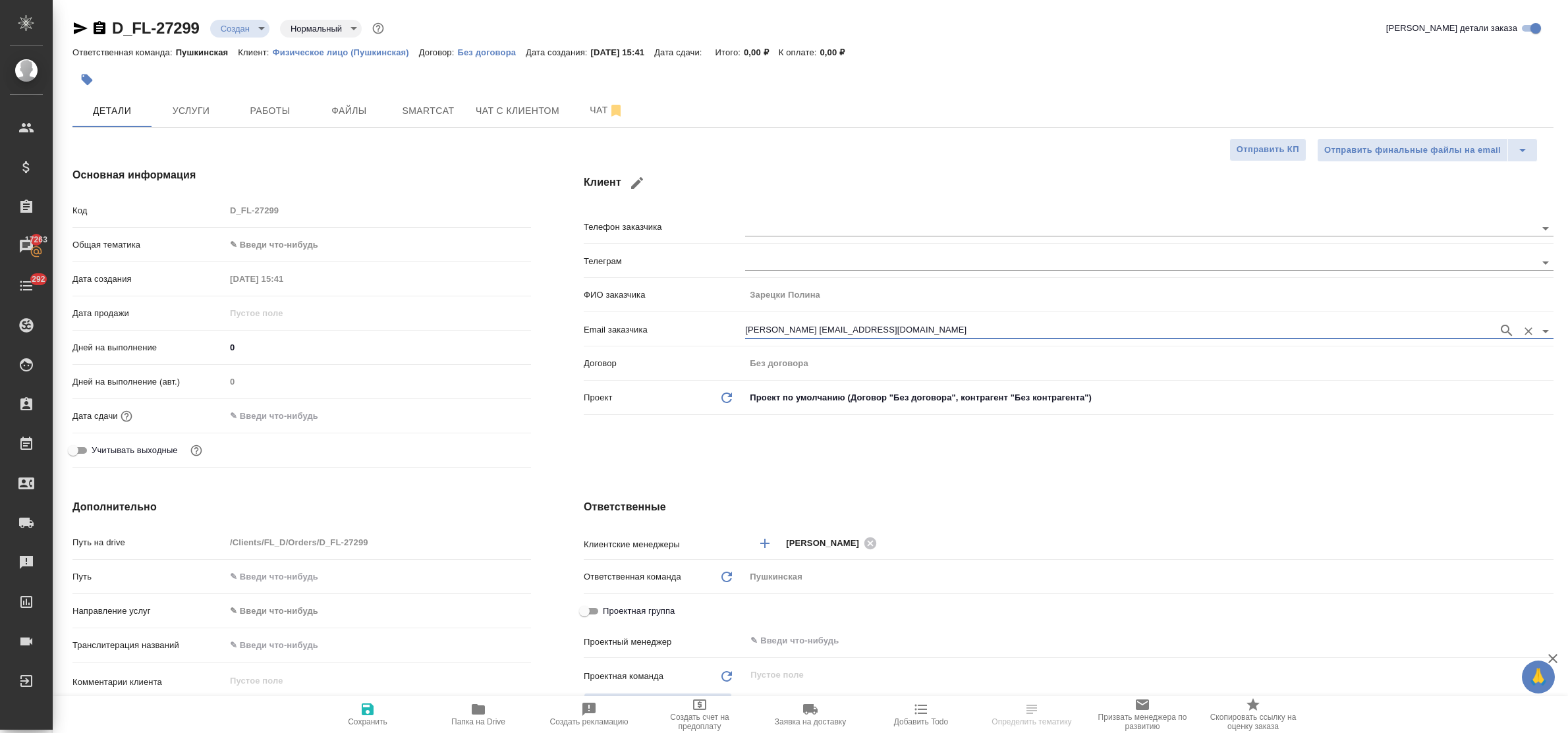
click at [367, 710] on icon "button" at bounding box center [368, 709] width 12 height 12
type textarea "x"
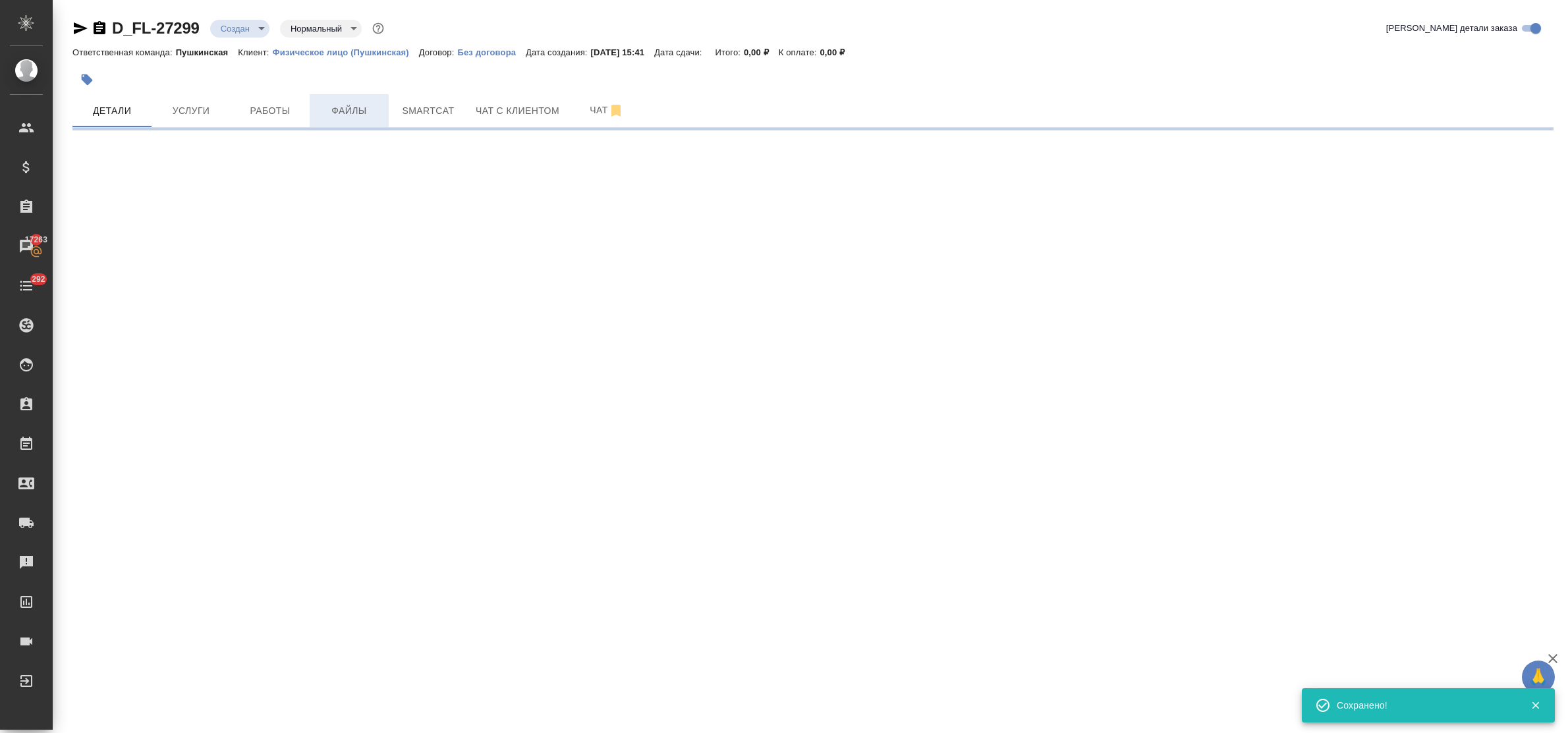
type input "holyTrinity"
select select "RU"
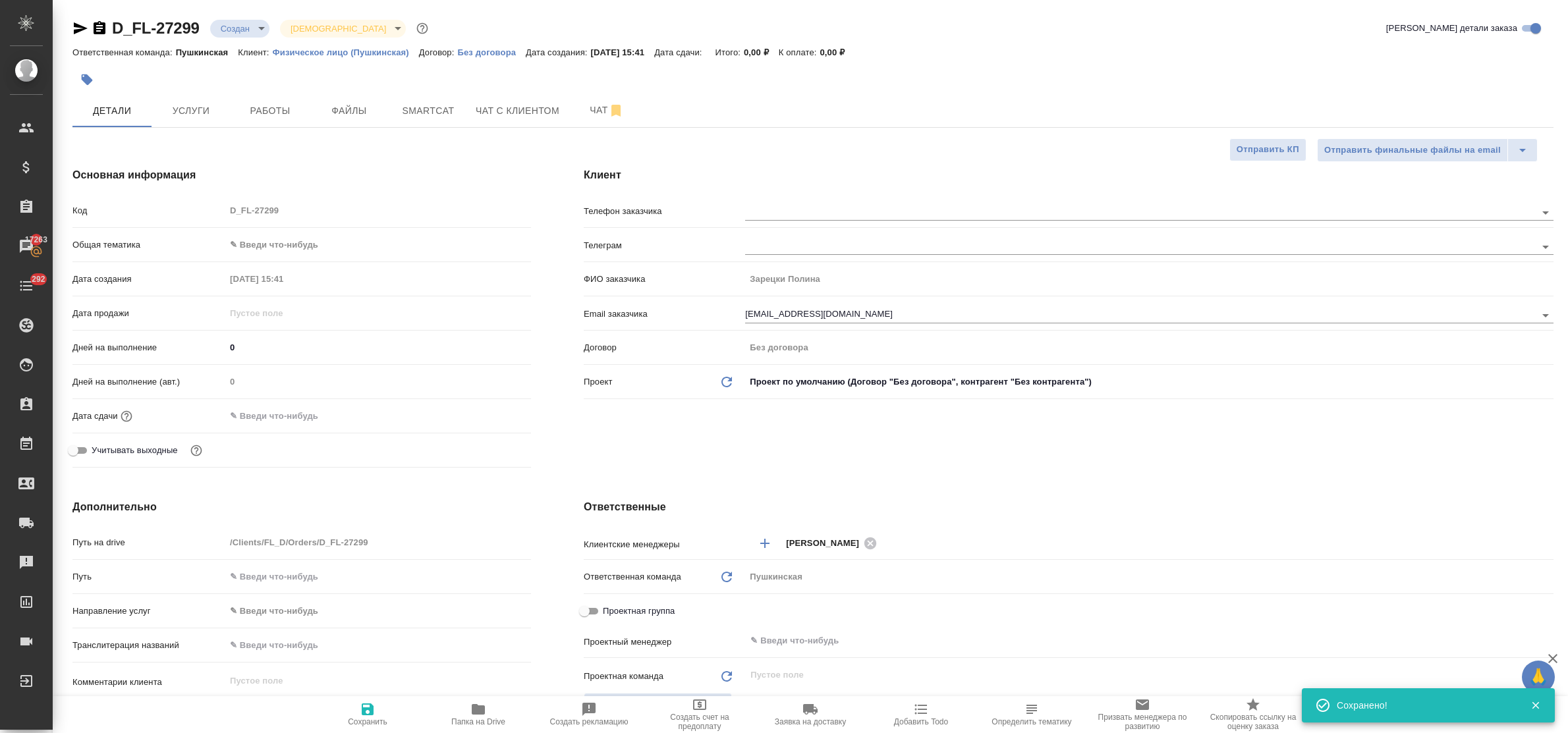
type textarea "x"
click at [480, 712] on icon "button" at bounding box center [478, 709] width 13 height 10
type textarea "x"
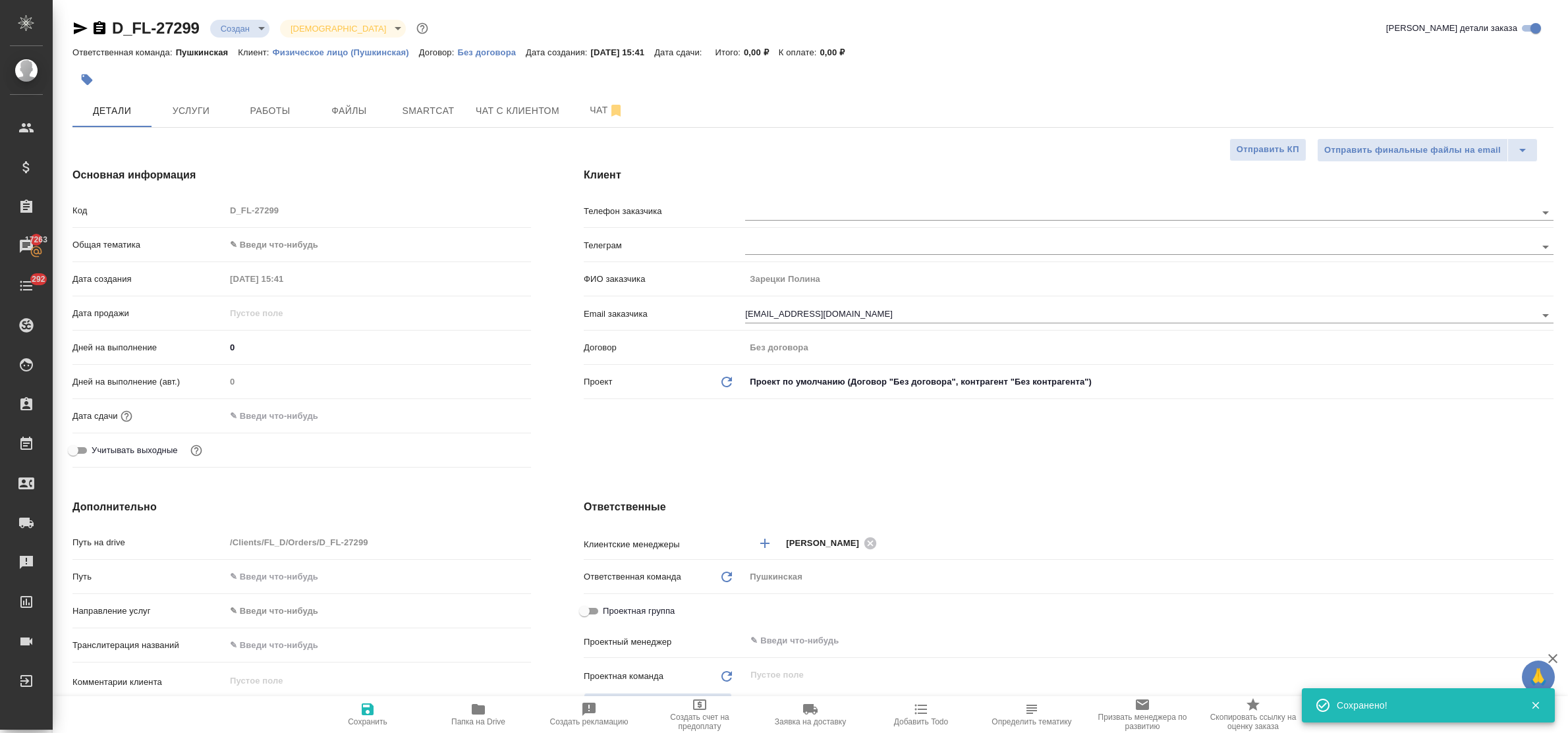
type textarea "x"
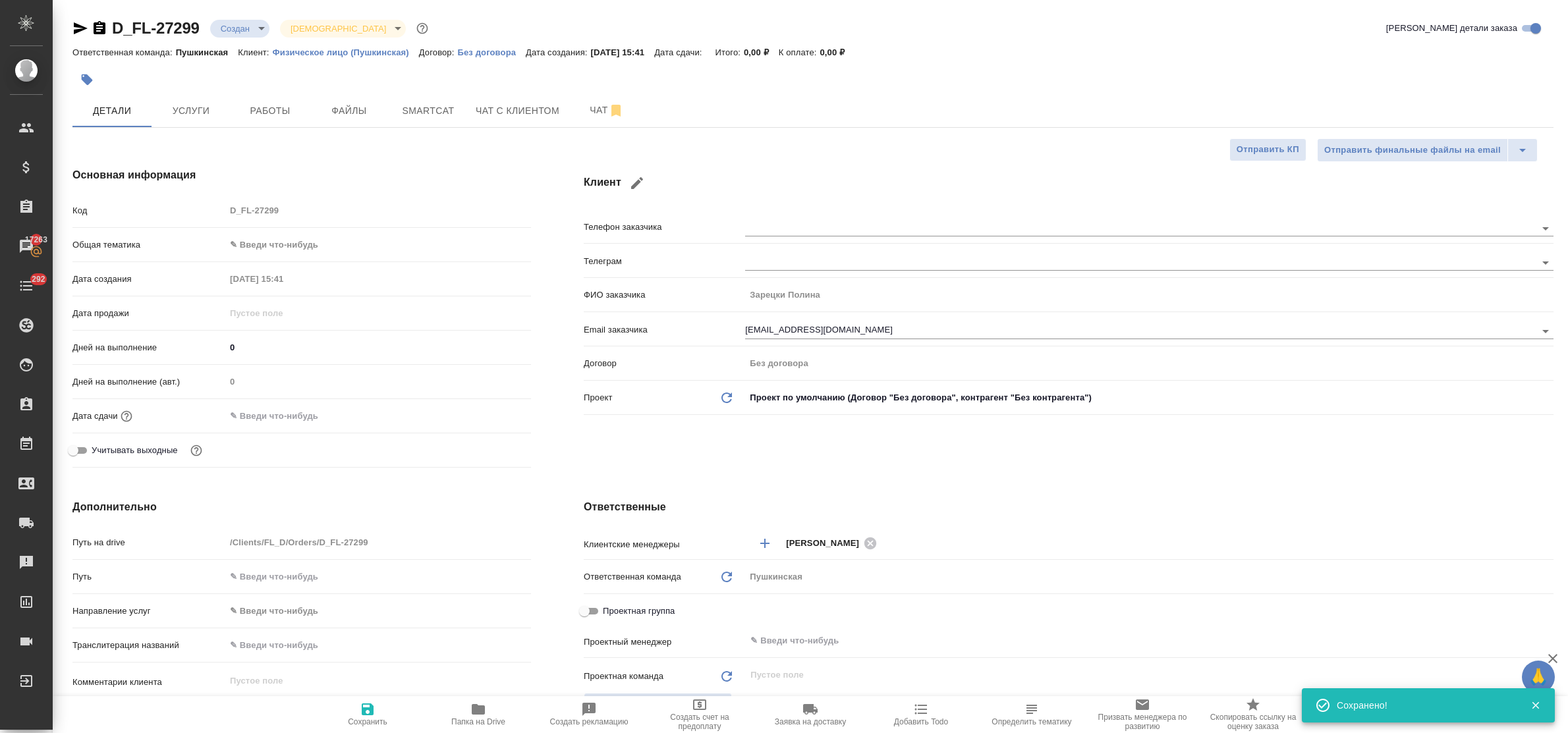
type textarea "x"
click at [276, 578] on input "text" at bounding box center [379, 577] width 305 height 19
paste input "[URL][DOMAIN_NAME]"
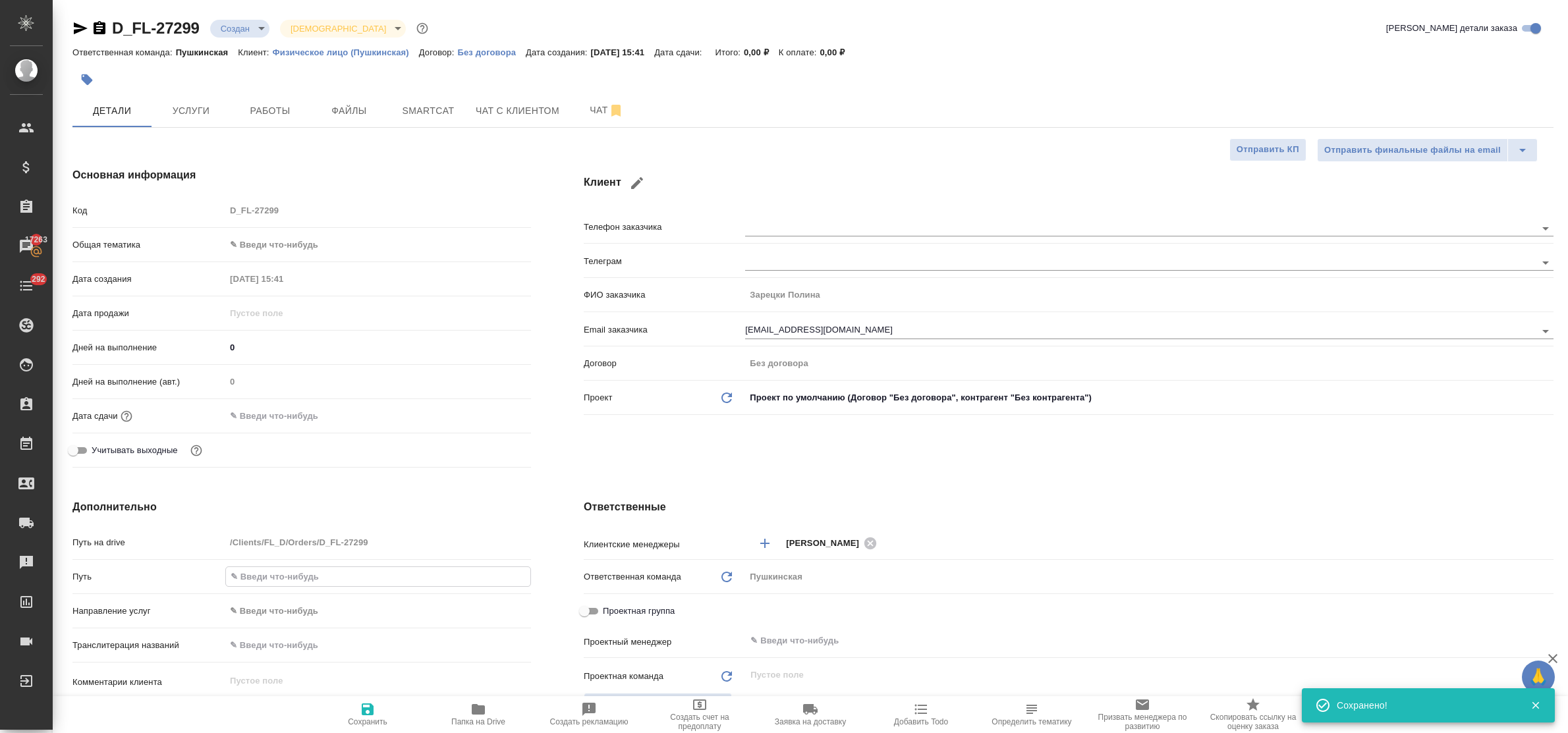
type input "[URL][DOMAIN_NAME]"
type textarea "x"
type input "[URL][DOMAIN_NAME]"
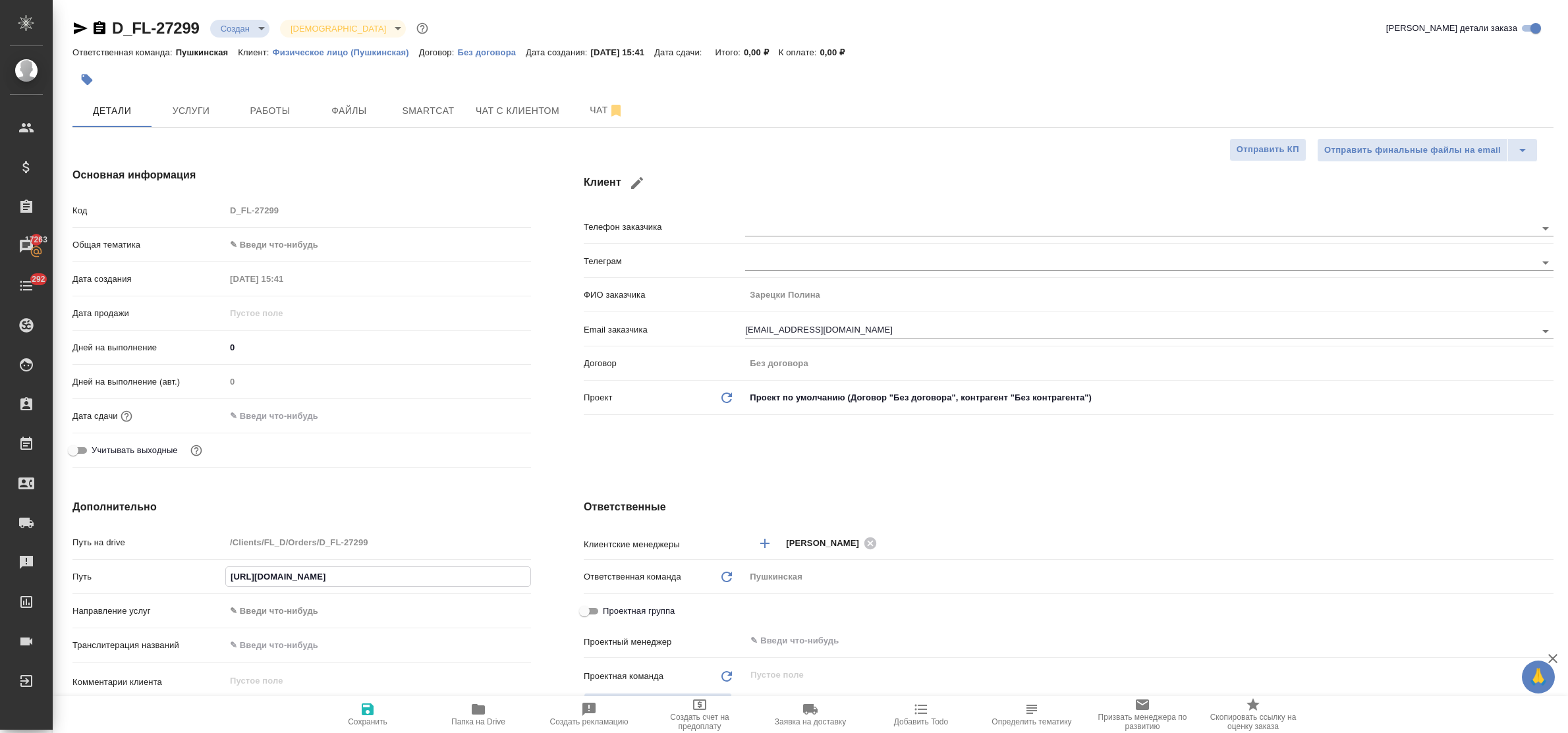
click at [265, 254] on body "🙏 .cls-1 fill:#fff; AWATERA Bulakhova Elena Клиенты Спецификации Заказы 17263 Ч…" at bounding box center [784, 366] width 1568 height 733
click at [303, 369] on li "Юридическая/Финансовая" at bounding box center [378, 371] width 305 height 21
type input "yr-fn"
type textarea "x"
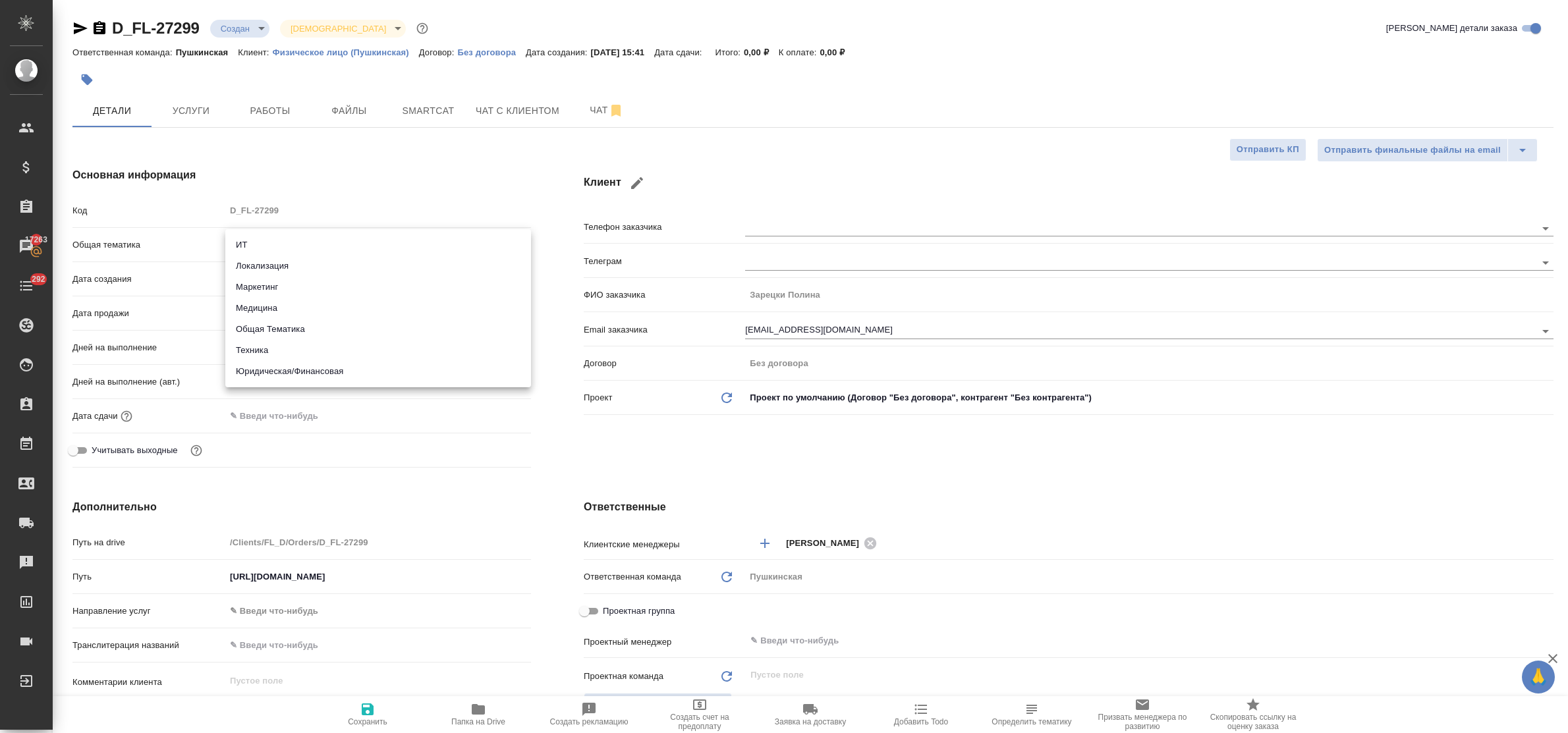
type textarea "x"
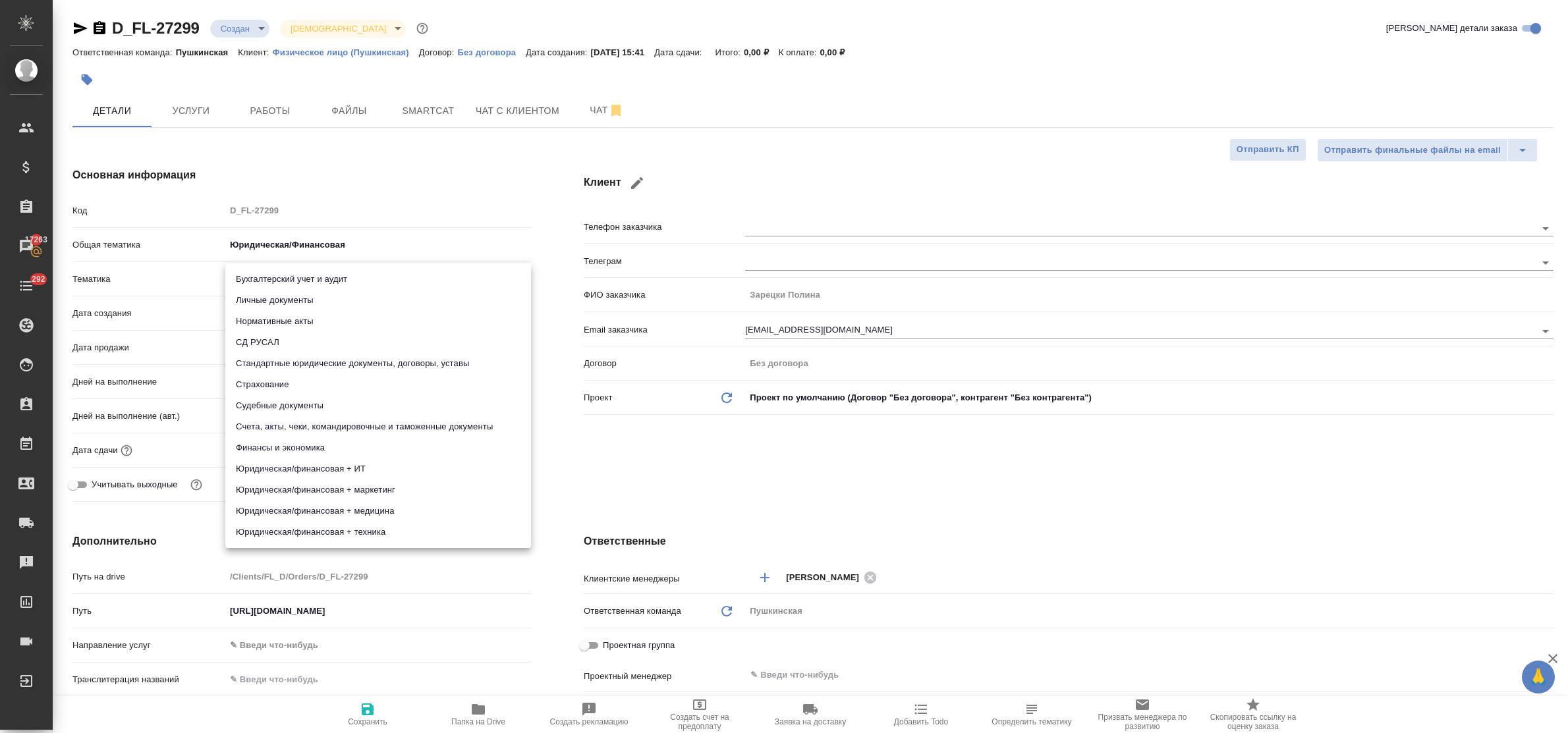
click at [287, 281] on body "🙏 .cls-1 fill:#fff; AWATERA Bulakhova Elena Клиенты Спецификации Заказы 17263 Ч…" at bounding box center [784, 366] width 1568 height 733
click at [288, 299] on li "Личные документы" at bounding box center [378, 300] width 305 height 21
type textarea "x"
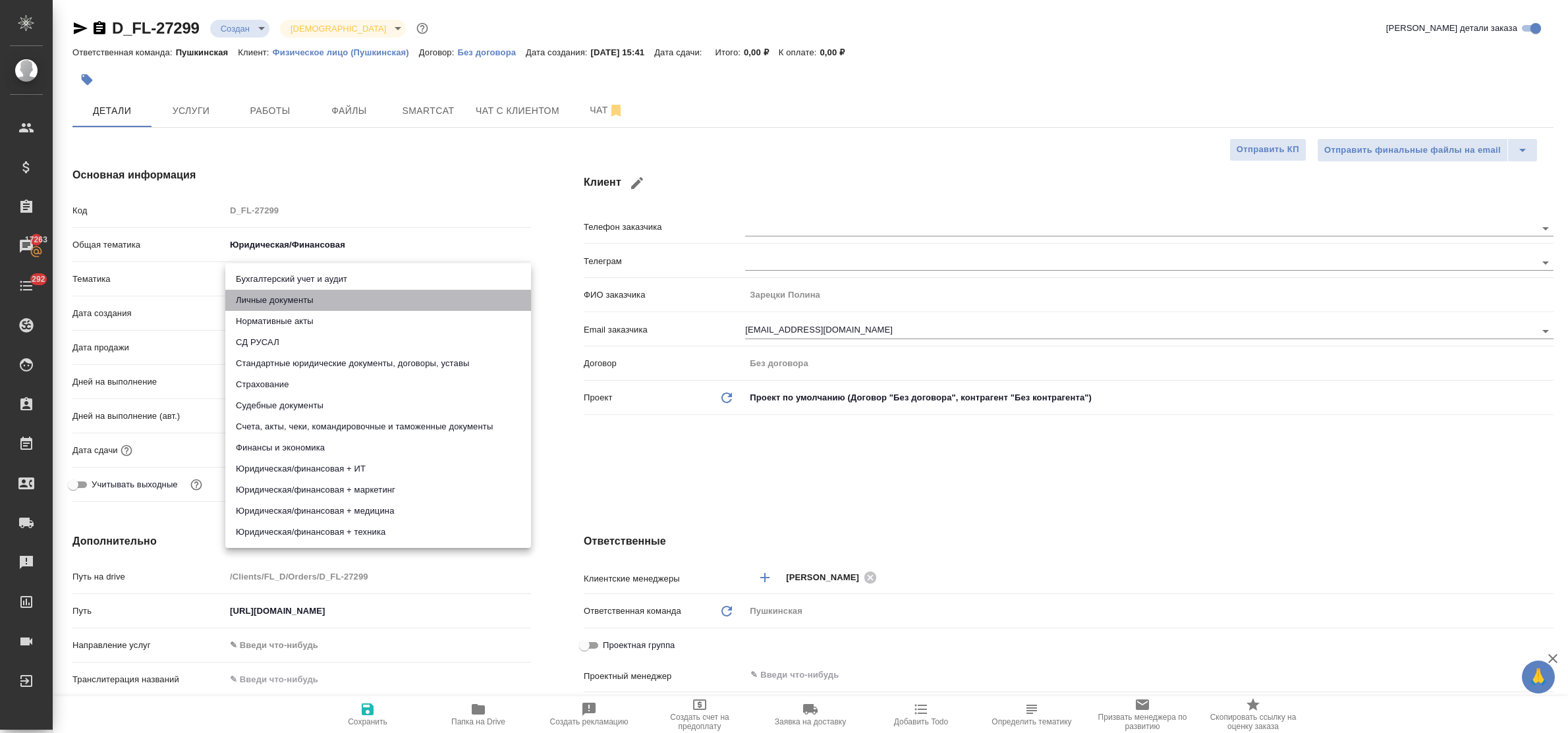
type input "5a8b8b956a9677013d343cfe"
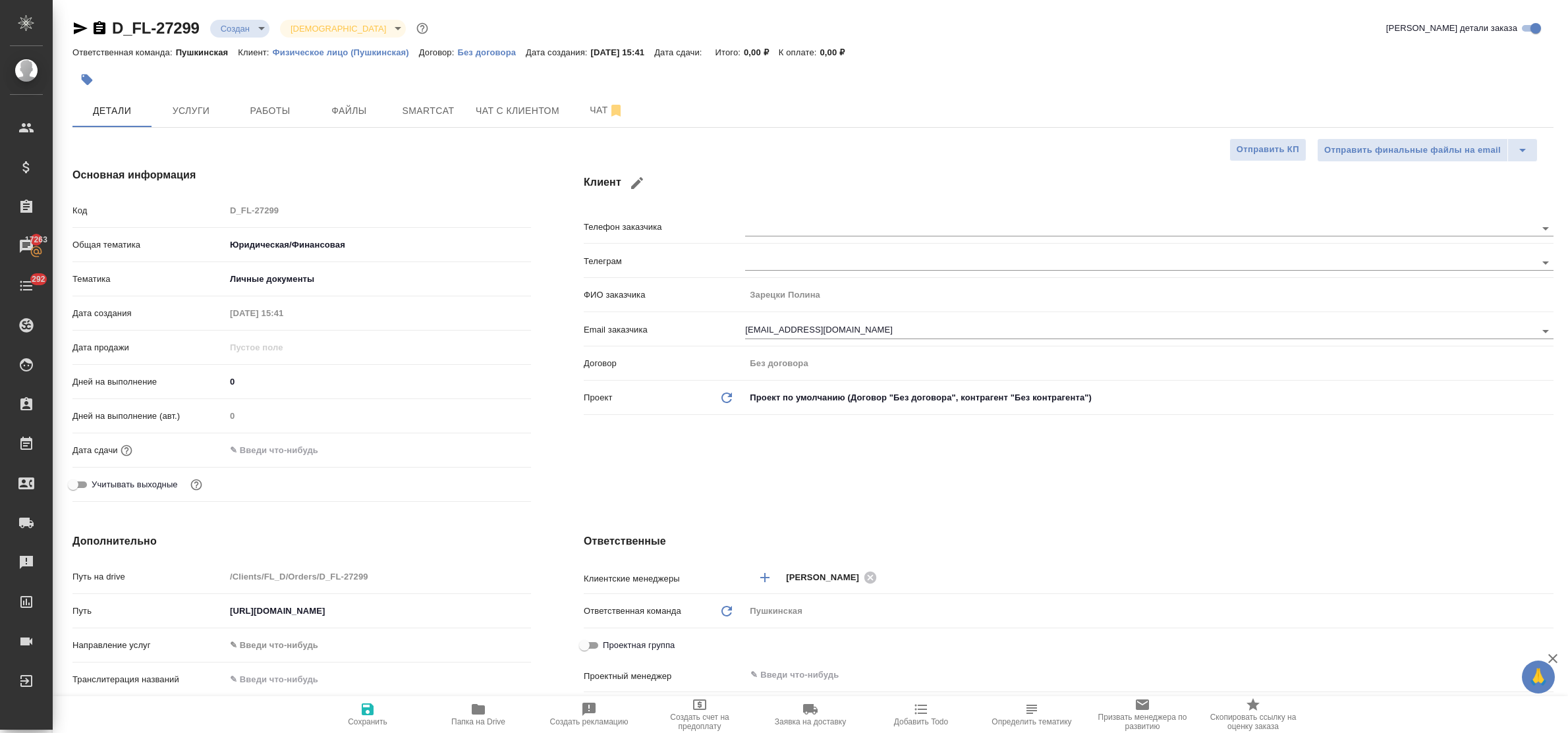
drag, startPoint x: 306, startPoint y: 446, endPoint x: 323, endPoint y: 449, distance: 17.3
click at [311, 448] on input "text" at bounding box center [283, 450] width 116 height 19
click at [491, 452] on icon "button" at bounding box center [493, 450] width 16 height 16
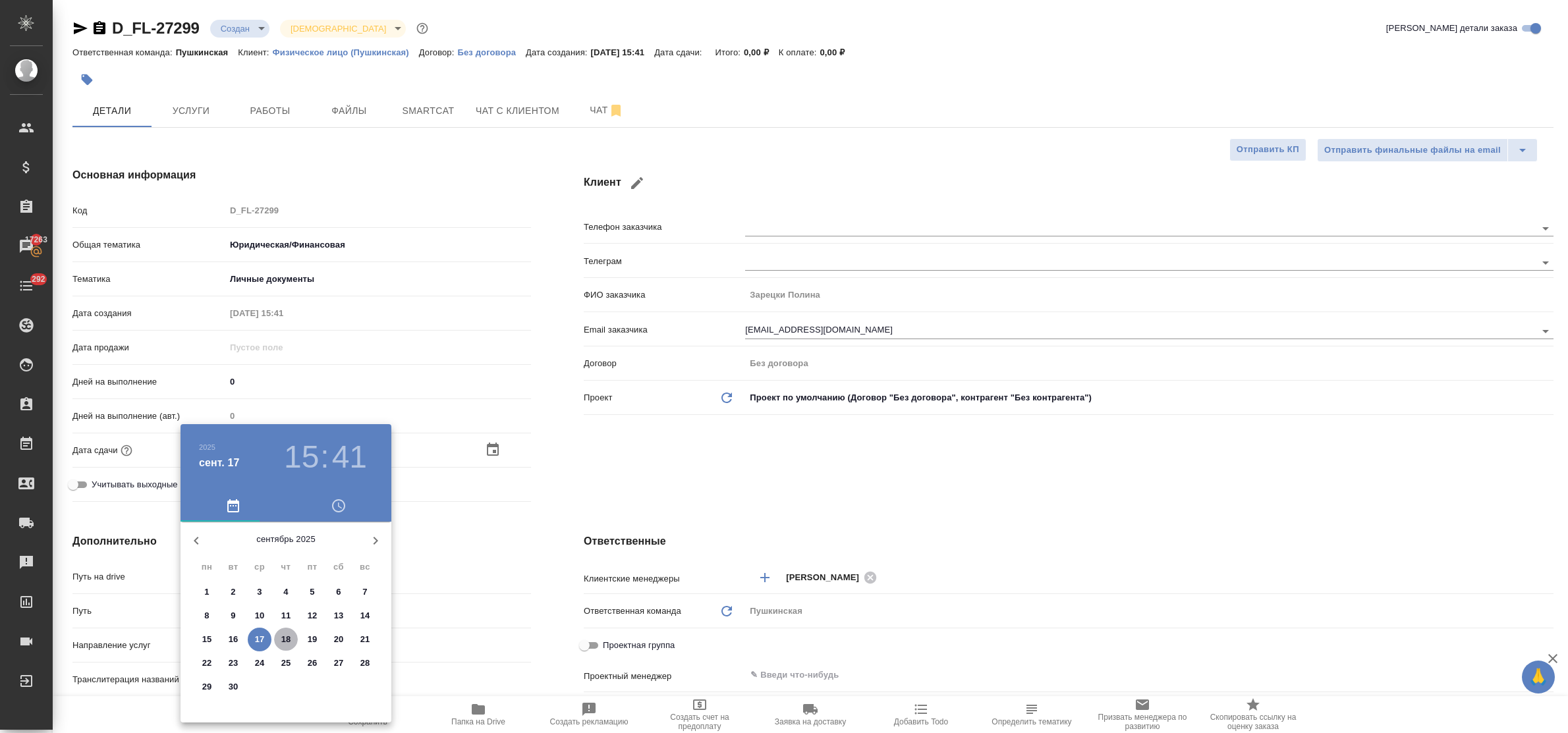
click at [288, 639] on p "18" at bounding box center [287, 639] width 10 height 13
type input "18.09.2025 15:41"
type textarea "x"
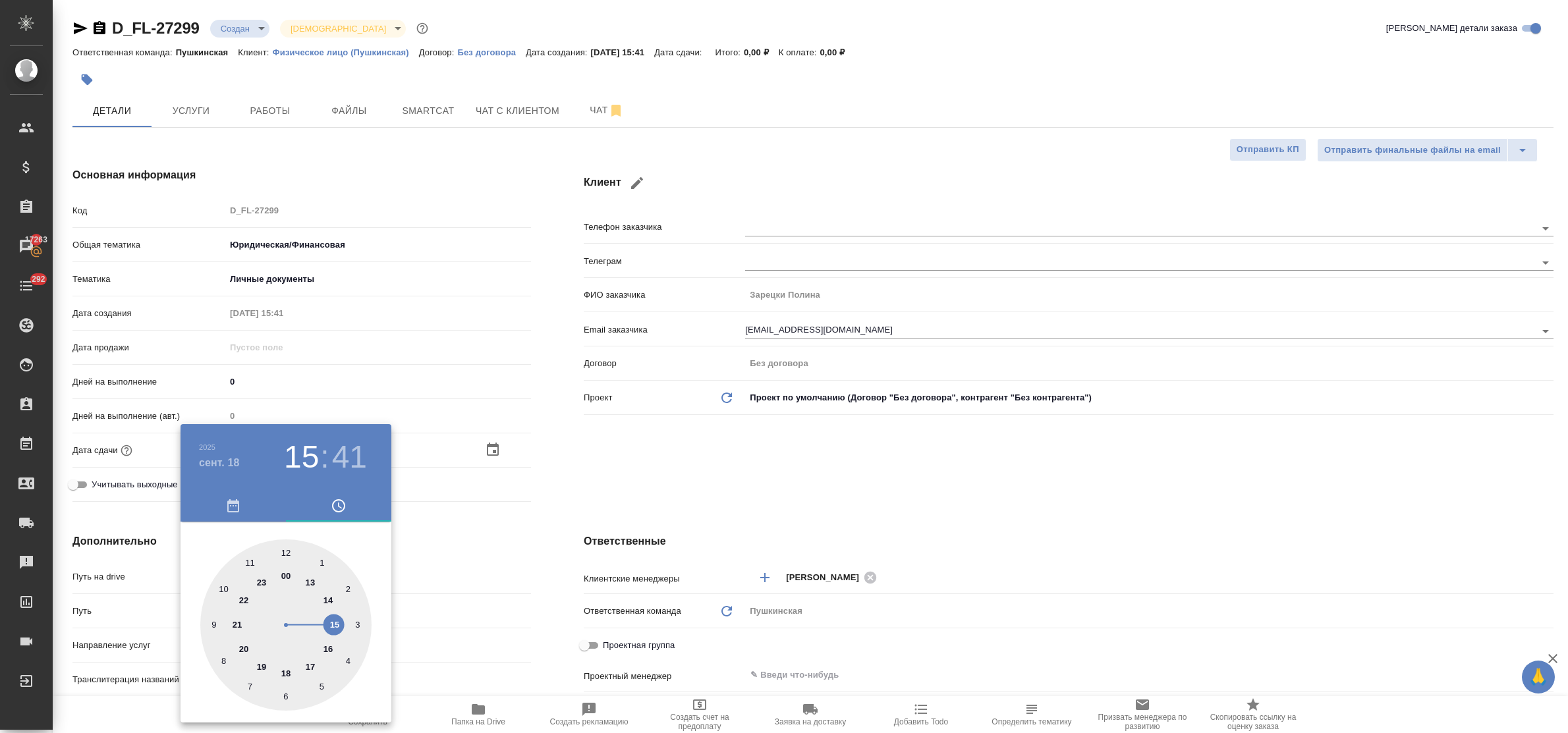
click at [328, 649] on div at bounding box center [285, 624] width 171 height 171
type input "18.09.2025 16:41"
type textarea "x"
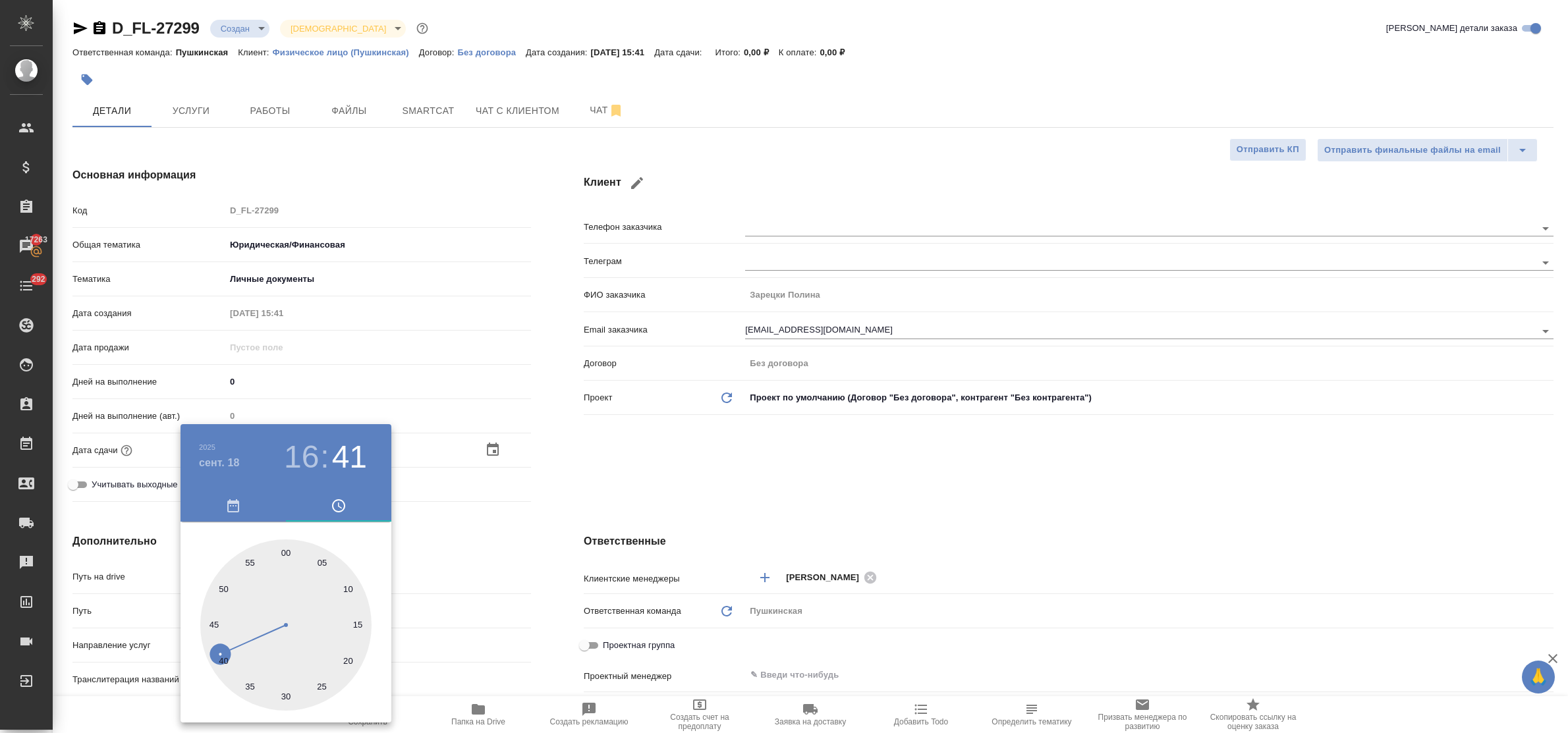
click at [287, 552] on div at bounding box center [285, 624] width 171 height 171
type input "18.09.2025 16:00"
type textarea "x"
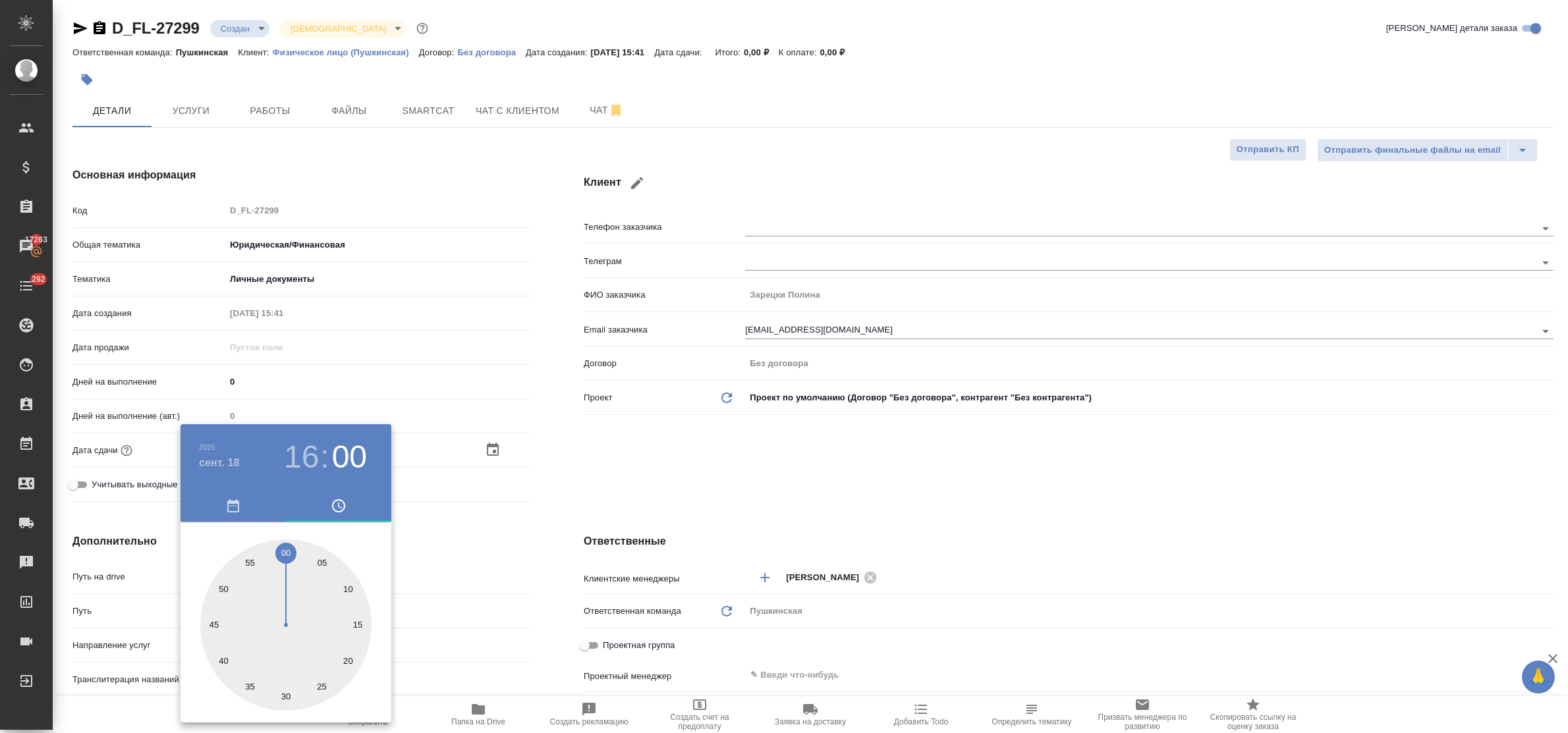
click at [453, 560] on div at bounding box center [784, 366] width 1568 height 733
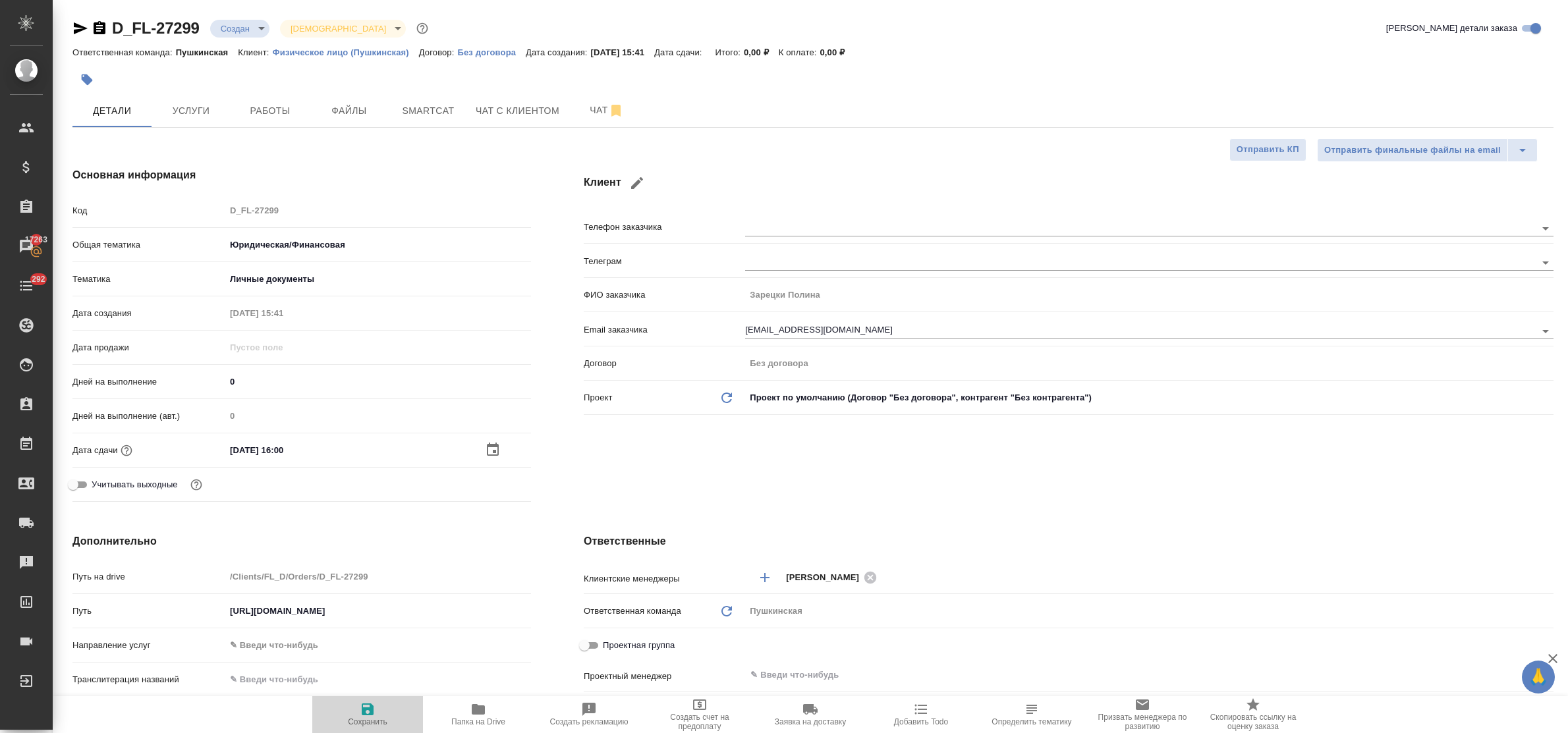
click at [369, 708] on icon "button" at bounding box center [368, 709] width 12 height 12
type textarea "x"
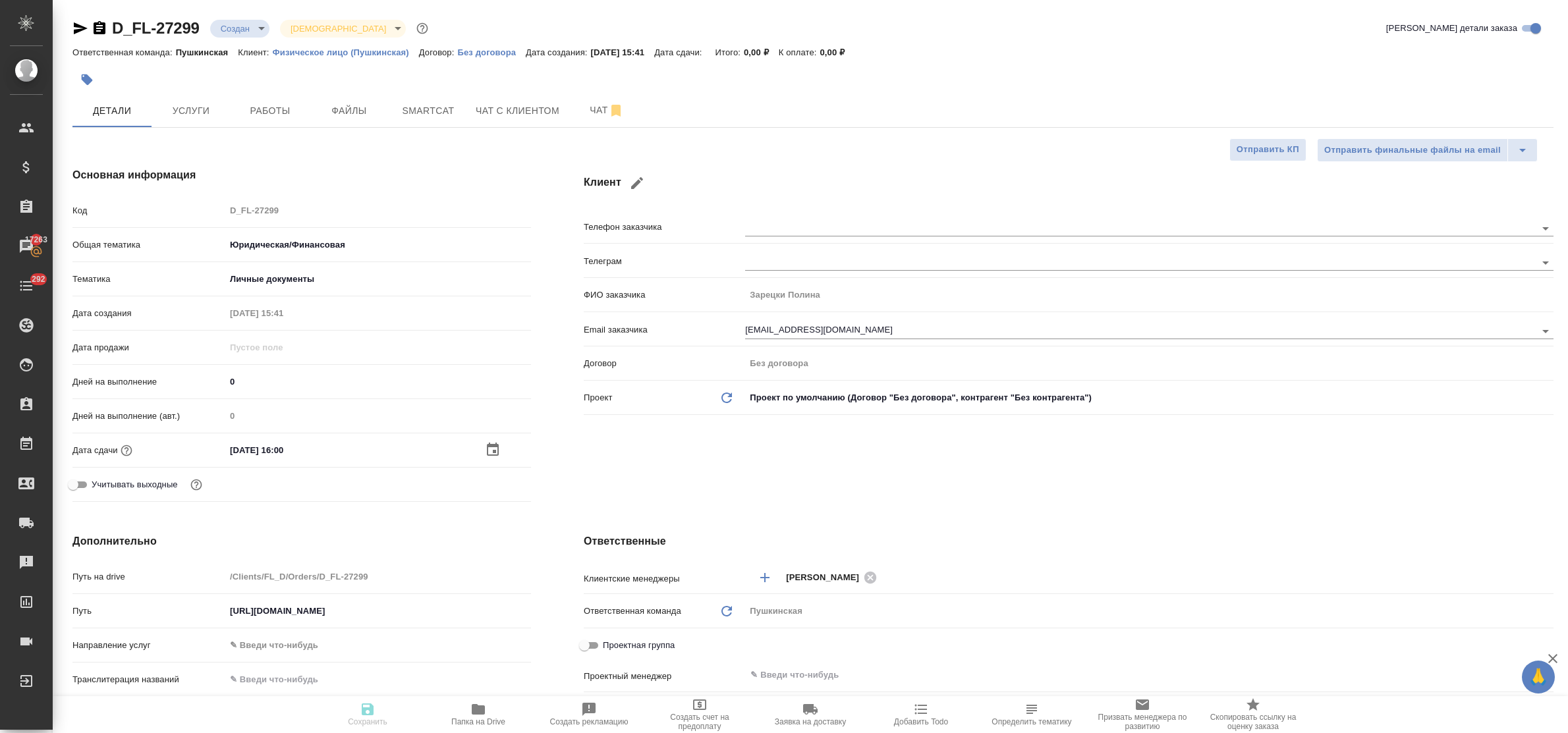
type textarea "x"
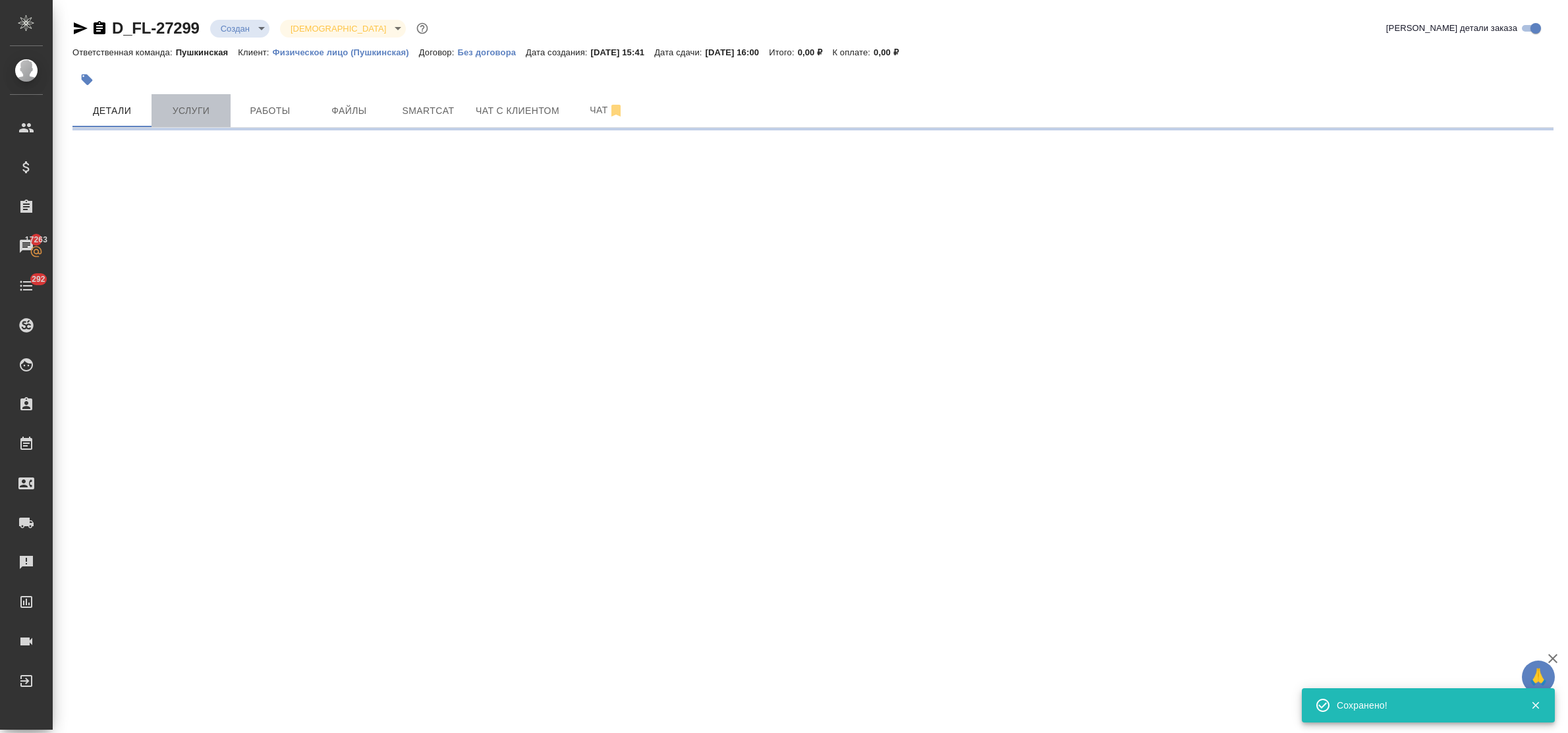
click at [193, 110] on span "Услуги" at bounding box center [191, 111] width 63 height 16
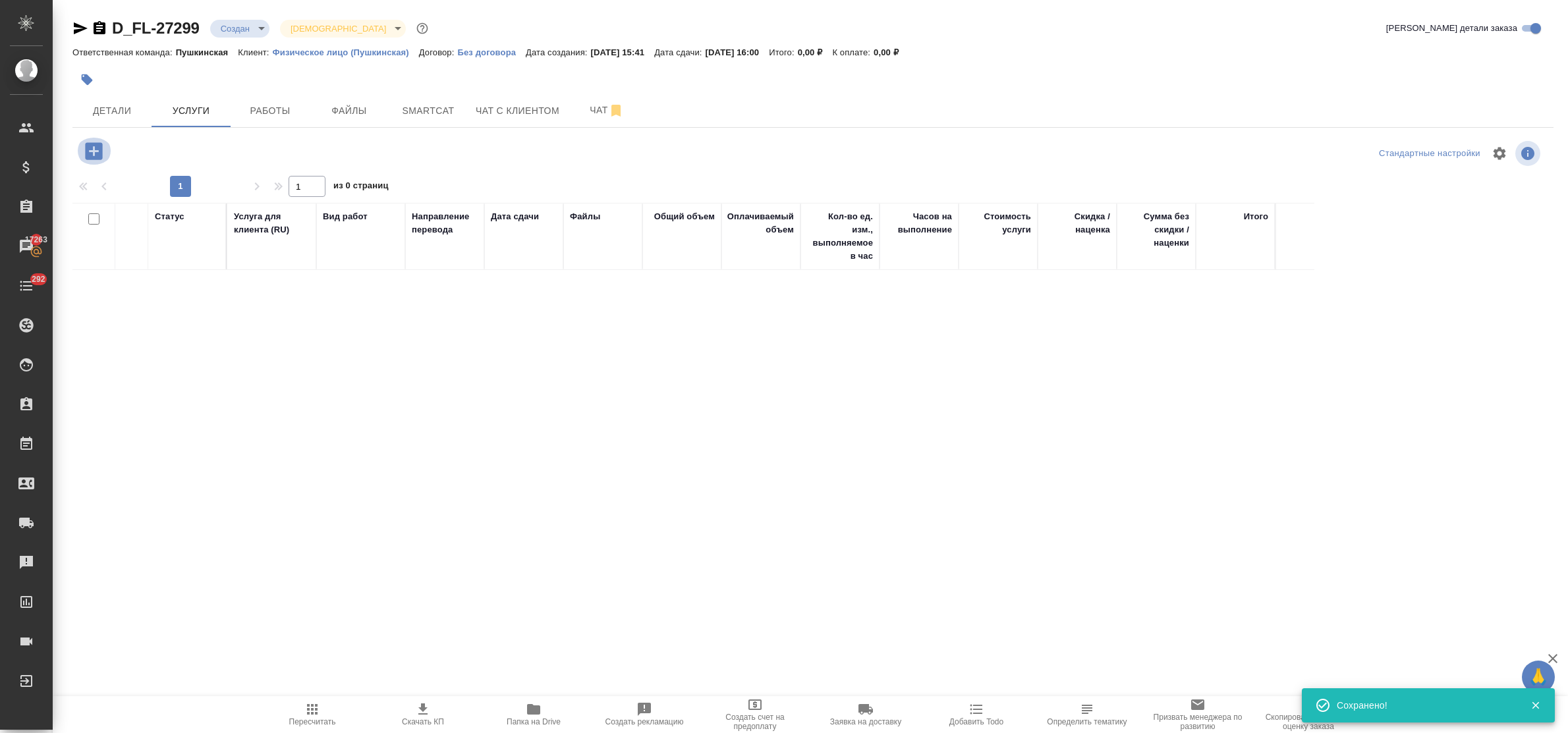
click at [93, 159] on icon "button" at bounding box center [94, 151] width 17 height 17
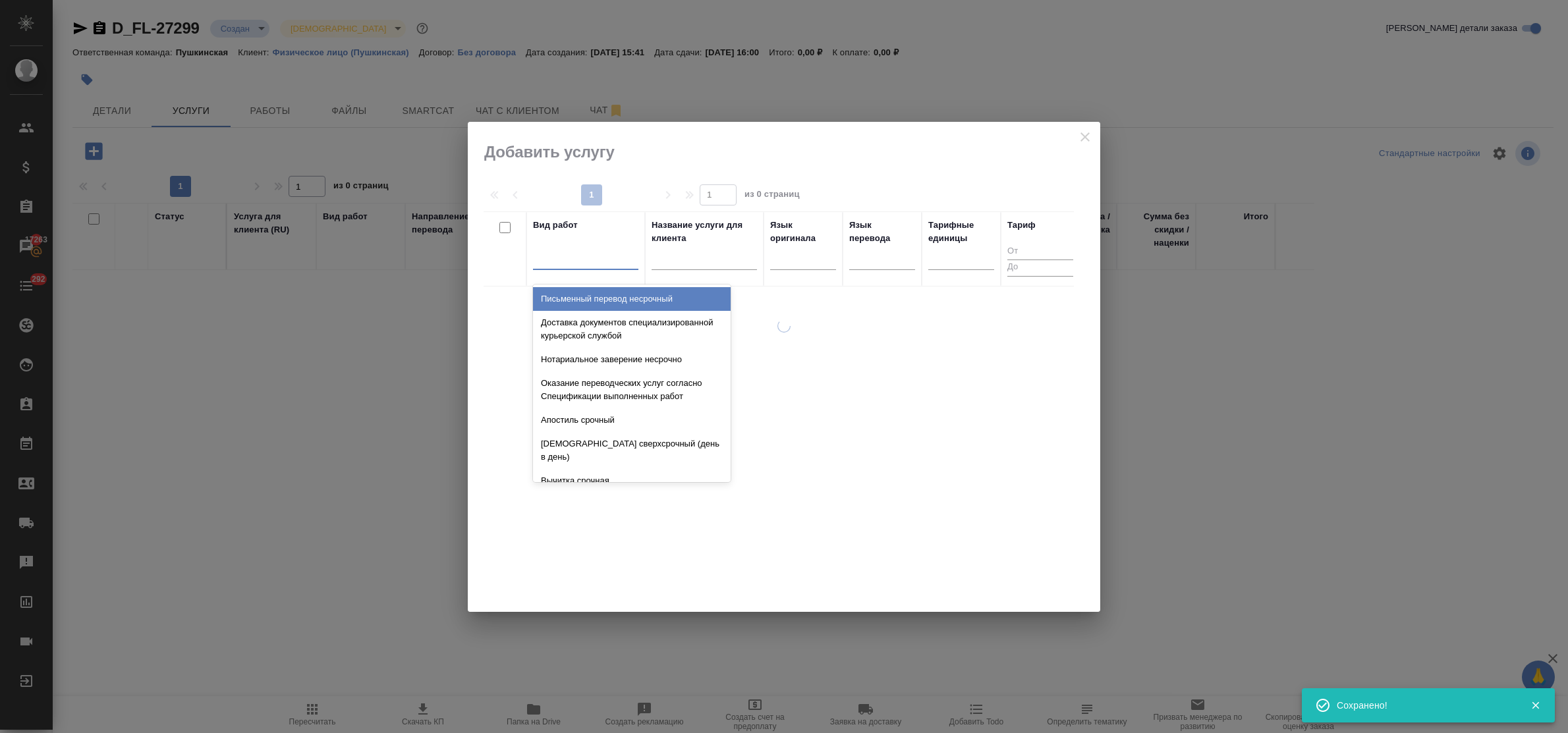
click at [578, 265] on div at bounding box center [586, 256] width 105 height 19
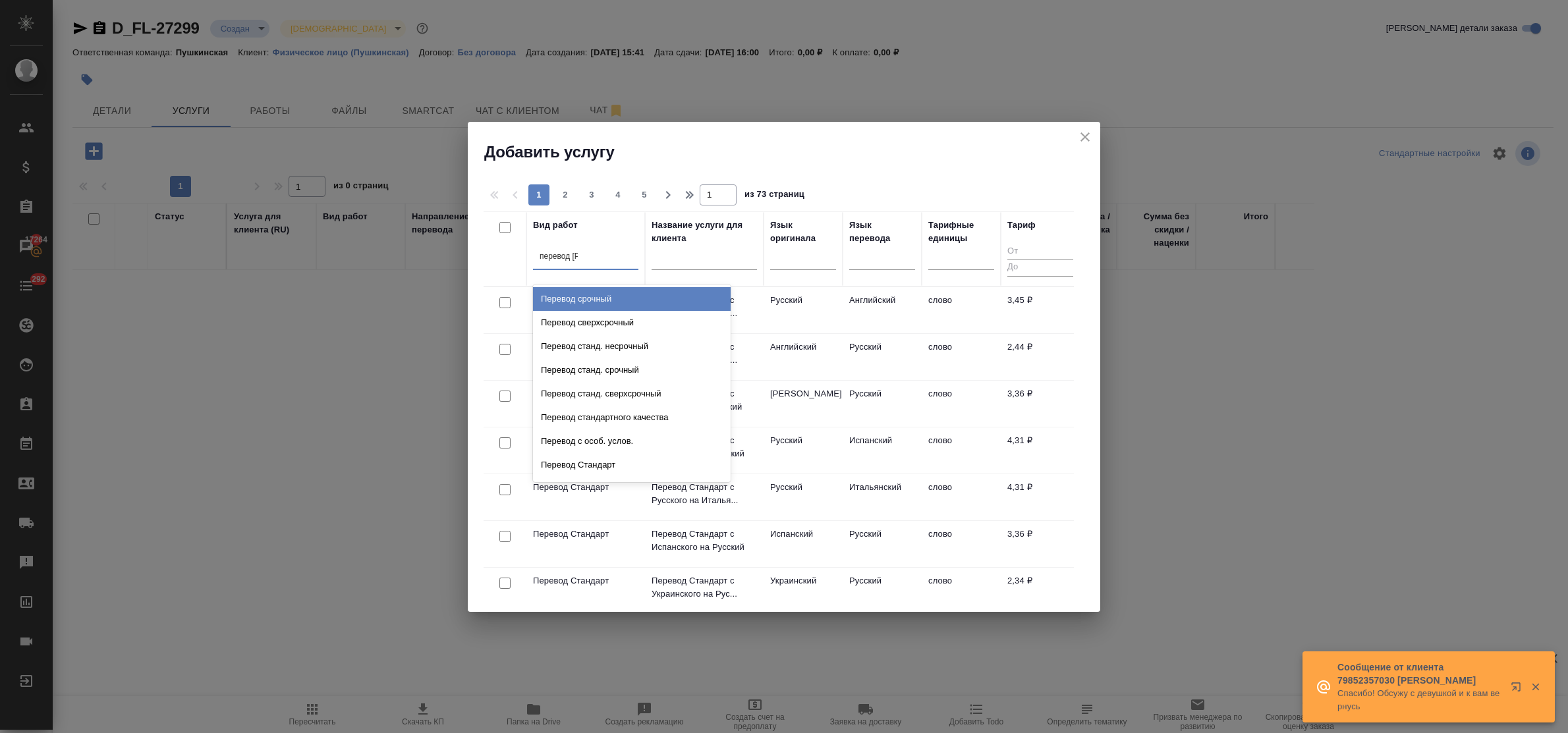
type input "перевод ст"
click at [603, 301] on div "Перевод станд. несрочный" at bounding box center [632, 299] width 197 height 24
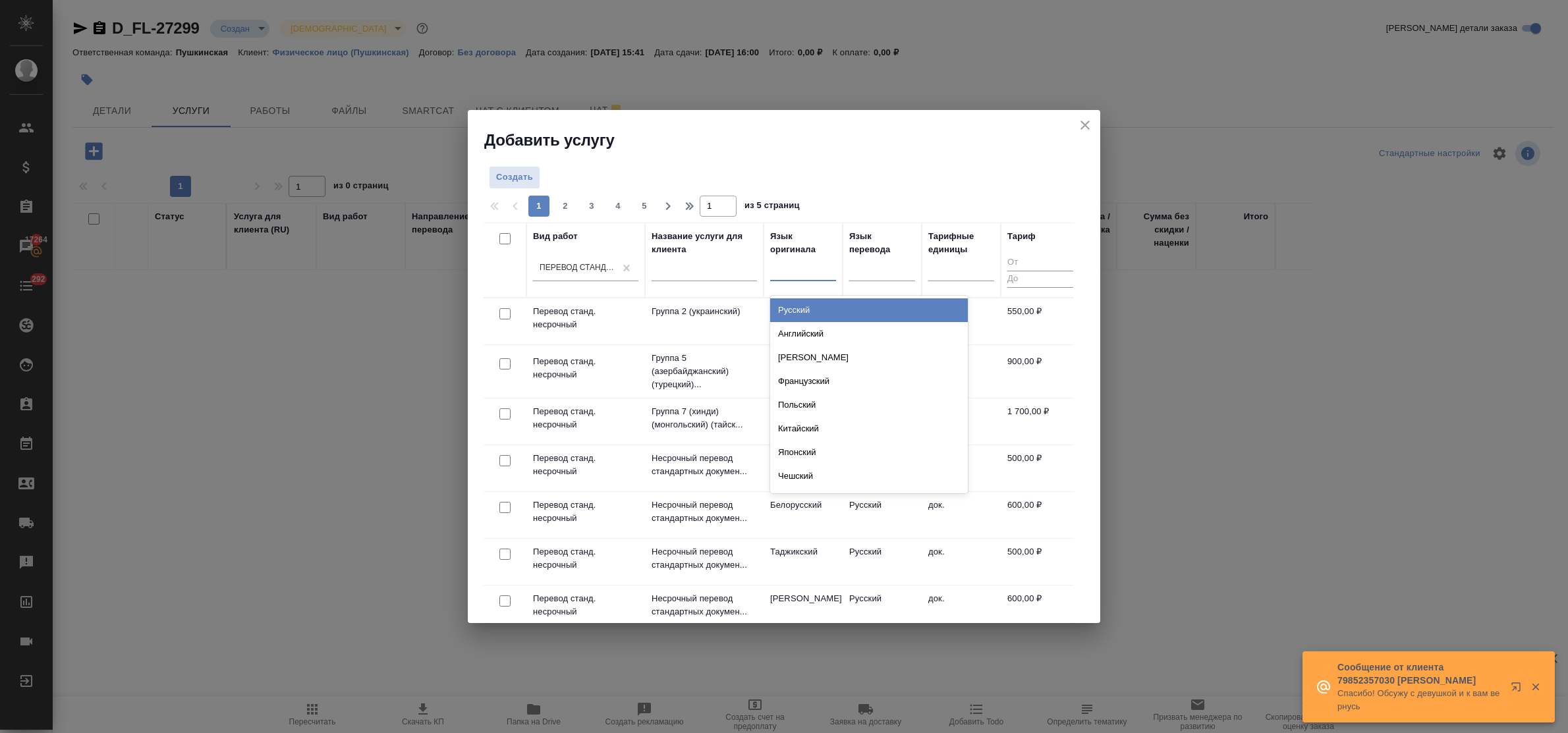
click at [793, 270] on div at bounding box center [802, 268] width 66 height 19
type input "шве"
drag, startPoint x: 800, startPoint y: 310, endPoint x: 870, endPoint y: 297, distance: 71.2
click at [806, 311] on div "Шведский" at bounding box center [869, 310] width 197 height 24
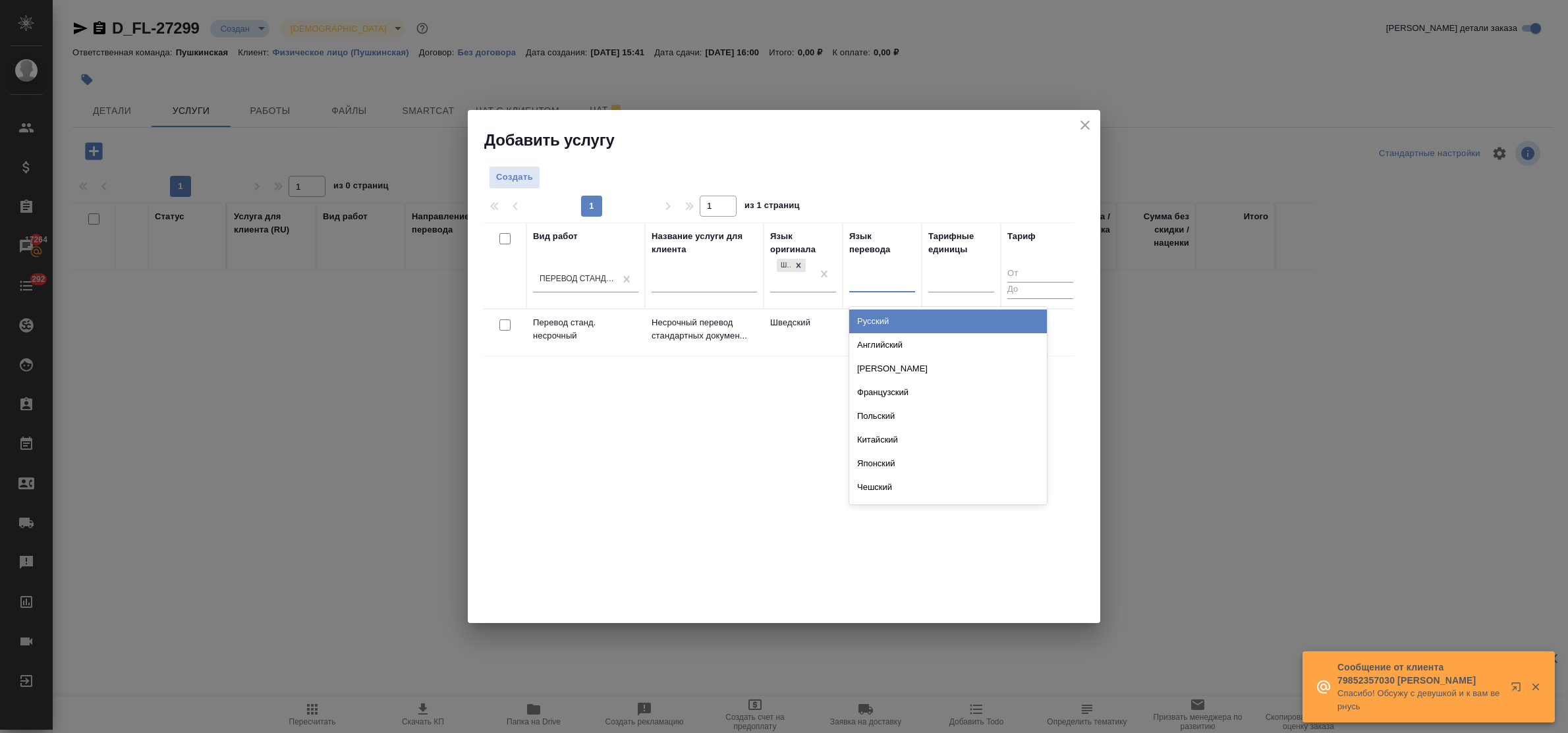
click at [878, 279] on div at bounding box center [881, 279] width 66 height 19
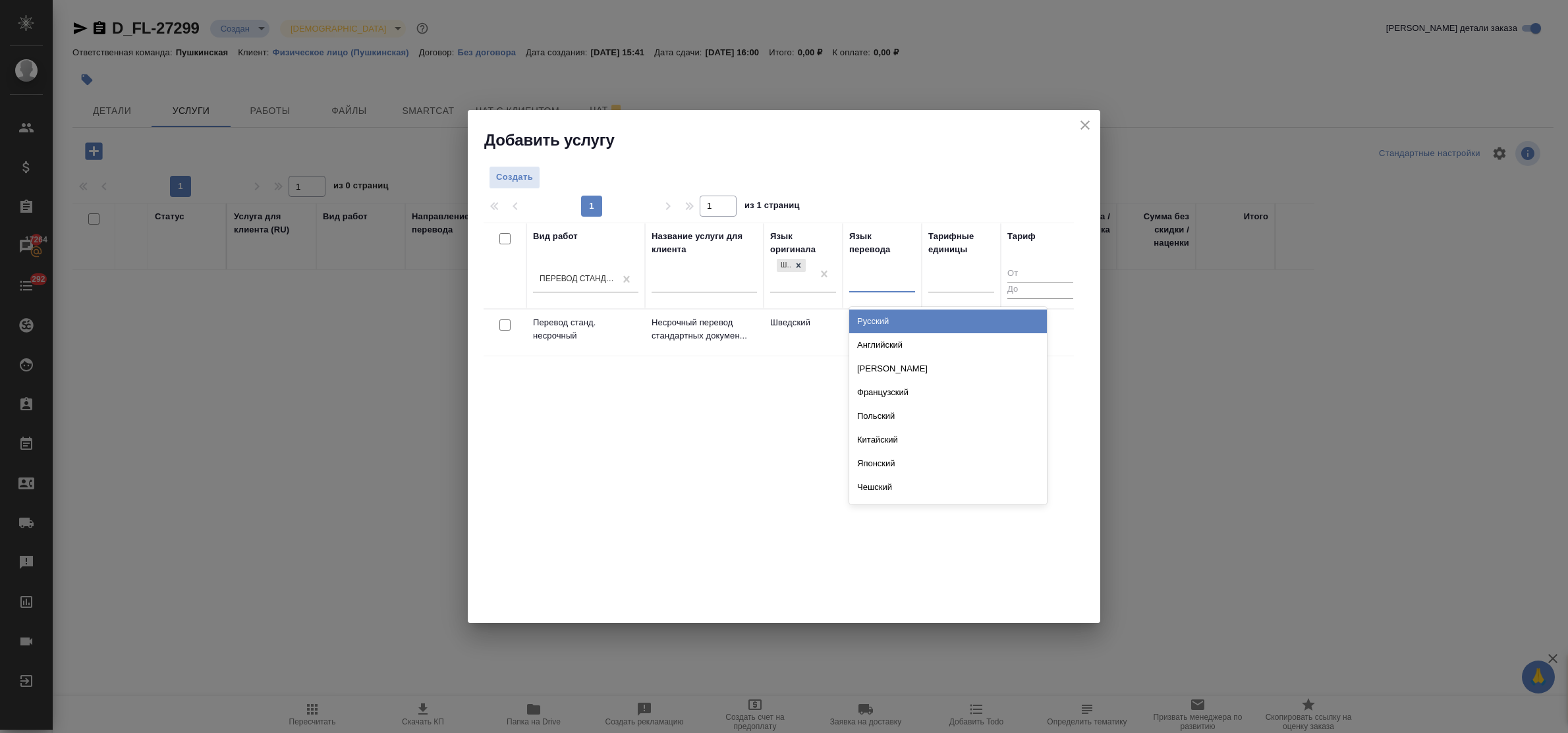
click at [881, 323] on div "Русский" at bounding box center [948, 321] width 197 height 24
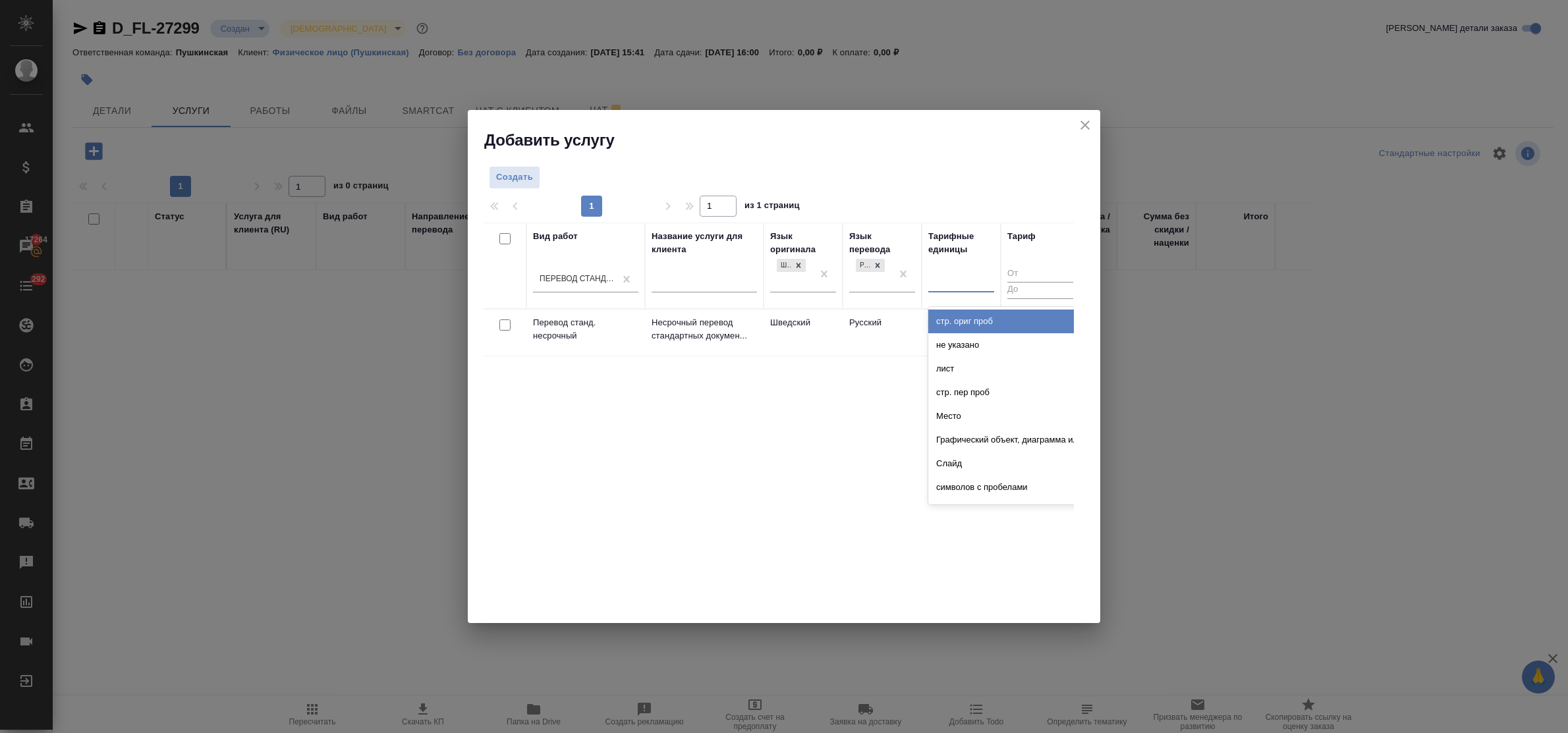
click at [955, 290] on div at bounding box center [961, 279] width 66 height 25
type input "док"
drag, startPoint x: 949, startPoint y: 323, endPoint x: 885, endPoint y: 311, distance: 65.1
click at [949, 324] on div "док." at bounding box center [1027, 321] width 197 height 24
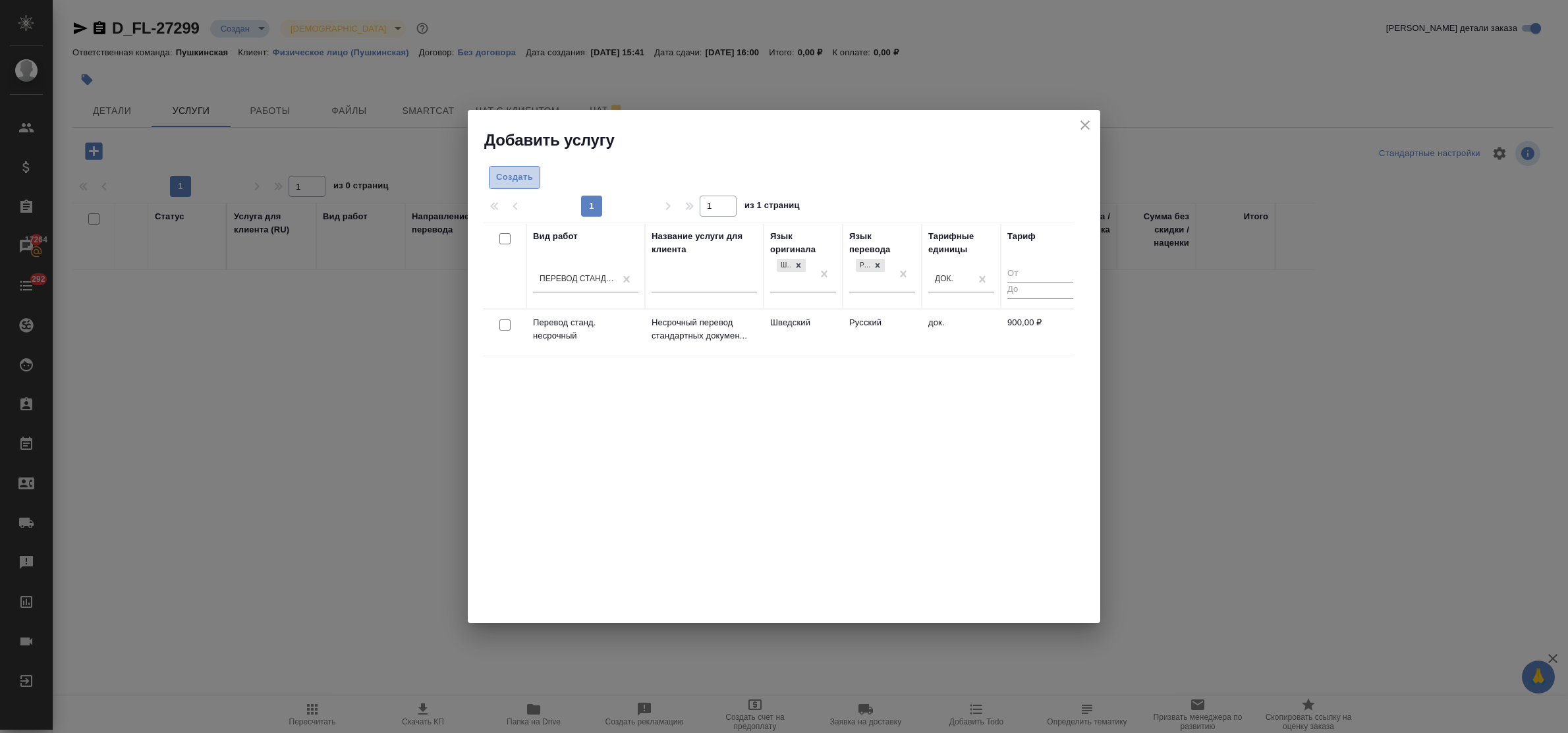
click at [529, 182] on span "Создать" at bounding box center [514, 178] width 37 height 15
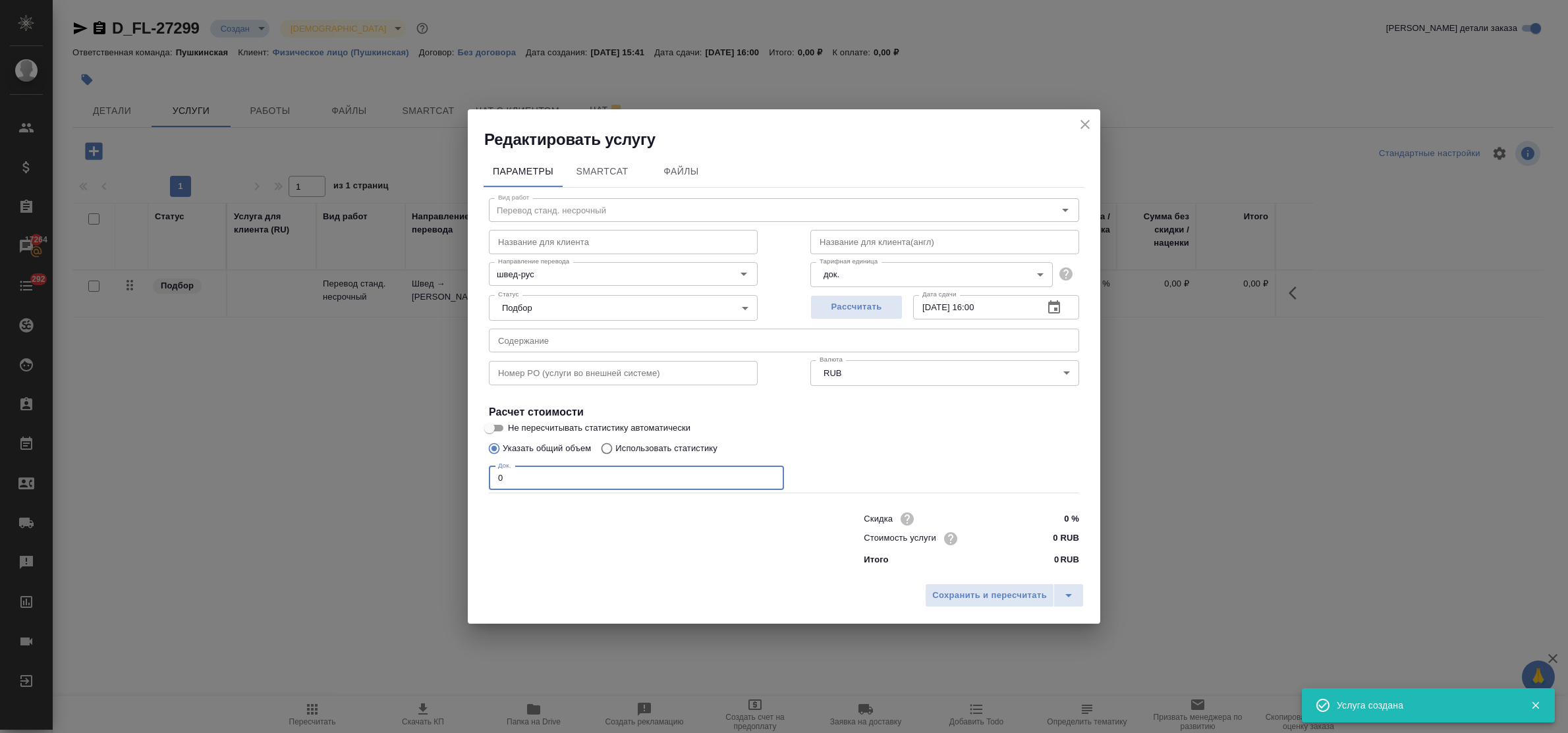
drag, startPoint x: 509, startPoint y: 479, endPoint x: 471, endPoint y: 468, distance: 39.6
click at [471, 468] on div "Параметры SmartCat Файлы Вид работ Перевод станд. несрочный Вид работ Название …" at bounding box center [784, 364] width 633 height 427
type input "2"
click at [982, 304] on input "18.09.2025 16:00" at bounding box center [973, 307] width 120 height 24
type input "18.09.2025 14:00"
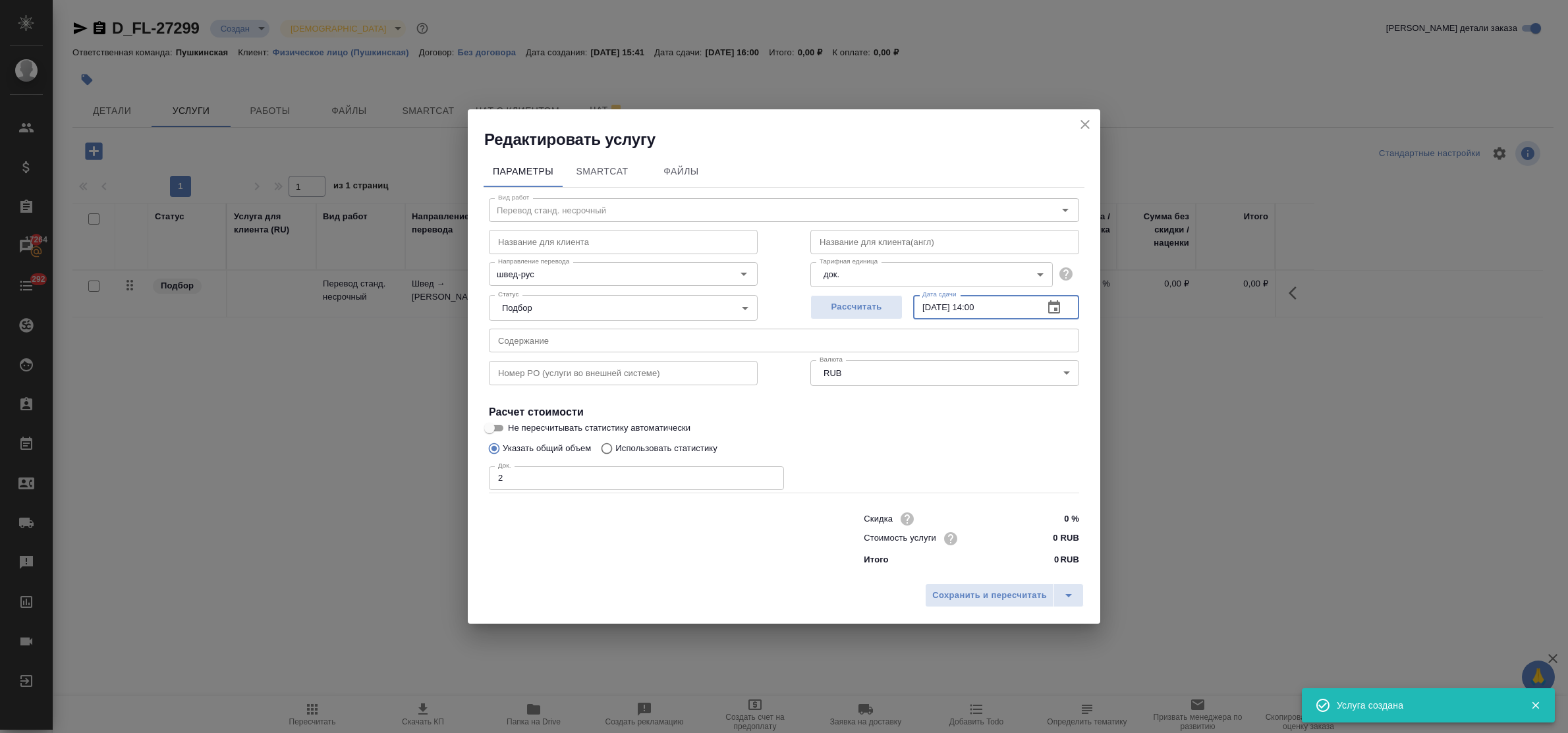
click at [1045, 537] on input "0 RUB" at bounding box center [1055, 538] width 49 height 19
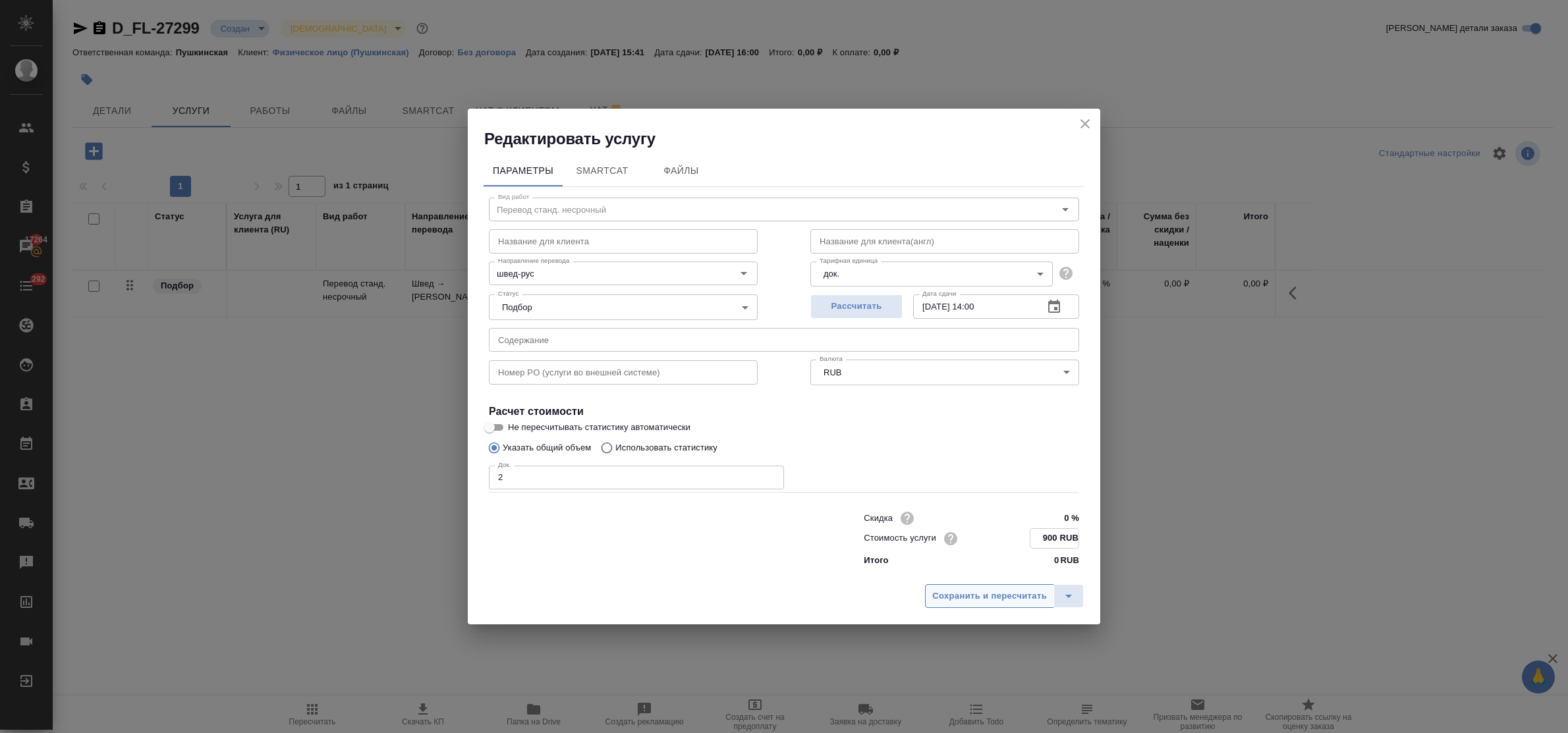
type input "900 RUB"
click at [1018, 593] on span "Сохранить и пересчитать" at bounding box center [989, 596] width 115 height 15
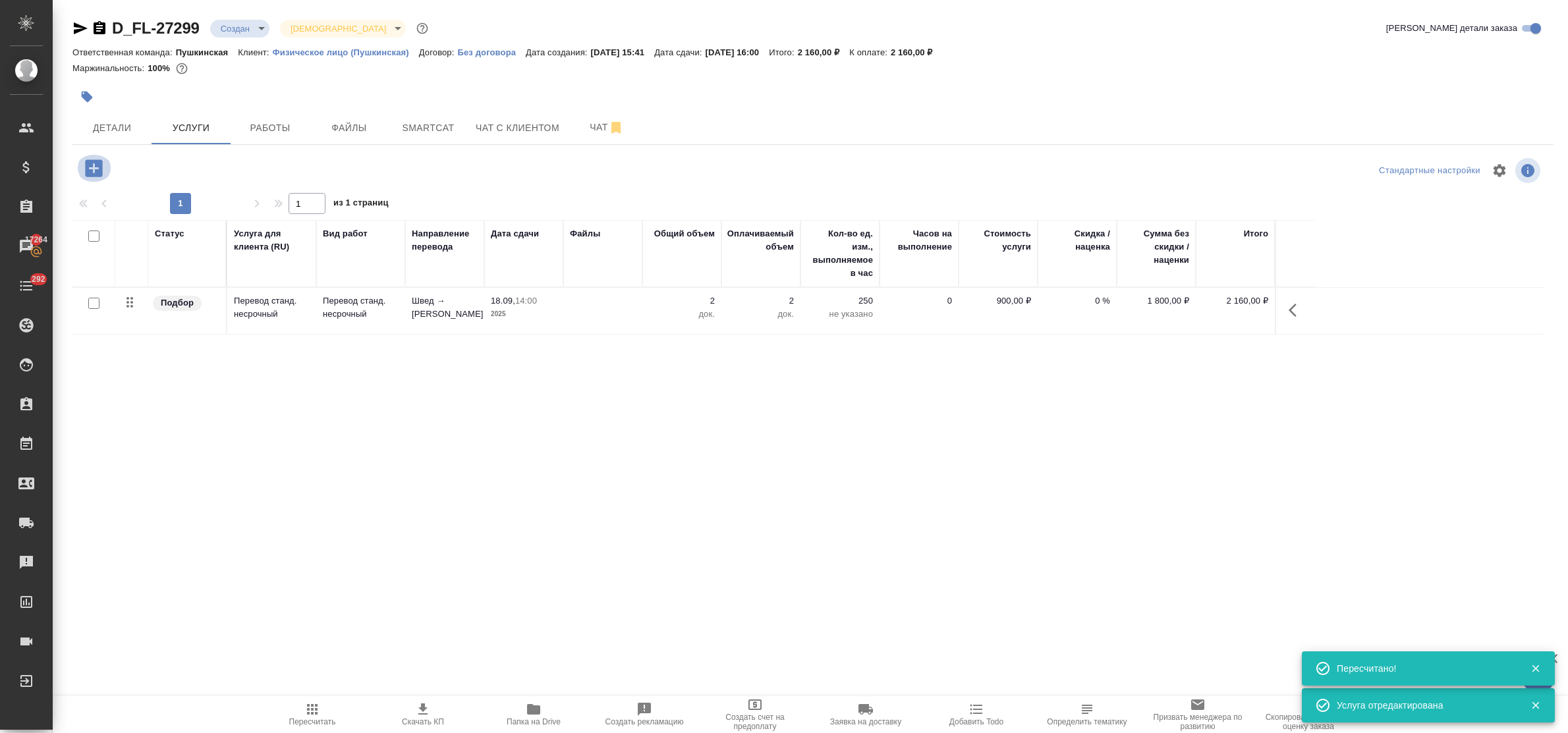
drag, startPoint x: 93, startPoint y: 165, endPoint x: 100, endPoint y: 168, distance: 7.6
click at [100, 168] on icon "button" at bounding box center [94, 168] width 23 height 23
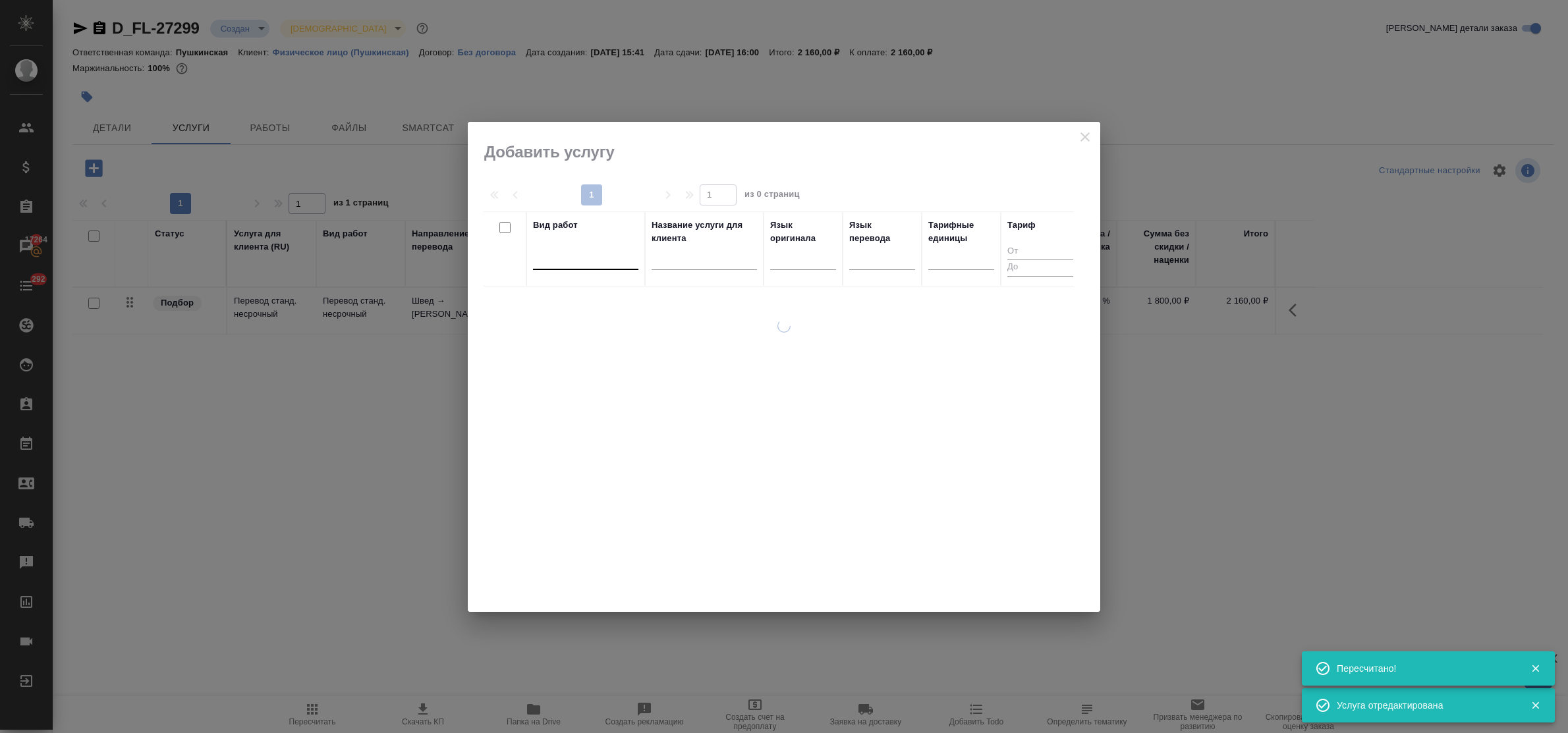
click at [603, 270] on div at bounding box center [586, 257] width 105 height 25
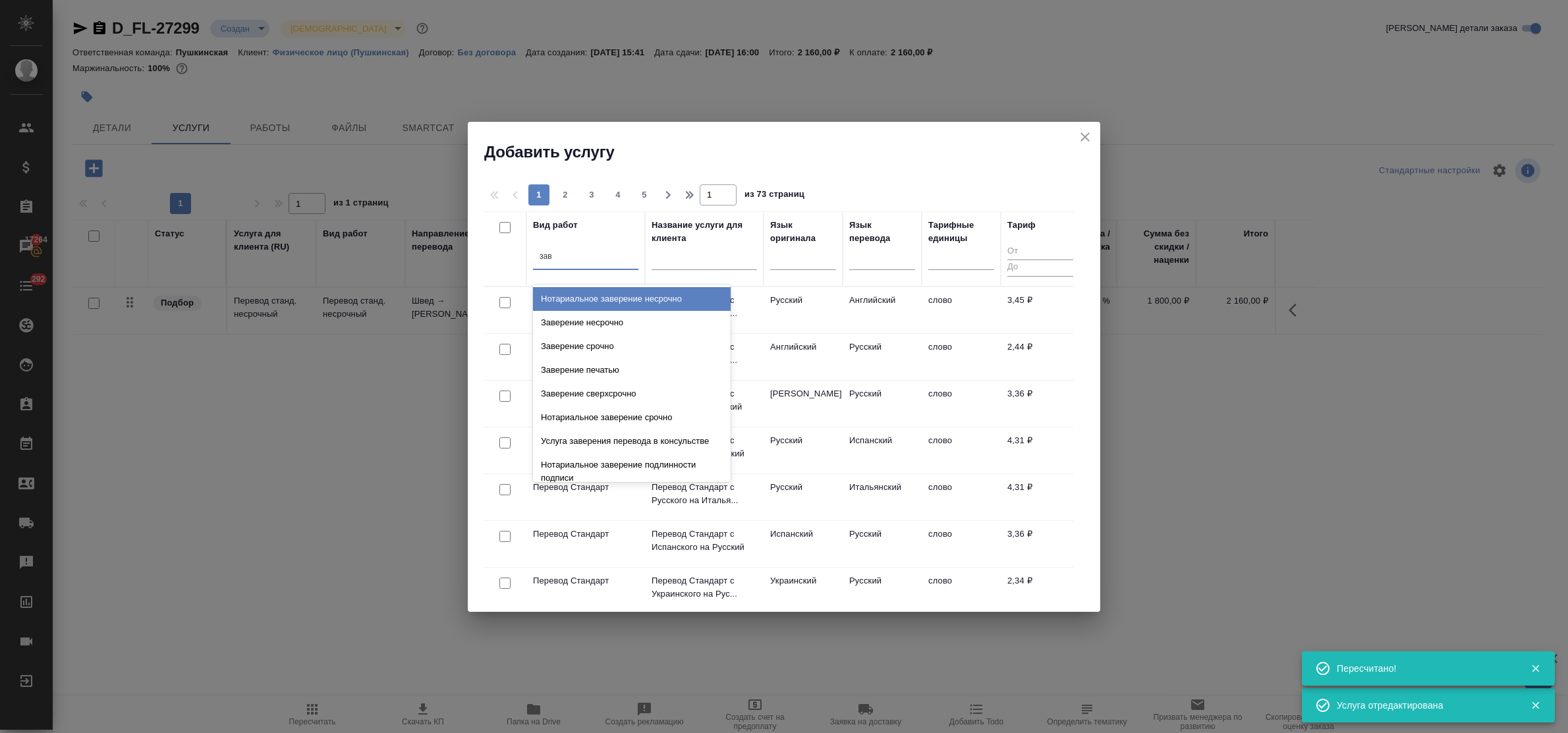
type input "заве"
click at [607, 328] on div "Заверение несрочно" at bounding box center [632, 323] width 197 height 24
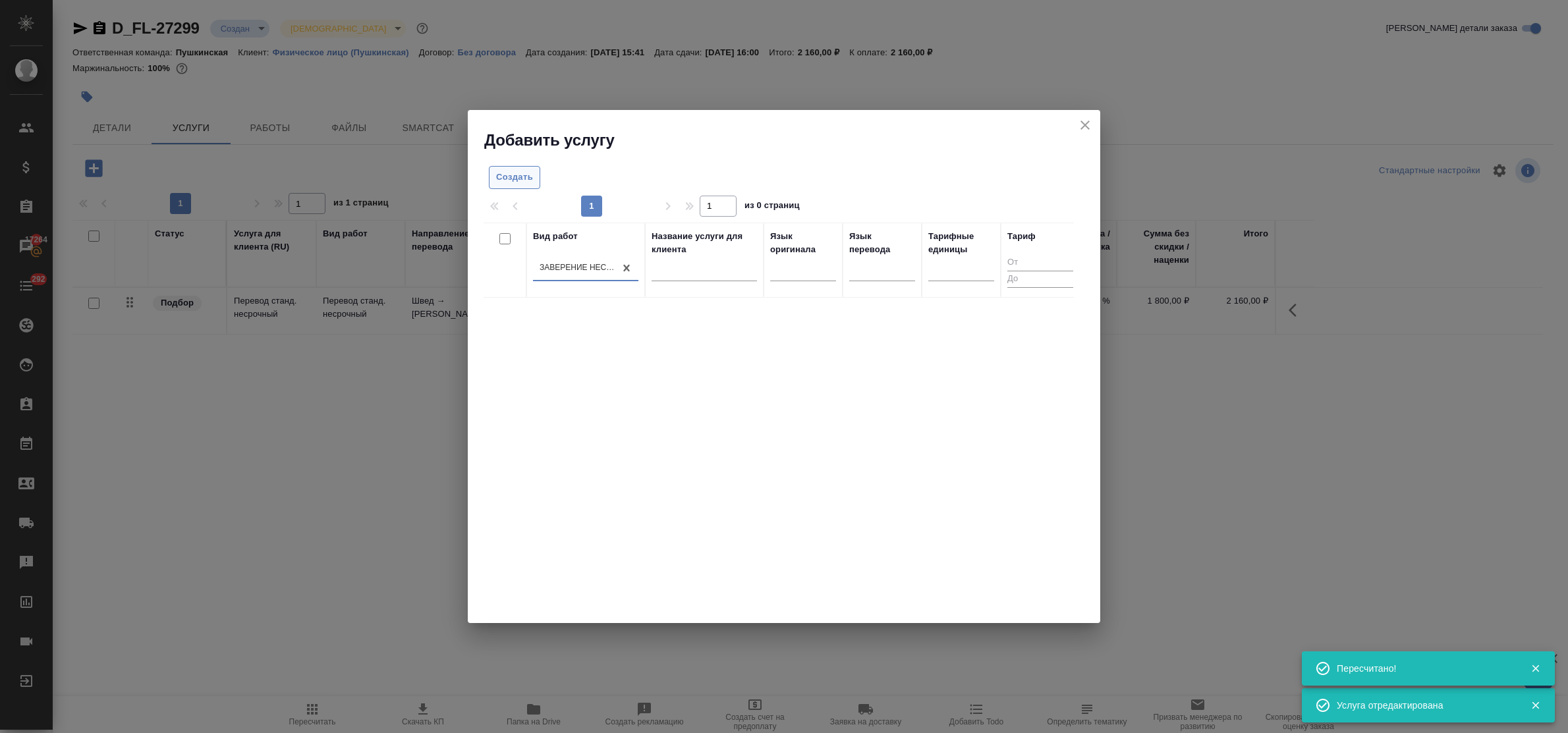
click at [510, 179] on span "Создать" at bounding box center [514, 178] width 37 height 15
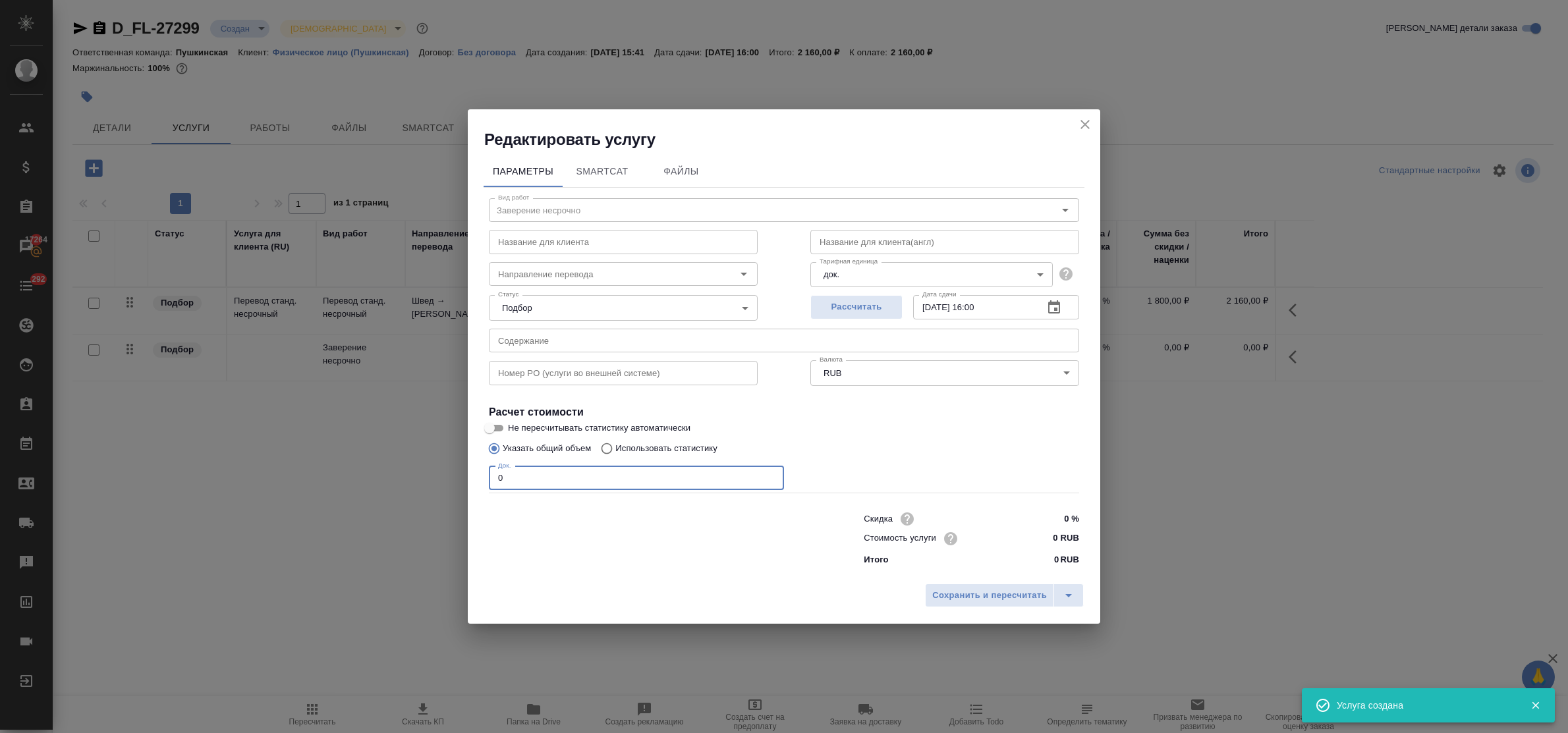
drag, startPoint x: 522, startPoint y: 472, endPoint x: 464, endPoint y: 479, distance: 58.4
click at [459, 478] on div "Редактировать услугу Параметры SmartCat Файлы Вид работ Заверение несрочно Вид …" at bounding box center [784, 366] width 1568 height 733
type input "2"
click at [1045, 531] on input "0 RUB" at bounding box center [1054, 538] width 48 height 19
type input "800 RUB"
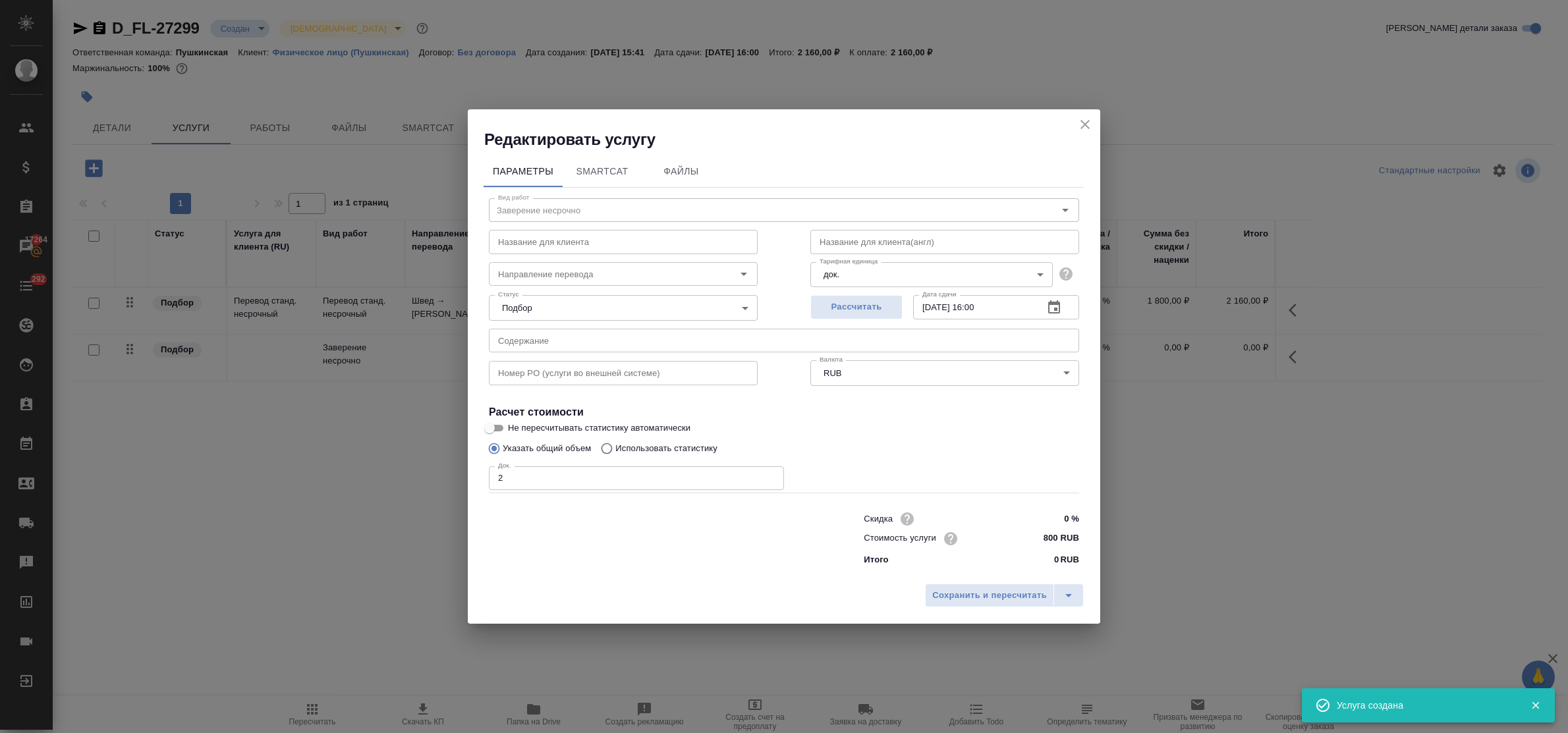
click at [1035, 581] on div "Сохранить и пересчитать" at bounding box center [784, 600] width 633 height 47
click at [1022, 594] on span "Сохранить и пересчитать" at bounding box center [989, 596] width 115 height 15
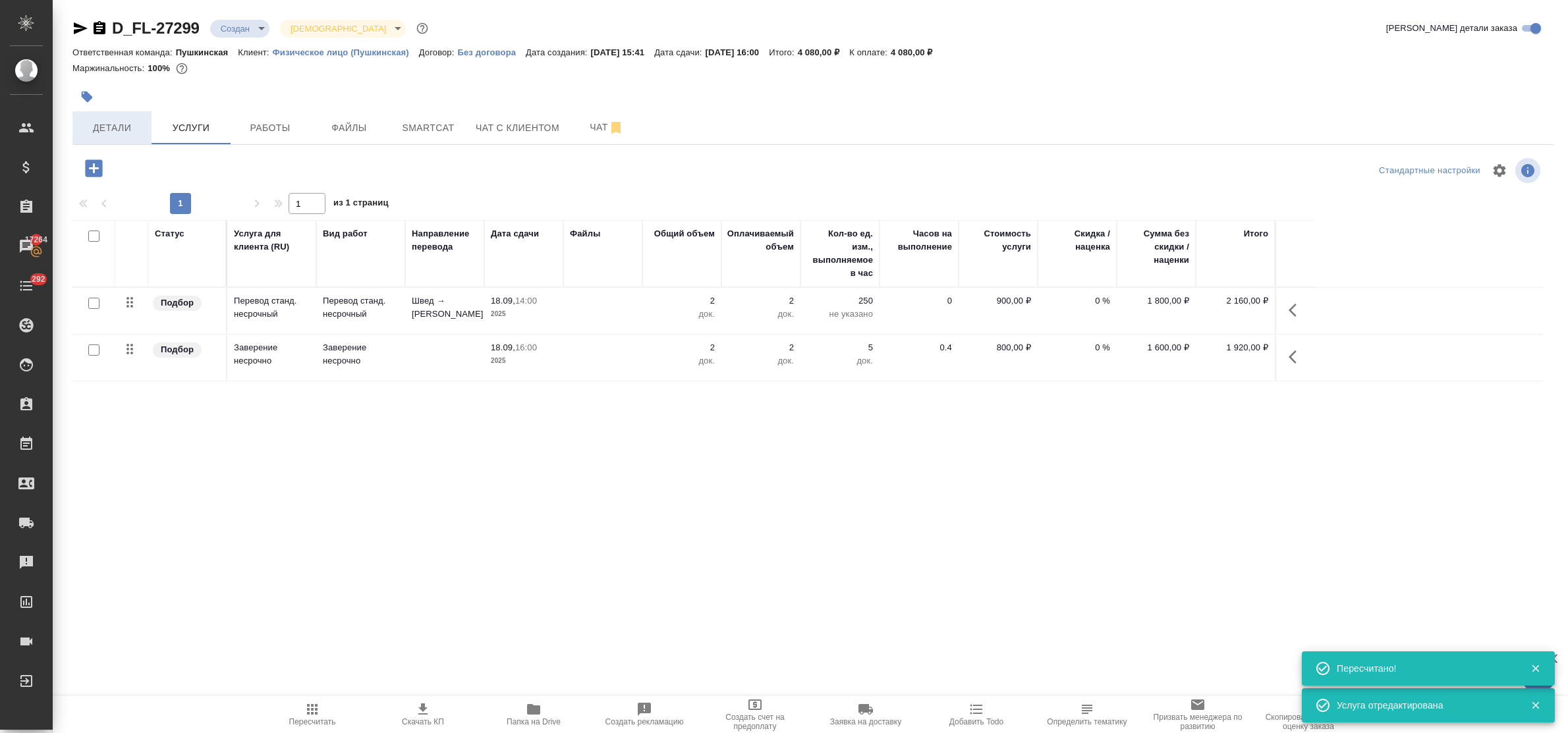
click at [109, 123] on span "Детали" at bounding box center [111, 128] width 63 height 16
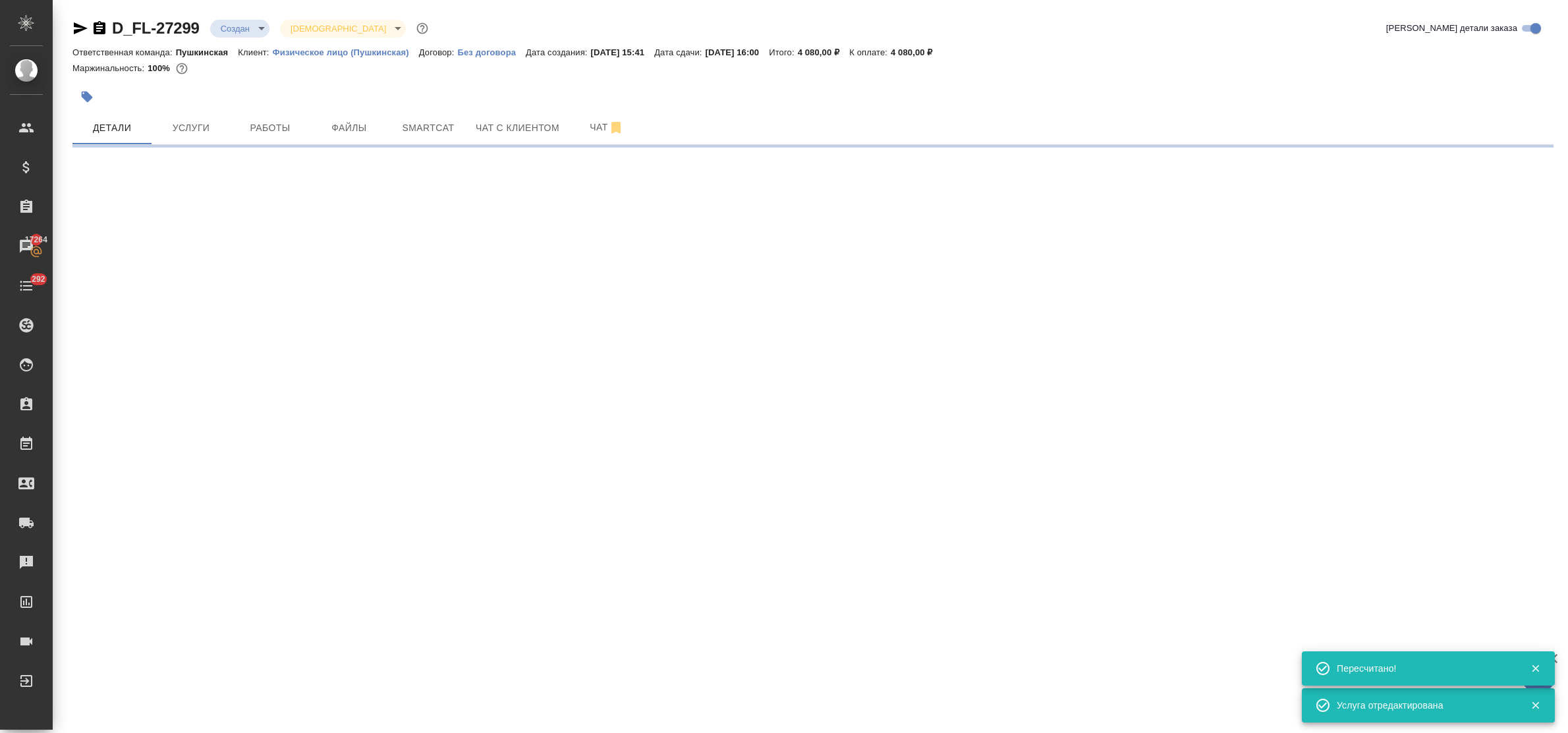
select select "RU"
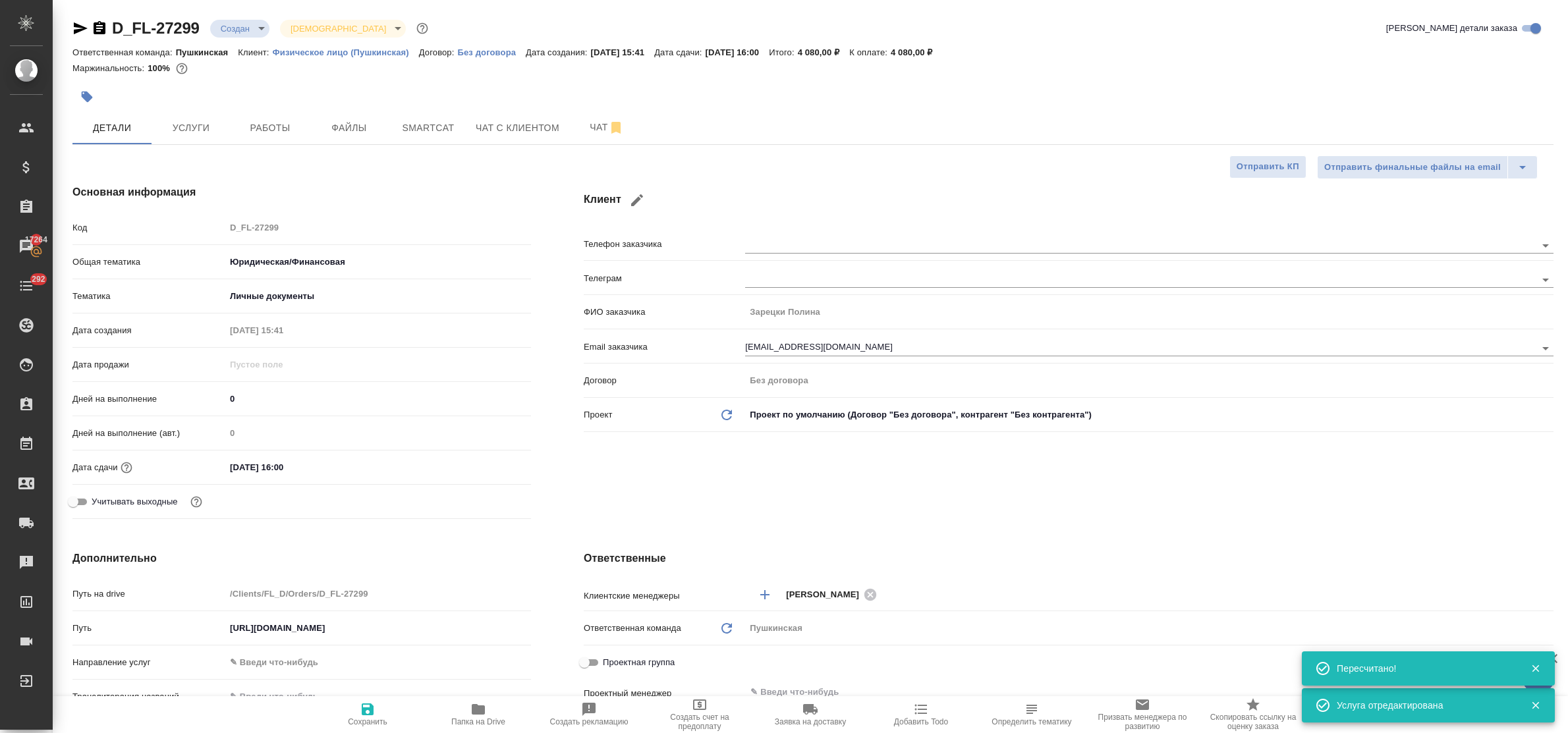
type textarea "x"
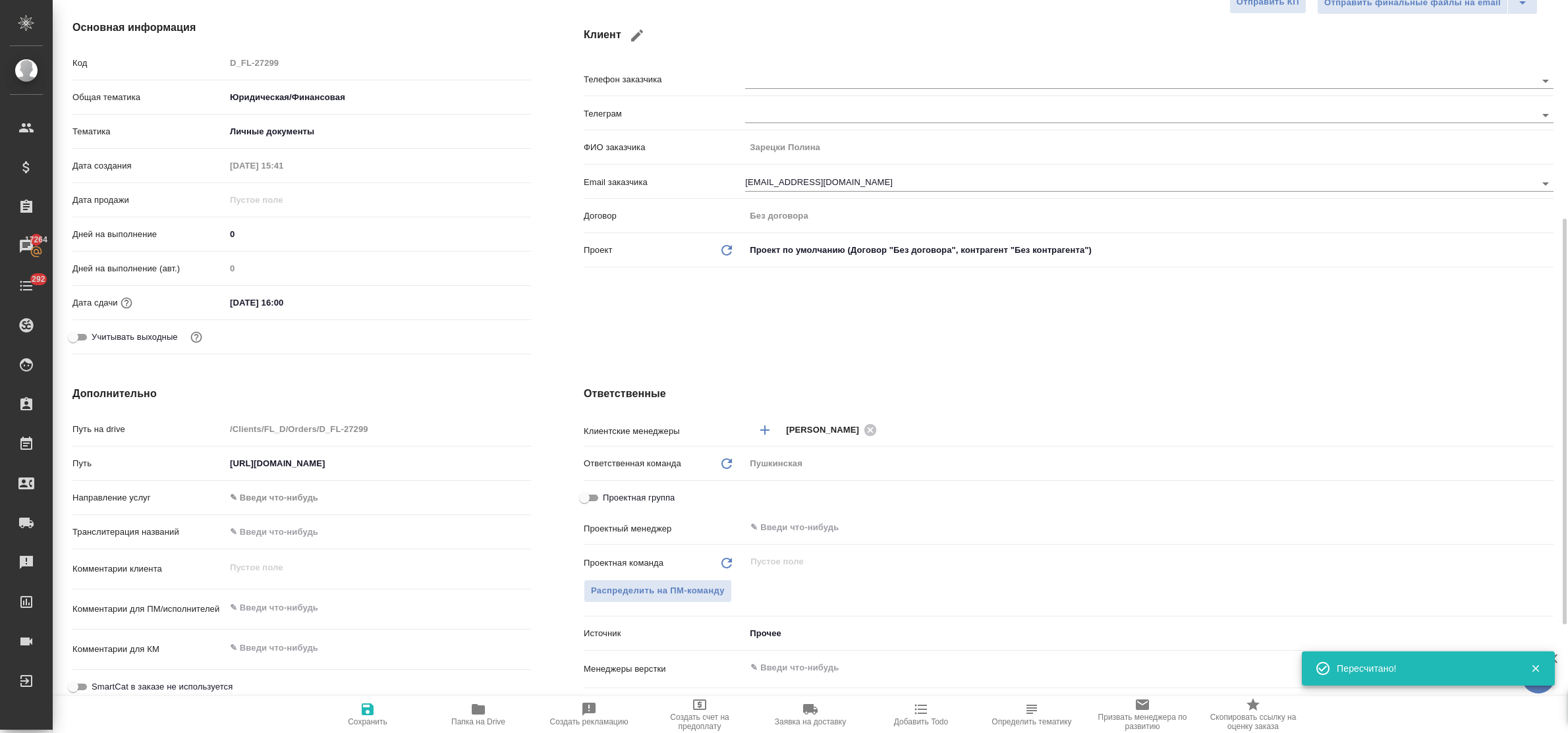
scroll to position [247, 0]
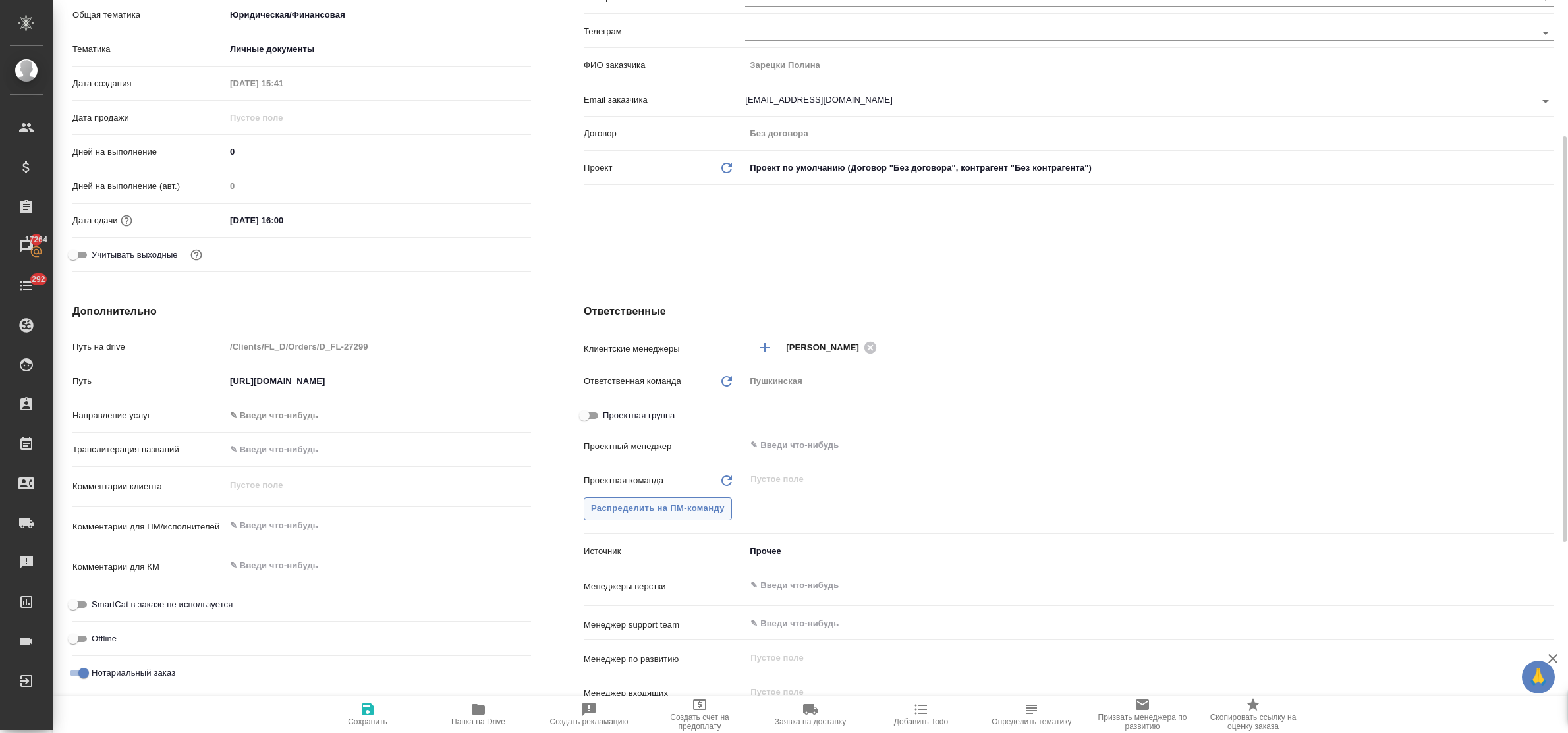
click at [639, 519] on button "Распределить на ПМ-команду" at bounding box center [658, 509] width 148 height 23
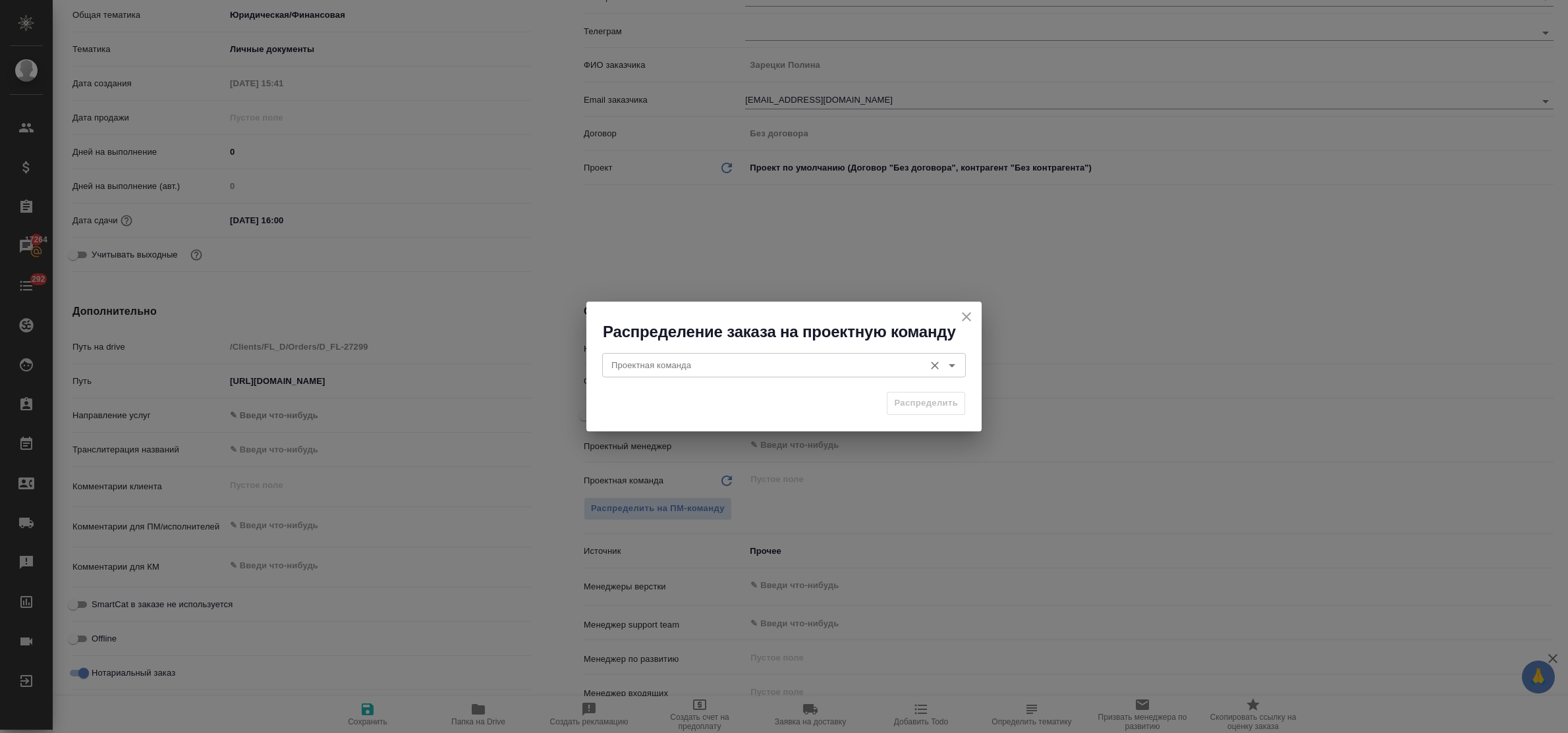
click at [651, 364] on input "Проектная команда" at bounding box center [762, 365] width 311 height 16
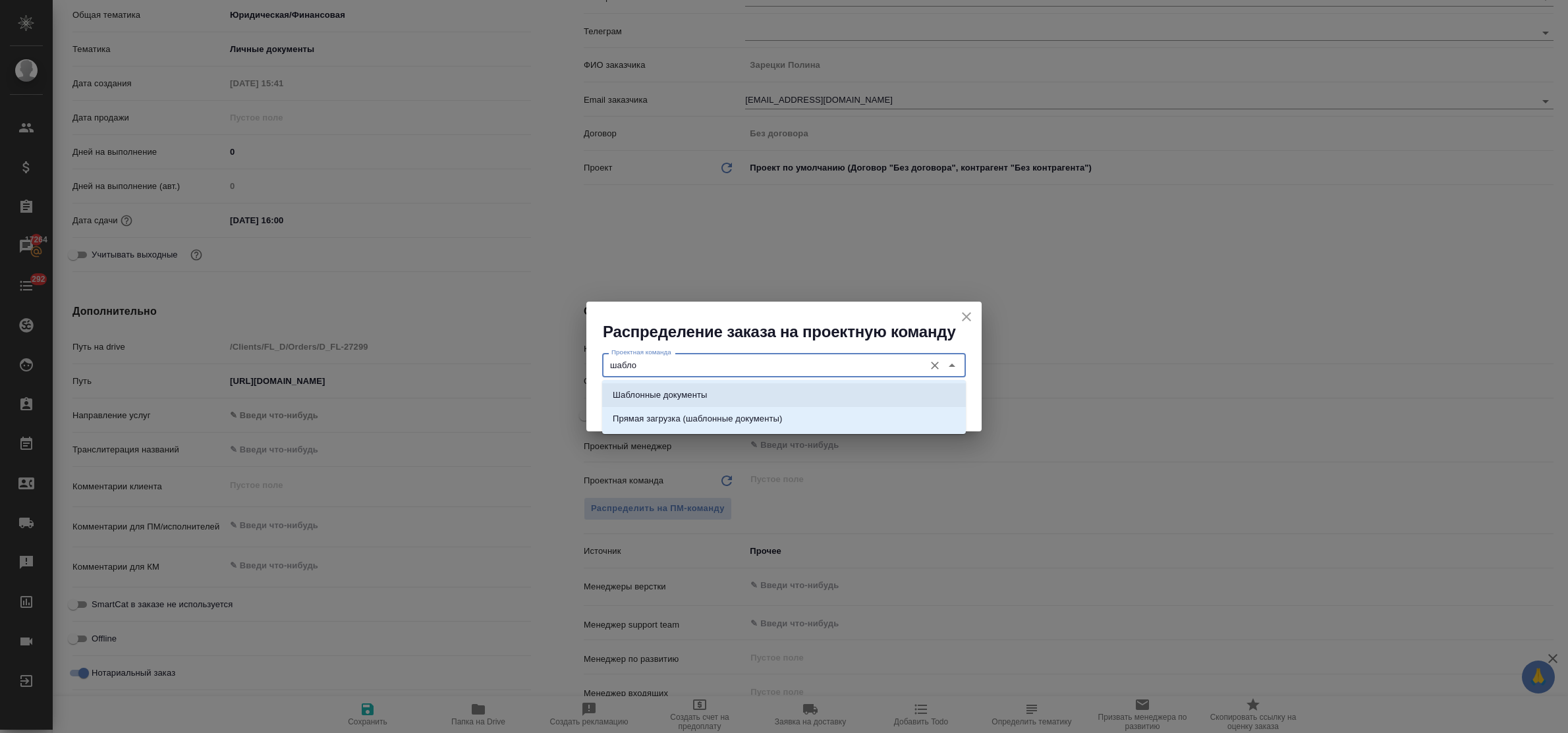
drag, startPoint x: 669, startPoint y: 389, endPoint x: 843, endPoint y: 399, distance: 174.3
click at [672, 389] on p "Шаблонные документы" at bounding box center [659, 395] width 94 height 13
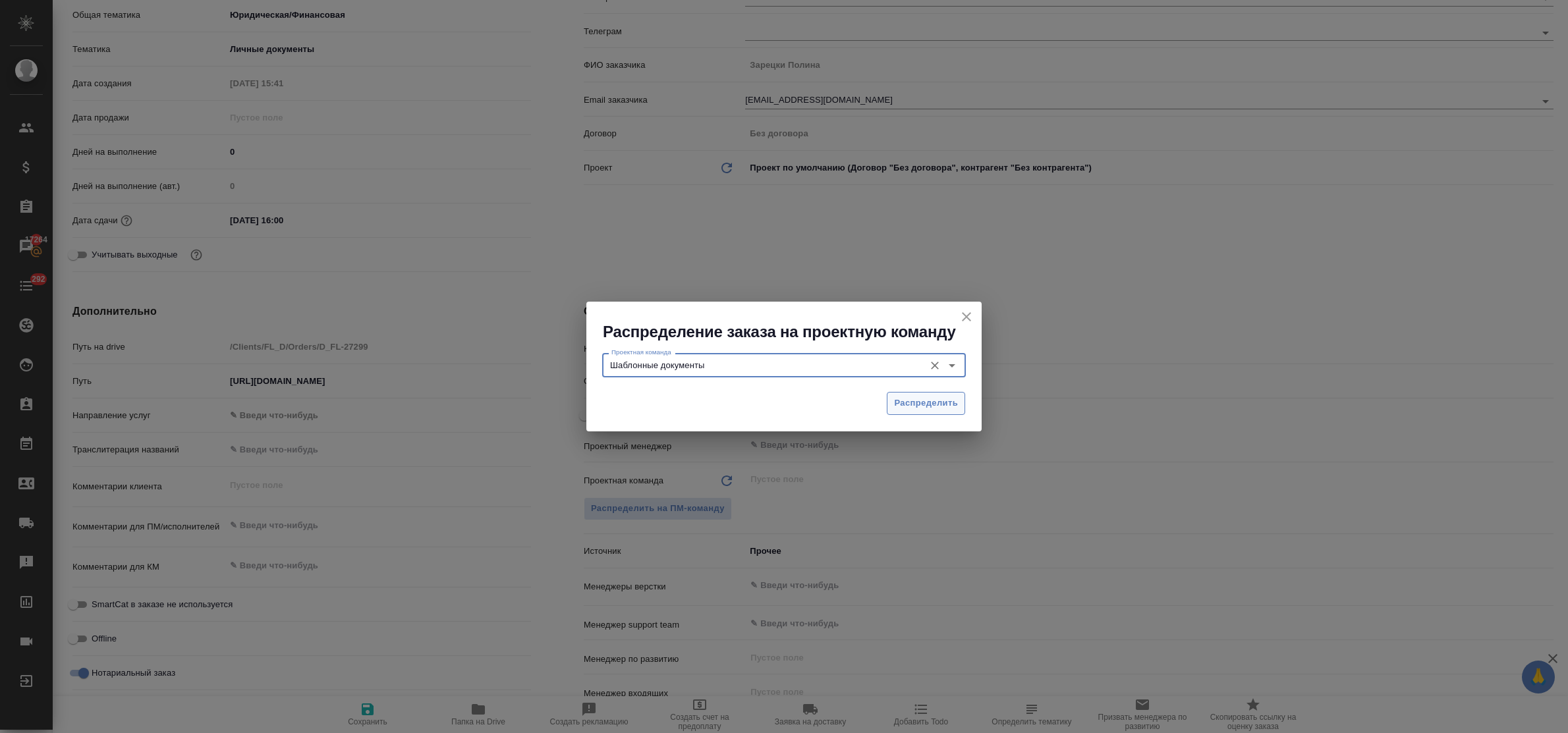
type input "Шаблонные документы"
click at [927, 403] on span "Распределить" at bounding box center [926, 404] width 64 height 15
type textarea "x"
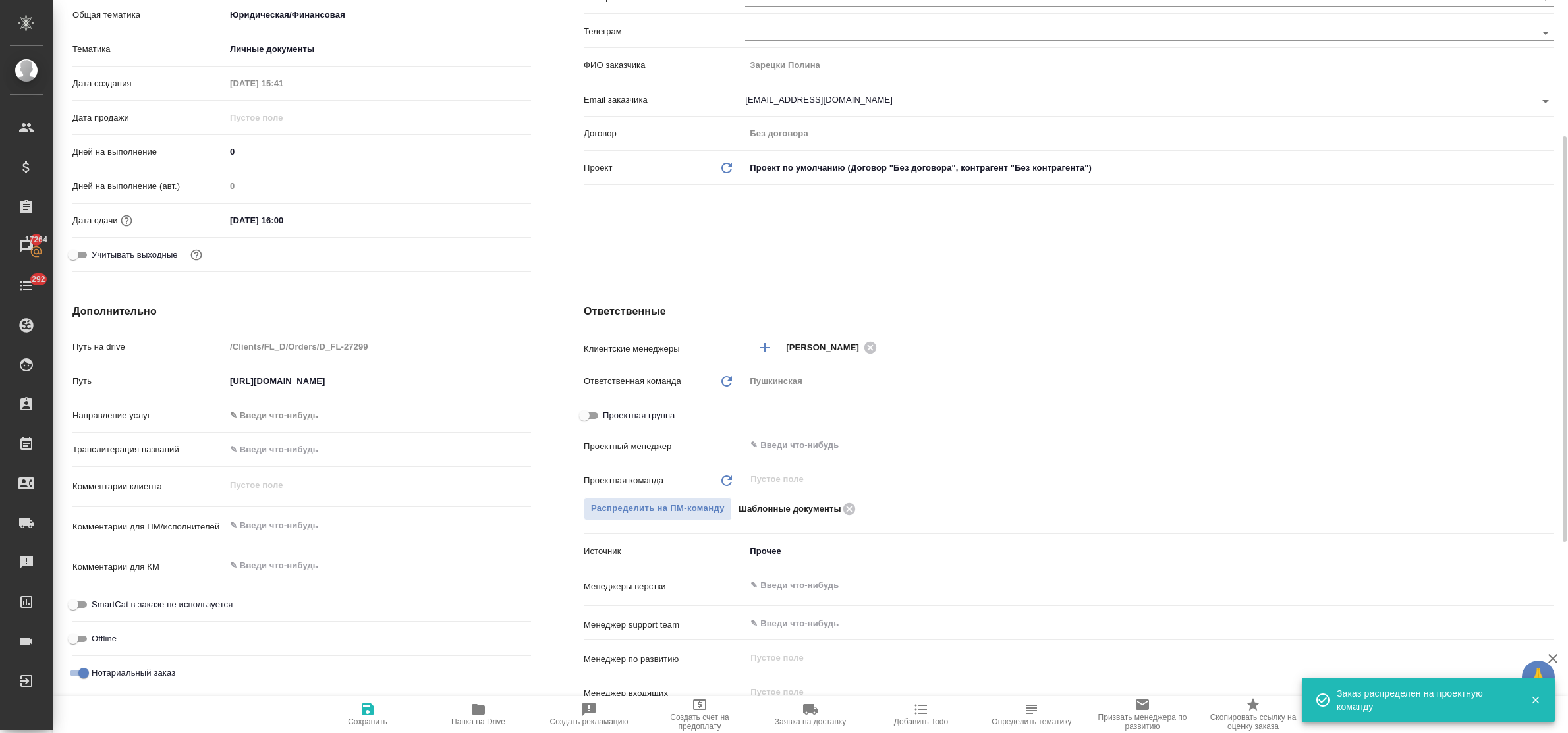
type textarea "x"
click at [262, 533] on textarea at bounding box center [379, 526] width 305 height 22
type textarea "д"
type textarea "x"
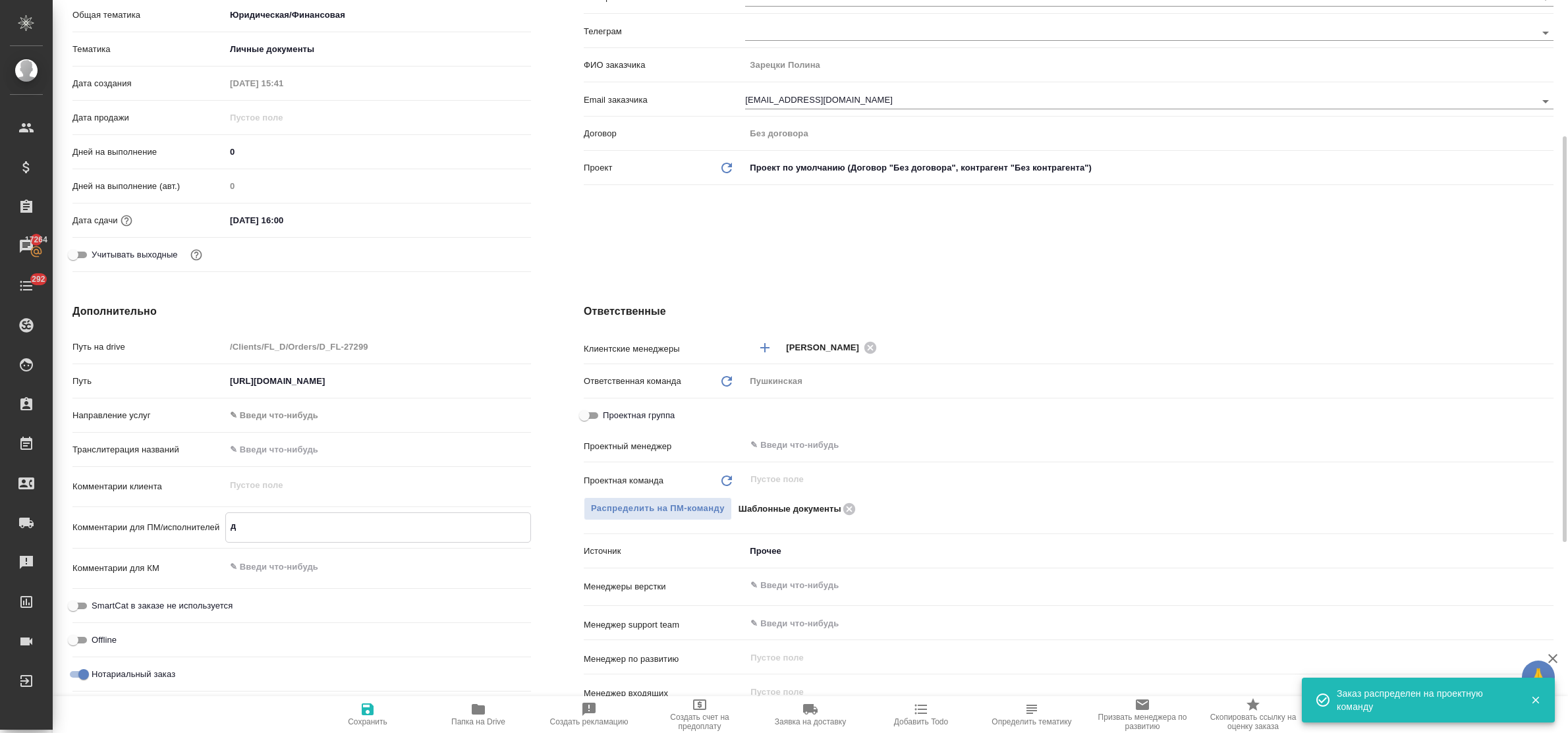
type textarea "x"
type textarea "дл"
type textarea "x"
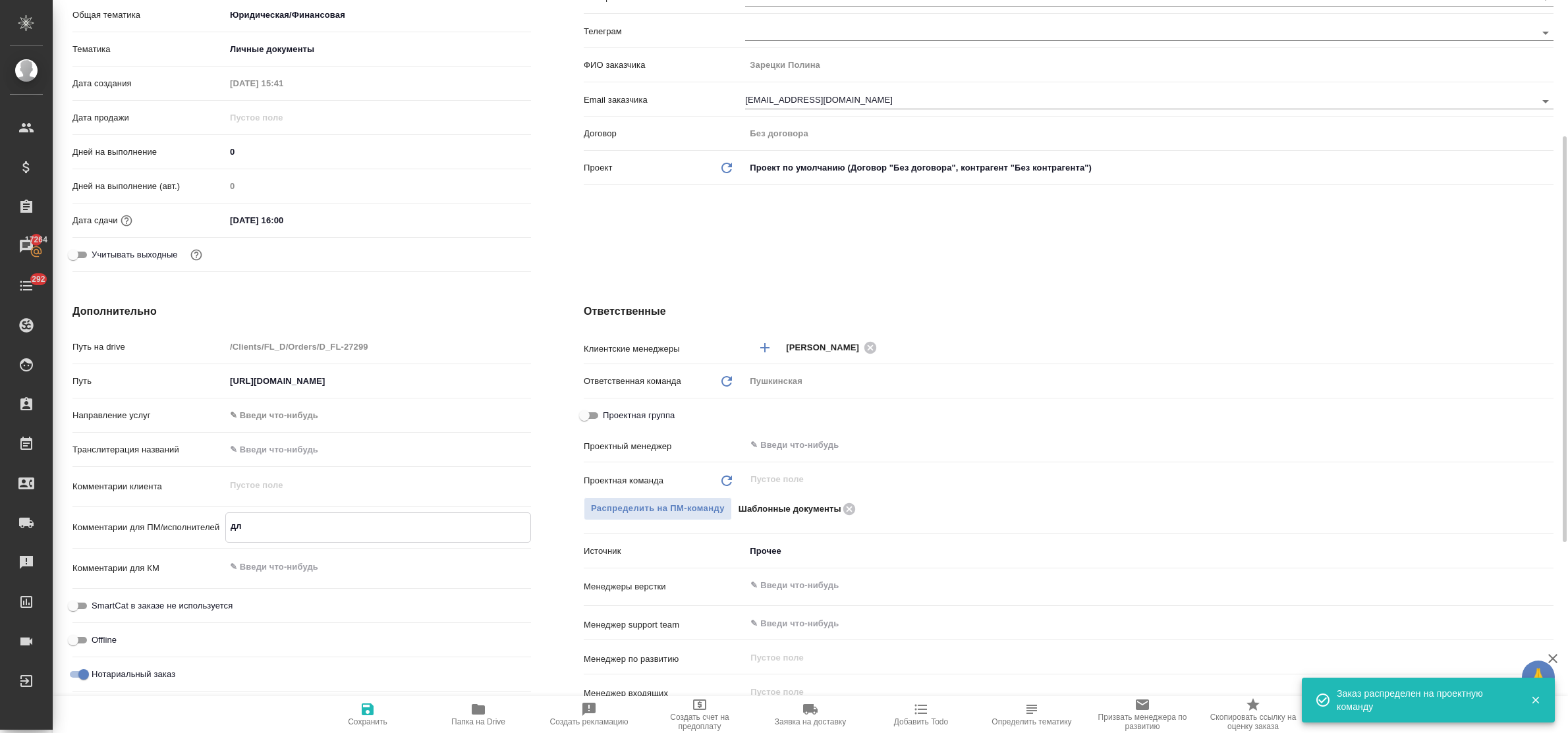
type textarea "для"
type textarea "x"
type textarea "для"
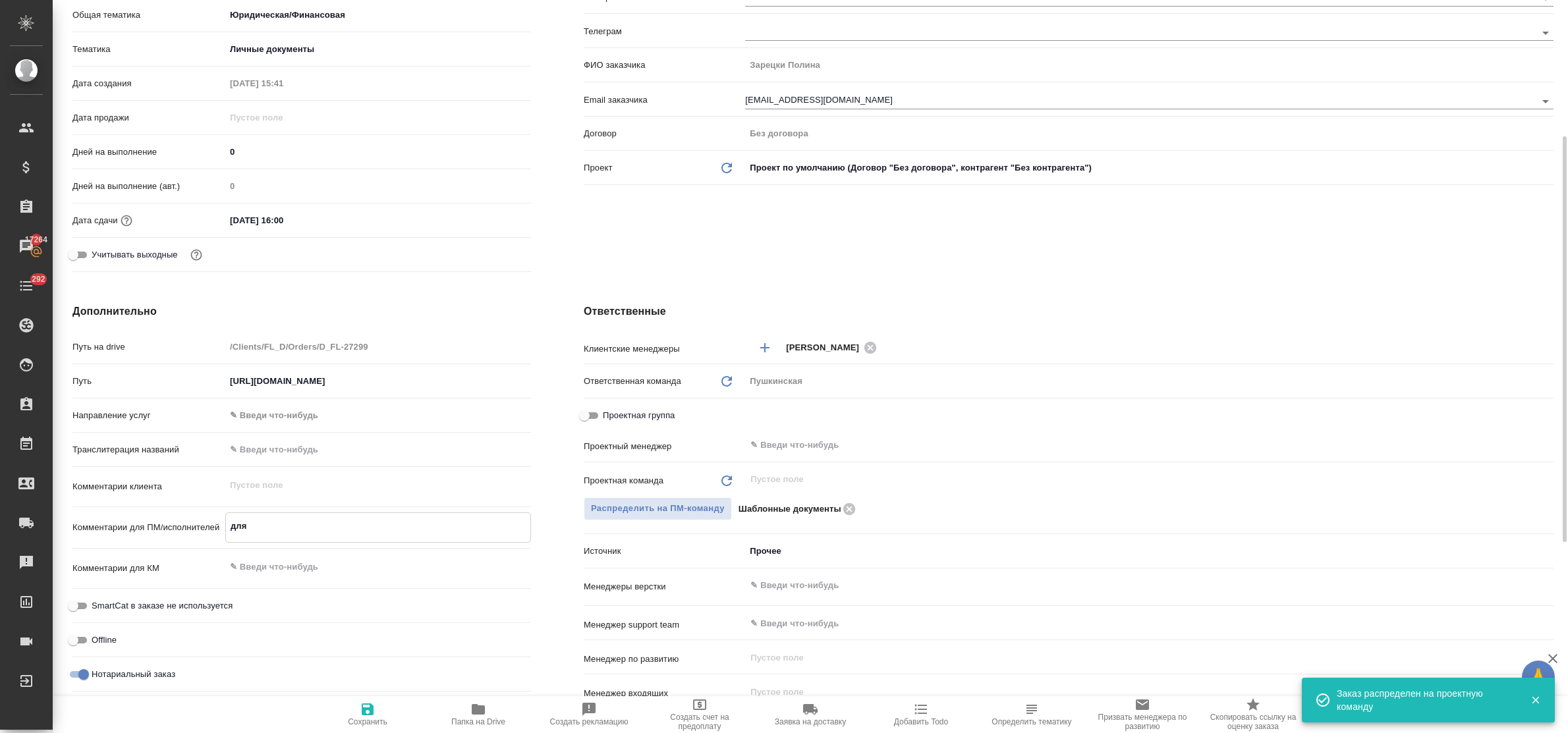
type textarea "x"
type textarea "для г"
type textarea "x"
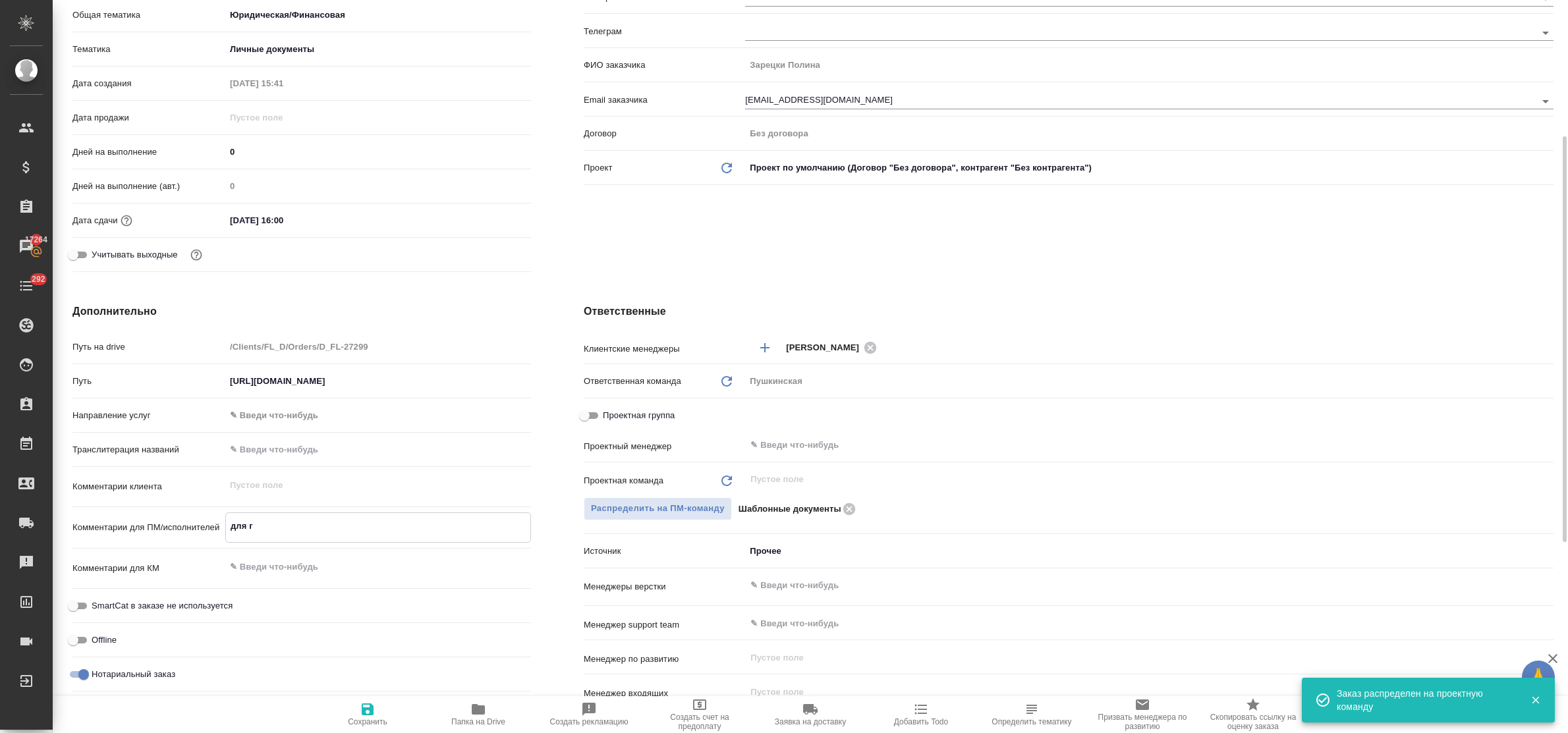
type textarea "x"
type textarea "для гр"
type textarea "x"
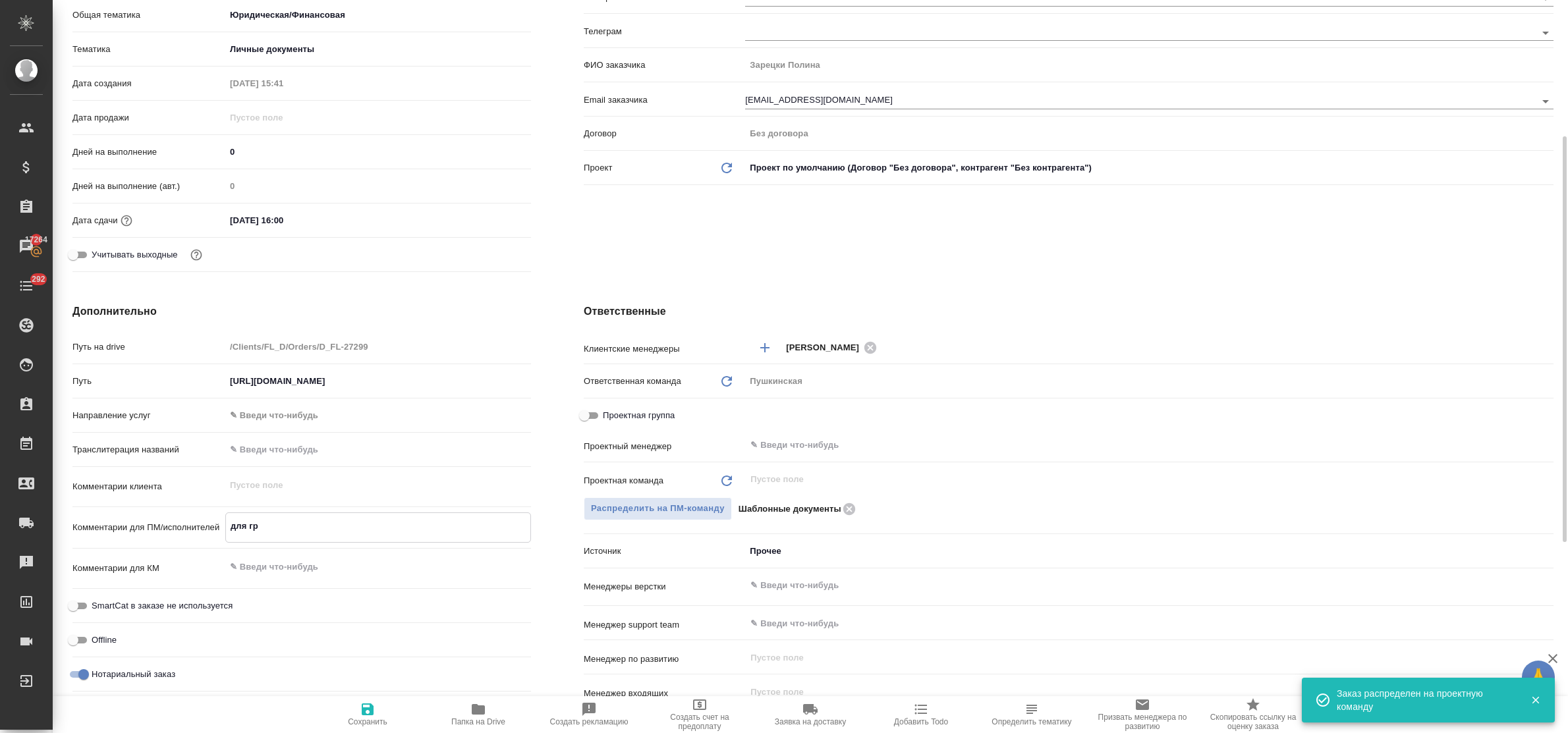
type textarea "x"
type textarea "для гра"
type textarea "x"
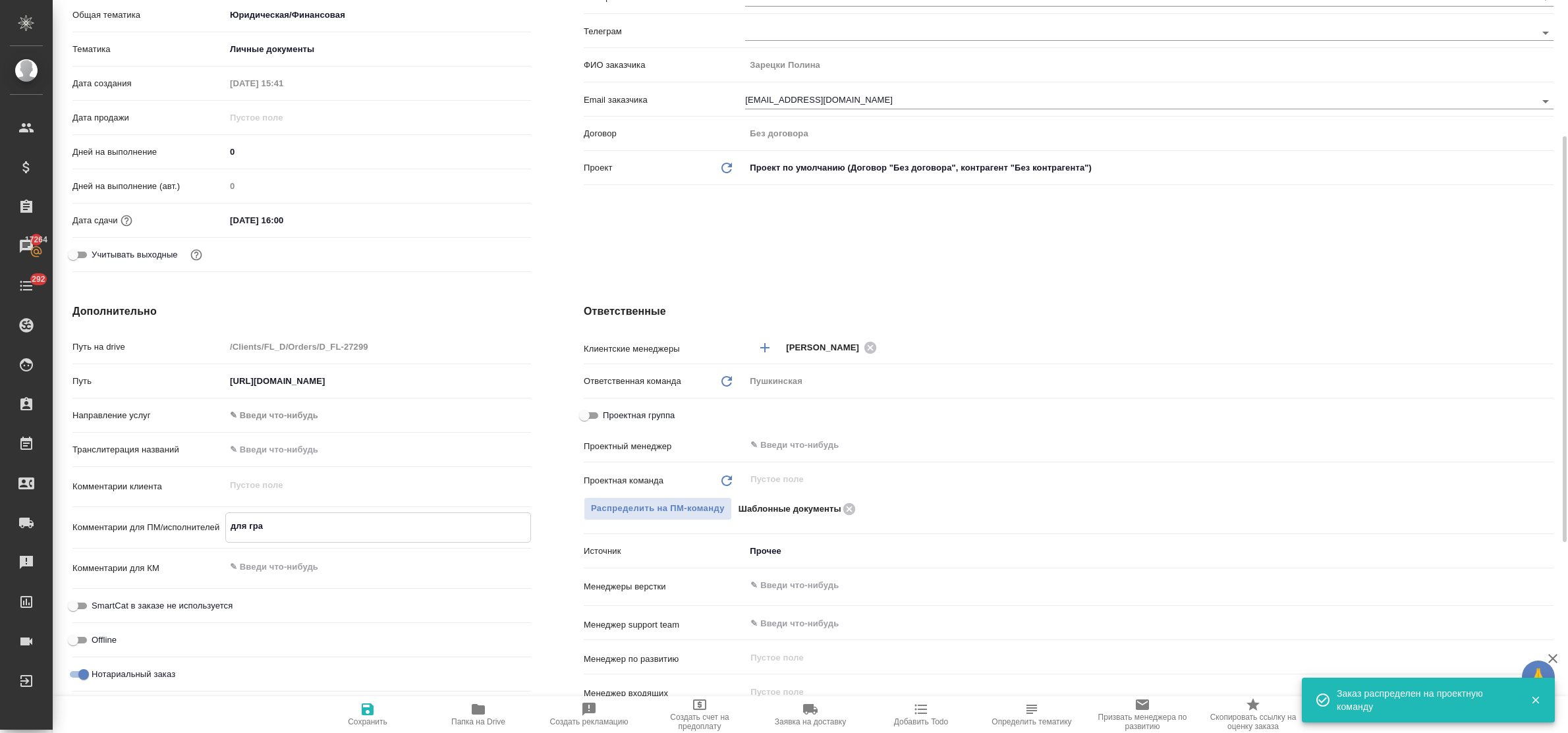
type textarea "для граж"
type textarea "x"
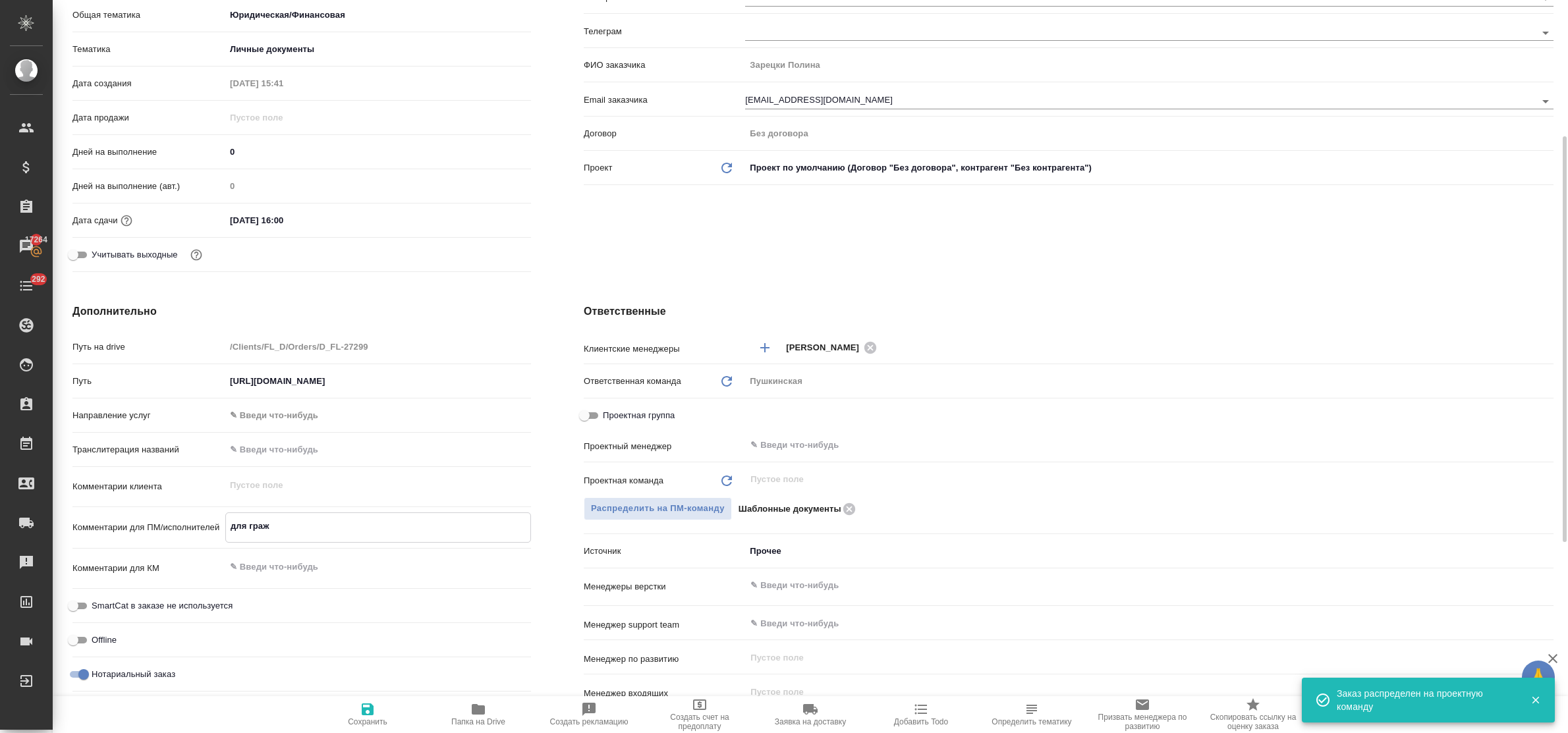
type textarea "для гражд"
type textarea "x"
type textarea "для гражда"
type textarea "x"
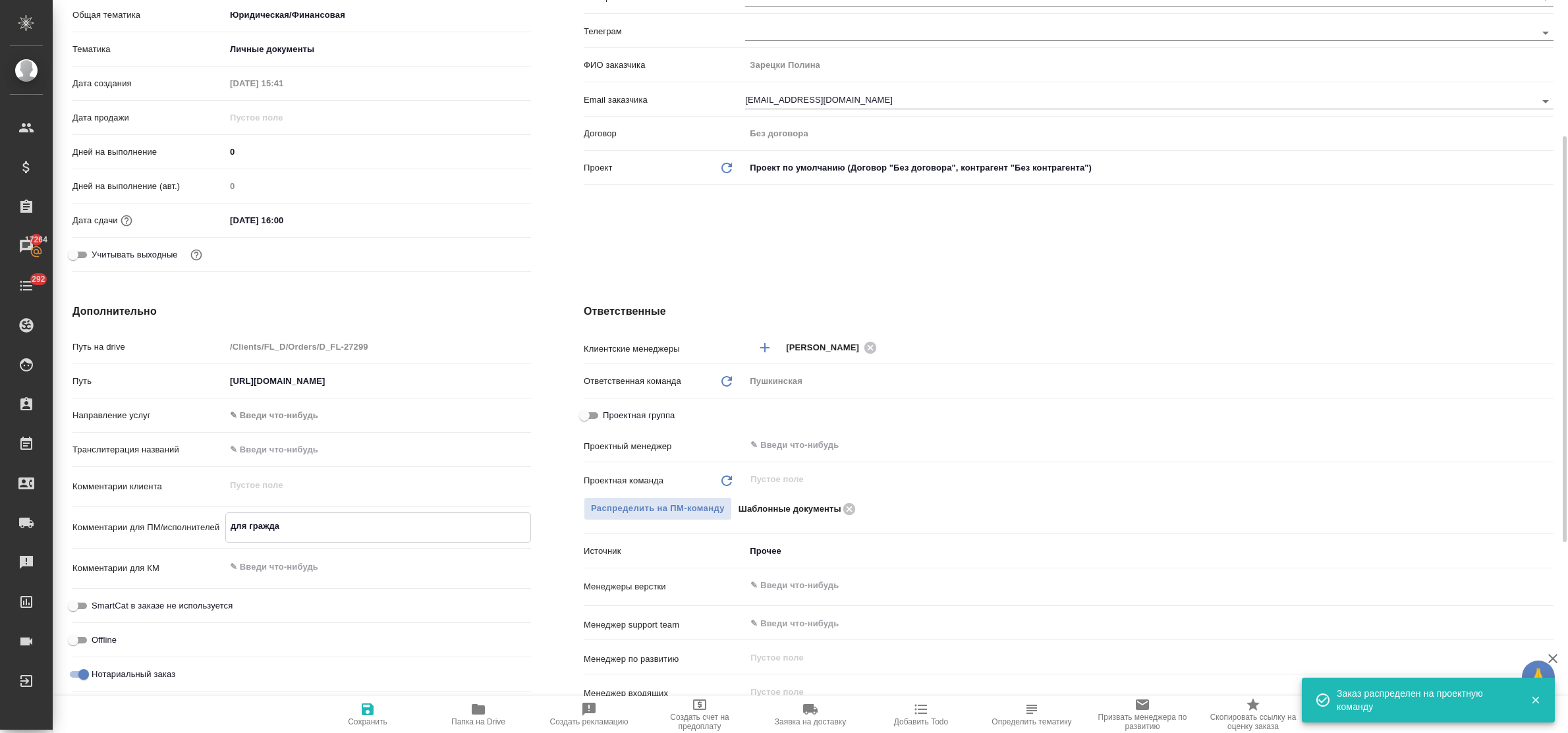
type textarea "x"
type textarea "для граждан"
type textarea "x"
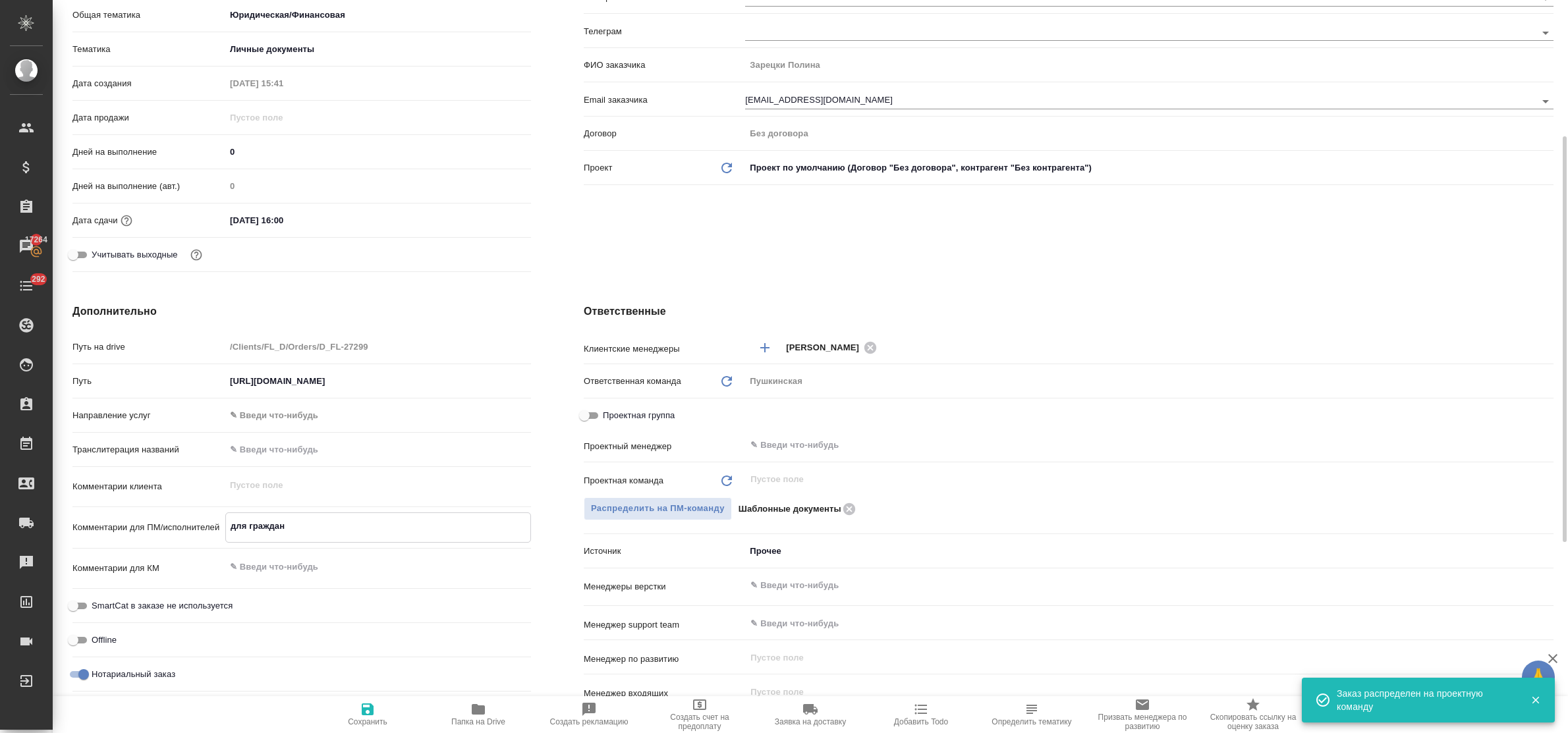
type textarea "x"
type textarea "для гражданс"
type textarea "x"
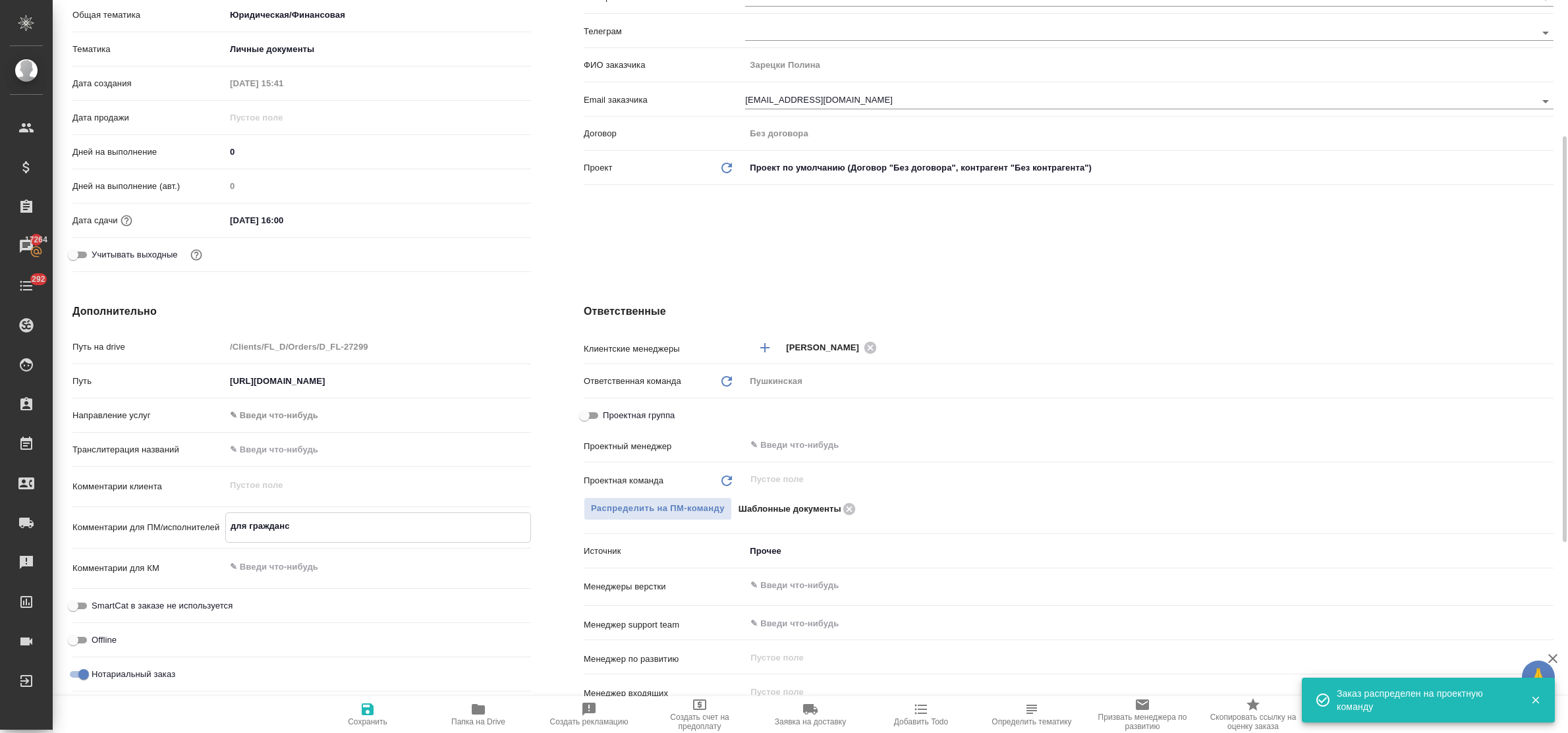
type textarea "x"
type textarea "для гражданст"
type textarea "x"
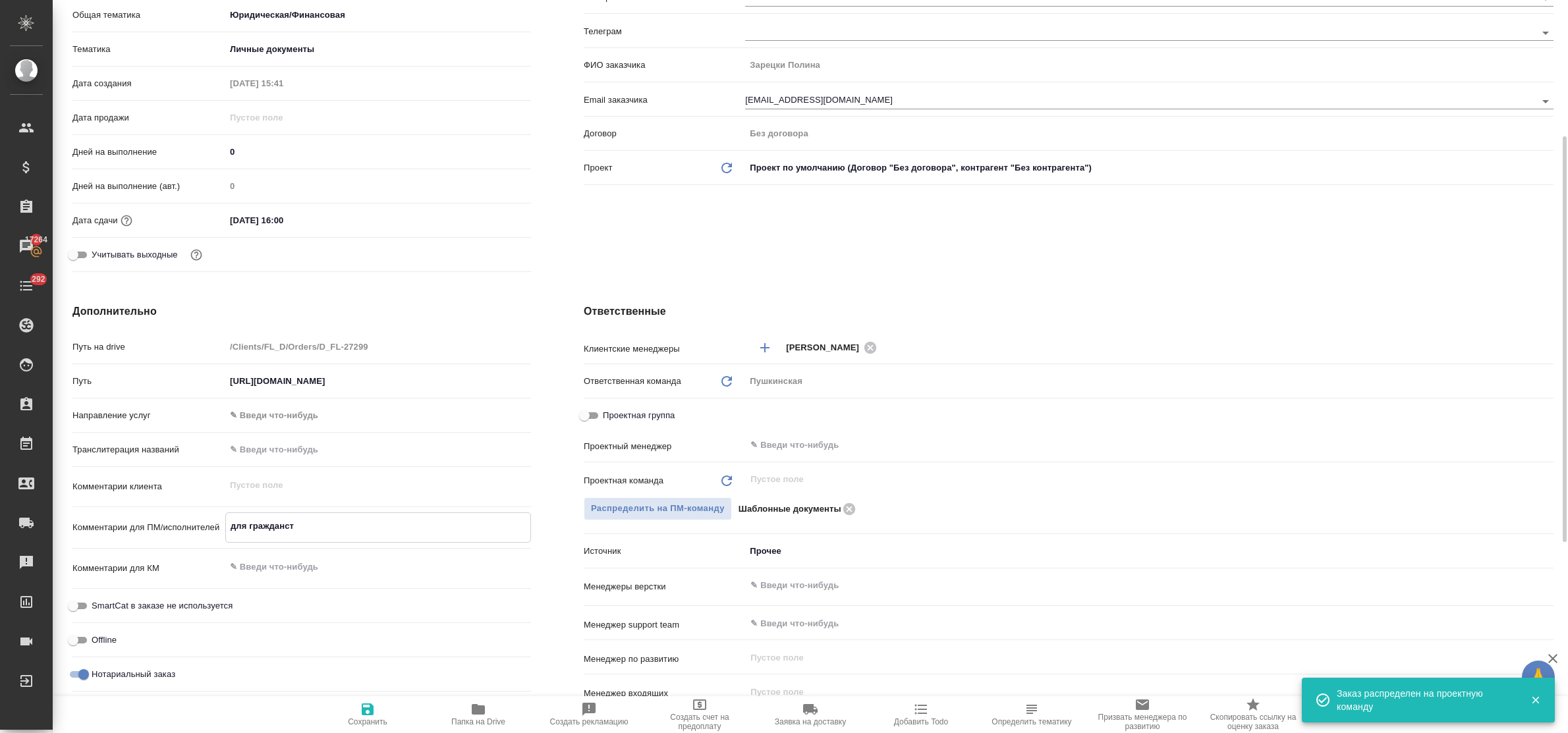
type textarea "для гражданств"
type textarea "x"
type textarea "для гражданства"
type textarea "x"
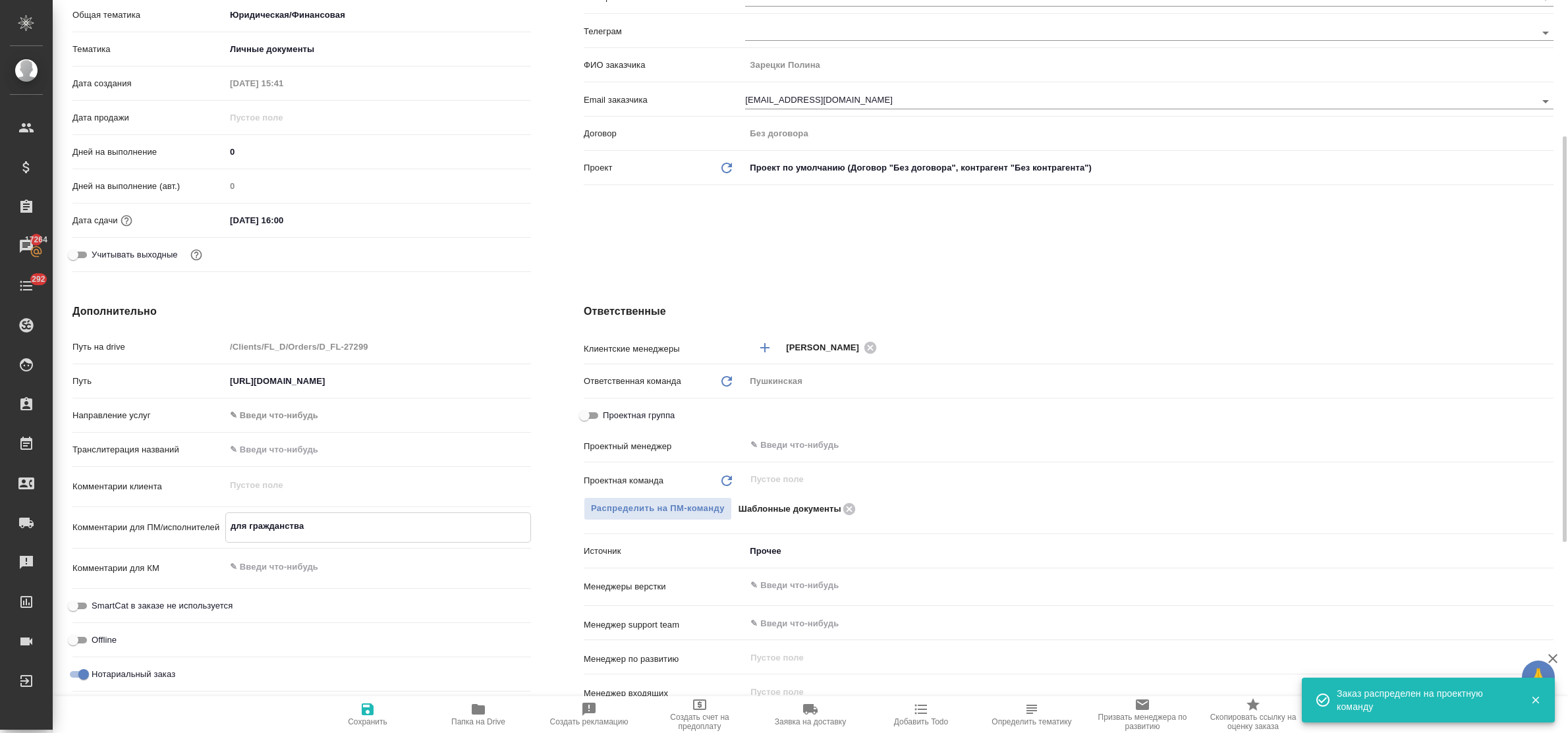
type textarea "x"
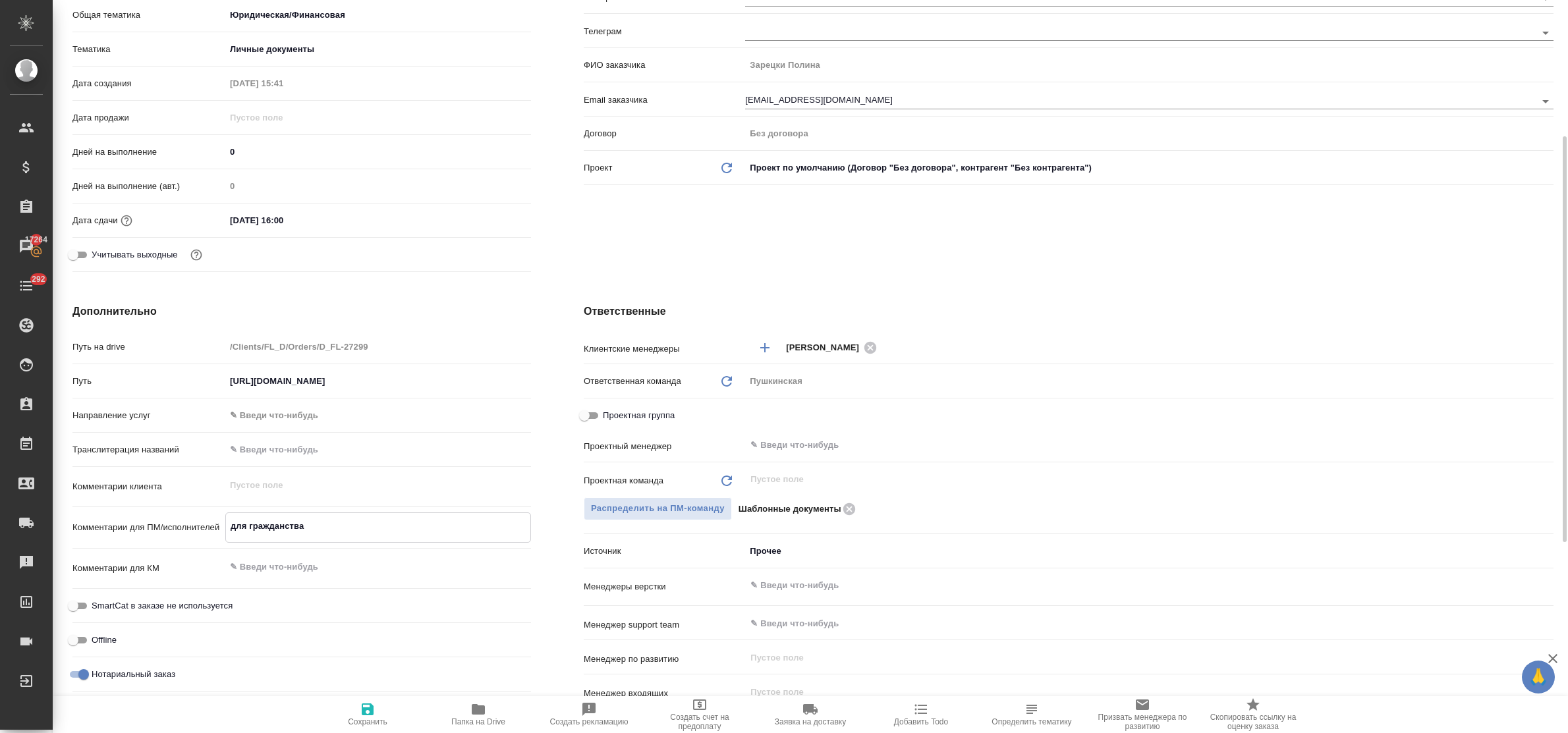
type textarea "для гражданства"
type textarea "x"
click at [359, 580] on div "x" at bounding box center [378, 568] width 305 height 29
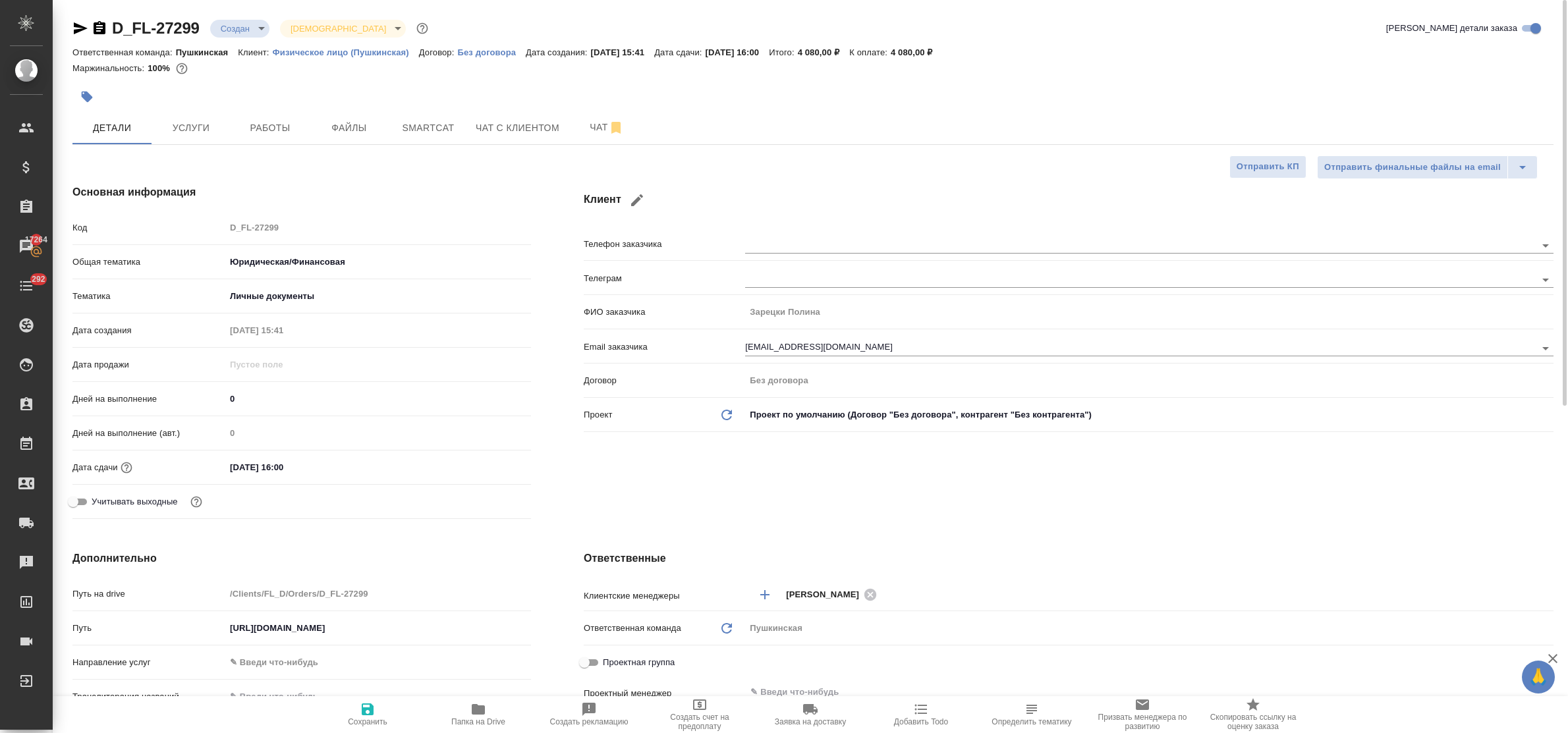
type textarea "x"
click at [369, 705] on icon "button" at bounding box center [368, 709] width 12 height 12
type textarea "x"
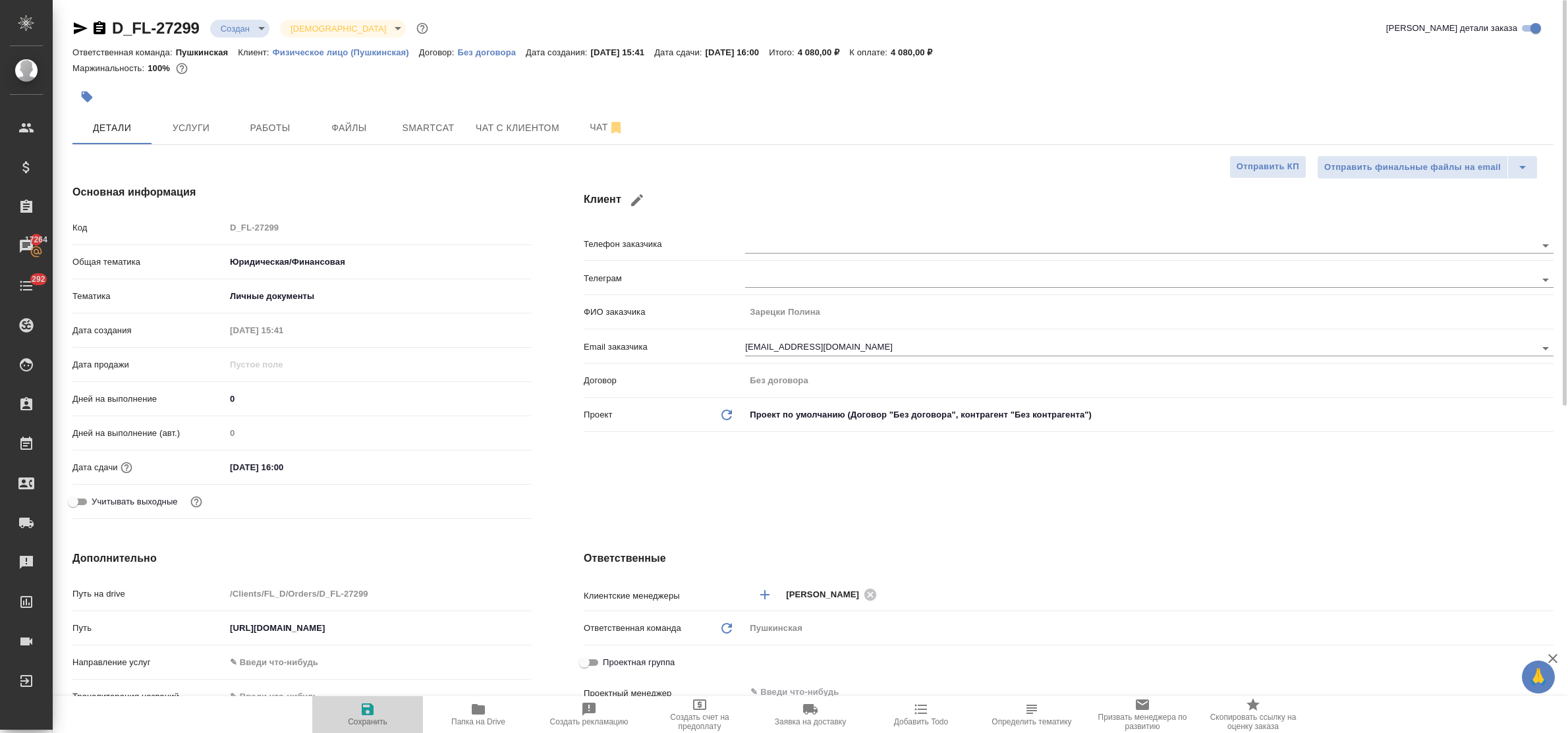
type textarea "x"
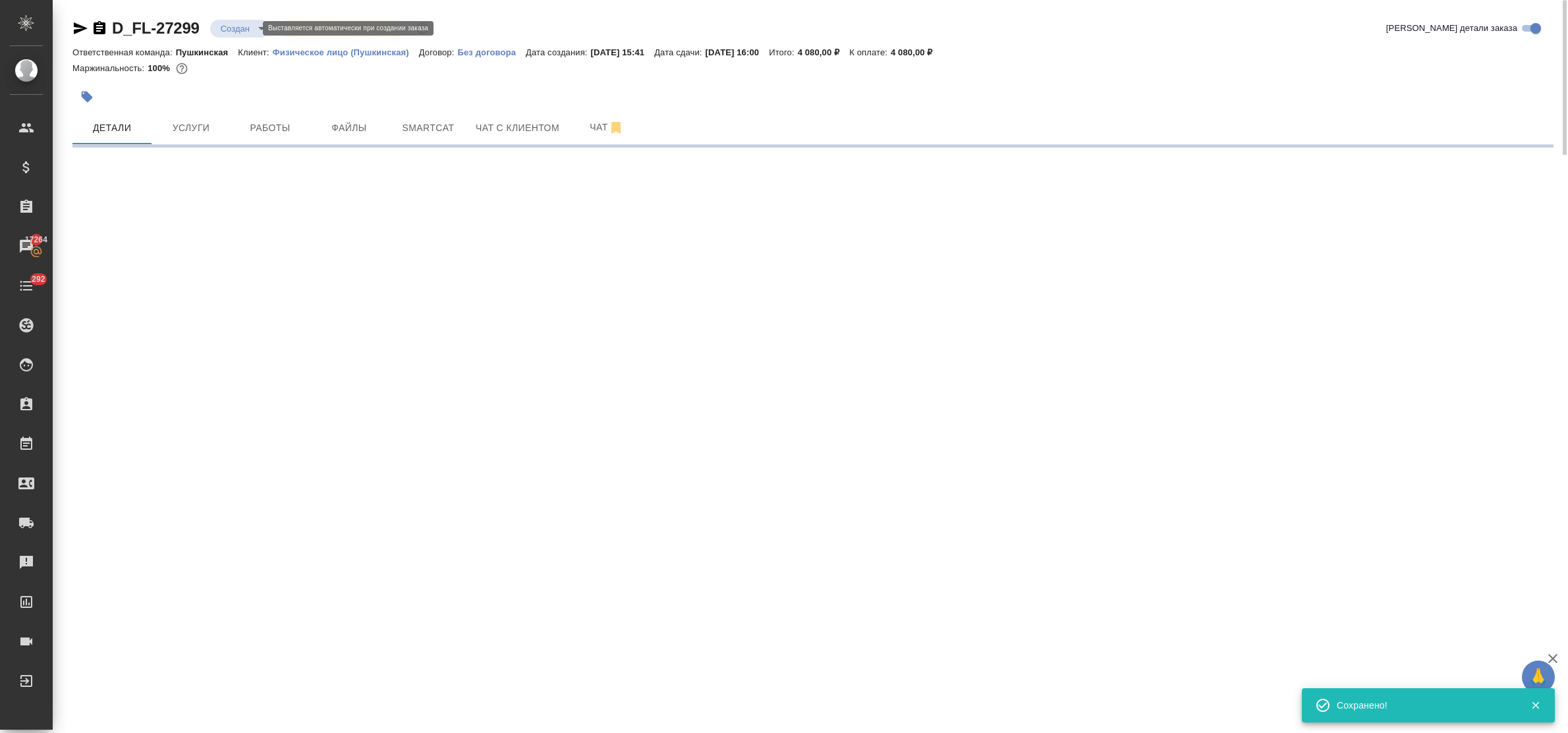
click at [251, 26] on body "🙏 .cls-1 fill:#fff; AWATERA Bulakhova Elena Клиенты Спецификации Заказы 17264 Ч…" at bounding box center [784, 366] width 1568 height 733
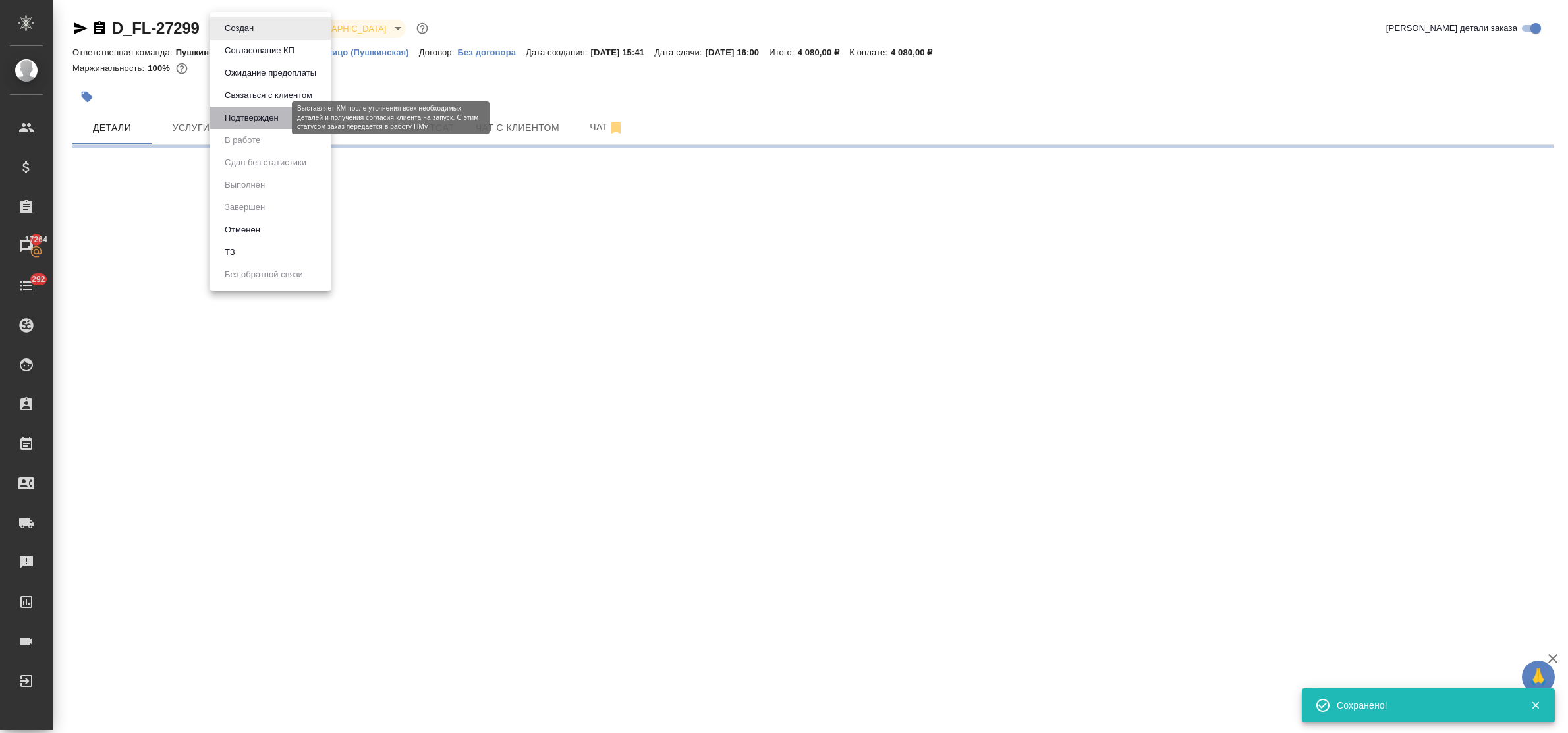
click at [257, 120] on button "Подтвержден" at bounding box center [251, 117] width 62 height 14
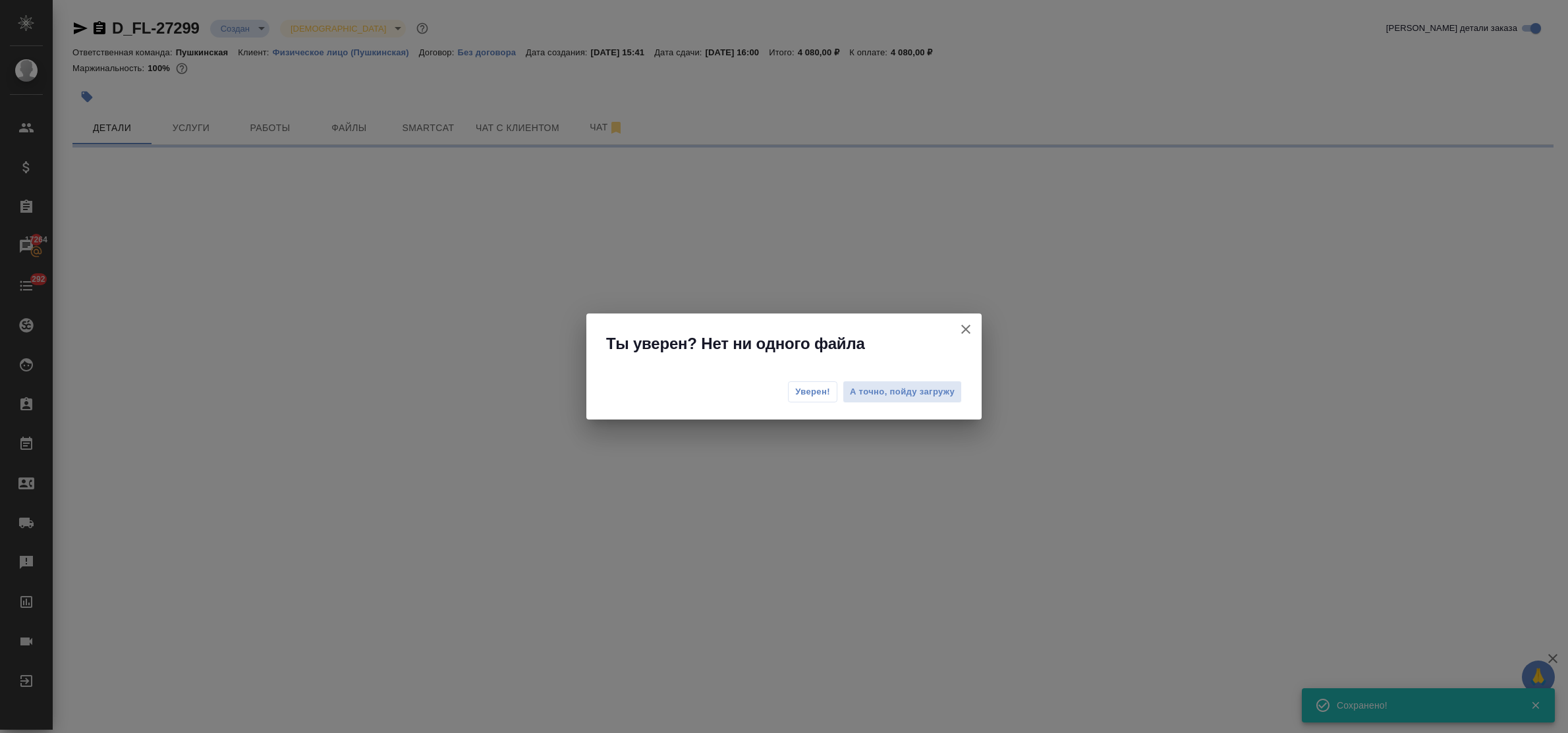
select select "RU"
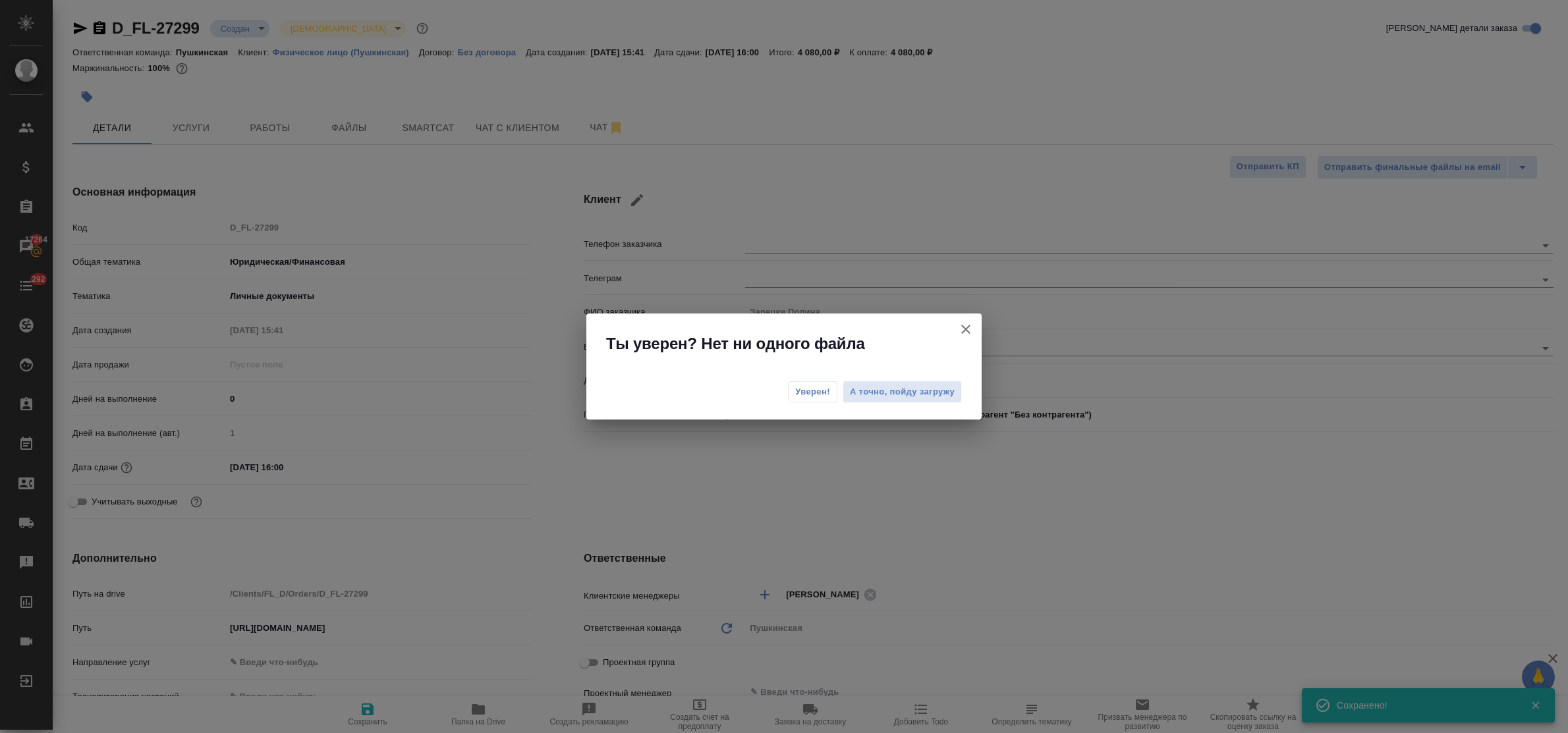
type textarea "x"
click at [821, 384] on button "Уверен!" at bounding box center [813, 391] width 49 height 21
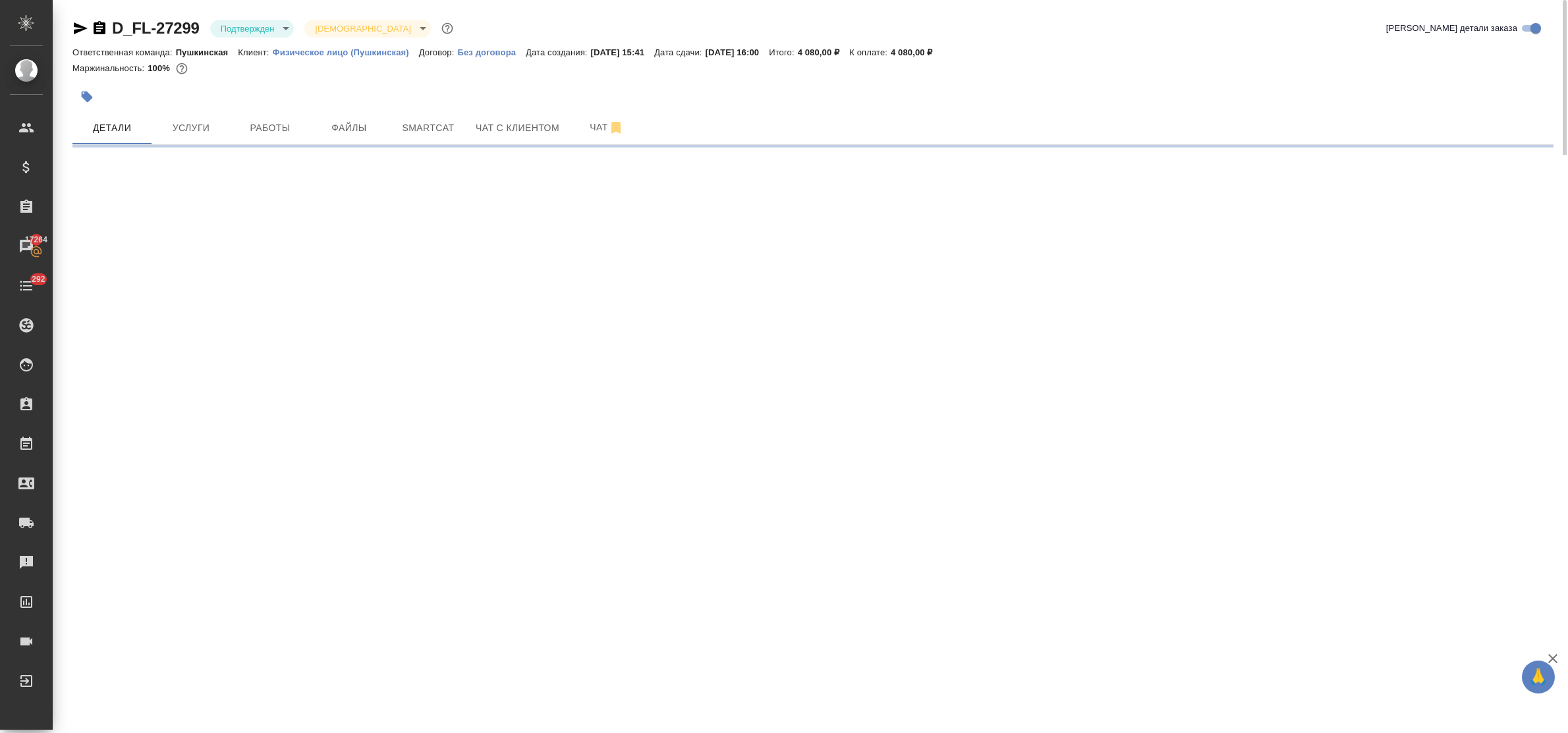
select select "RU"
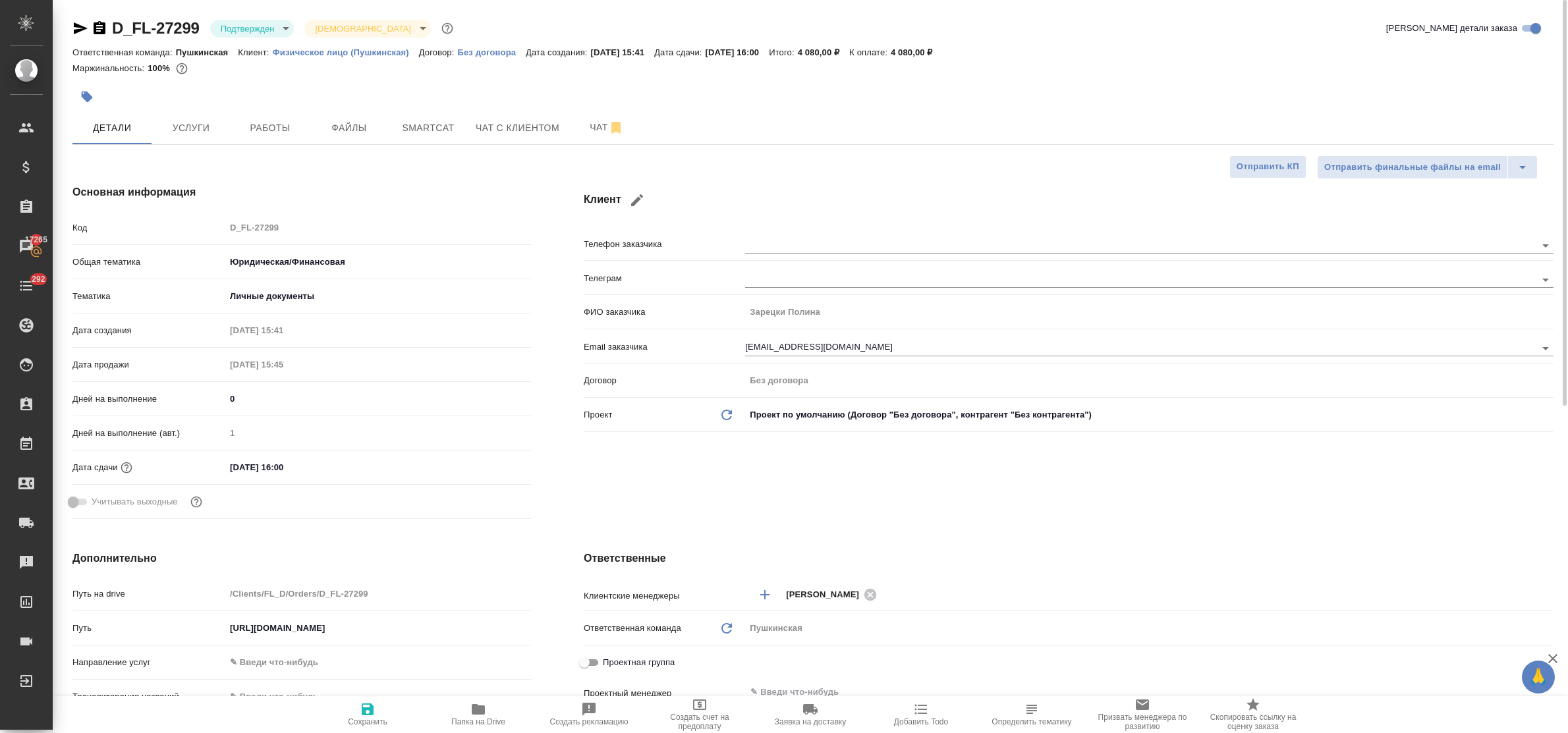
type textarea "x"
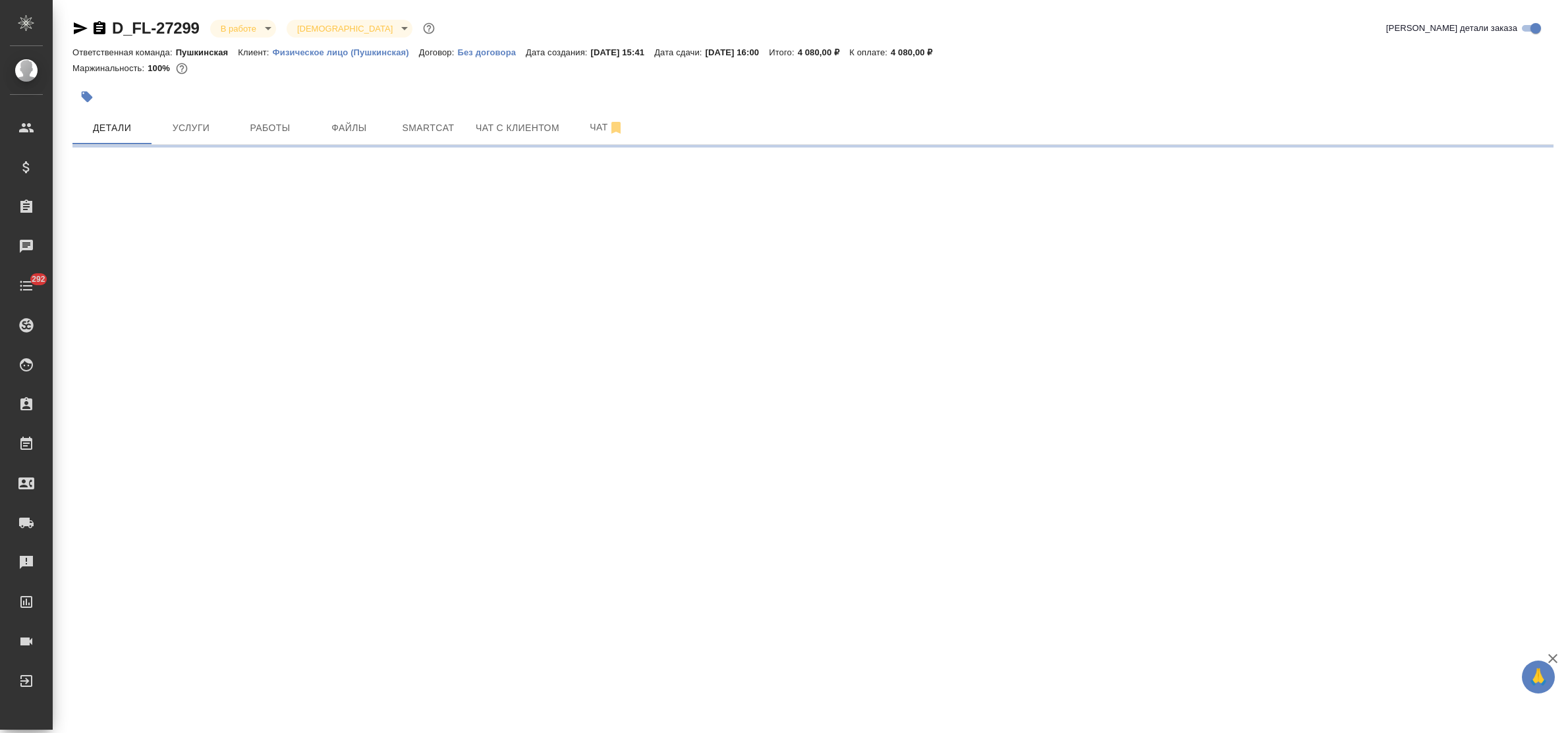
select select "RU"
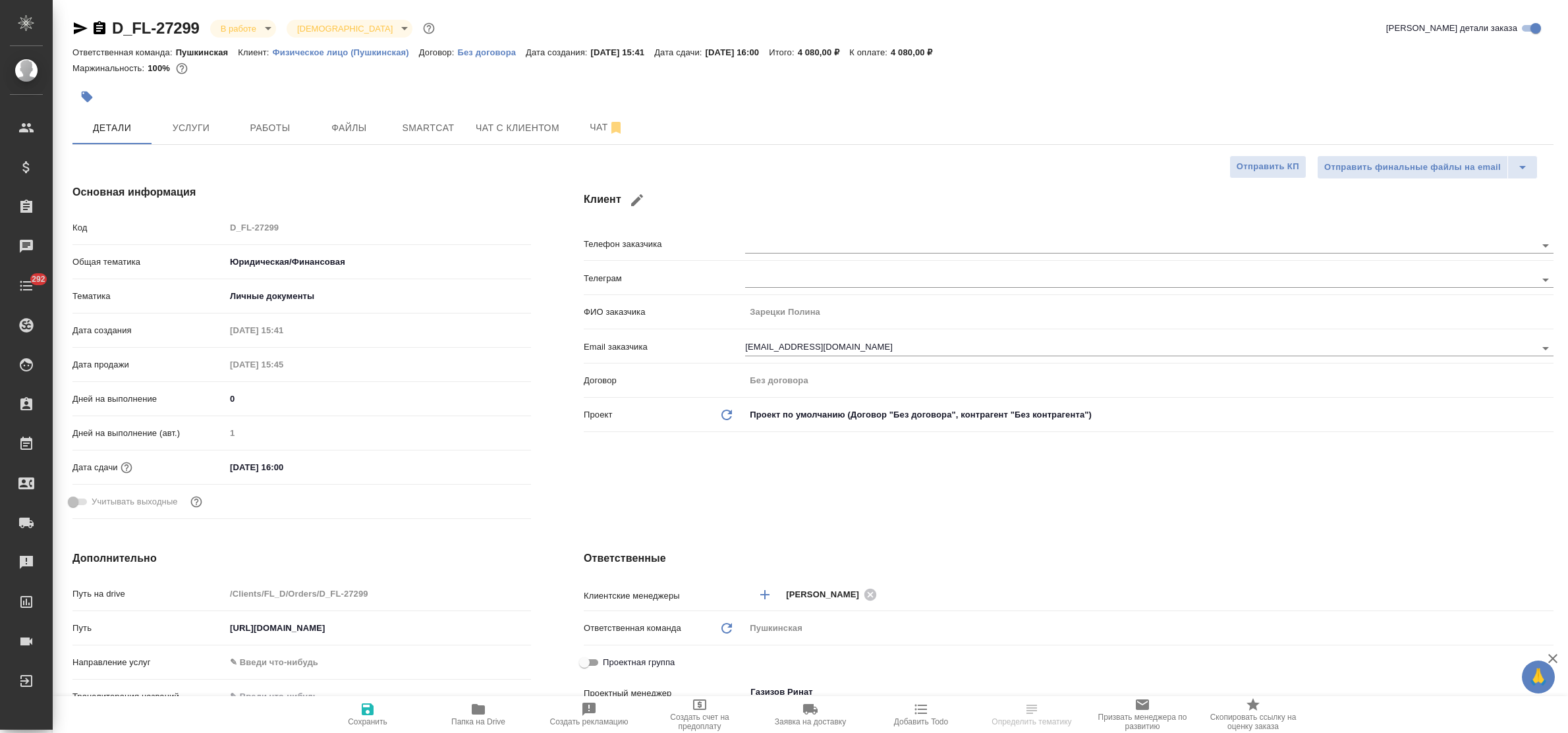
type textarea "x"
click at [185, 132] on span "Услуги" at bounding box center [191, 128] width 63 height 16
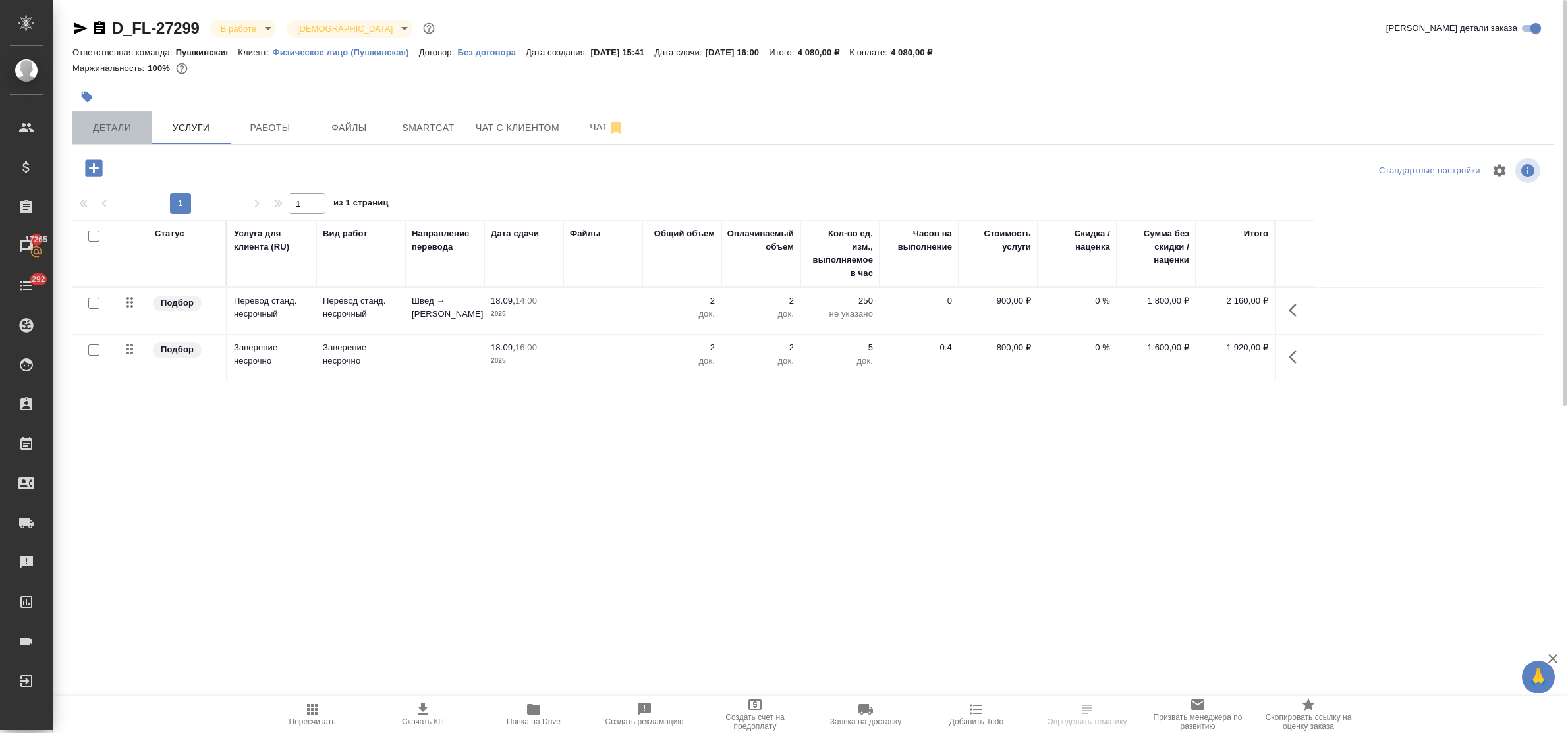
click at [117, 134] on span "Детали" at bounding box center [111, 128] width 63 height 16
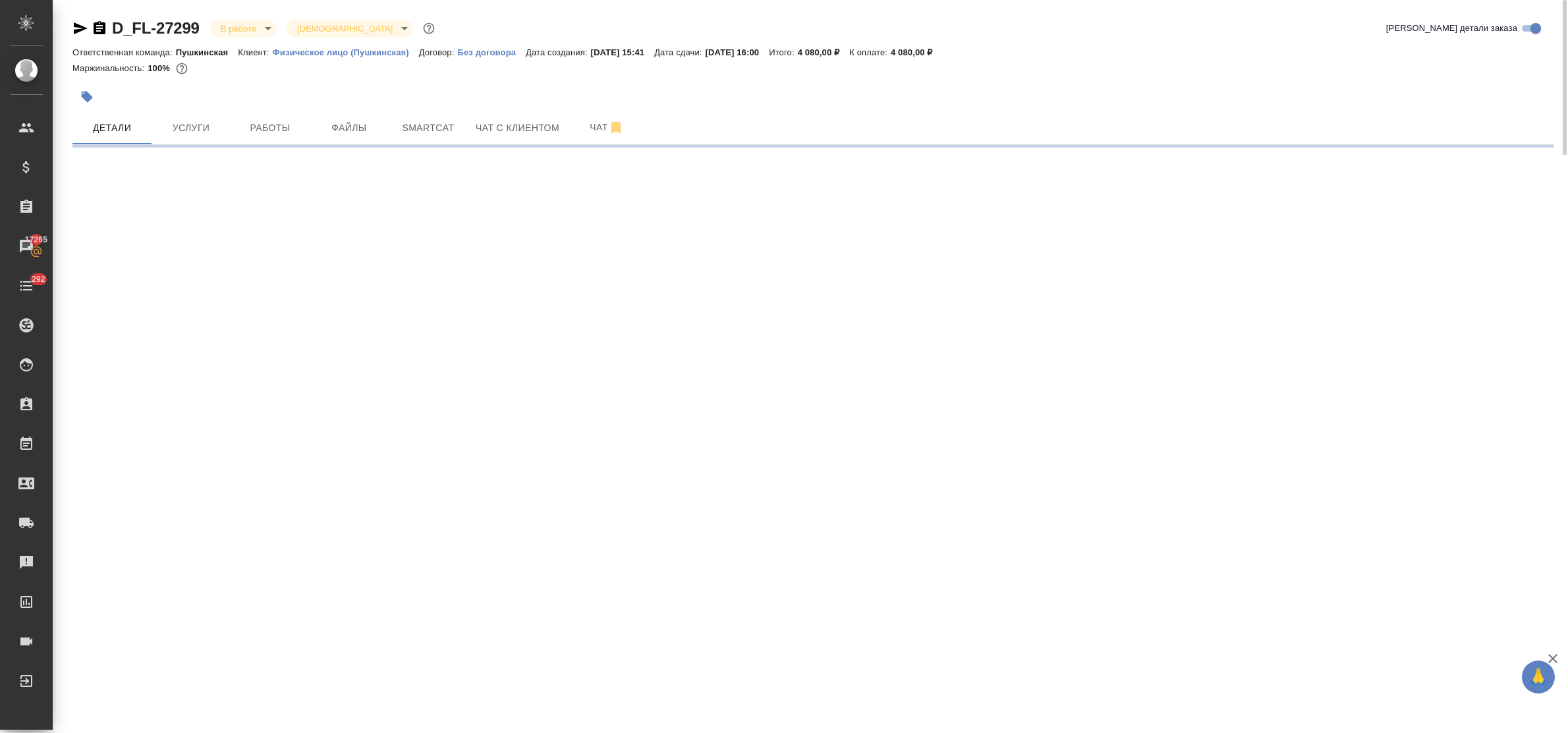
select select "RU"
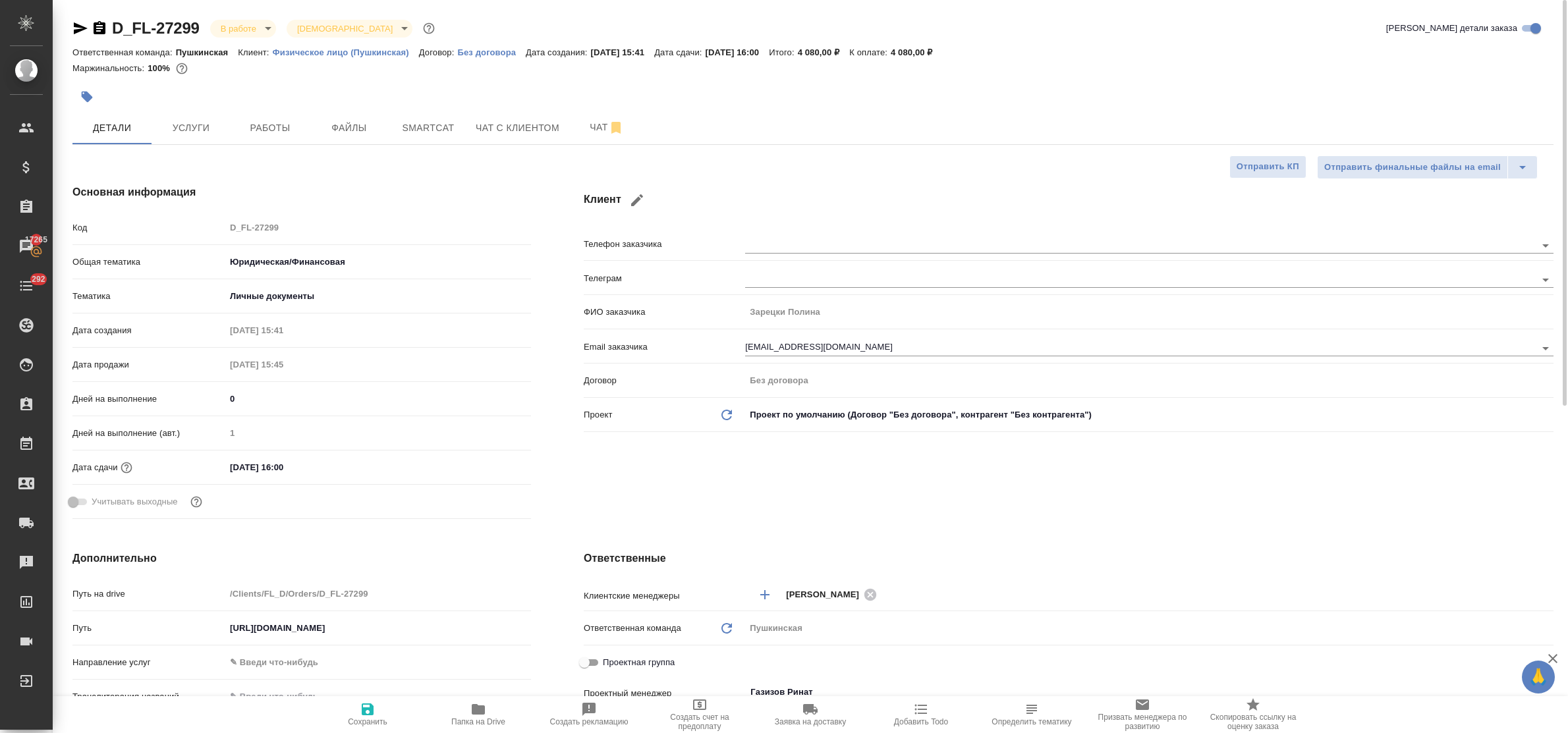
type textarea "x"
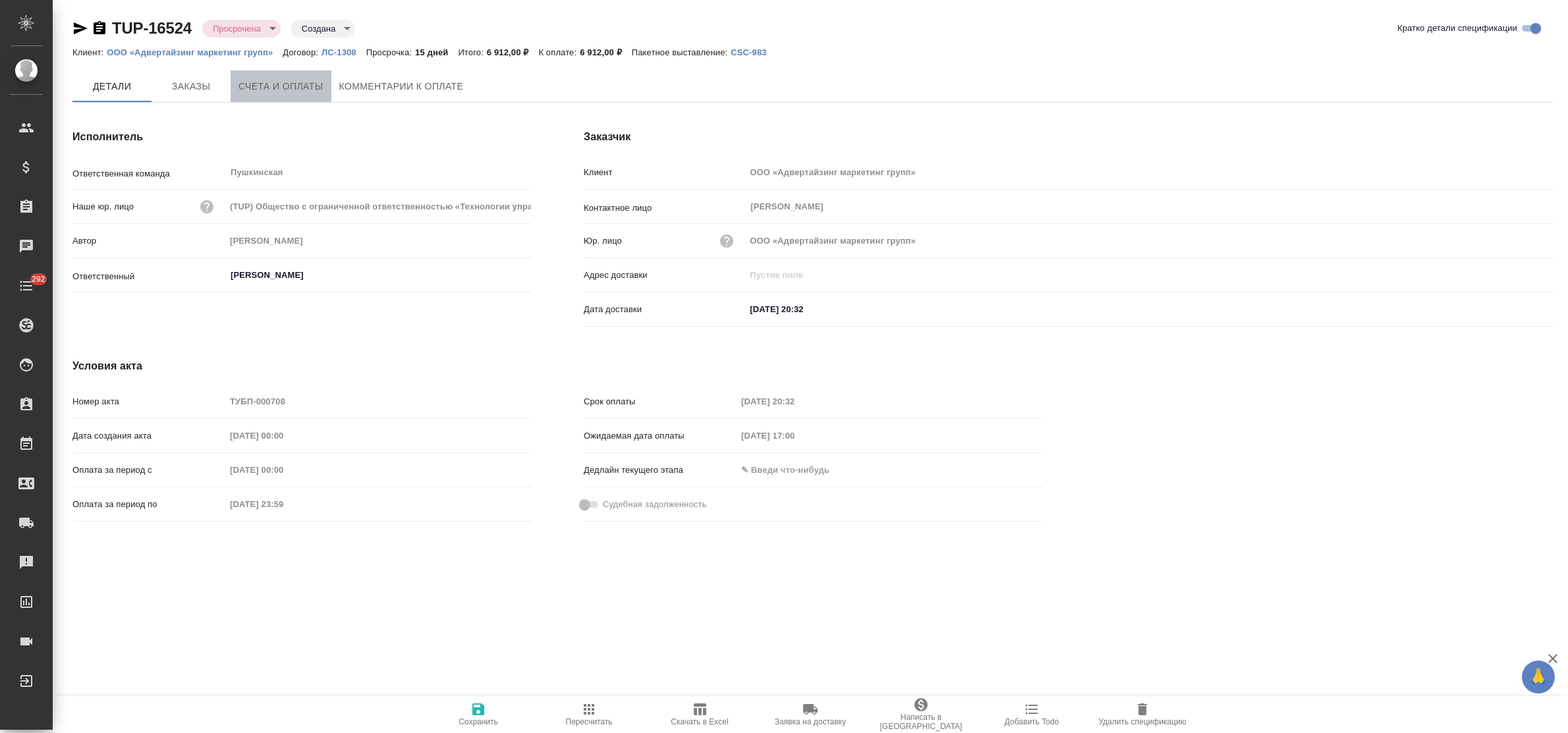
click at [290, 89] on span "Счета и оплаты" at bounding box center [281, 86] width 85 height 16
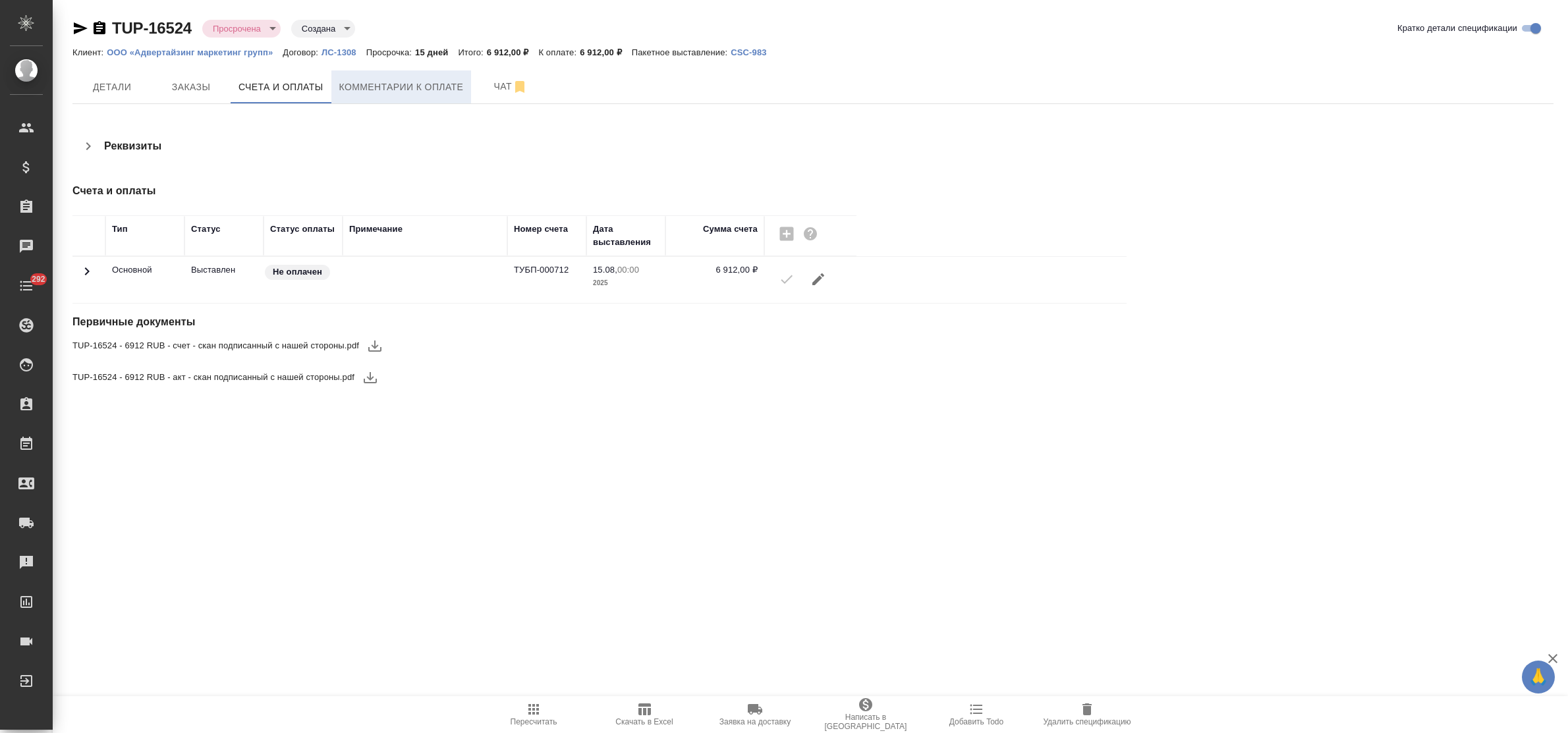
click at [419, 81] on span "Комментарии к оплате" at bounding box center [402, 87] width 124 height 16
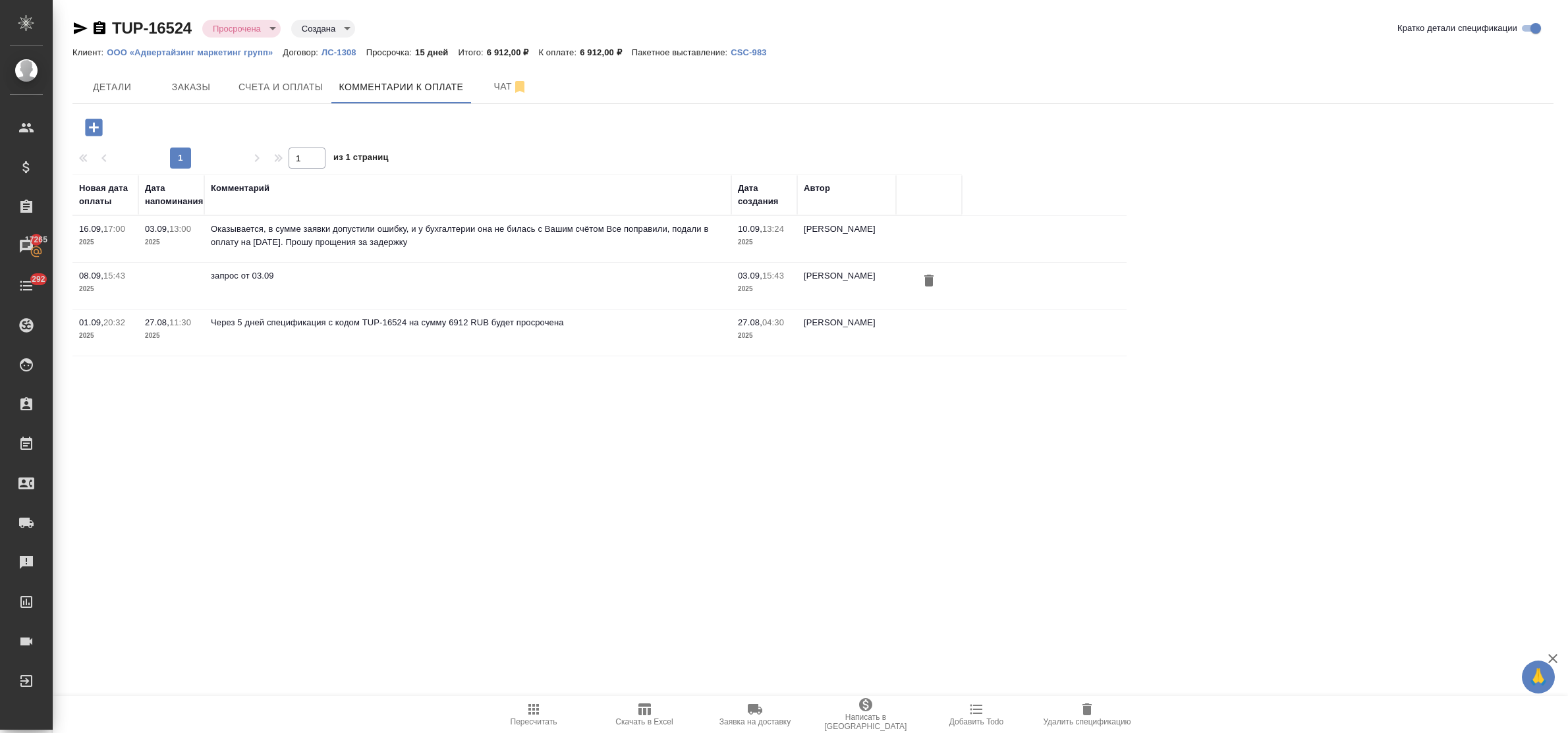
click at [86, 122] on icon "button" at bounding box center [94, 127] width 17 height 17
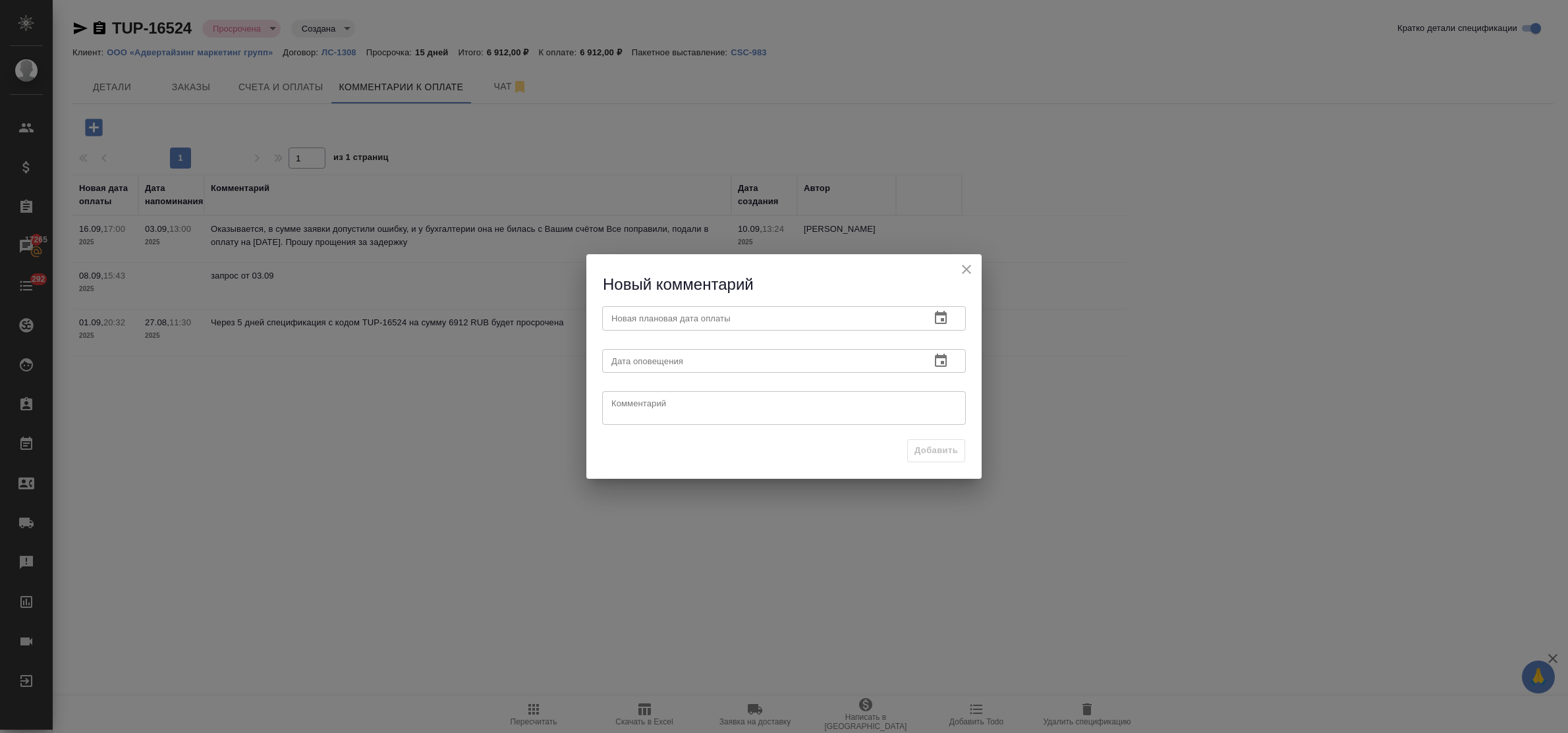
click at [943, 314] on icon "button" at bounding box center [941, 317] width 12 height 13
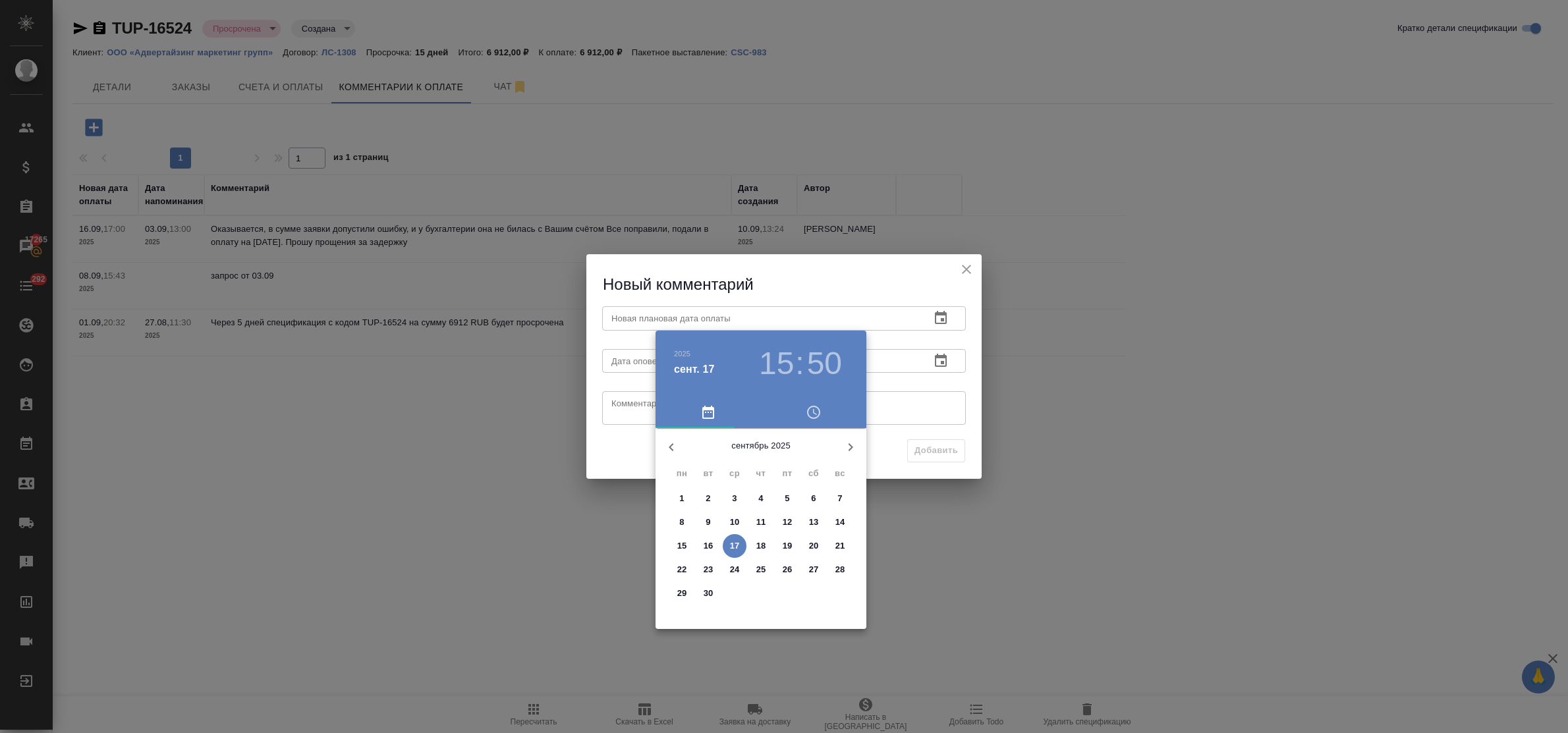
click at [785, 543] on p "19" at bounding box center [788, 545] width 10 height 13
type input "[DATE] 15:50"
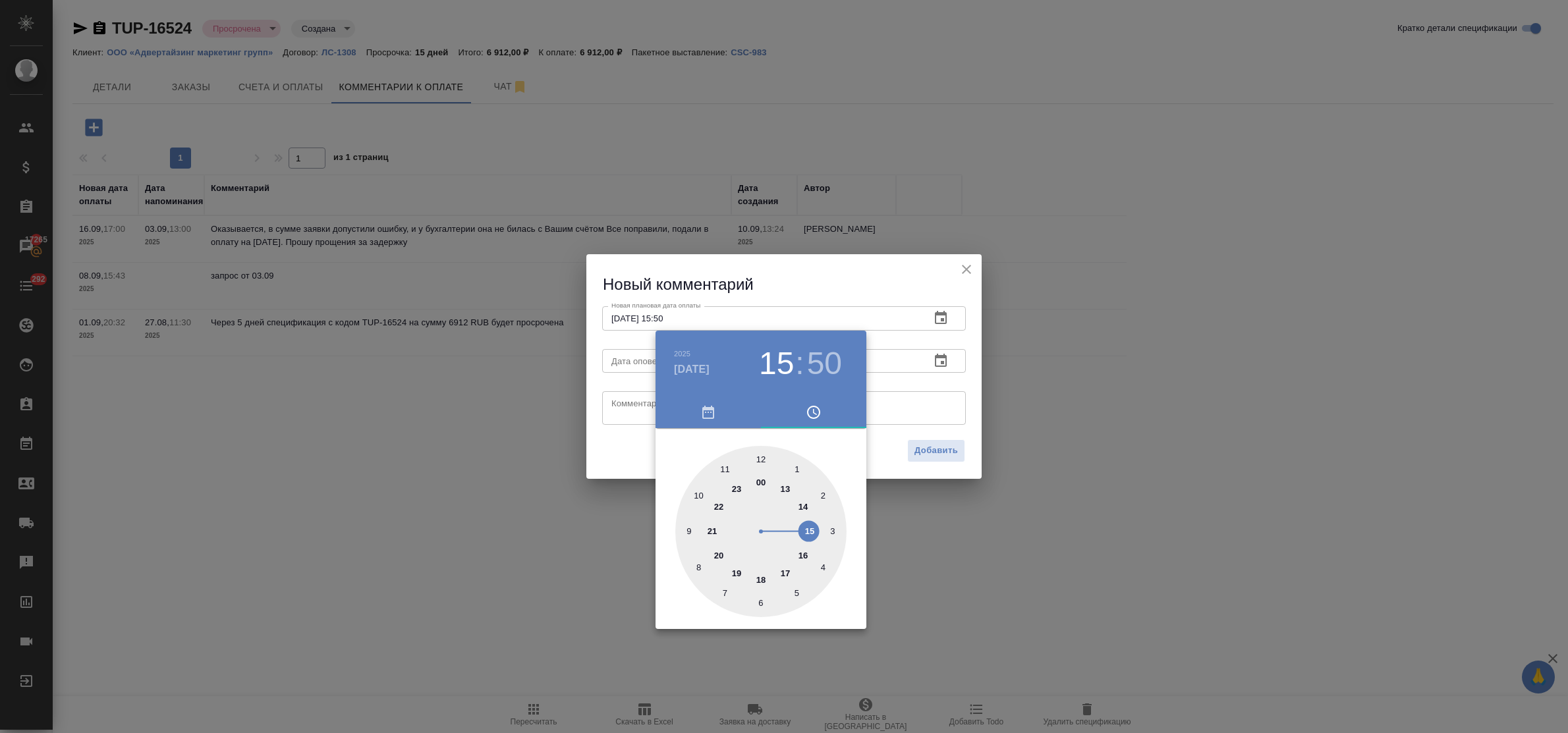
click at [627, 406] on div at bounding box center [784, 366] width 1568 height 733
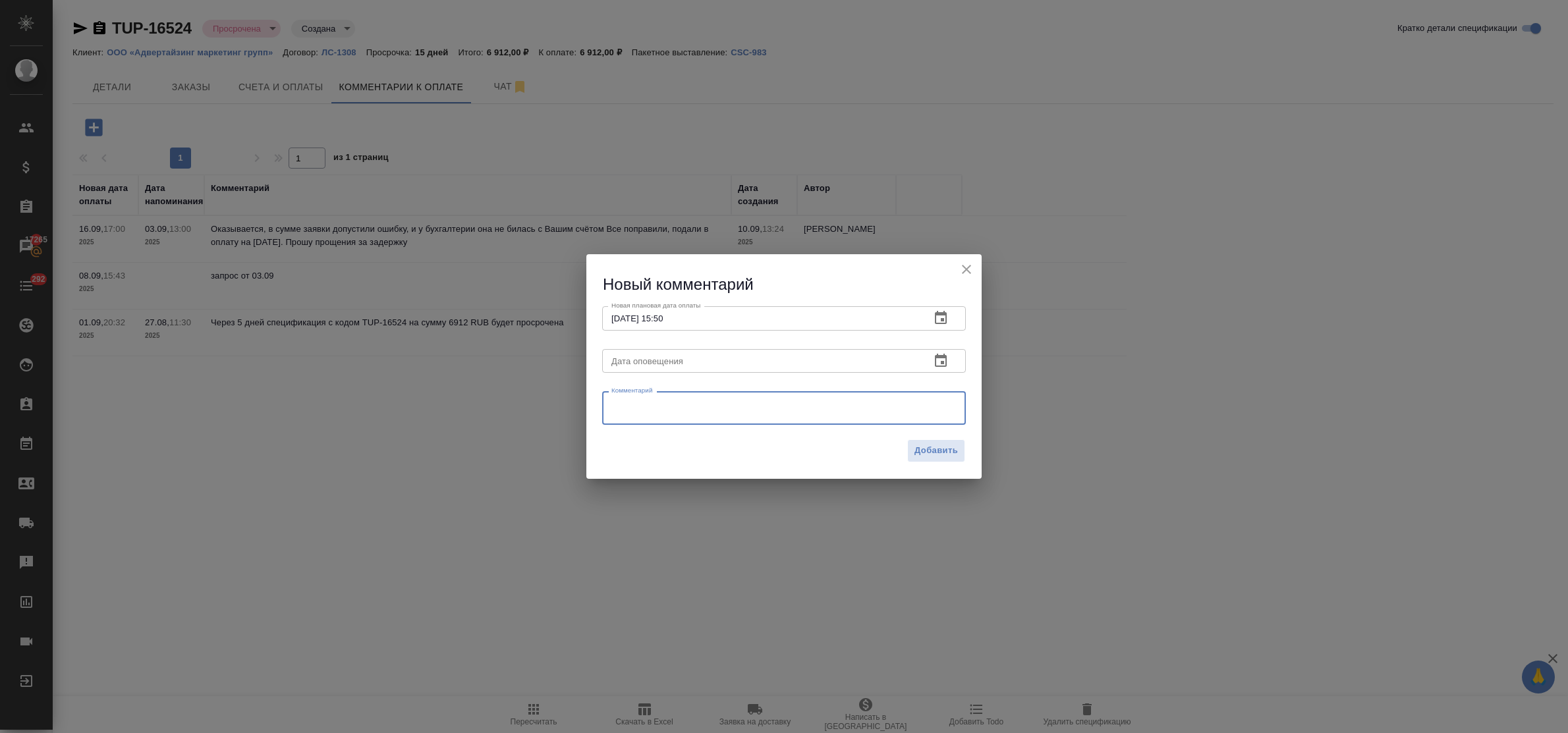
click at [636, 408] on textarea at bounding box center [784, 408] width 345 height 20
type textarea "запрос от 17.09"
click at [950, 452] on span "Добавить" at bounding box center [936, 451] width 43 height 15
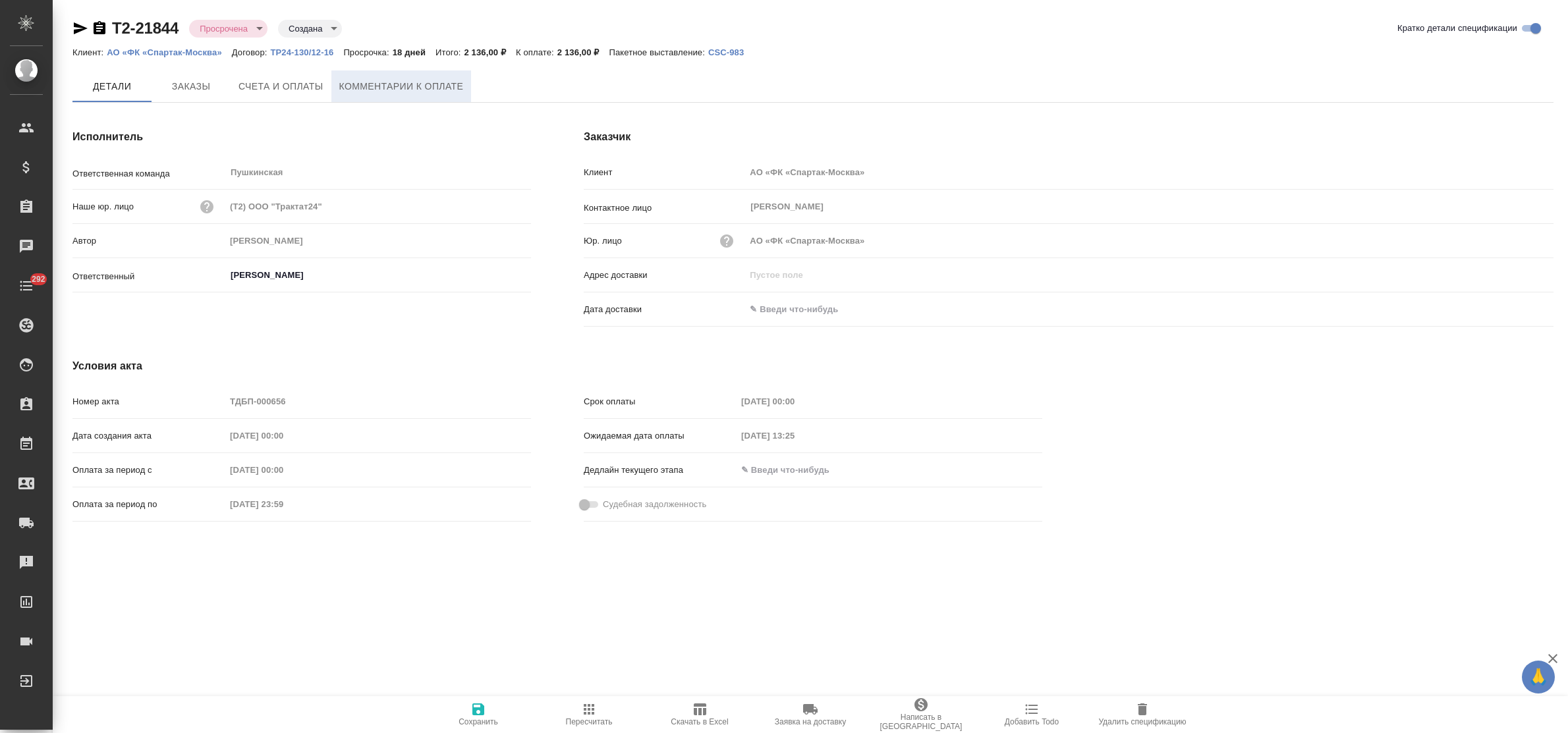
click at [351, 86] on span "Комментарии к оплате" at bounding box center [402, 86] width 124 height 16
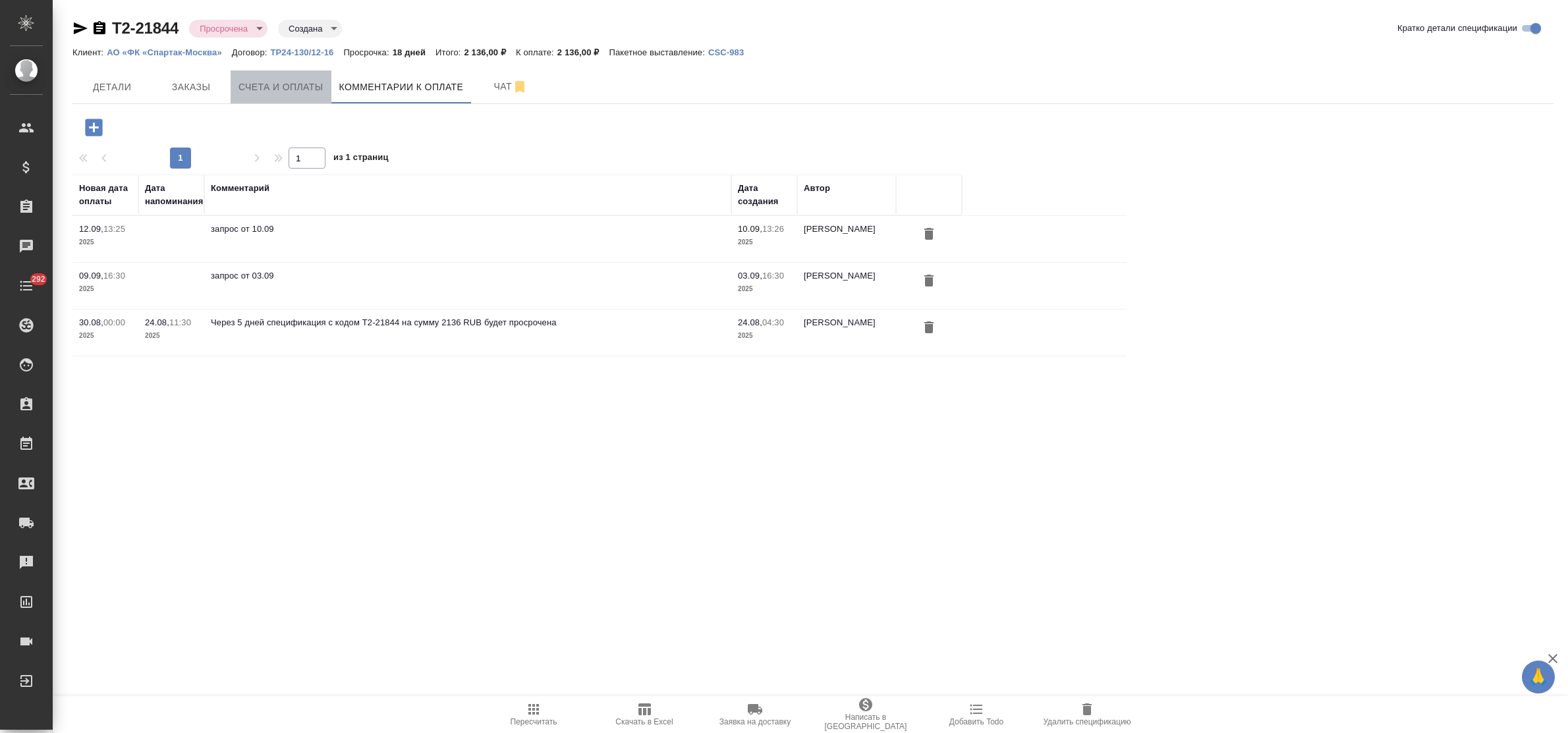
click at [295, 82] on span "Счета и оплаты" at bounding box center [281, 87] width 85 height 16
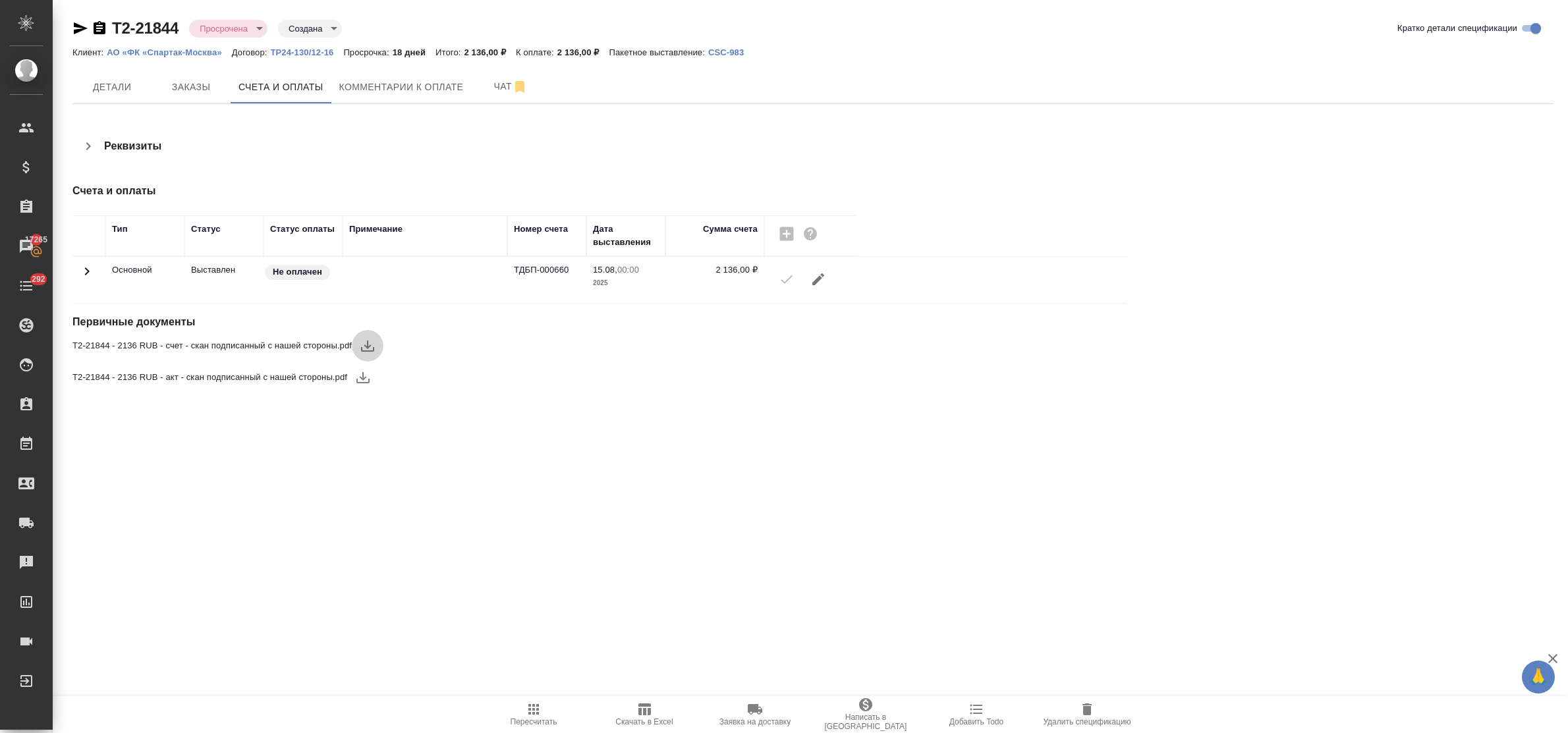
click at [370, 349] on icon "button" at bounding box center [368, 345] width 16 height 16
click at [383, 96] on button "Комментарии к оплате" at bounding box center [402, 87] width 140 height 33
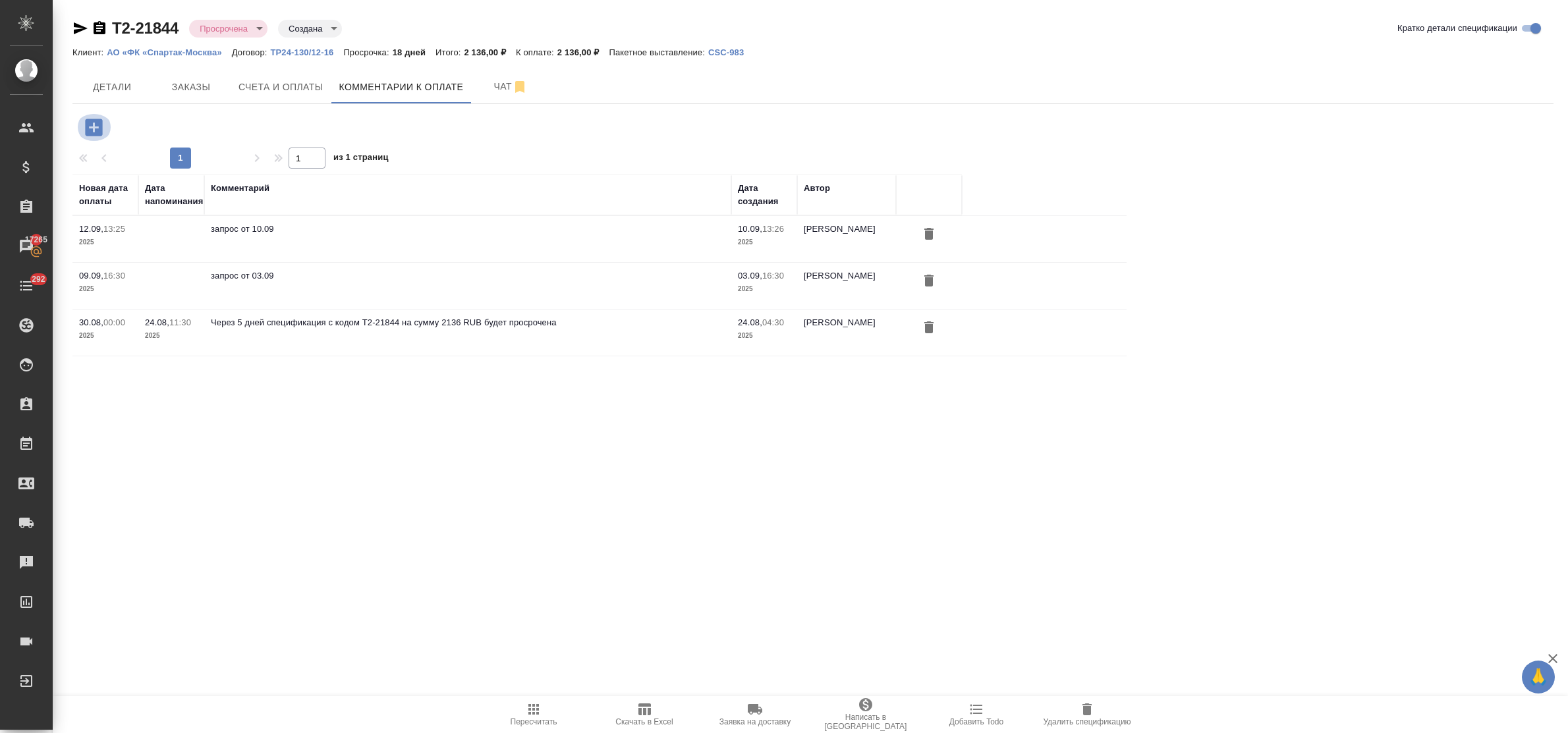
click at [93, 125] on icon "button" at bounding box center [94, 127] width 23 height 23
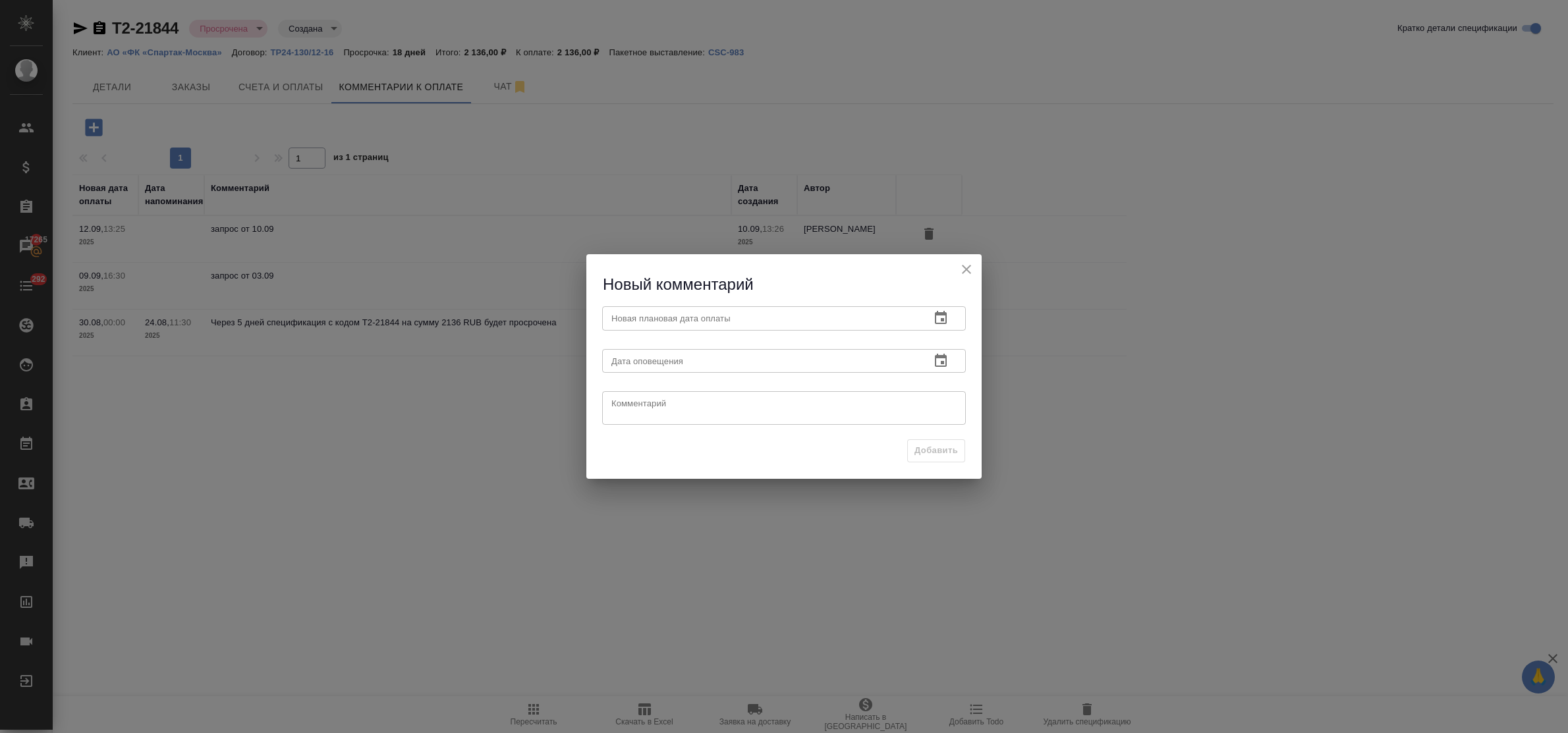
click at [944, 313] on icon "button" at bounding box center [941, 317] width 12 height 13
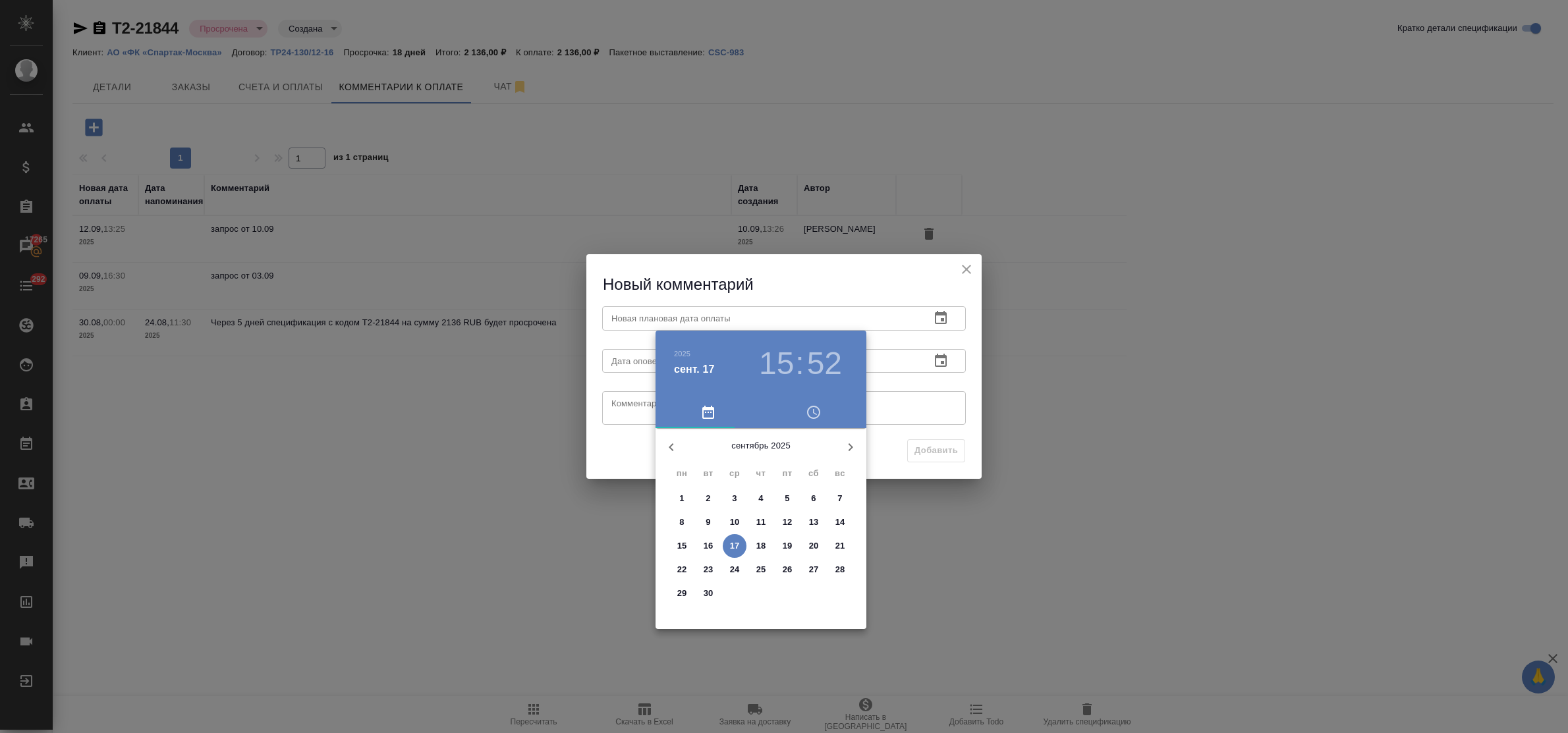
click at [682, 574] on p "22" at bounding box center [682, 569] width 10 height 13
type input "[DATE] 15:52"
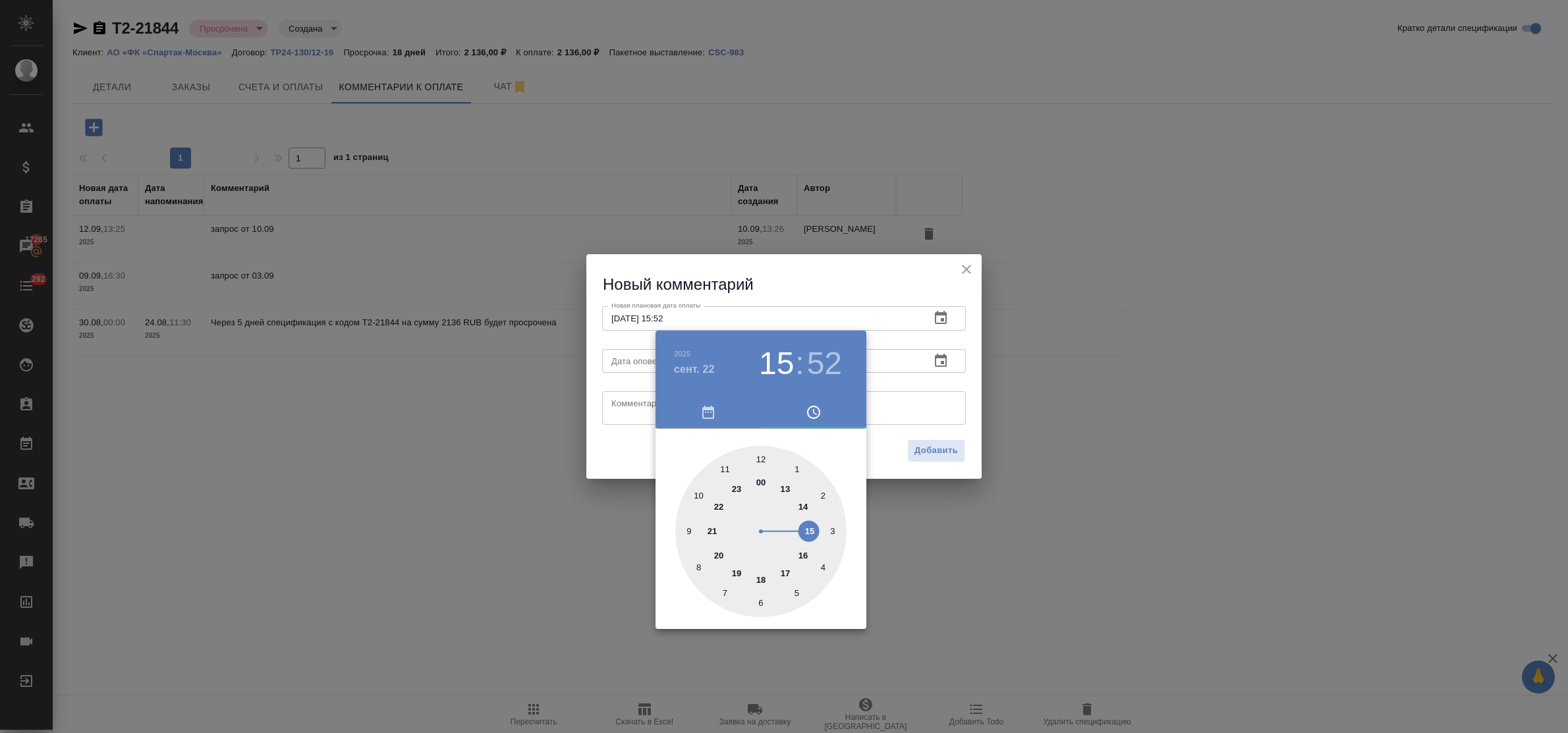
click at [627, 409] on div at bounding box center [784, 366] width 1568 height 733
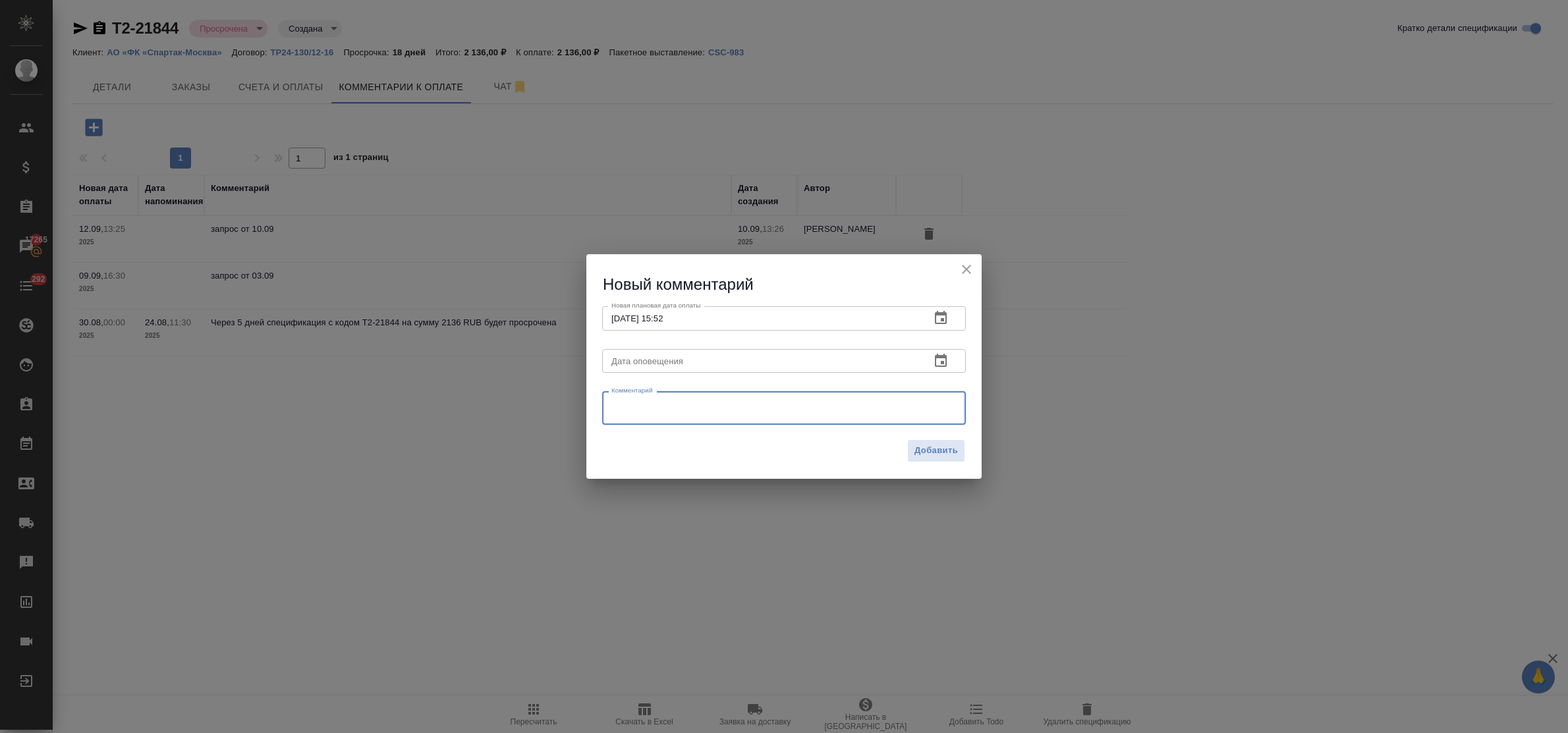
click at [624, 401] on textarea at bounding box center [784, 408] width 345 height 20
type textarea "запрос от 17.09"
click at [947, 448] on span "Добавить" at bounding box center [936, 451] width 43 height 15
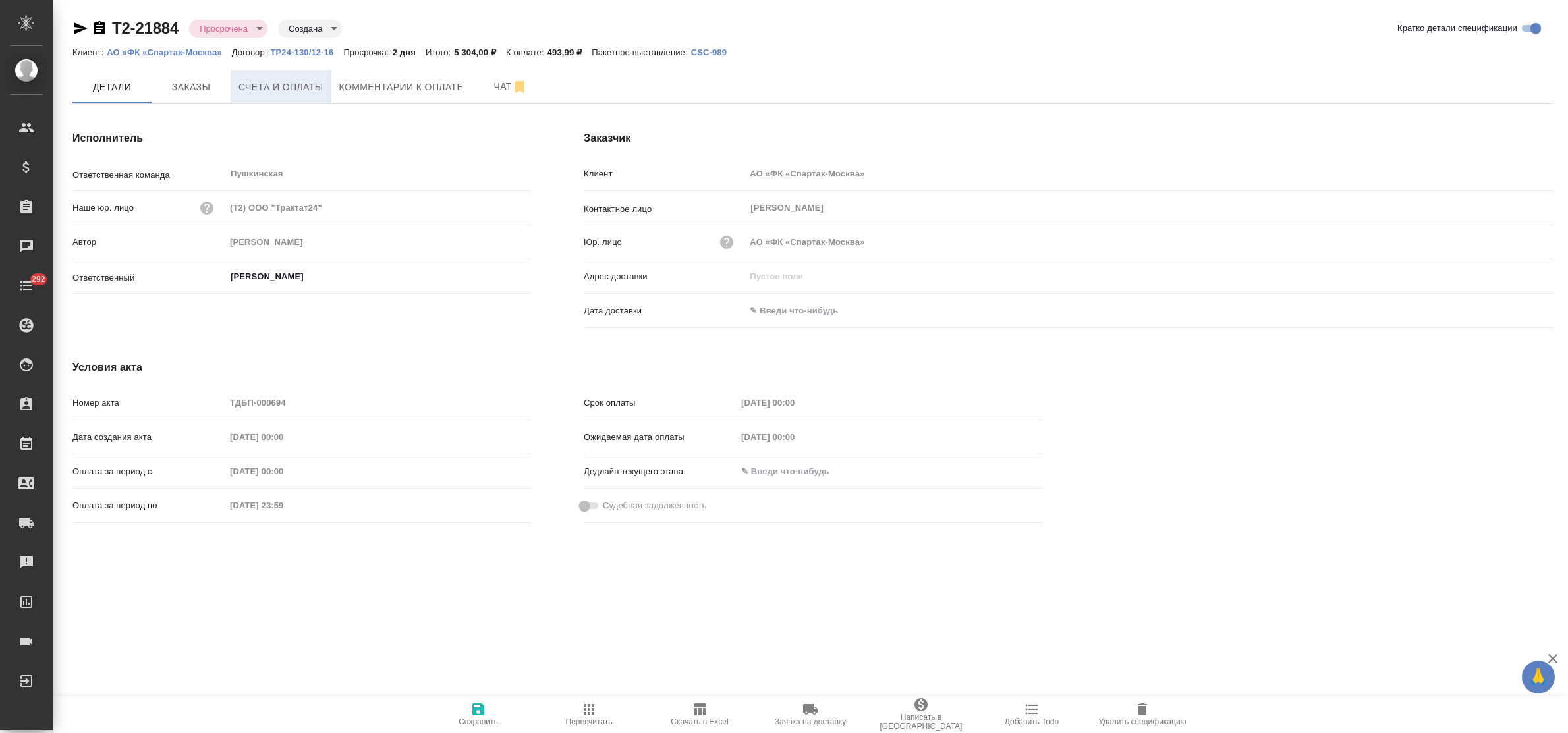
click at [274, 87] on span "Счета и оплаты" at bounding box center [281, 87] width 85 height 16
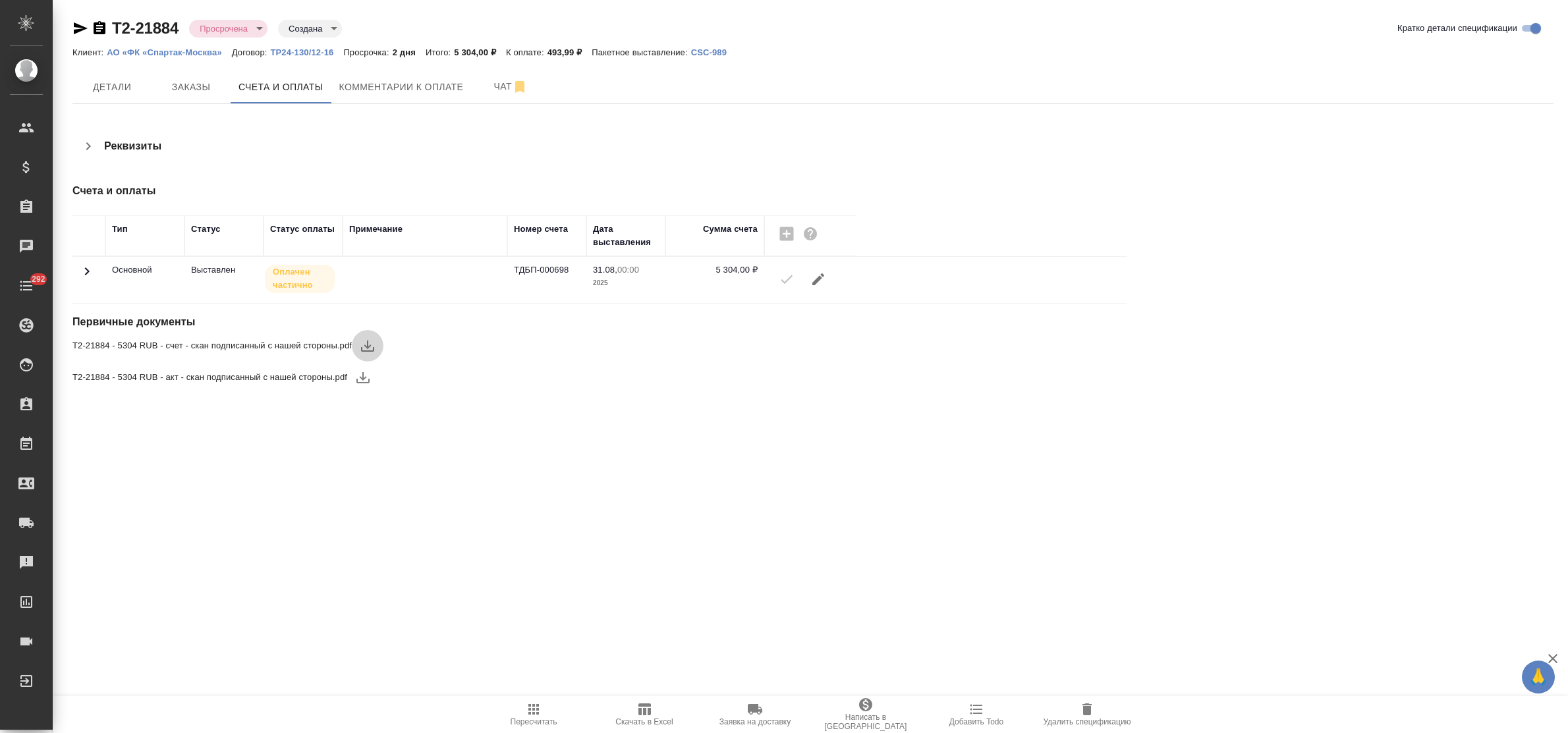
click at [367, 346] on icon "button" at bounding box center [367, 345] width 13 height 11
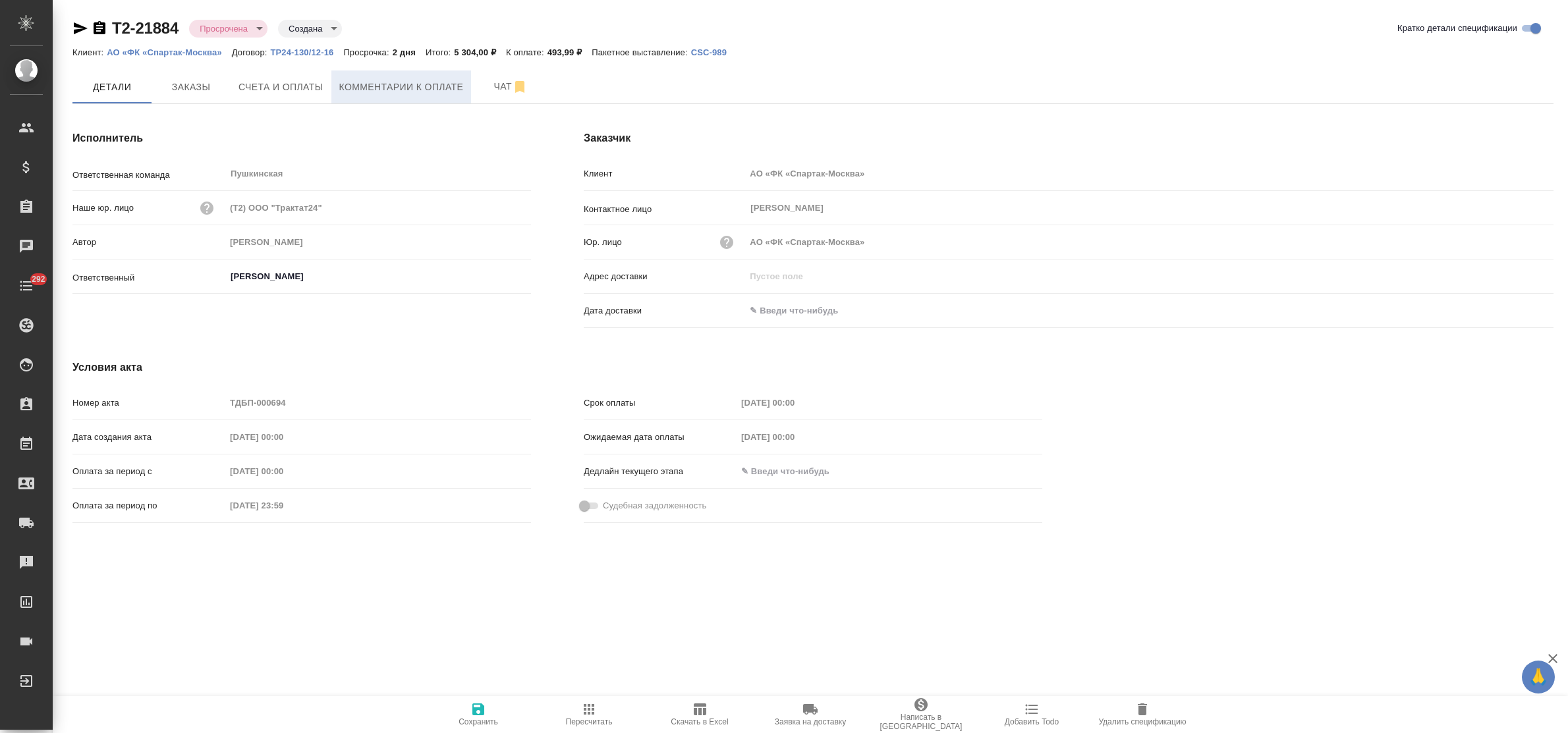
click at [353, 88] on span "Комментарии к оплате" at bounding box center [402, 87] width 124 height 16
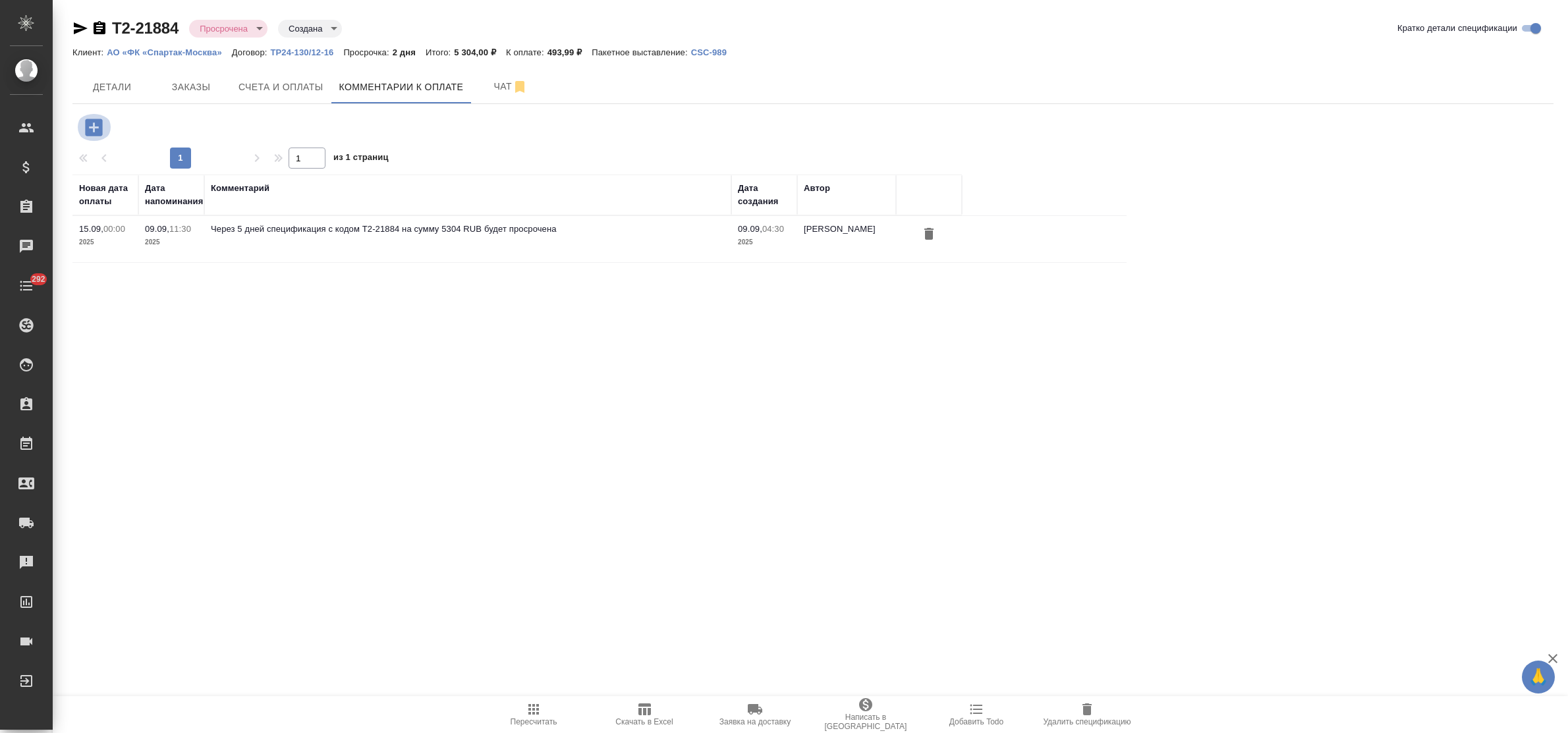
click at [89, 127] on icon "button" at bounding box center [94, 127] width 17 height 17
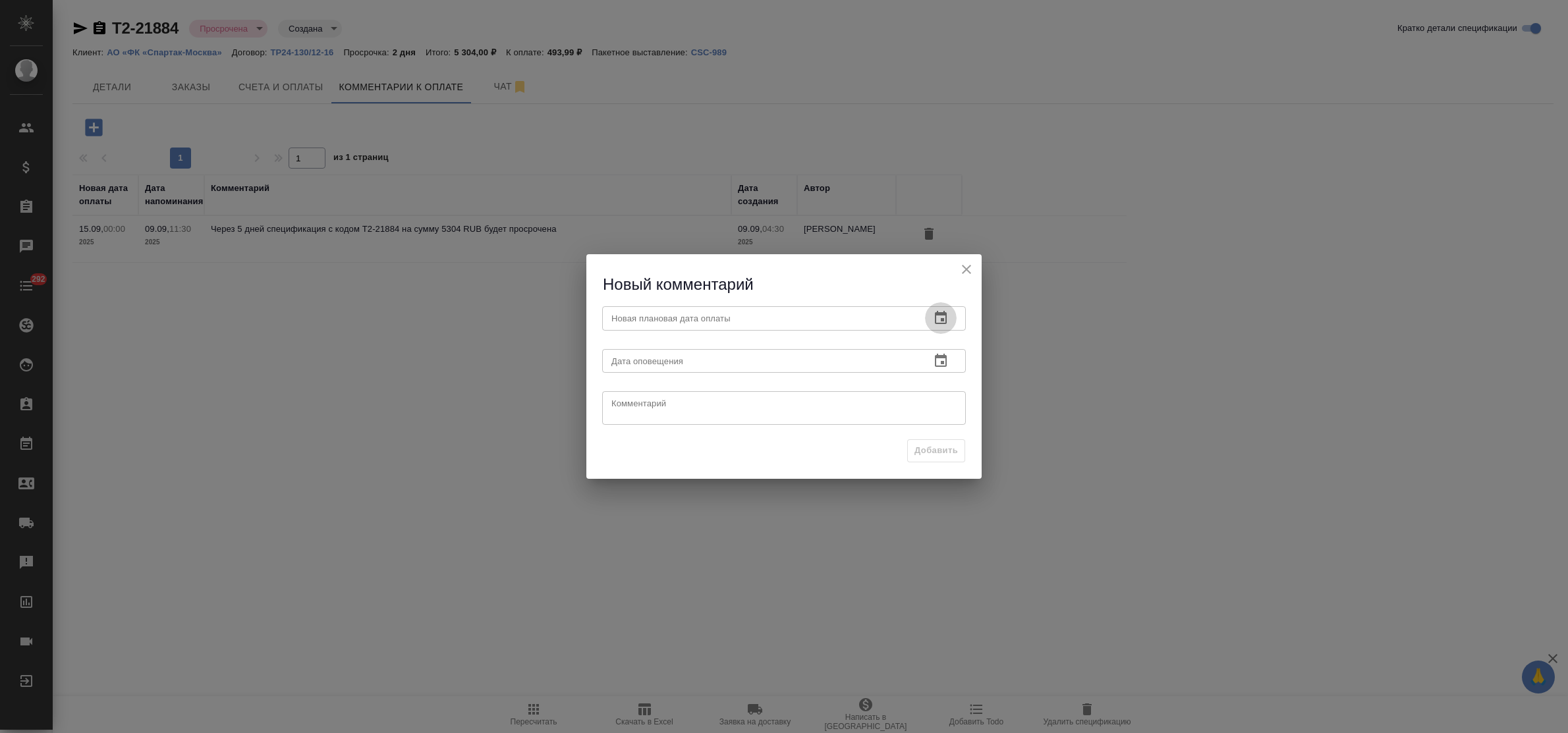
click at [941, 318] on icon "button" at bounding box center [941, 318] width 16 height 16
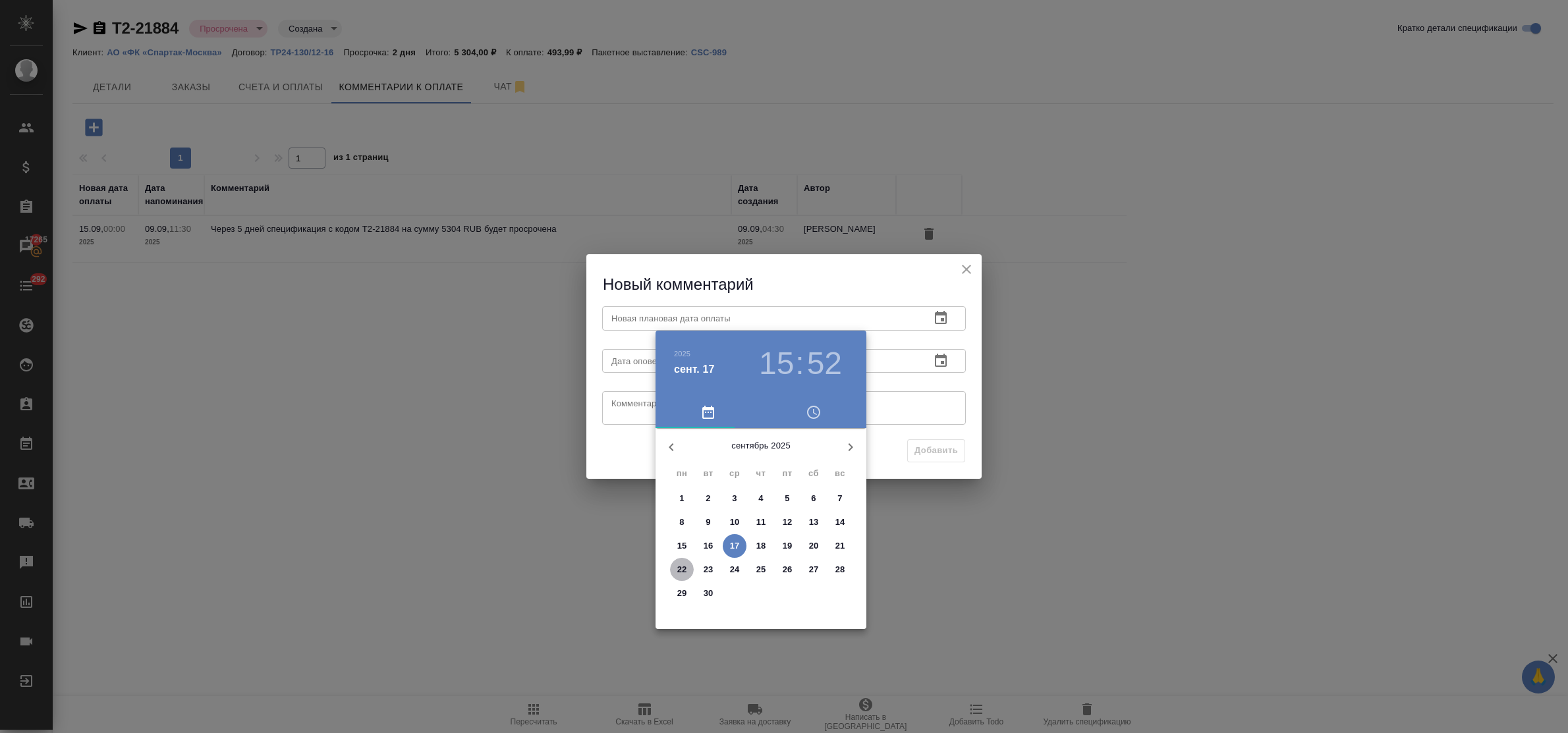
click at [680, 571] on p "22" at bounding box center [682, 569] width 10 height 13
type input "22.09.2025 15:52"
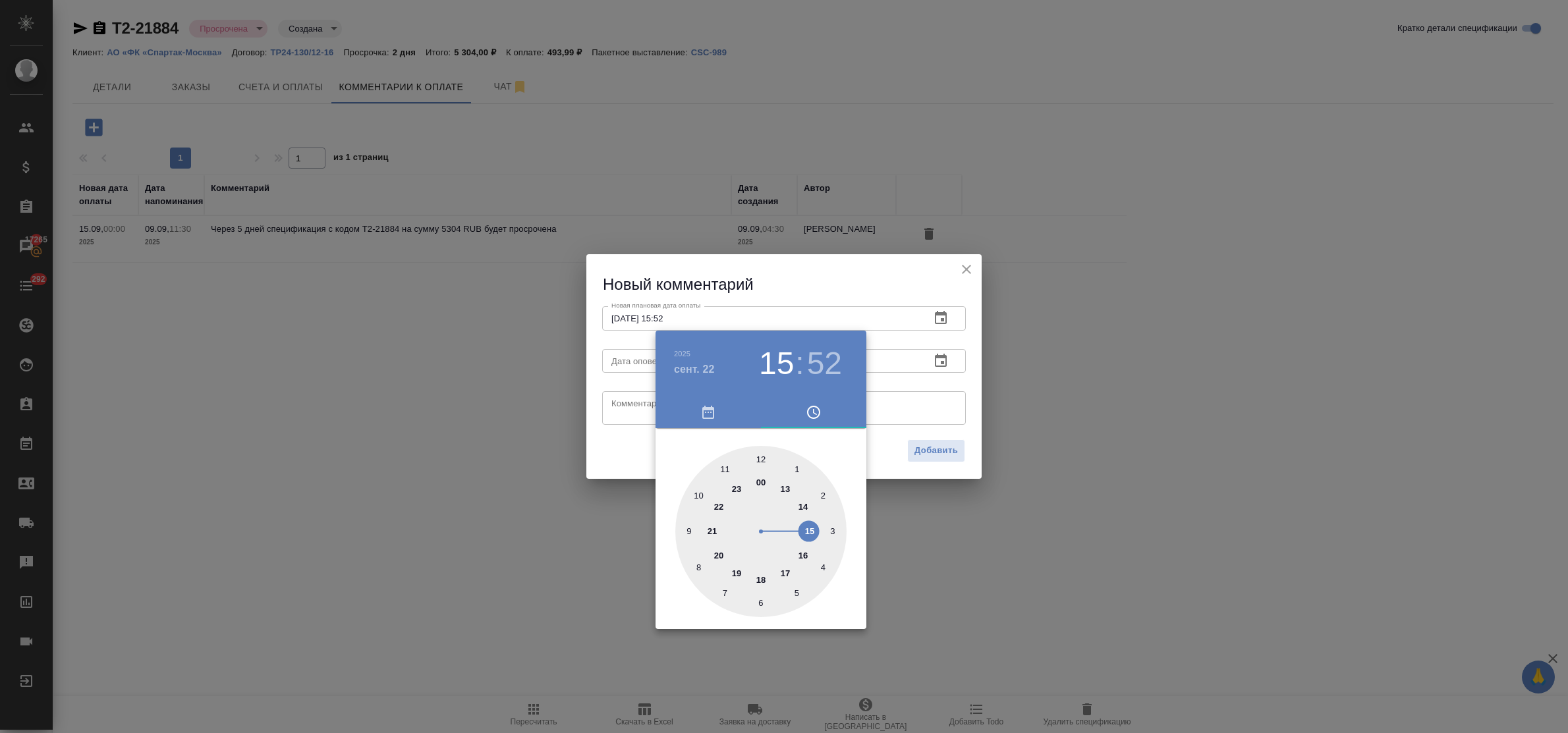
click at [619, 401] on div at bounding box center [784, 366] width 1568 height 733
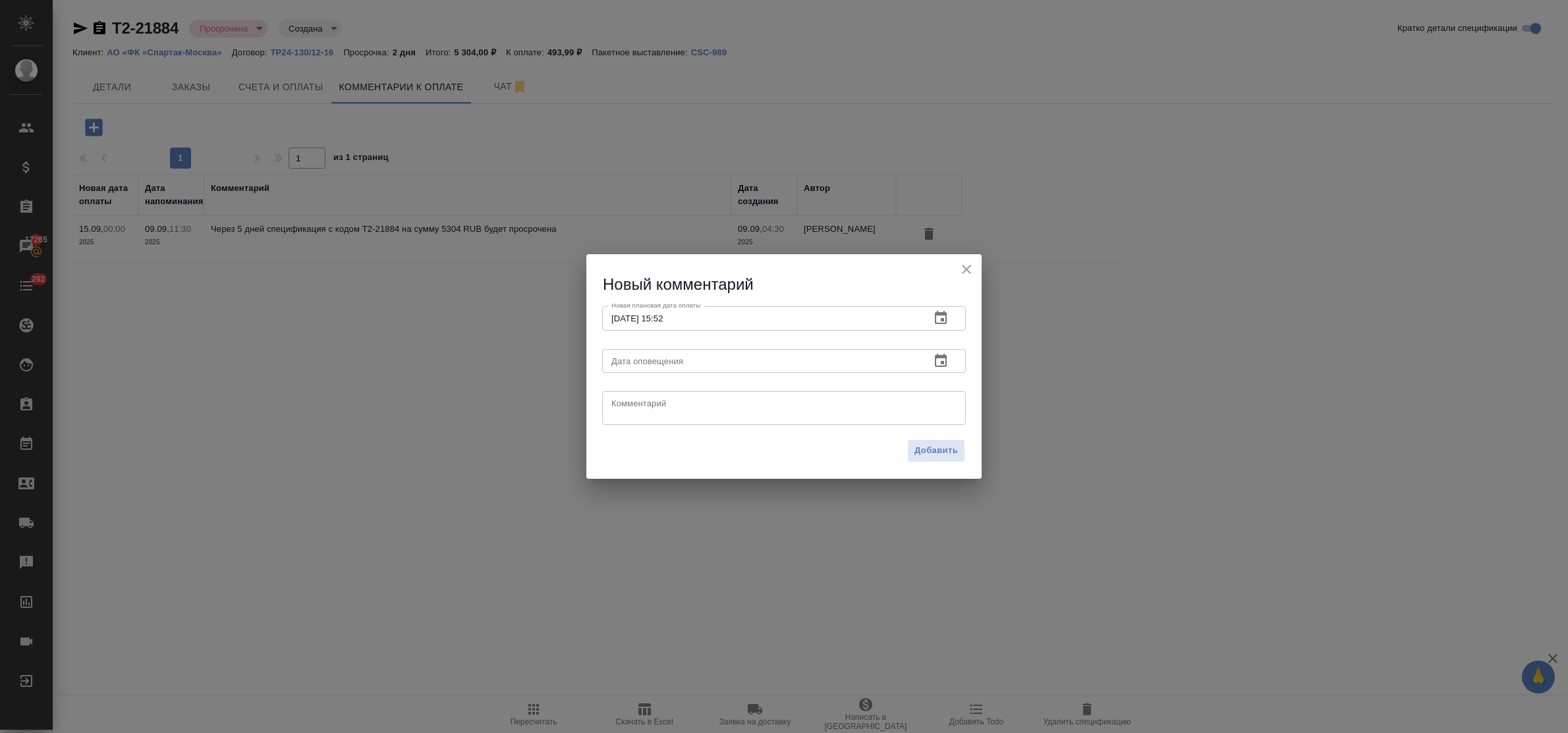
click at [623, 402] on textarea at bounding box center [784, 408] width 345 height 20
type textarea "запрос от 17.09"
click at [934, 452] on span "Добавить" at bounding box center [936, 451] width 43 height 15
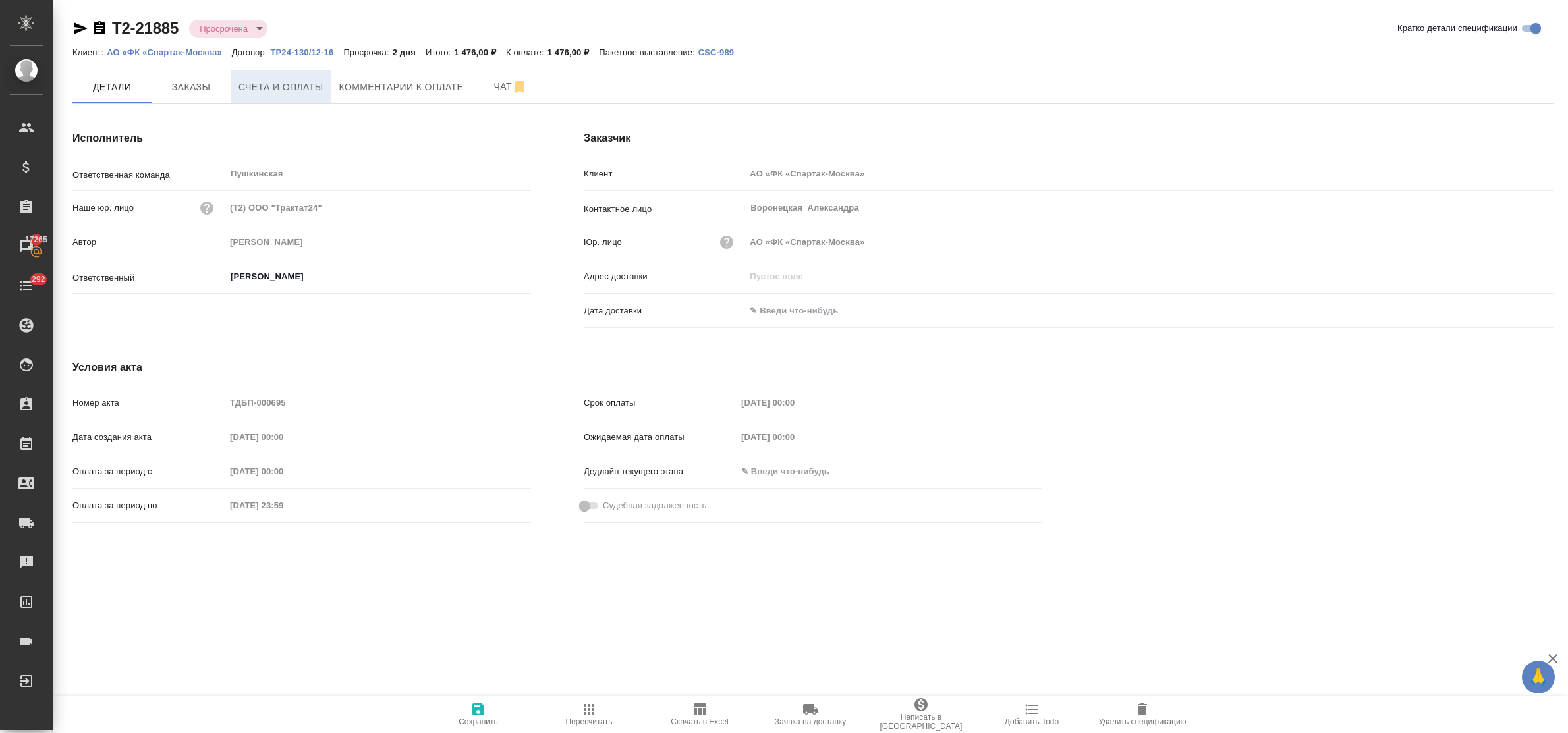
click at [295, 89] on span "Счета и оплаты" at bounding box center [281, 87] width 85 height 16
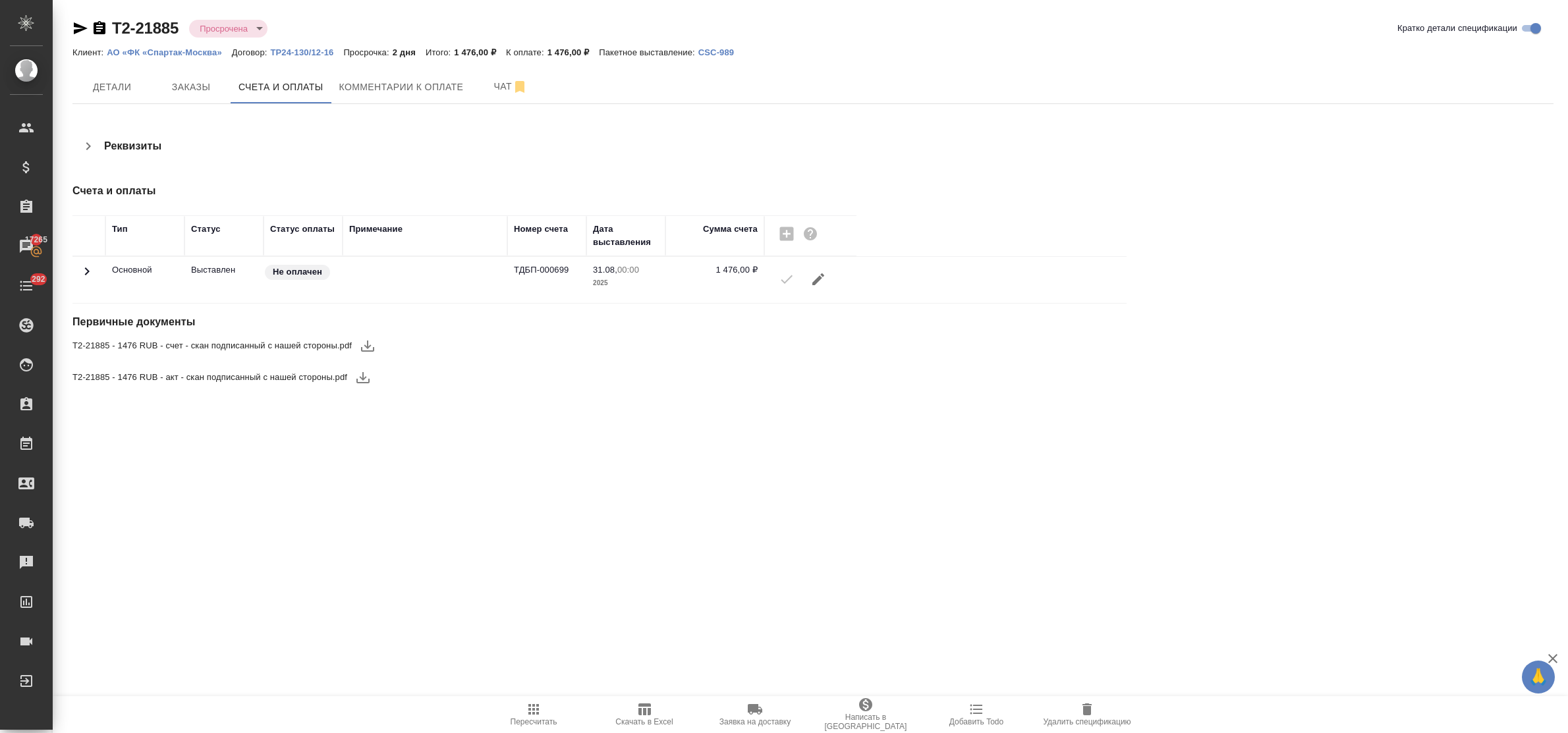
click at [368, 351] on icon "button" at bounding box center [367, 345] width 13 height 11
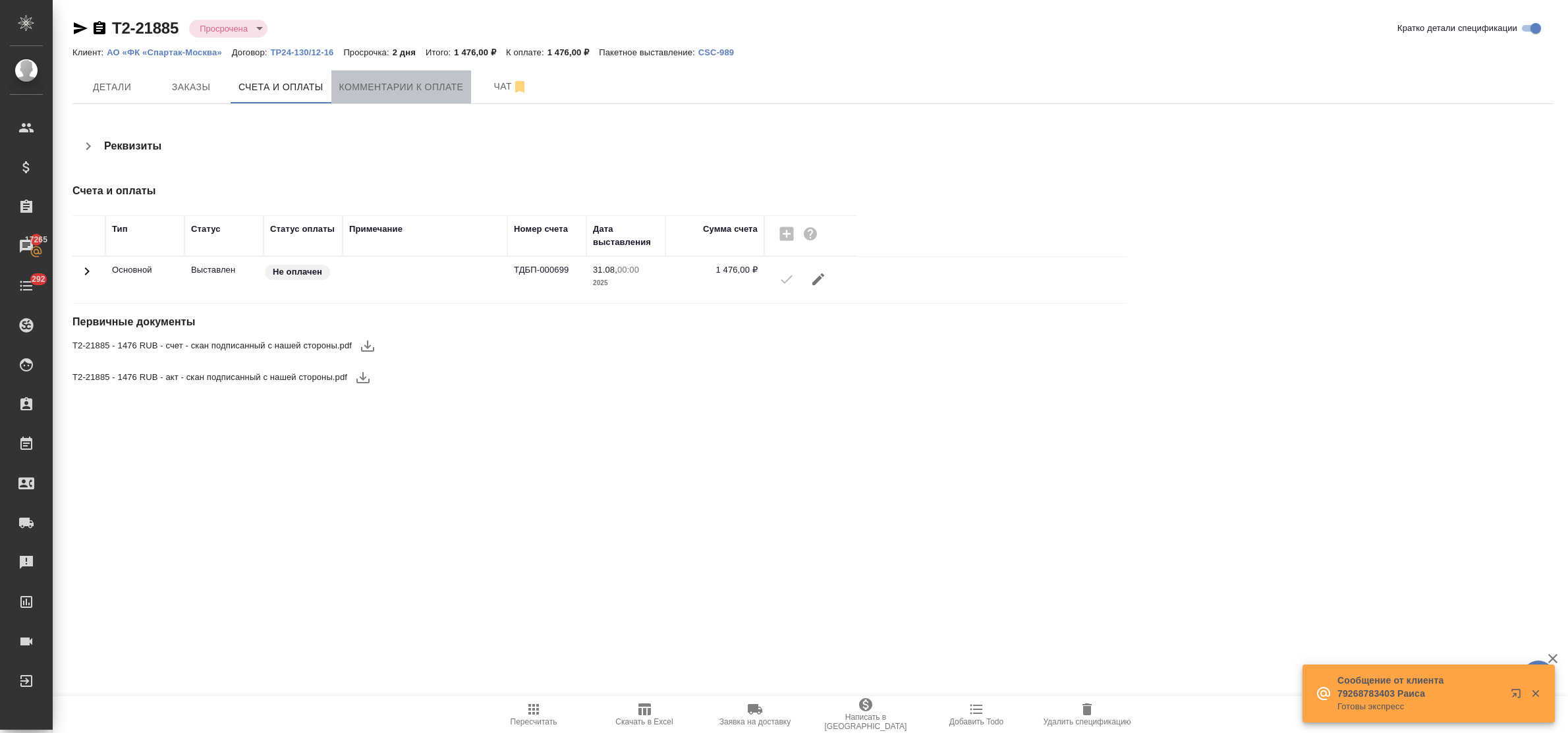
click at [375, 90] on span "Комментарии к оплате" at bounding box center [402, 87] width 124 height 16
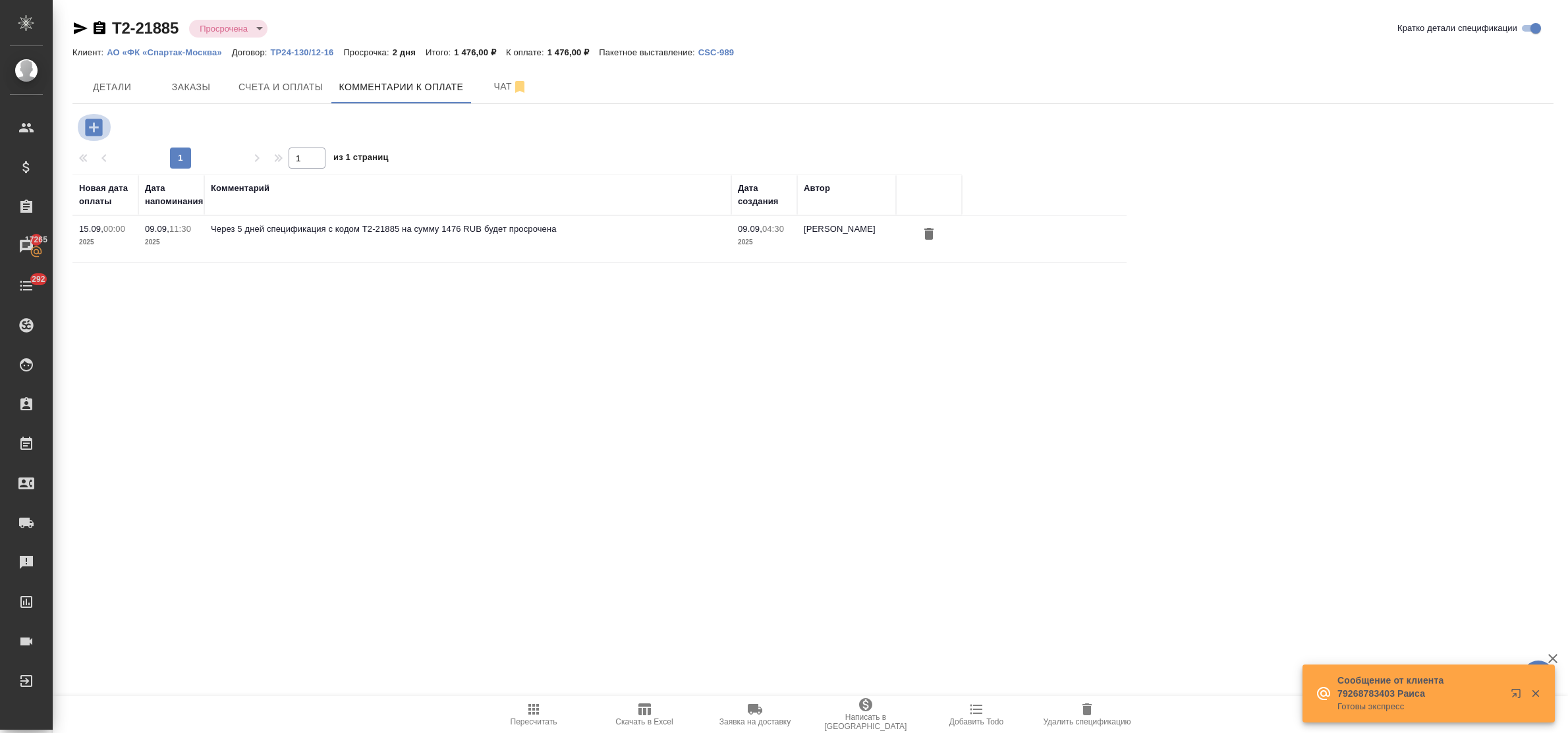
click at [94, 127] on icon "button" at bounding box center [94, 127] width 23 height 23
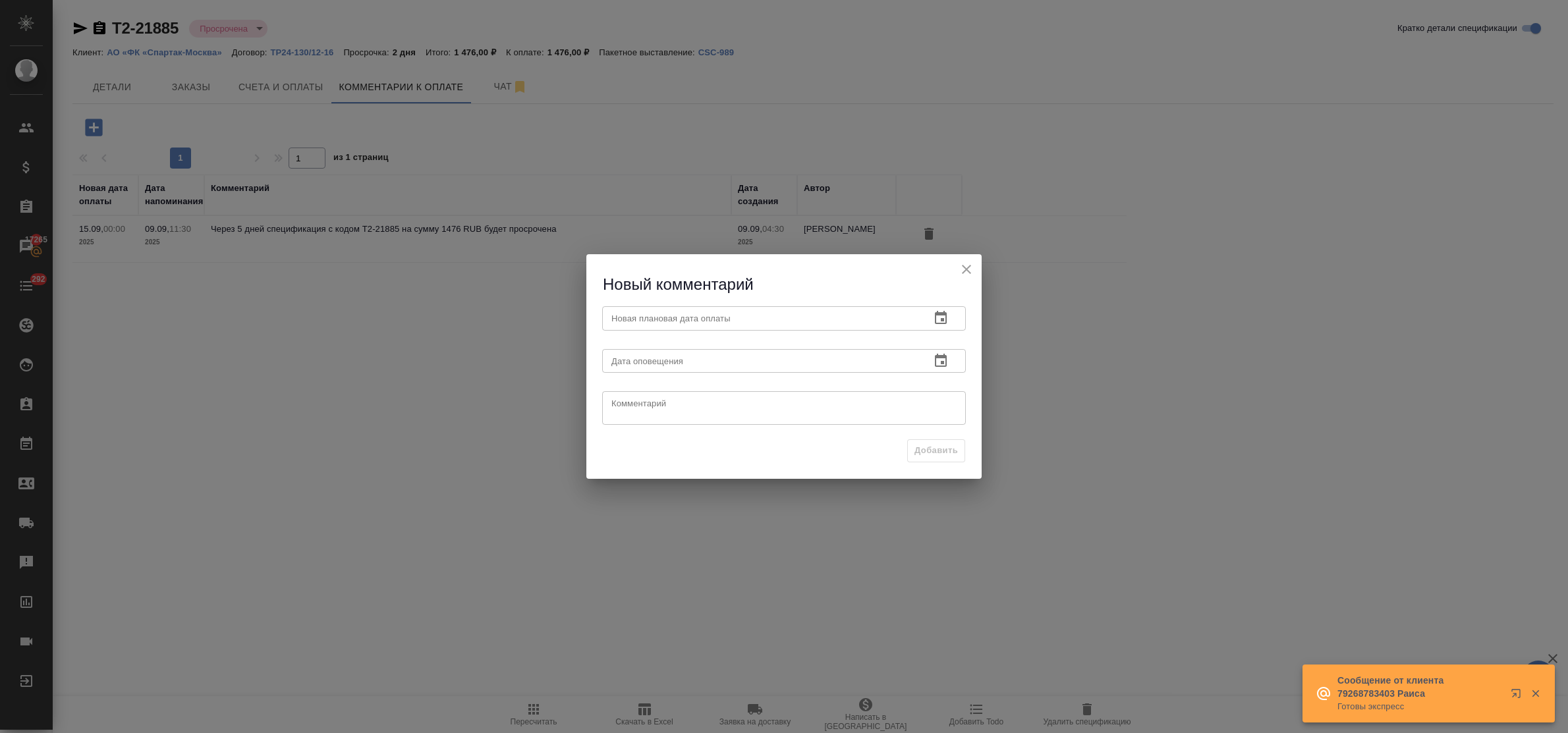
click at [940, 317] on icon "button" at bounding box center [941, 318] width 16 height 16
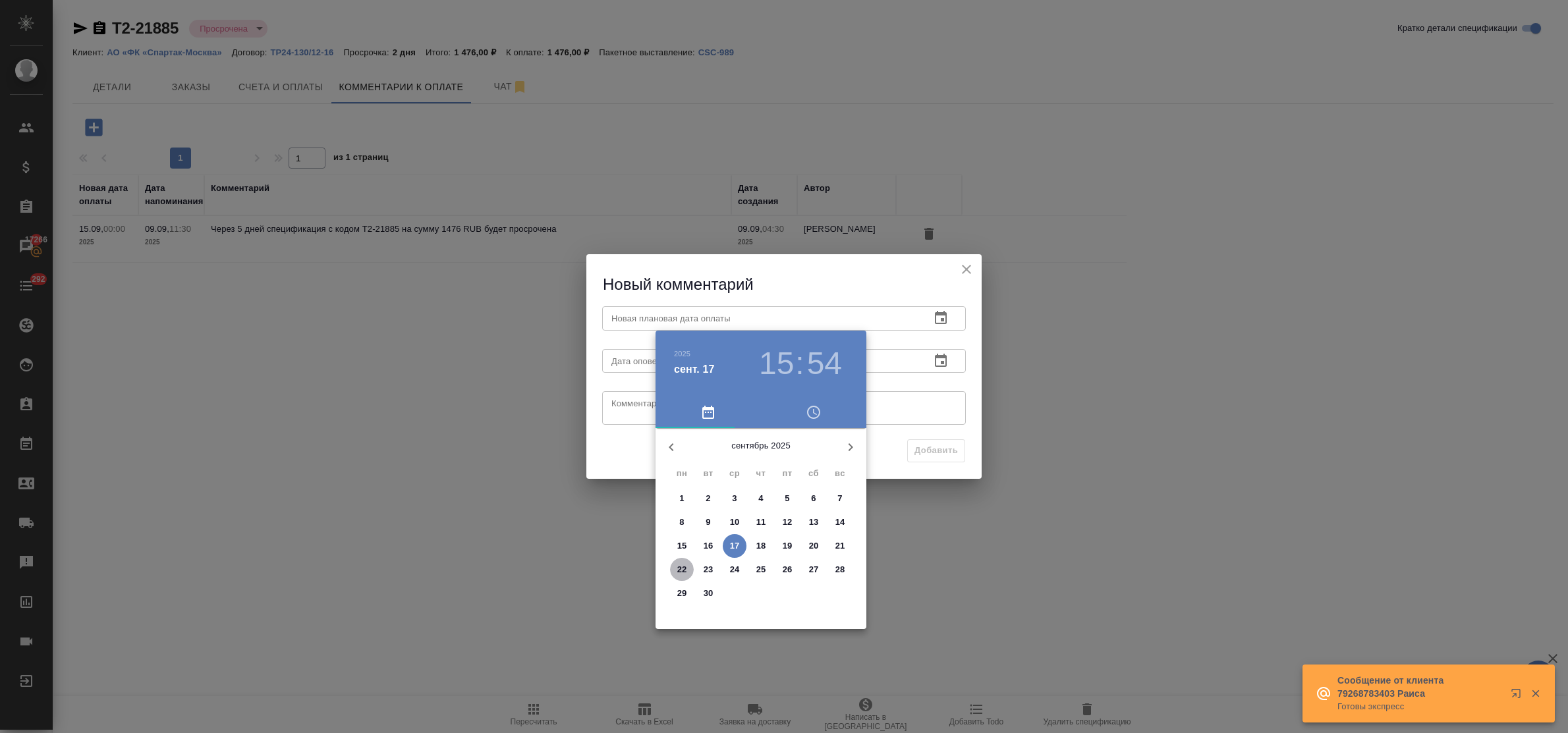
click at [680, 564] on p "22" at bounding box center [682, 569] width 10 height 13
type input "[DATE] 15:54"
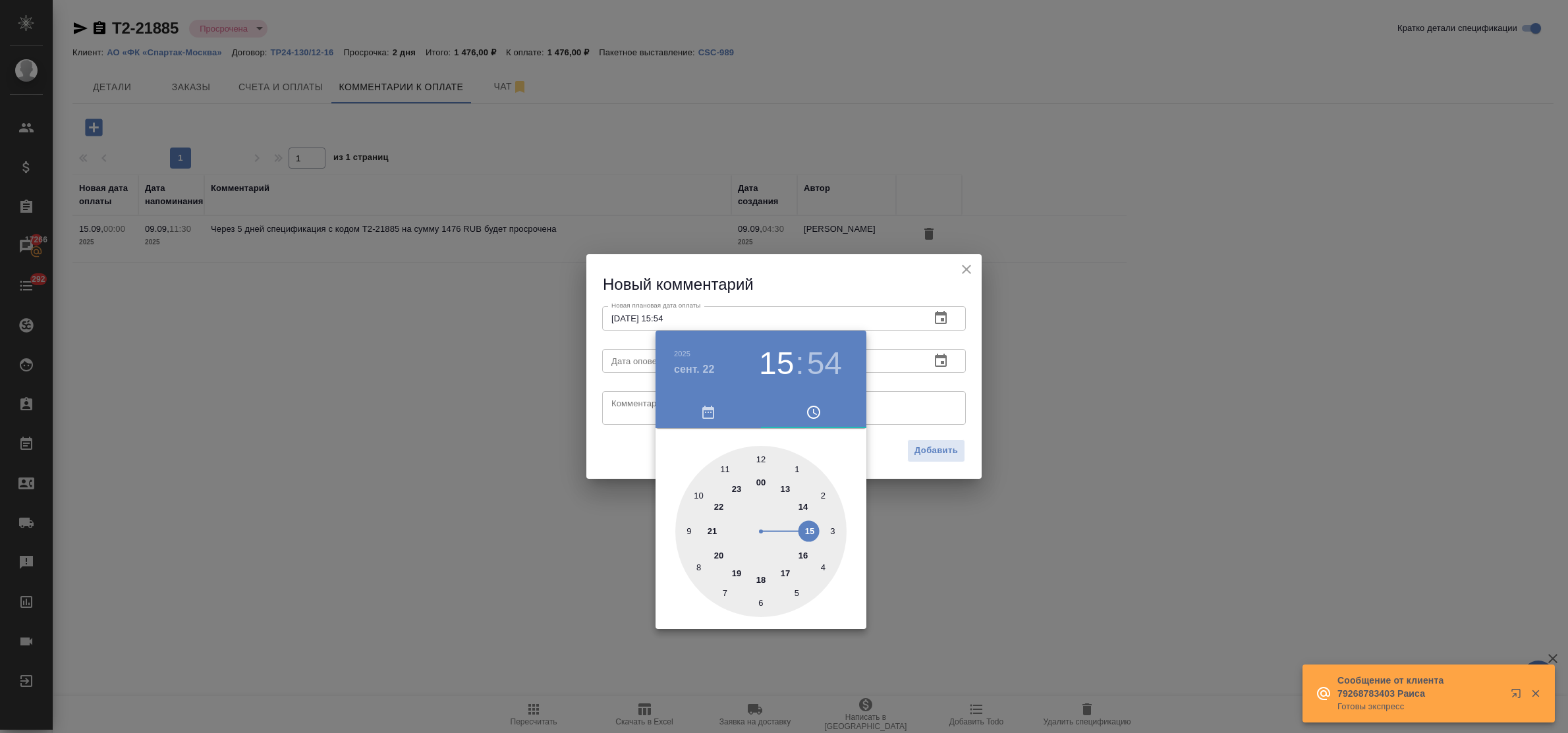
click at [620, 400] on div at bounding box center [784, 366] width 1568 height 733
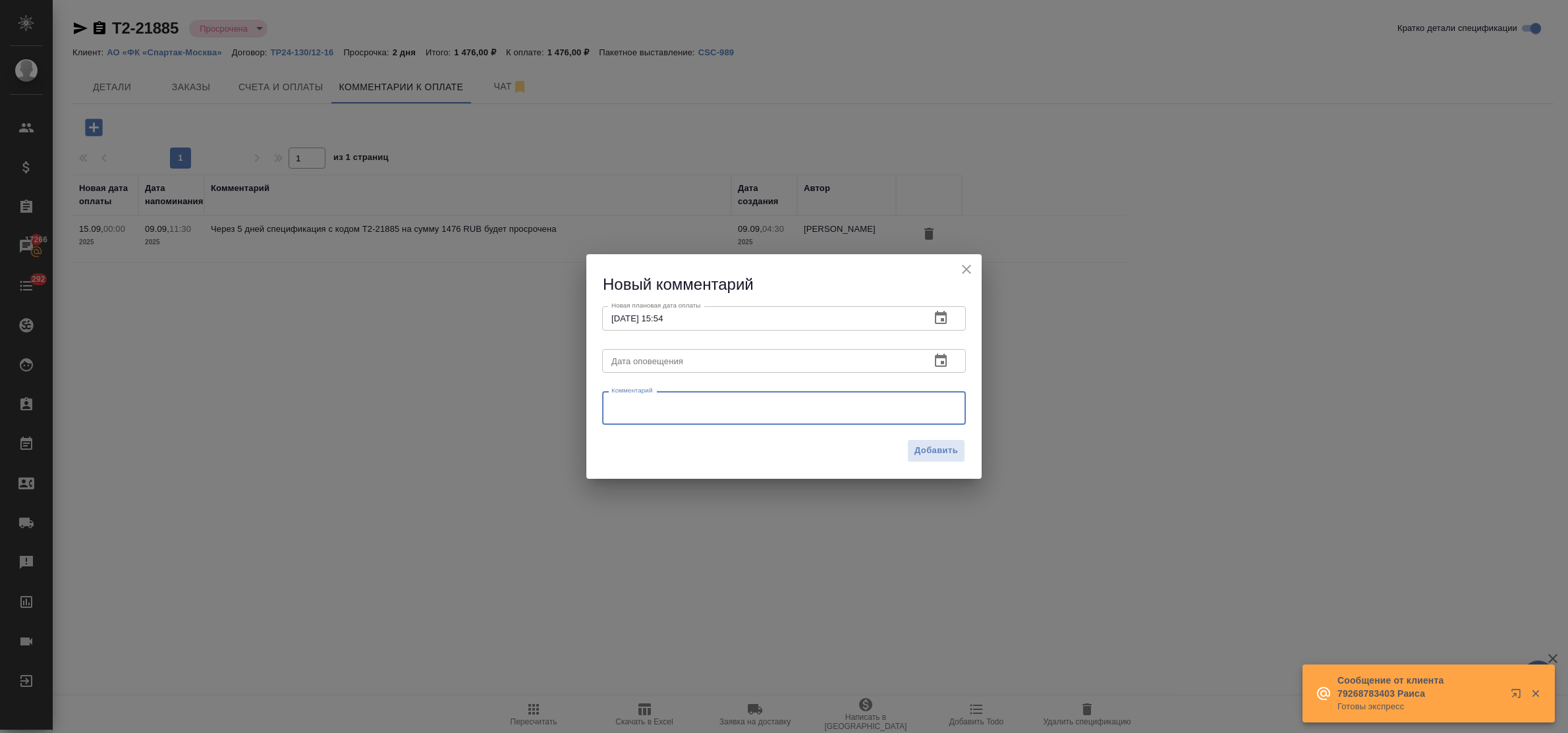
click at [627, 403] on textarea at bounding box center [784, 408] width 345 height 20
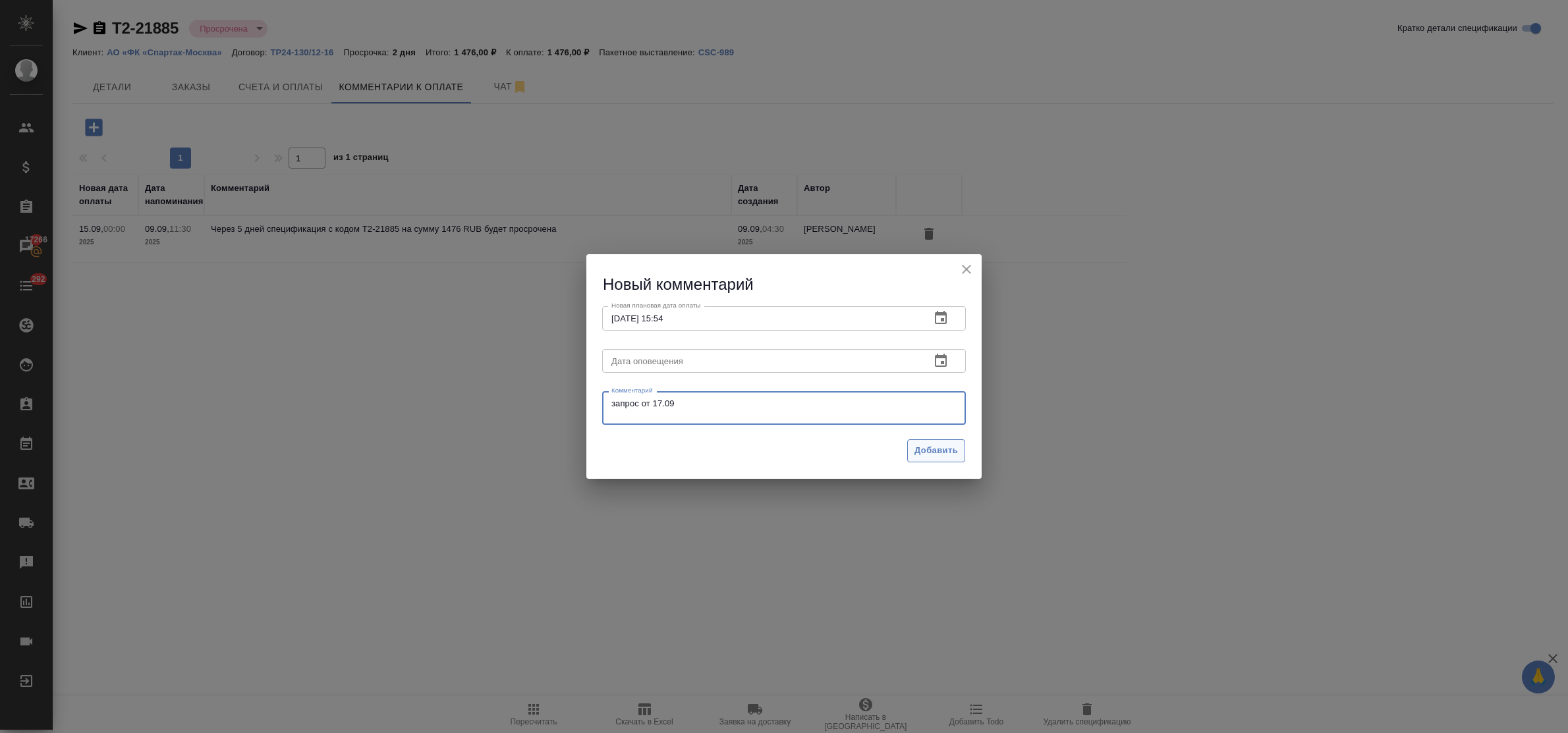
type textarea "запрос от 17.09"
click at [947, 448] on span "Добавить" at bounding box center [936, 451] width 43 height 15
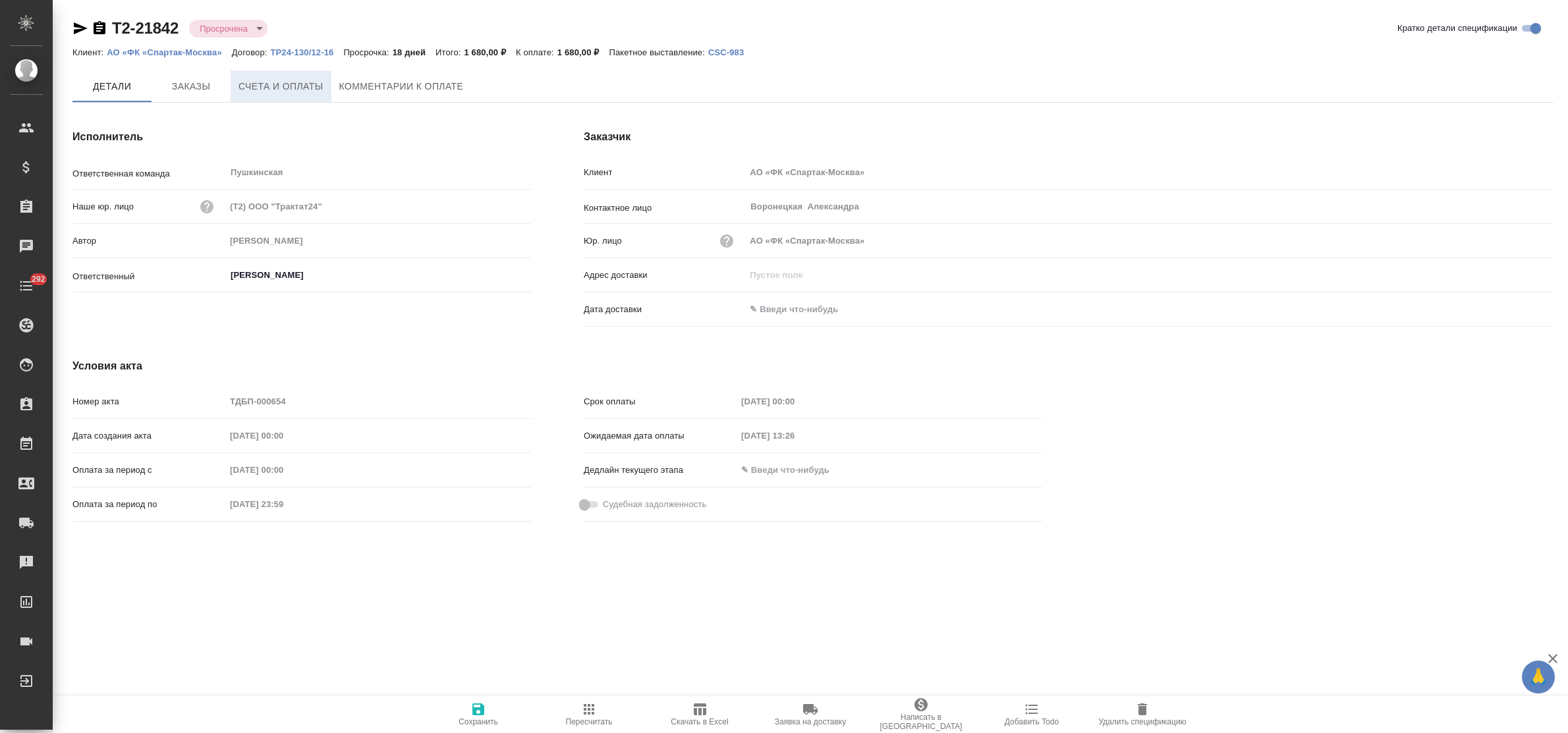
click at [302, 83] on span "Счета и оплаты" at bounding box center [281, 86] width 85 height 16
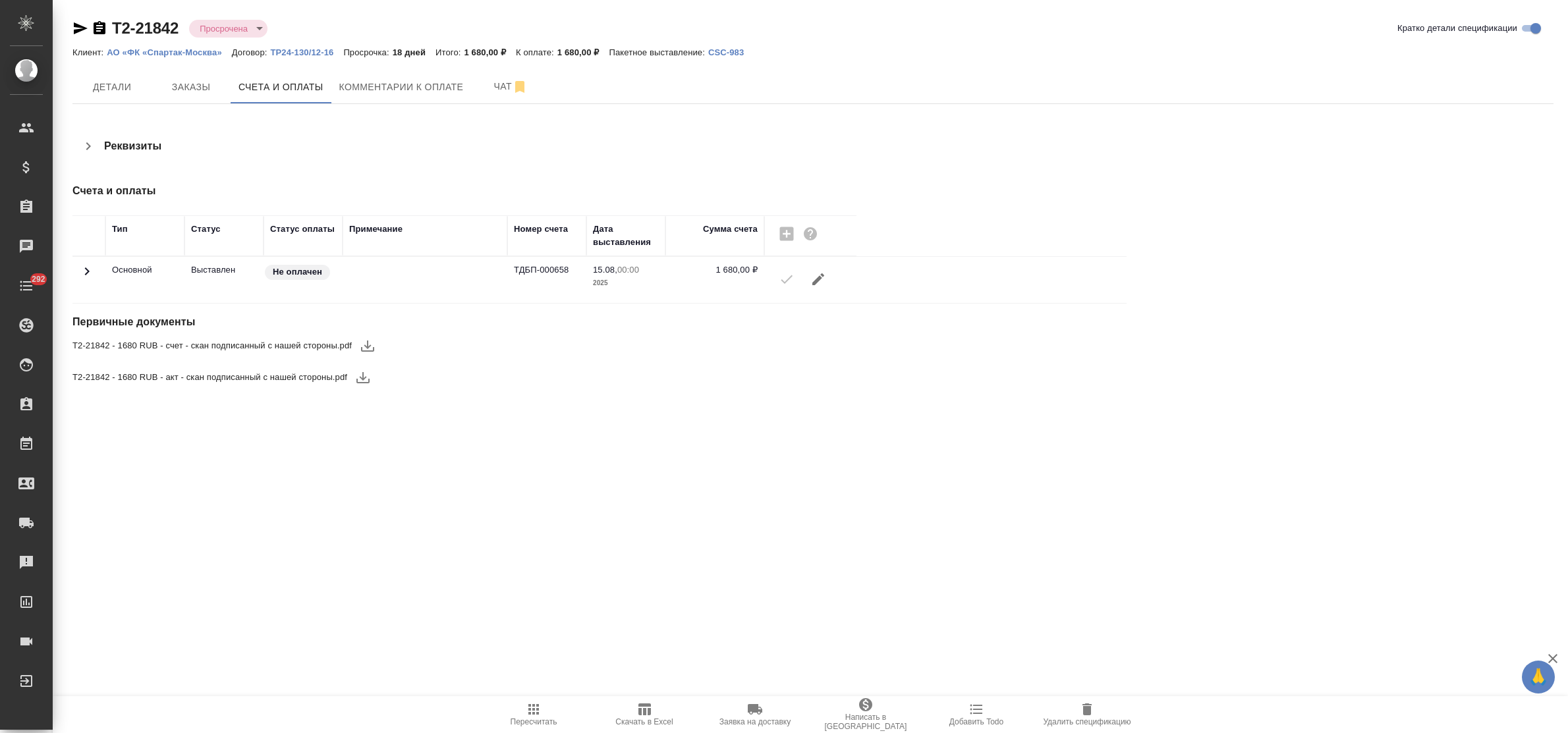
click at [369, 349] on icon "button" at bounding box center [368, 345] width 16 height 16
click at [404, 87] on span "Комментарии к оплате" at bounding box center [402, 87] width 124 height 16
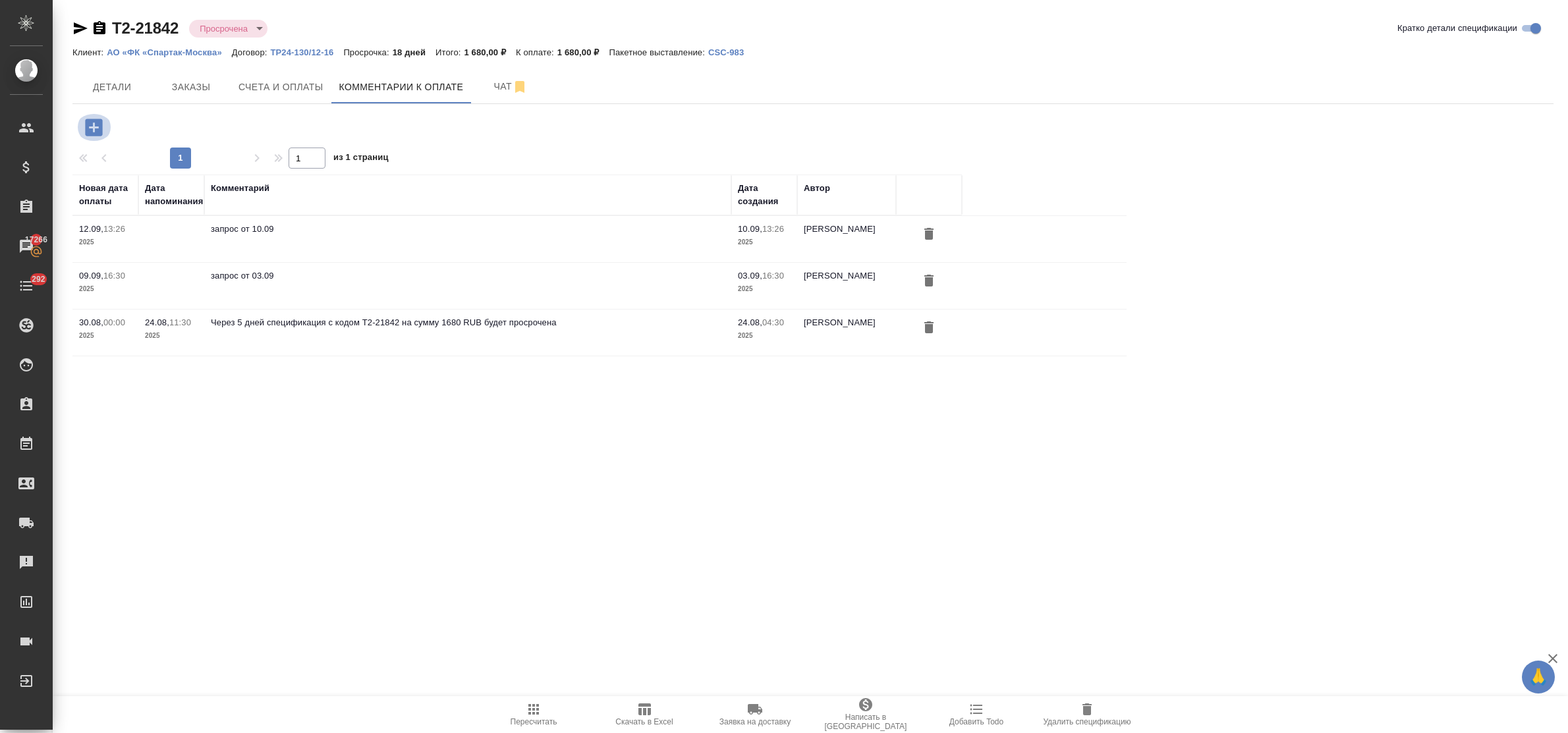
click at [93, 130] on icon "button" at bounding box center [94, 127] width 23 height 23
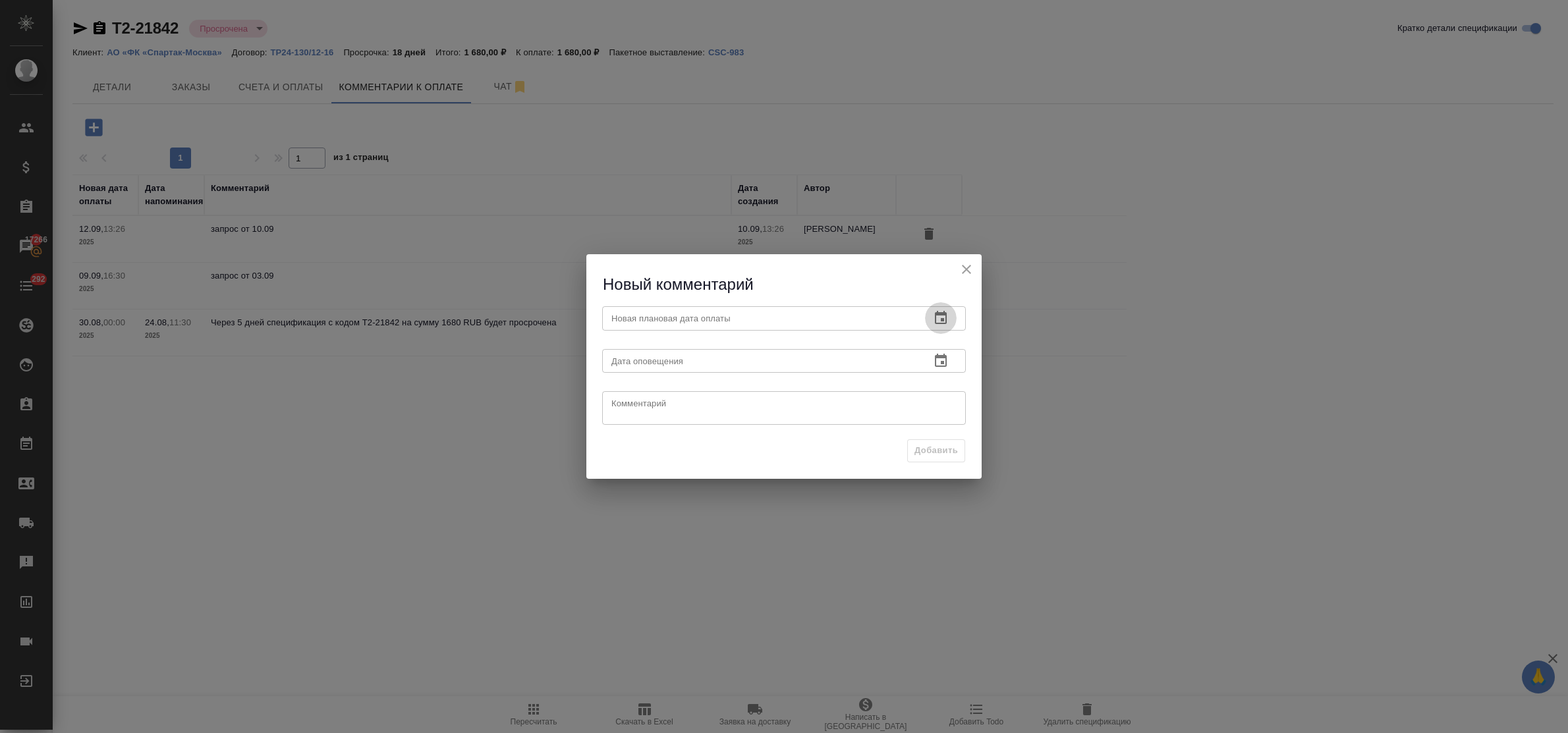
click at [938, 314] on icon "button" at bounding box center [941, 317] width 12 height 13
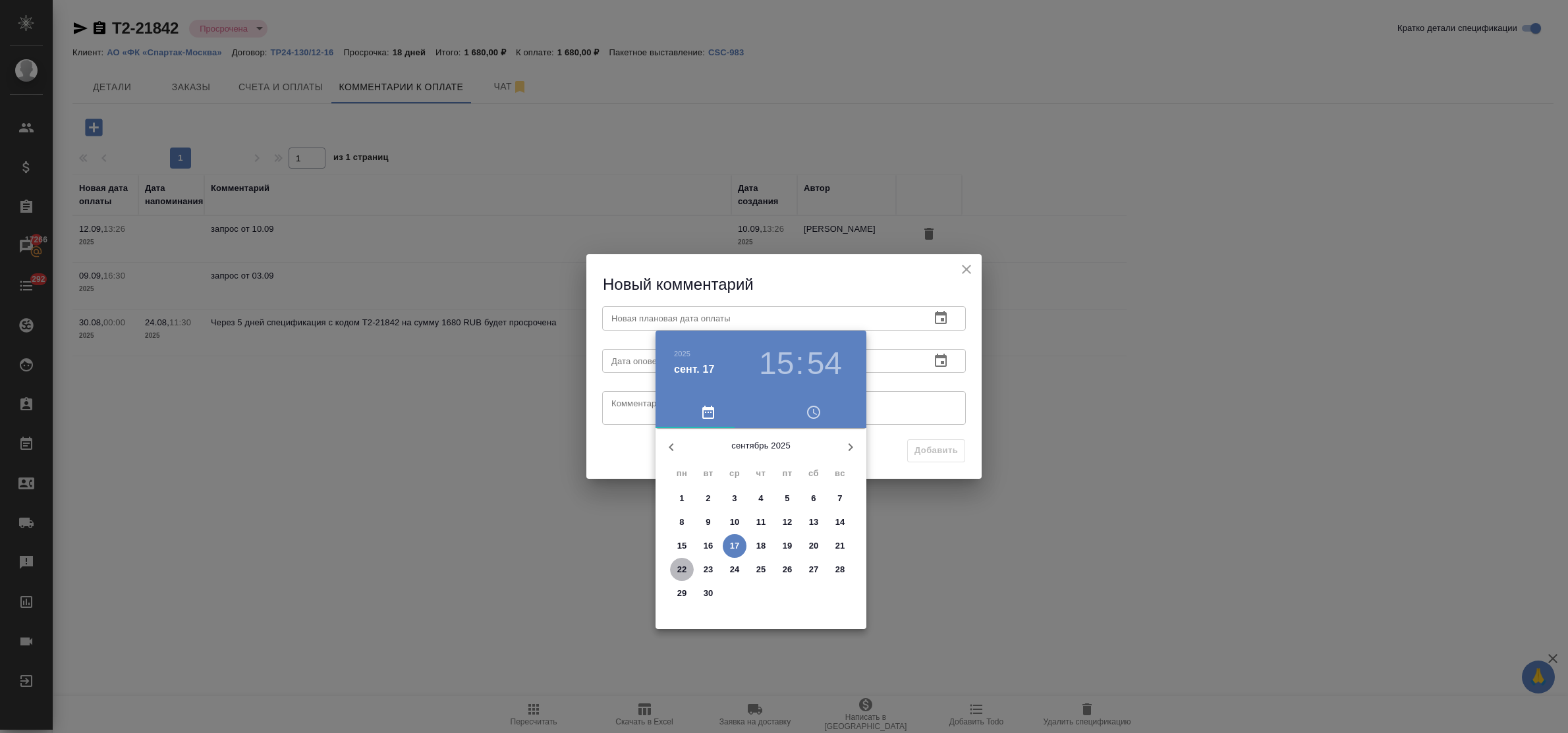
click at [686, 567] on p "22" at bounding box center [682, 569] width 10 height 13
type input "22.09.2025 15:54"
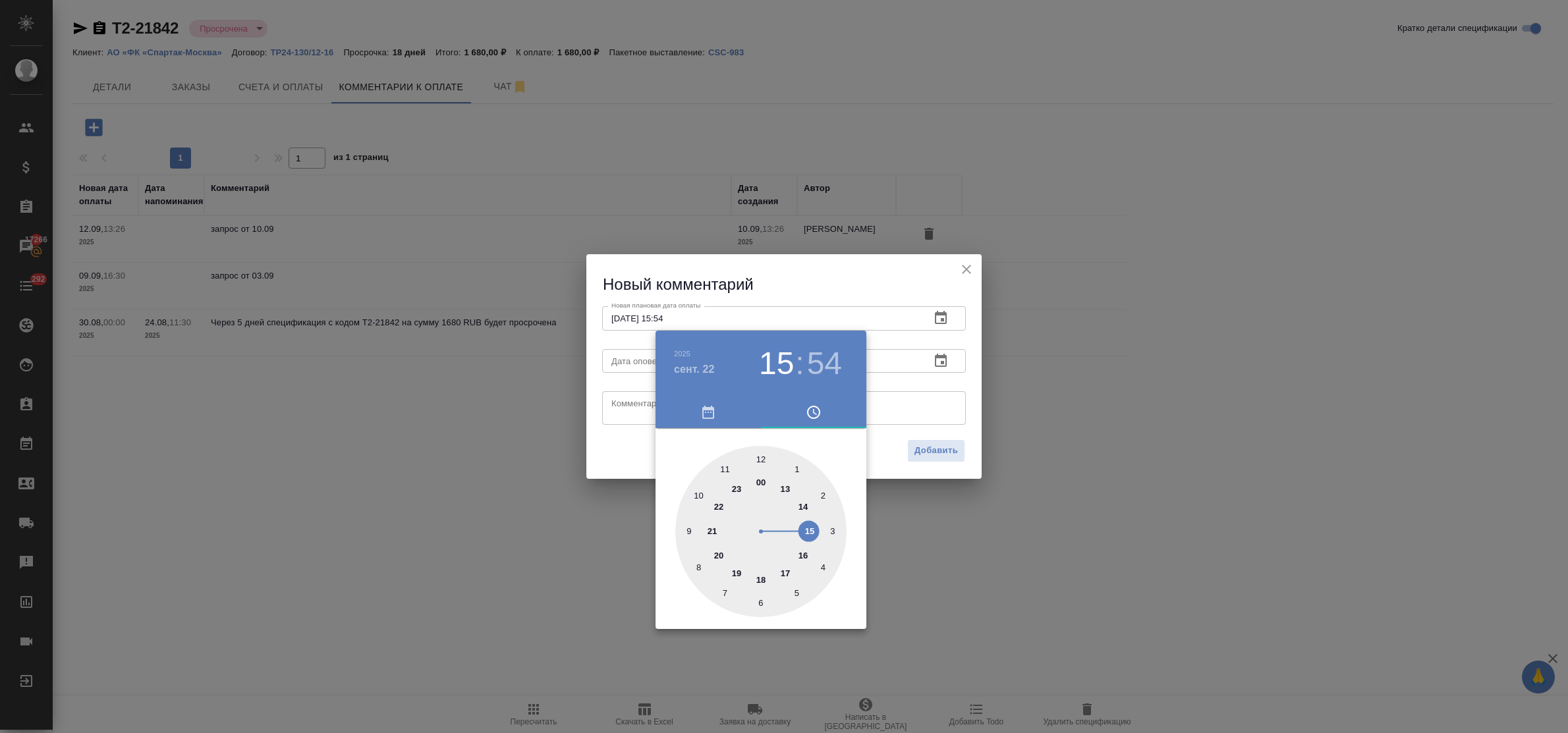
click at [609, 395] on div at bounding box center [784, 366] width 1568 height 733
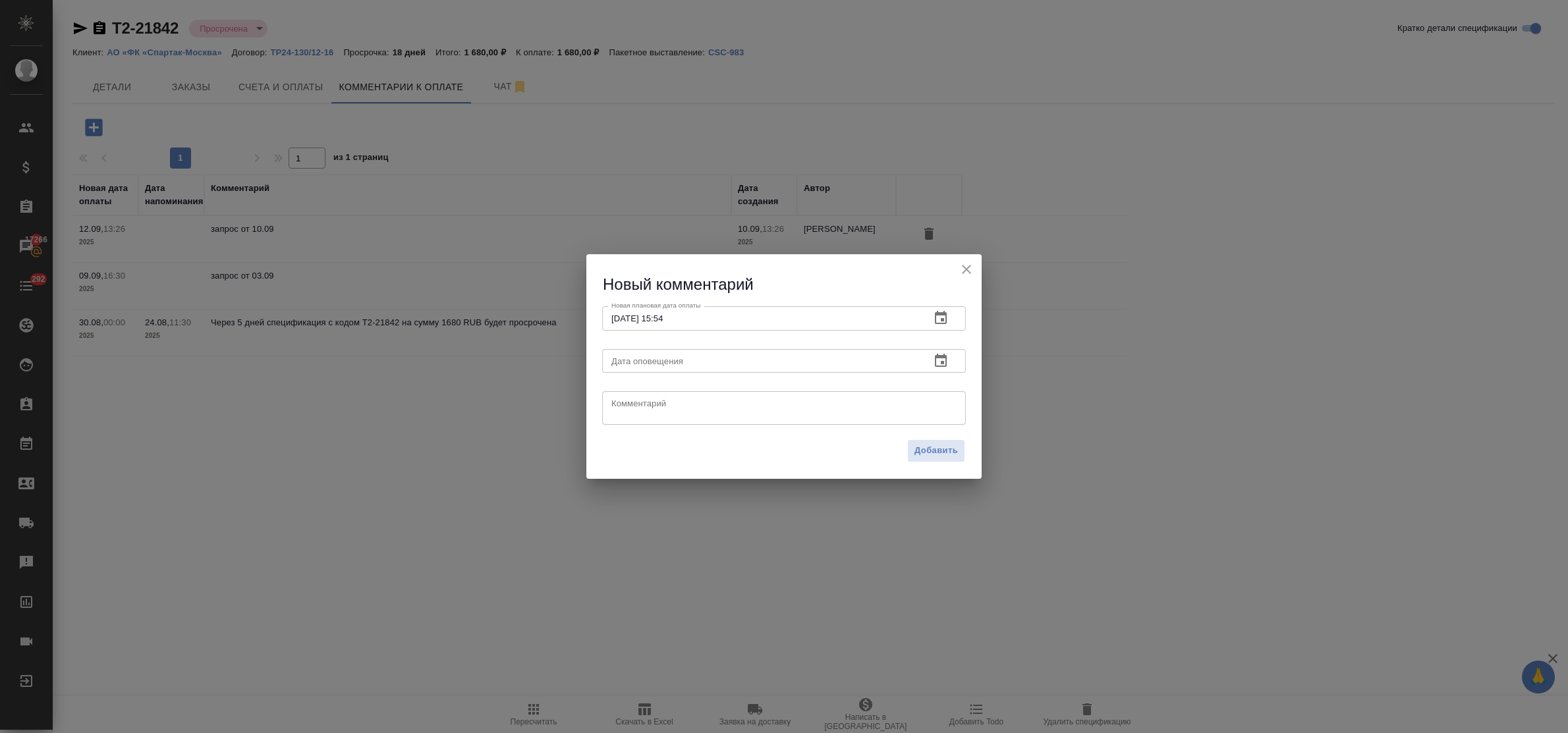
click at [621, 406] on textarea at bounding box center [784, 408] width 345 height 20
click at [653, 403] on textarea "запрос от17.09" at bounding box center [784, 408] width 345 height 20
type textarea "запрос от 17.09"
click at [941, 453] on span "Добавить" at bounding box center [936, 451] width 43 height 15
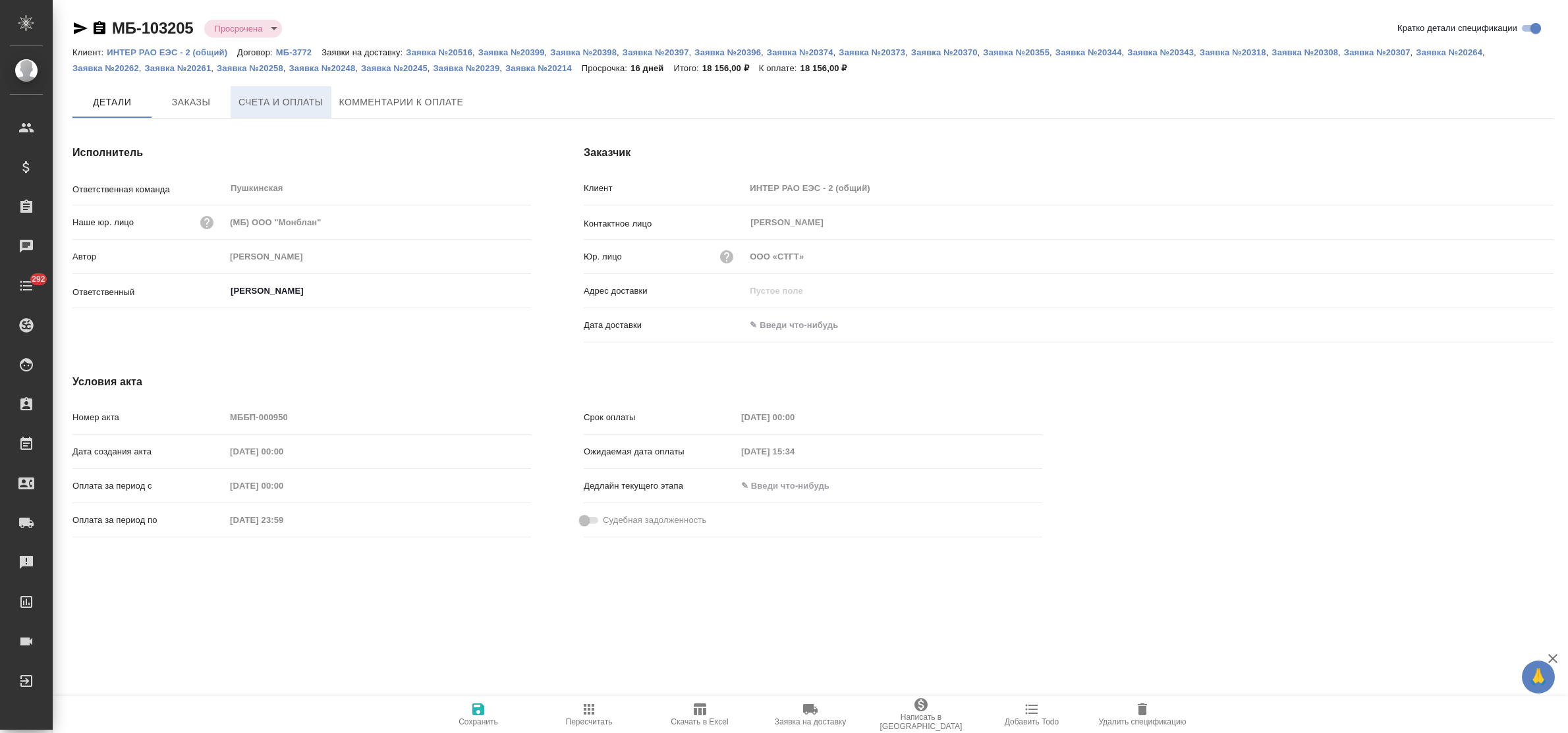
click at [273, 92] on button "Счета и оплаты" at bounding box center [281, 101] width 101 height 31
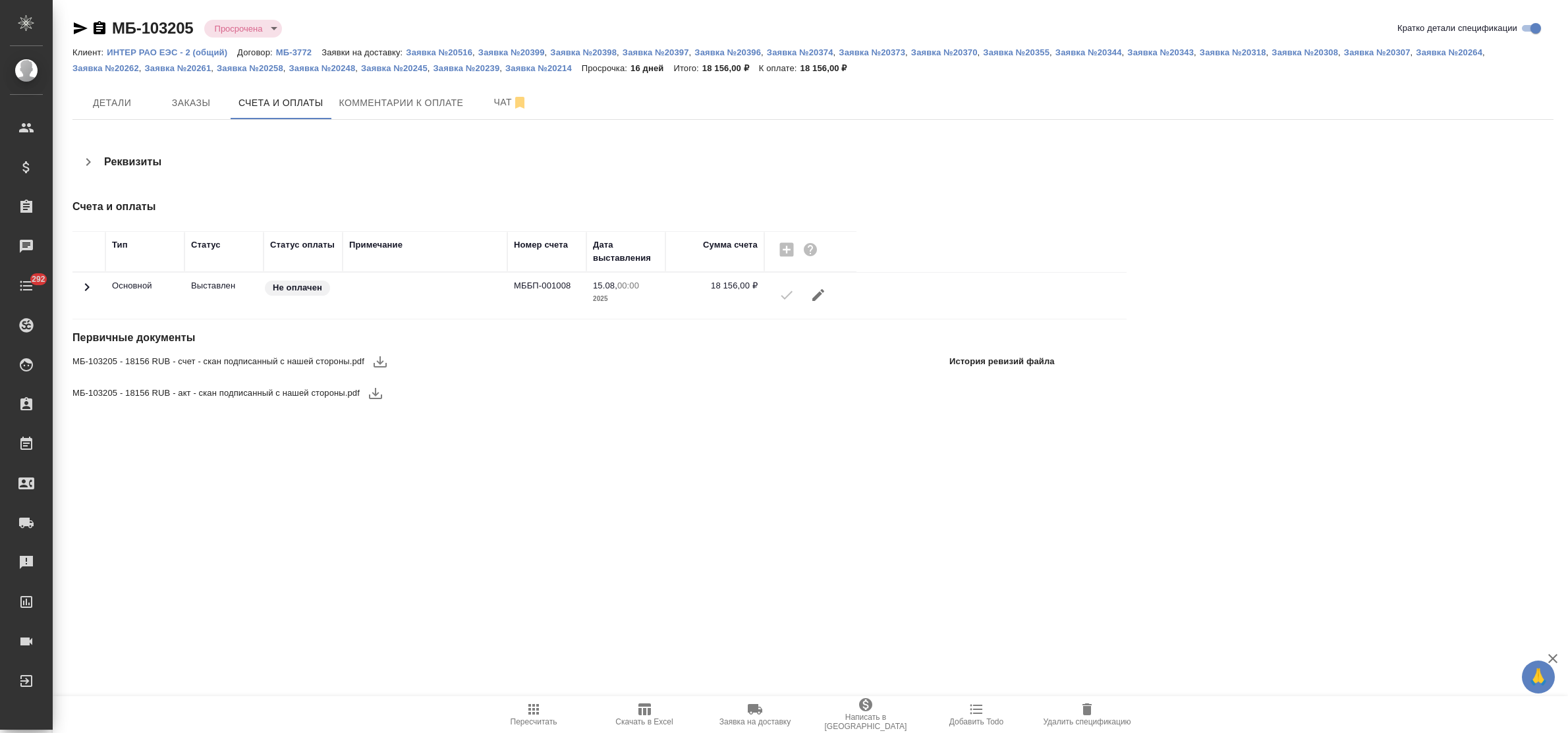
click at [380, 366] on icon "button" at bounding box center [379, 361] width 13 height 11
click at [412, 116] on button "Комментарии к оплате" at bounding box center [402, 102] width 140 height 33
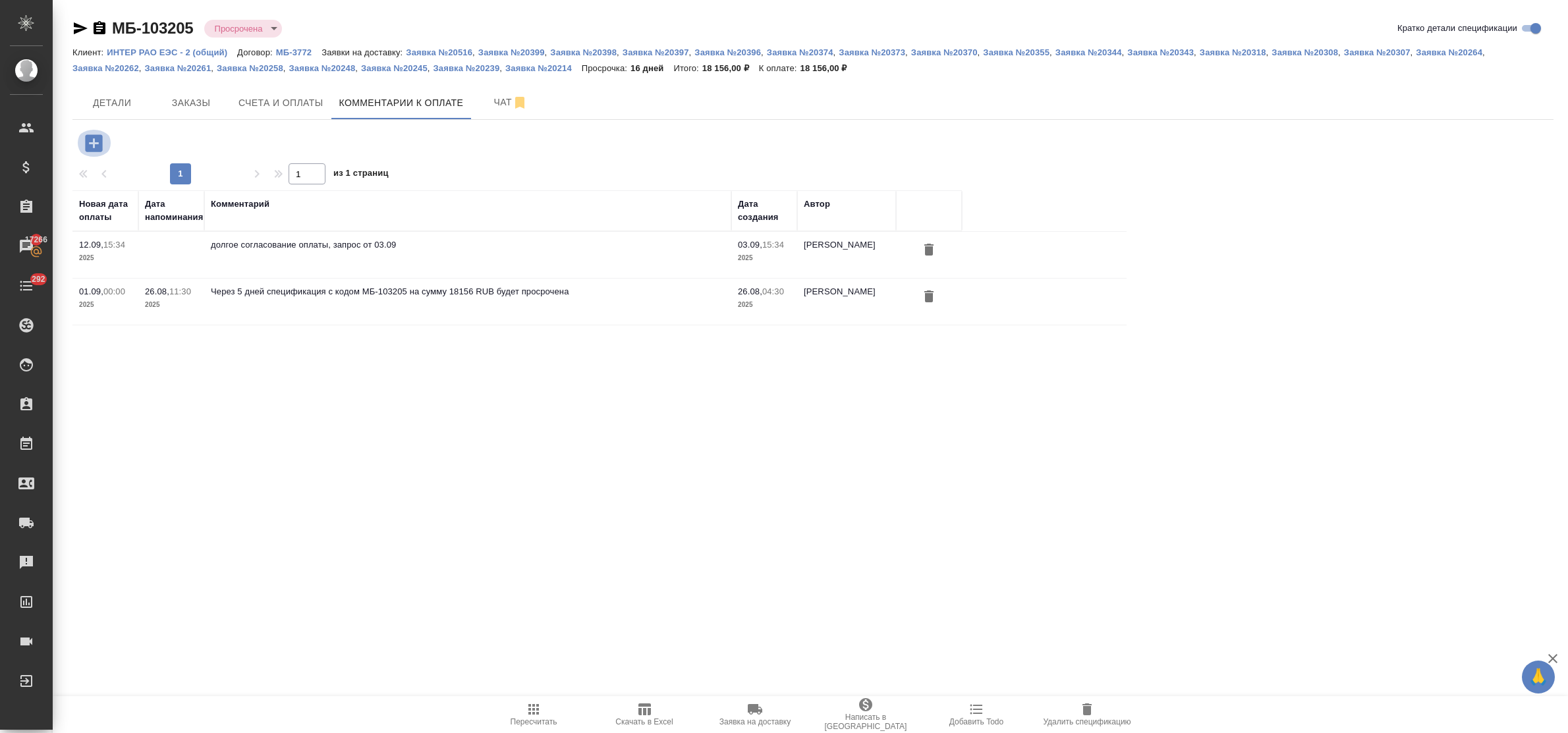
click at [98, 145] on icon "button" at bounding box center [94, 143] width 17 height 17
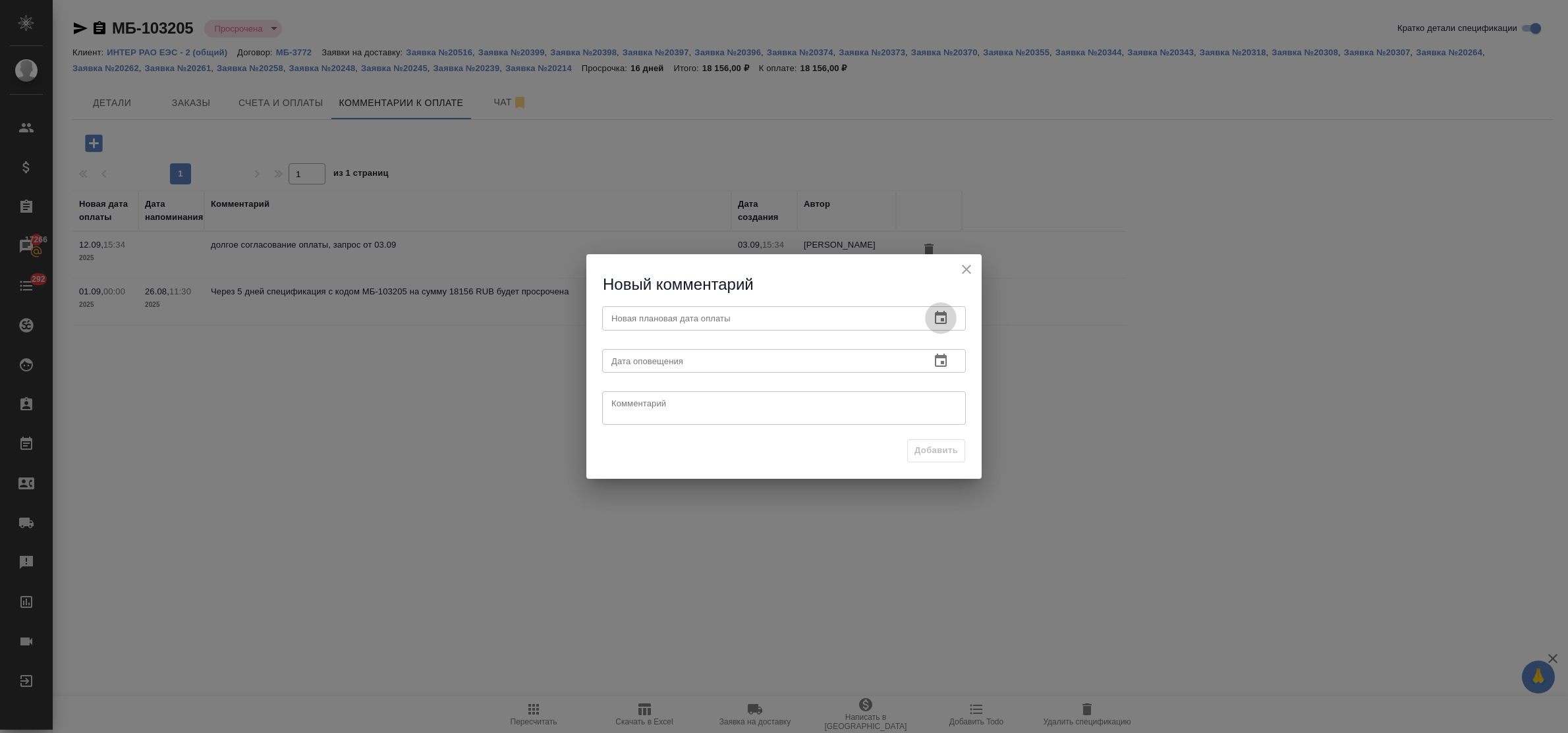
click at [943, 318] on icon "button" at bounding box center [941, 317] width 12 height 13
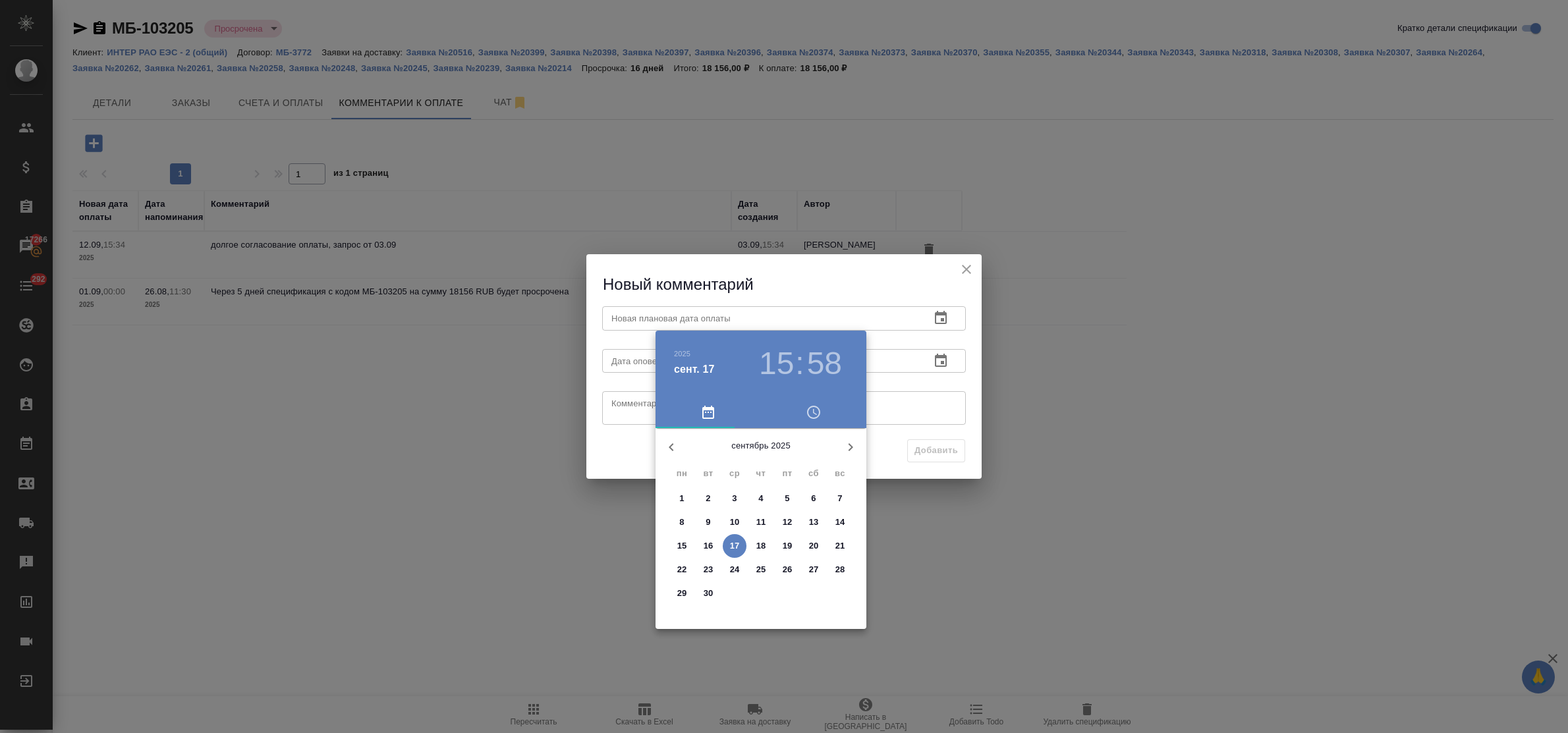
click at [680, 570] on p "22" at bounding box center [682, 569] width 10 height 13
type input "[DATE] 15:58"
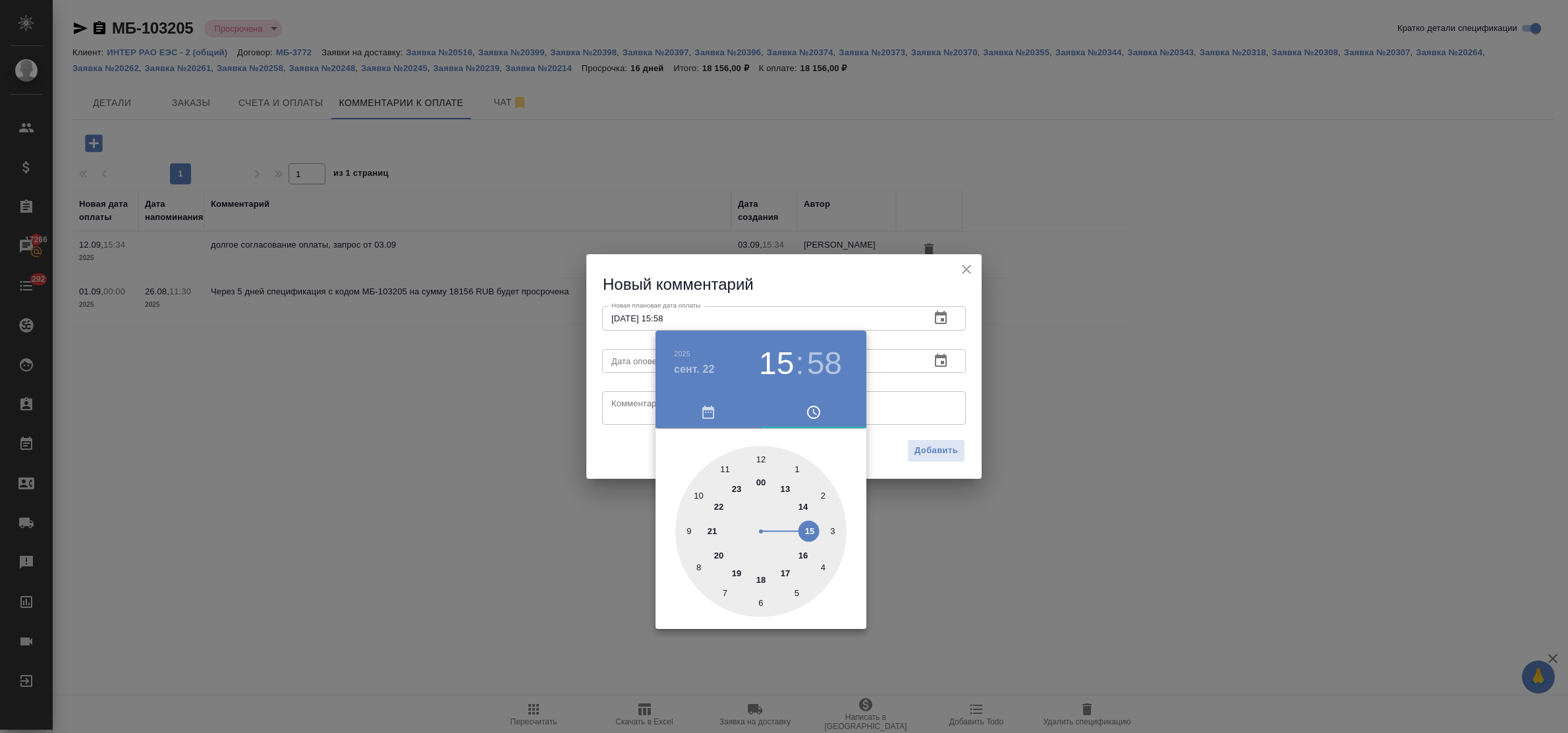
click at [624, 394] on div at bounding box center [784, 366] width 1568 height 733
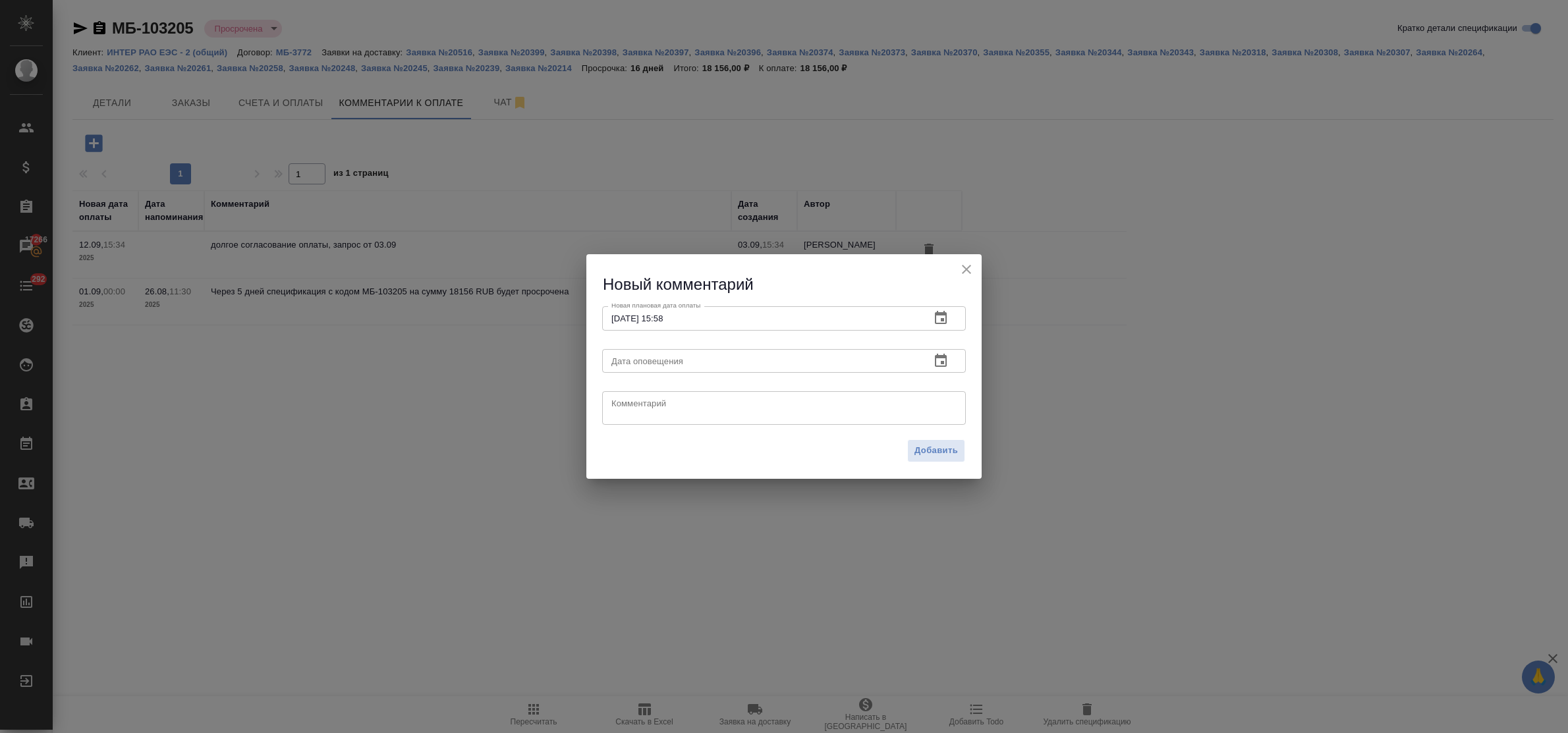
click at [627, 404] on div "[DATE] 15 : 58 00 1 2 3 4 5 6 7 8 9 10 11 12 13 14 15 16 17 18 19 20 21 22 23" at bounding box center [784, 366] width 1568 height 733
click at [627, 404] on textarea at bounding box center [784, 408] width 345 height 20
drag, startPoint x: 814, startPoint y: 406, endPoint x: 676, endPoint y: 403, distance: 138.0
click at [676, 403] on textarea "запрос от 17.09 - отправили оригинал почтой РФ" at bounding box center [784, 408] width 345 height 20
type textarea "запрос от 17.09"
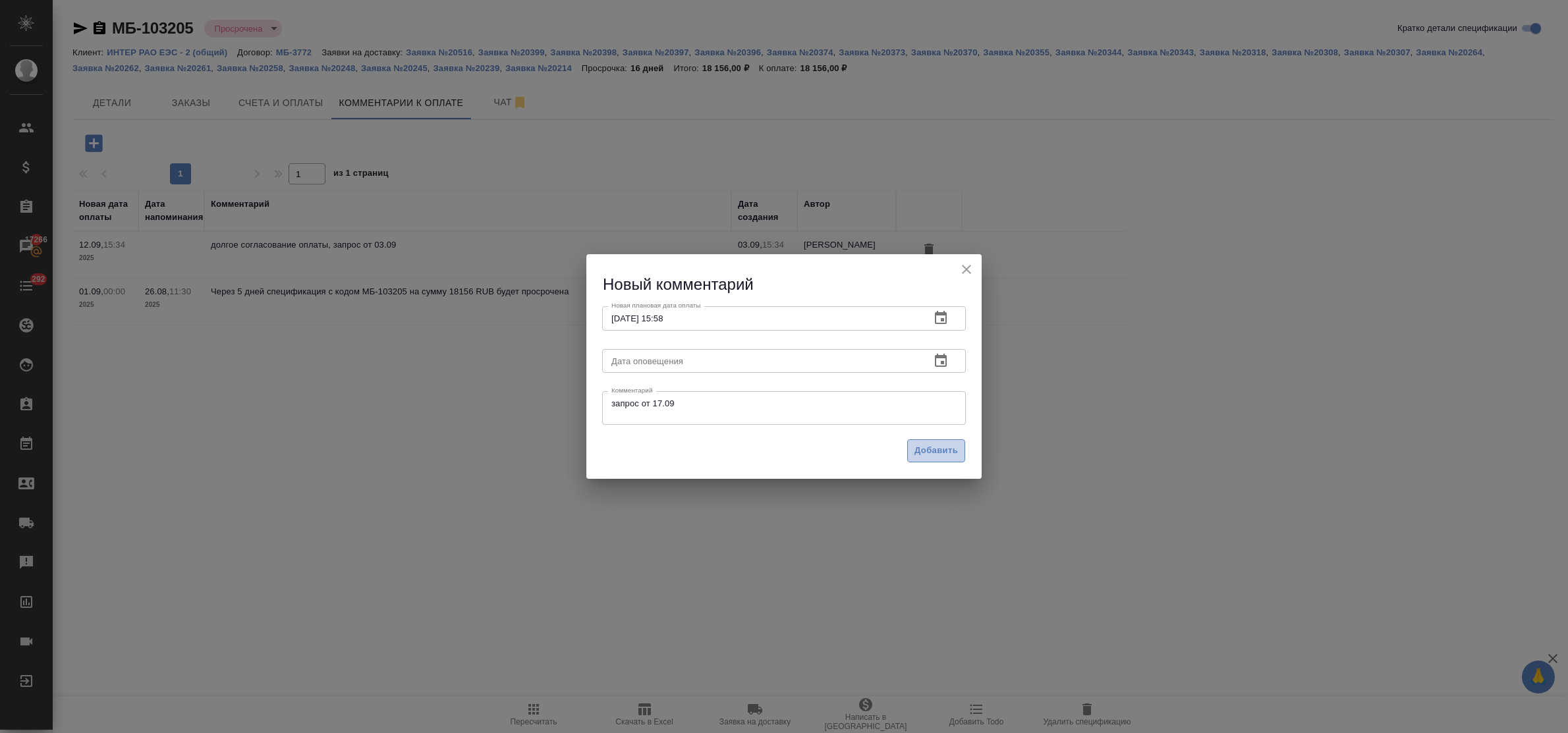
click at [940, 448] on span "Добавить" at bounding box center [936, 451] width 43 height 15
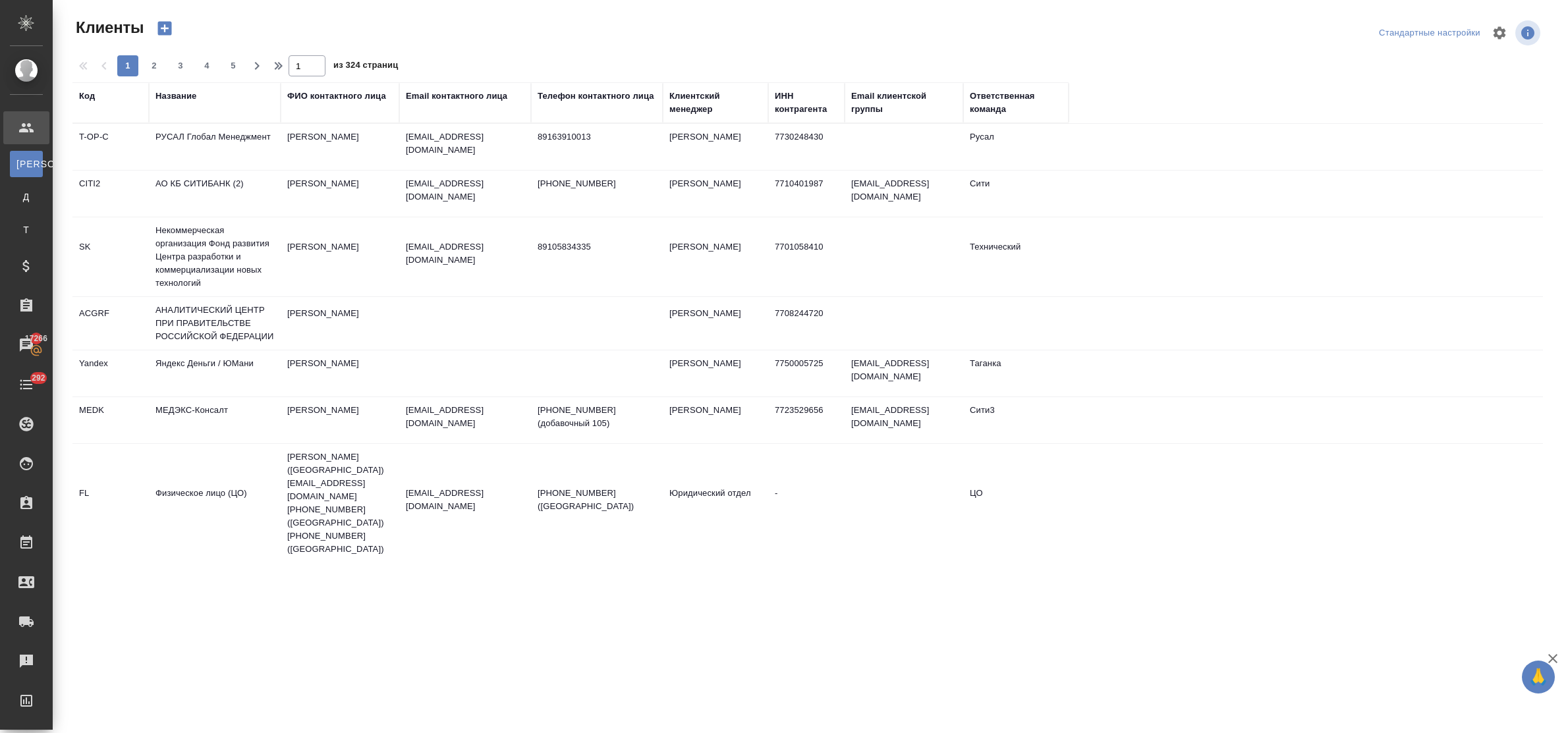
select select "RU"
click at [190, 97] on div "Название" at bounding box center [176, 95] width 41 height 13
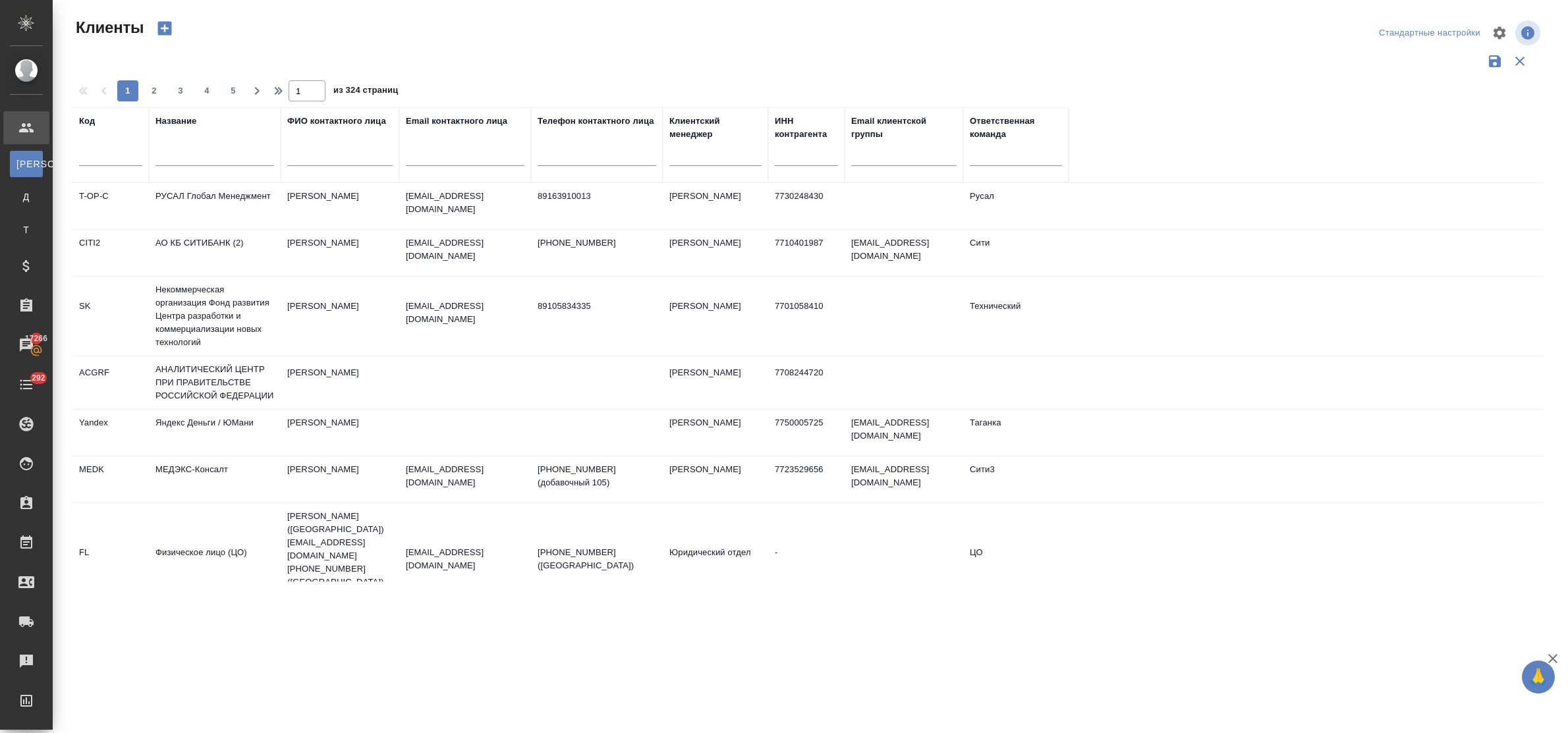
click at [208, 156] on input "text" at bounding box center [214, 157] width 118 height 16
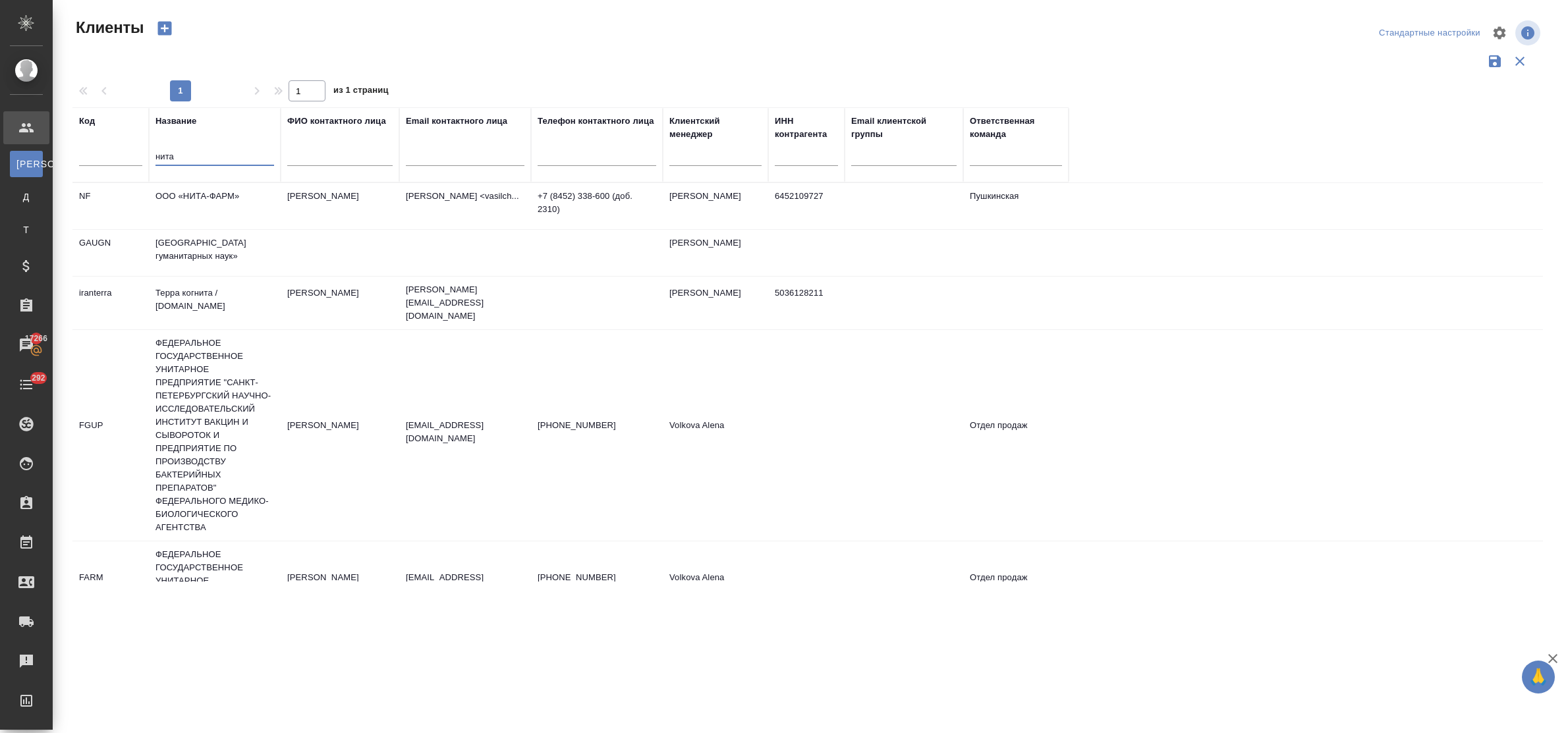
type input "нита"
click at [215, 186] on td "ООО «НИТА-ФАРМ»" at bounding box center [214, 206] width 132 height 46
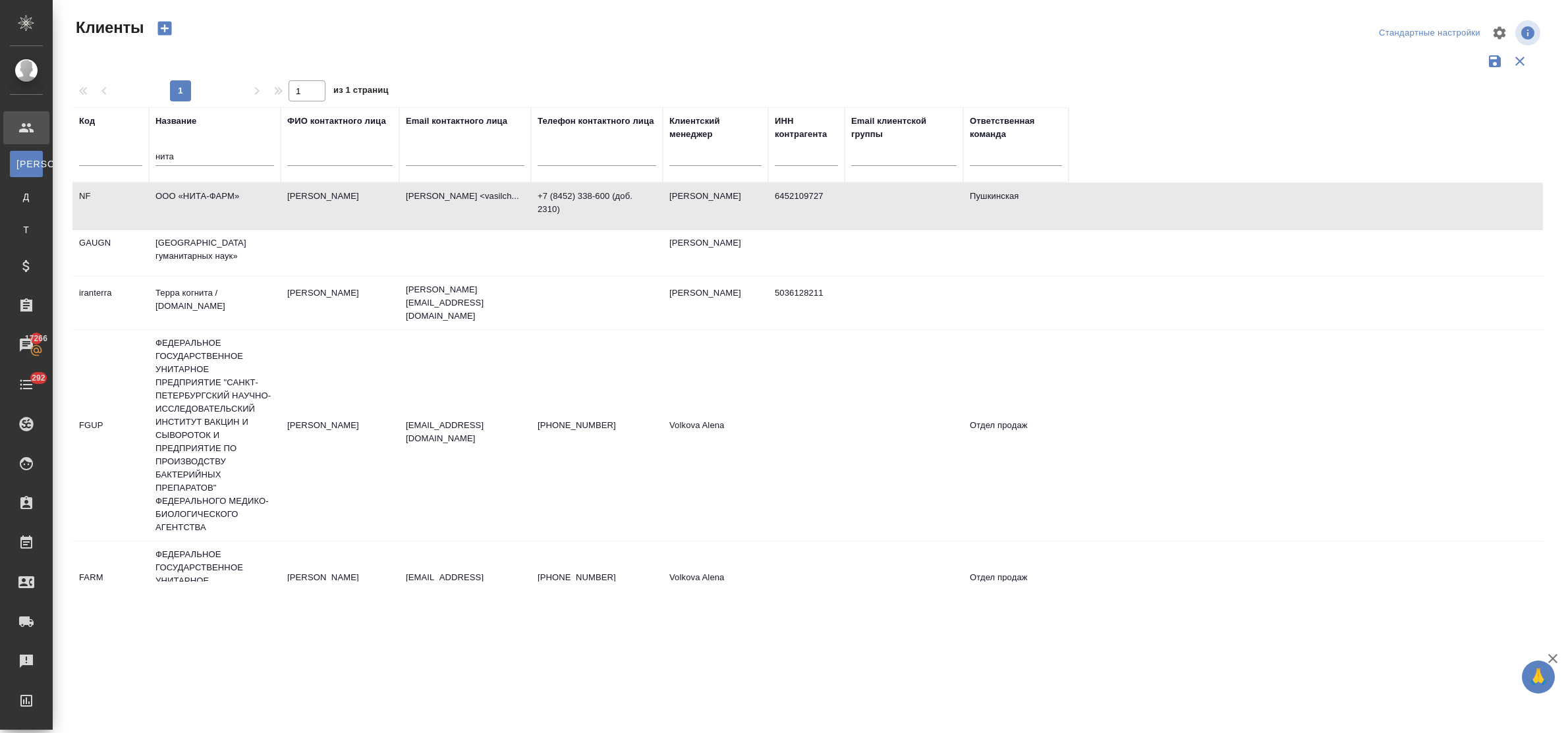
click at [215, 186] on td "ООО «НИТА-ФАРМ»" at bounding box center [214, 206] width 132 height 46
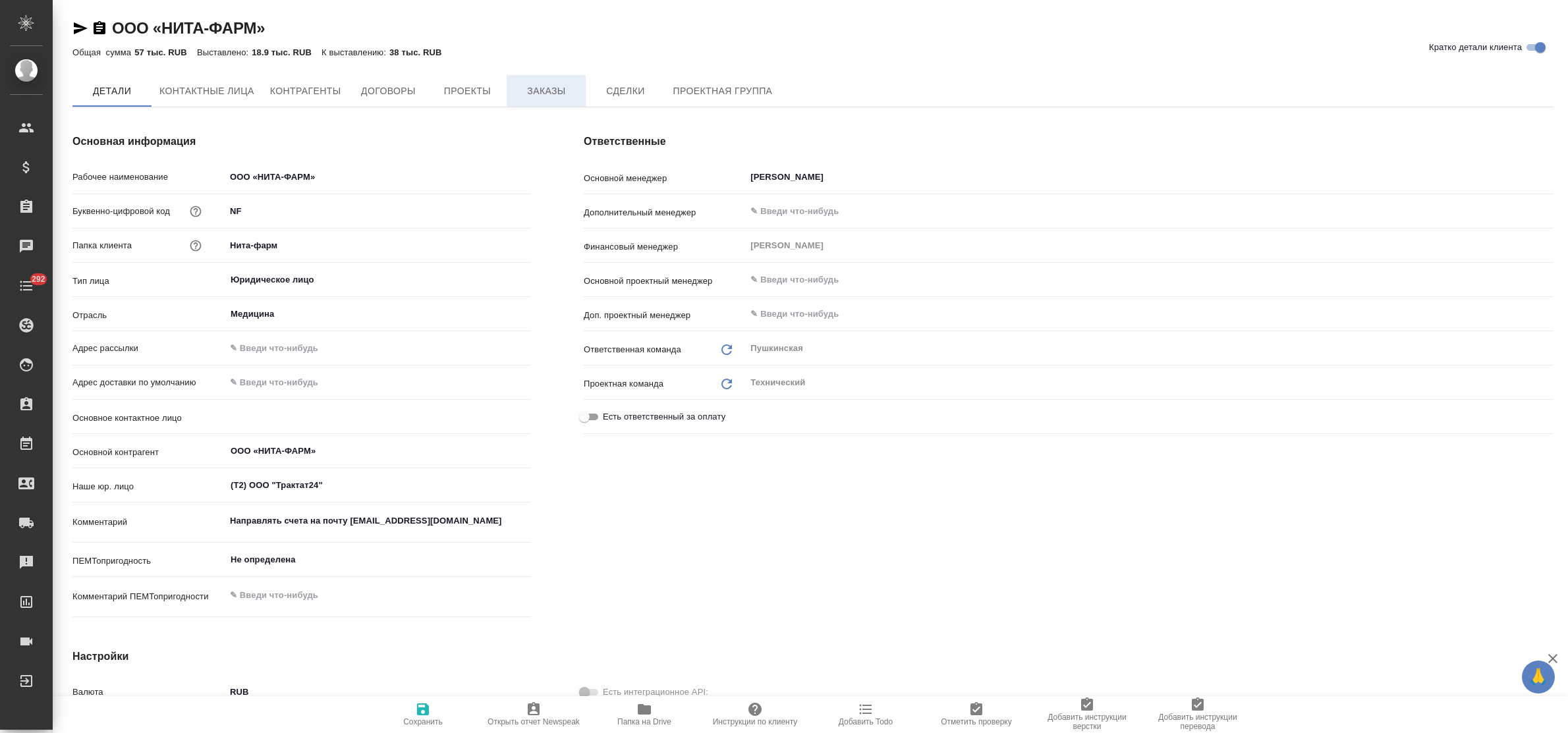
click at [531, 94] on span "Заказы" at bounding box center [546, 91] width 63 height 16
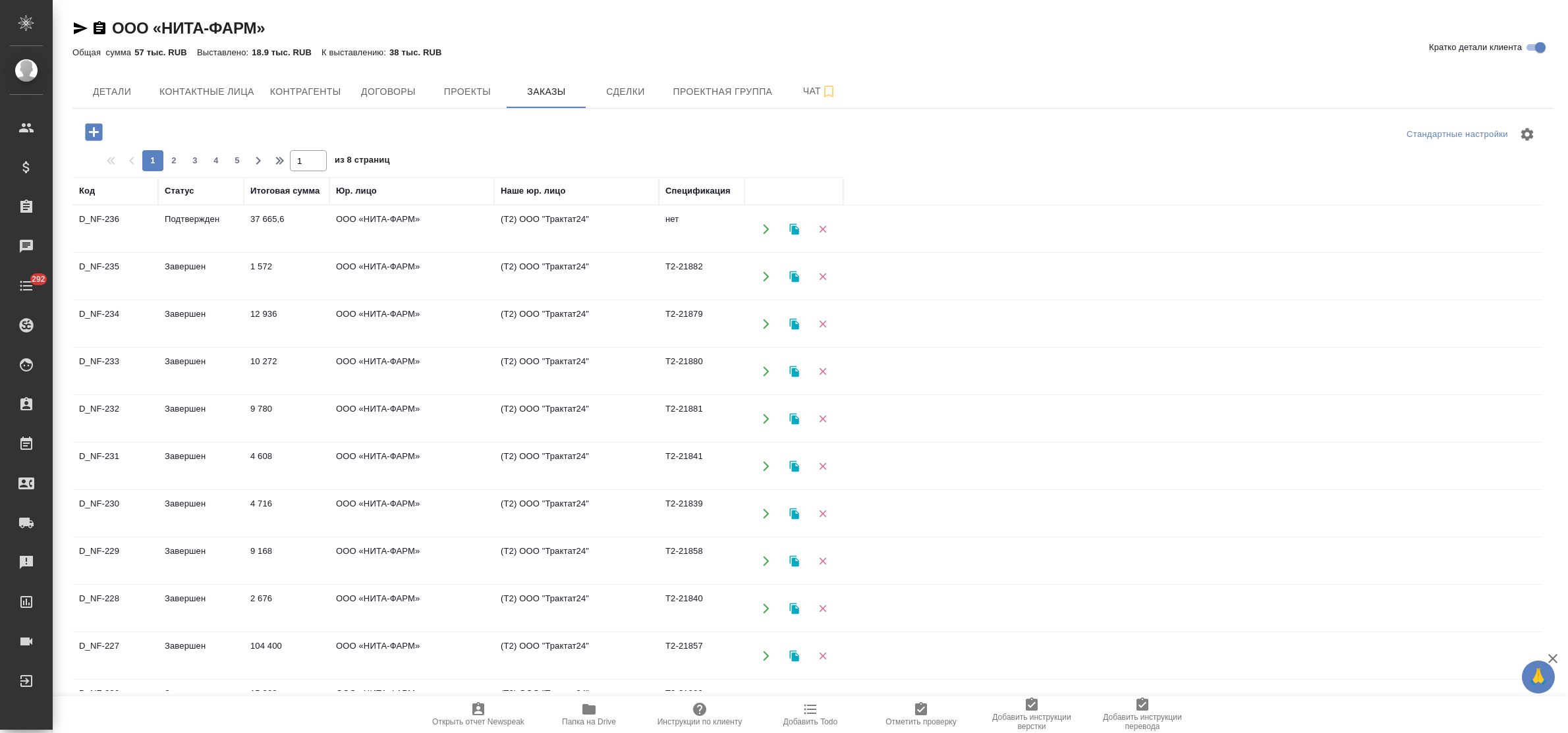
click at [379, 223] on td "ООО «НИТА-ФАРМ»" at bounding box center [412, 229] width 165 height 46
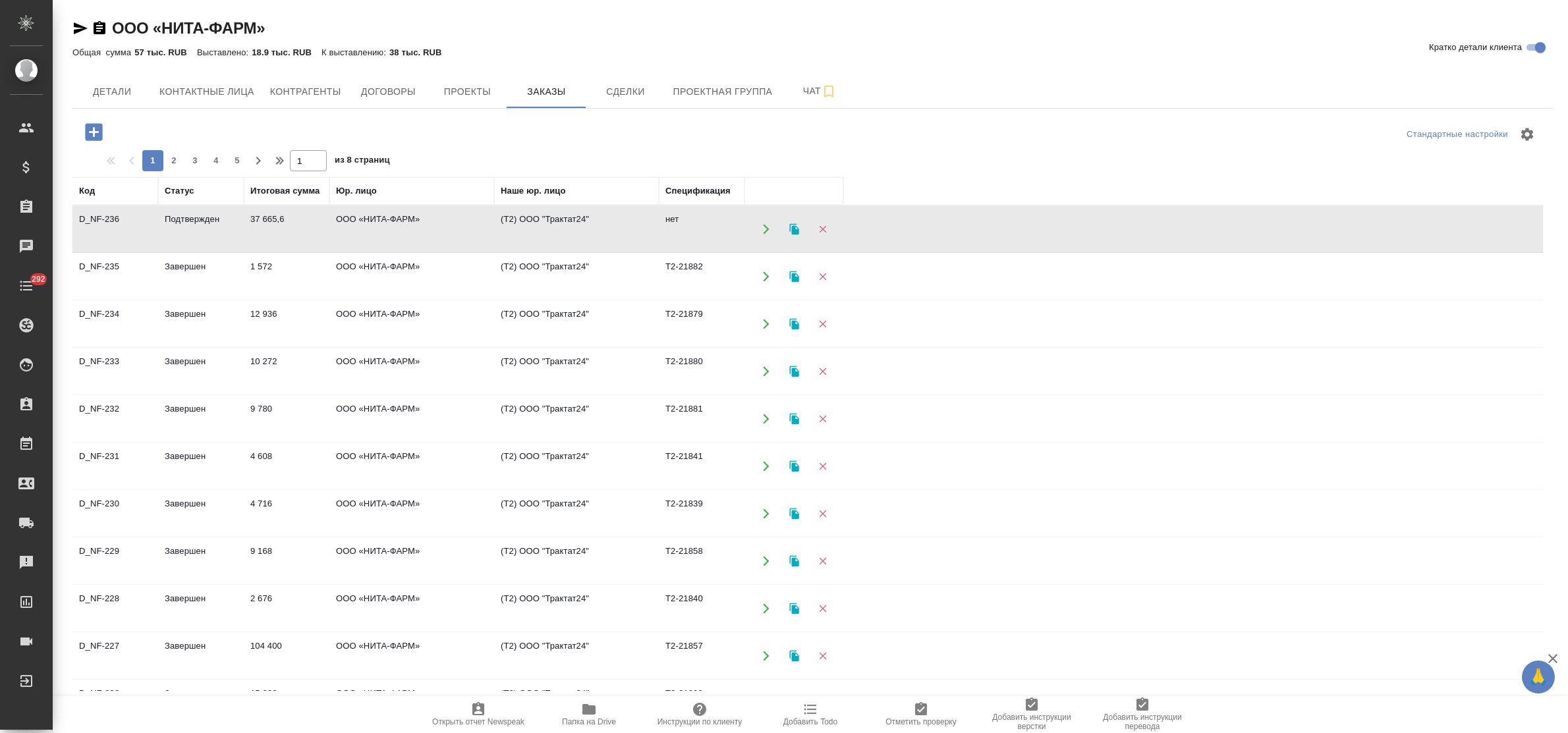
click at [379, 223] on td "ООО «НИТА-ФАРМ»" at bounding box center [412, 229] width 165 height 46
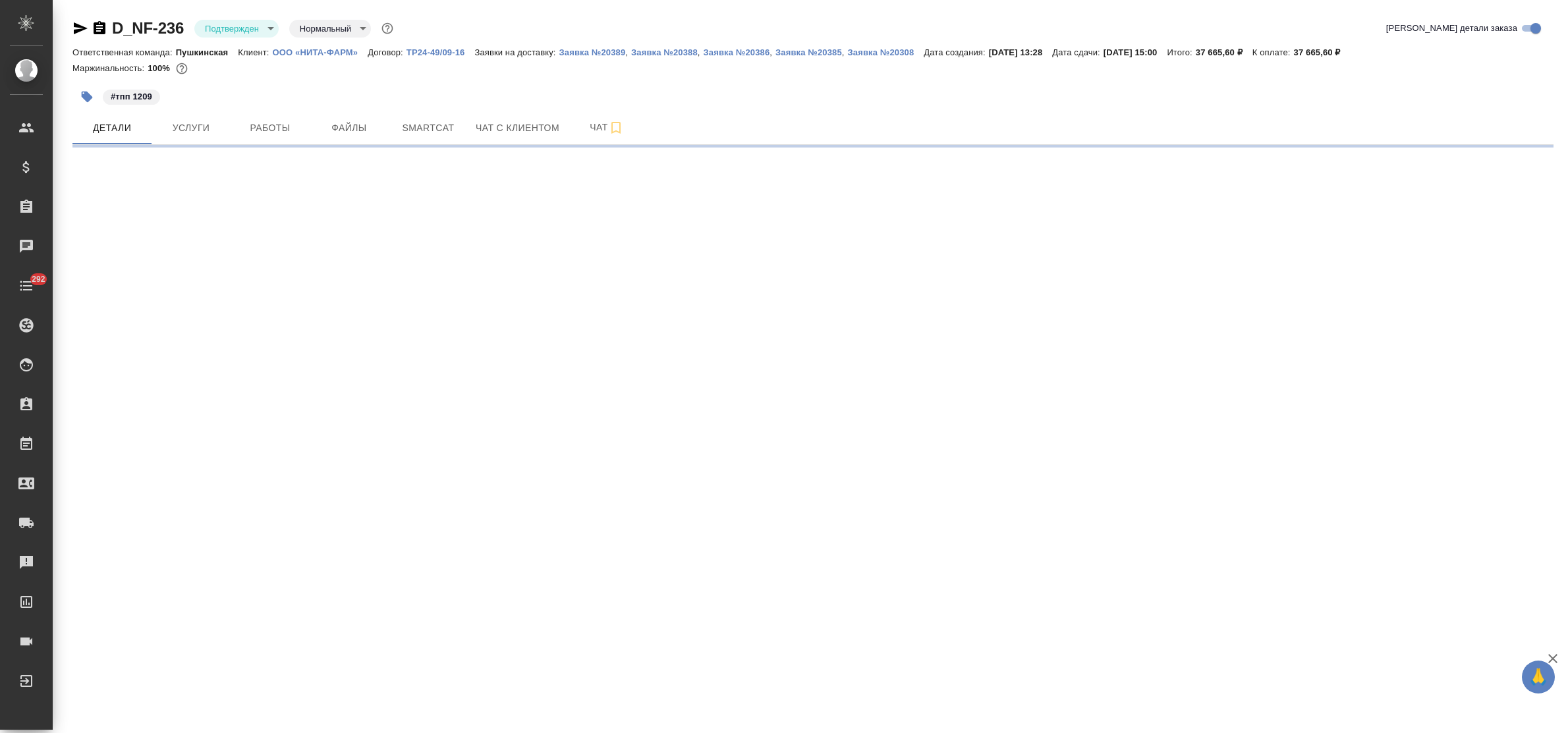
select select "RU"
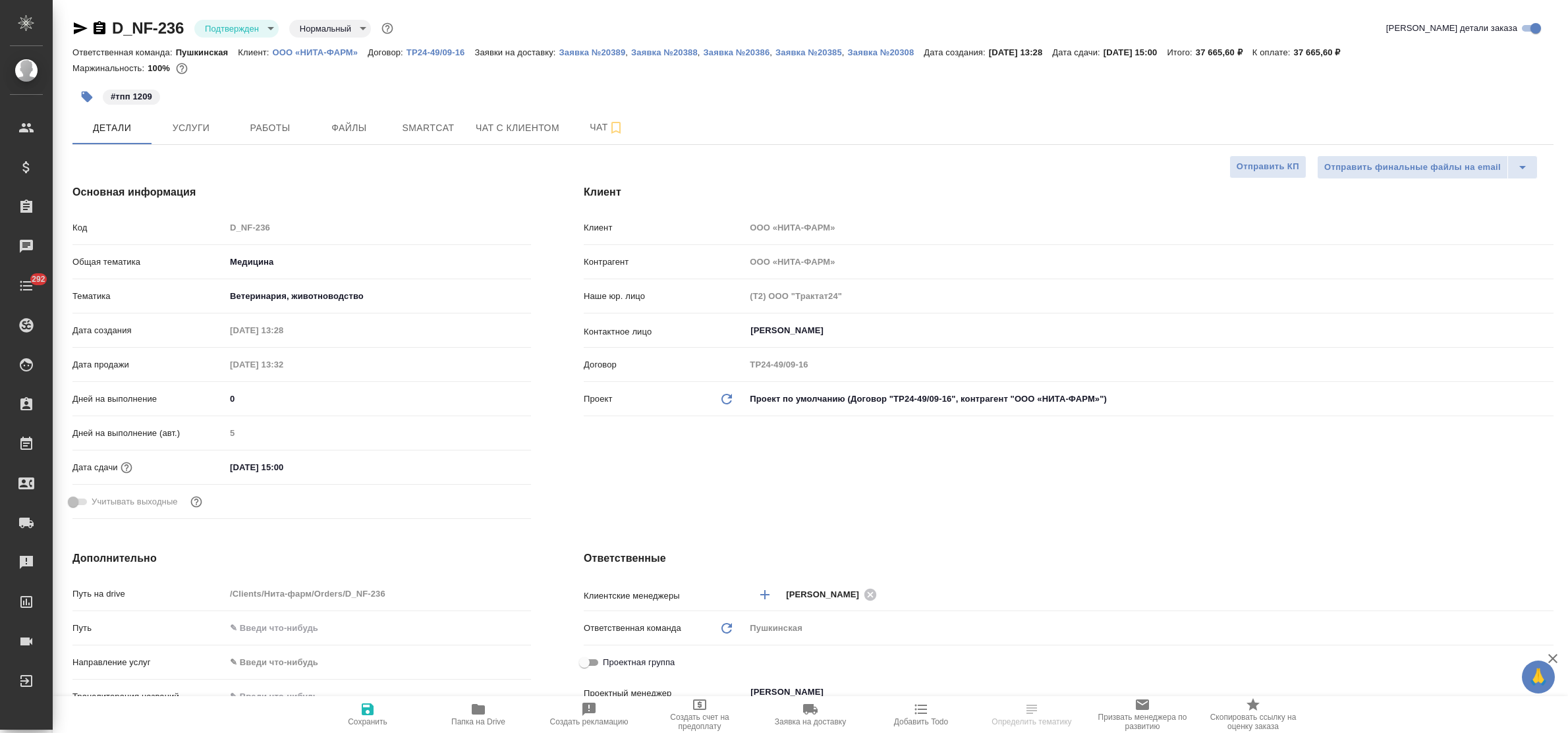
type textarea "x"
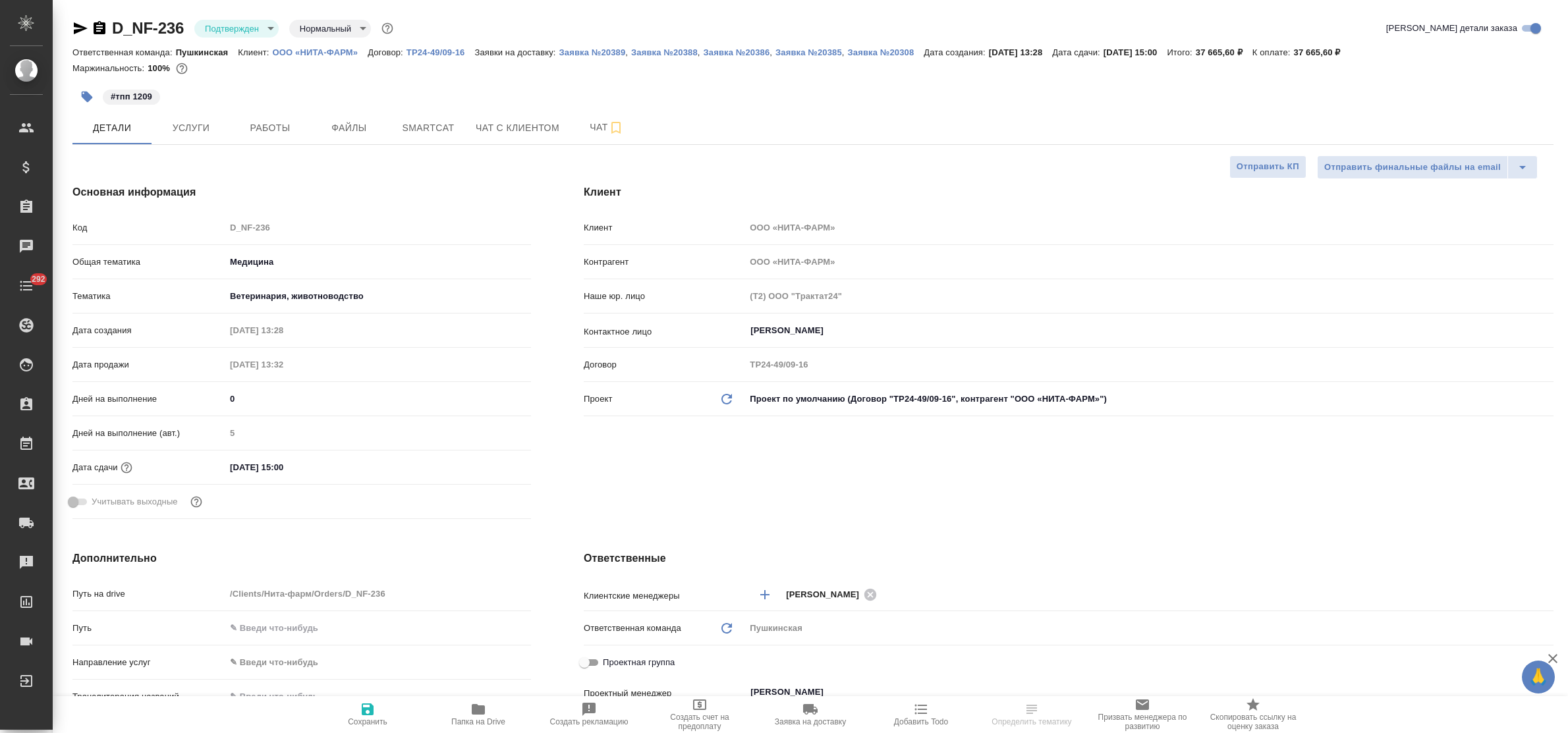
type textarea "x"
click at [255, 237] on div "Код D_NF-236" at bounding box center [301, 227] width 459 height 23
type textarea "x"
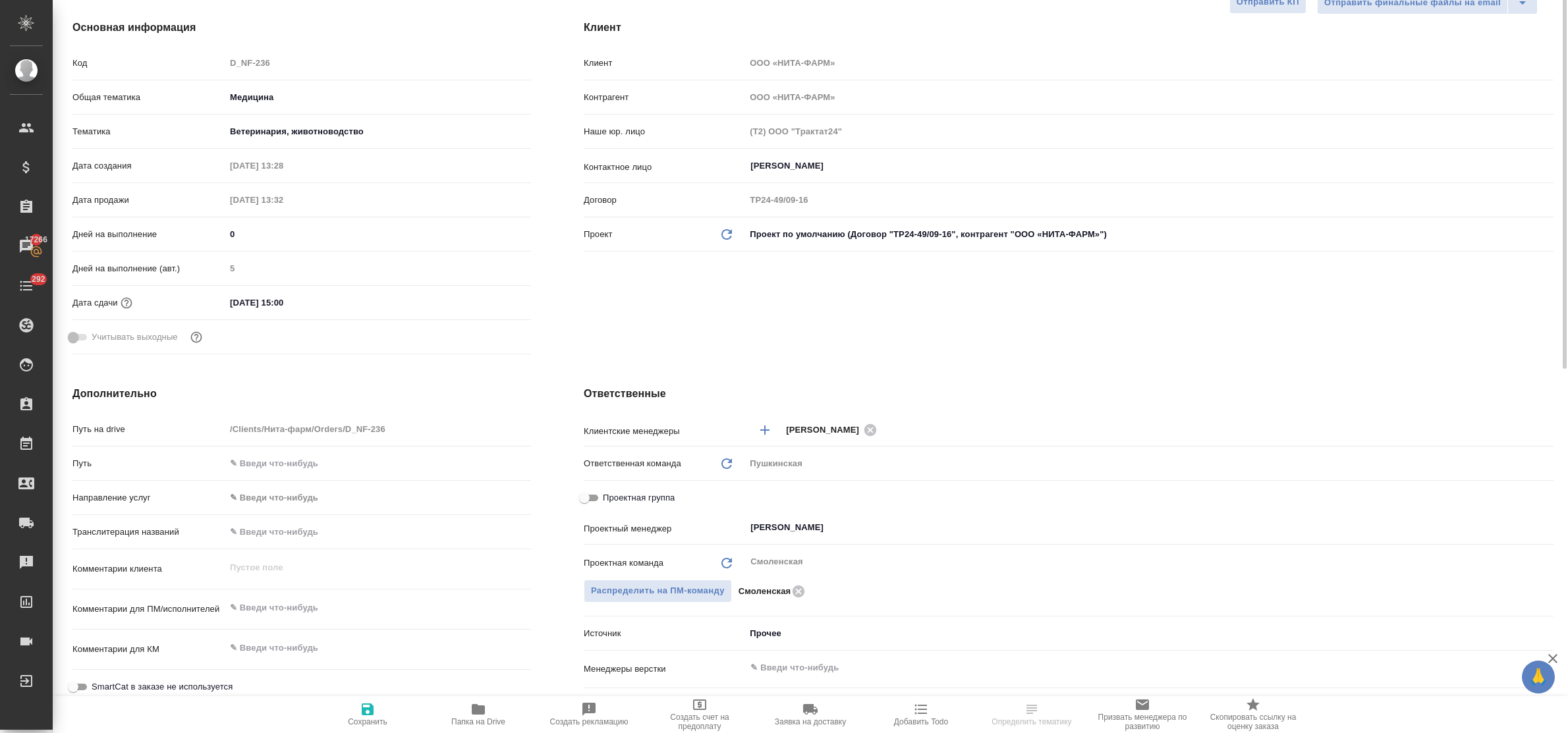
scroll to position [247, 0]
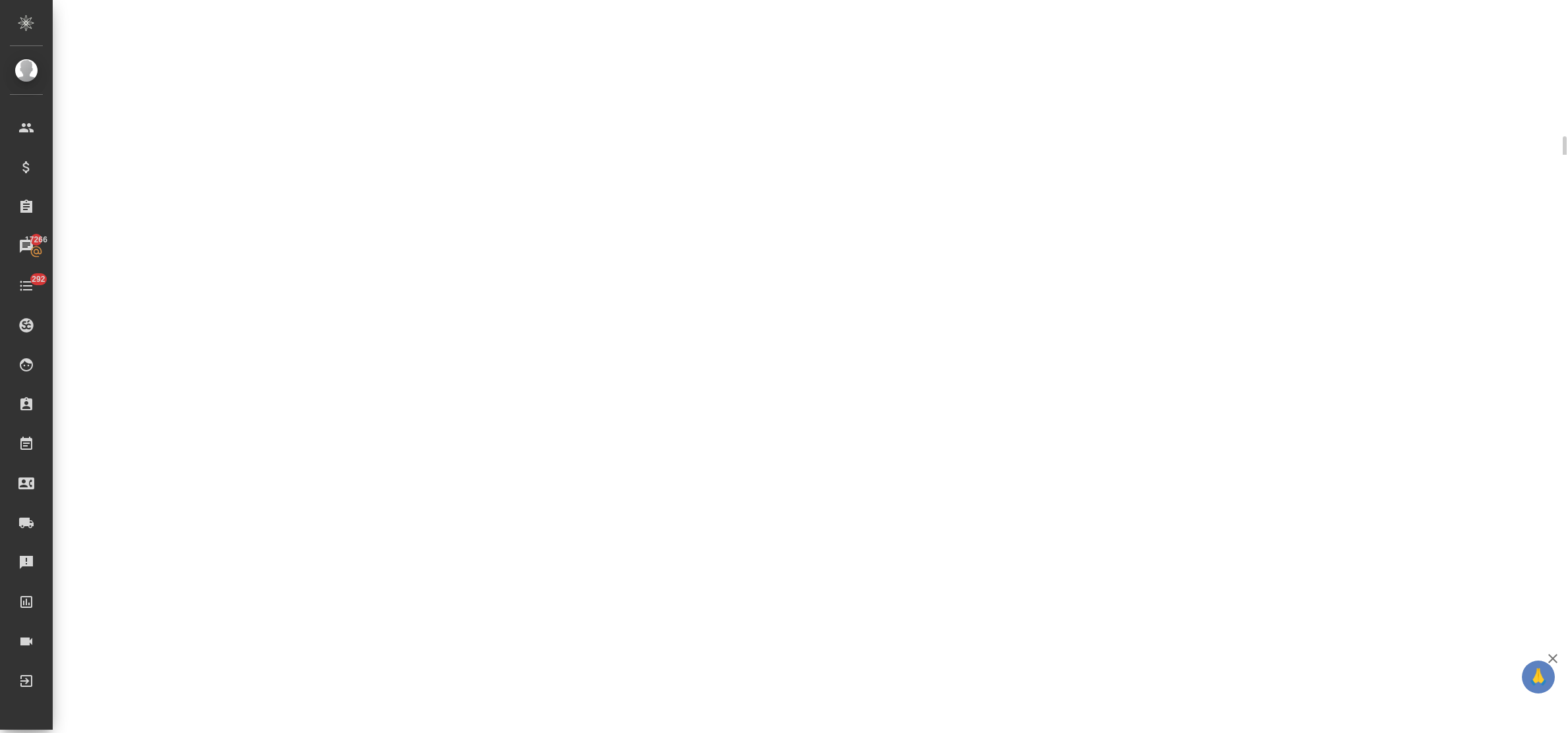
select select "RU"
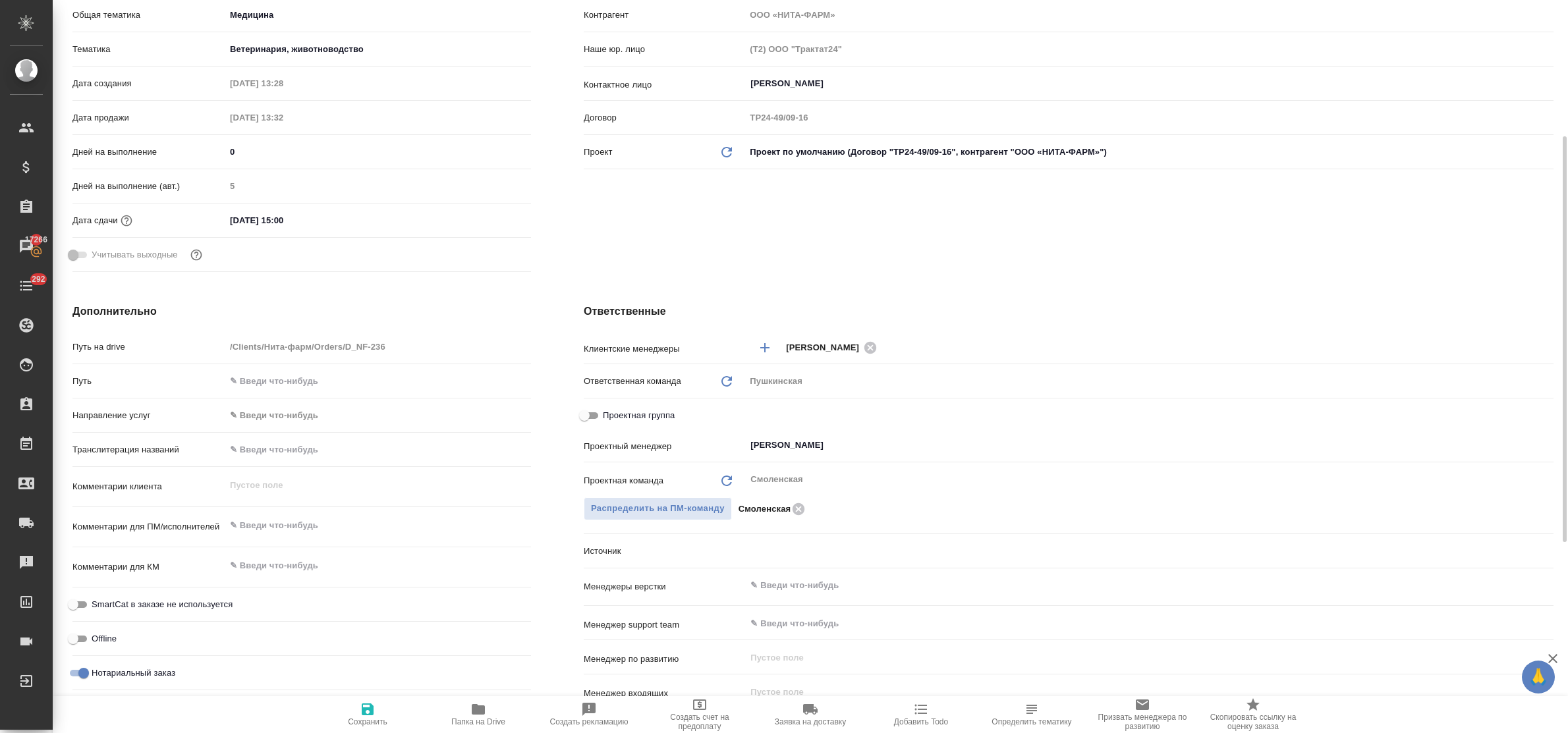
type textarea "x"
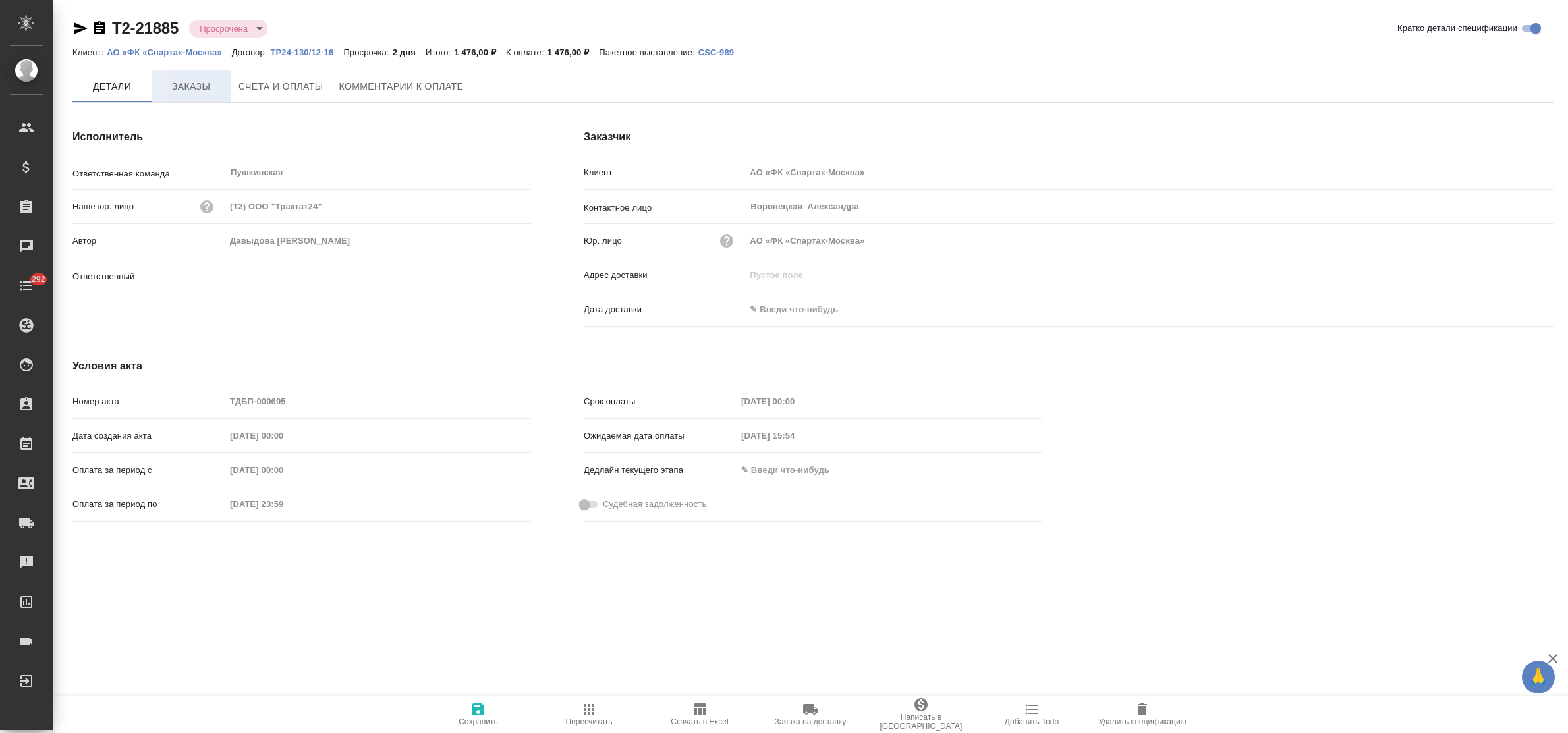
type input "[PERSON_NAME] [PERSON_NAME]"
click at [169, 86] on span "Заказы" at bounding box center [191, 86] width 63 height 16
click at [191, 89] on span "Заказы" at bounding box center [191, 87] width 63 height 16
click at [284, 96] on button "Счета и оплаты" at bounding box center [281, 86] width 101 height 31
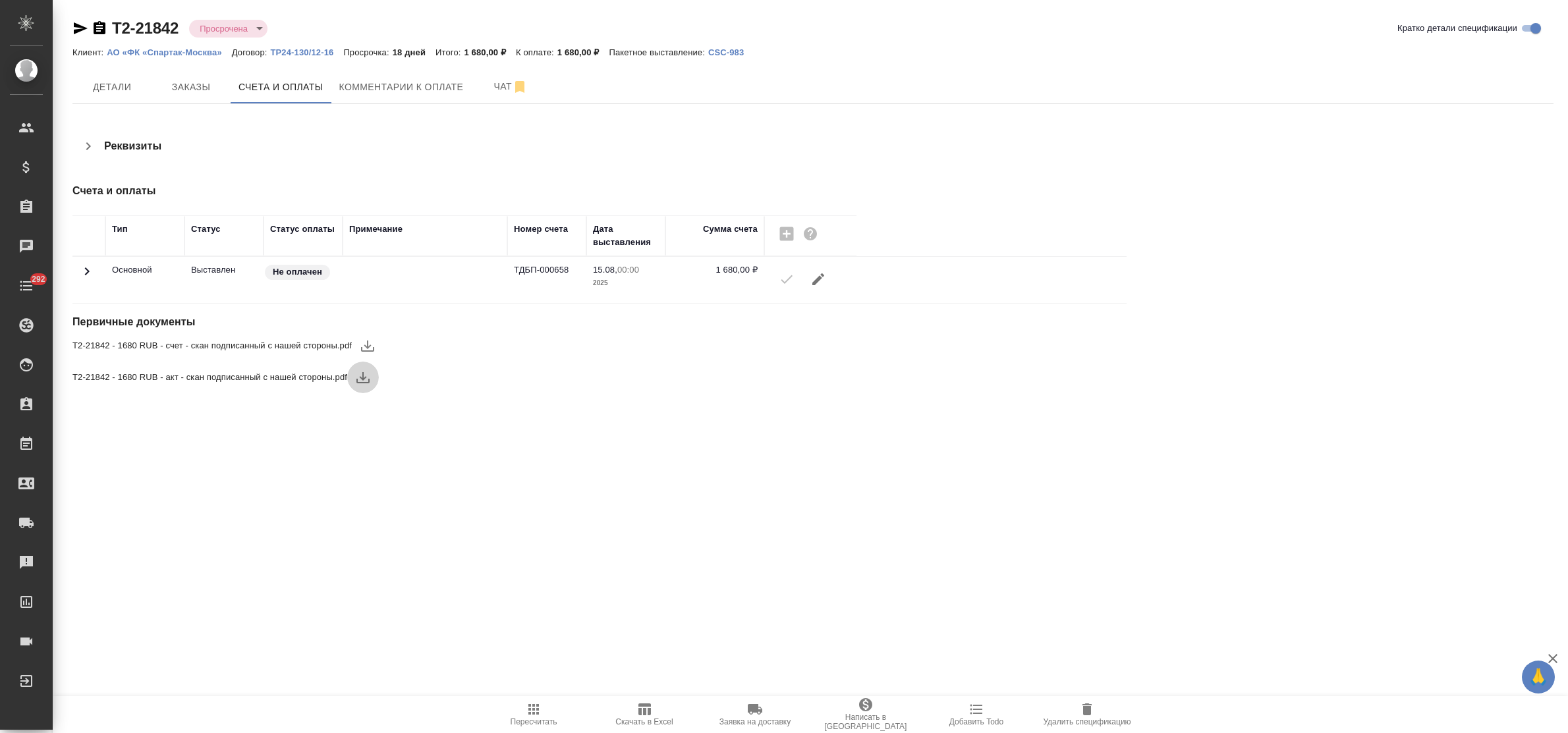
click at [361, 384] on icon "button" at bounding box center [362, 378] width 16 height 16
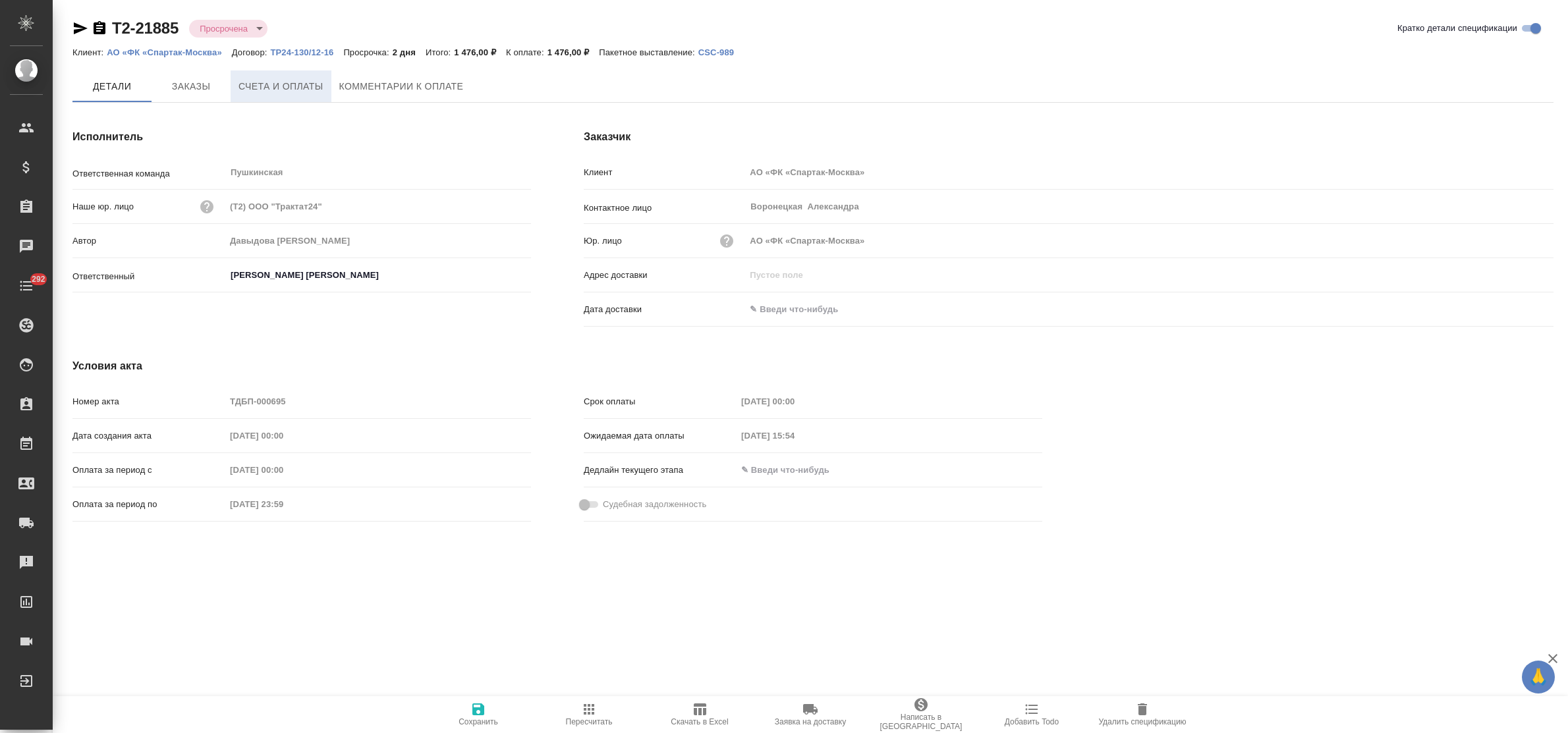
click at [291, 89] on span "Счета и оплаты" at bounding box center [281, 86] width 85 height 16
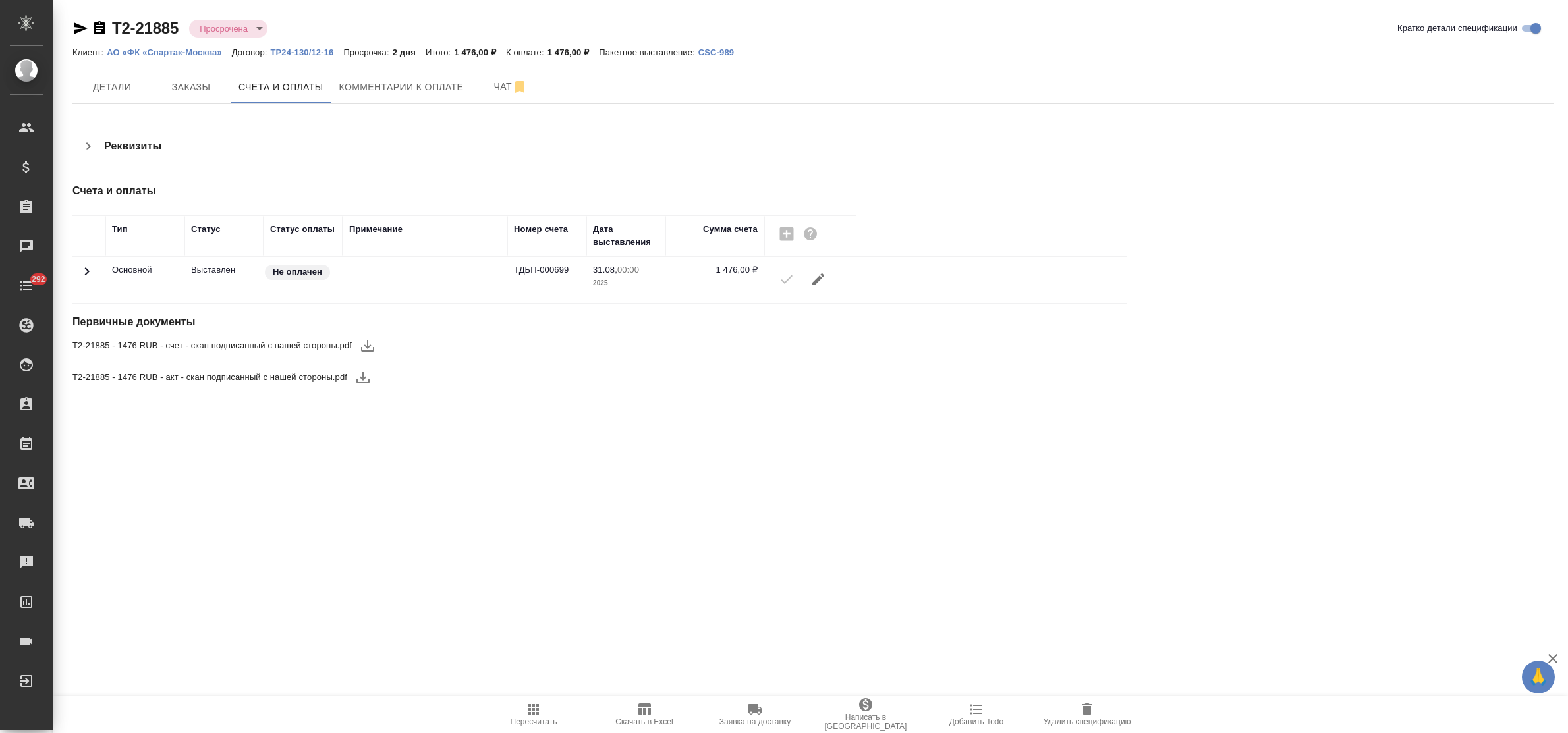
click at [363, 383] on icon "button" at bounding box center [362, 378] width 13 height 11
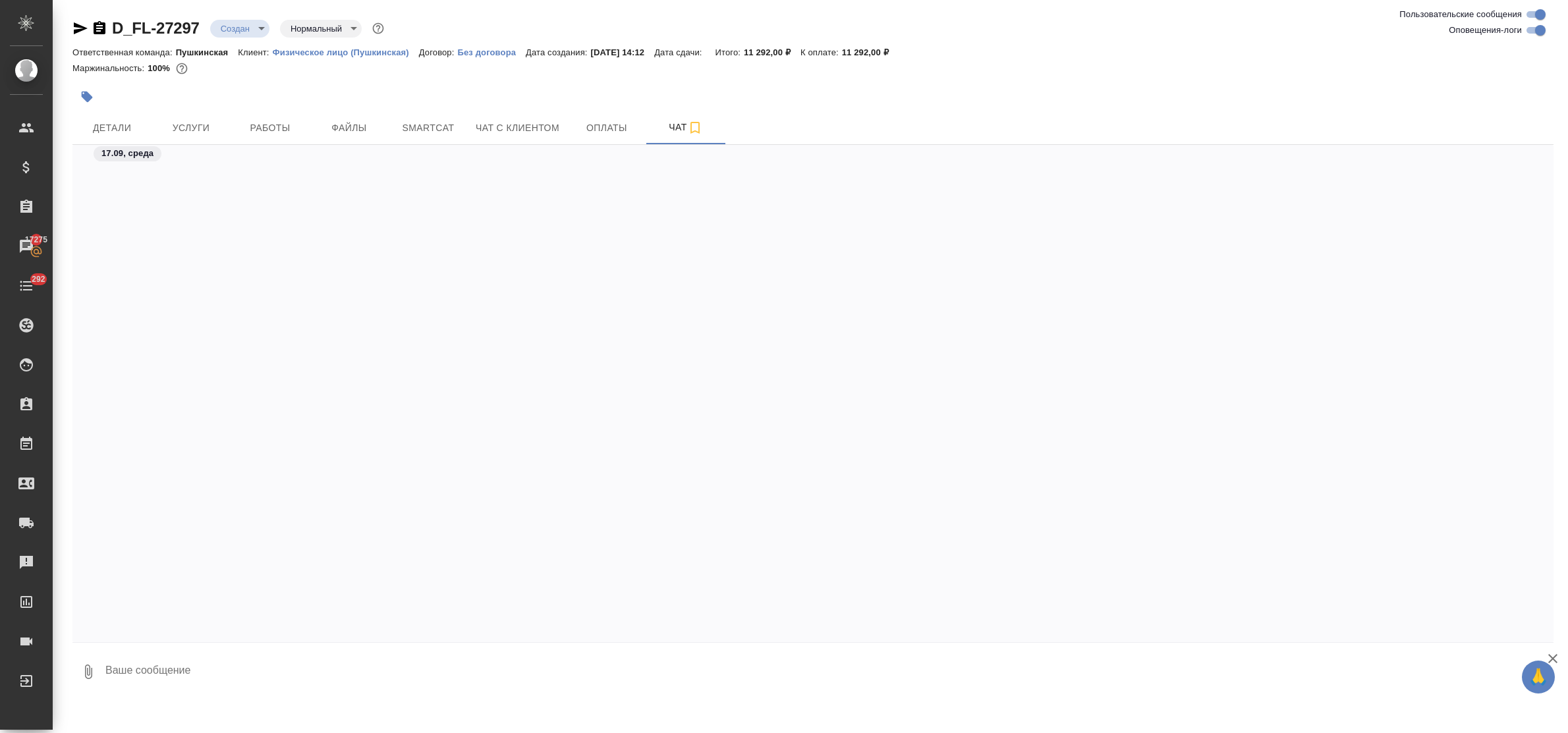
scroll to position [1288, 0]
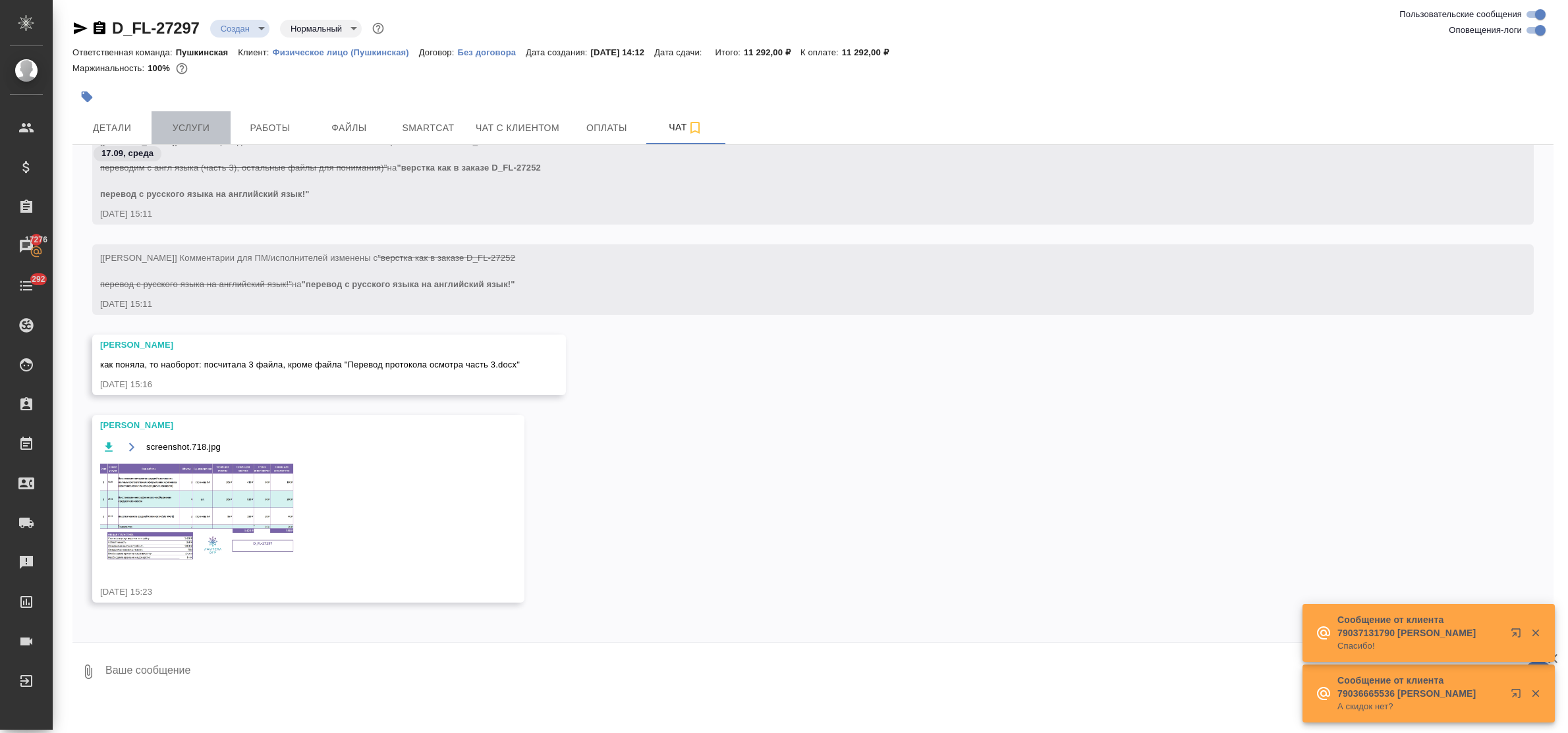
click at [203, 124] on span "Услуги" at bounding box center [191, 128] width 63 height 16
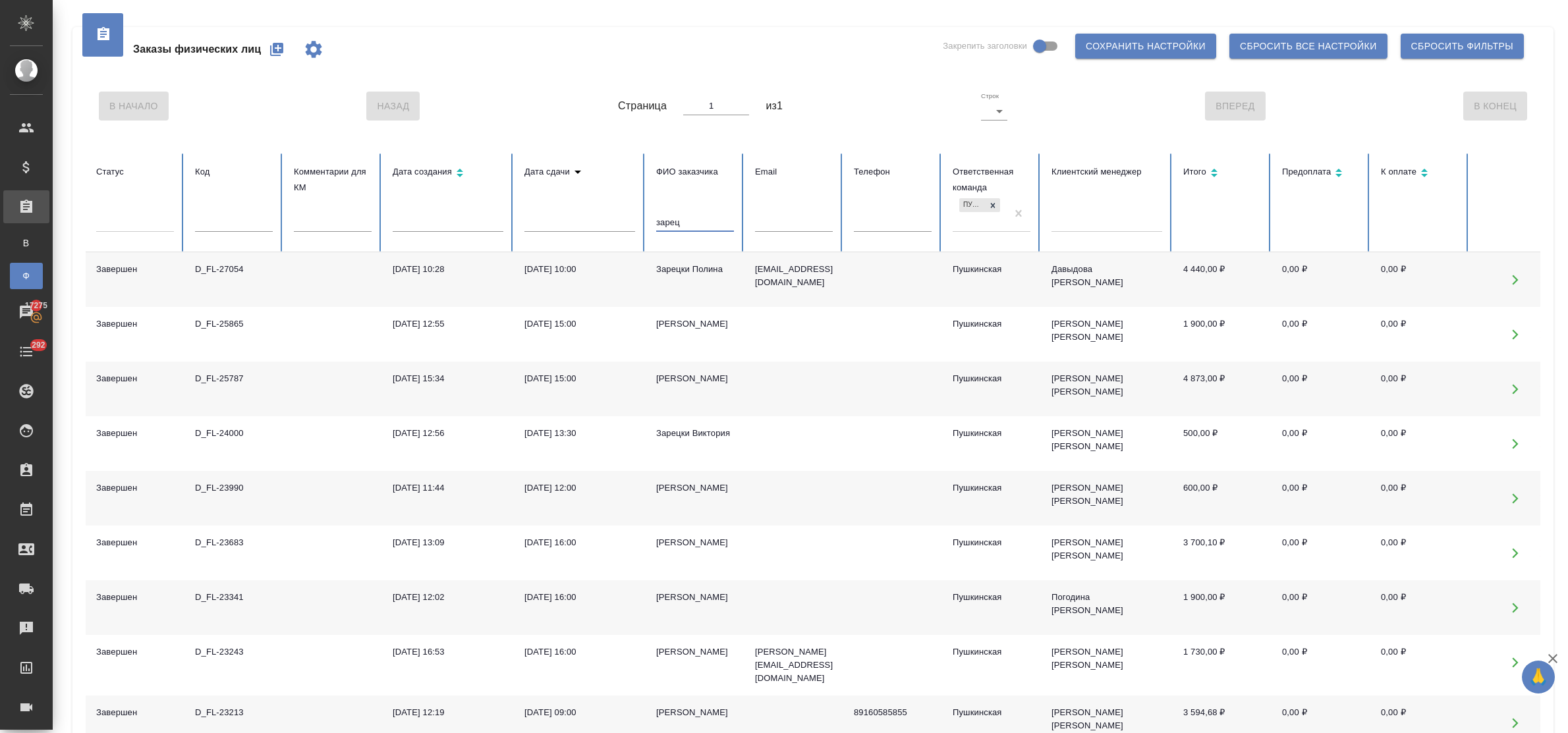
drag, startPoint x: 696, startPoint y: 219, endPoint x: 613, endPoint y: 218, distance: 83.0
click at [613, 218] on tr "Статус Код Комментарии для КМ Дата создания Дата сдачи ФИО заказчика зарец Emai…" at bounding box center [827, 202] width 1483 height 99
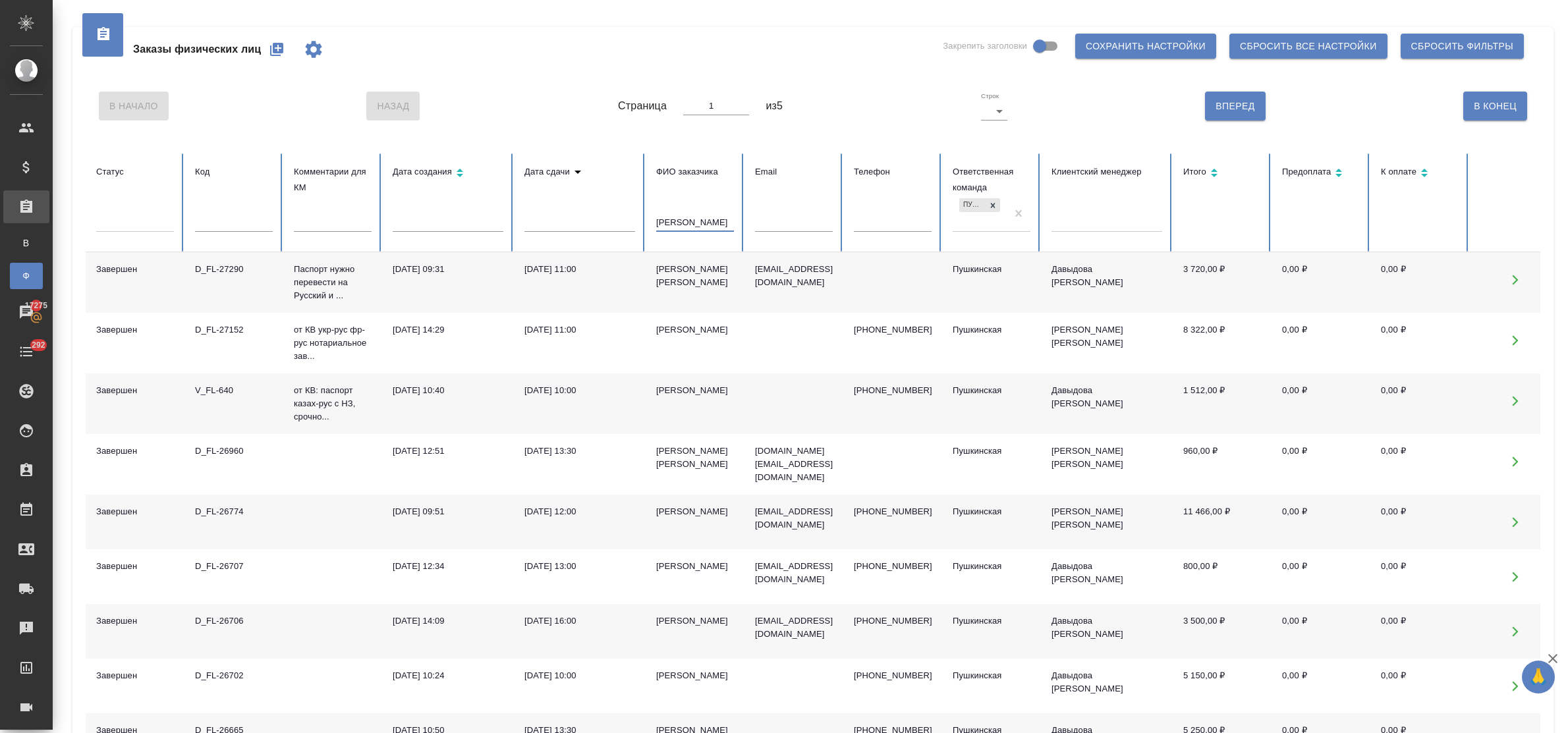
type input "екатерина"
click at [564, 273] on div "17.09.2025, 11:00" at bounding box center [580, 269] width 111 height 13
drag, startPoint x: 712, startPoint y: 221, endPoint x: 597, endPoint y: 218, distance: 115.0
click at [597, 218] on tr "Статус Код Комментарии для КМ Дата создания Дата сдачи ФИО заказчика екатерина …" at bounding box center [827, 202] width 1483 height 99
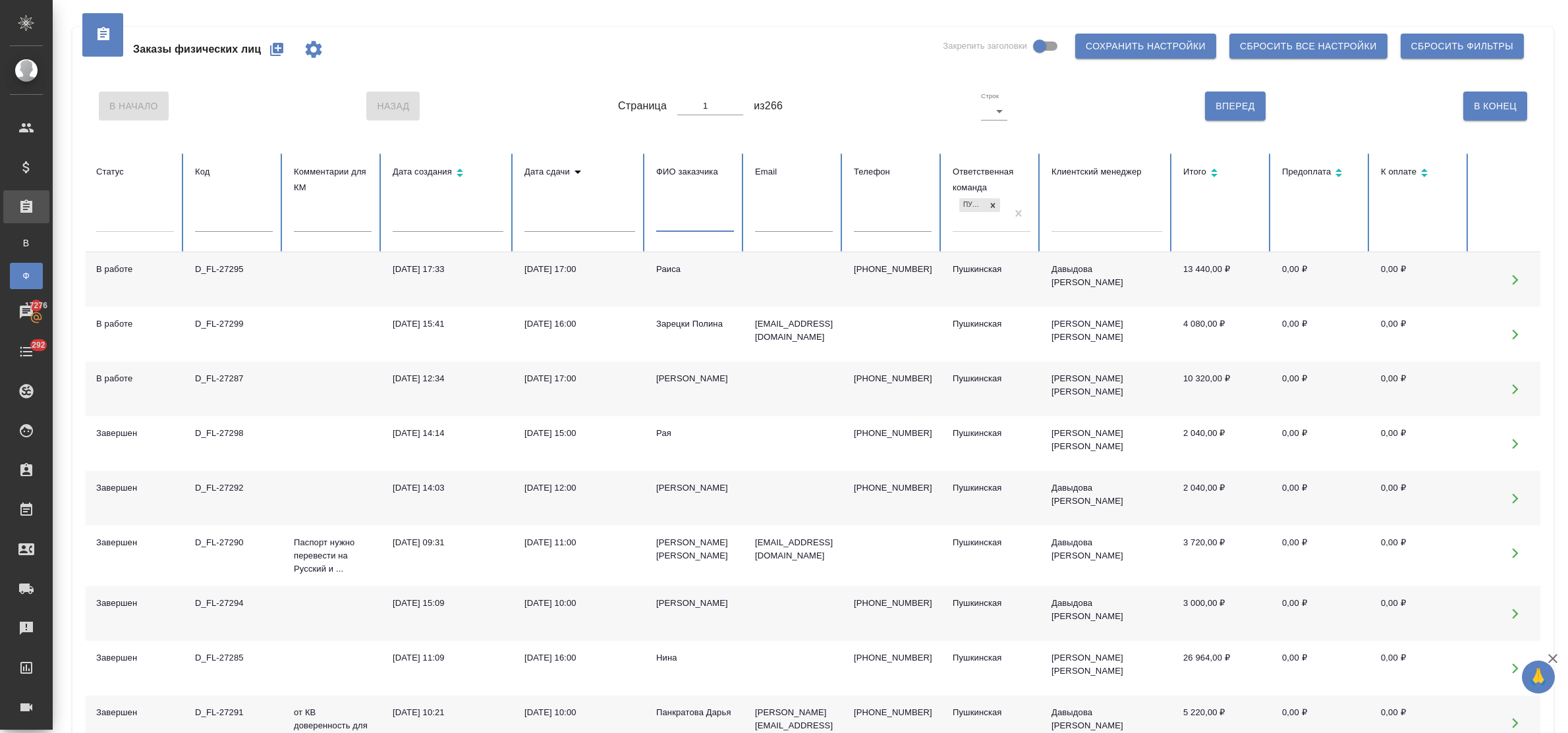
type input "0"
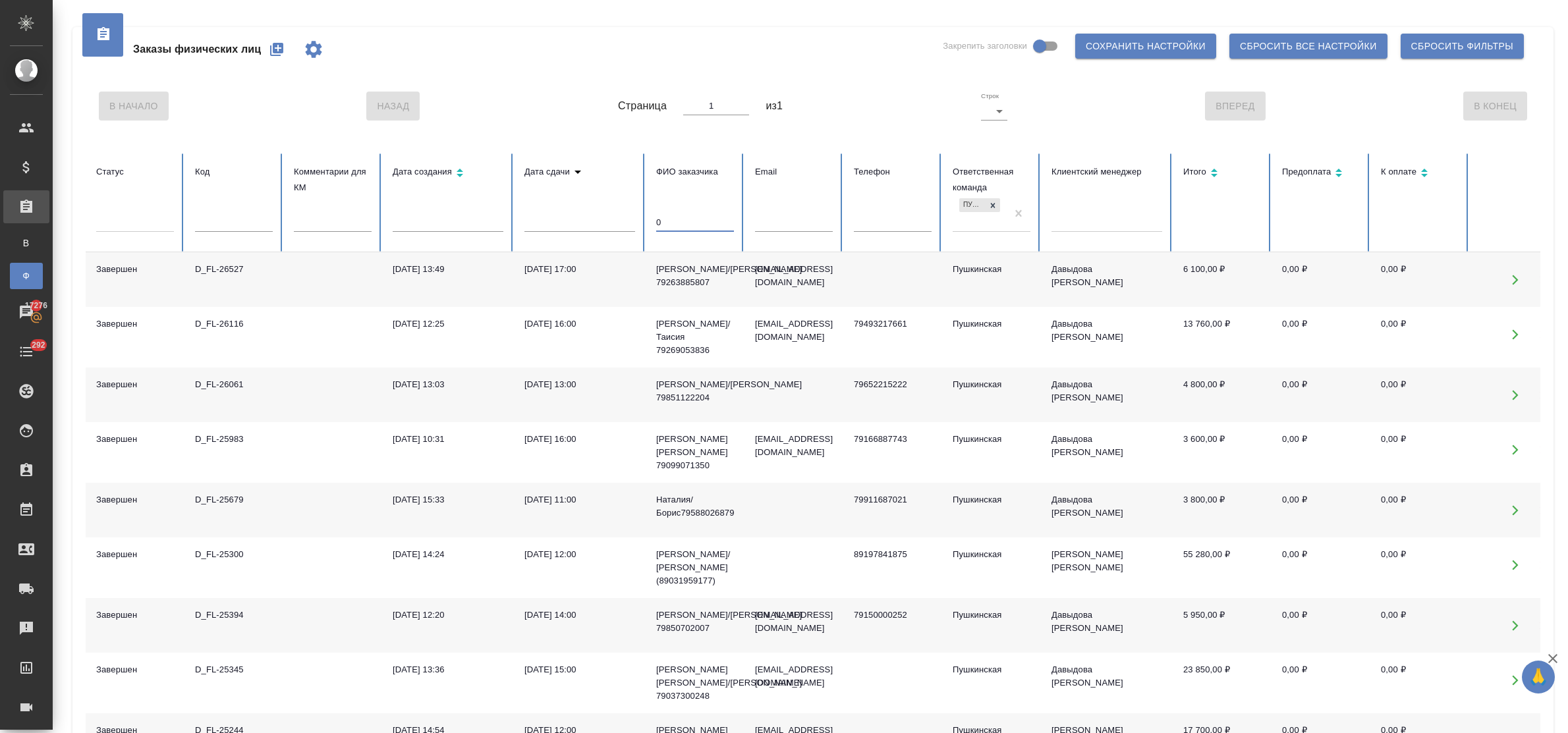
drag, startPoint x: 668, startPoint y: 221, endPoint x: 634, endPoint y: 218, distance: 34.1
click at [630, 215] on tr "Статус Код Комментарии для КМ Дата создания Дата сдачи ФИО заказчика 0 Email Те…" at bounding box center [827, 202] width 1483 height 99
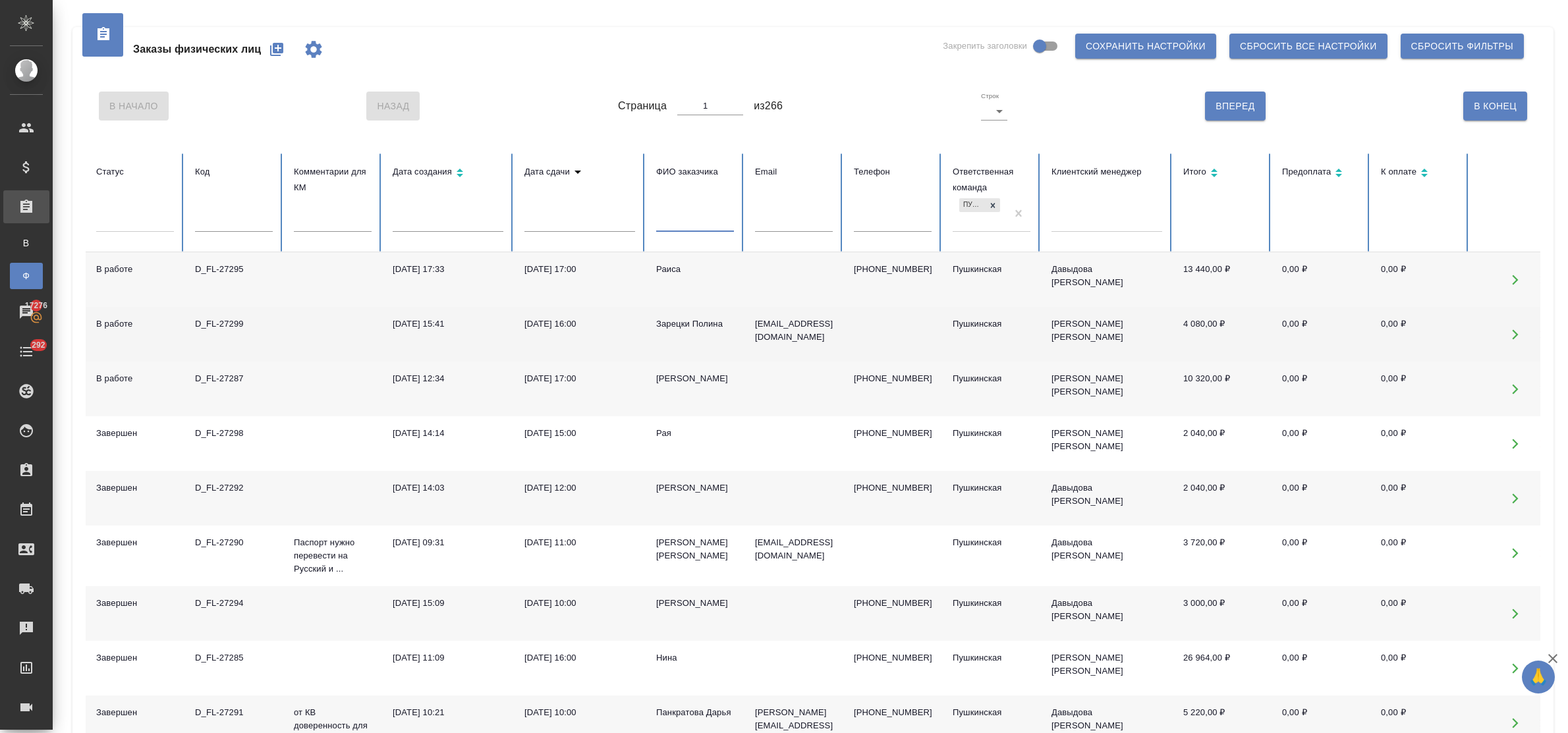
click at [549, 321] on div "[DATE] 16:00" at bounding box center [580, 323] width 111 height 13
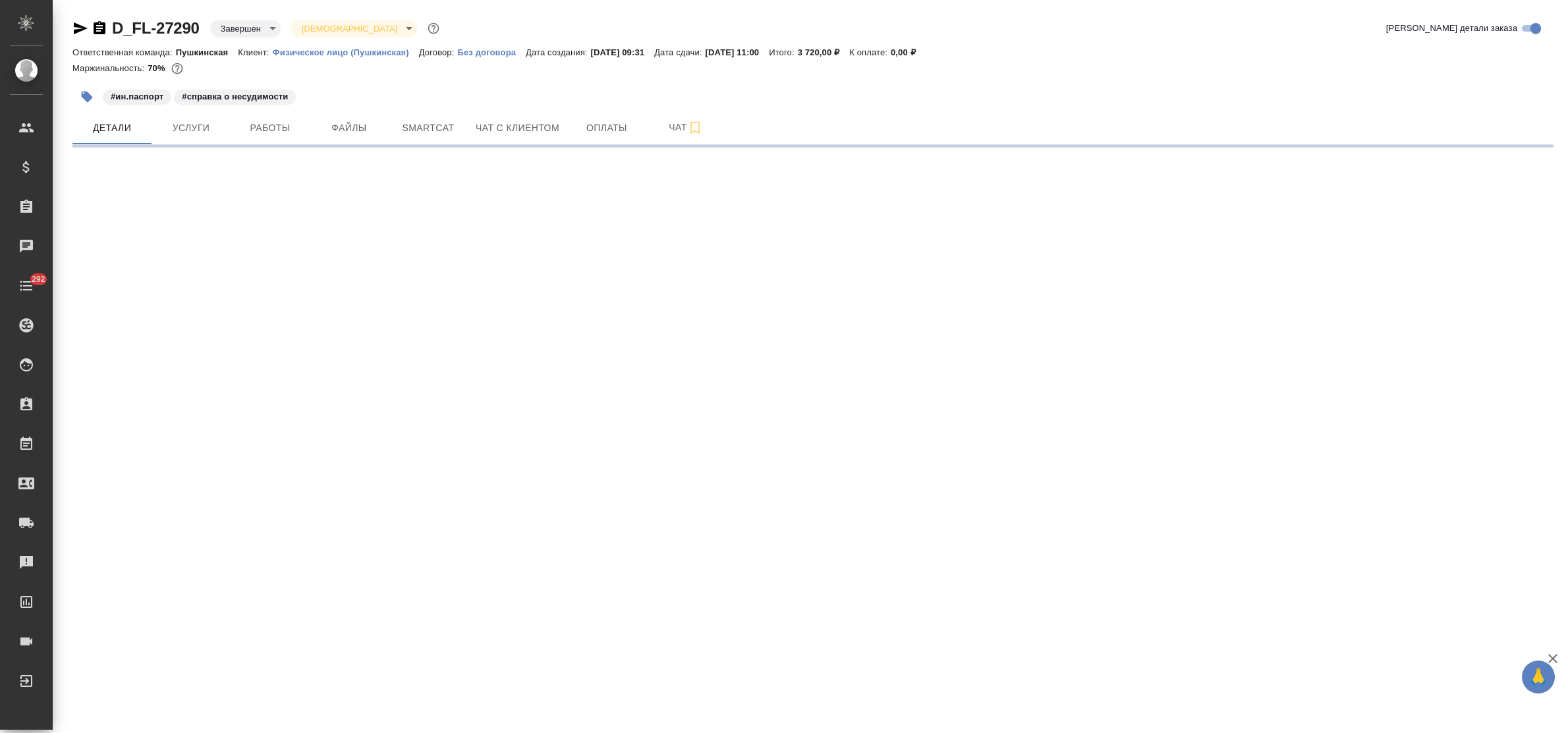
select select "RU"
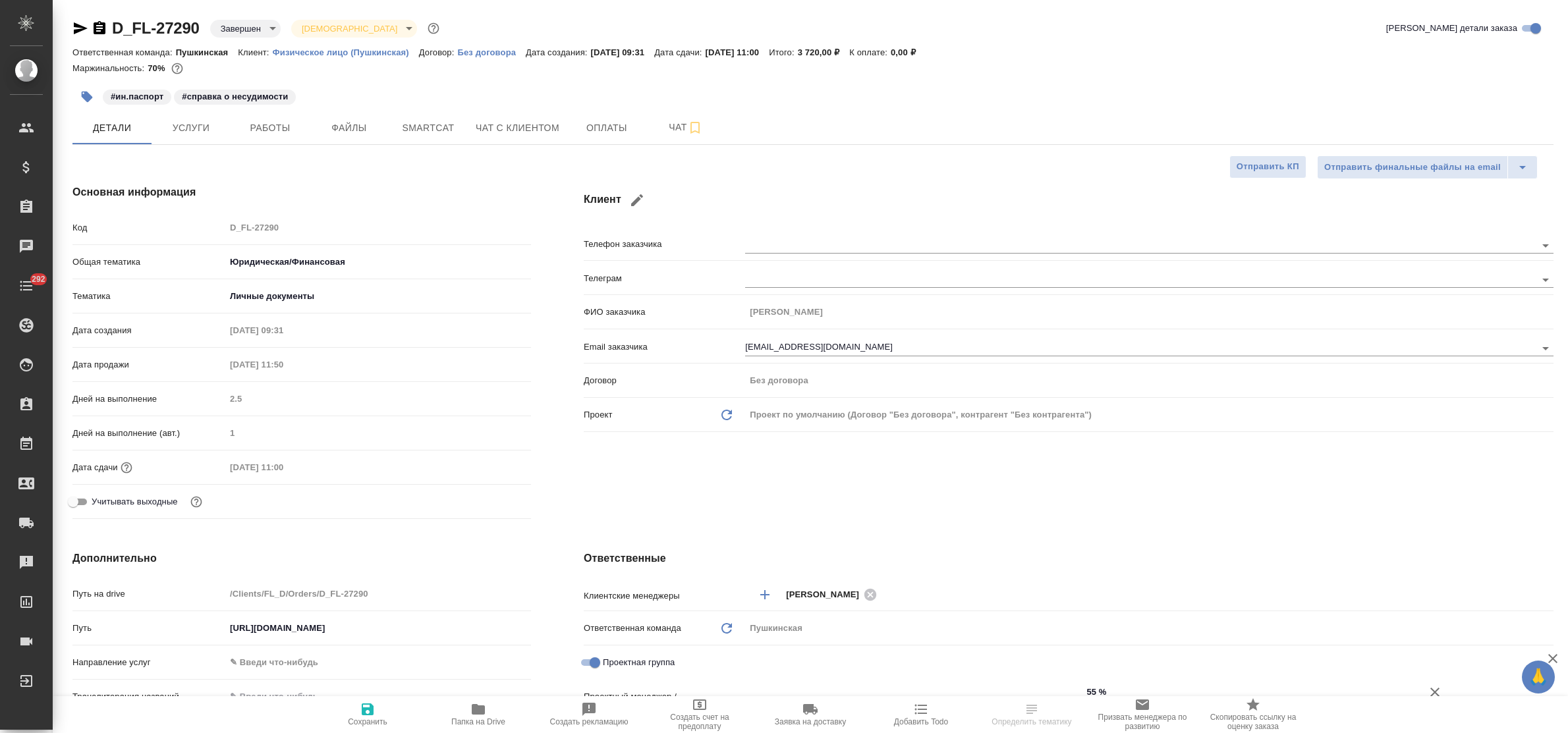
type textarea "x"
type input "[PERSON_NAME]"
type input "Давыдова Елена"
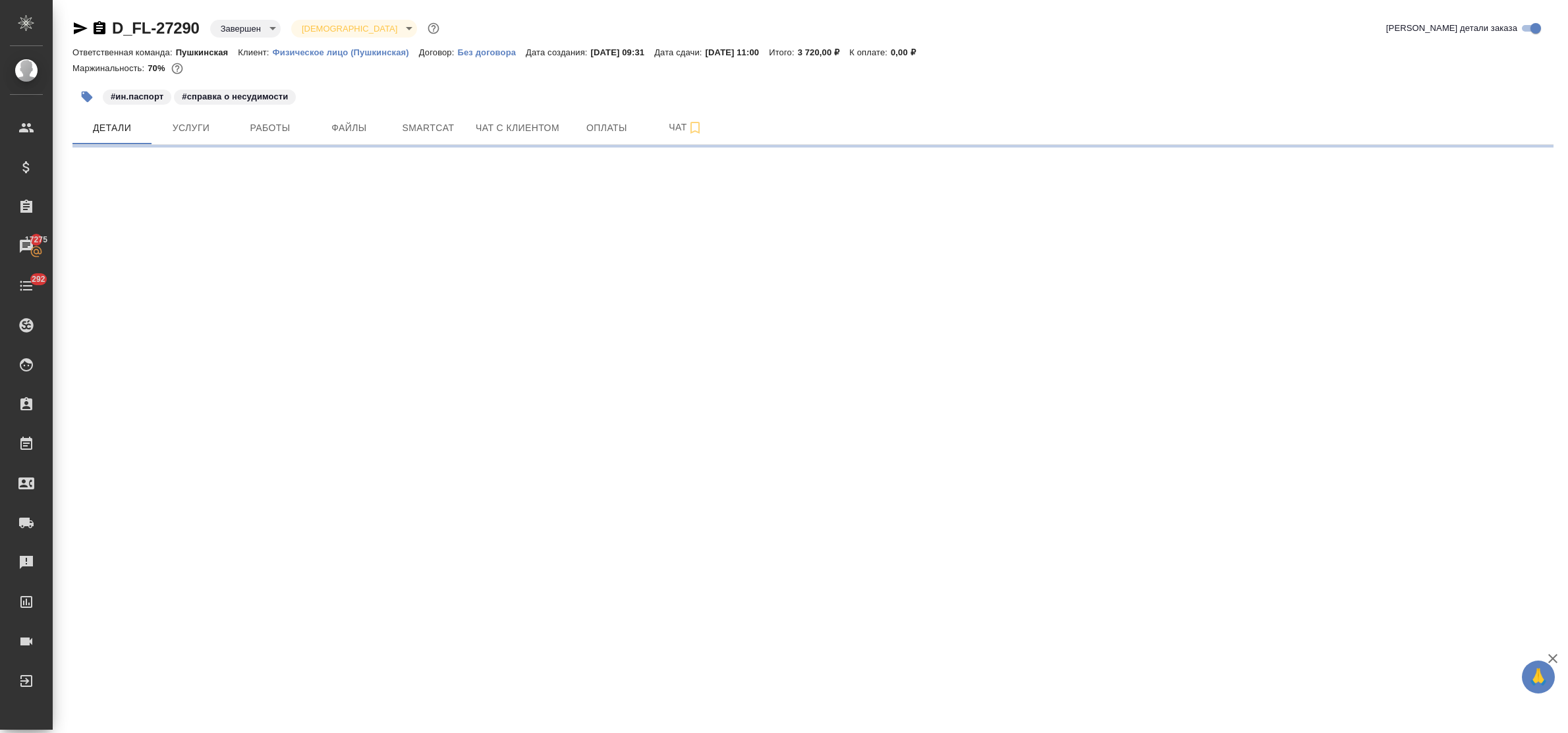
select select "RU"
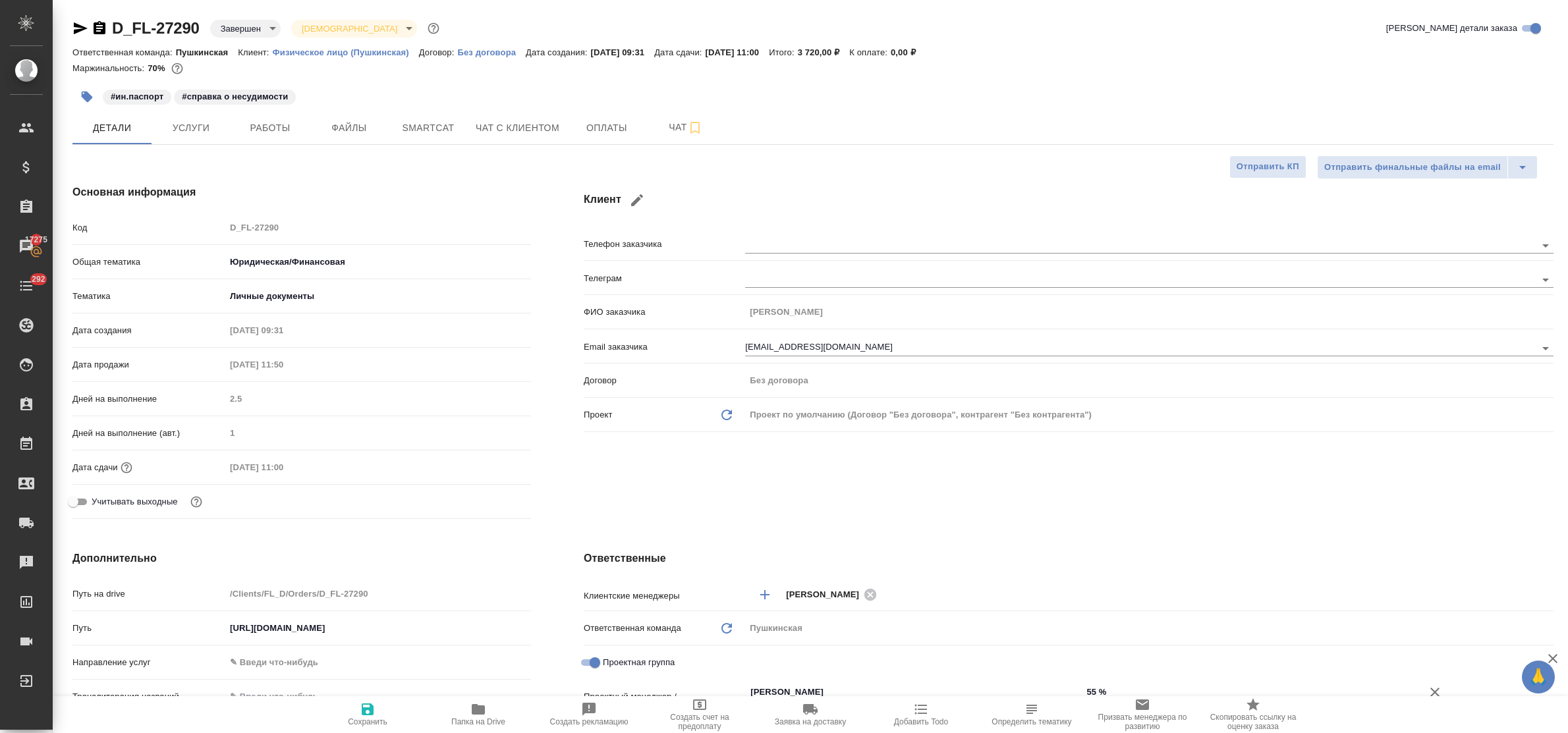
type textarea "x"
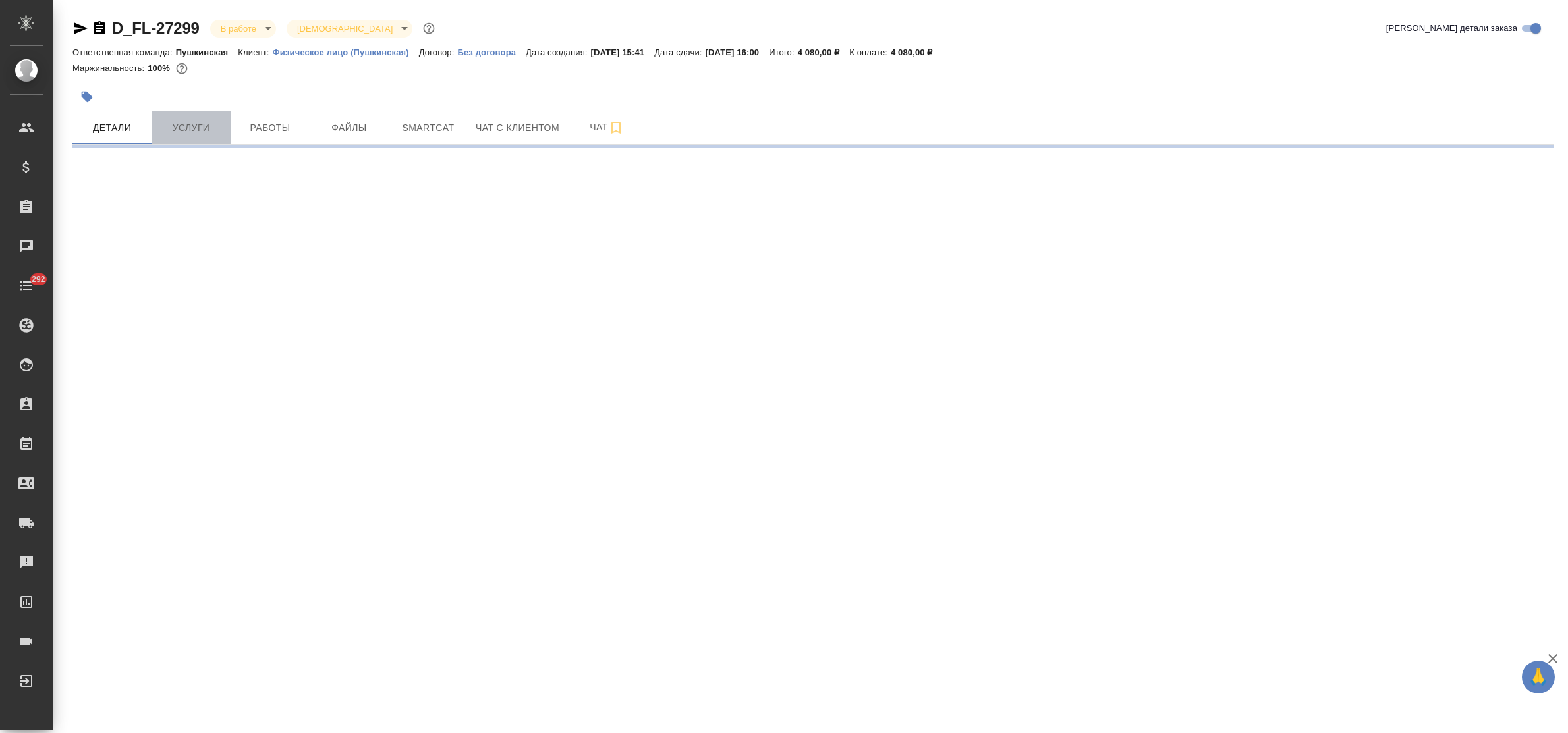
click at [185, 128] on span "Услуги" at bounding box center [191, 128] width 63 height 16
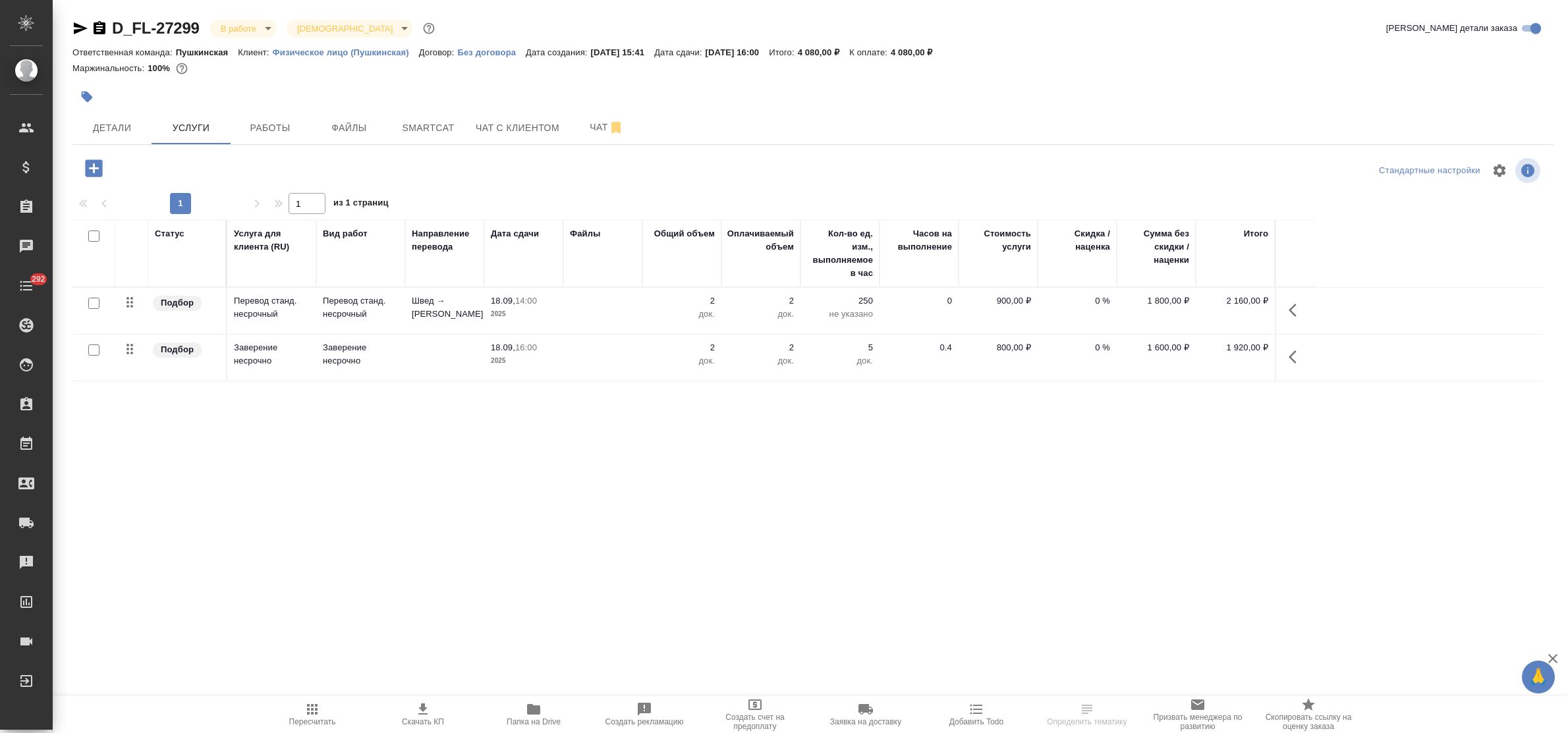
click at [86, 167] on icon "button" at bounding box center [94, 168] width 17 height 17
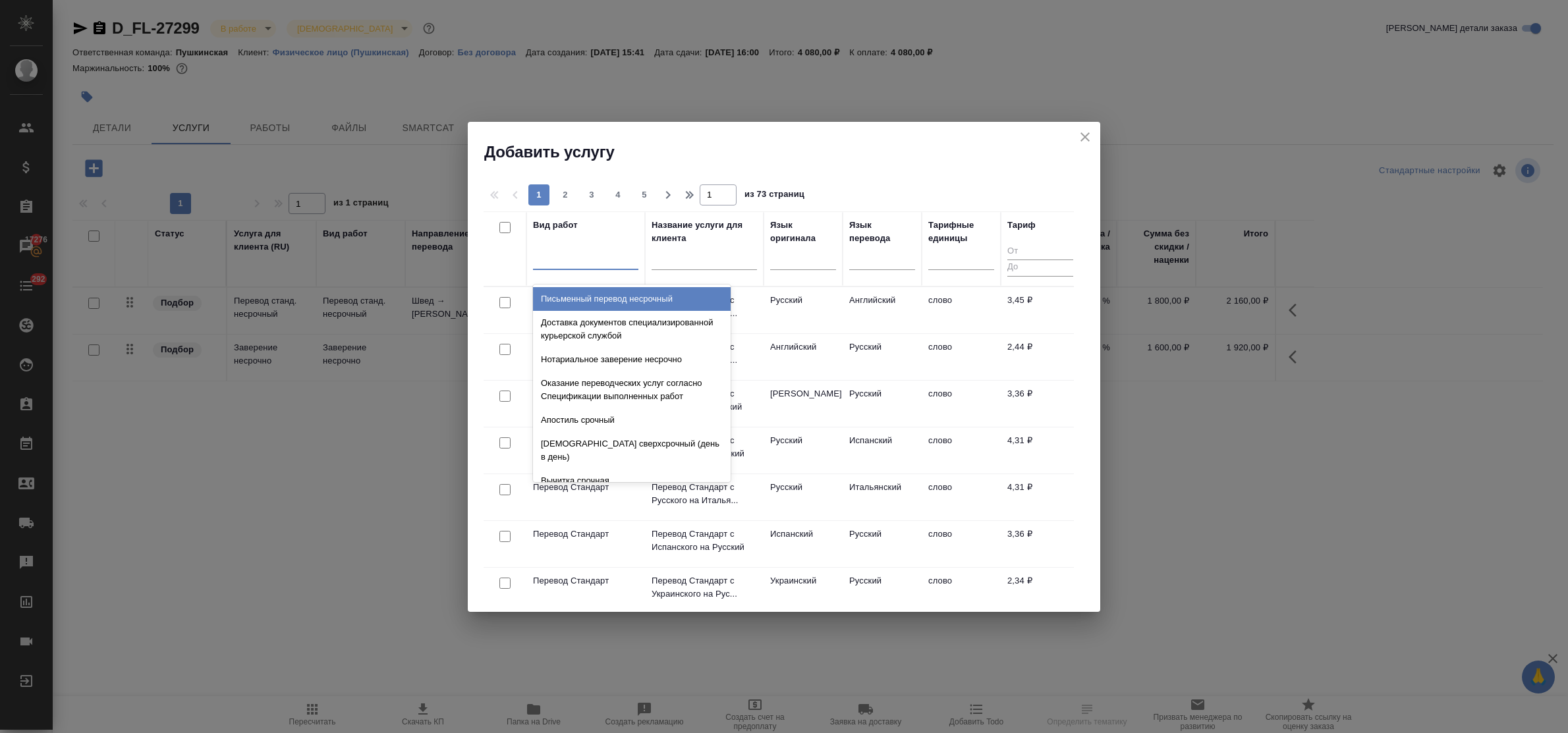
click at [603, 264] on div at bounding box center [586, 256] width 105 height 19
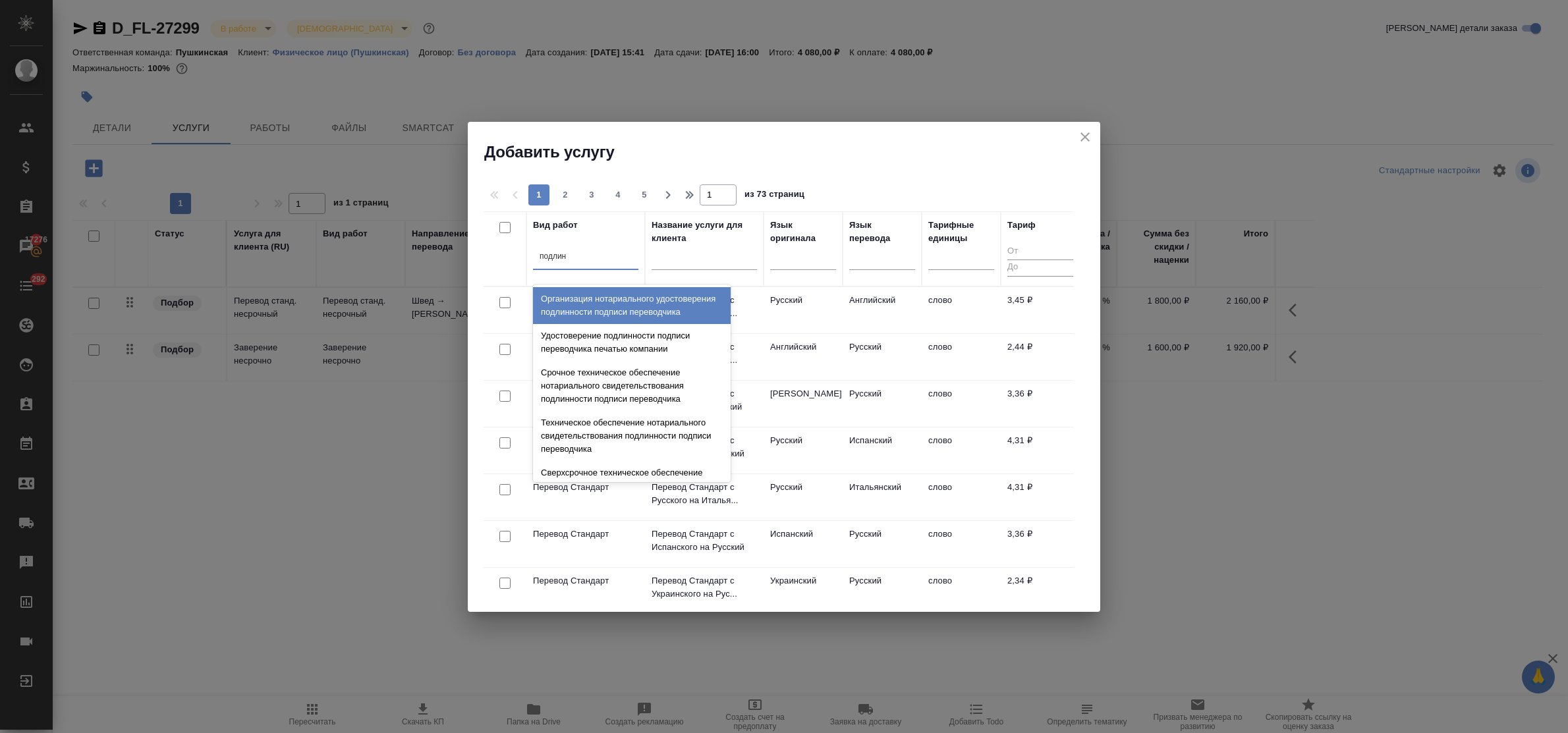
type input "подлинн"
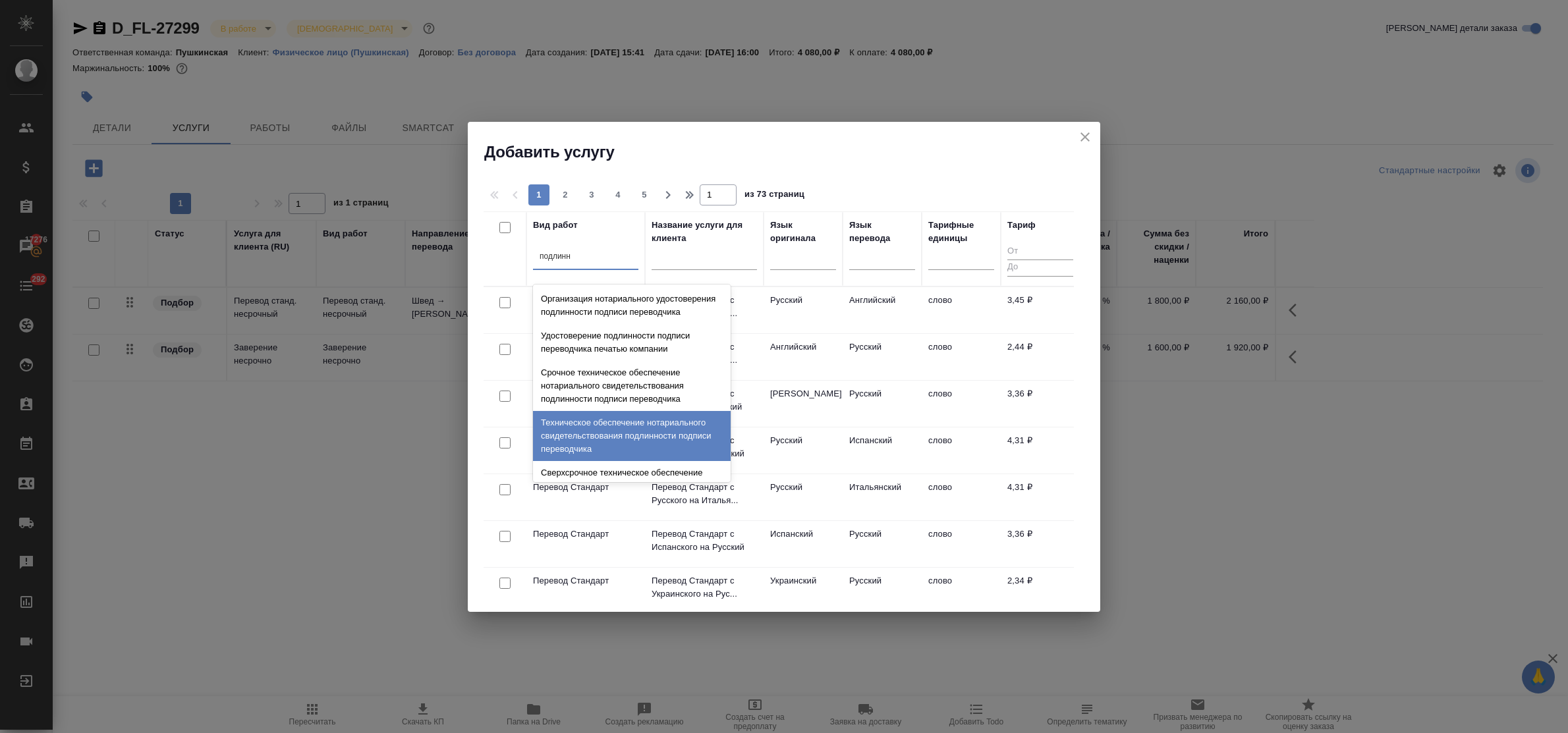
click at [616, 443] on div "Техническое обеспечение нотариального свидетельствования подлинности подписи пе…" at bounding box center [632, 435] width 197 height 50
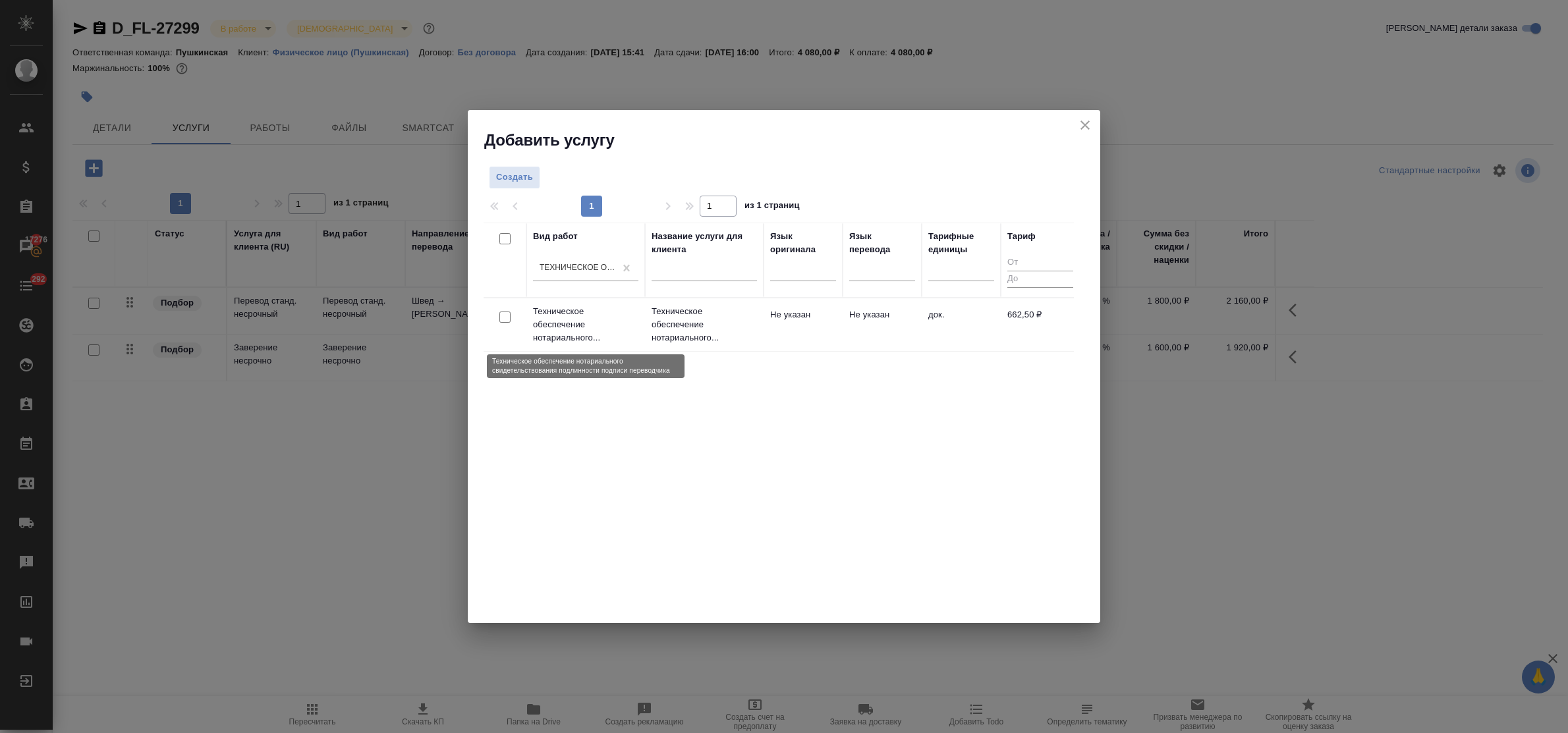
click at [567, 313] on p "Техническое обеспечение нотариального..." at bounding box center [586, 325] width 105 height 39
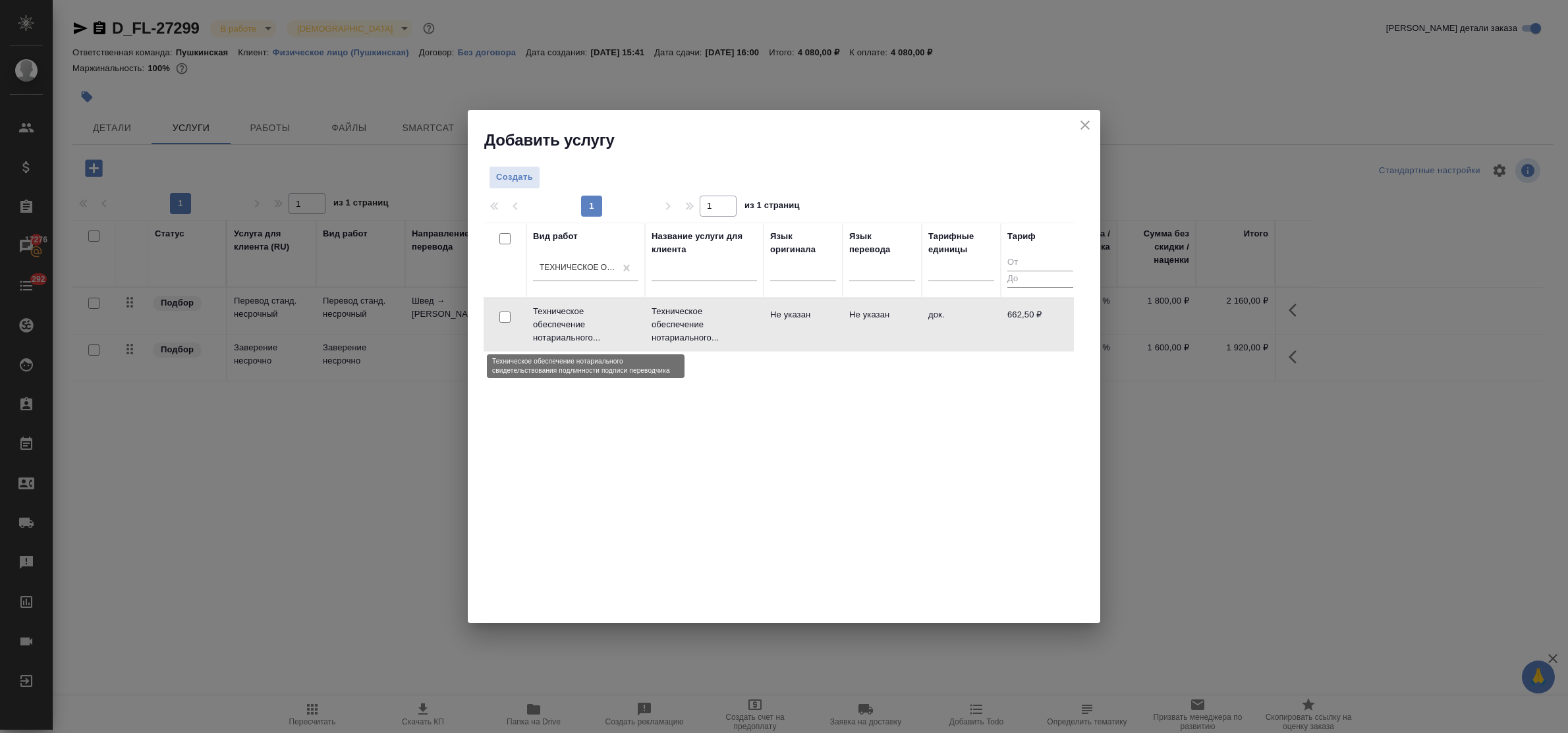
click at [567, 313] on p "Техническое обеспечение нотариального..." at bounding box center [586, 325] width 105 height 39
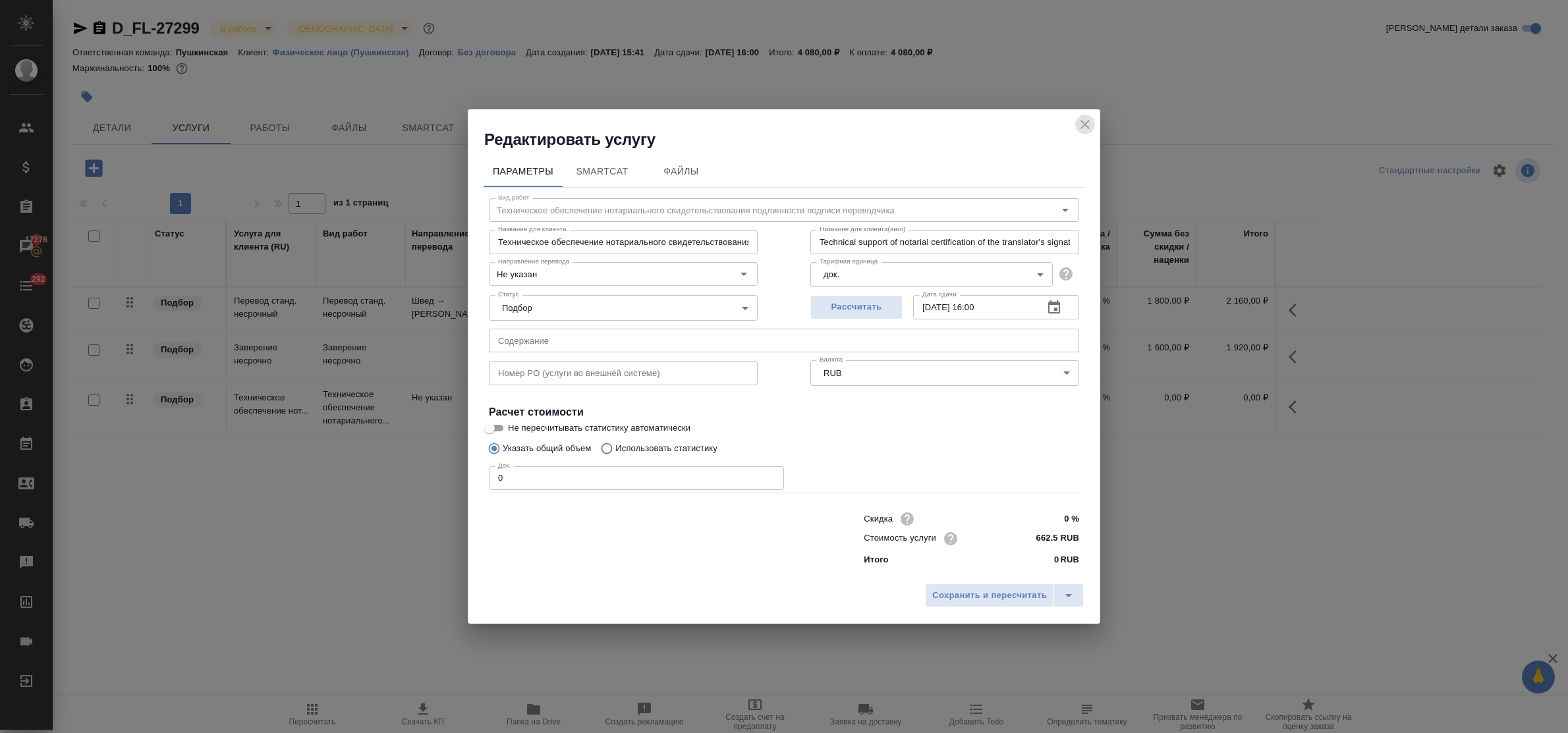
click at [1084, 125] on icon "close" at bounding box center [1085, 124] width 16 height 16
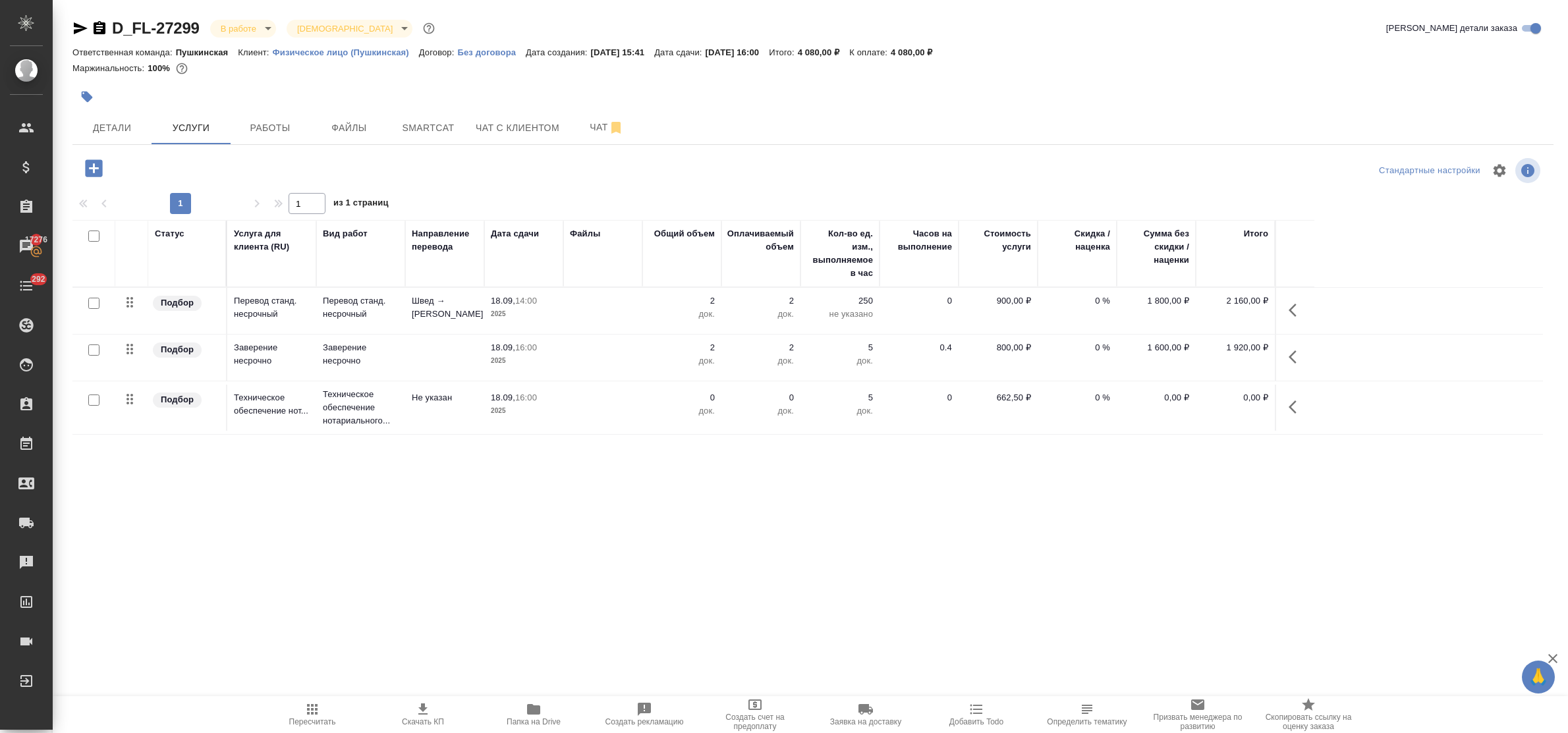
click at [93, 402] on input "checkbox" at bounding box center [94, 400] width 11 height 11
checkbox input "true"
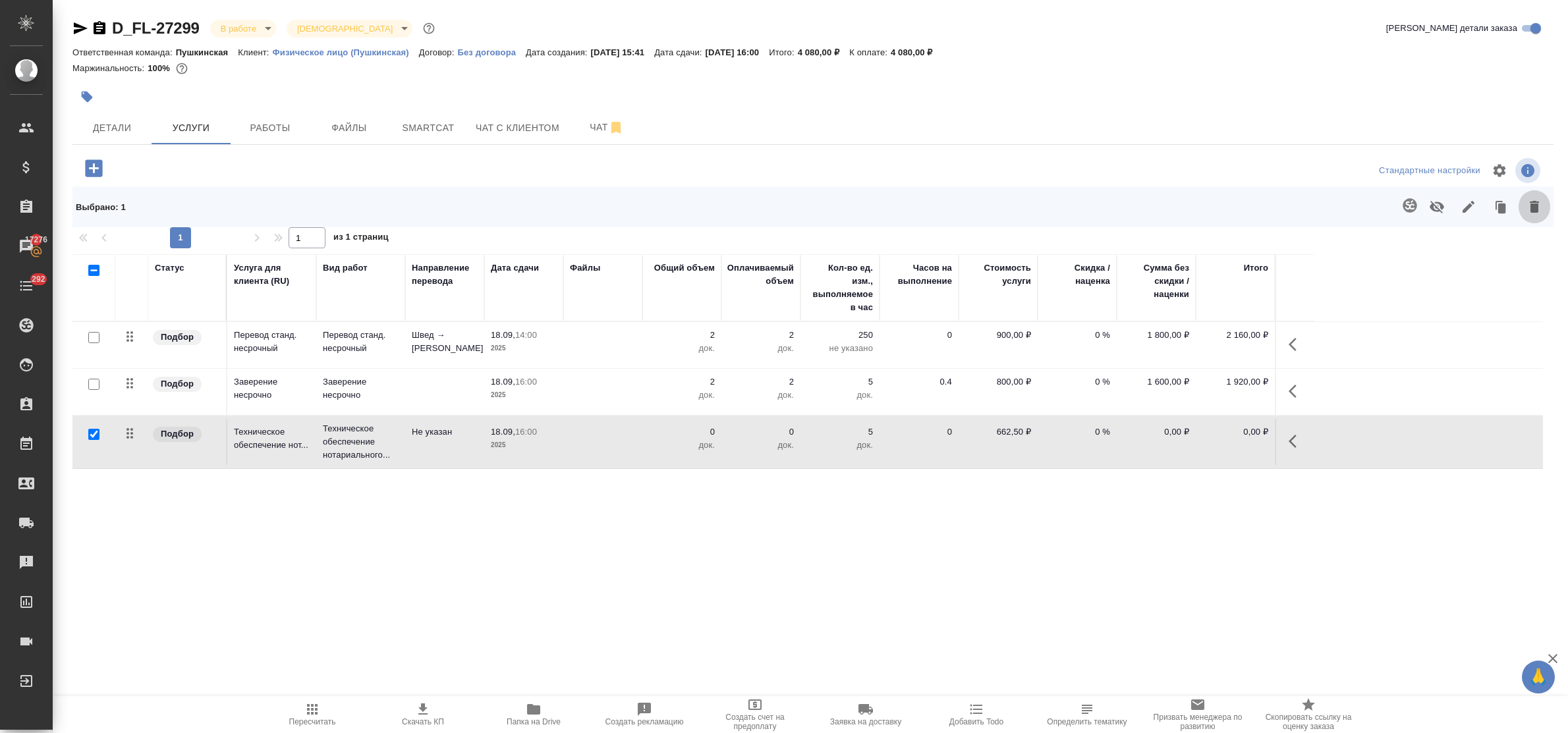
click at [1534, 212] on icon "button" at bounding box center [1535, 207] width 9 height 12
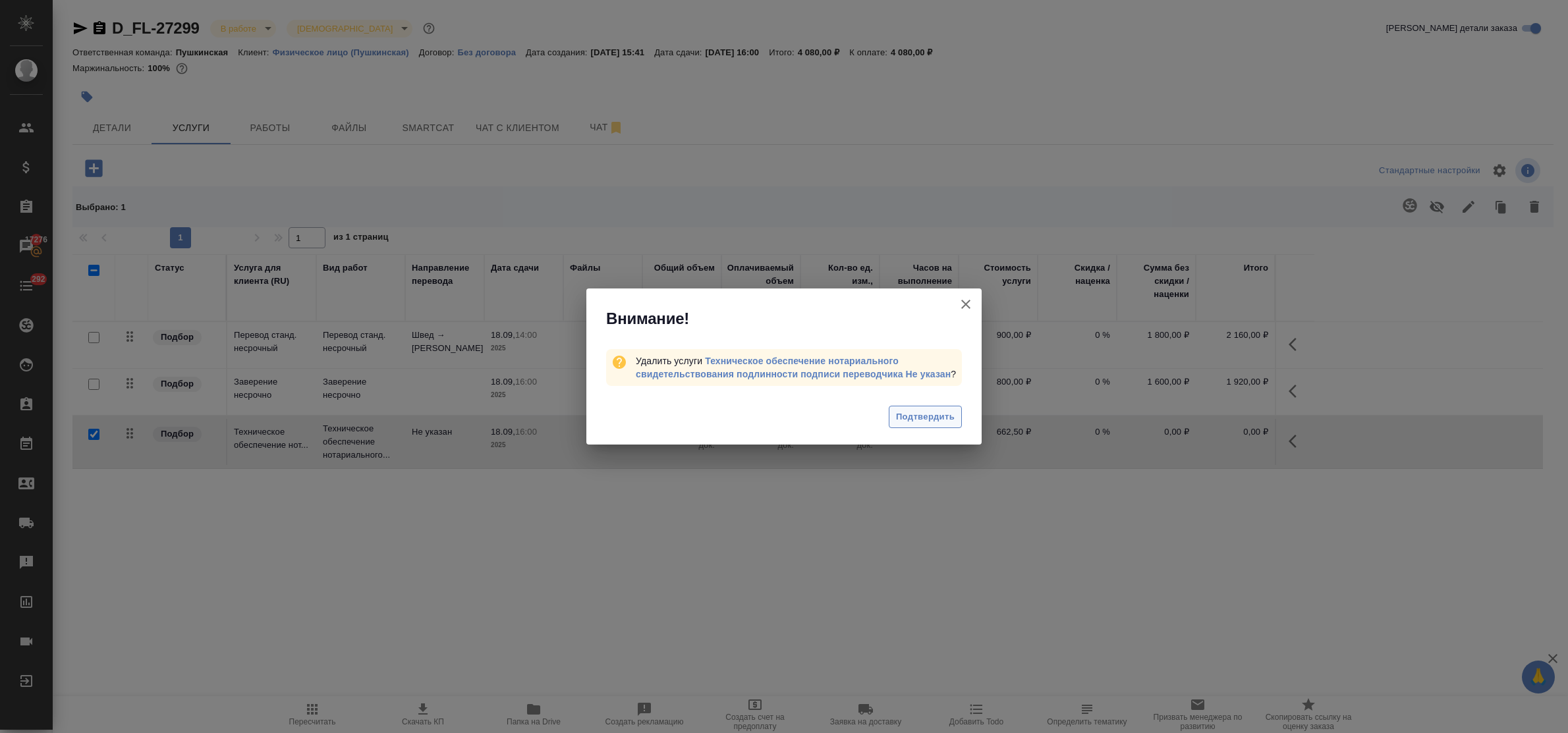
click at [936, 415] on span "Подтвердить" at bounding box center [925, 418] width 59 height 15
